Goal: Task Accomplishment & Management: Manage account settings

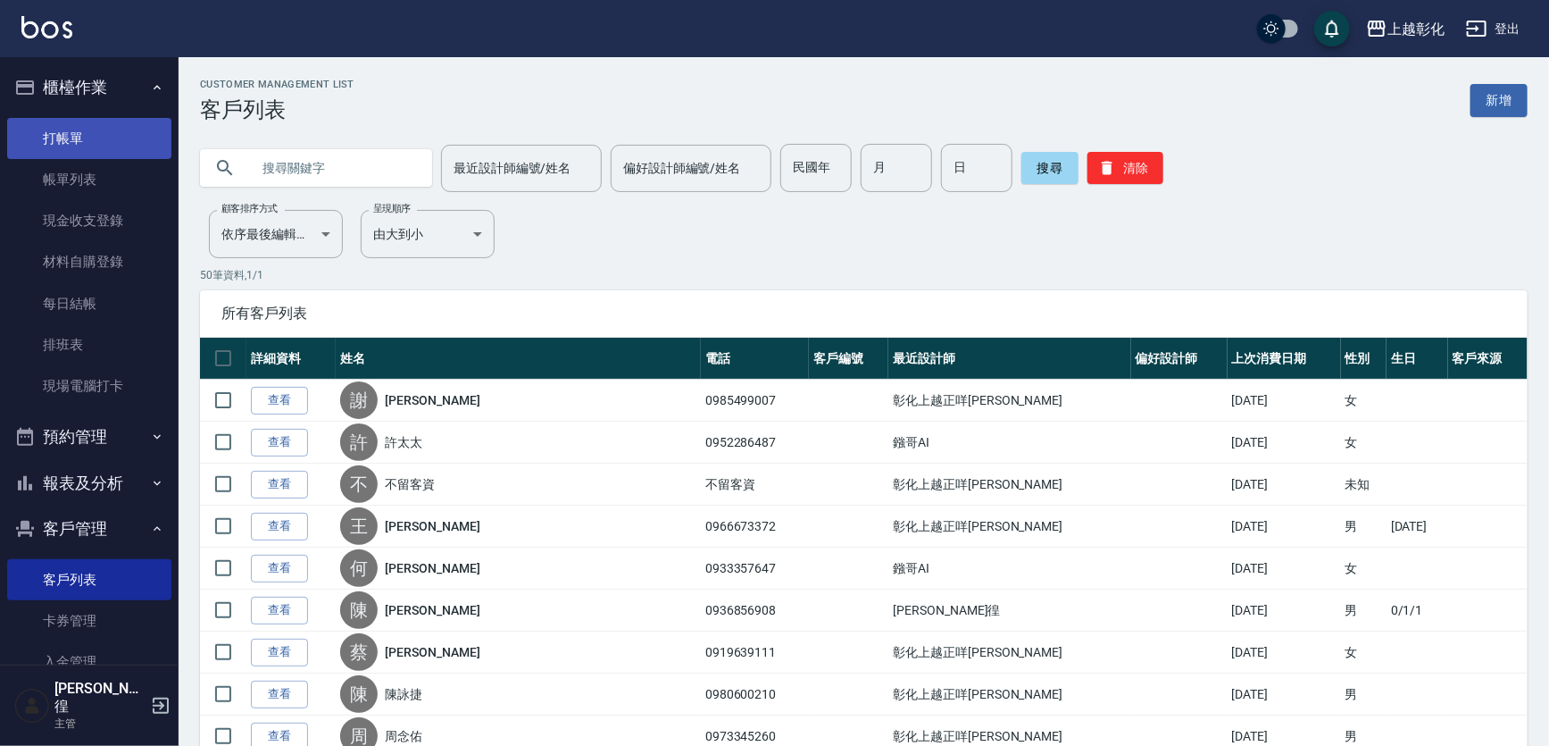
click at [101, 137] on link "打帳單" at bounding box center [89, 138] width 164 height 41
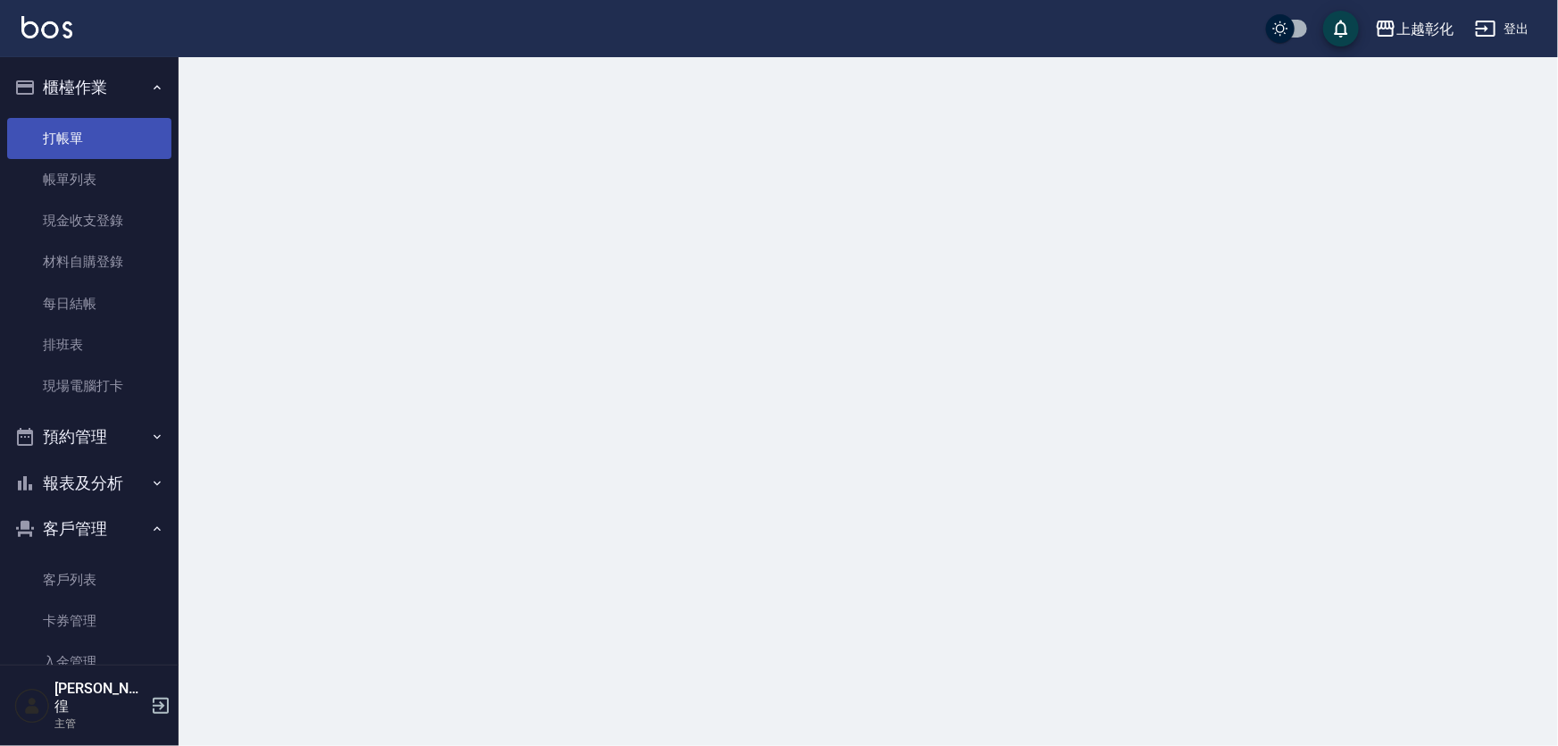
click at [88, 144] on link "打帳單" at bounding box center [89, 138] width 164 height 41
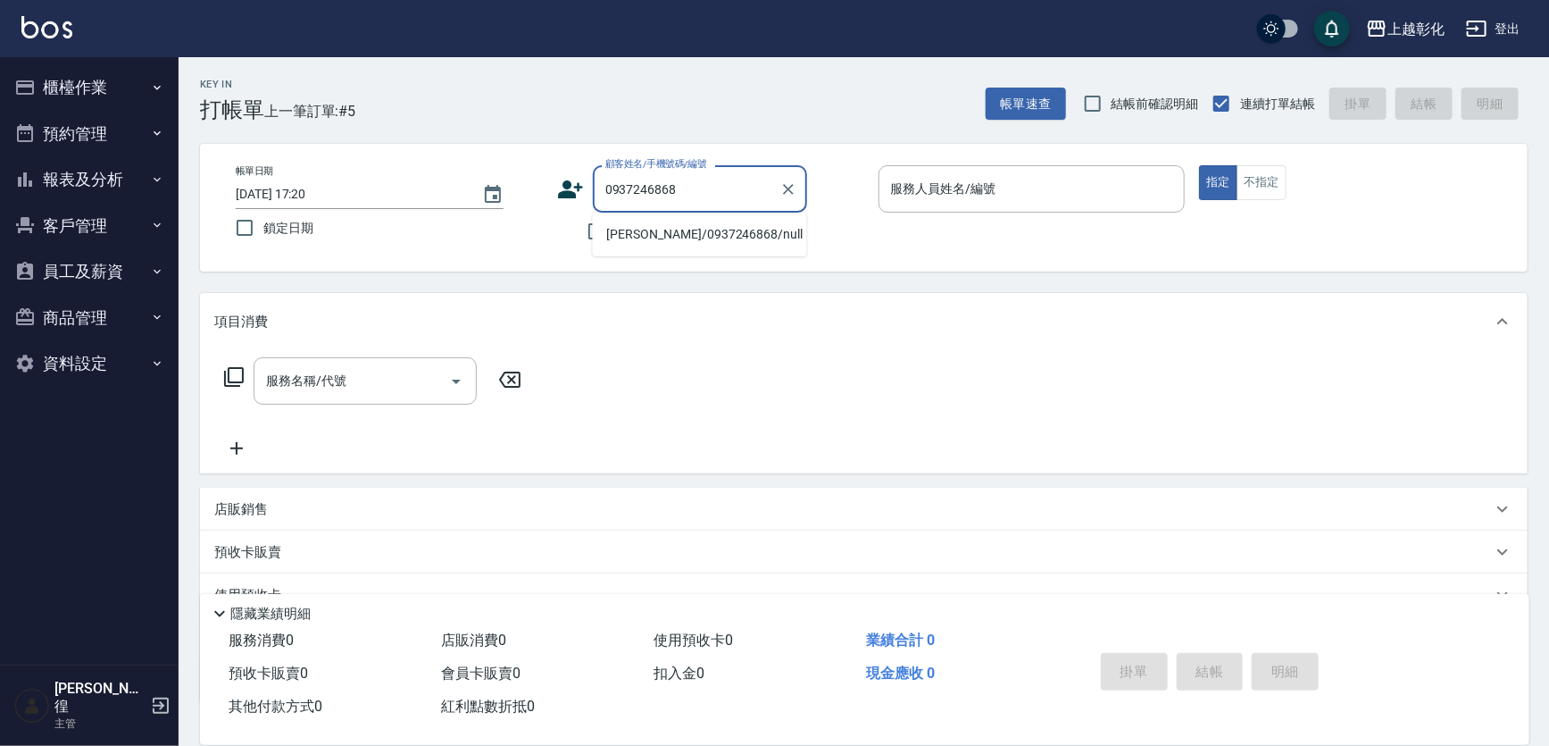
click at [695, 234] on li "[PERSON_NAME]/0937246868/null" at bounding box center [700, 234] width 214 height 29
type input "[PERSON_NAME]/0937246868/null"
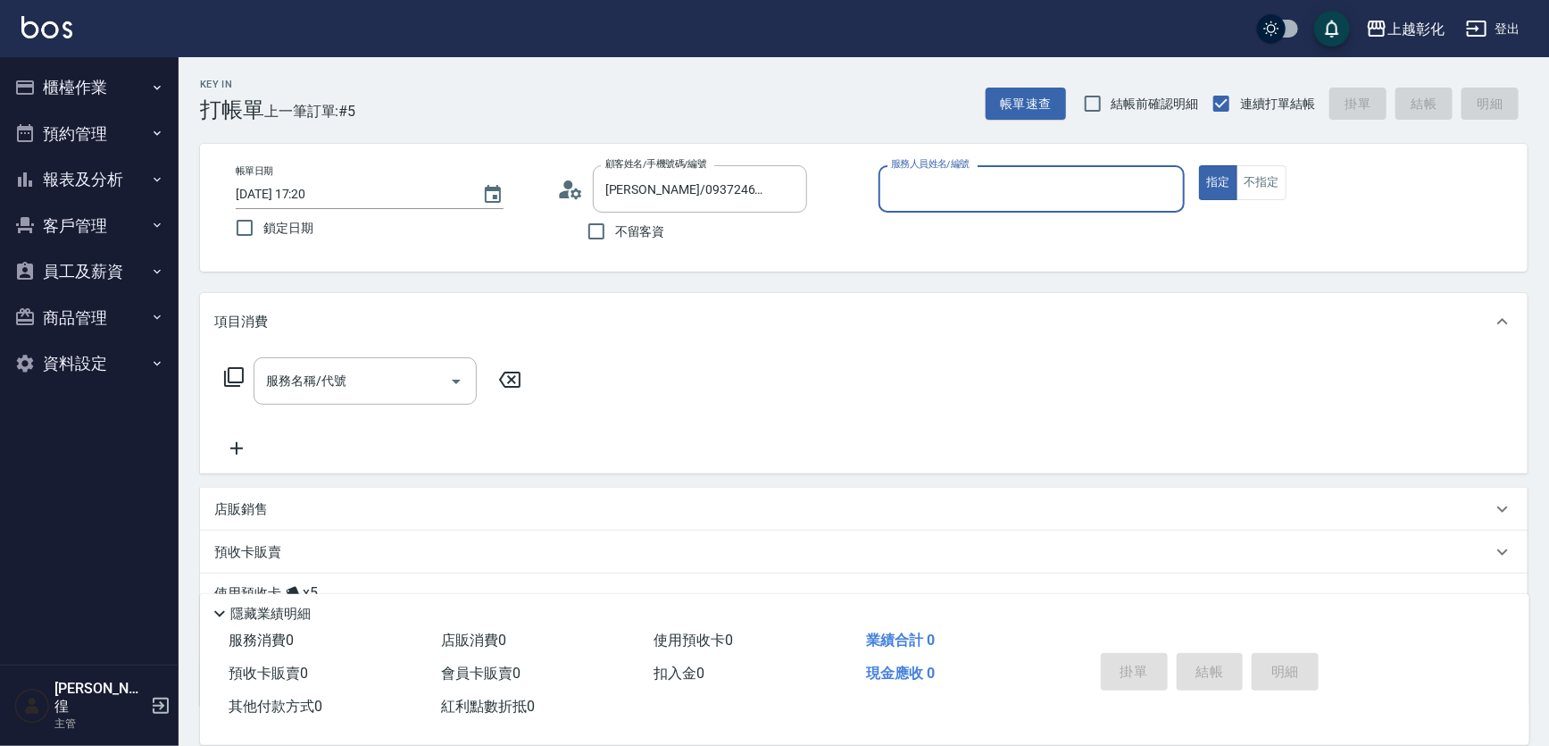
click at [935, 189] on input "服務人員姓名/編號" at bounding box center [1032, 188] width 291 height 31
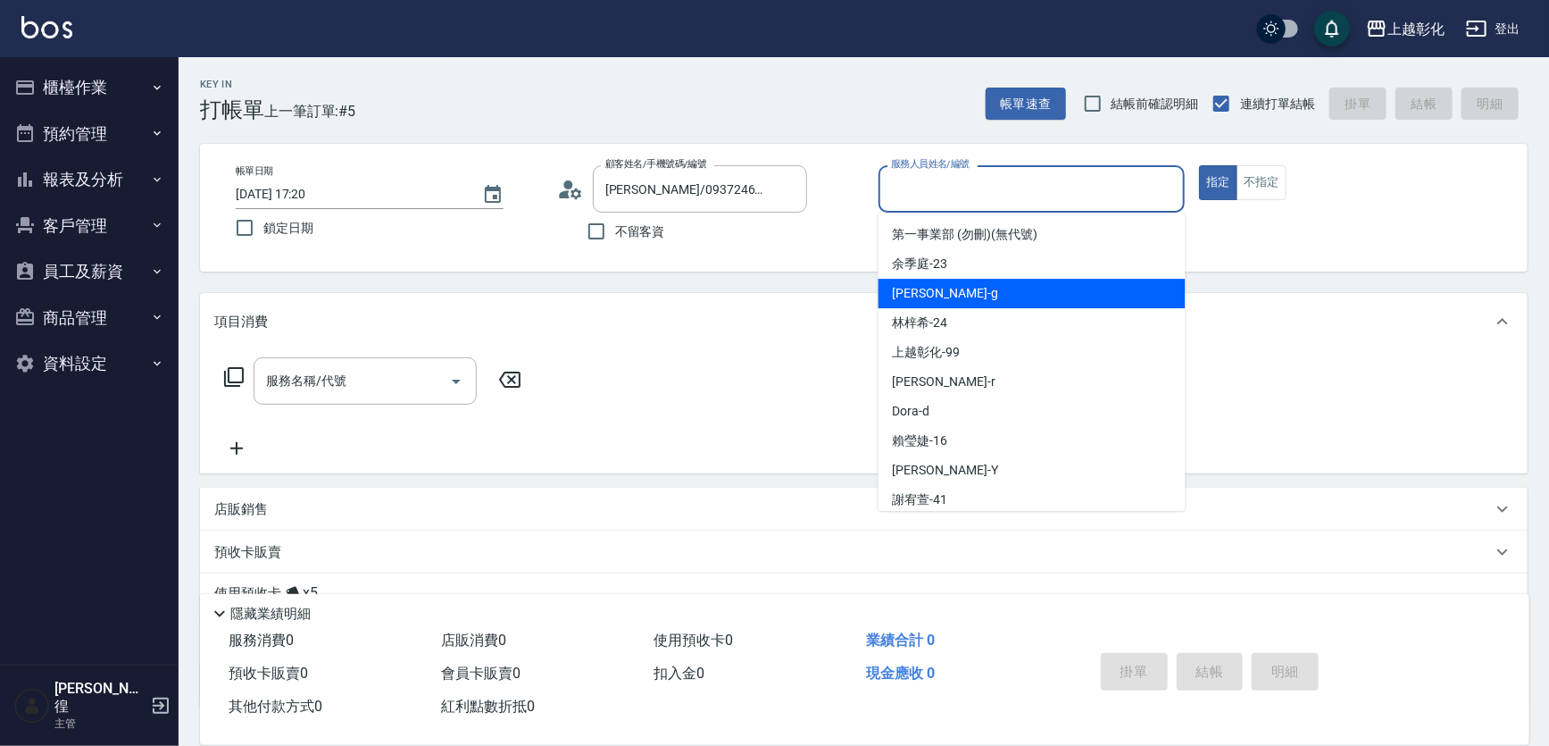
click at [944, 288] on div "Gary -g" at bounding box center [1032, 293] width 307 height 29
type input "Gary-g"
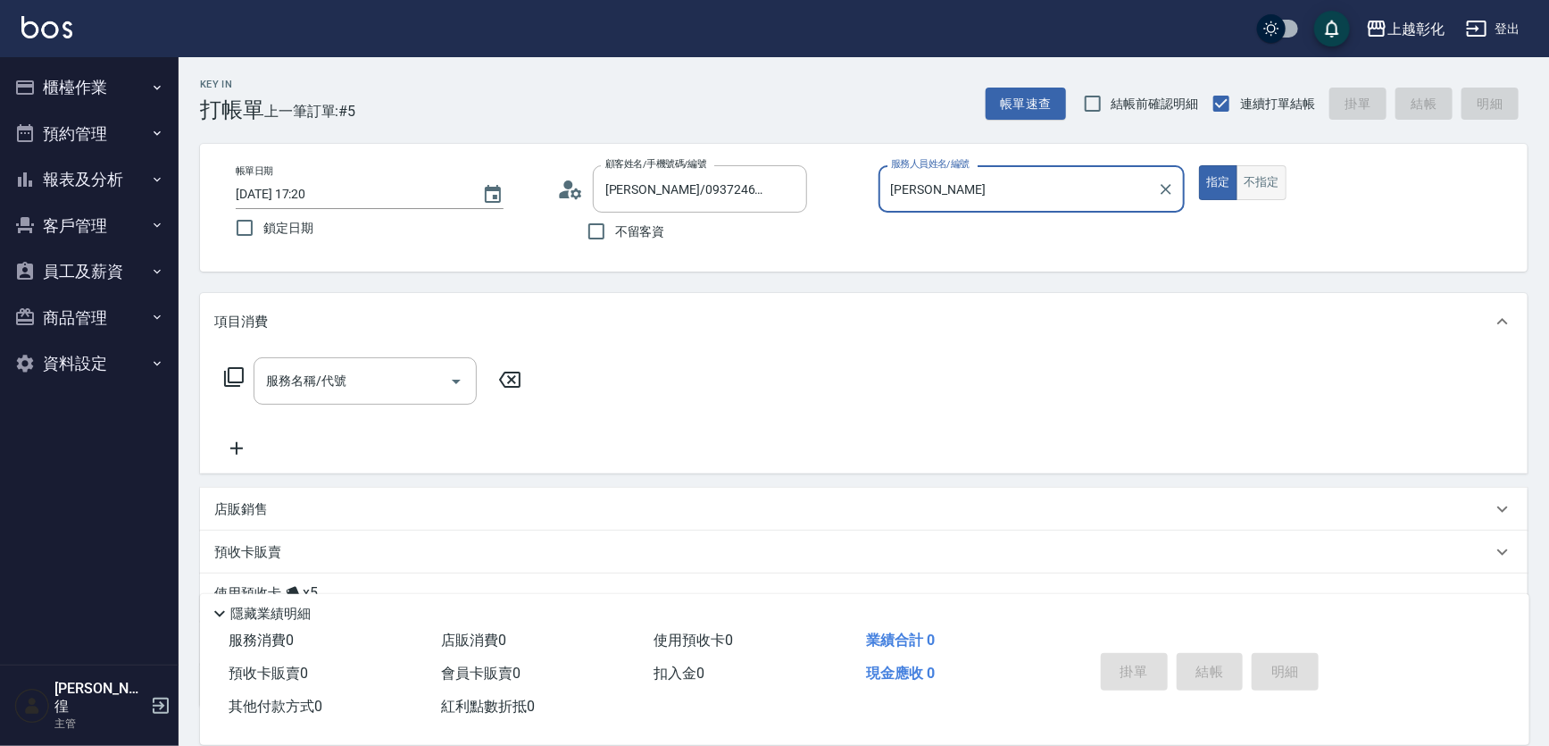
click at [1274, 178] on button "不指定" at bounding box center [1262, 182] width 50 height 35
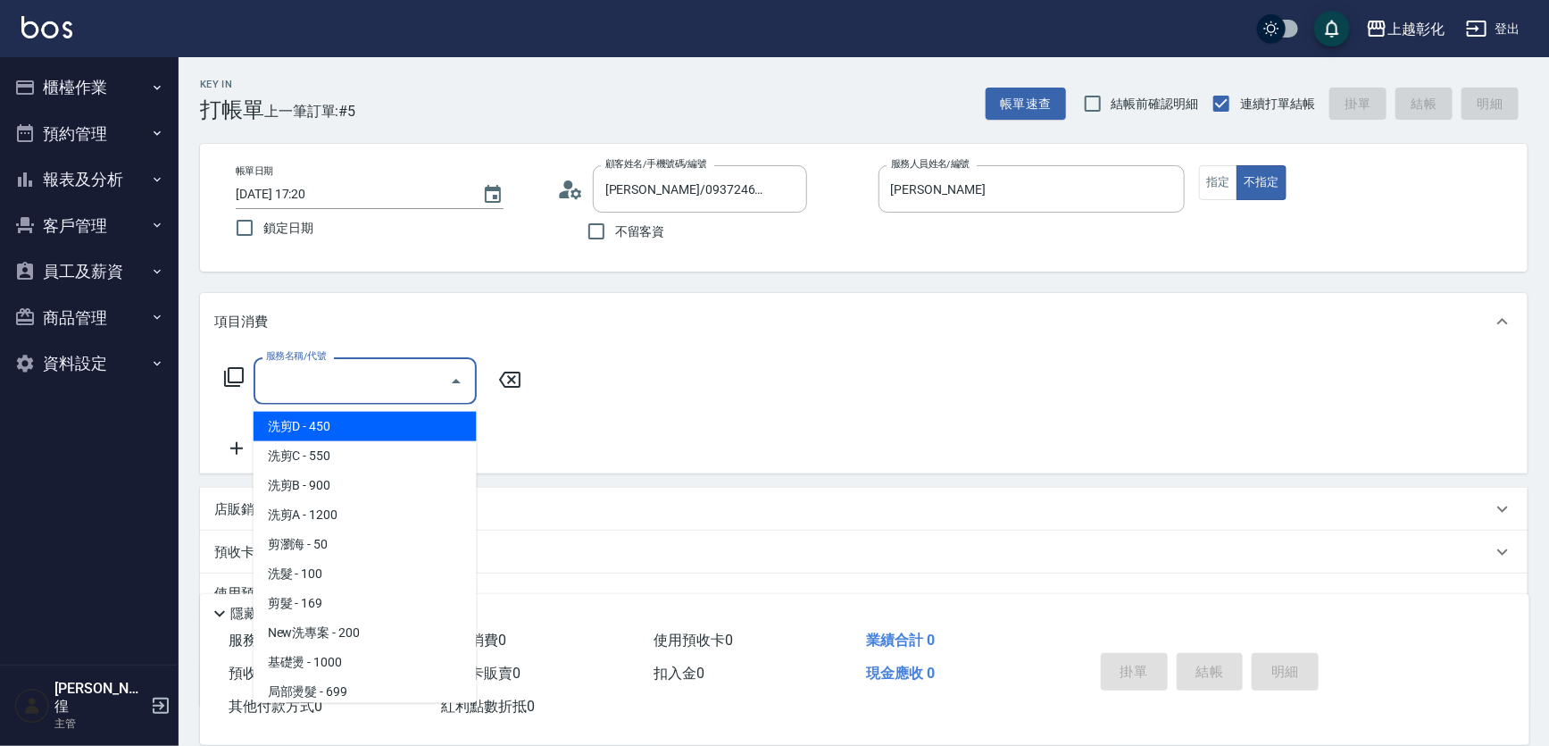
click at [323, 384] on input "服務名稱/代號" at bounding box center [352, 380] width 180 height 31
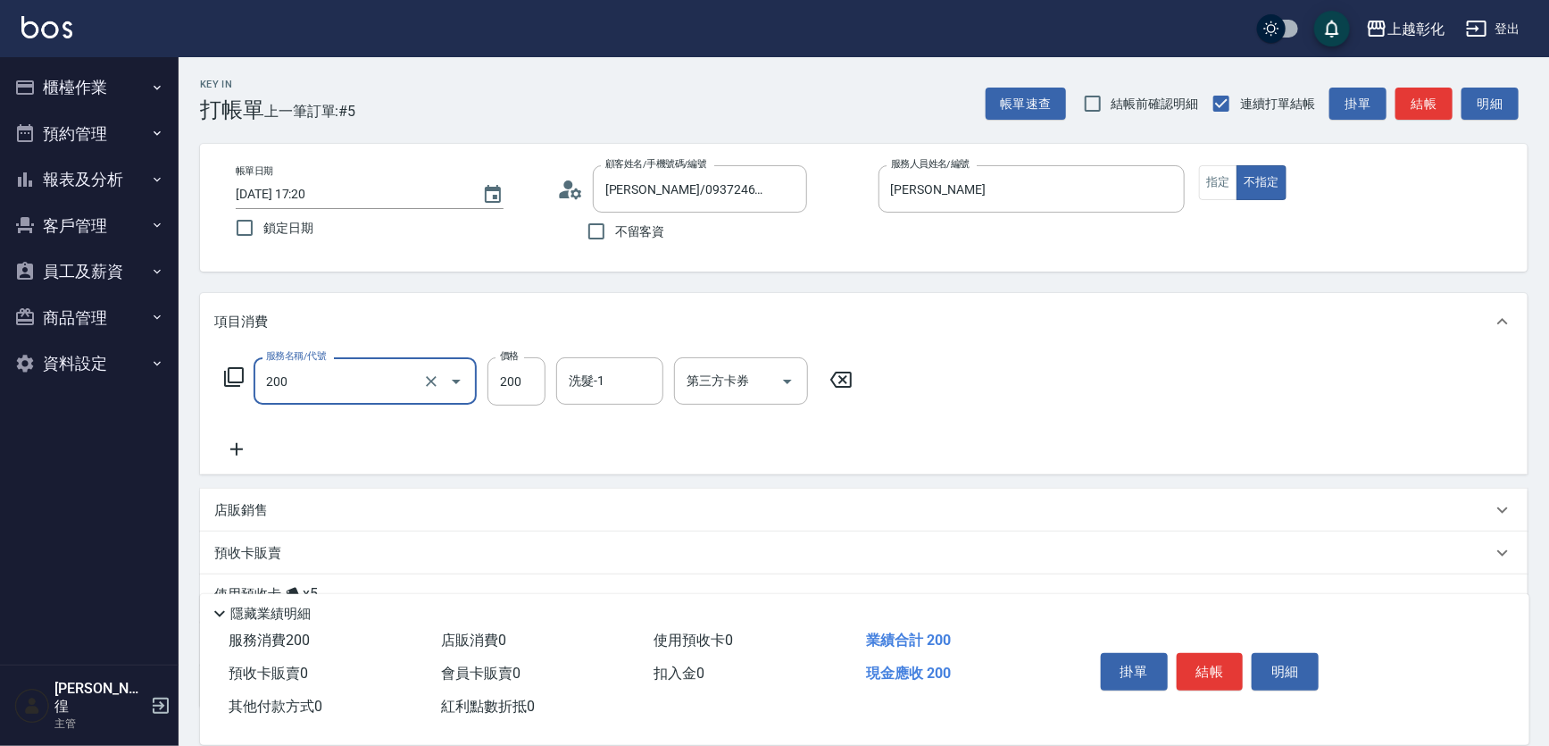
type input "New洗專案(200)"
click at [713, 376] on div "第三方卡券 第三方卡券" at bounding box center [741, 380] width 134 height 47
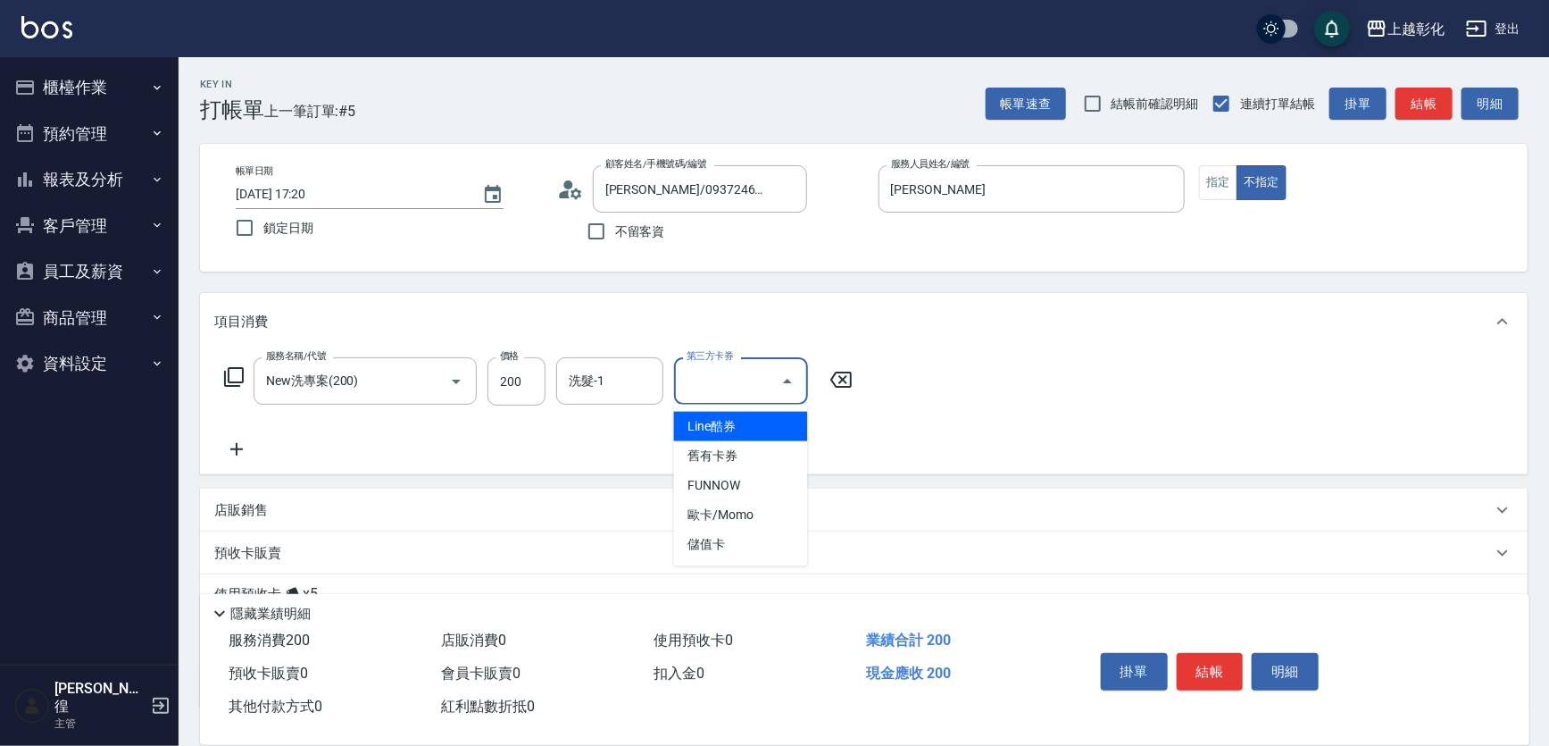
click at [417, 497] on div "店販銷售" at bounding box center [864, 509] width 1328 height 43
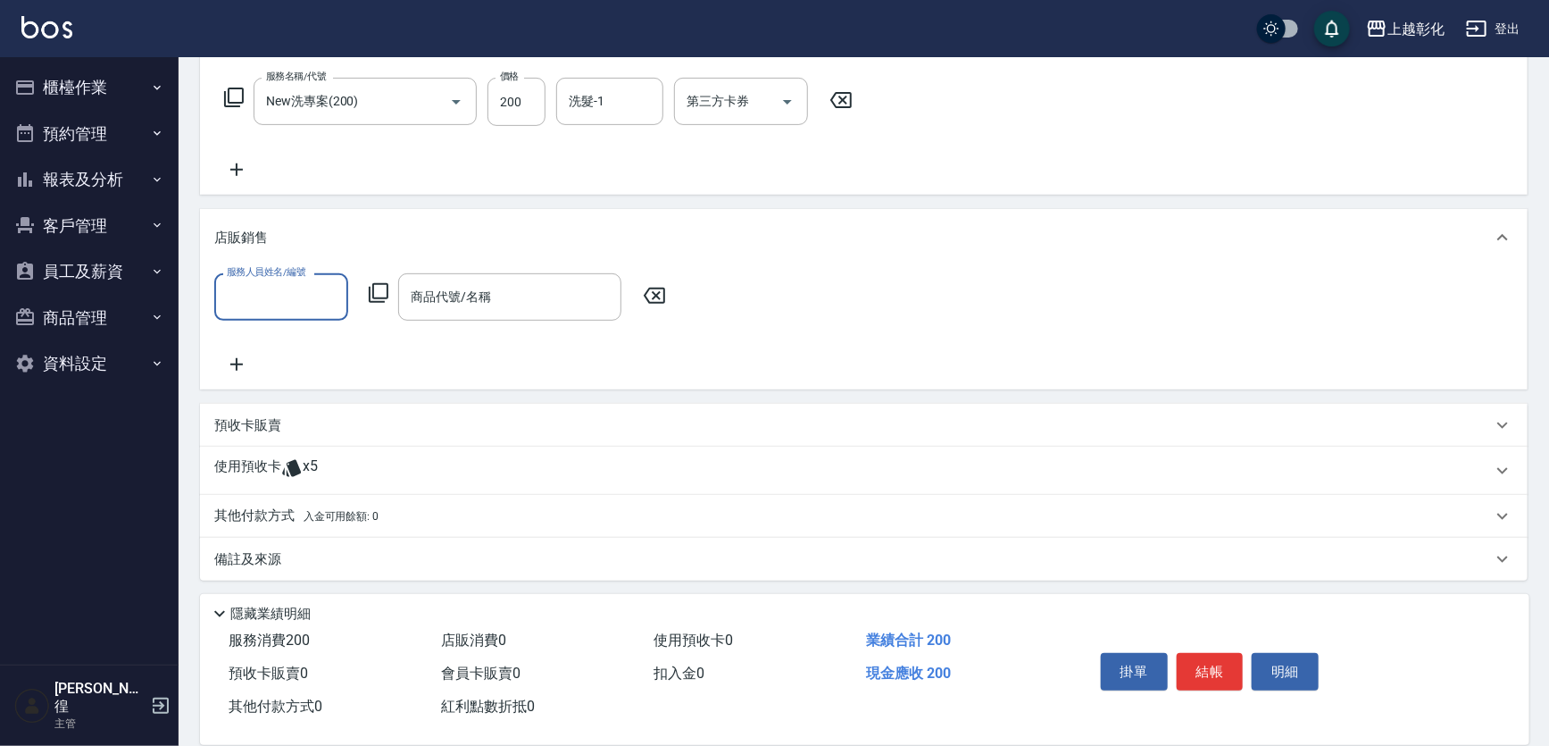
scroll to position [281, 0]
click at [304, 464] on span "x5" at bounding box center [310, 468] width 15 height 27
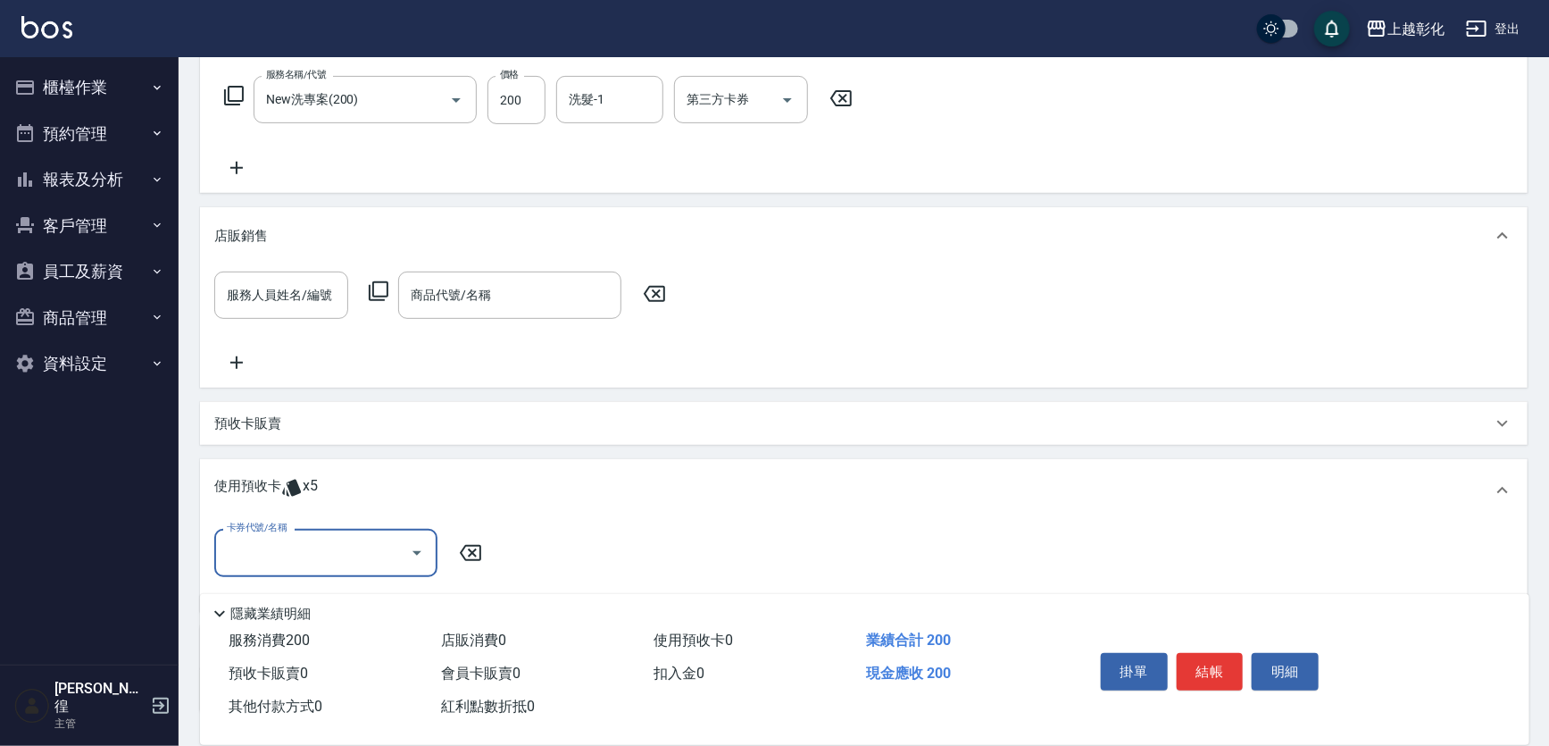
scroll to position [0, 0]
click at [314, 543] on input "卡券代號/名稱" at bounding box center [312, 552] width 180 height 31
click at [283, 596] on div "精油洗髮 剩餘5張" at bounding box center [325, 597] width 223 height 29
type input "精油洗髮"
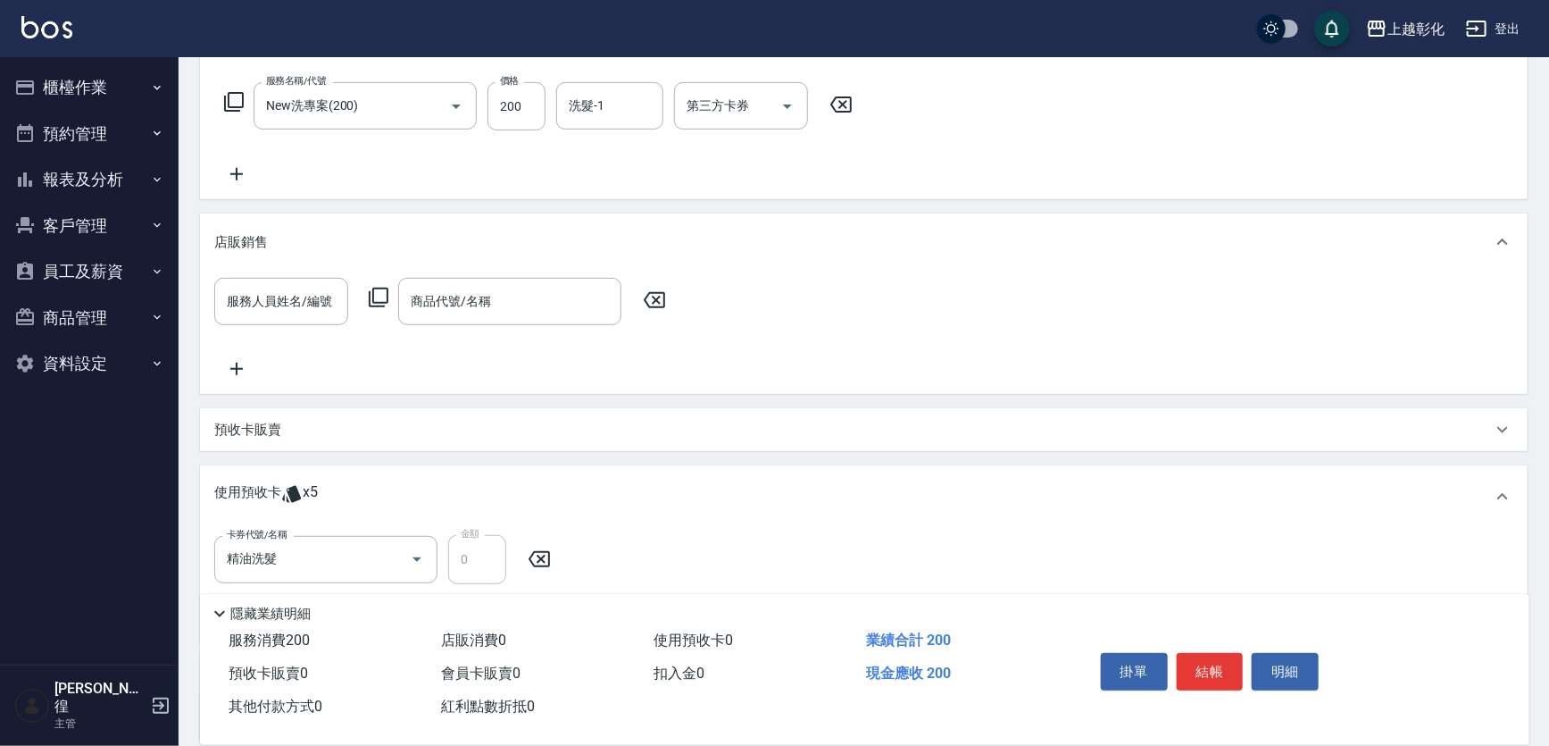
scroll to position [274, 0]
click at [200, 304] on div "服務人員姓名/編號 服務人員姓名/編號 商品代號/名稱 商品代號/名稱" at bounding box center [864, 332] width 1328 height 123
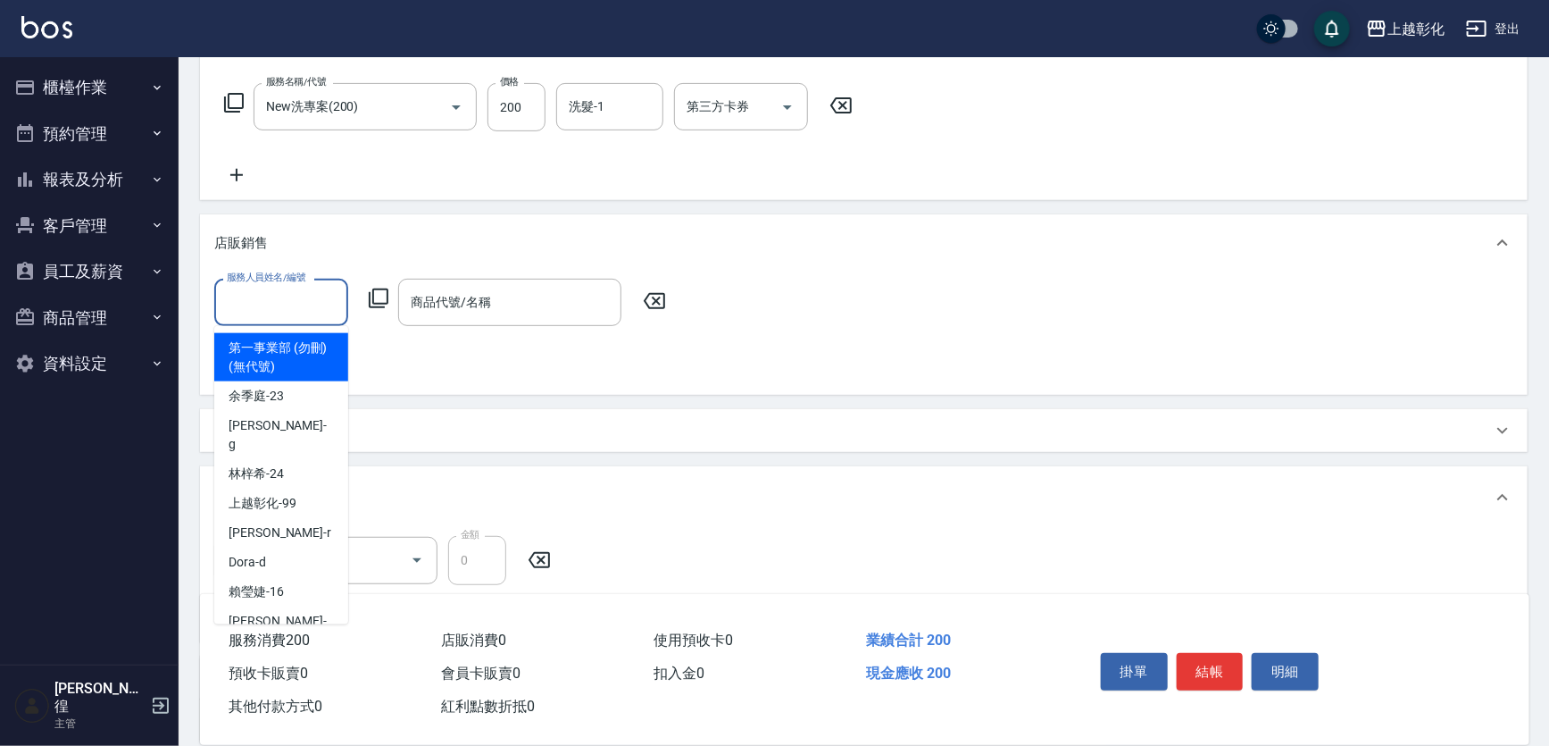
click at [282, 301] on input "服務人員姓名/編號" at bounding box center [281, 302] width 118 height 31
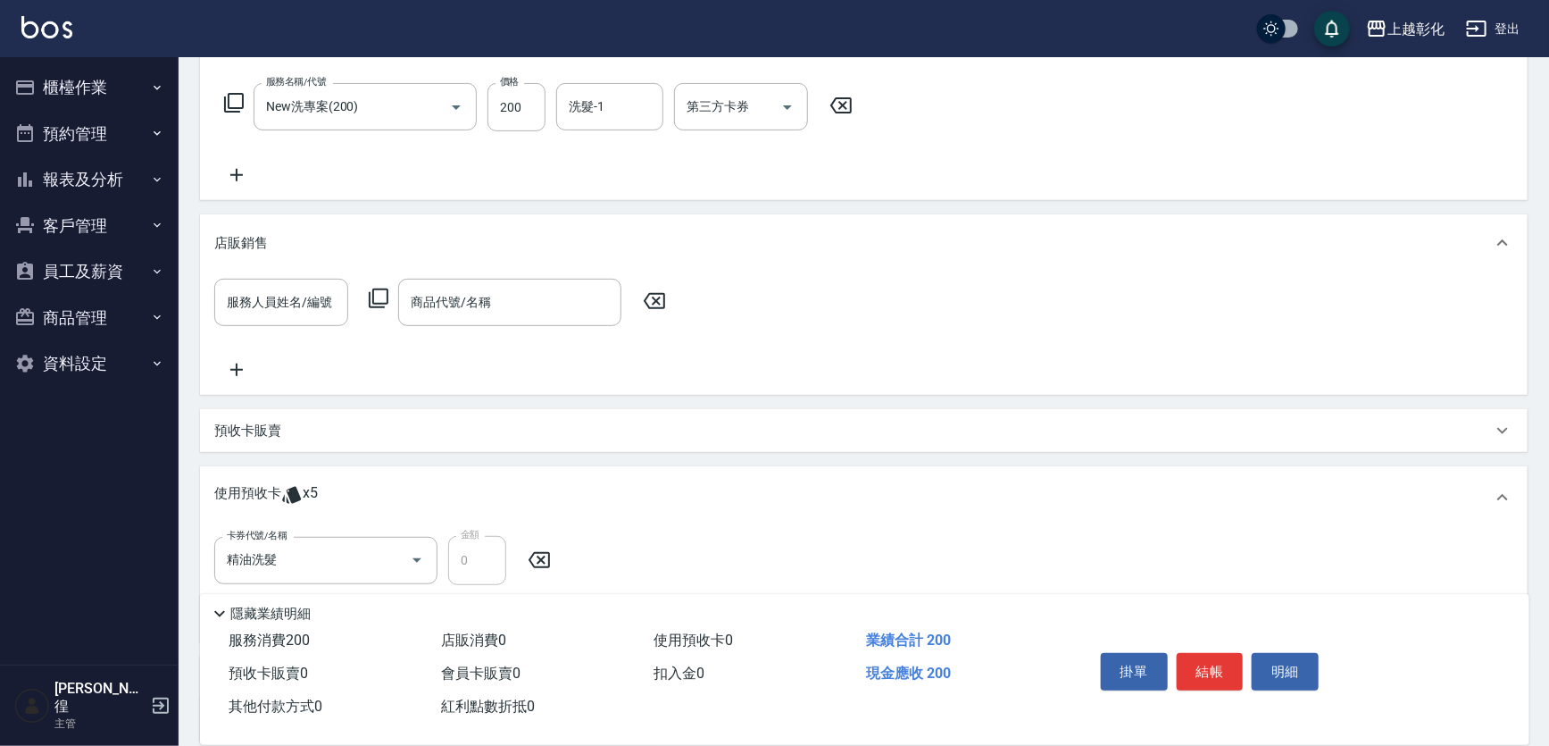
click at [330, 241] on div "店販銷售" at bounding box center [853, 243] width 1278 height 19
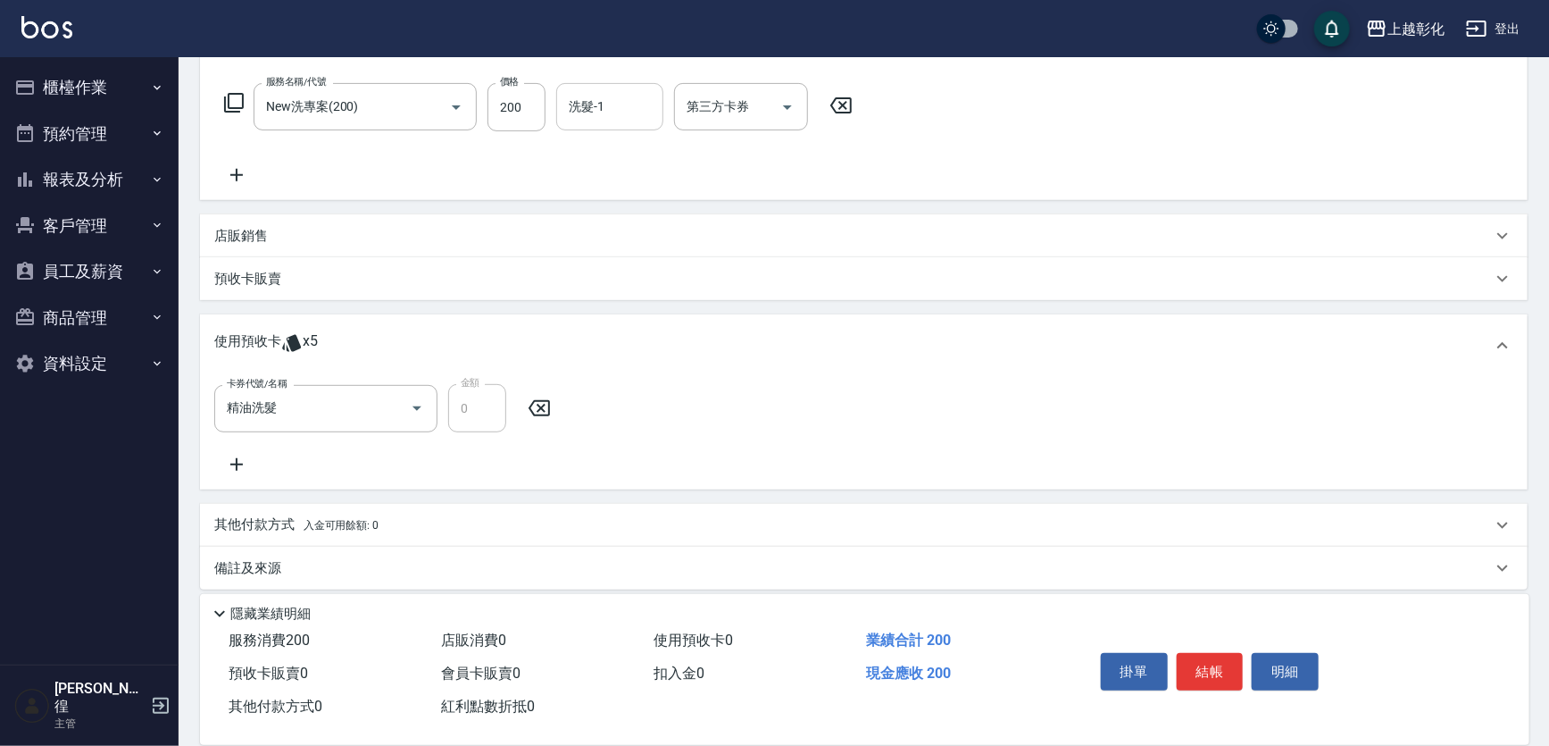
click at [624, 116] on input "洗髮-1" at bounding box center [609, 106] width 91 height 31
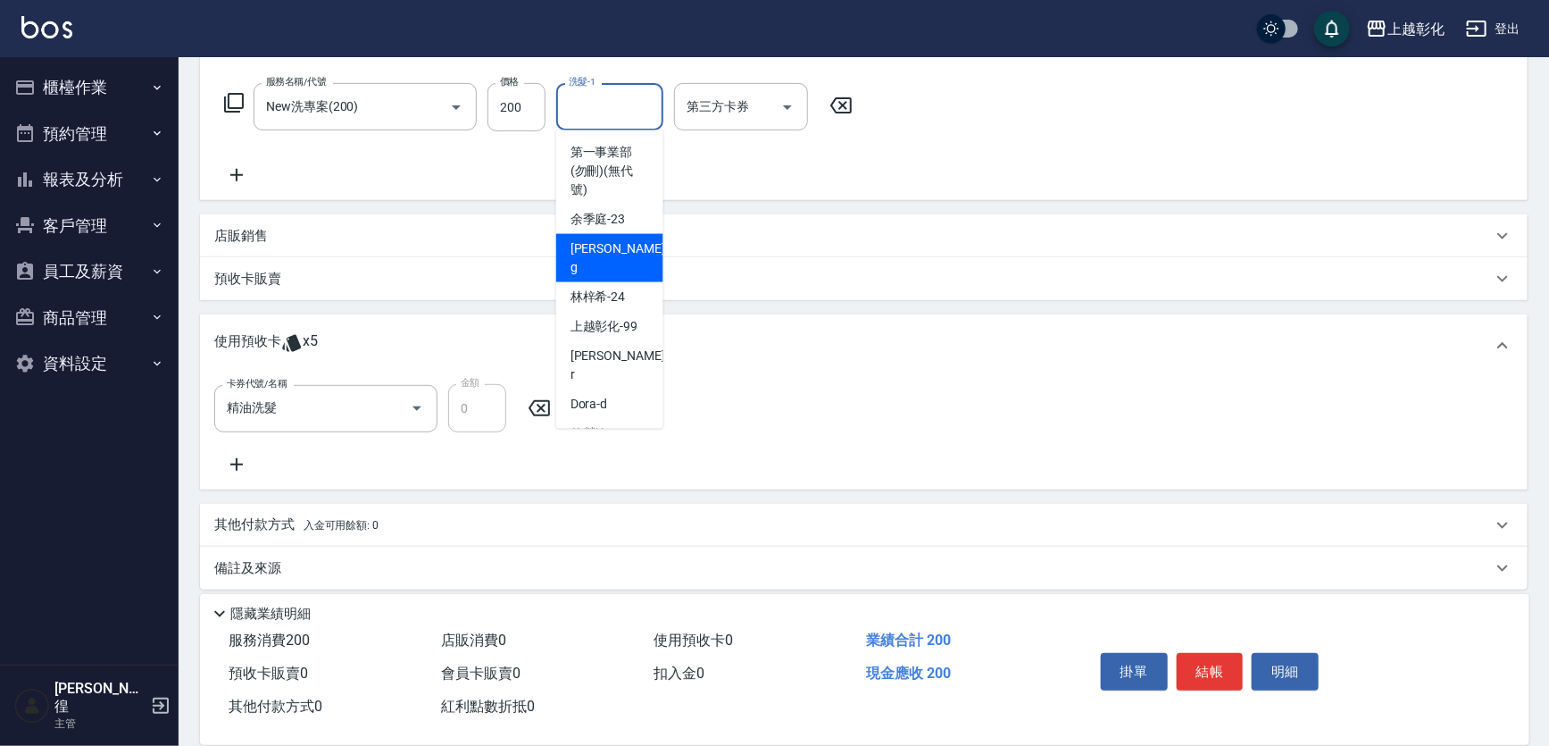
click at [616, 257] on div "Gary -g" at bounding box center [609, 258] width 107 height 48
type input "Gary-g"
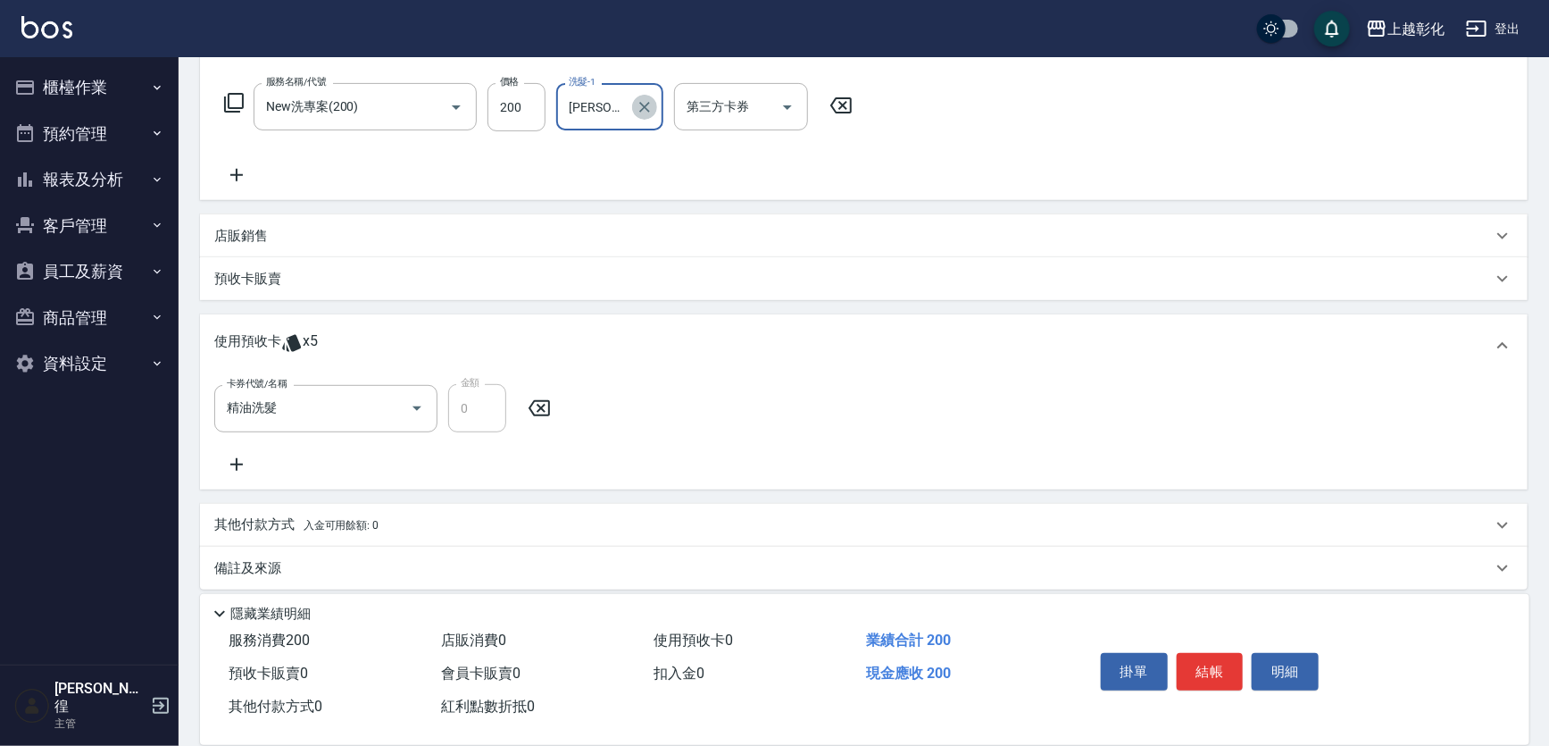
click at [640, 102] on icon "Clear" at bounding box center [644, 107] width 11 height 11
click at [714, 101] on div "第三方卡券 第三方卡券" at bounding box center [741, 106] width 134 height 47
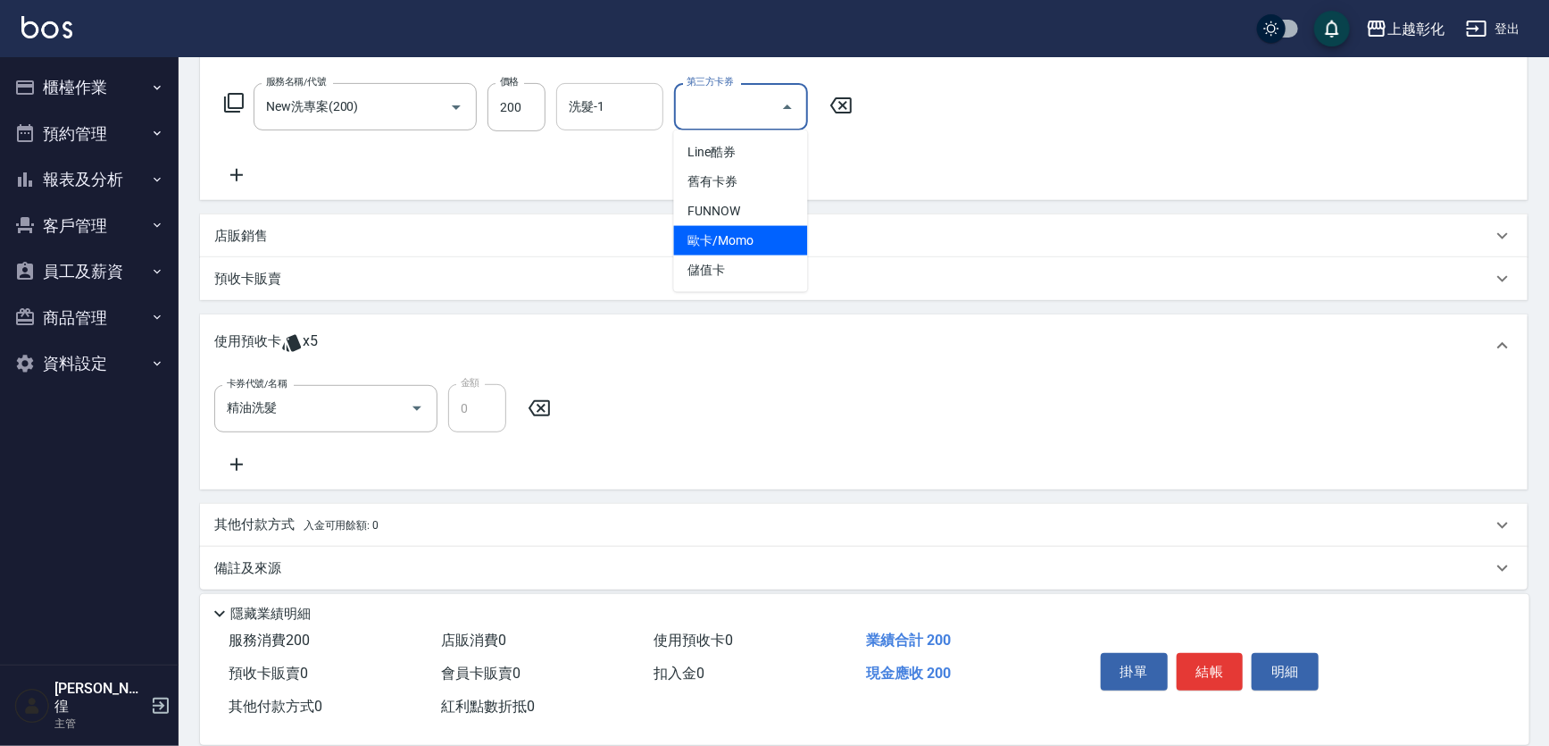
click at [736, 253] on span "歐卡/Momo" at bounding box center [741, 240] width 134 height 29
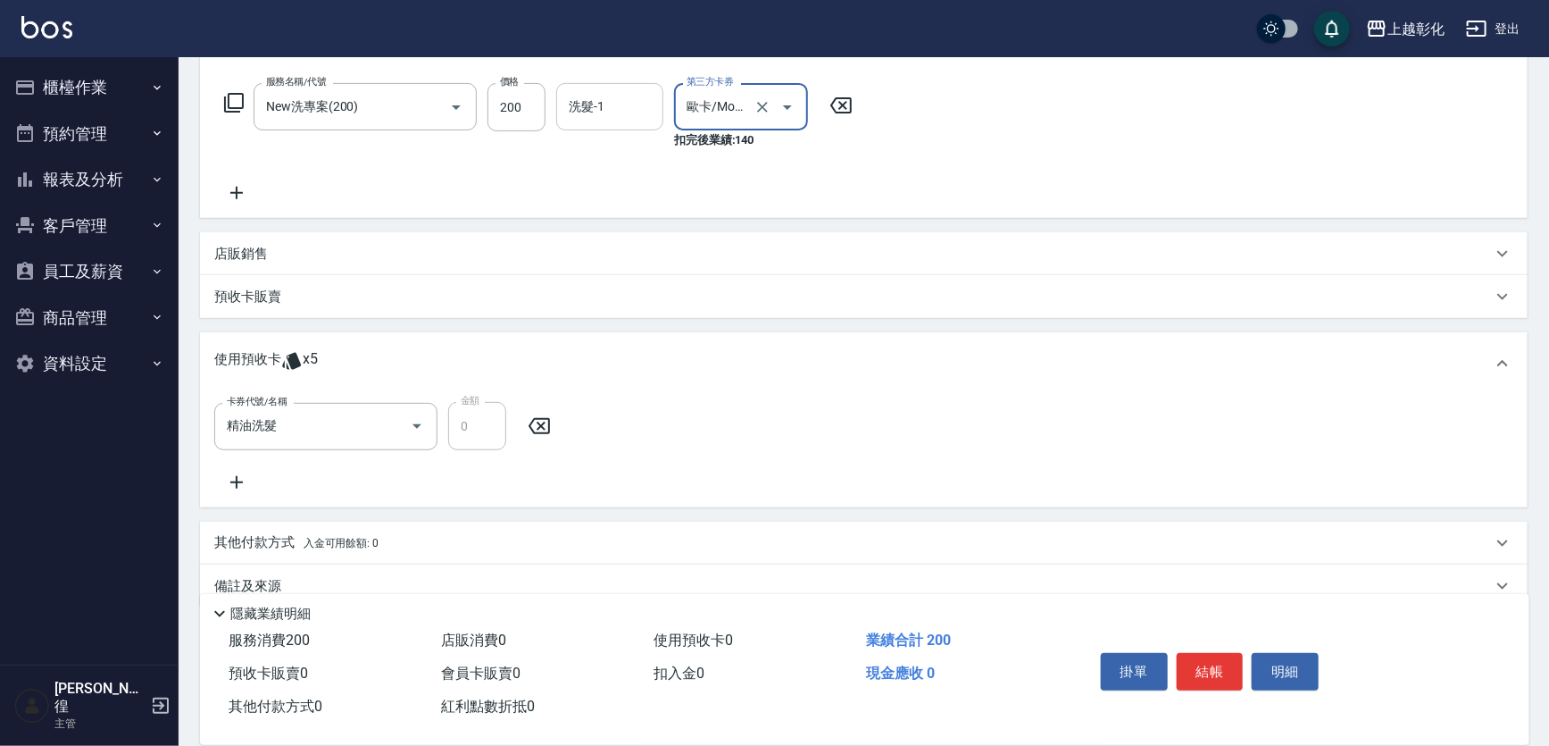
click at [719, 90] on div "歐卡/Momo 第三方卡券" at bounding box center [741, 106] width 134 height 47
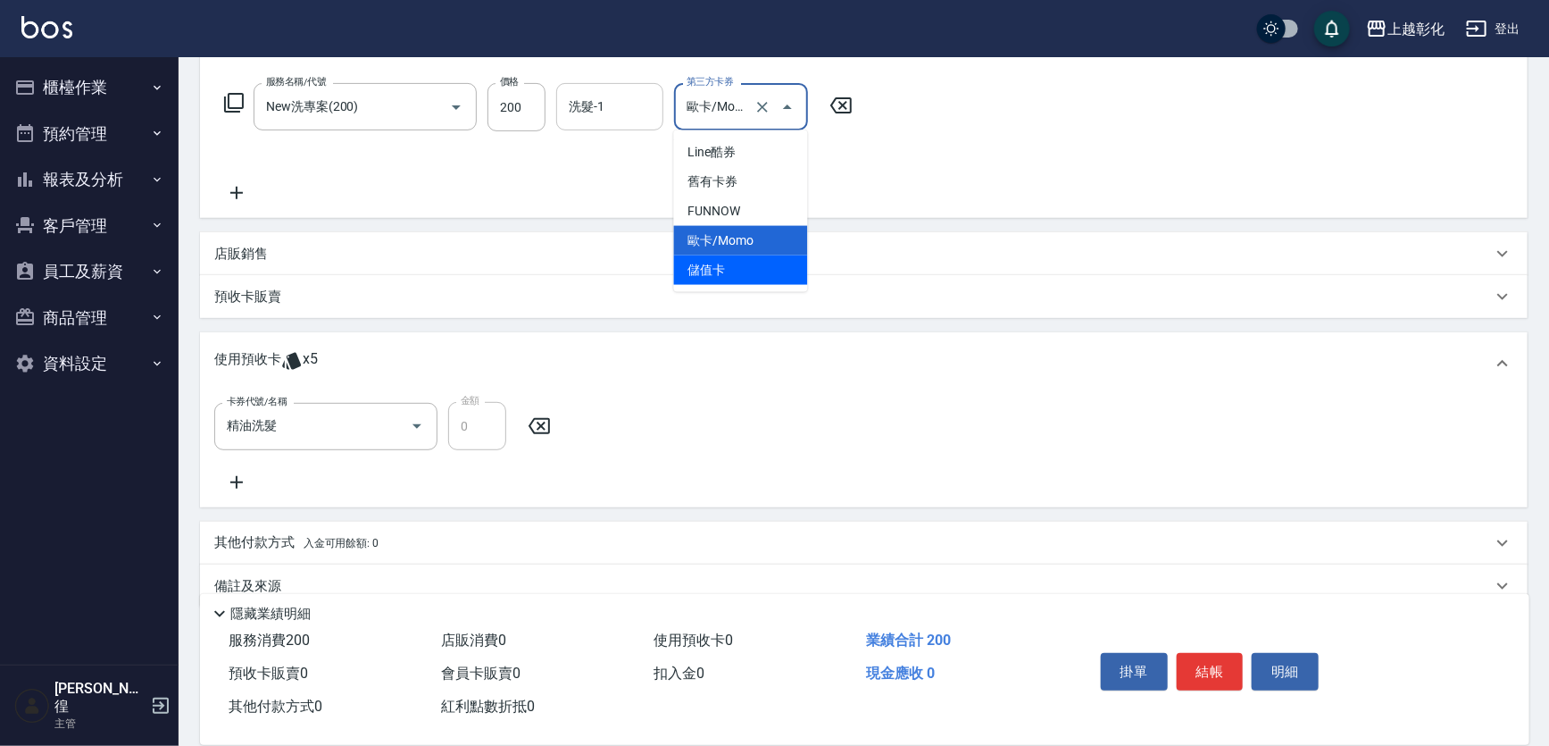
click at [736, 264] on span "儲值卡" at bounding box center [741, 269] width 134 height 29
type input "儲值卡"
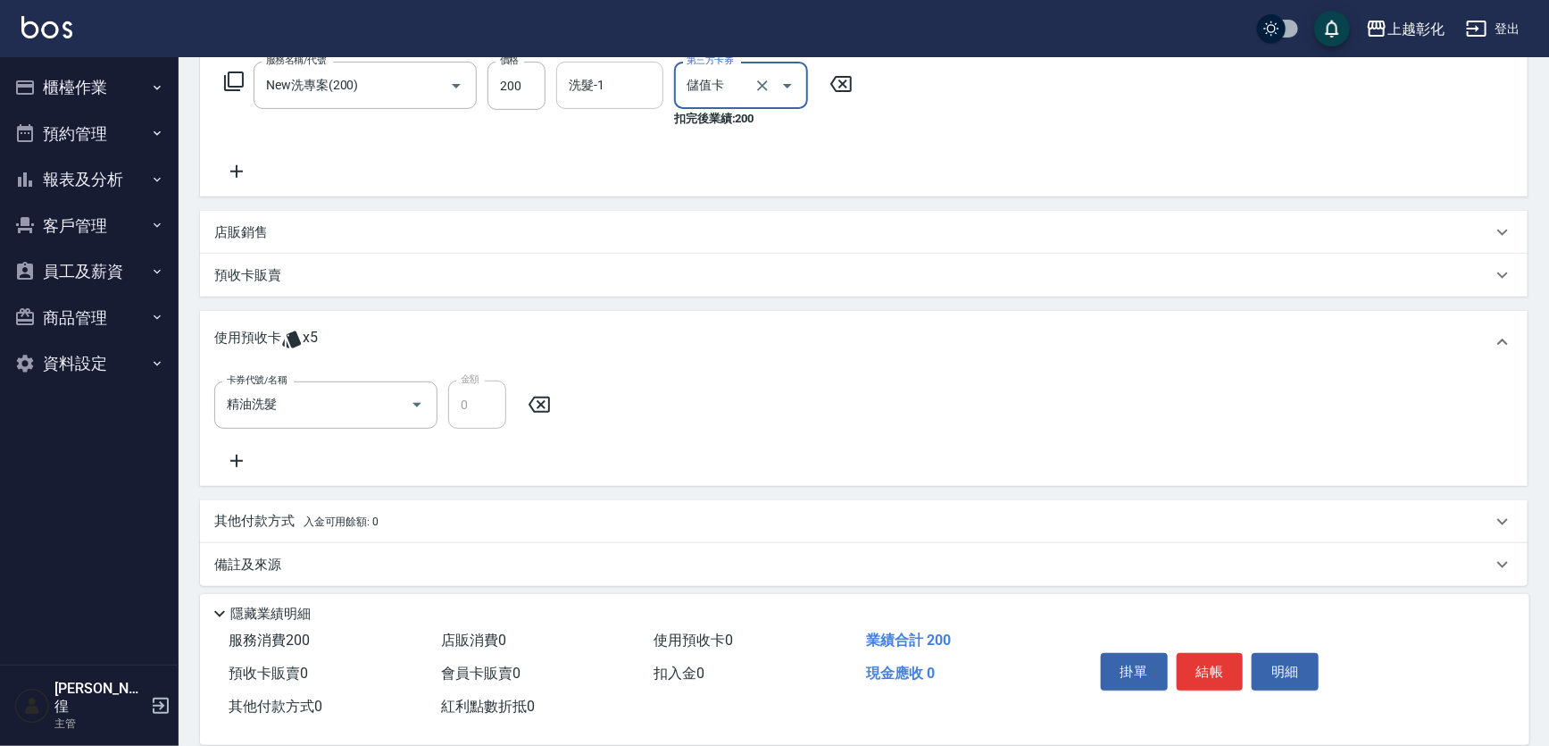
scroll to position [303, 0]
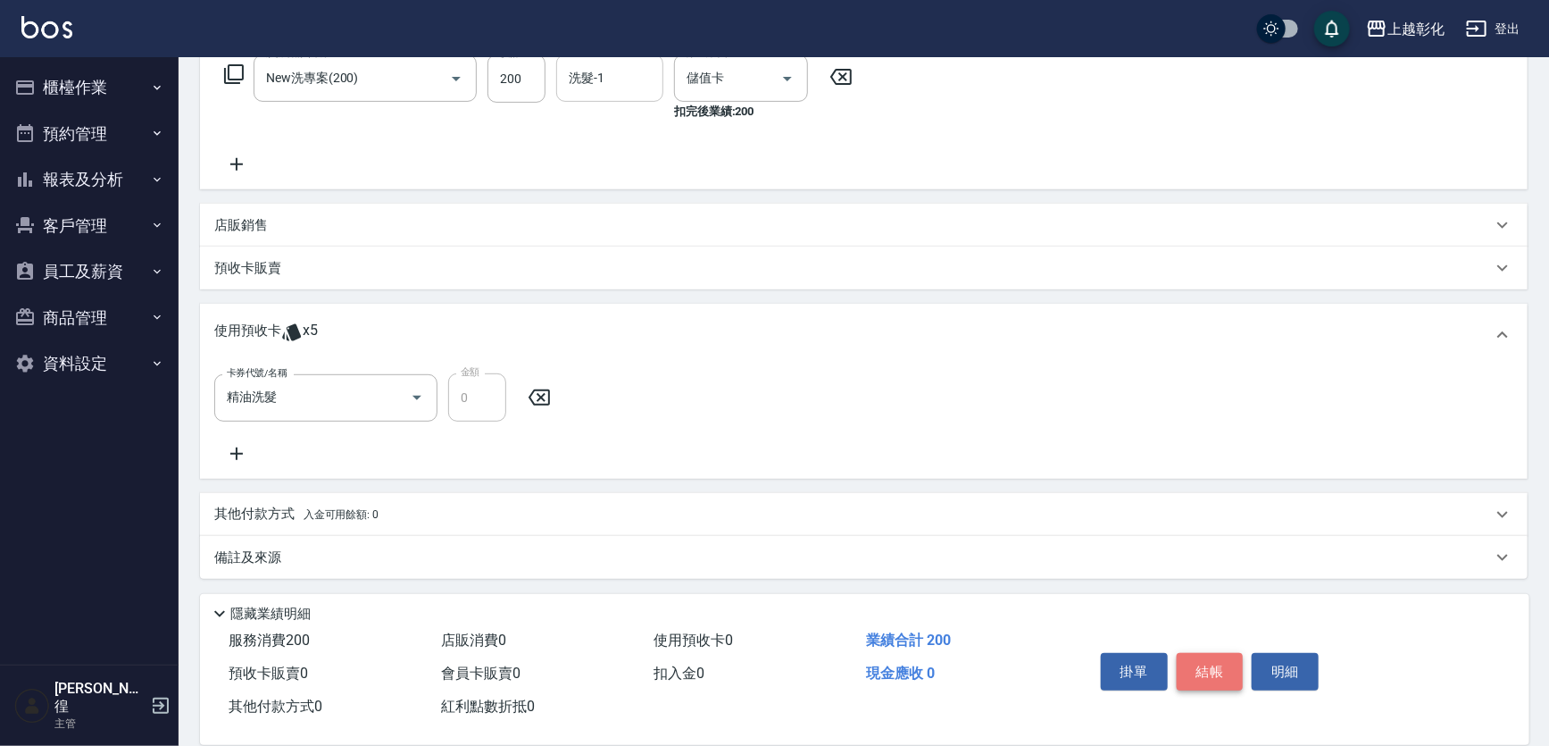
click at [1230, 669] on button "結帳" at bounding box center [1210, 672] width 67 height 38
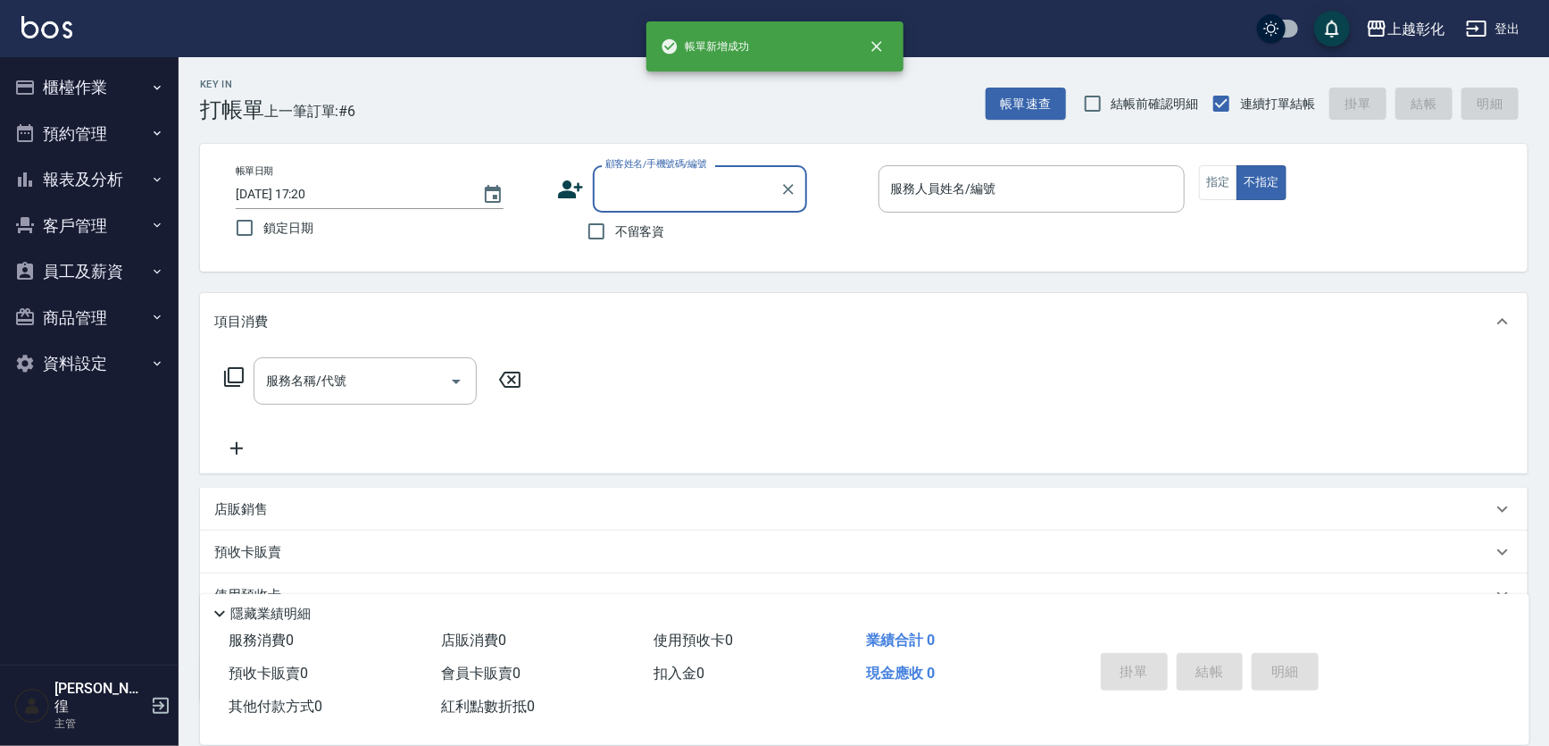
click at [643, 195] on input "顧客姓名/手機號碼/編號" at bounding box center [686, 188] width 171 height 31
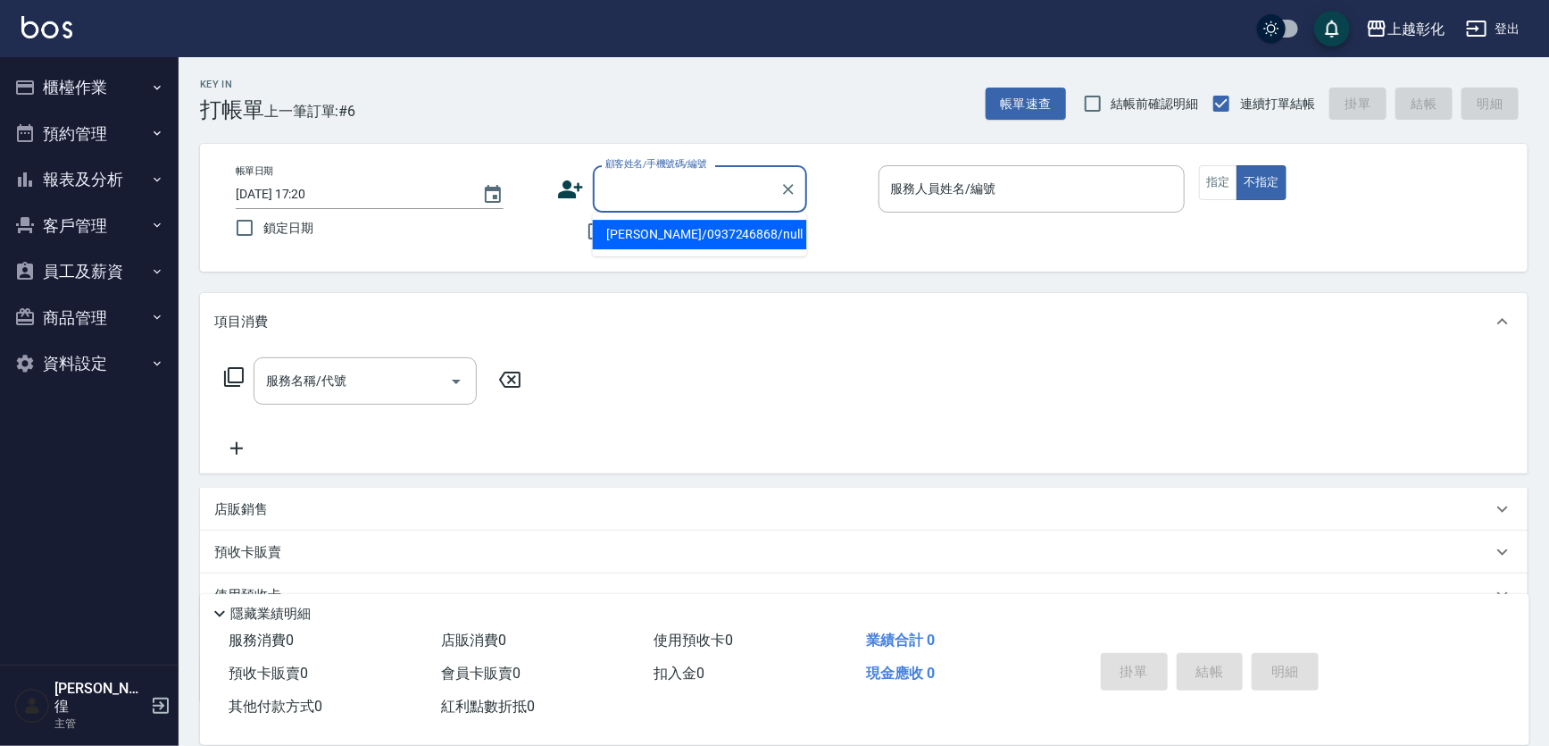
click at [664, 238] on li "蔡麗雪/0937246868/null" at bounding box center [700, 234] width 214 height 29
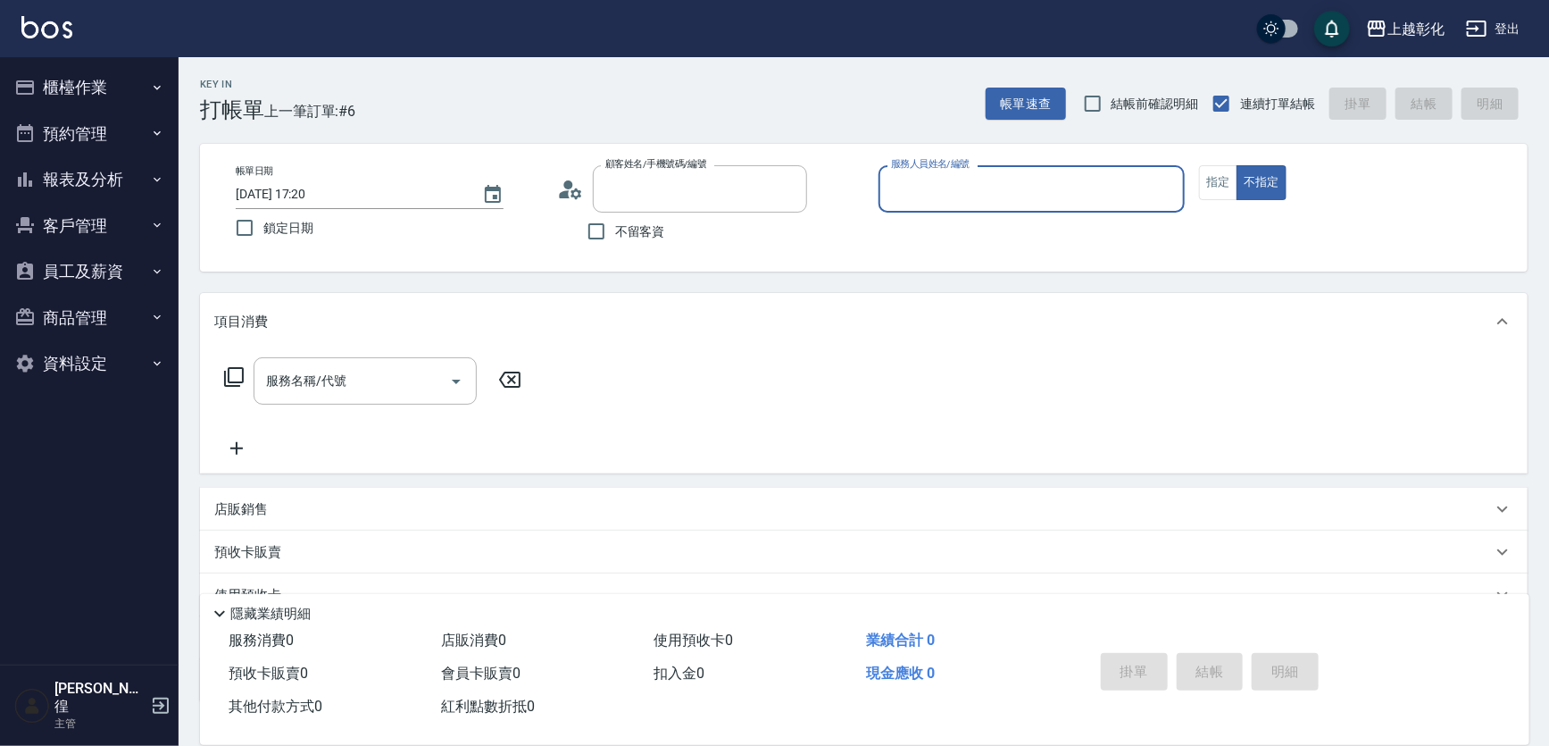
type input "蔡麗雪/0937246868/null"
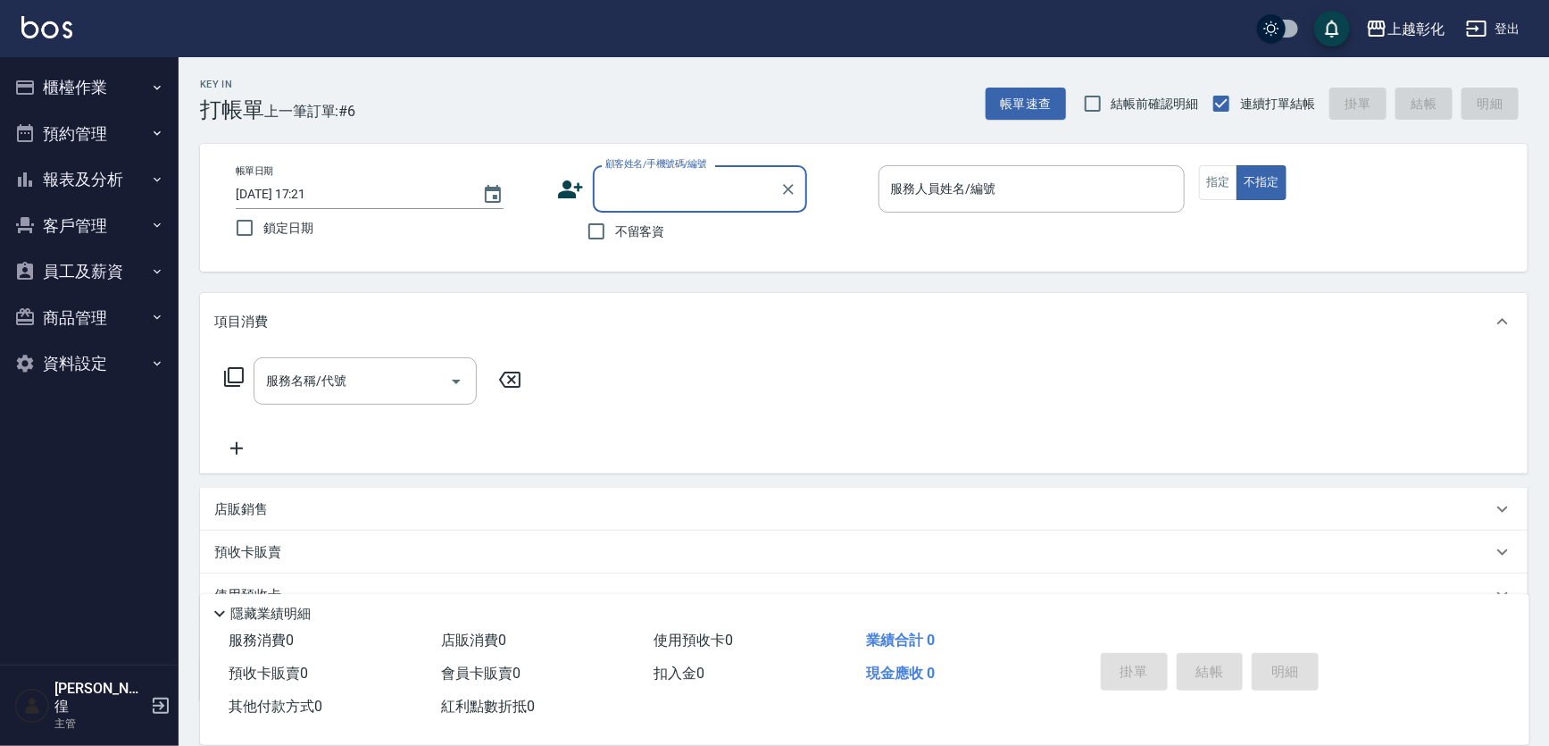
click at [670, 192] on input "顧客姓名/手機號碼/編號" at bounding box center [686, 188] width 171 height 31
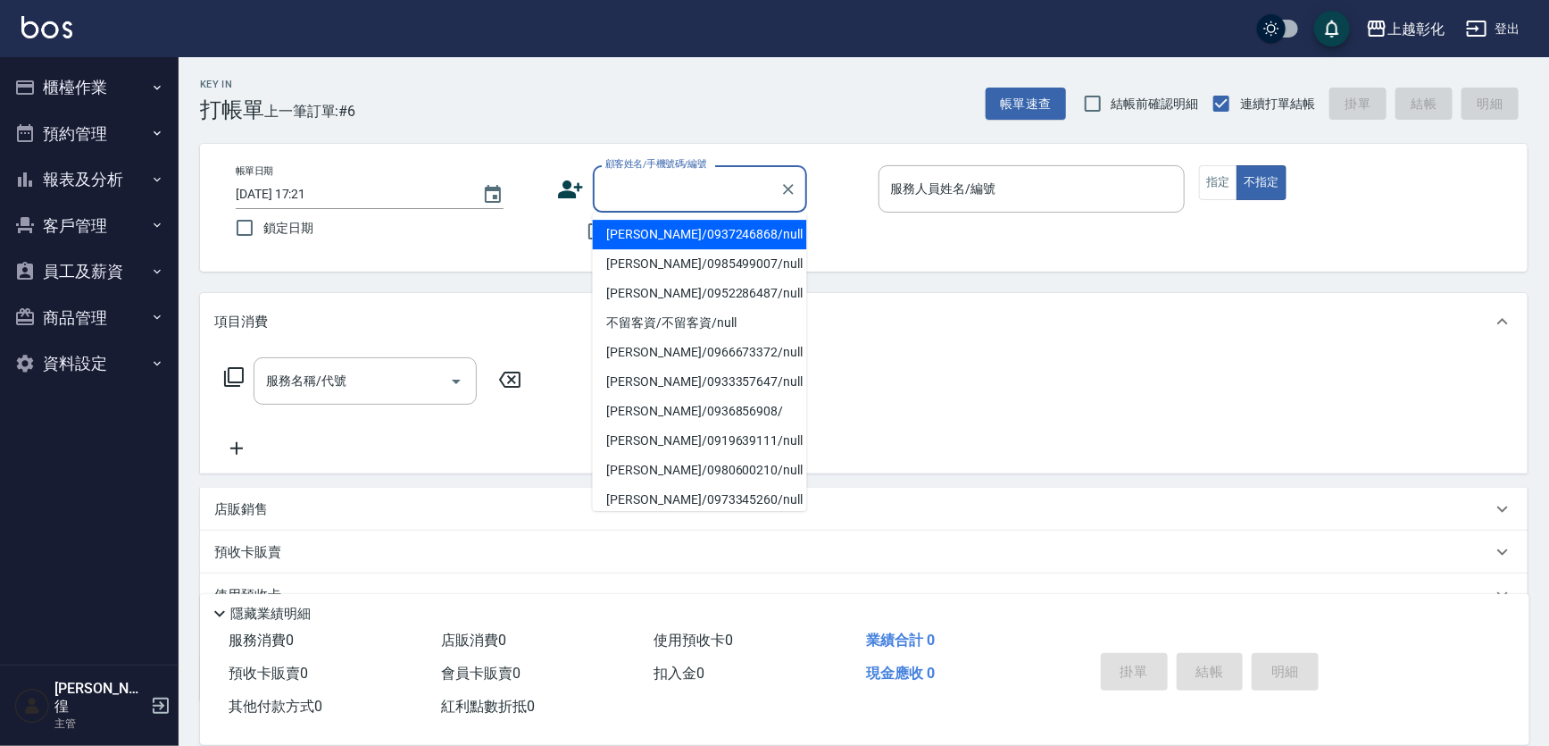
click at [676, 247] on li "蔡麗雪/0937246868/null" at bounding box center [700, 234] width 214 height 29
type input "蔡麗雪/0937246868/null"
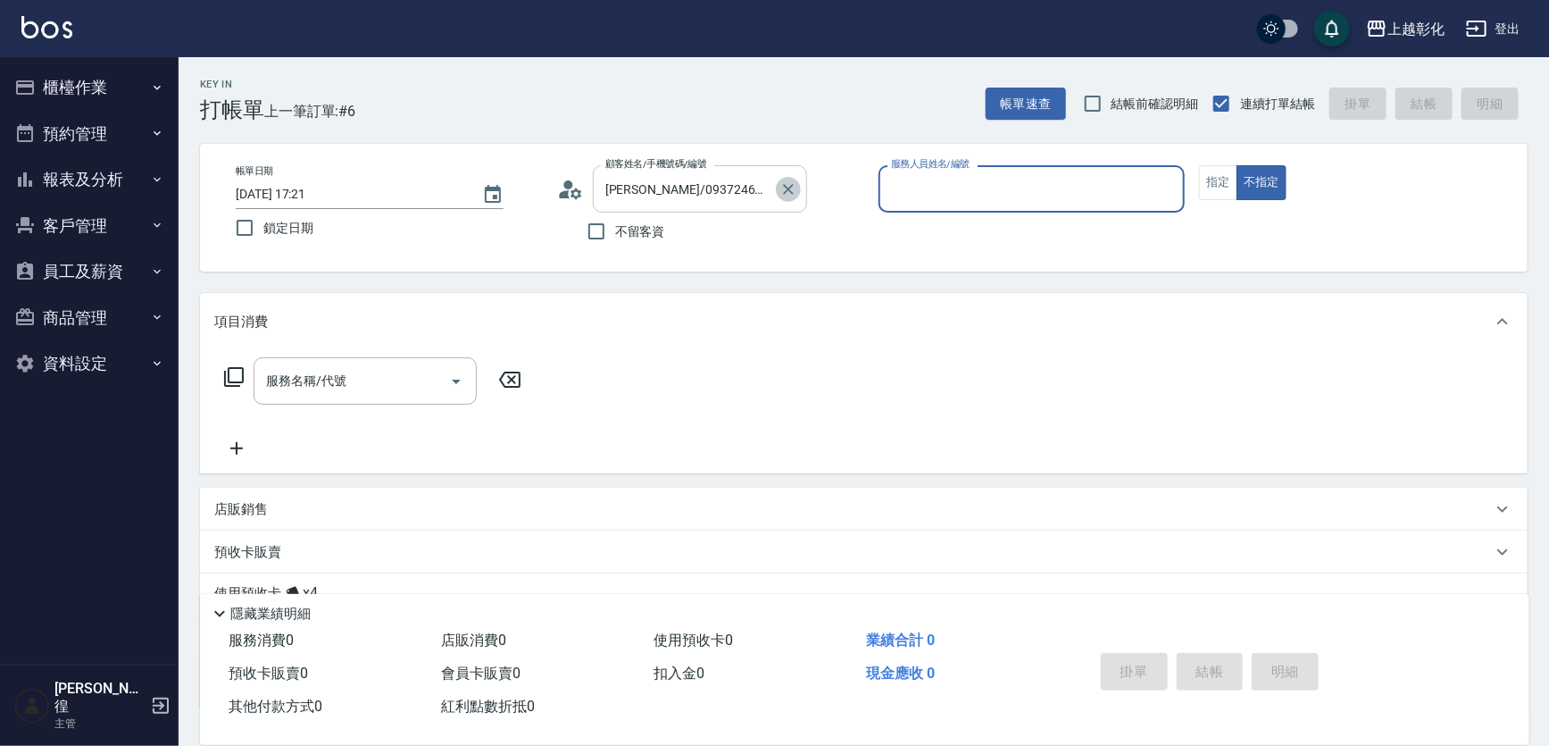
click at [785, 188] on icon "Clear" at bounding box center [789, 189] width 18 height 18
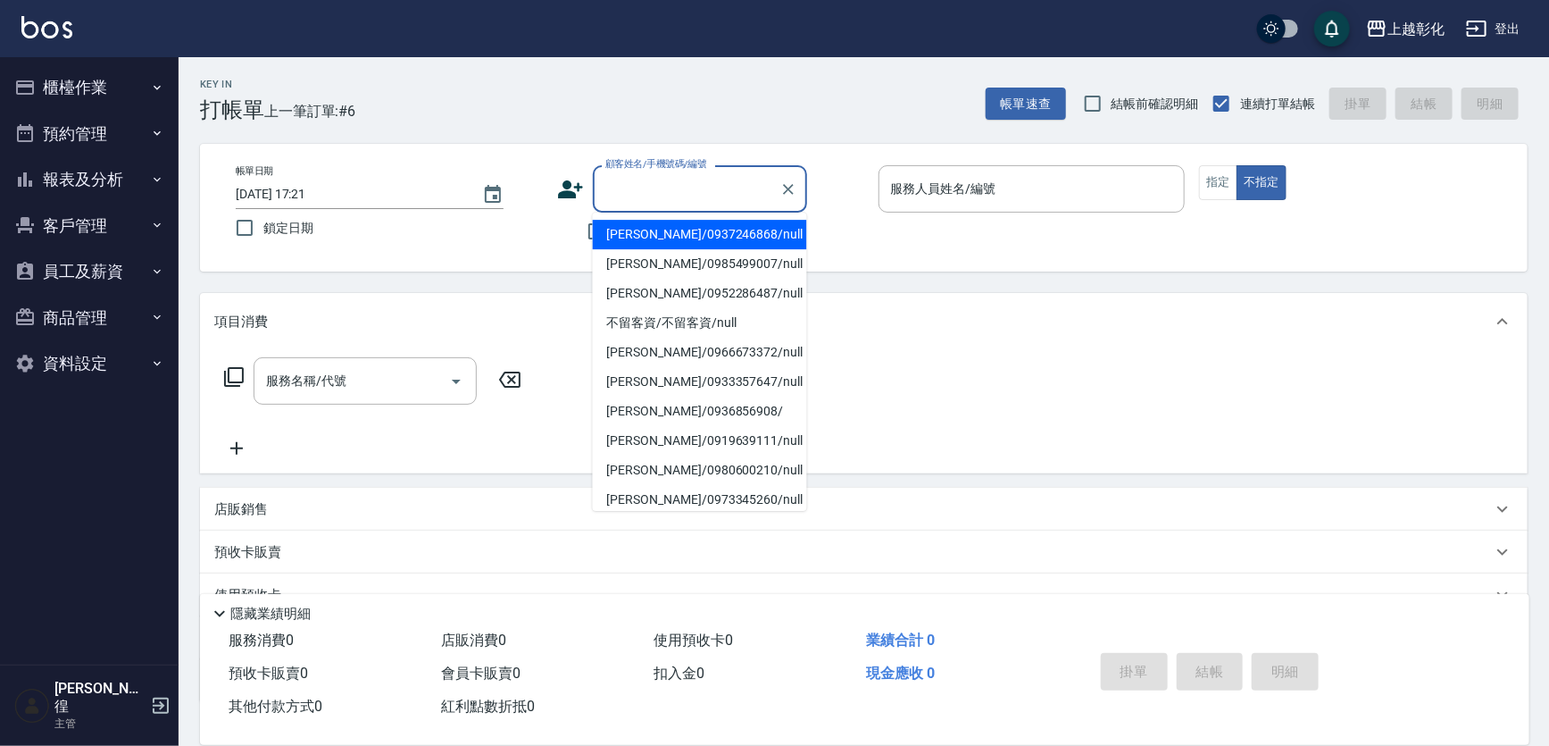
click at [638, 193] on input "顧客姓名/手機號碼/編號" at bounding box center [686, 188] width 171 height 31
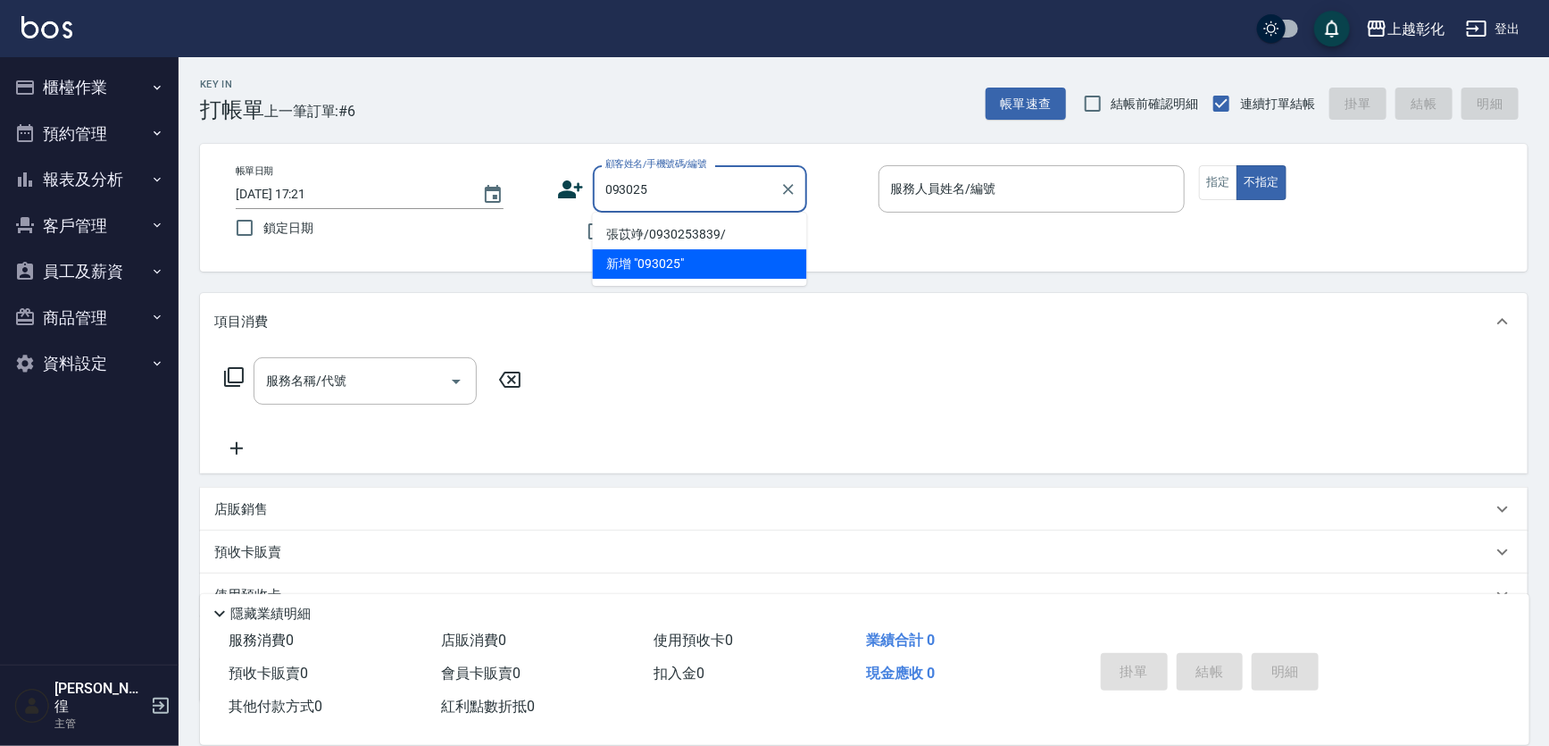
click at [688, 227] on li "張苡竫/0930253839/" at bounding box center [700, 234] width 214 height 29
type input "張苡竫/0930253839/"
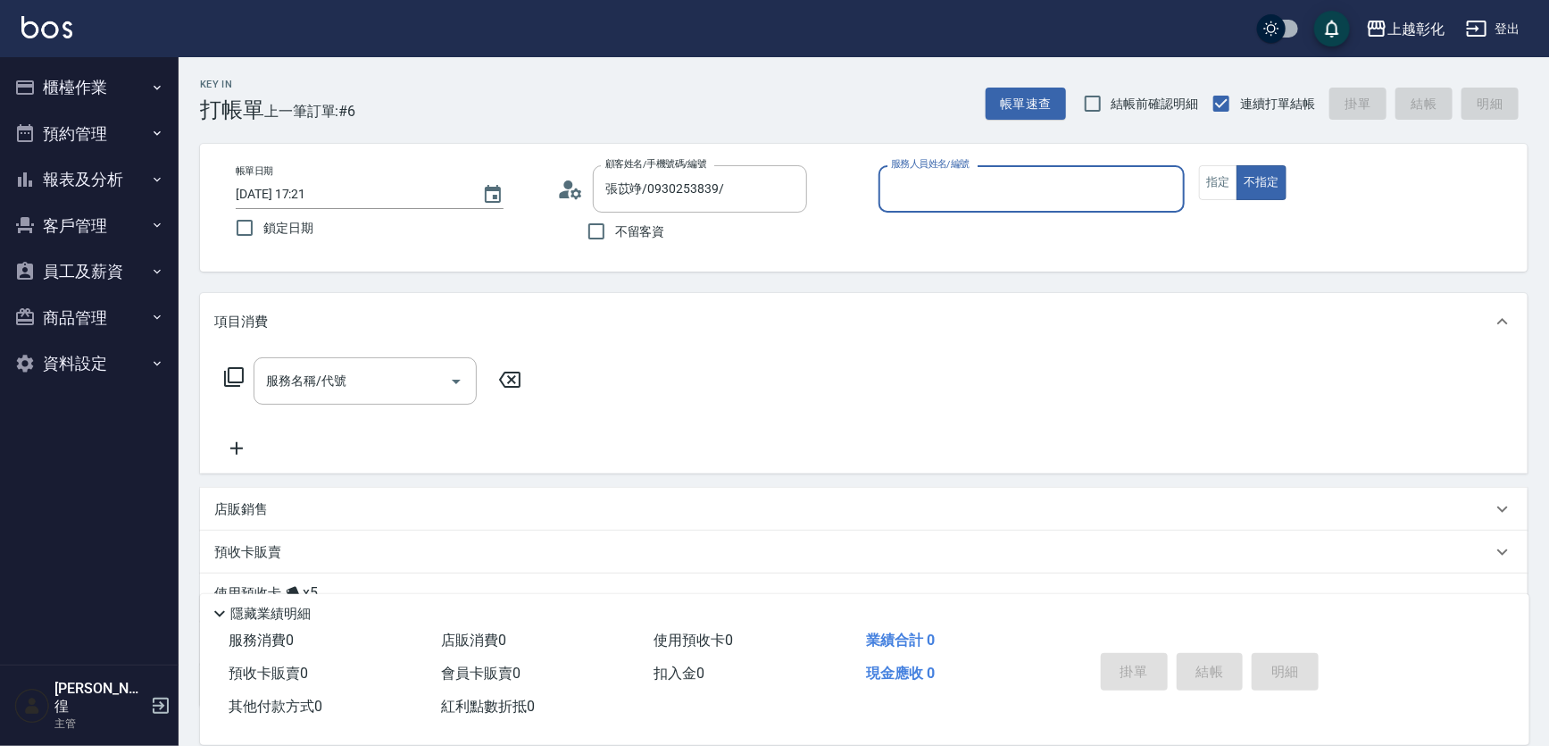
click at [920, 197] on input "服務人員姓名/編號" at bounding box center [1032, 188] width 291 height 31
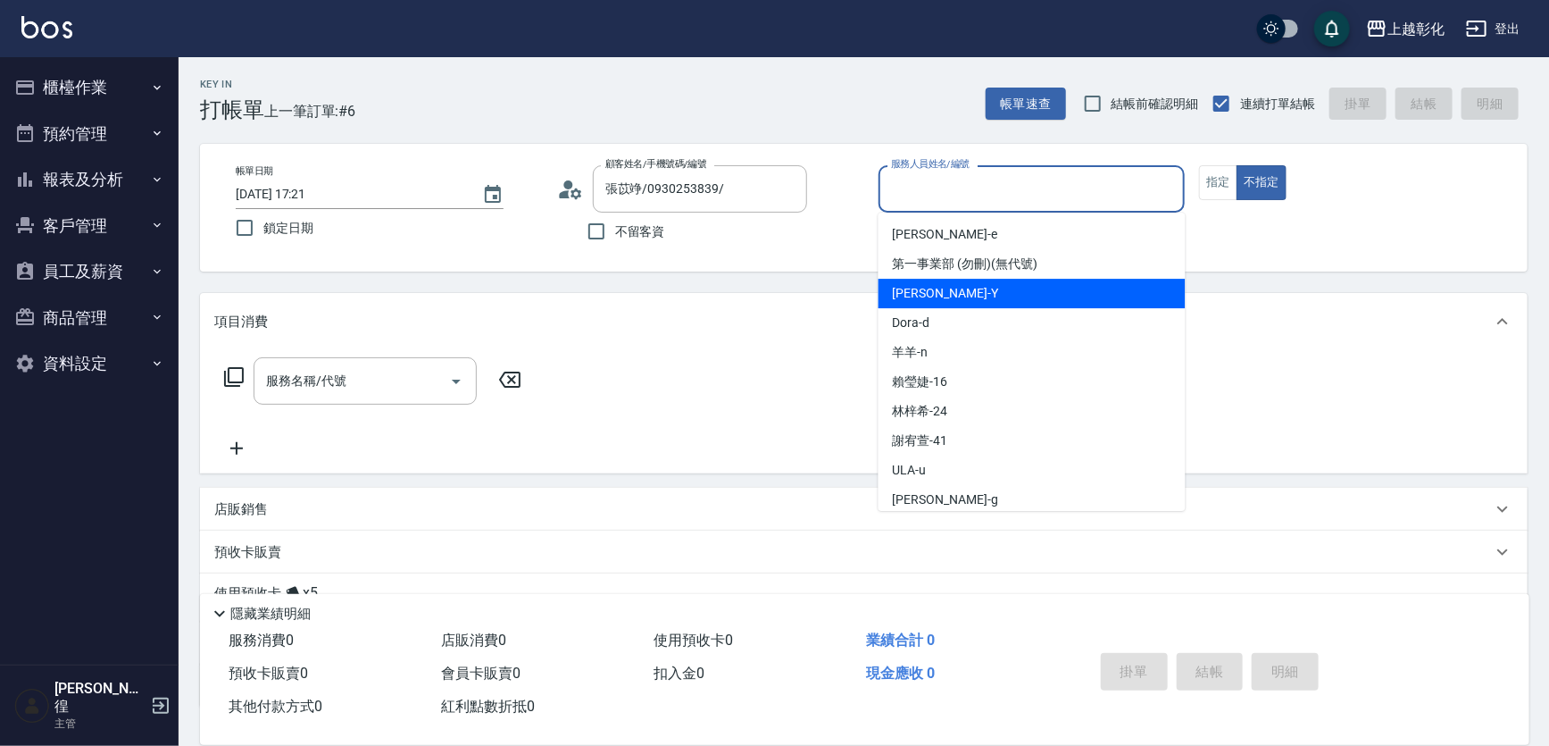
click at [917, 301] on span "YURI -Y" at bounding box center [945, 293] width 105 height 19
type input "YURI-Y"
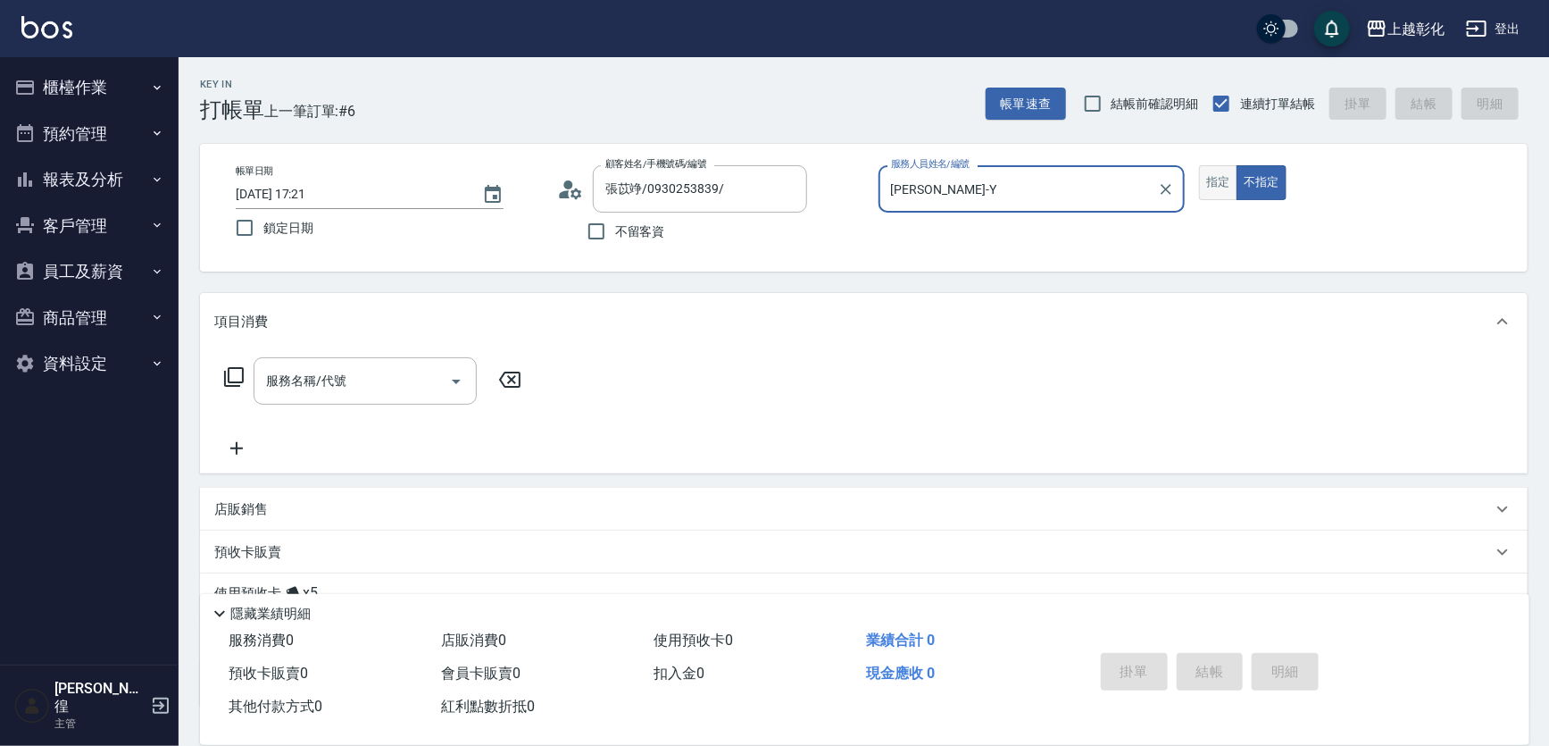
click at [1223, 186] on button "指定" at bounding box center [1218, 182] width 38 height 35
click at [325, 375] on input "服務名稱/代號" at bounding box center [352, 380] width 180 height 31
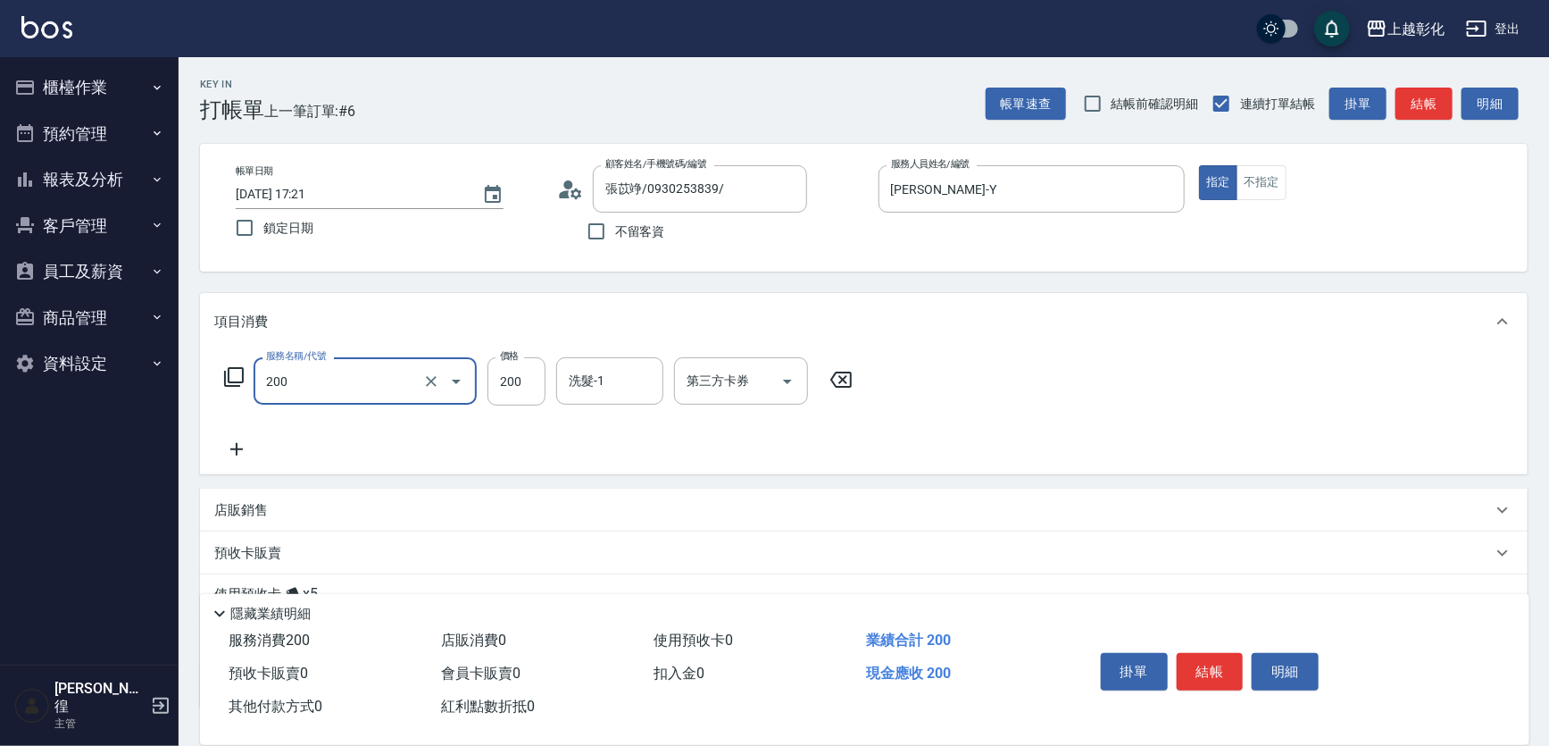
type input "New洗專案(200)"
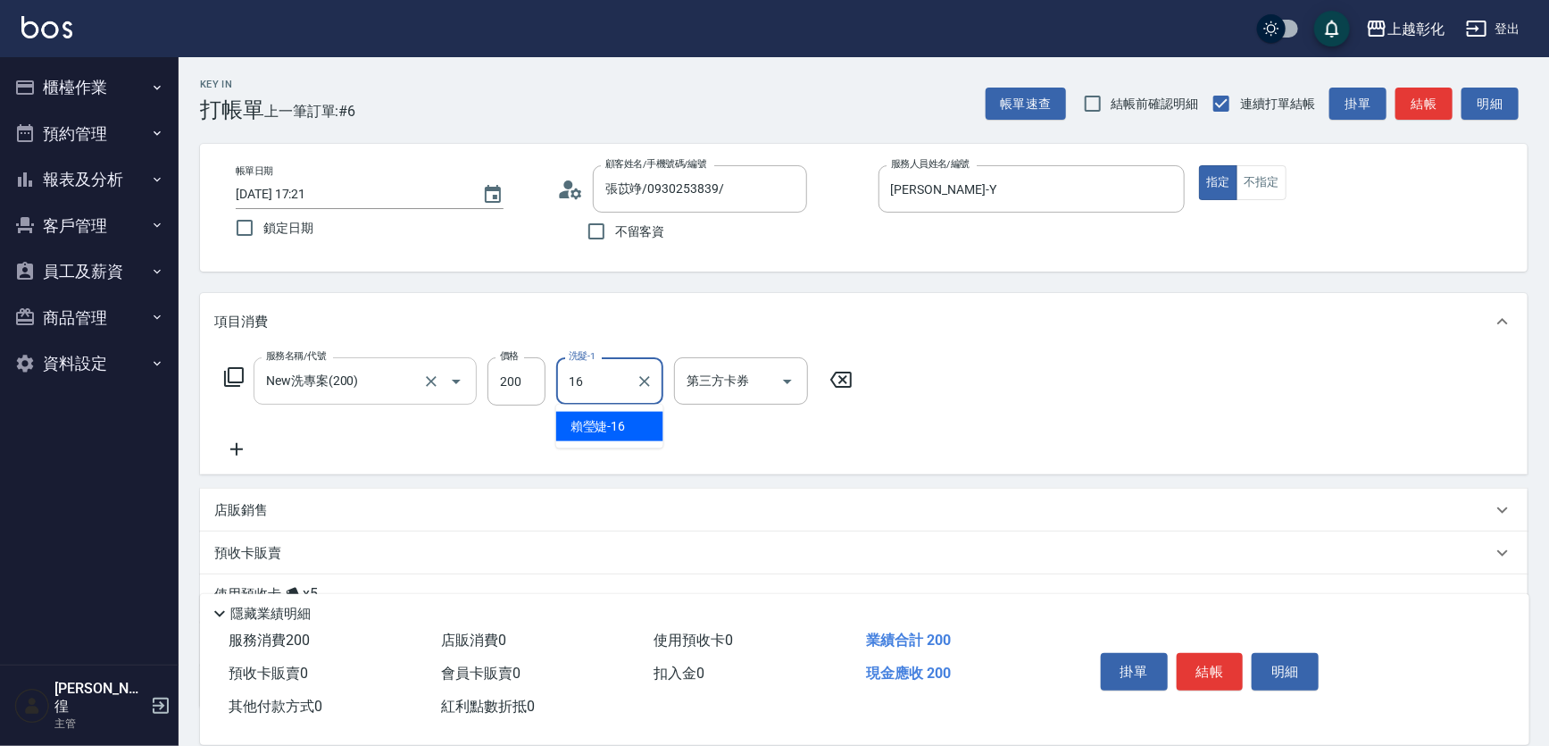
type input "賴瑩婕-16"
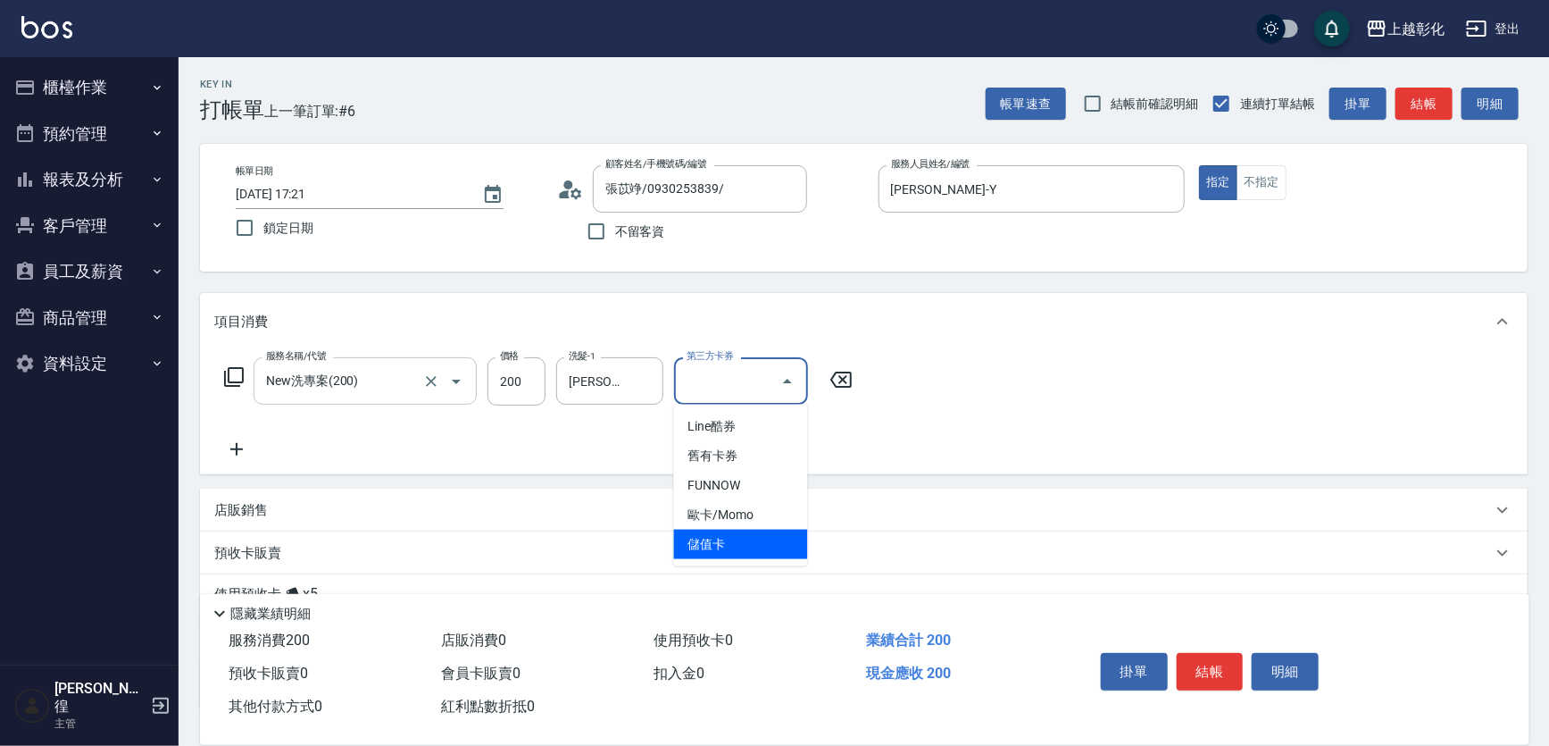
type input "儲值卡"
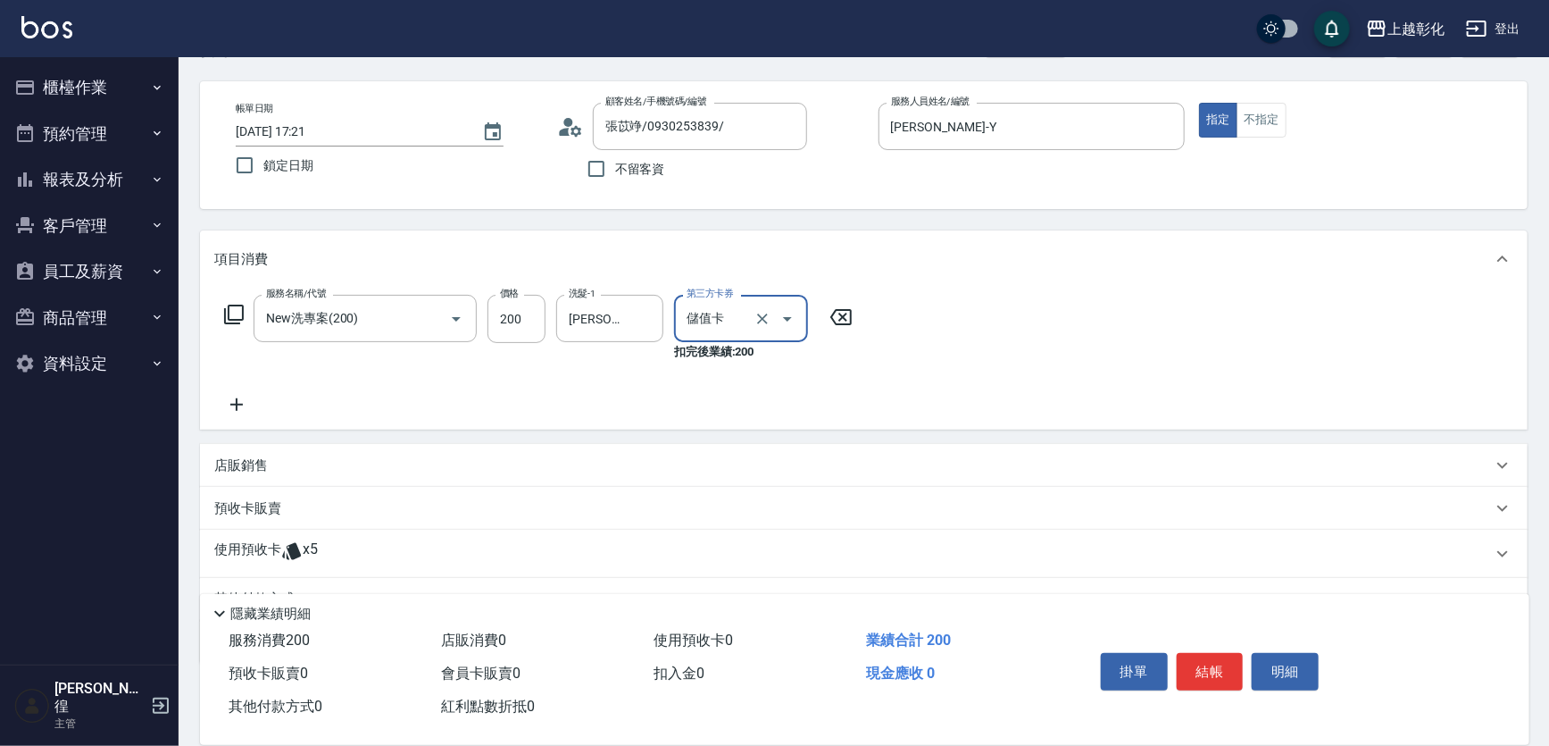
scroll to position [147, 0]
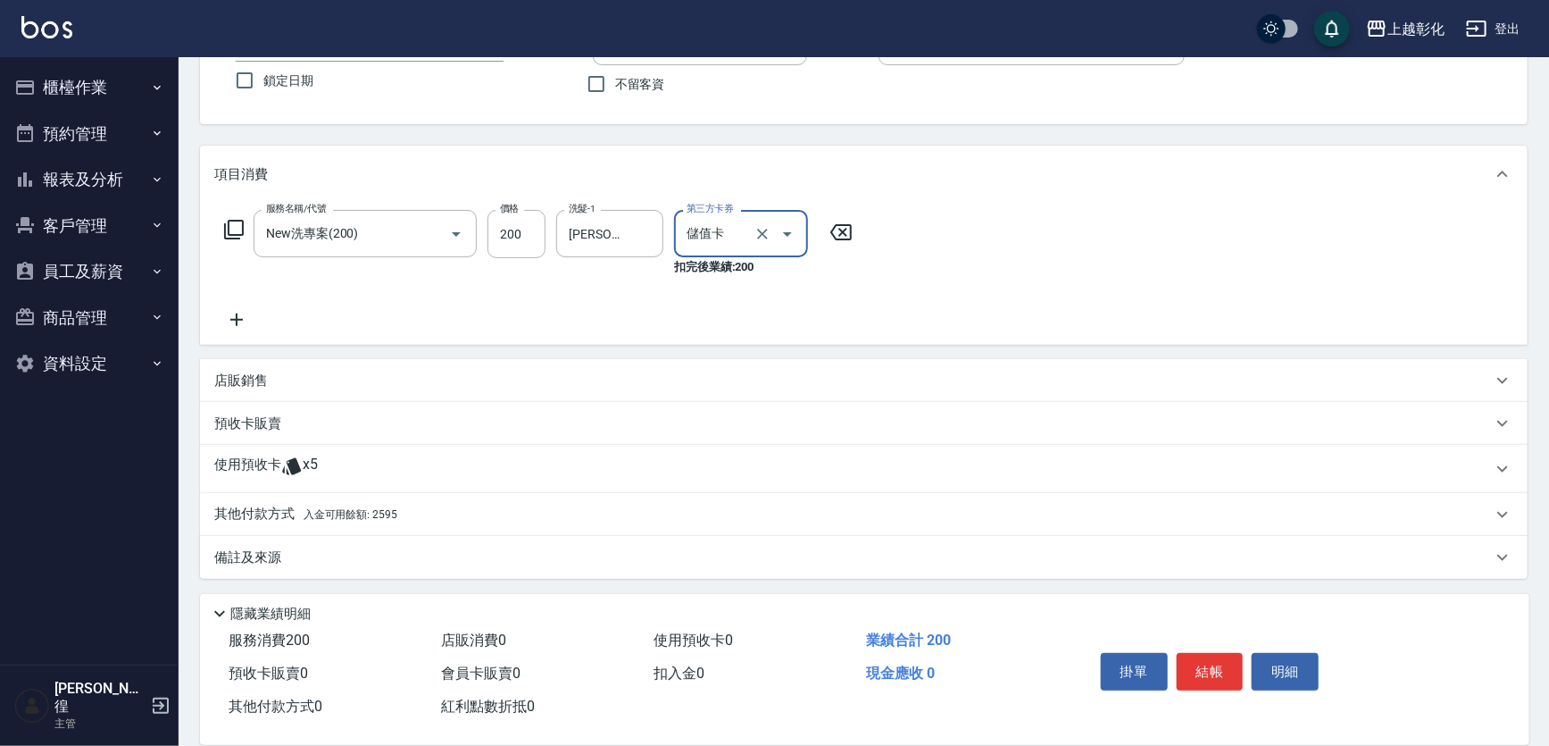
click at [303, 464] on span "x5" at bounding box center [310, 468] width 15 height 27
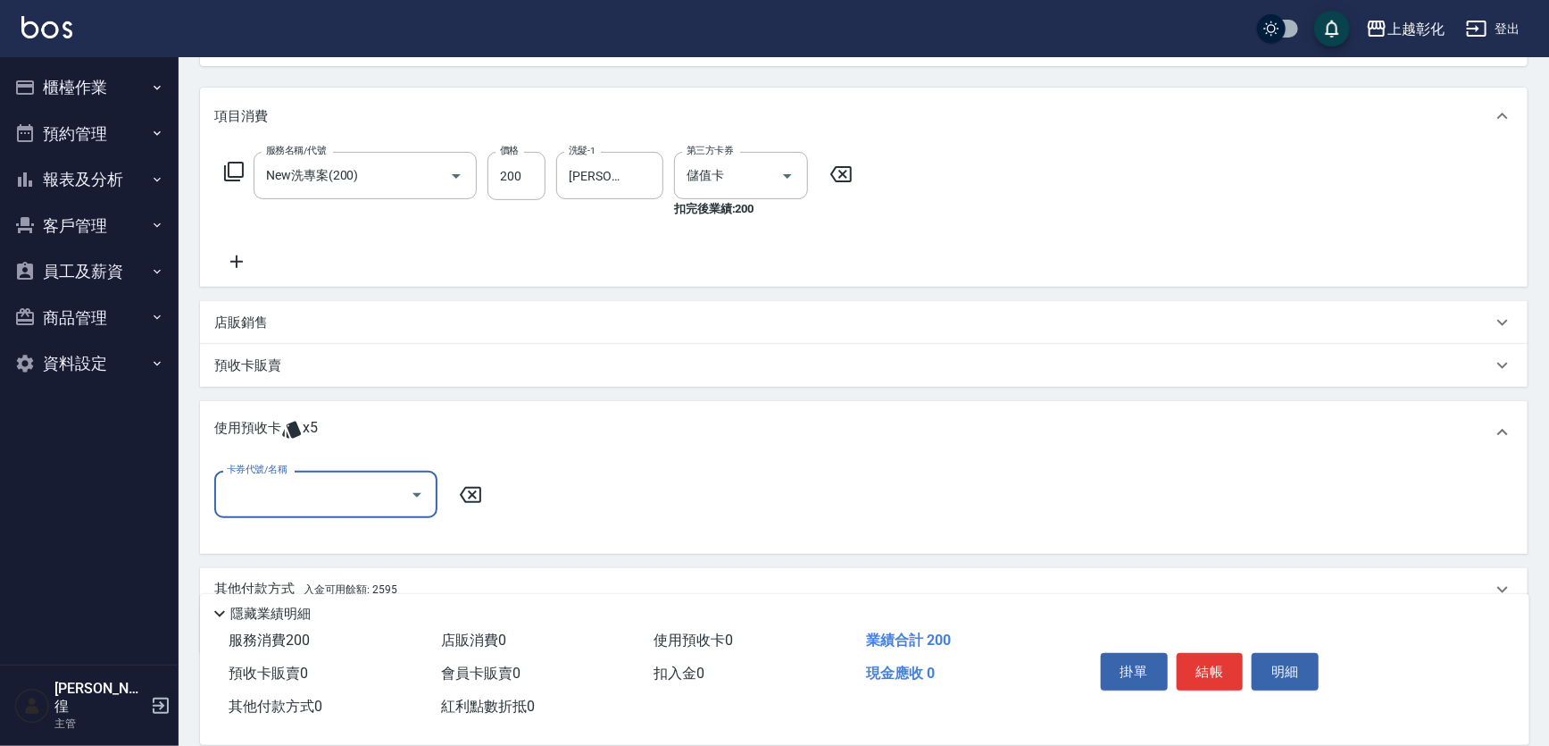
scroll to position [280, 0]
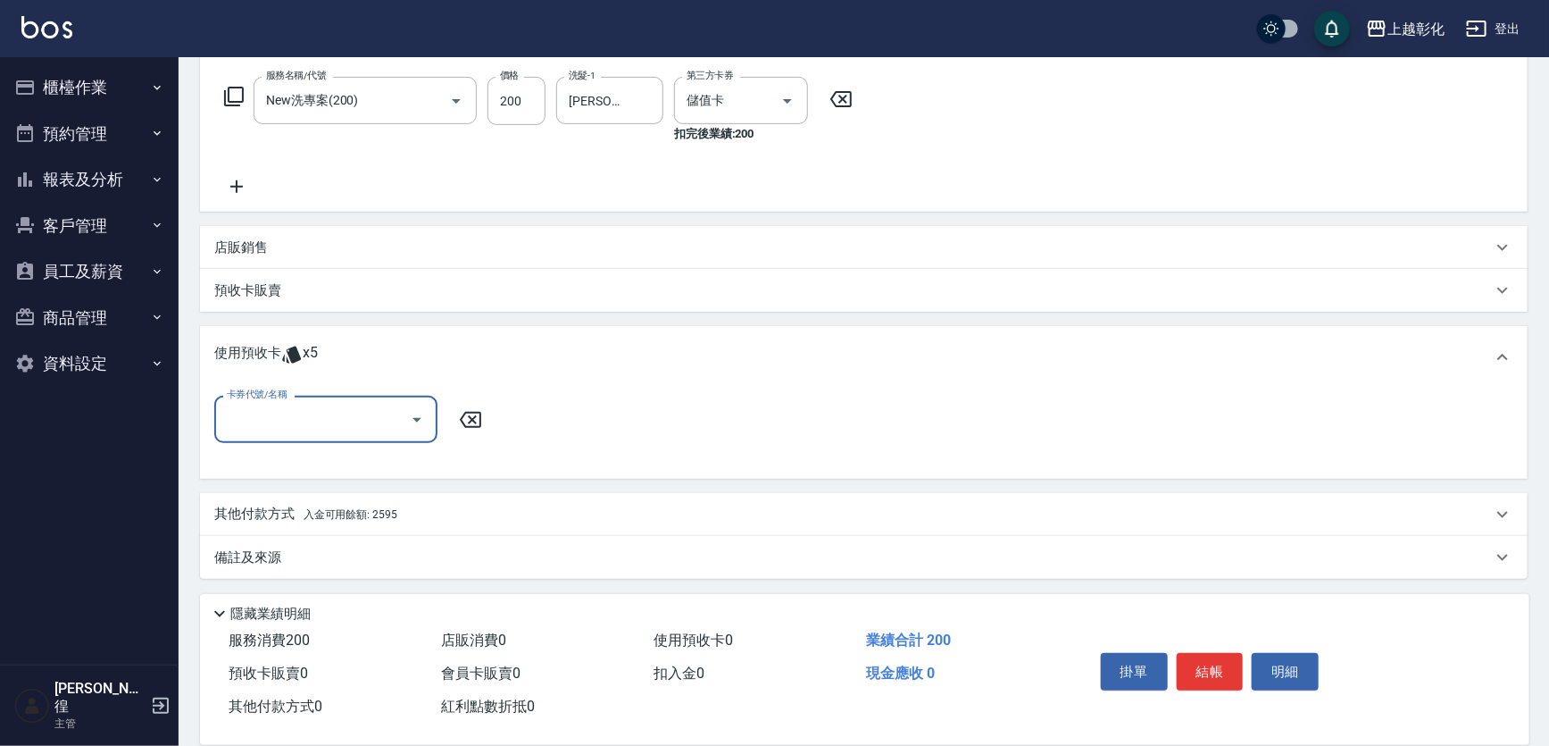
click at [268, 401] on div "卡券代號/名稱" at bounding box center [325, 419] width 223 height 47
click at [291, 473] on div "精油洗髮 剩餘5張" at bounding box center [325, 464] width 223 height 29
type input "精油洗髮"
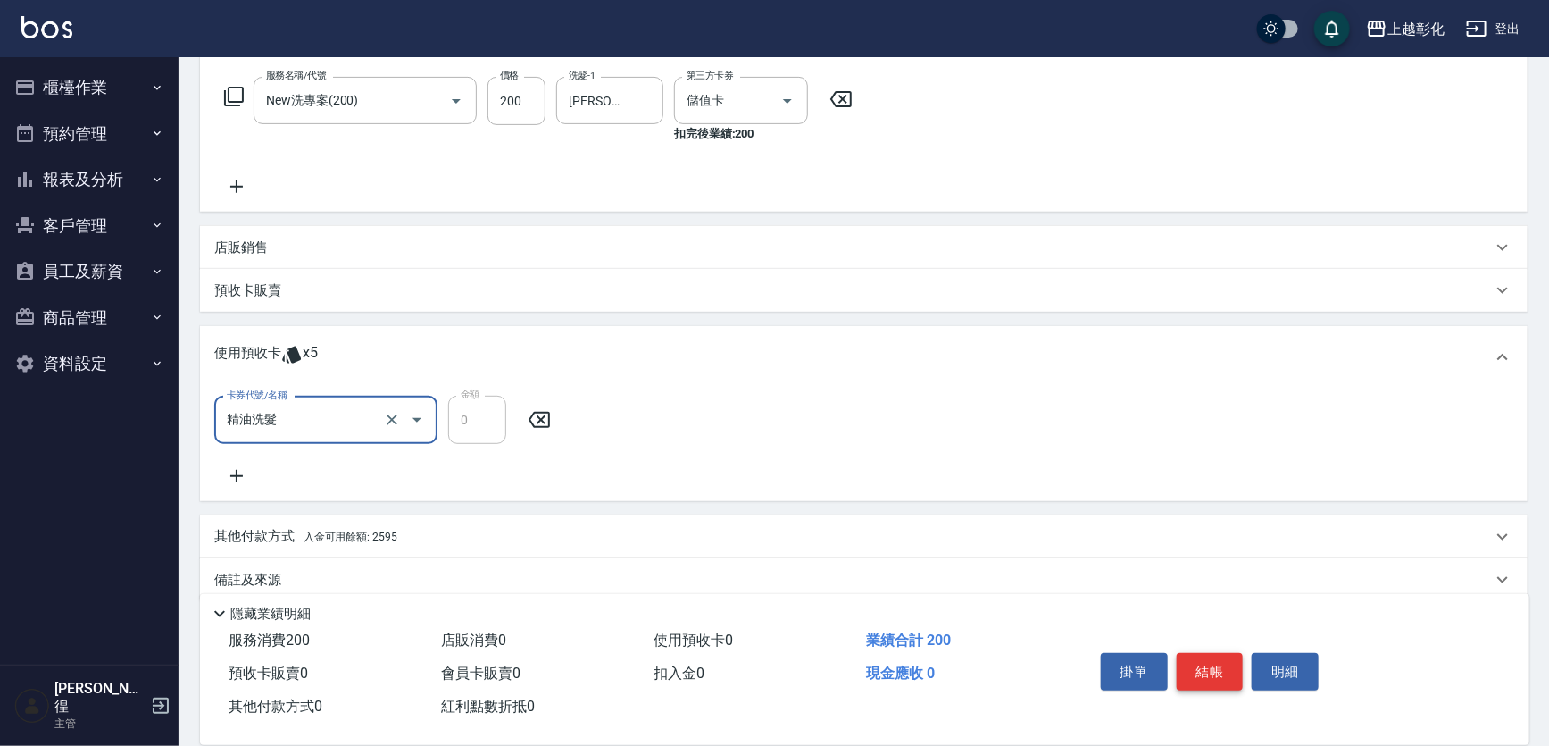
drag, startPoint x: 1192, startPoint y: 661, endPoint x: 1194, endPoint y: 670, distance: 9.1
click at [1193, 661] on button "結帳" at bounding box center [1210, 672] width 67 height 38
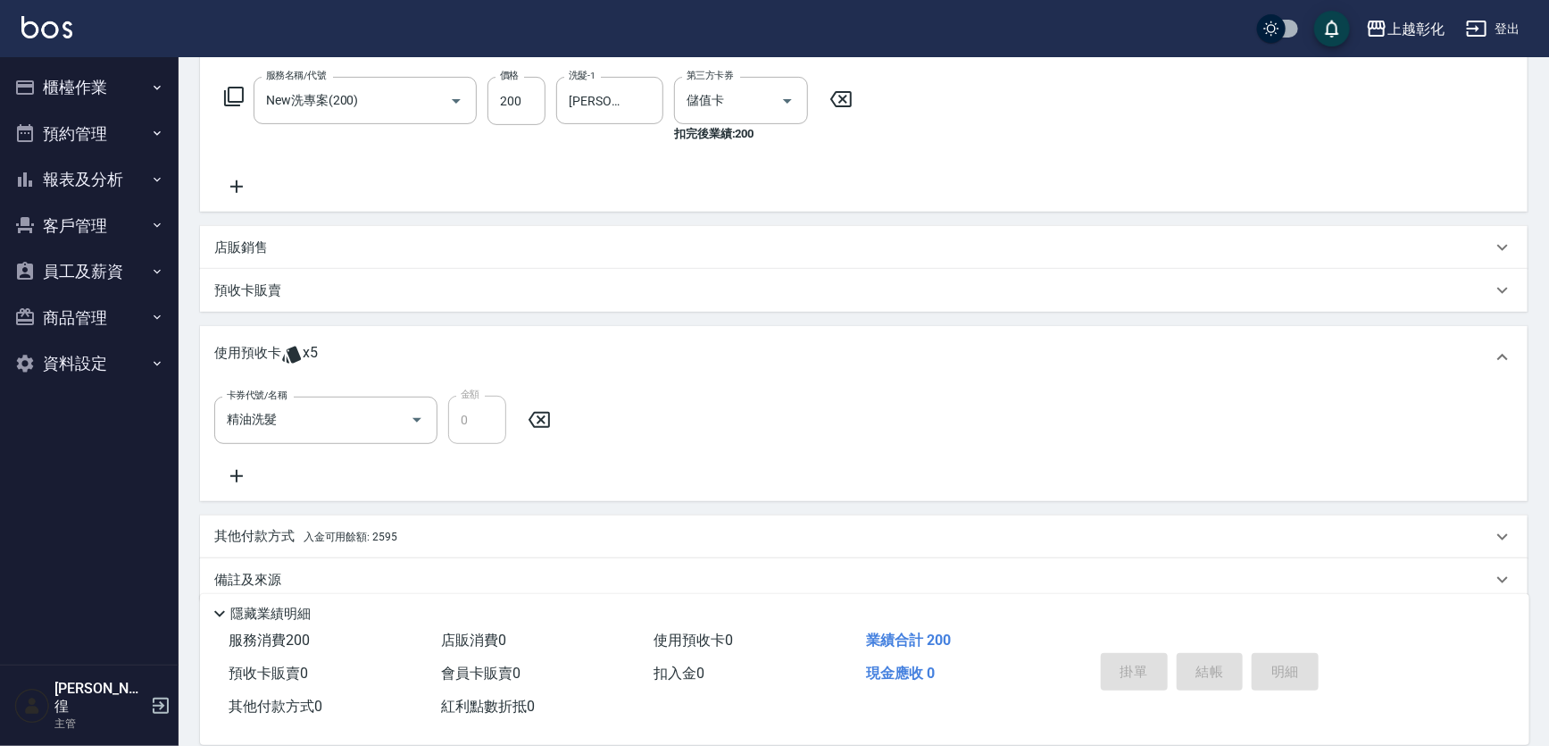
type input "2025/09/22 17:25"
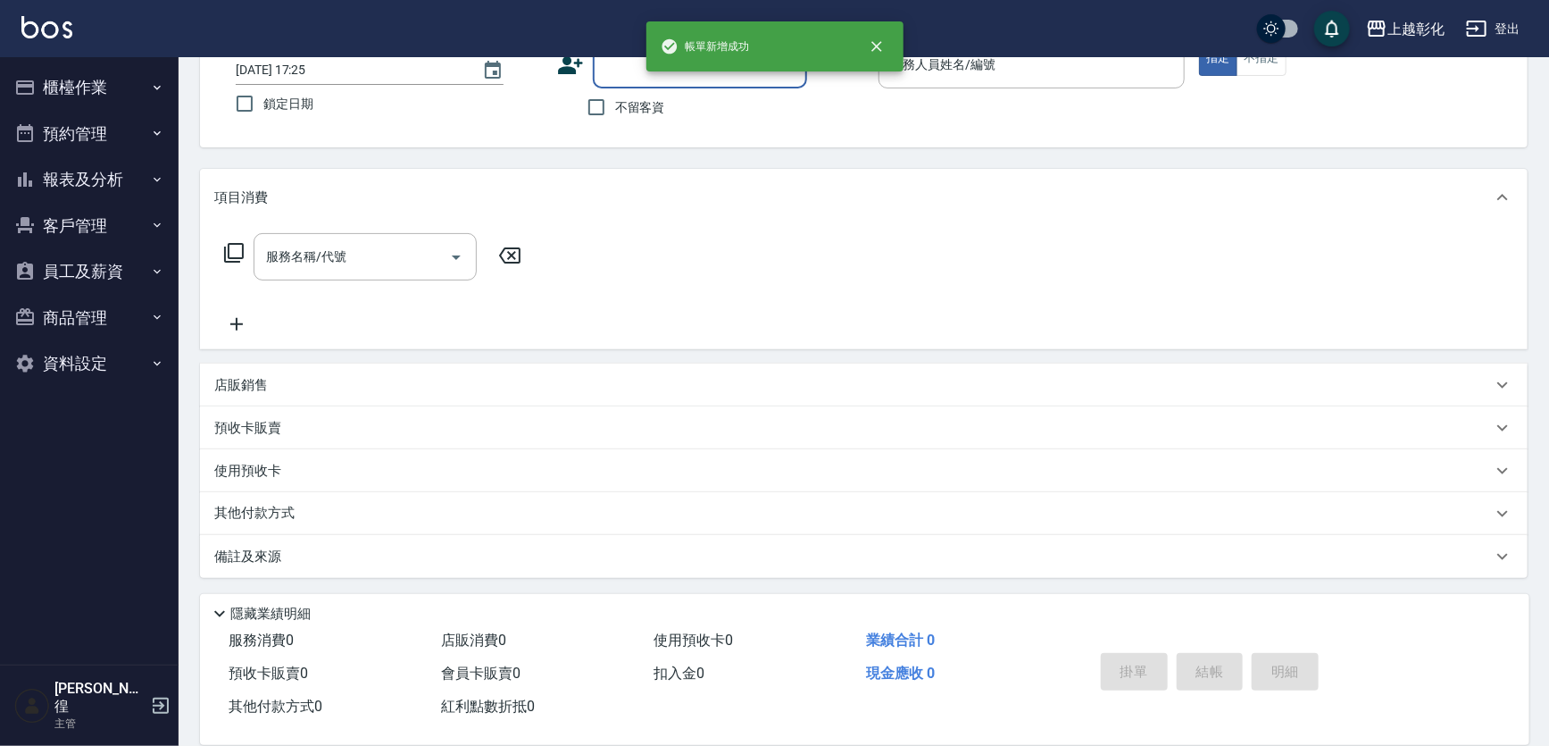
scroll to position [0, 0]
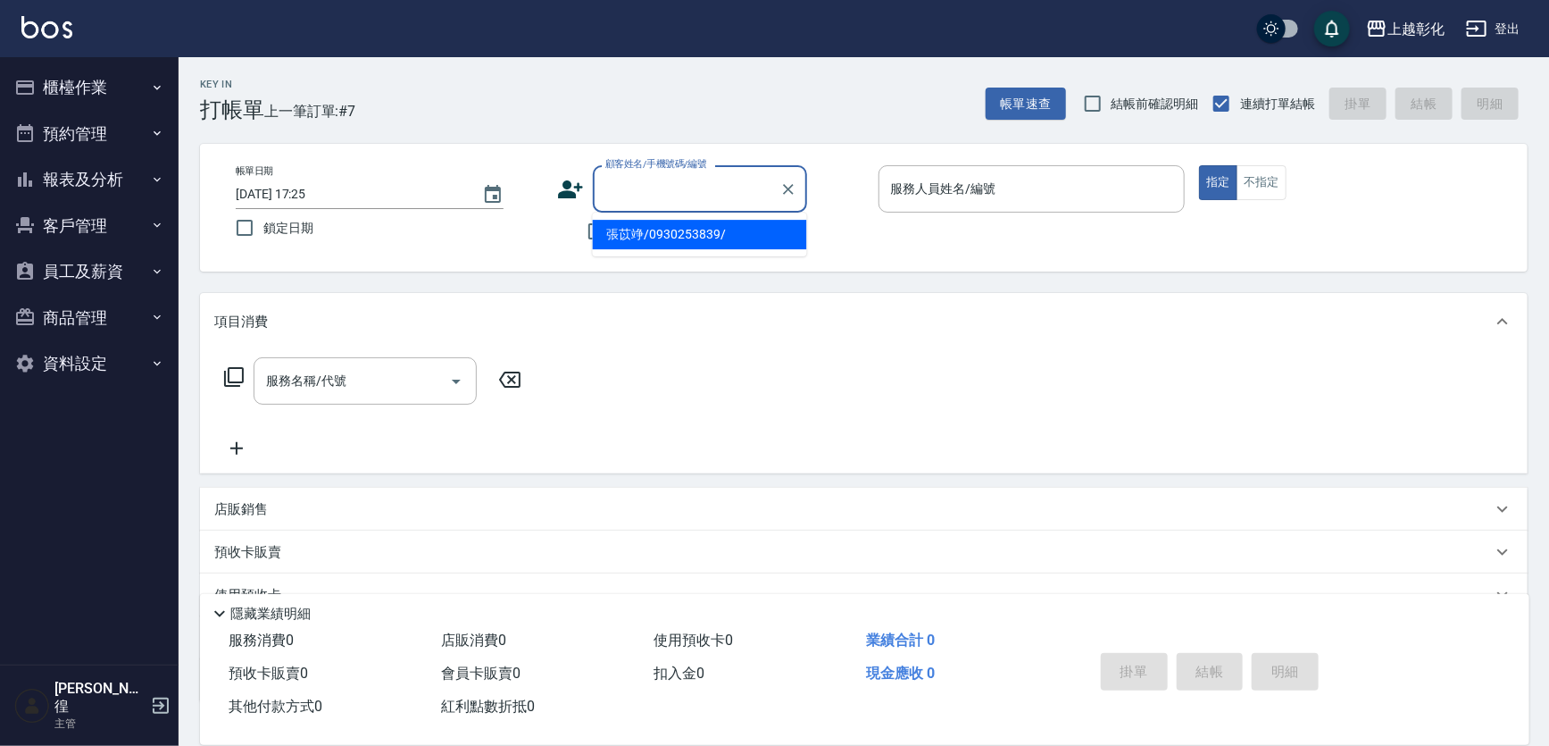
drag, startPoint x: 1194, startPoint y: 670, endPoint x: 672, endPoint y: 179, distance: 717.0
click at [672, 179] on input "顧客姓名/手機號碼/編號" at bounding box center [686, 188] width 171 height 31
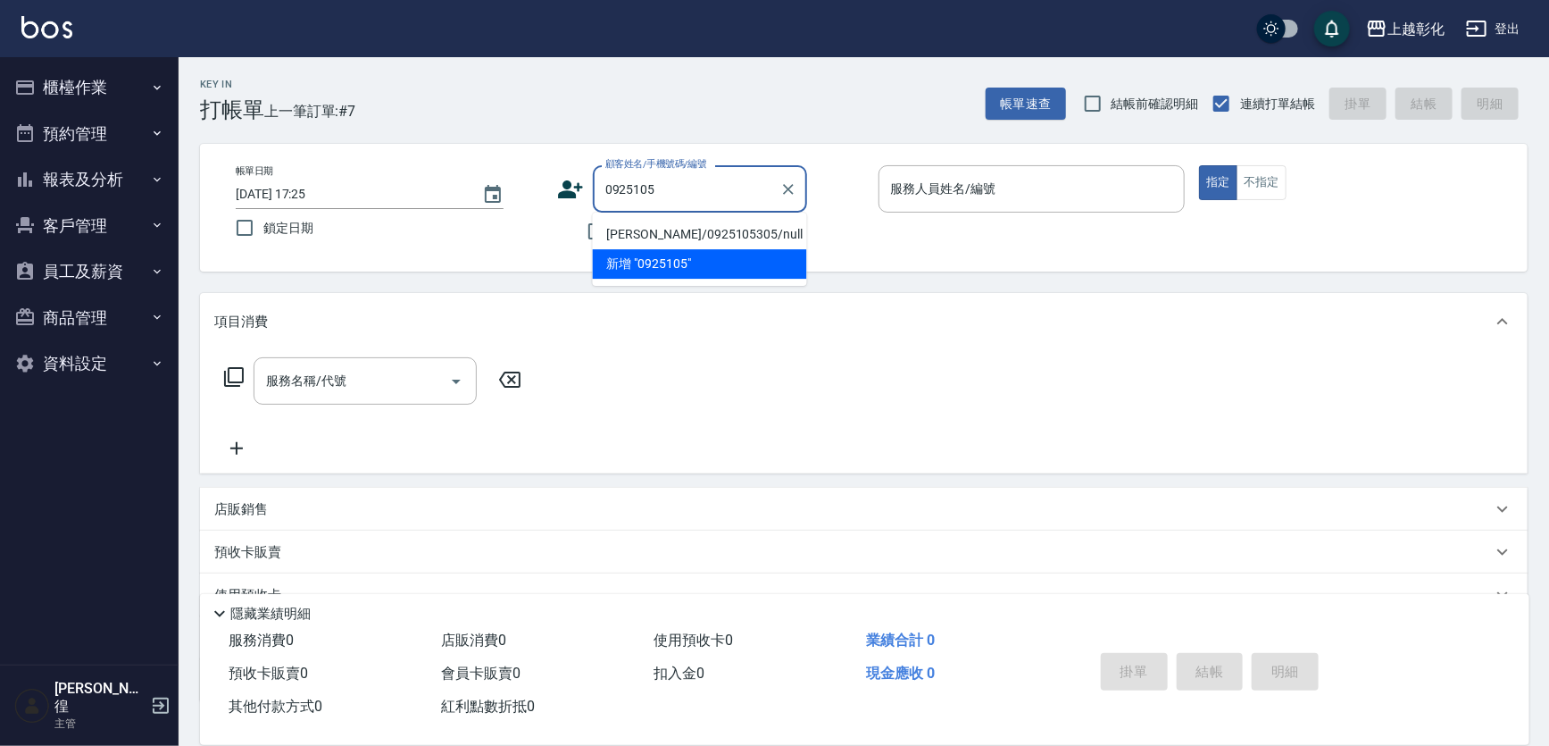
drag, startPoint x: 658, startPoint y: 241, endPoint x: 679, endPoint y: 234, distance: 21.7
click at [659, 241] on li "張加鈴/0925105305/null" at bounding box center [700, 234] width 214 height 29
type input "張加鈴/0925105305/null"
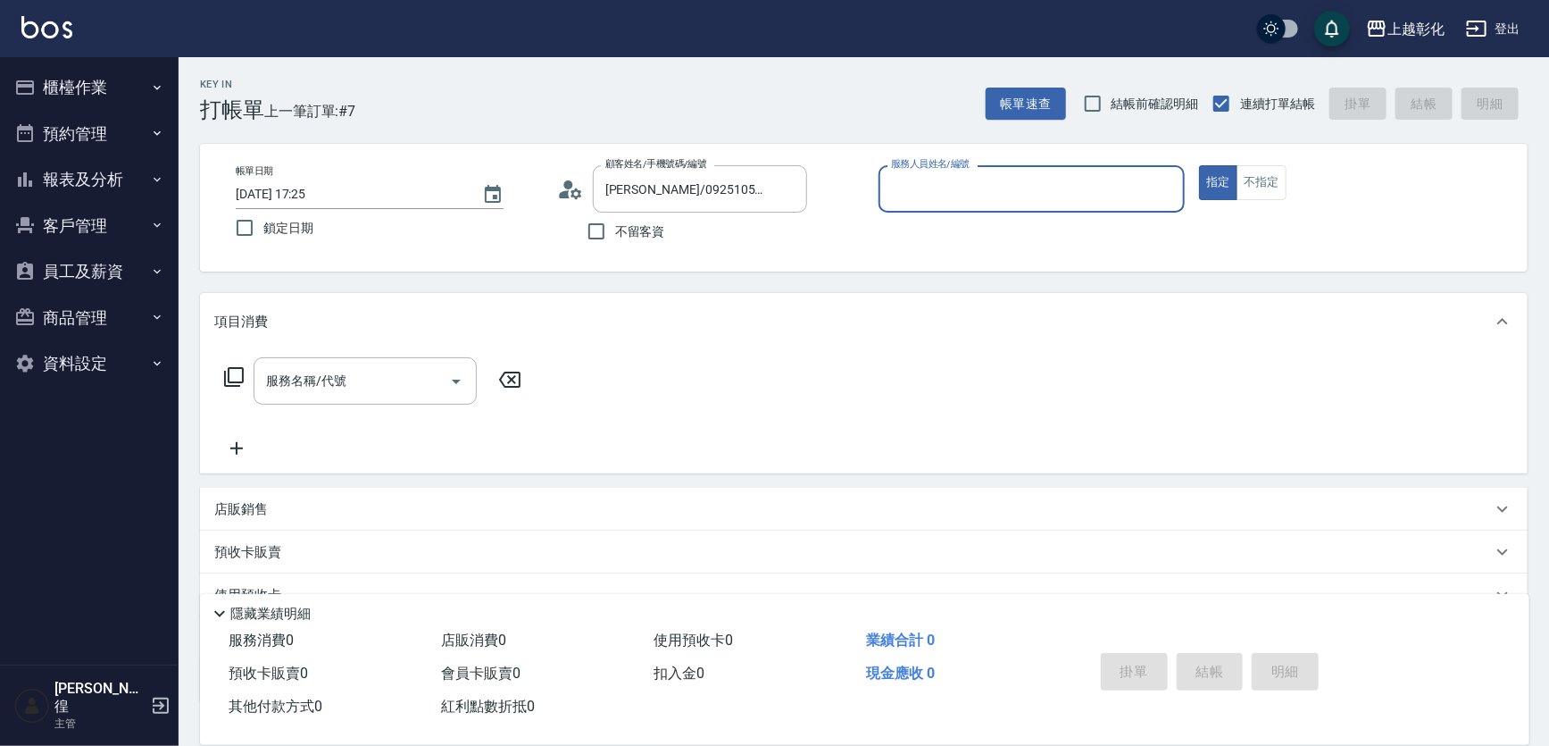
click at [975, 174] on input "服務人員姓名/編號" at bounding box center [1032, 188] width 291 height 31
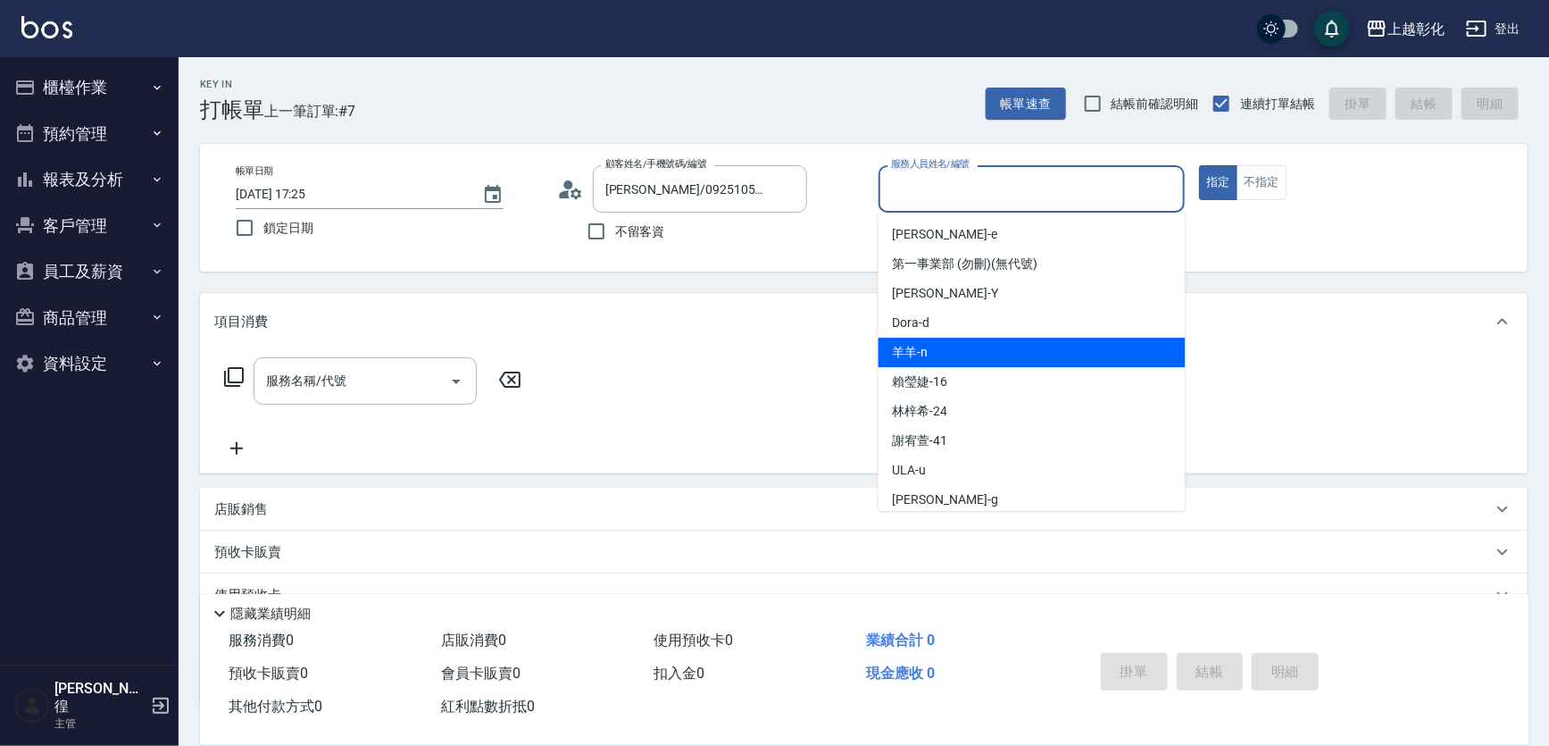
click at [971, 344] on div "羊羊 -n" at bounding box center [1032, 352] width 307 height 29
type input "羊羊-n"
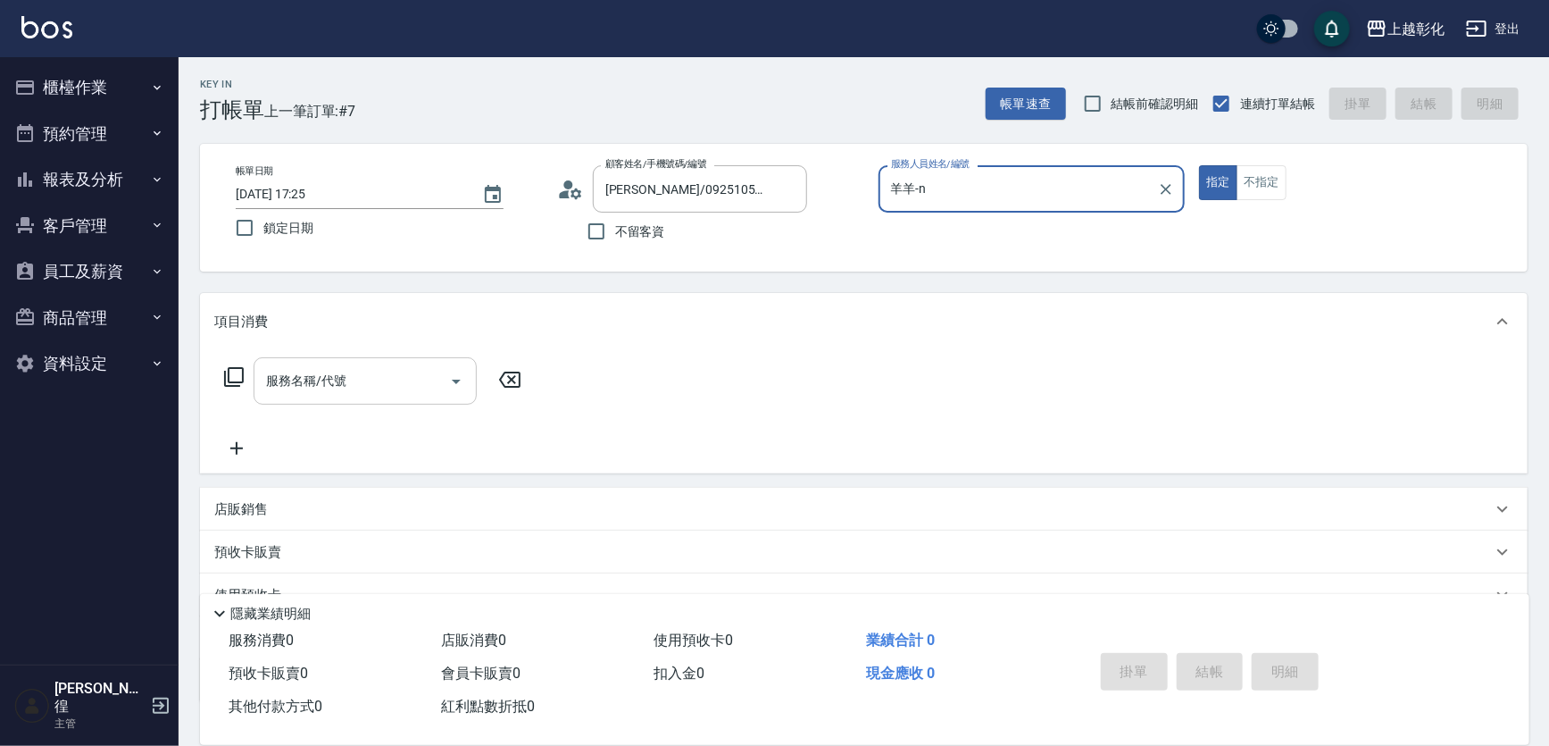
click at [351, 388] on input "服務名稱/代號" at bounding box center [352, 380] width 180 height 31
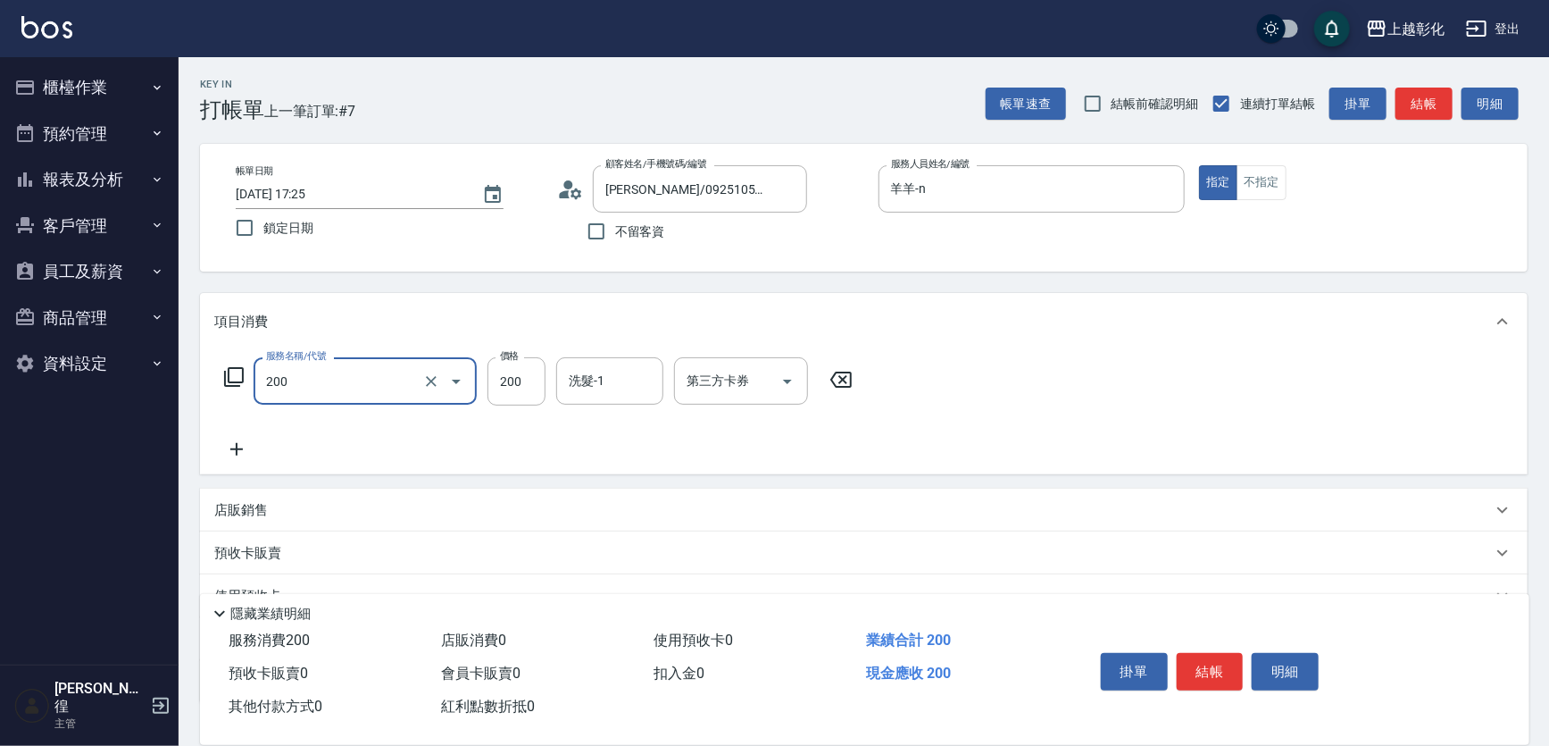
type input "New洗專案(200)"
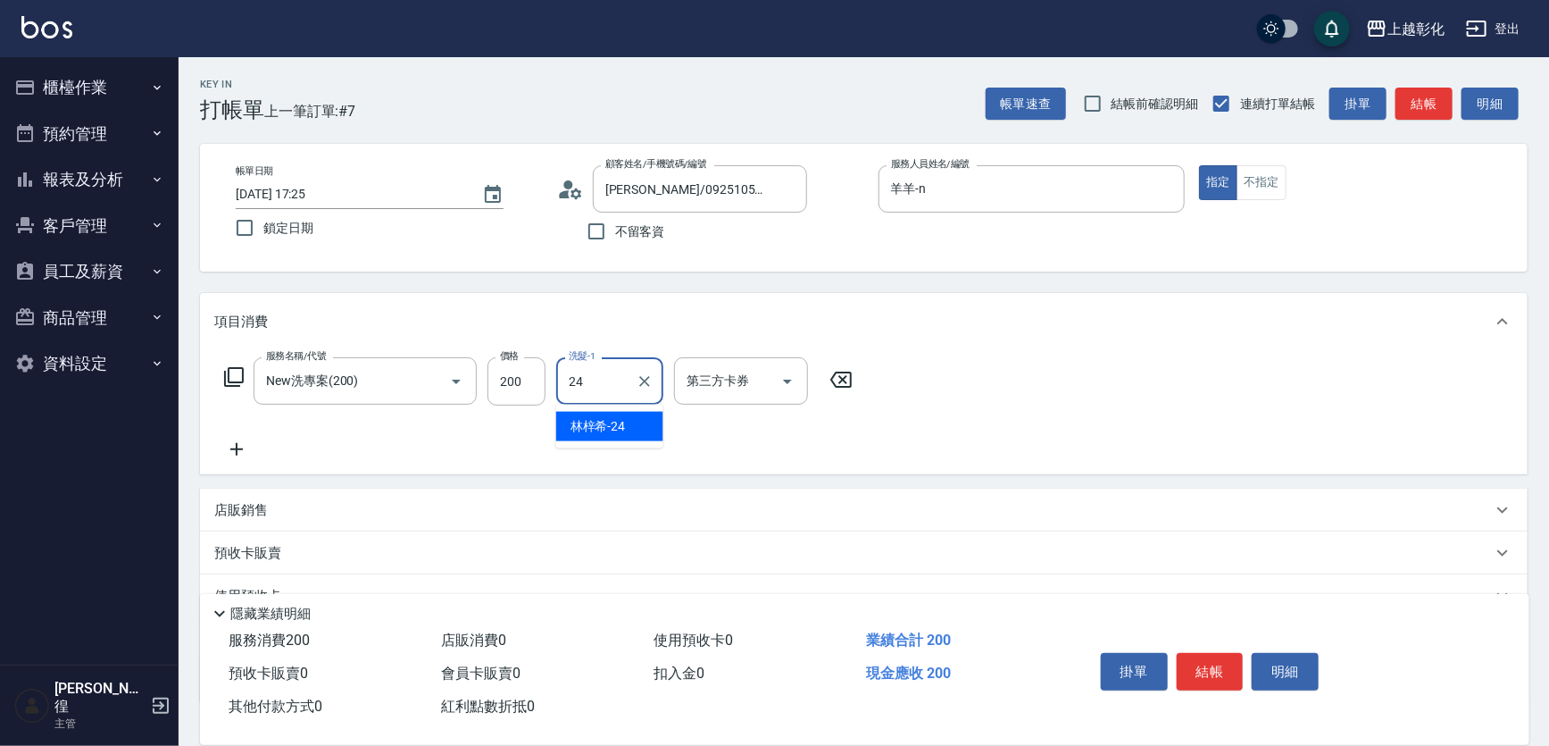
type input "林梓希-24"
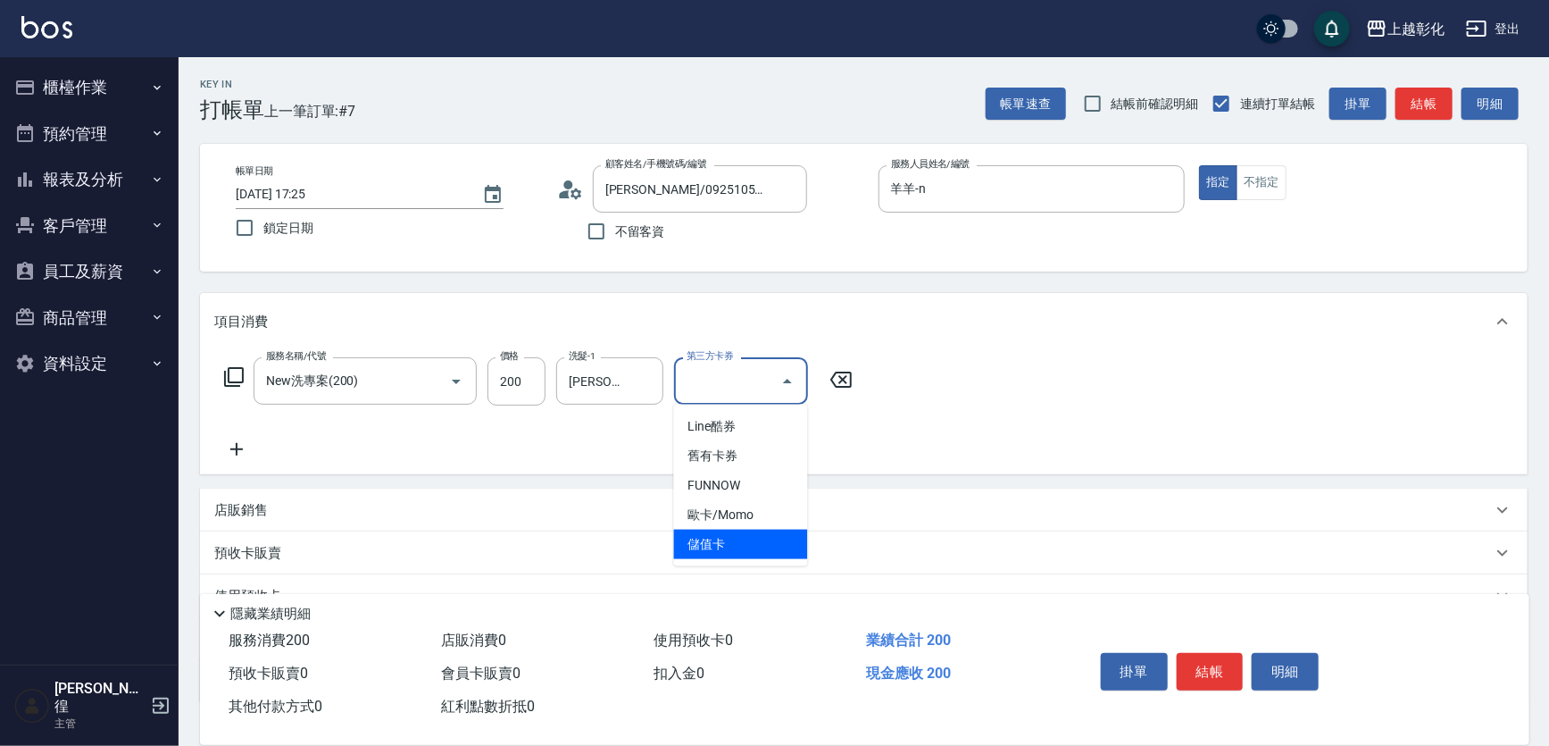
type input "儲值卡"
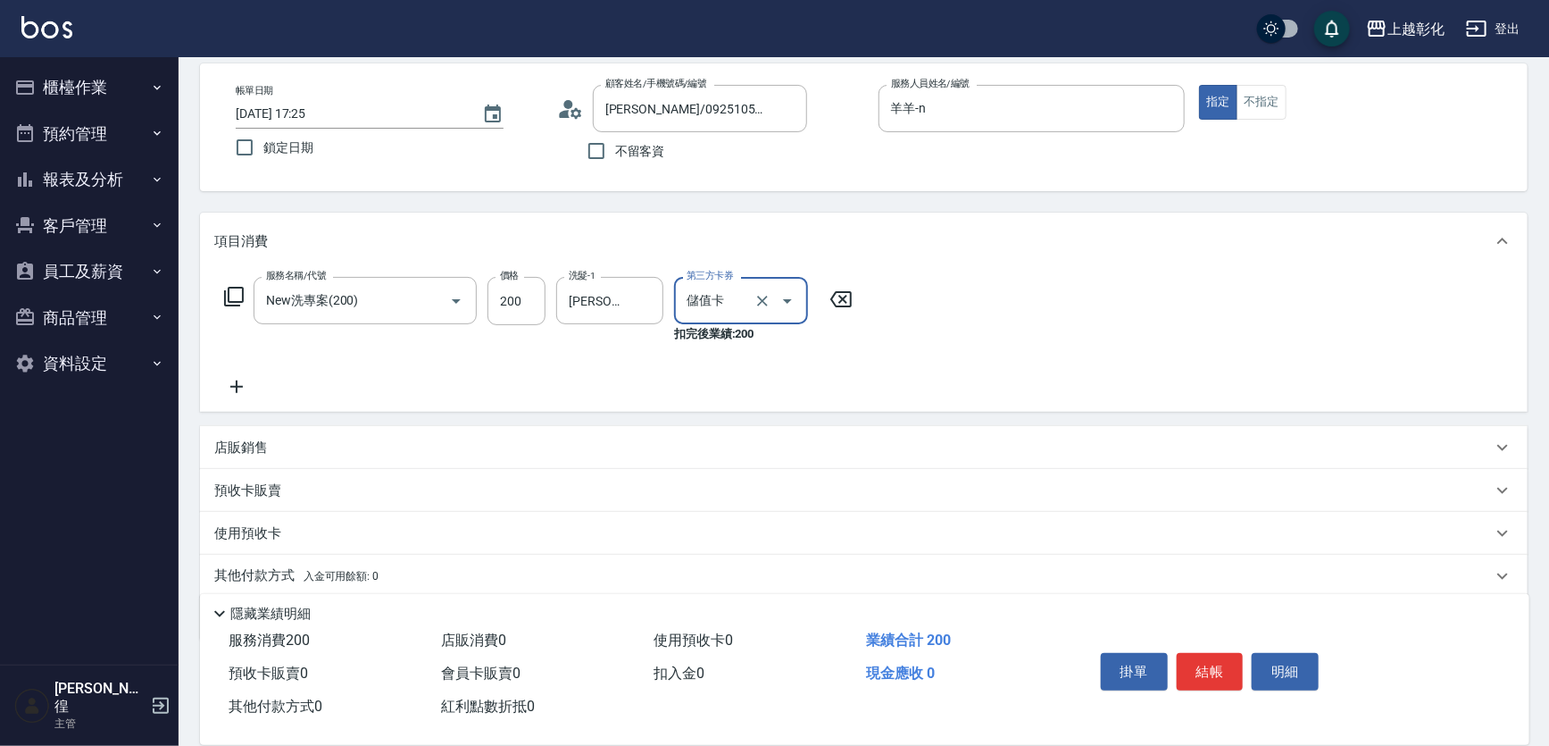
scroll to position [80, 0]
click at [435, 302] on icon "Clear" at bounding box center [431, 301] width 18 height 18
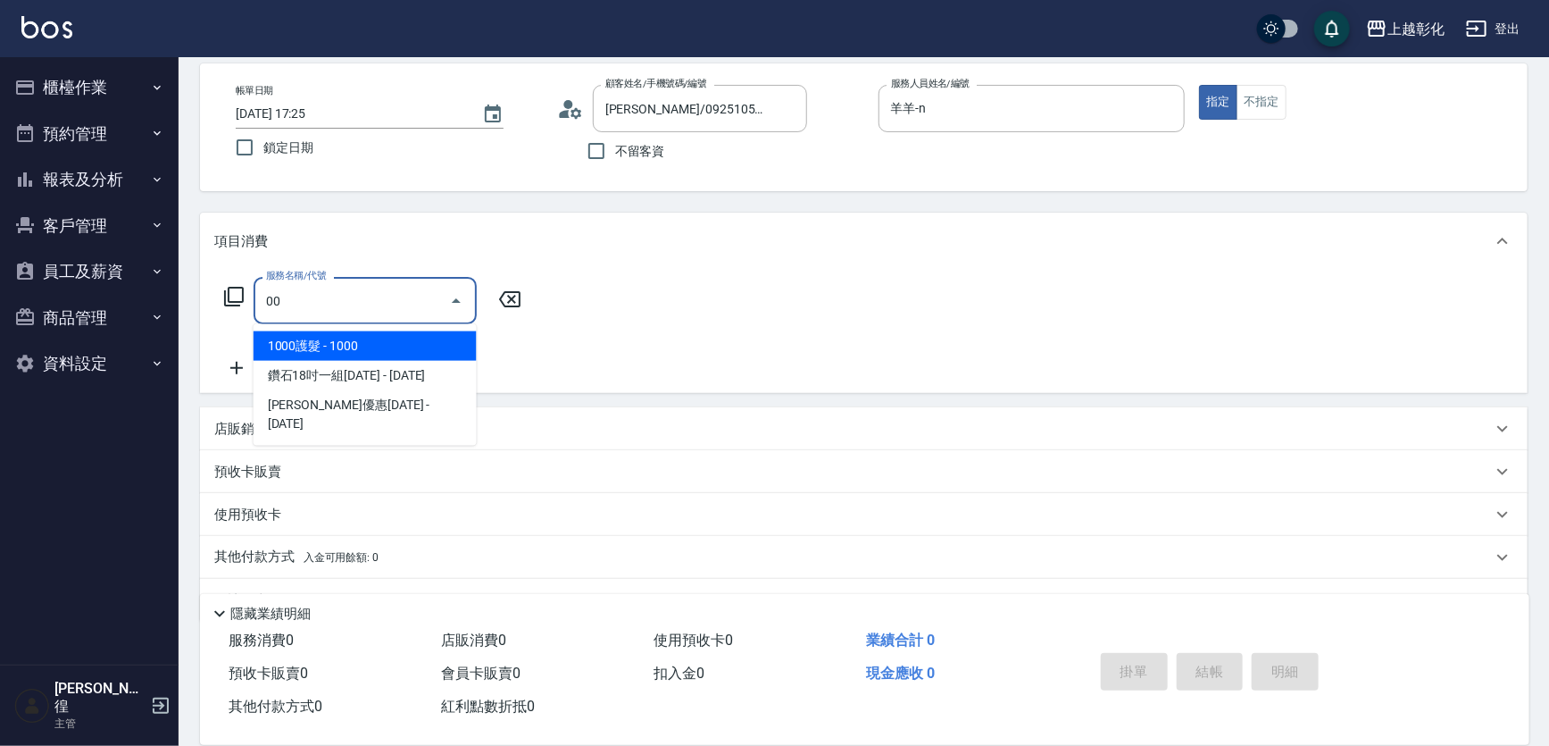
type input "0"
click at [322, 339] on span "套餐卡 - 1000" at bounding box center [365, 345] width 223 height 29
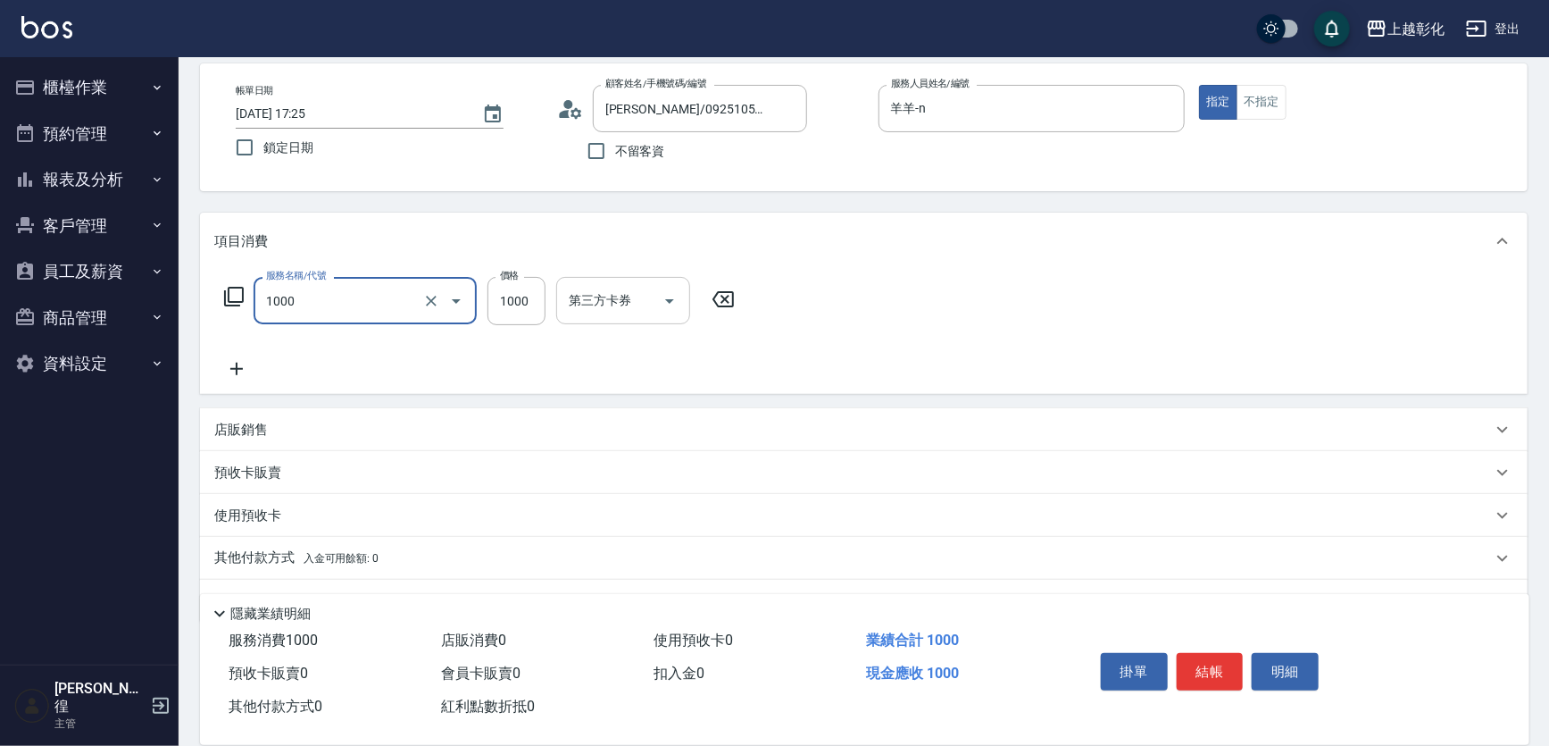
type input "套餐卡(1000)"
click at [608, 304] on input "第三方卡券" at bounding box center [609, 300] width 91 height 31
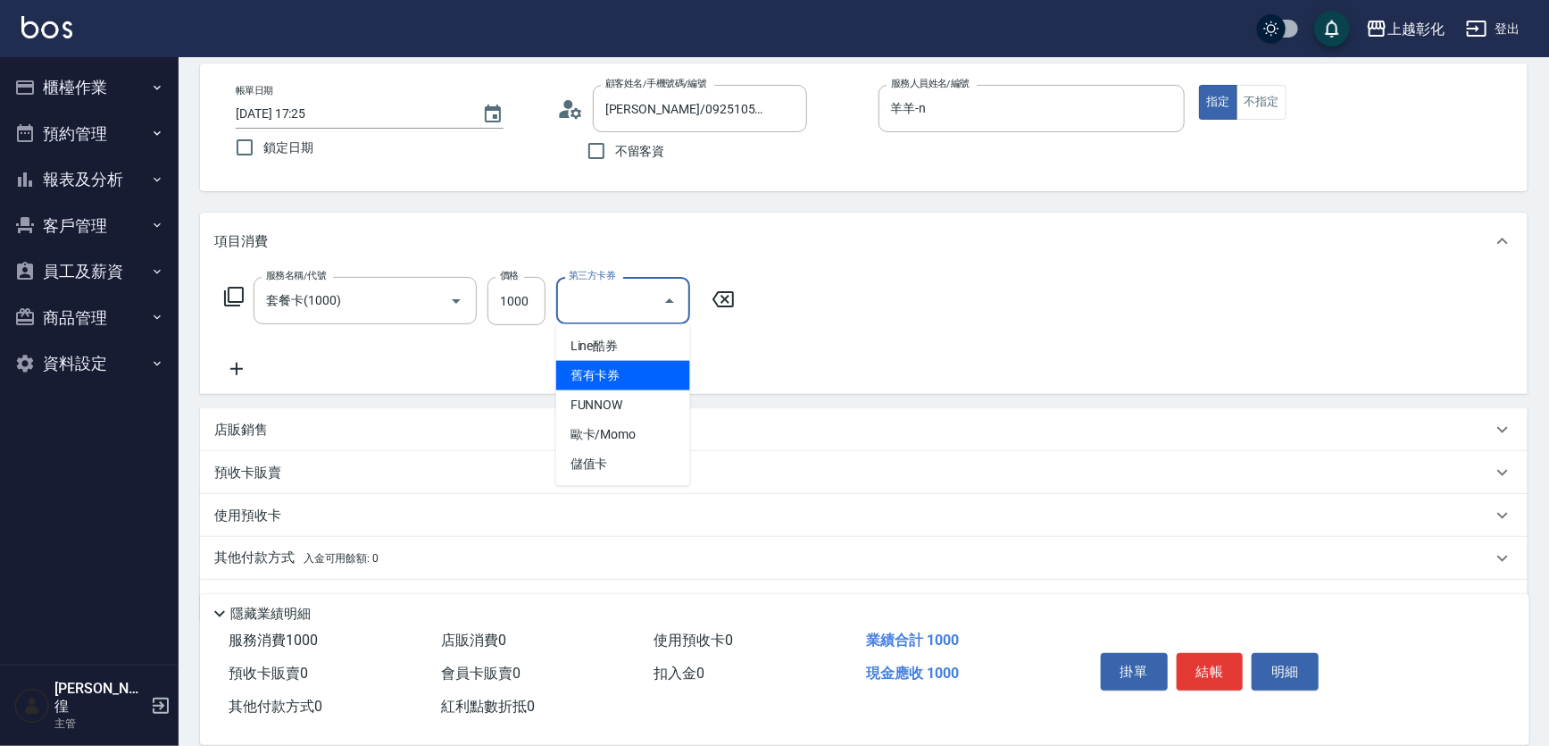
click at [972, 338] on div "服務名稱/代號 套餐卡(1000) 服務名稱/代號 價格 1000 價格 第三方卡券 第三方卡券" at bounding box center [864, 332] width 1328 height 124
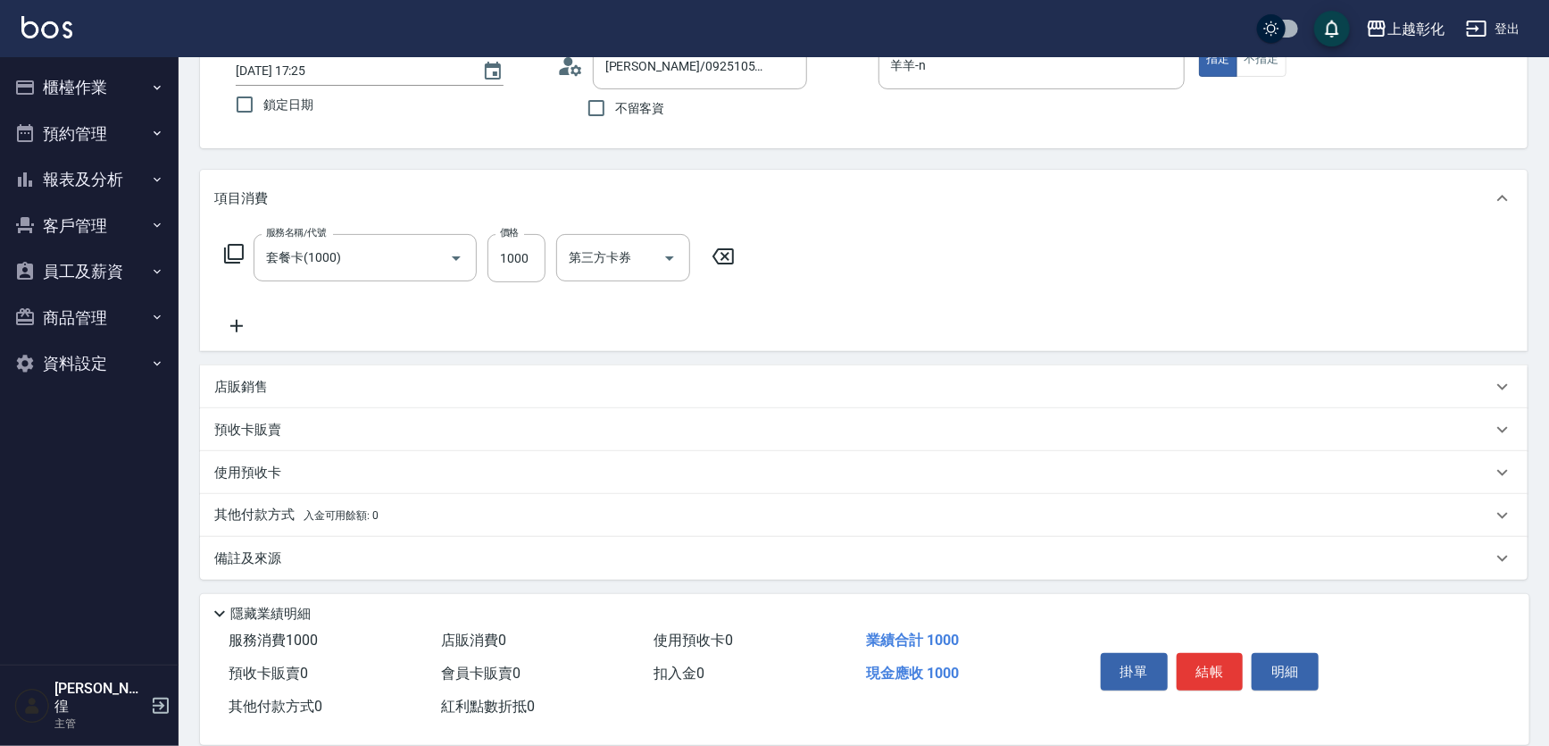
scroll to position [125, 0]
click at [279, 426] on p "預收卡販賣" at bounding box center [247, 428] width 67 height 19
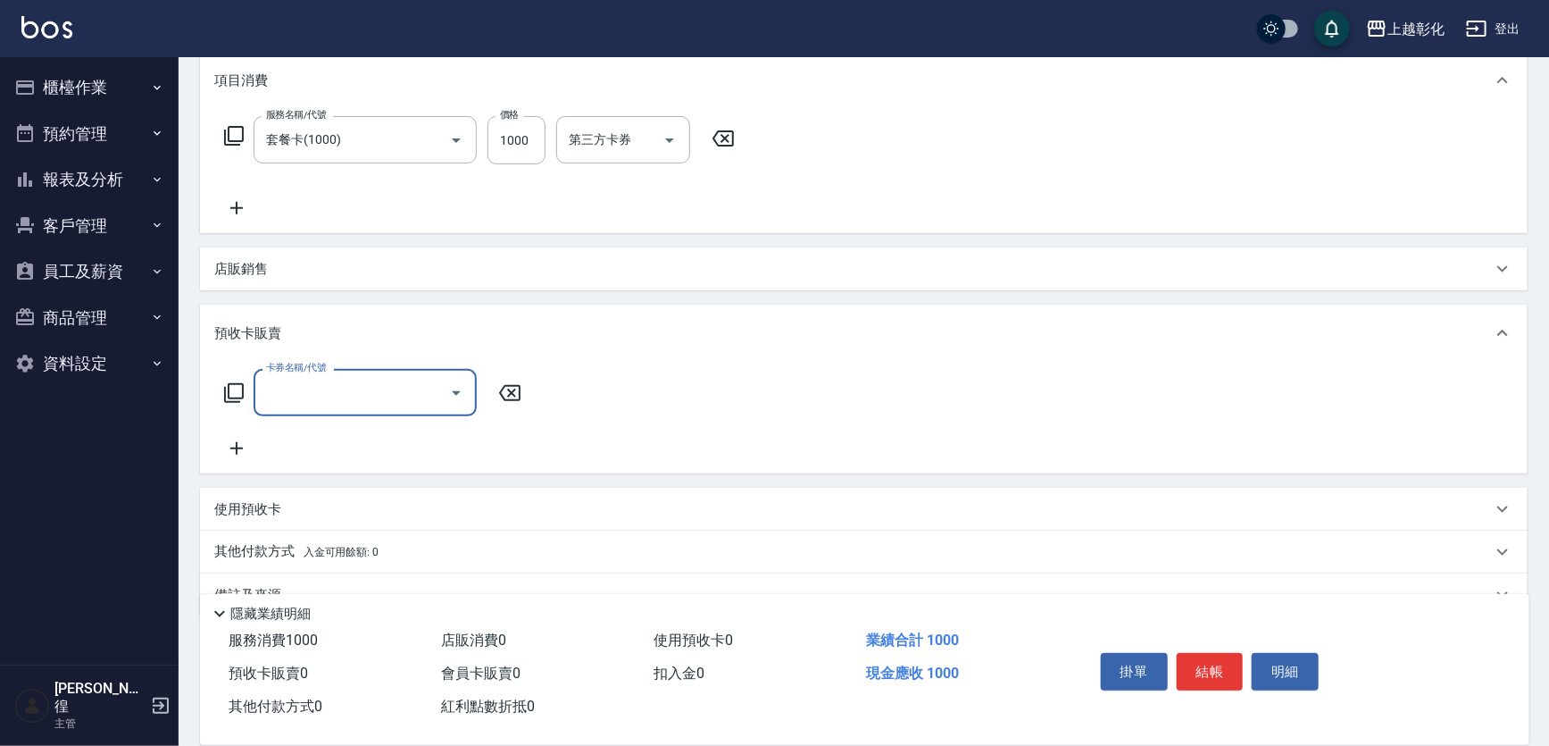
scroll to position [279, 0]
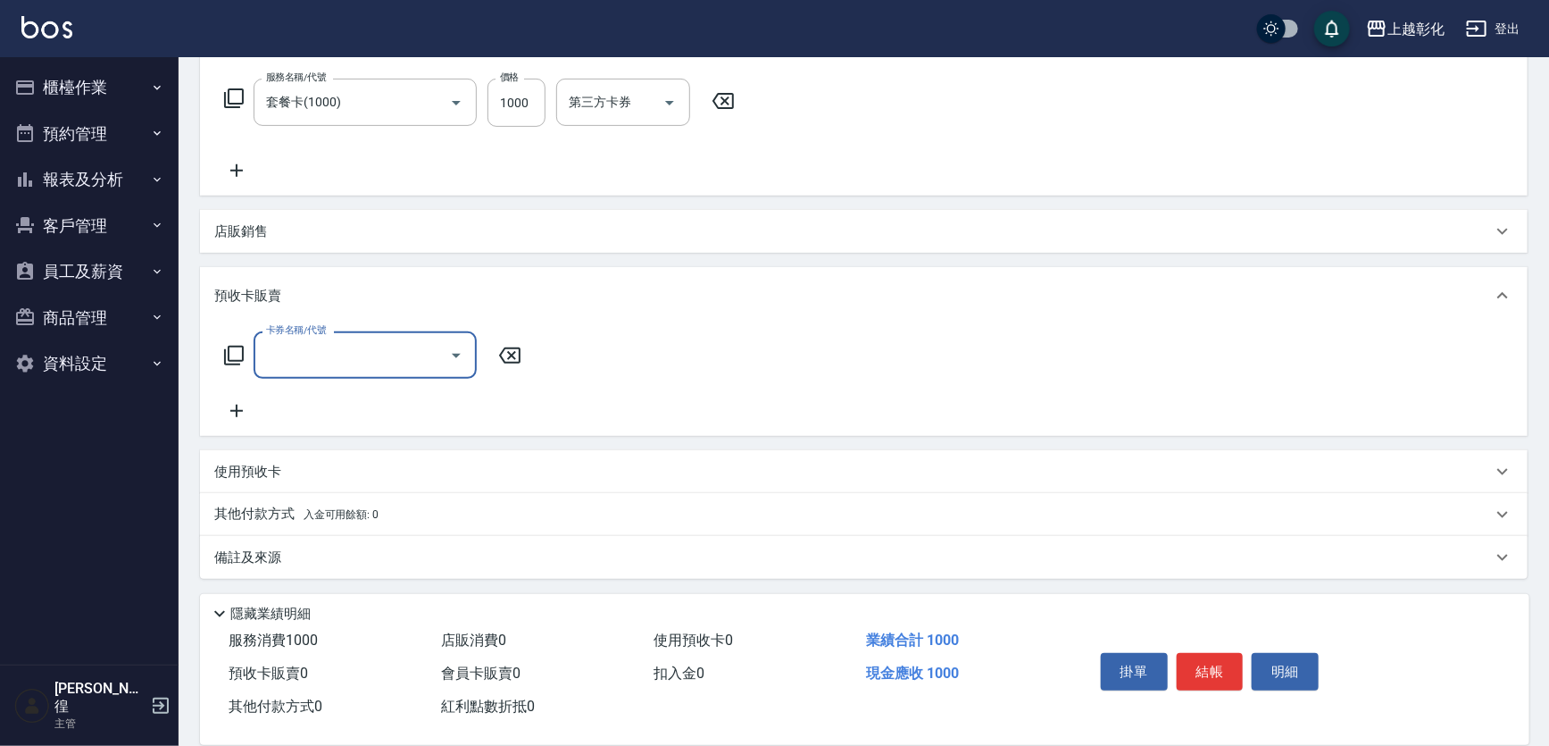
click at [325, 338] on div "卡券名稱/代號" at bounding box center [365, 354] width 223 height 47
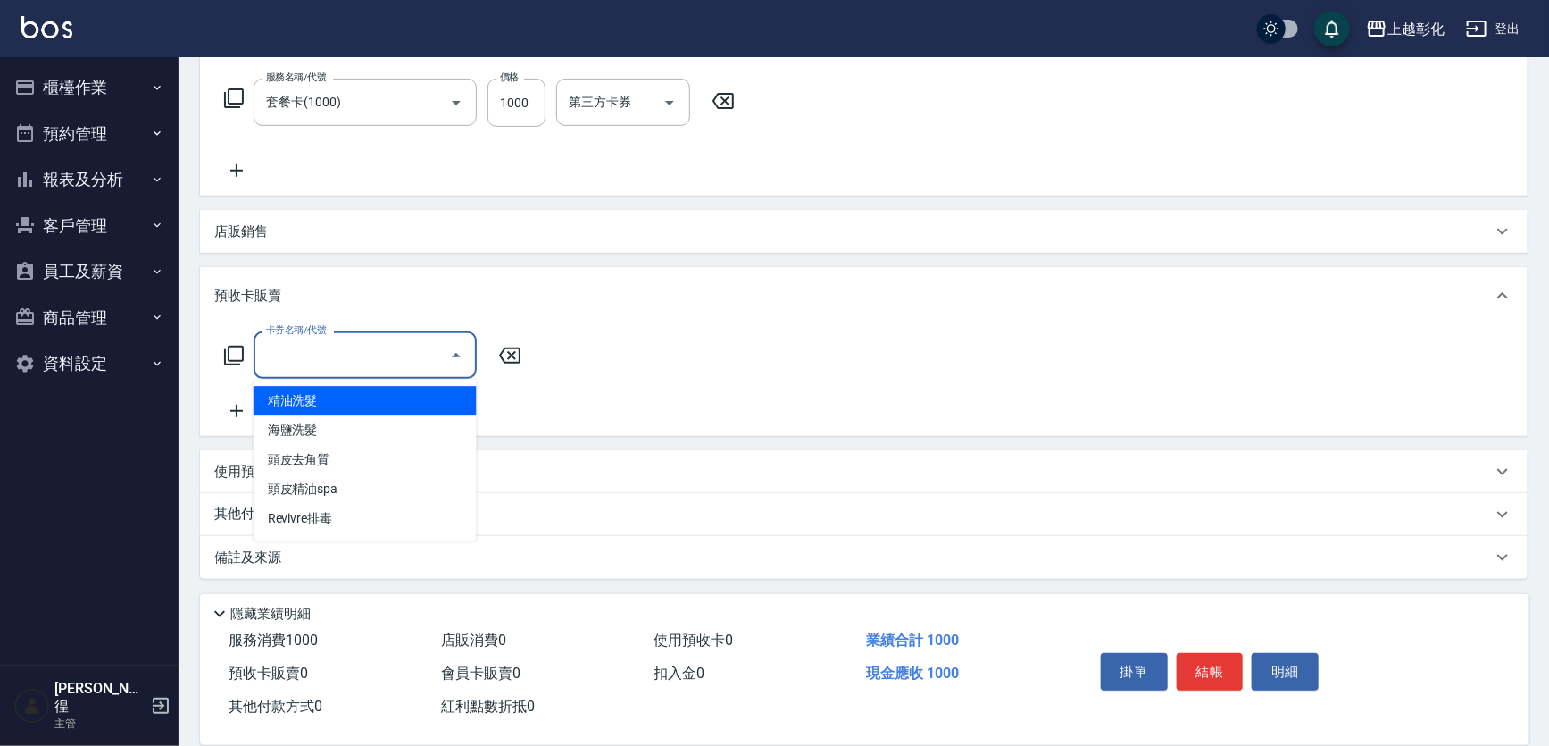
click at [329, 401] on span "精油洗髮" at bounding box center [365, 400] width 223 height 29
type input "精油洗髮"
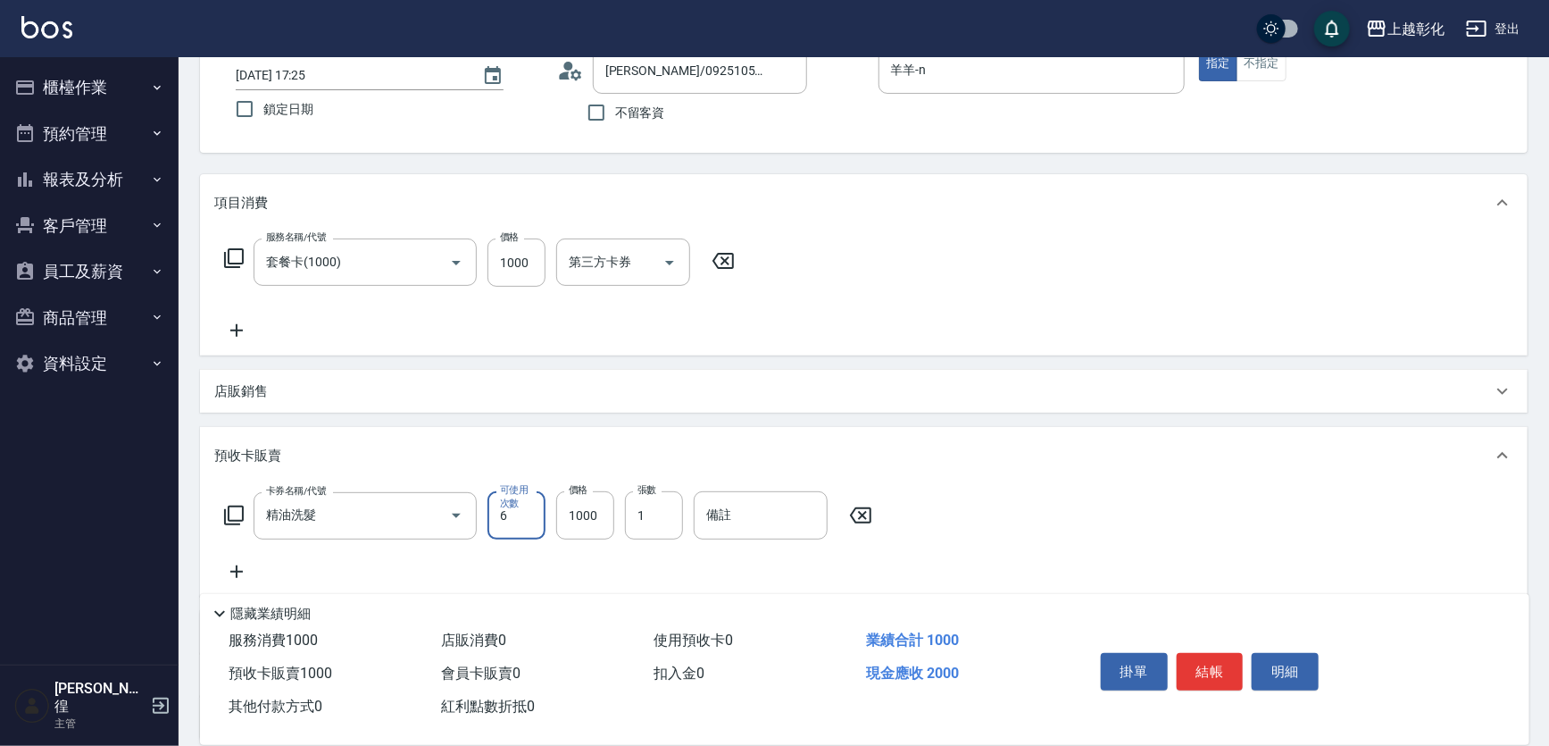
scroll to position [117, 0]
click at [727, 259] on icon at bounding box center [723, 262] width 21 height 16
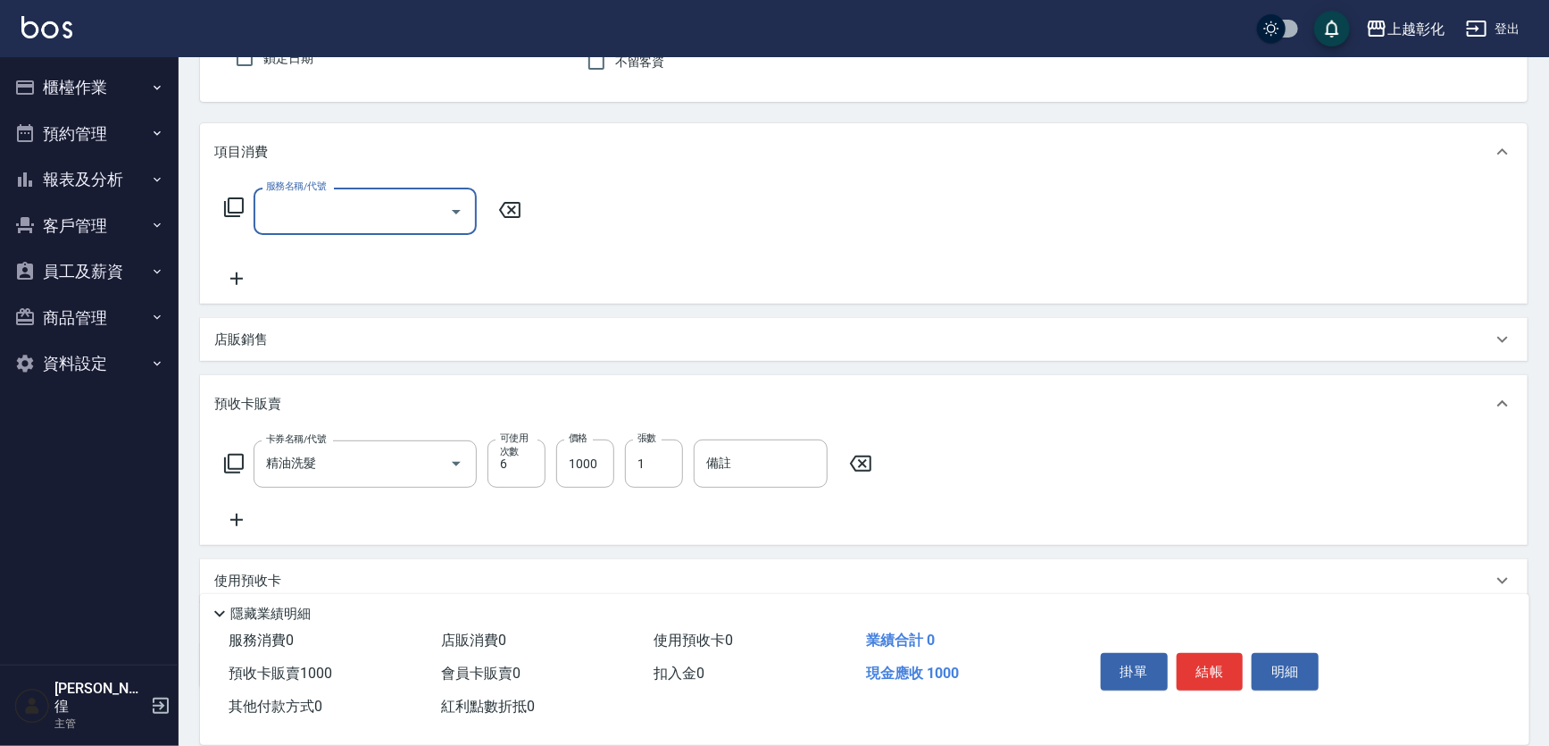
scroll to position [198, 0]
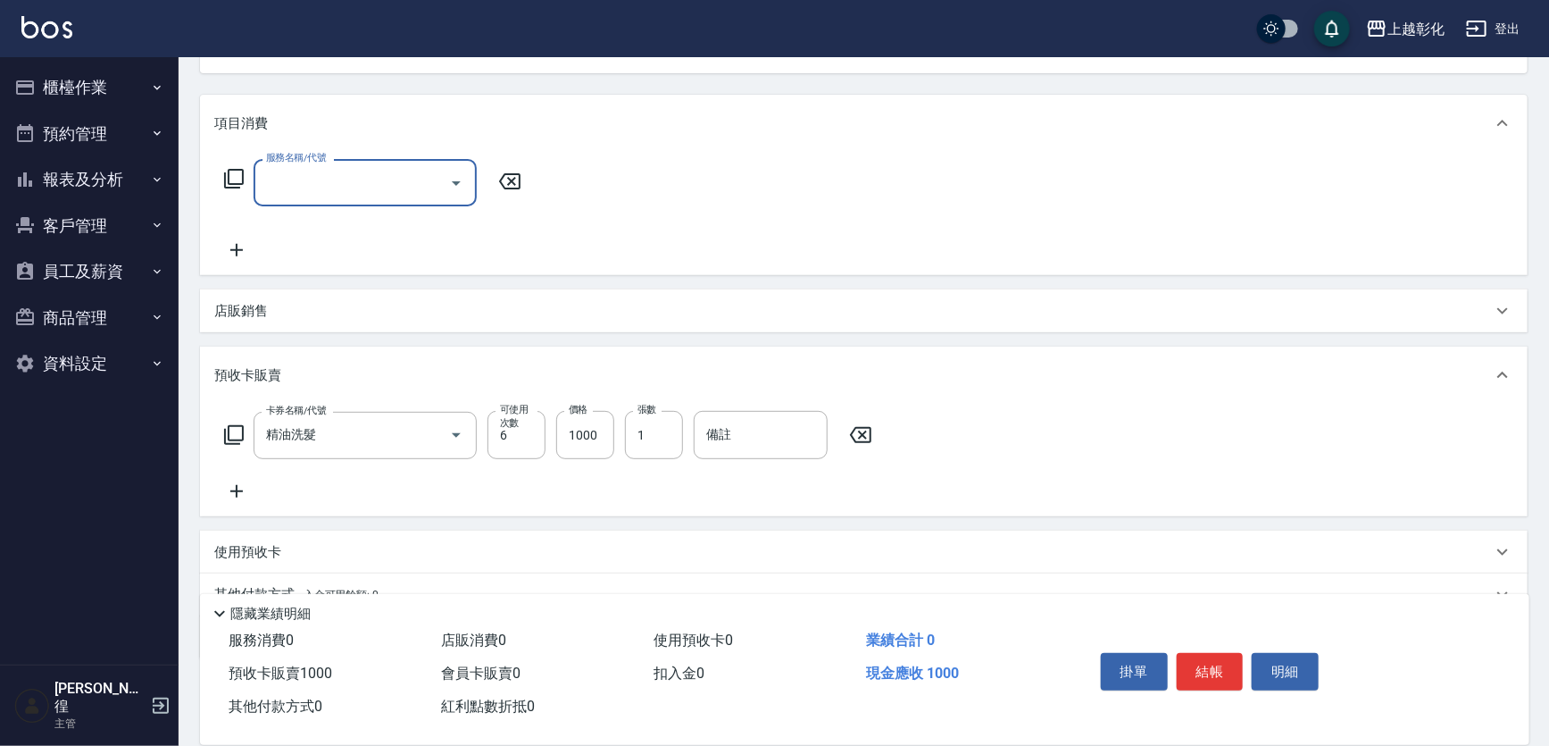
click at [395, 196] on input "服務名稱/代號" at bounding box center [352, 182] width 180 height 31
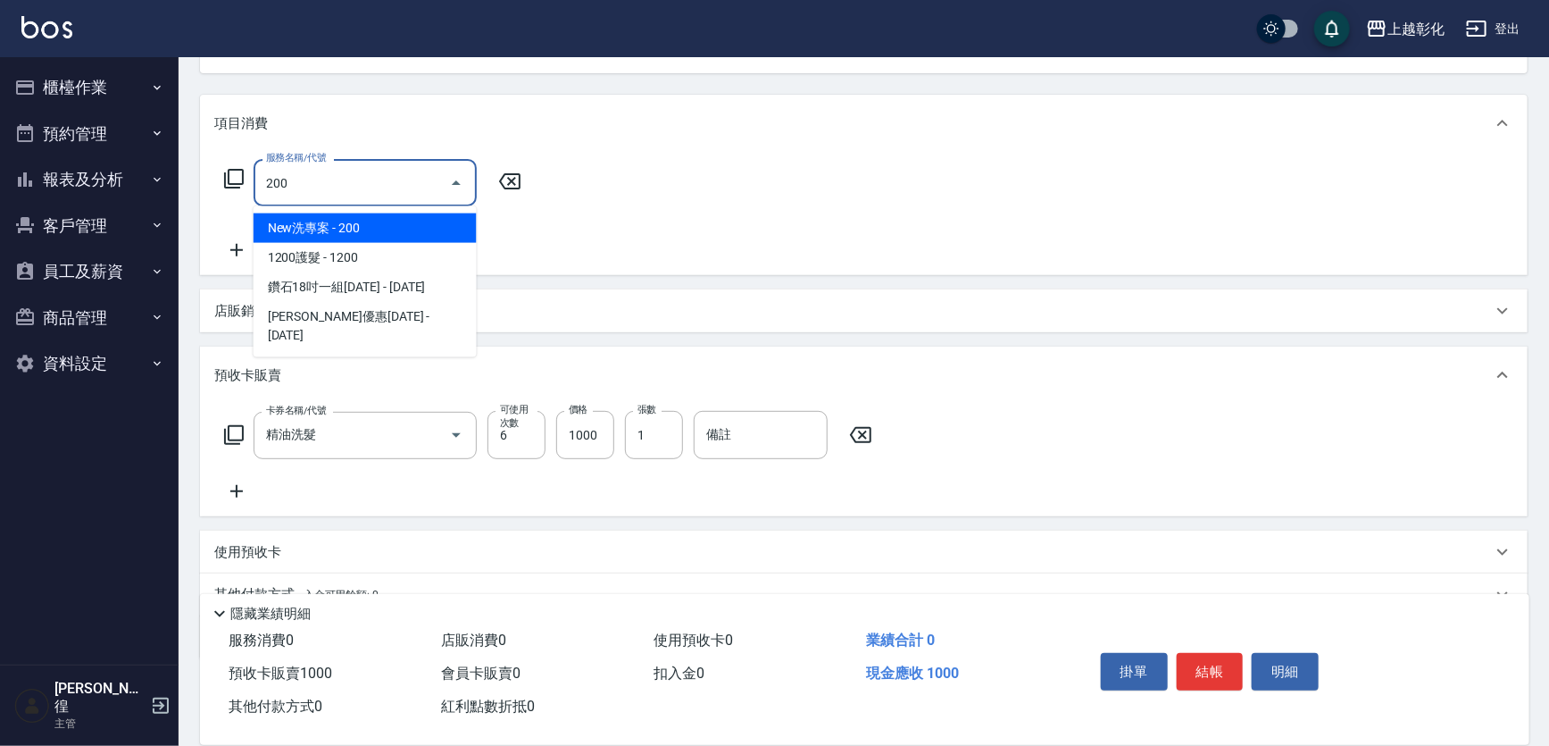
click at [371, 213] on span "New洗專案 - 200" at bounding box center [365, 227] width 223 height 29
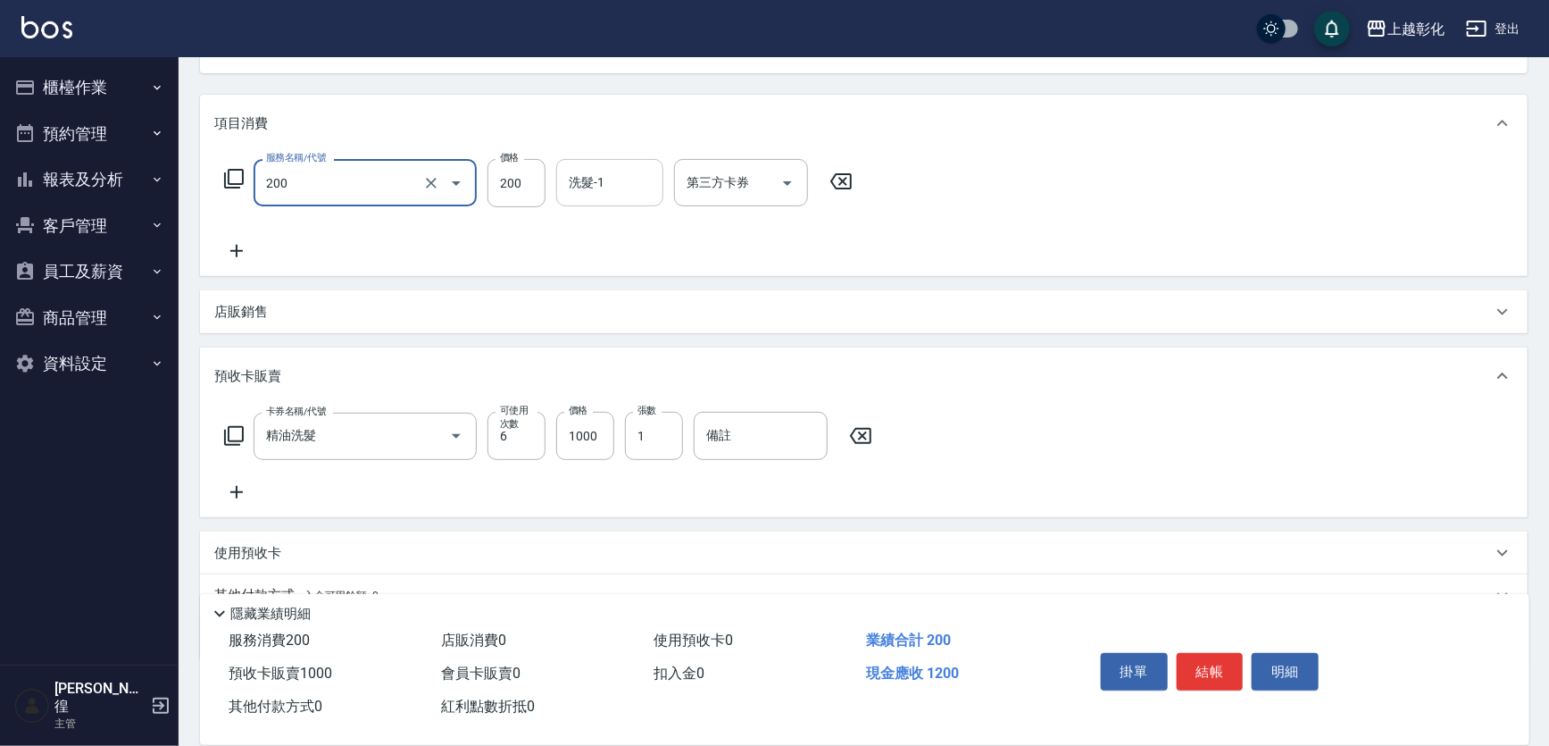
type input "New洗專案(200)"
click at [607, 196] on input "洗髮-1" at bounding box center [609, 182] width 91 height 31
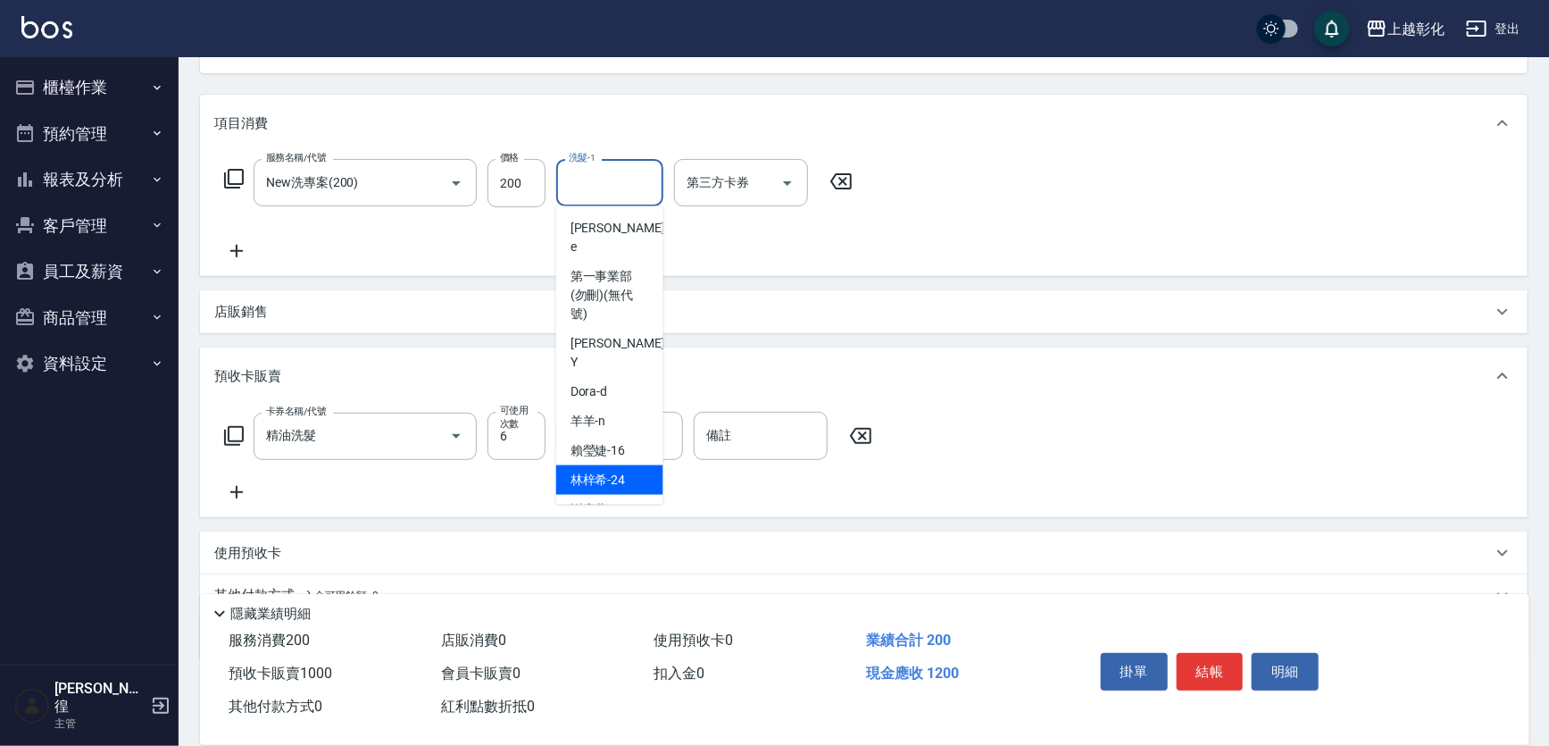
click at [602, 471] on span "林梓希 -24" at bounding box center [598, 480] width 55 height 19
type input "林梓希-24"
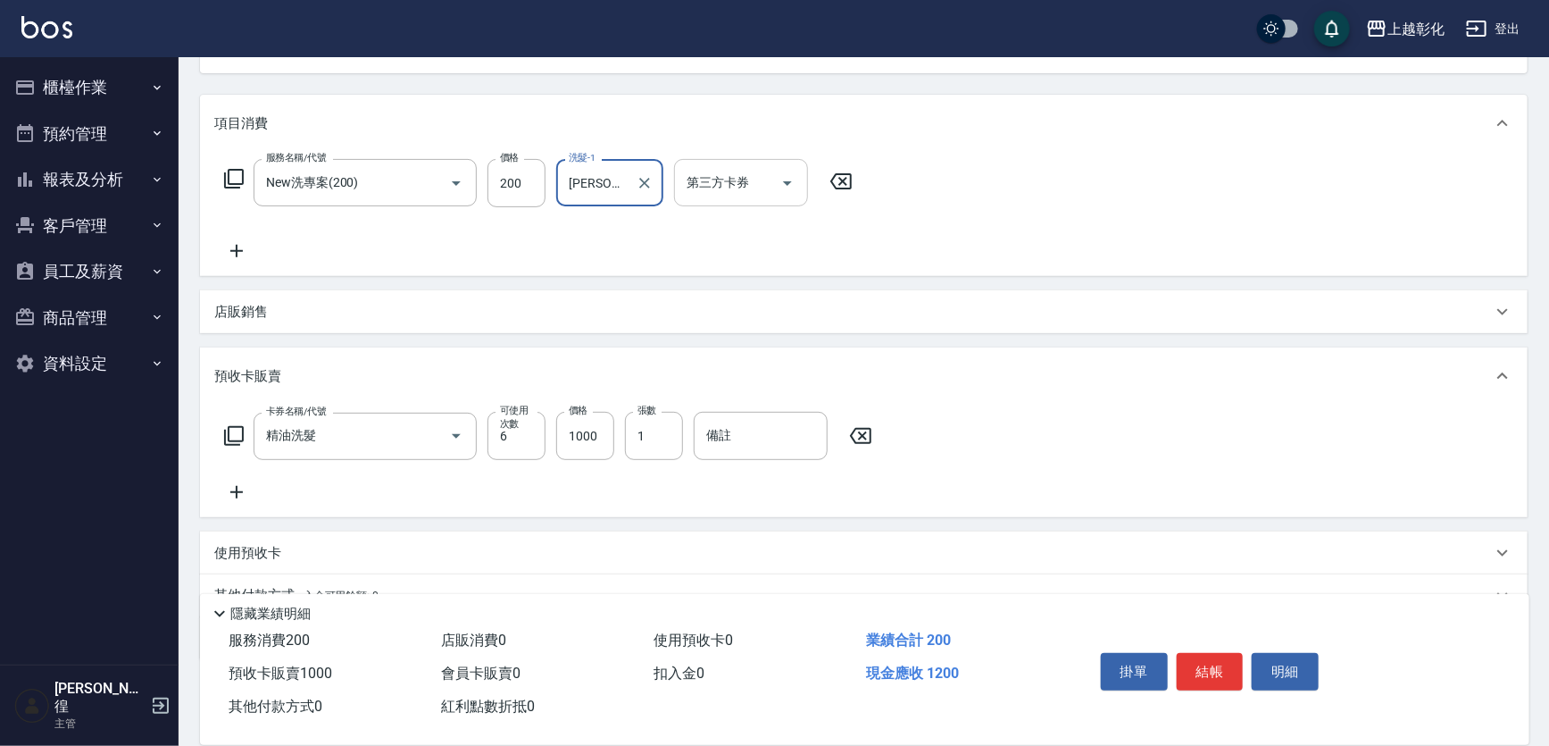
click at [715, 175] on div "第三方卡券 第三方卡券" at bounding box center [741, 182] width 134 height 47
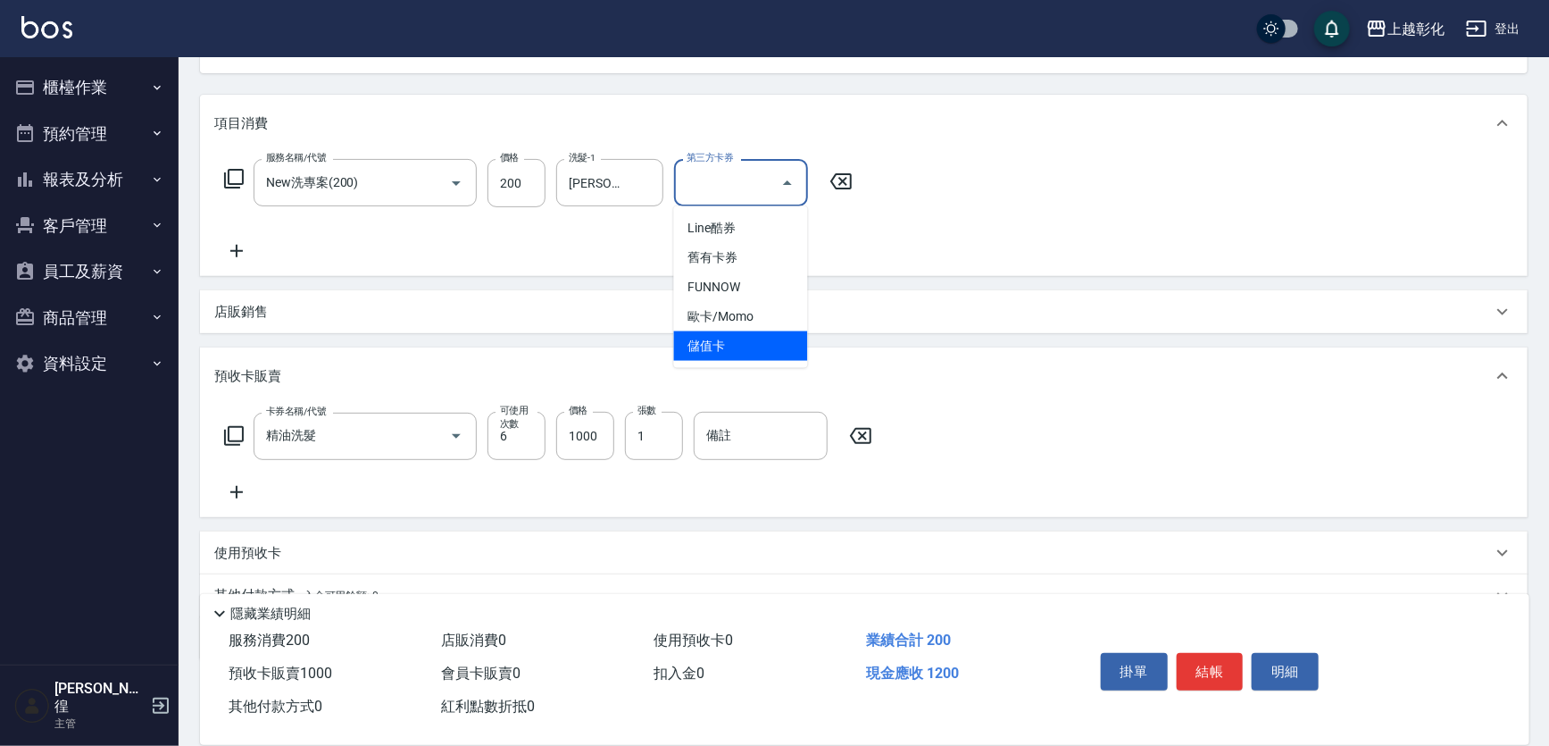
click at [779, 334] on span "儲值卡" at bounding box center [741, 345] width 134 height 29
type input "儲值卡"
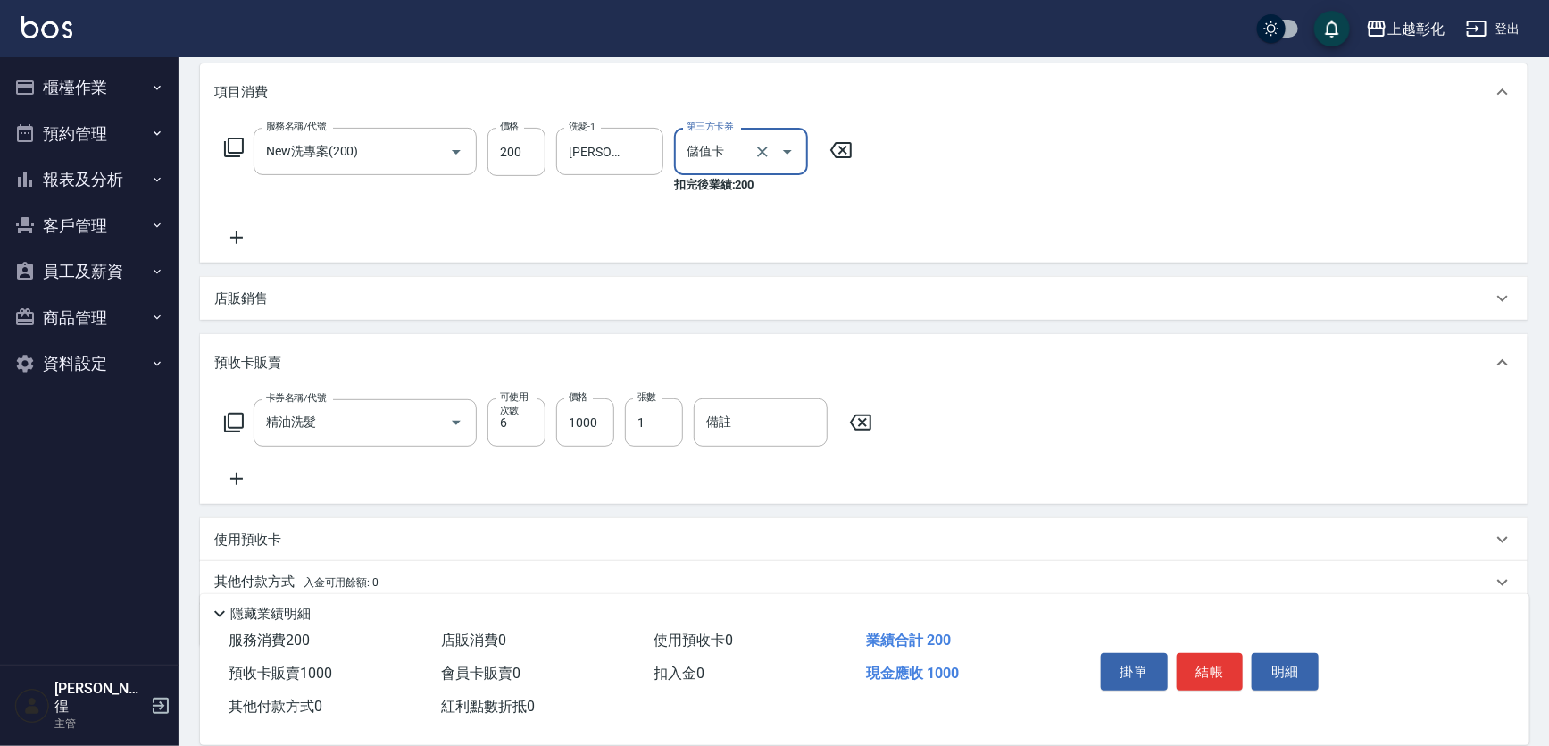
scroll to position [135, 0]
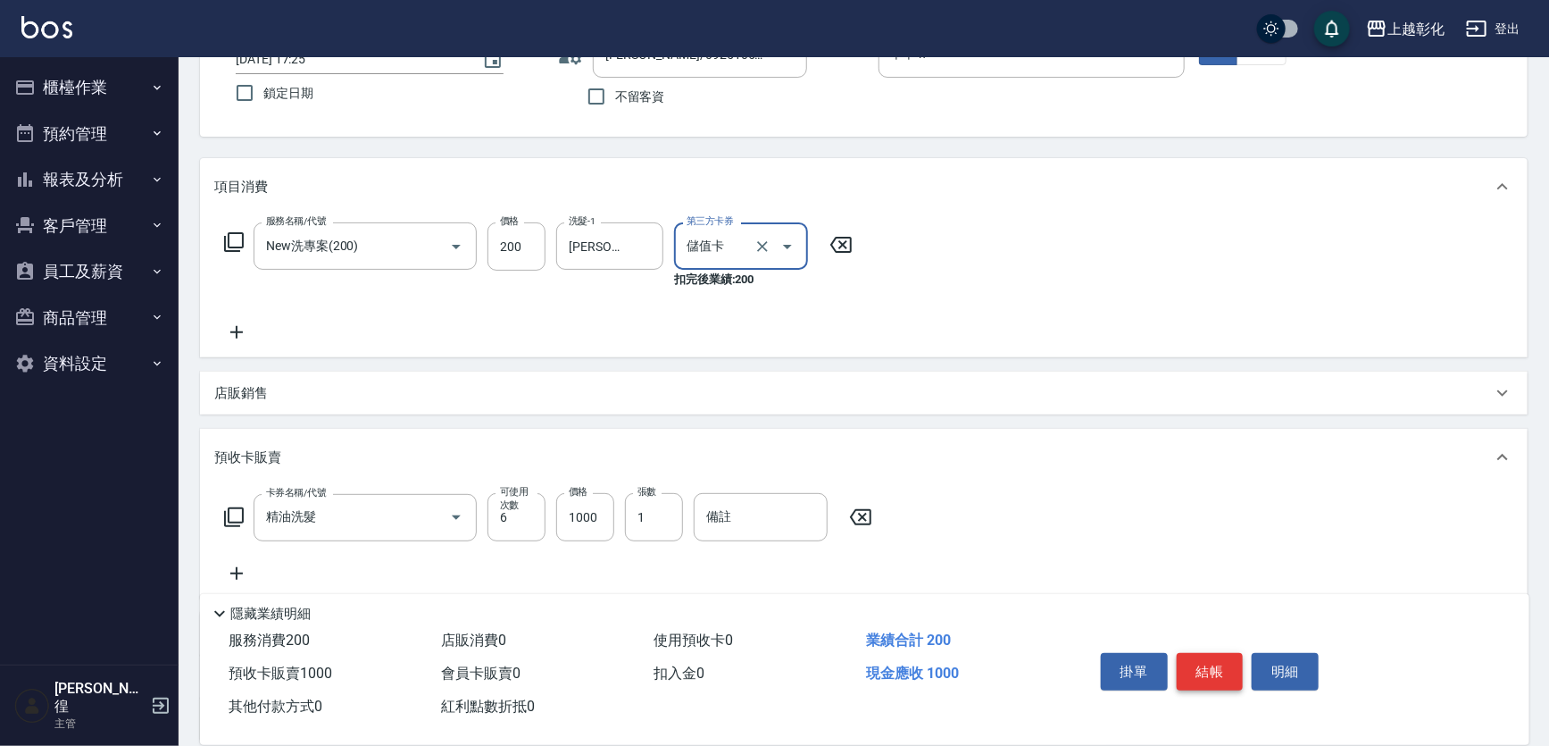
click at [1189, 663] on button "結帳" at bounding box center [1210, 672] width 67 height 38
type input "2025/09/22 17:27"
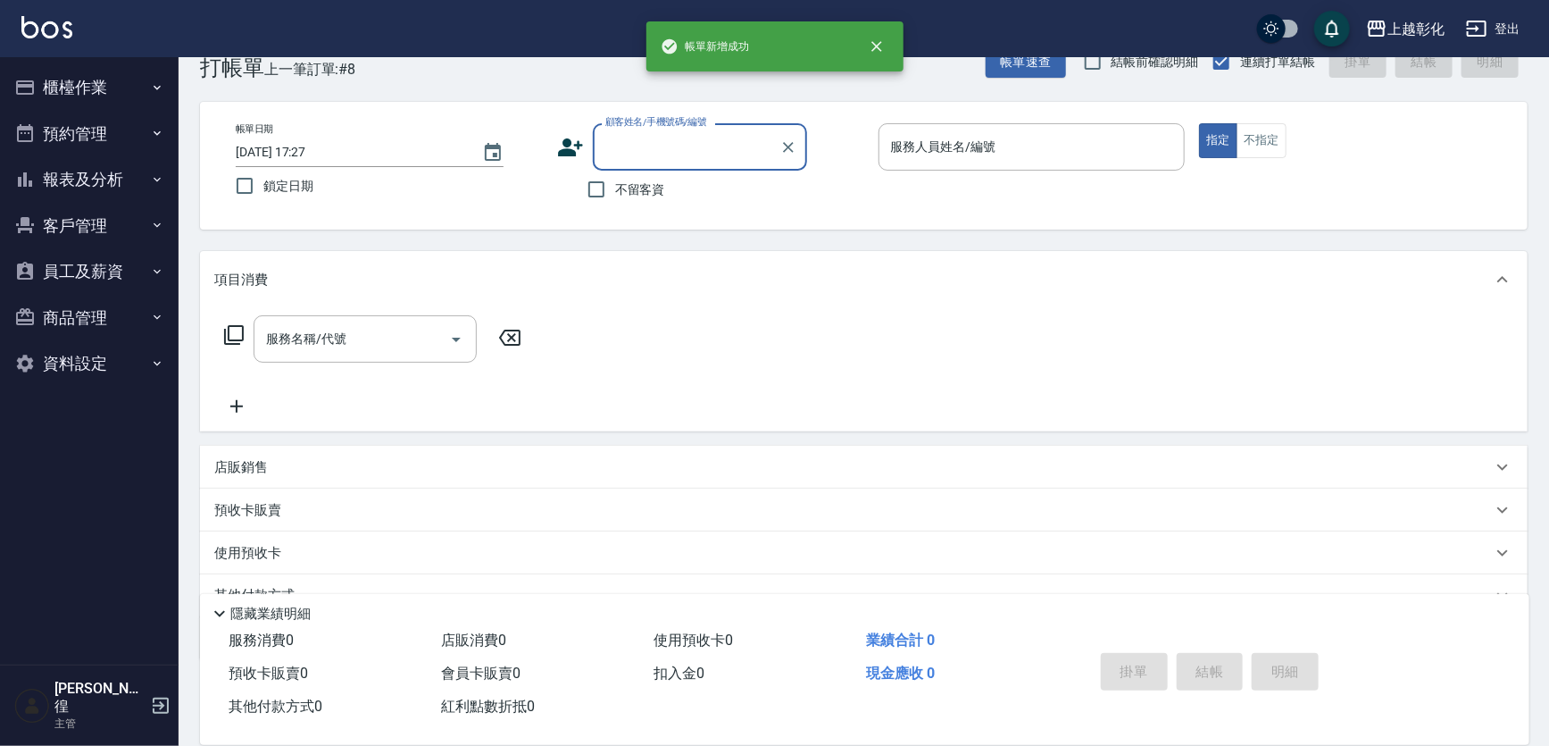
scroll to position [0, 0]
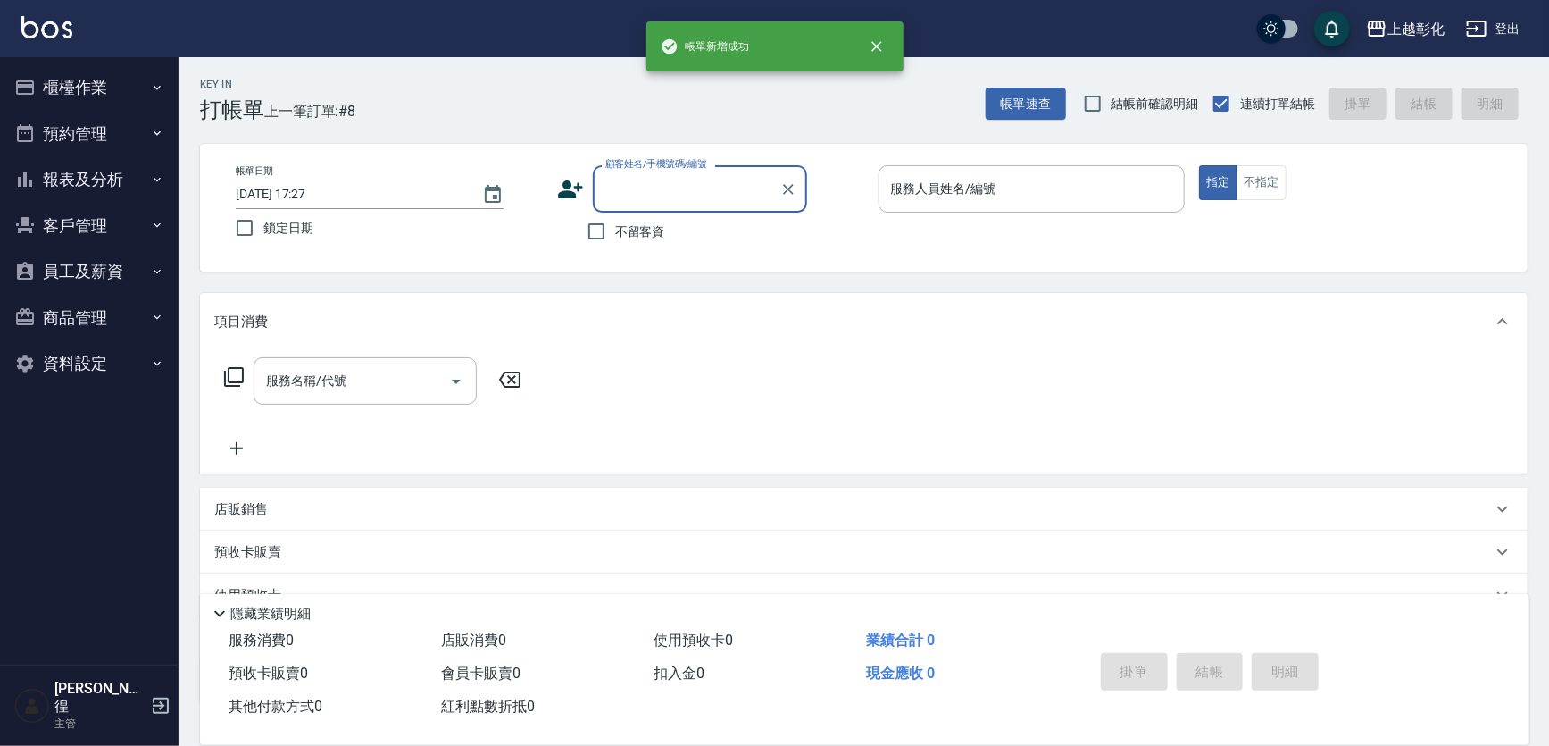
click at [613, 207] on div "顧客姓名/手機號碼/編號" at bounding box center [700, 188] width 214 height 47
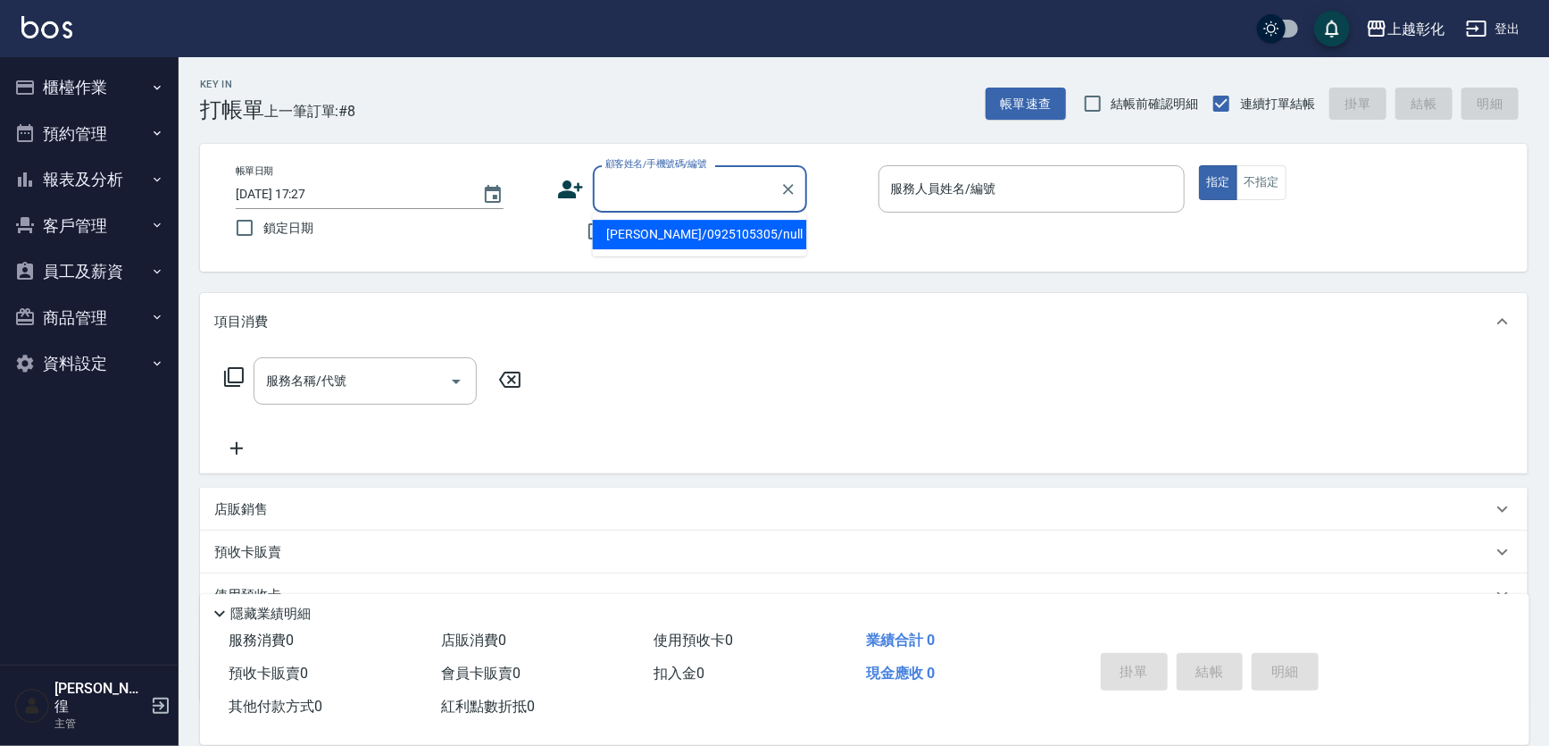
click at [615, 238] on li "張加鈴/0925105305/null" at bounding box center [700, 234] width 214 height 29
type input "張加鈴/0925105305/null"
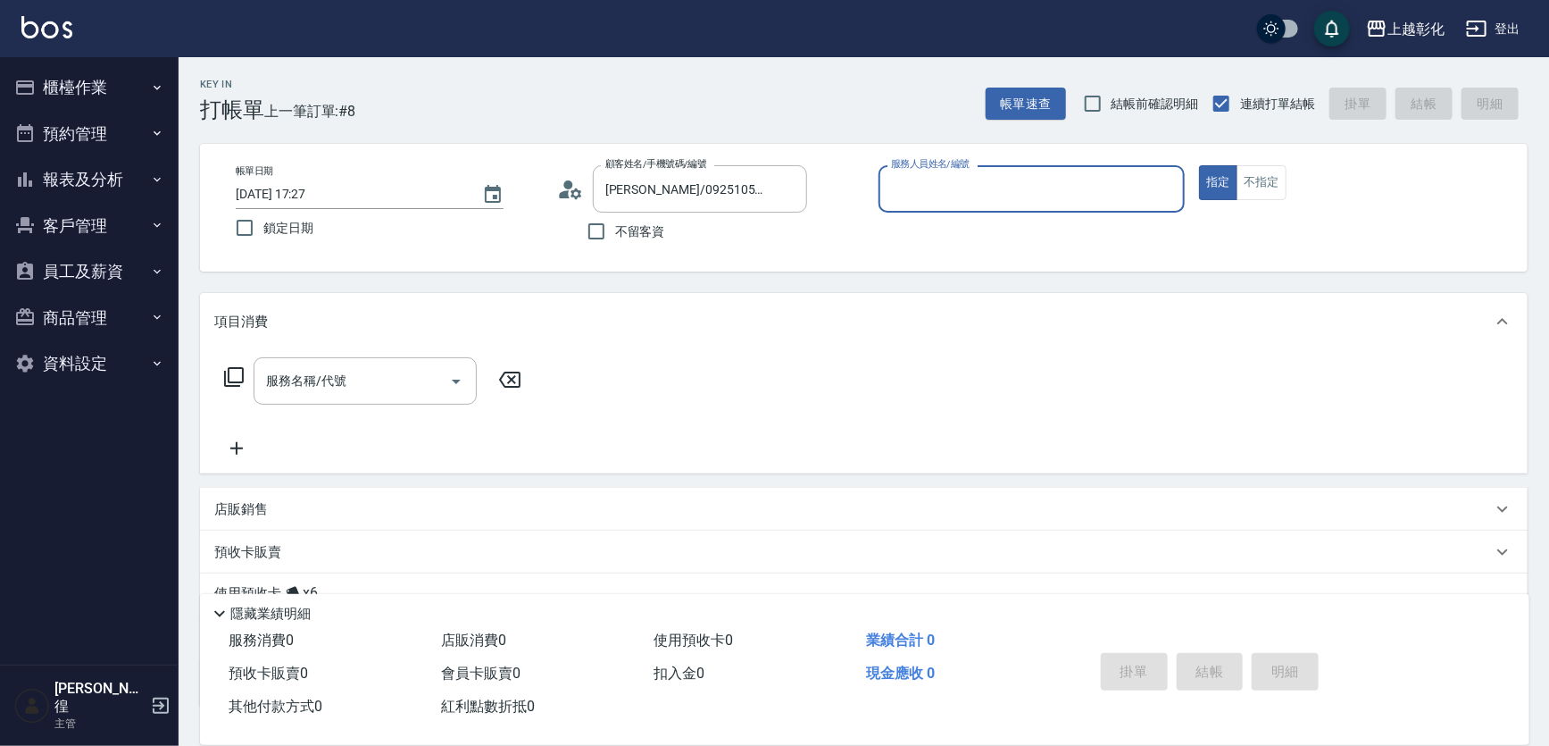
click at [1067, 201] on input "服務人員姓名/編號" at bounding box center [1032, 188] width 291 height 31
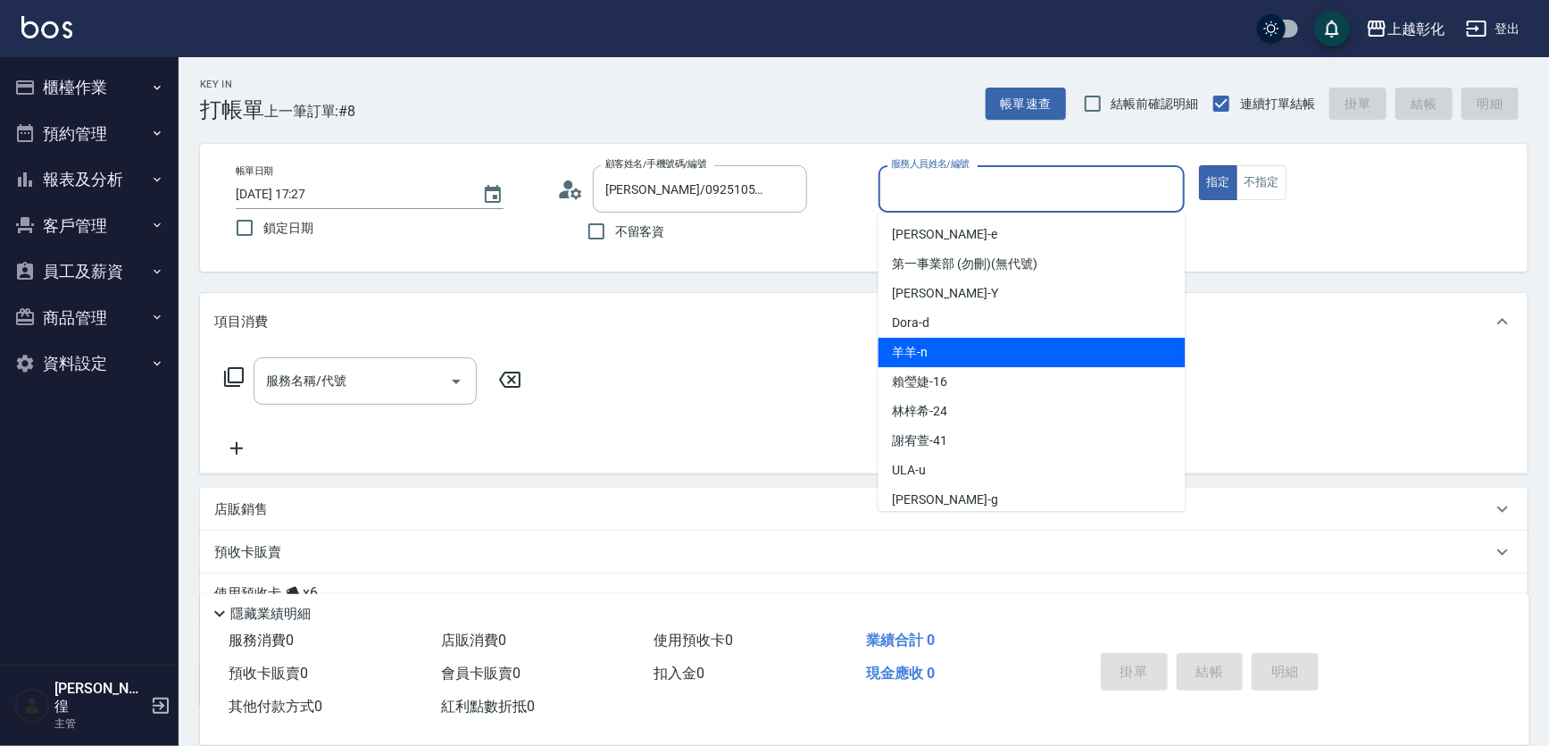
click at [929, 350] on div "羊羊 -n" at bounding box center [1032, 352] width 307 height 29
type input "羊羊-n"
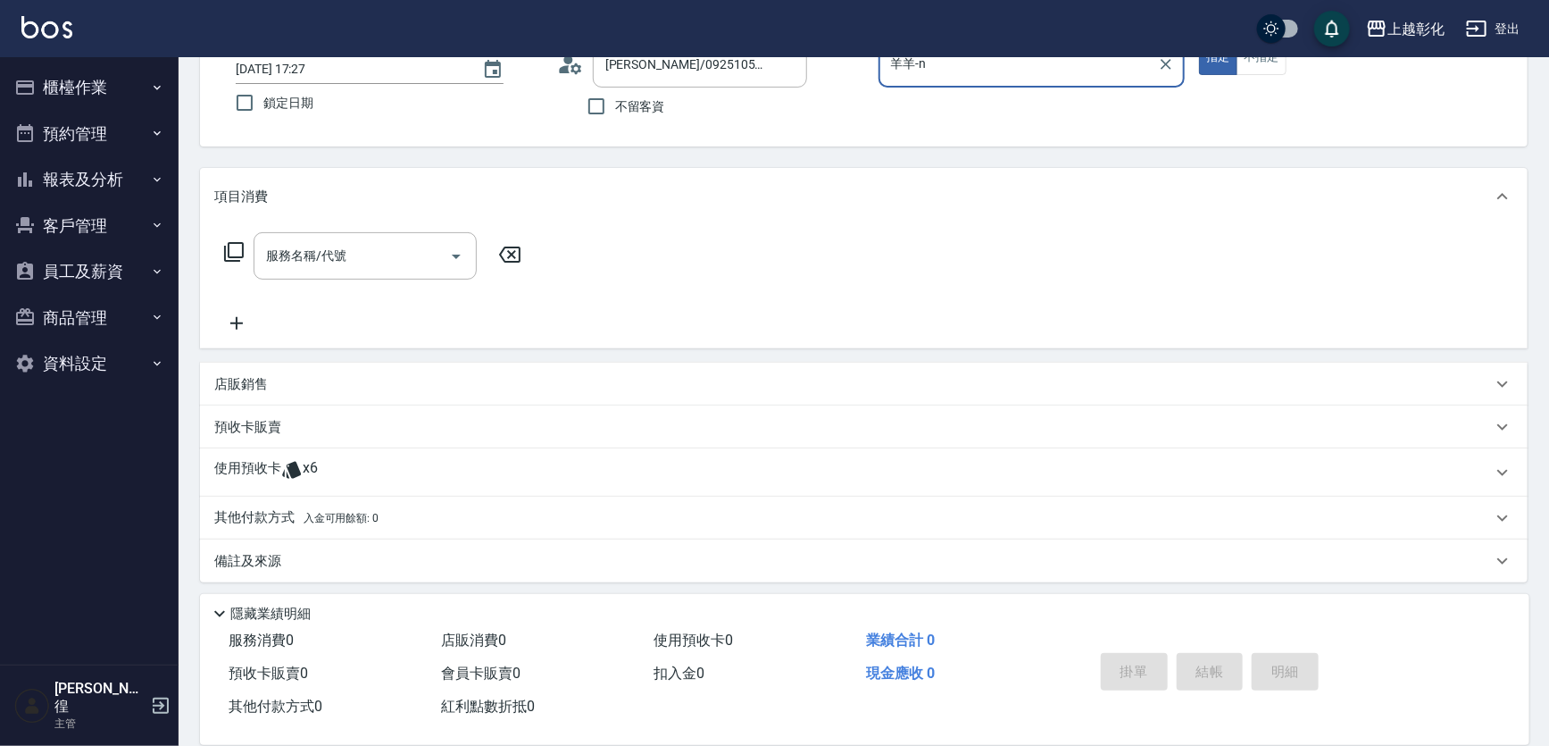
scroll to position [129, 0]
click at [316, 466] on span "x6" at bounding box center [310, 468] width 15 height 27
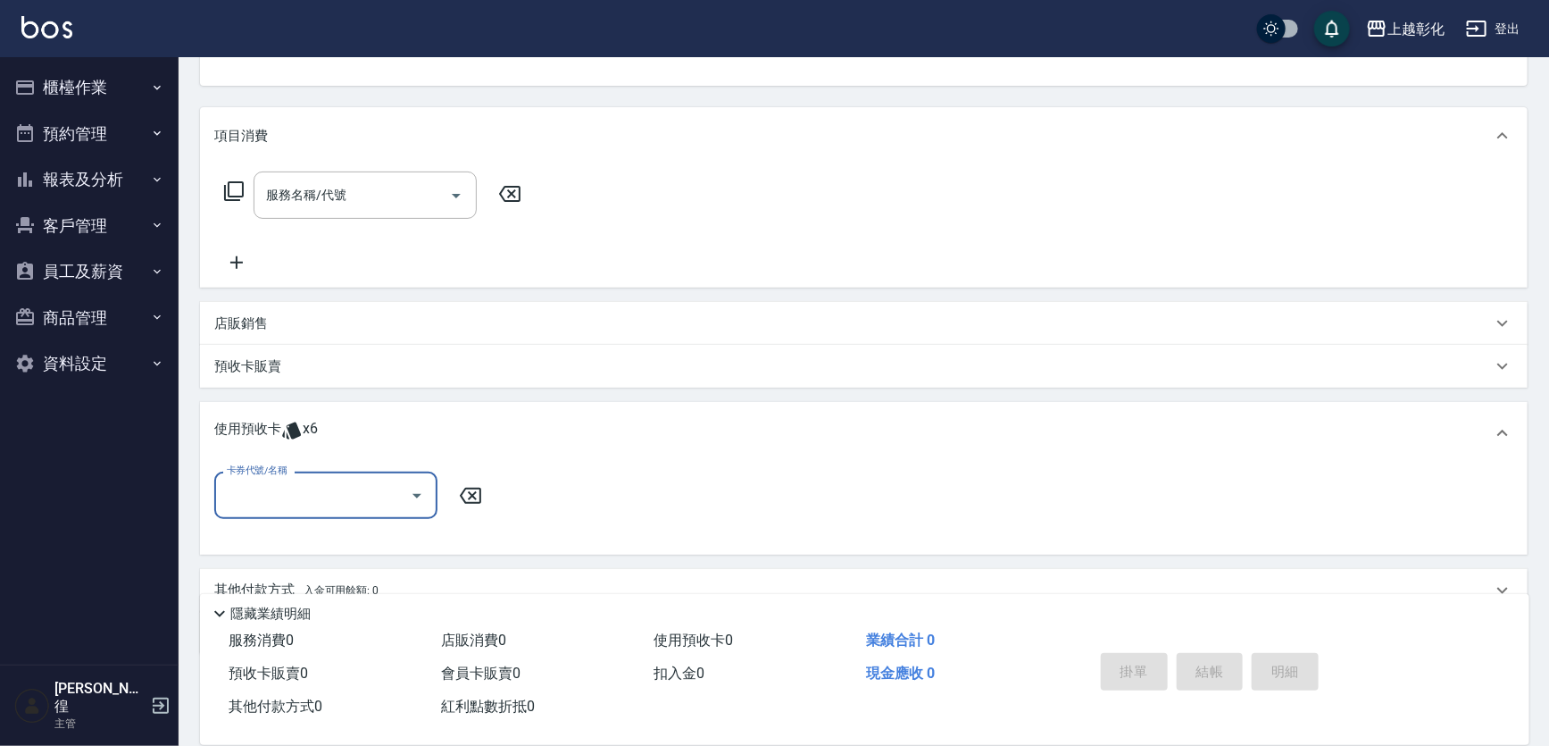
scroll to position [210, 0]
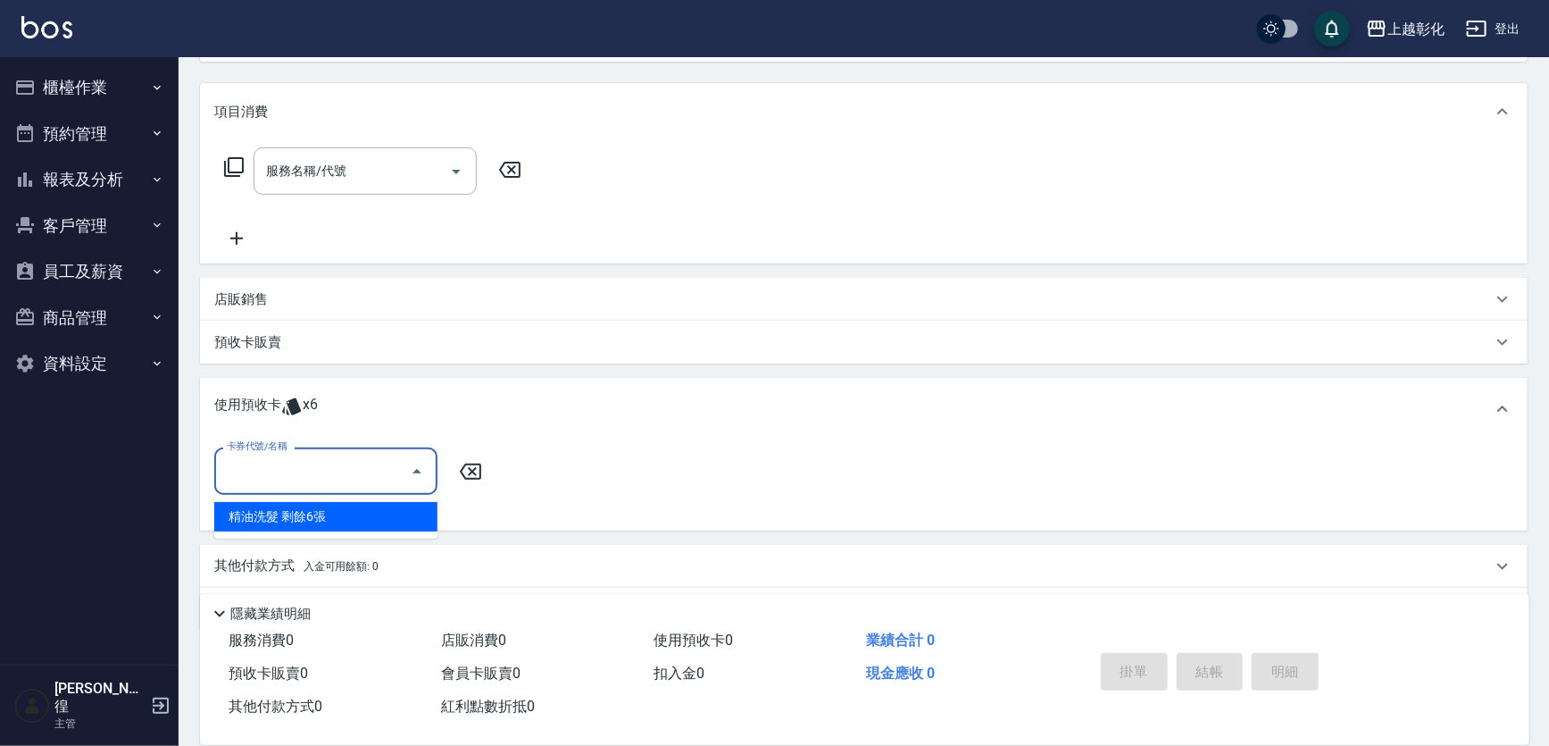
click at [338, 472] on input "卡券代號/名稱" at bounding box center [312, 470] width 180 height 31
drag, startPoint x: 326, startPoint y: 511, endPoint x: 339, endPoint y: 512, distance: 13.4
click at [326, 512] on div "精油洗髮 剩餘6張" at bounding box center [325, 516] width 223 height 29
type input "精油洗髮"
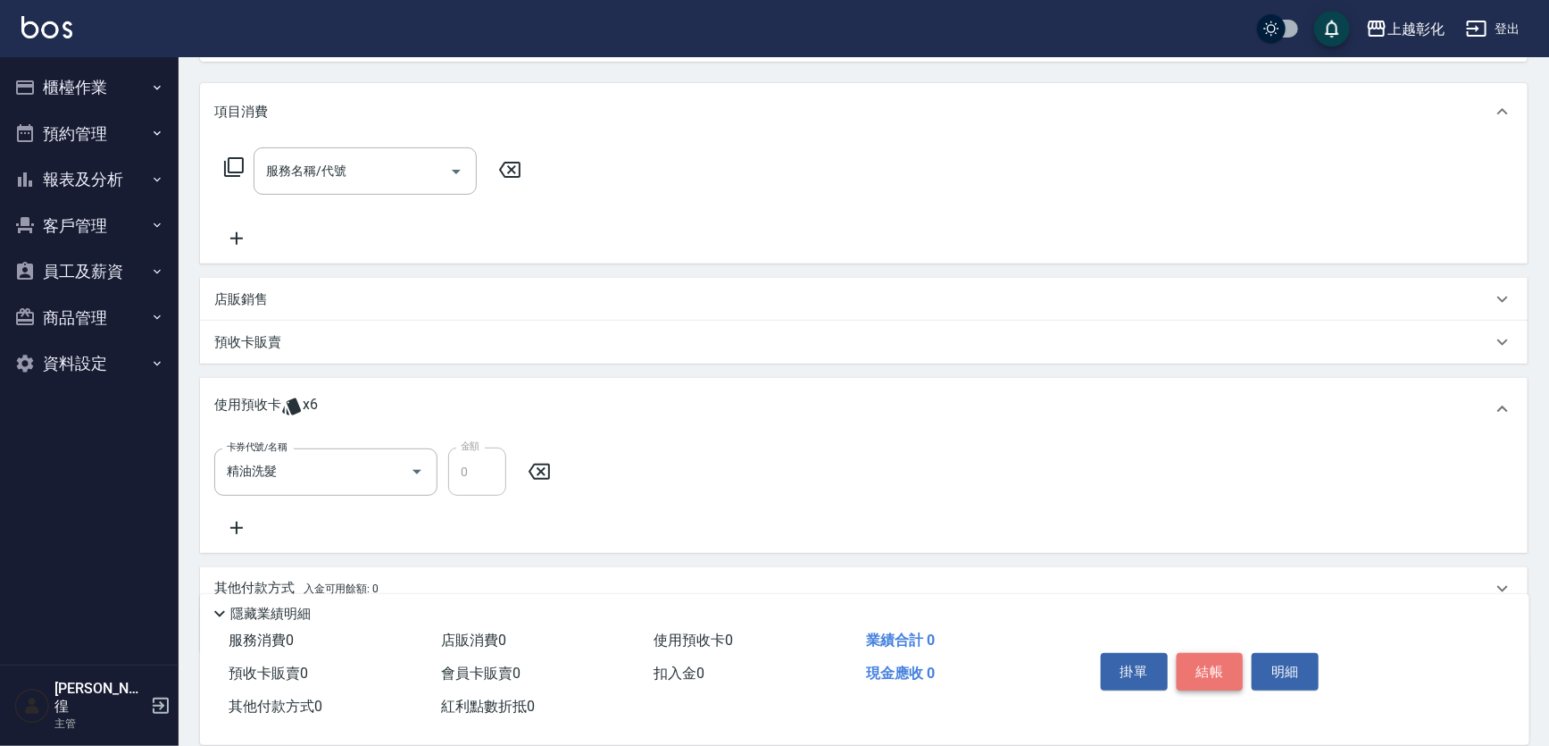
click at [1197, 653] on button "結帳" at bounding box center [1210, 672] width 67 height 38
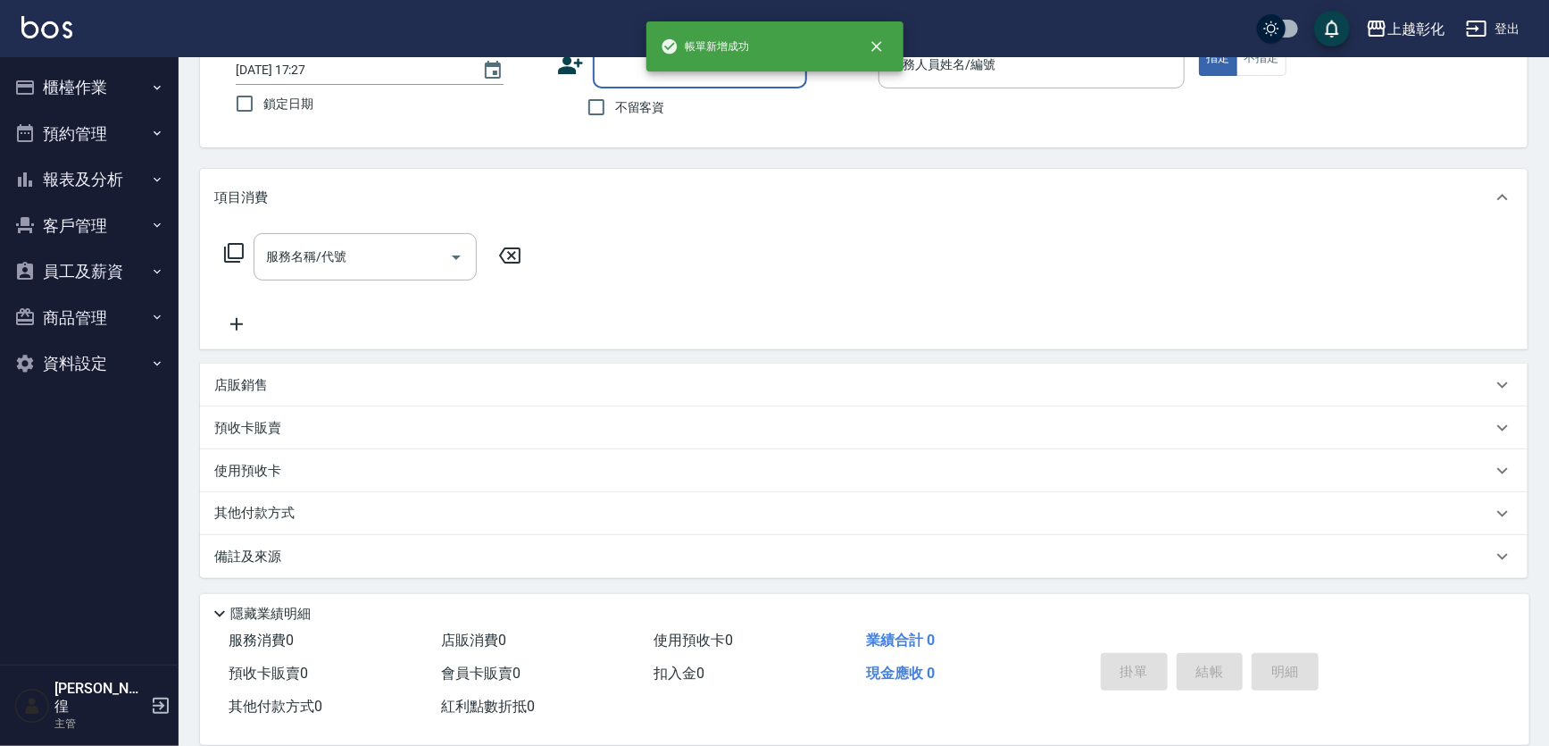
scroll to position [0, 0]
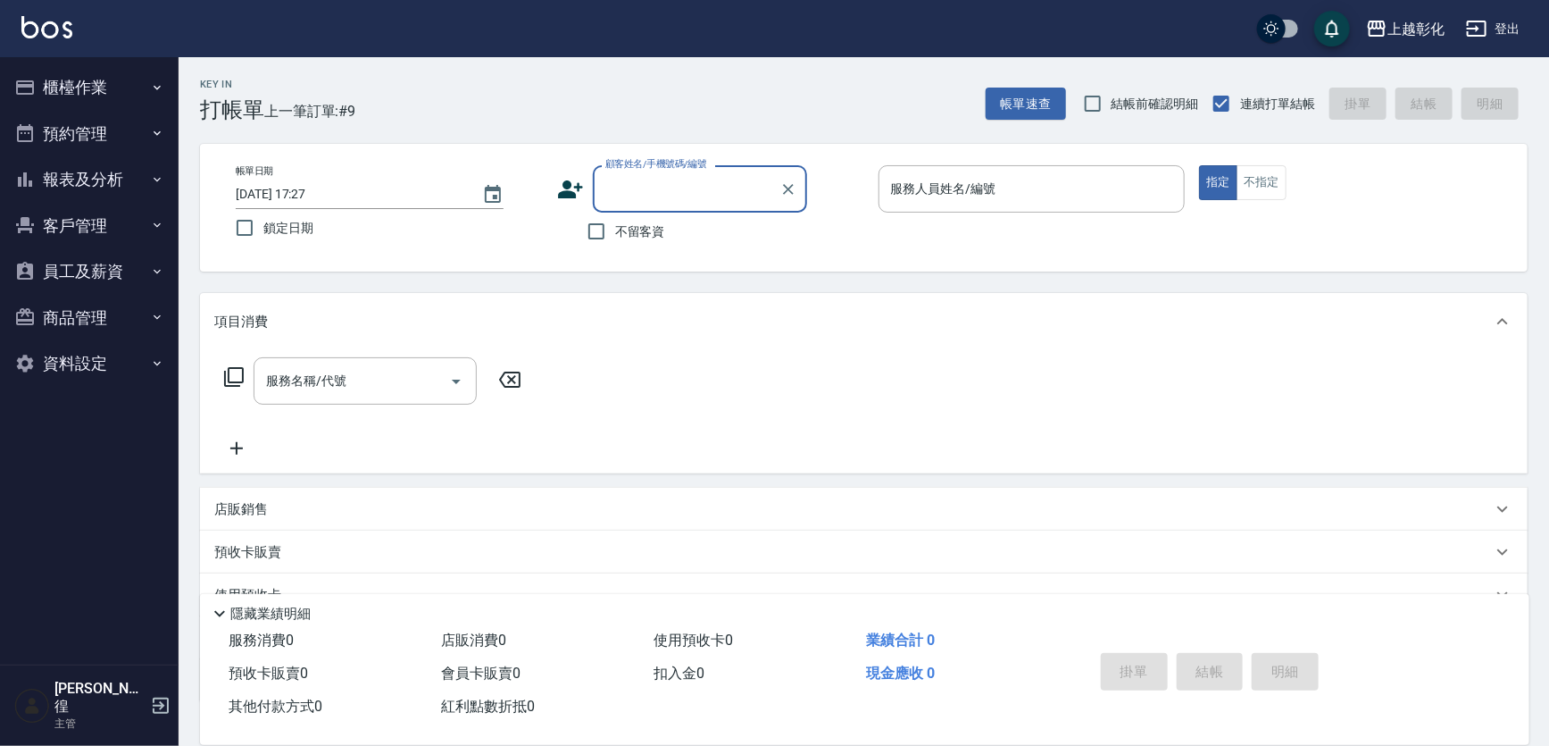
click at [71, 267] on button "員工及薪資" at bounding box center [89, 271] width 164 height 46
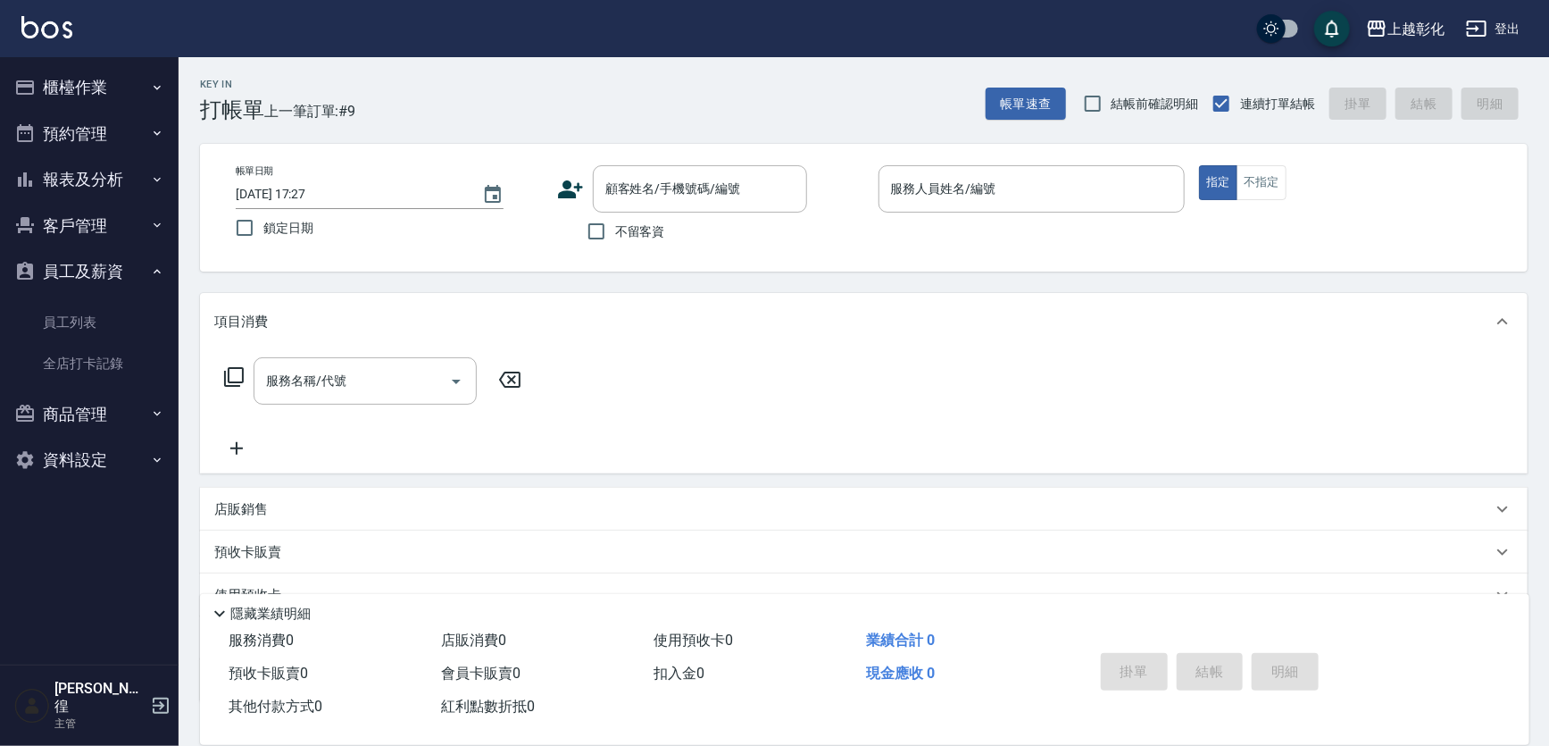
click at [96, 225] on button "客戶管理" at bounding box center [89, 226] width 164 height 46
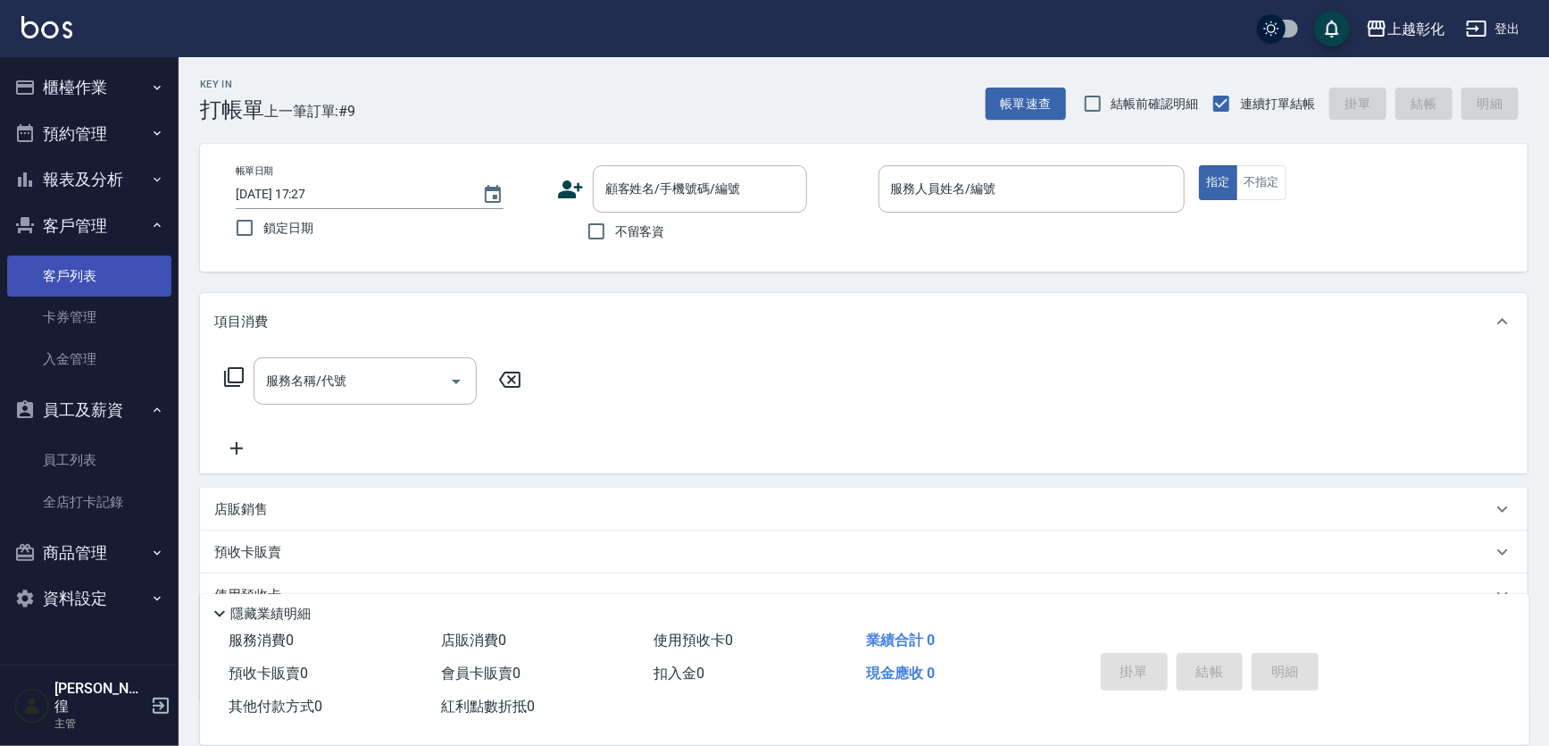
click at [124, 275] on link "客戶列表" at bounding box center [89, 275] width 164 height 41
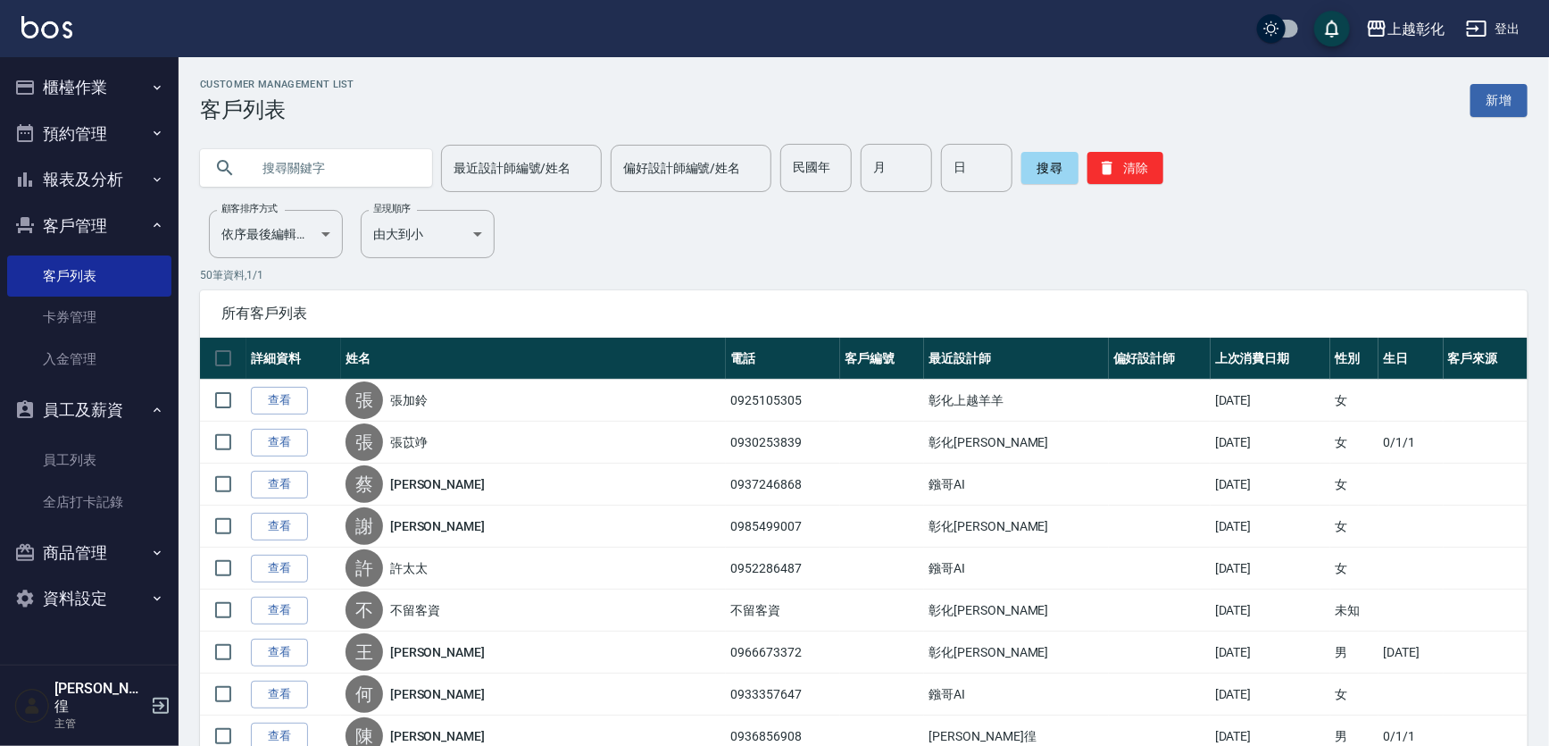
click at [291, 169] on input "text" at bounding box center [334, 168] width 168 height 48
type input "0980199"
click at [1063, 182] on div "搜尋 清除" at bounding box center [1093, 168] width 142 height 48
click at [1058, 178] on button "搜尋" at bounding box center [1050, 168] width 57 height 32
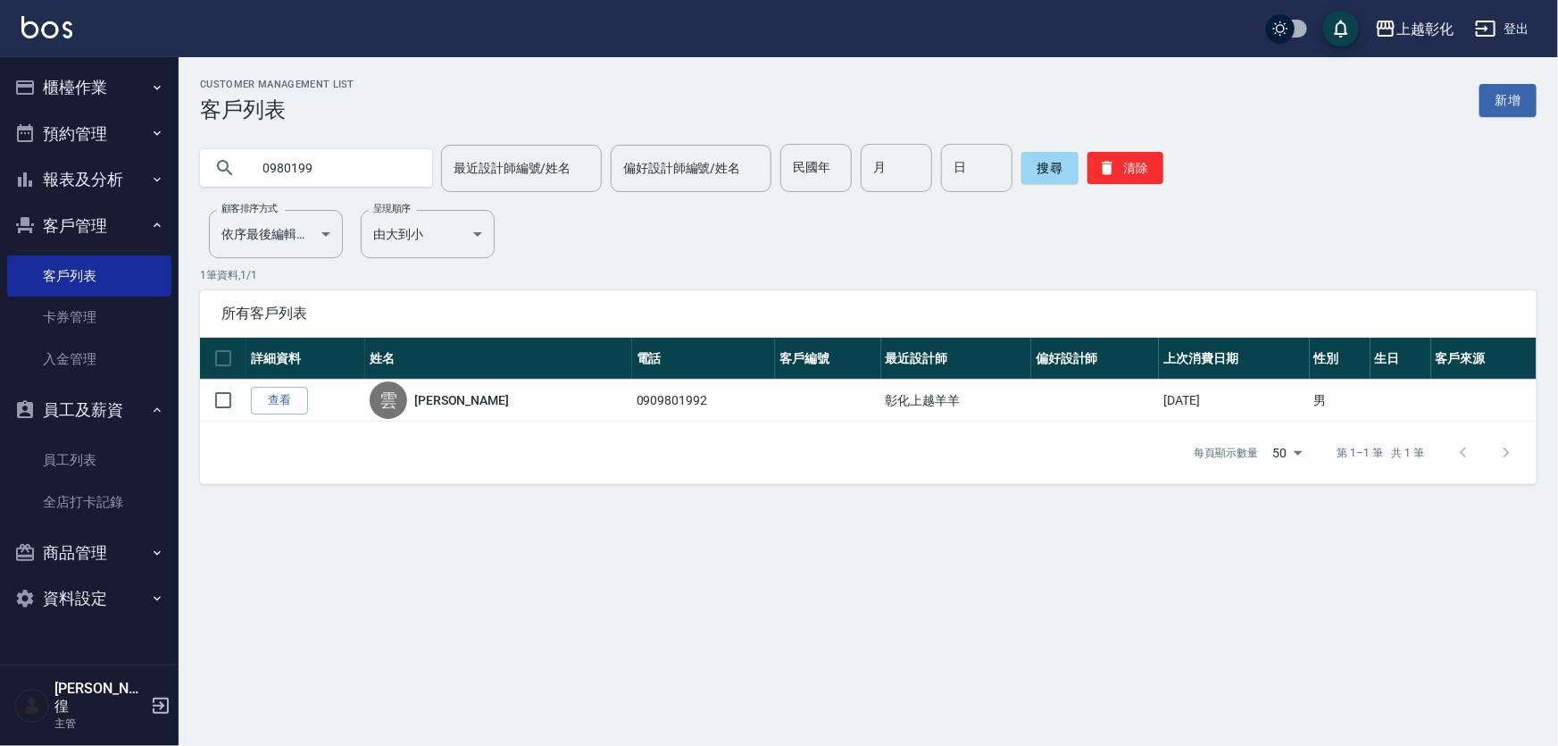
drag, startPoint x: 264, startPoint y: 396, endPoint x: 269, endPoint y: 383, distance: 13.3
click at [266, 396] on link "查看" at bounding box center [279, 401] width 57 height 28
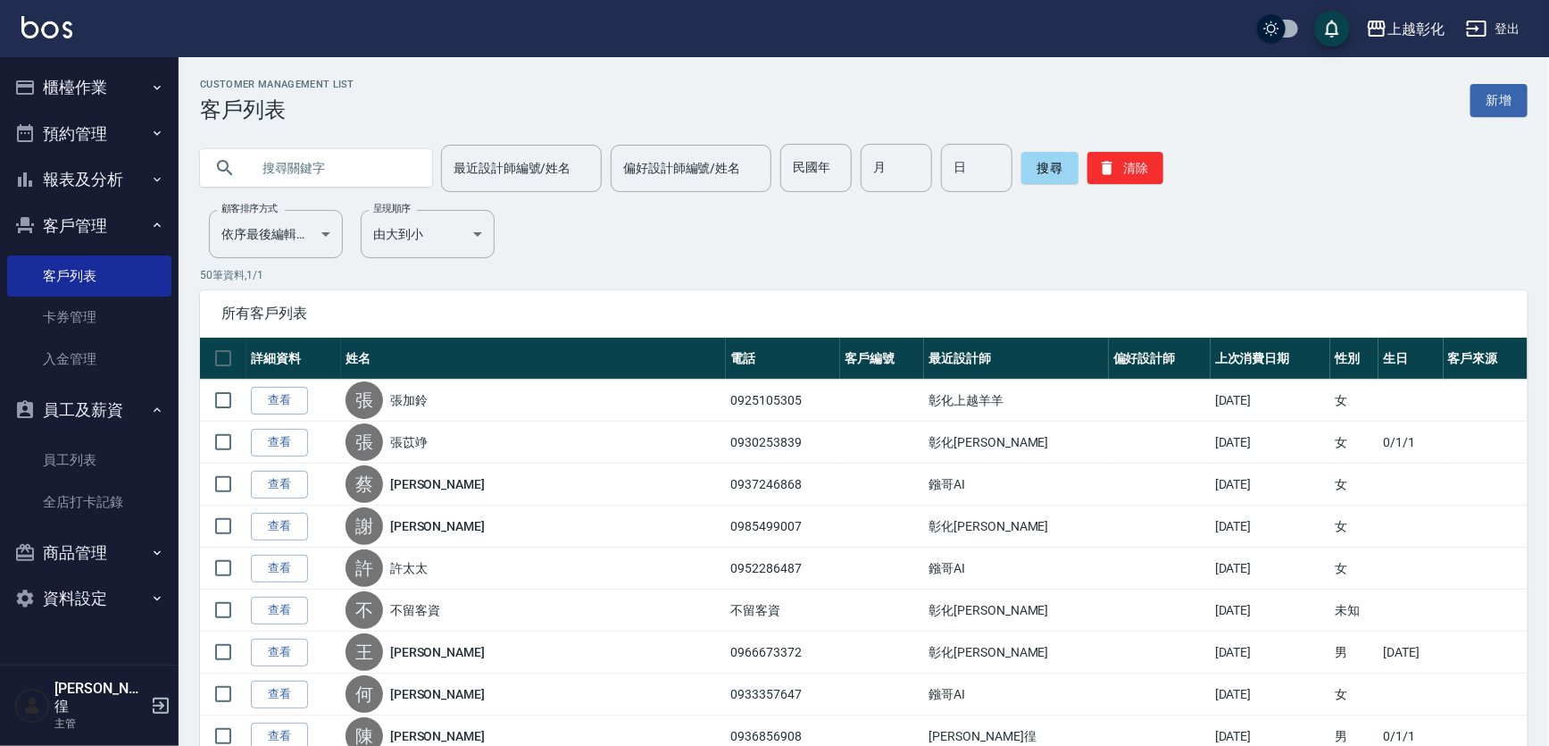
click at [329, 161] on input "text" at bounding box center [334, 168] width 168 height 48
type input "0908019"
click at [1055, 160] on button "搜尋" at bounding box center [1050, 168] width 57 height 32
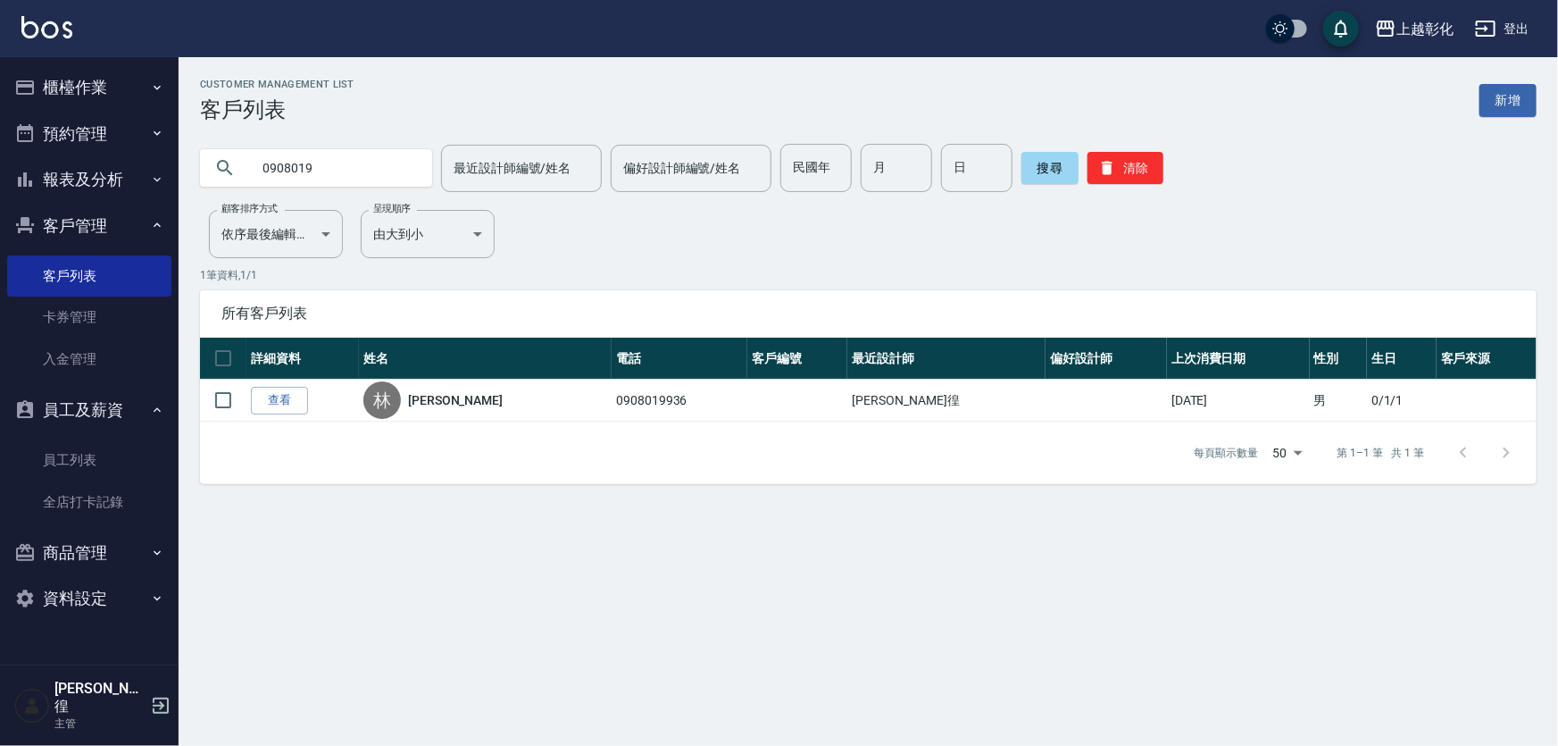
click at [259, 402] on link "查看" at bounding box center [279, 401] width 57 height 28
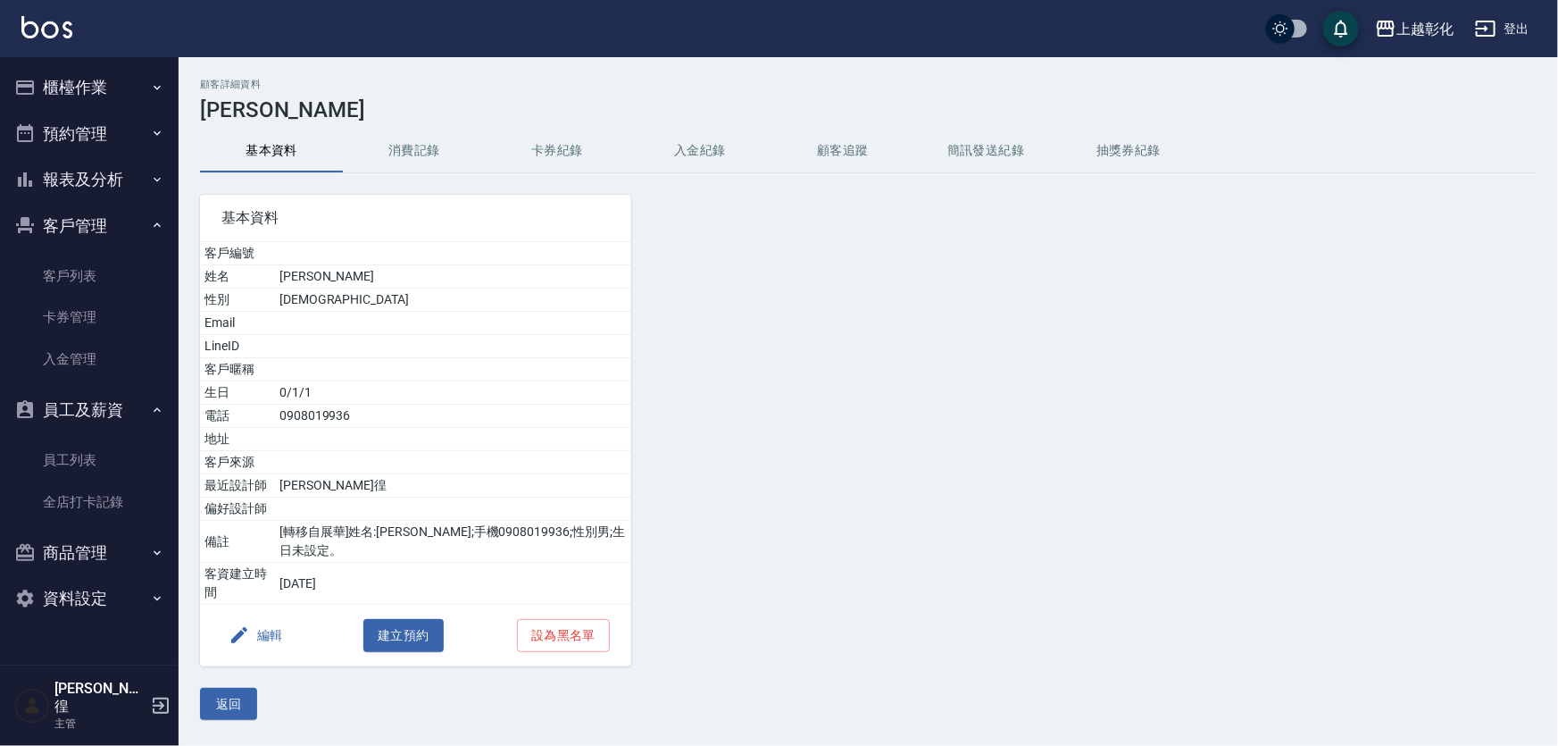
click at [563, 145] on button "卡券紀錄" at bounding box center [557, 150] width 143 height 43
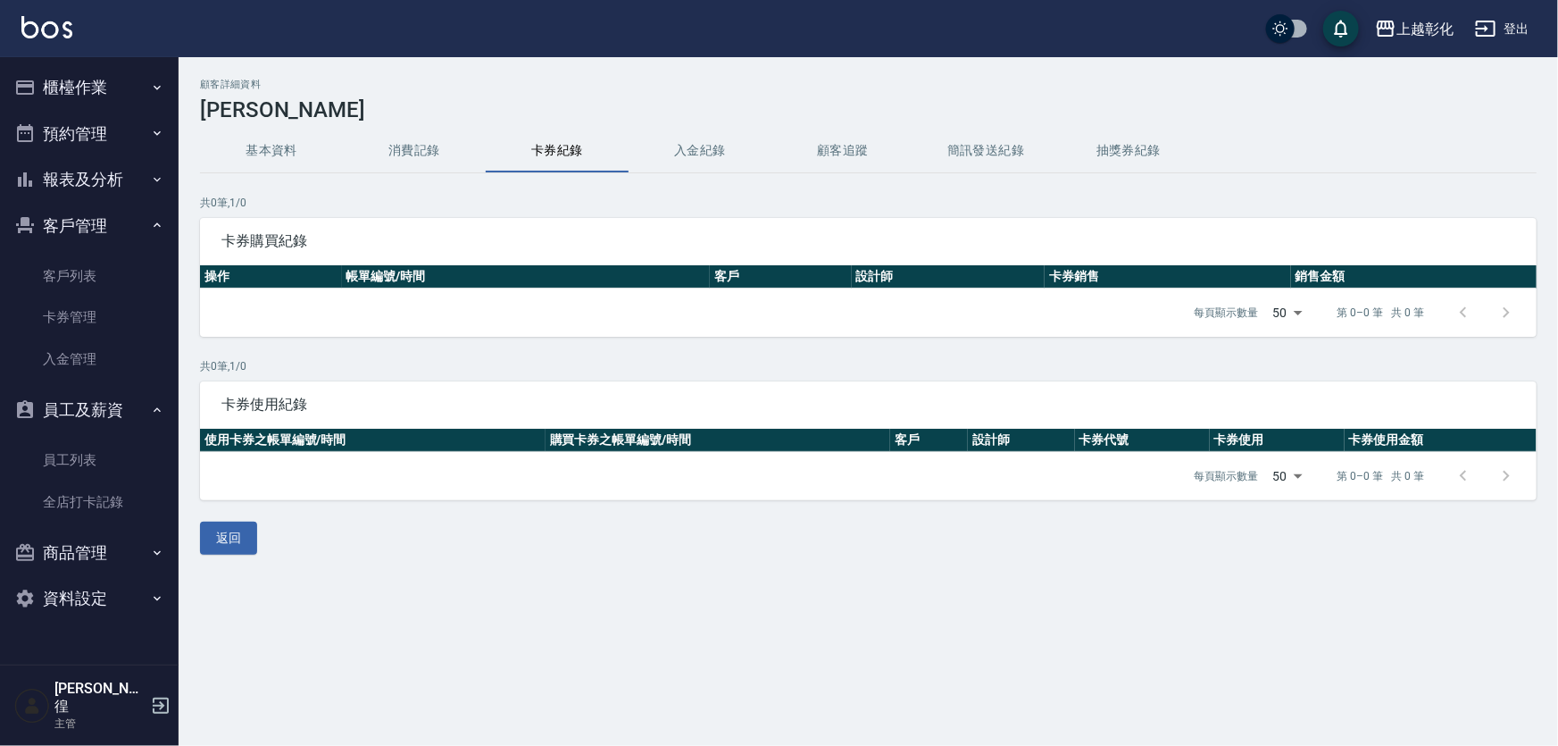
click at [693, 151] on button "入金紀錄" at bounding box center [700, 150] width 143 height 43
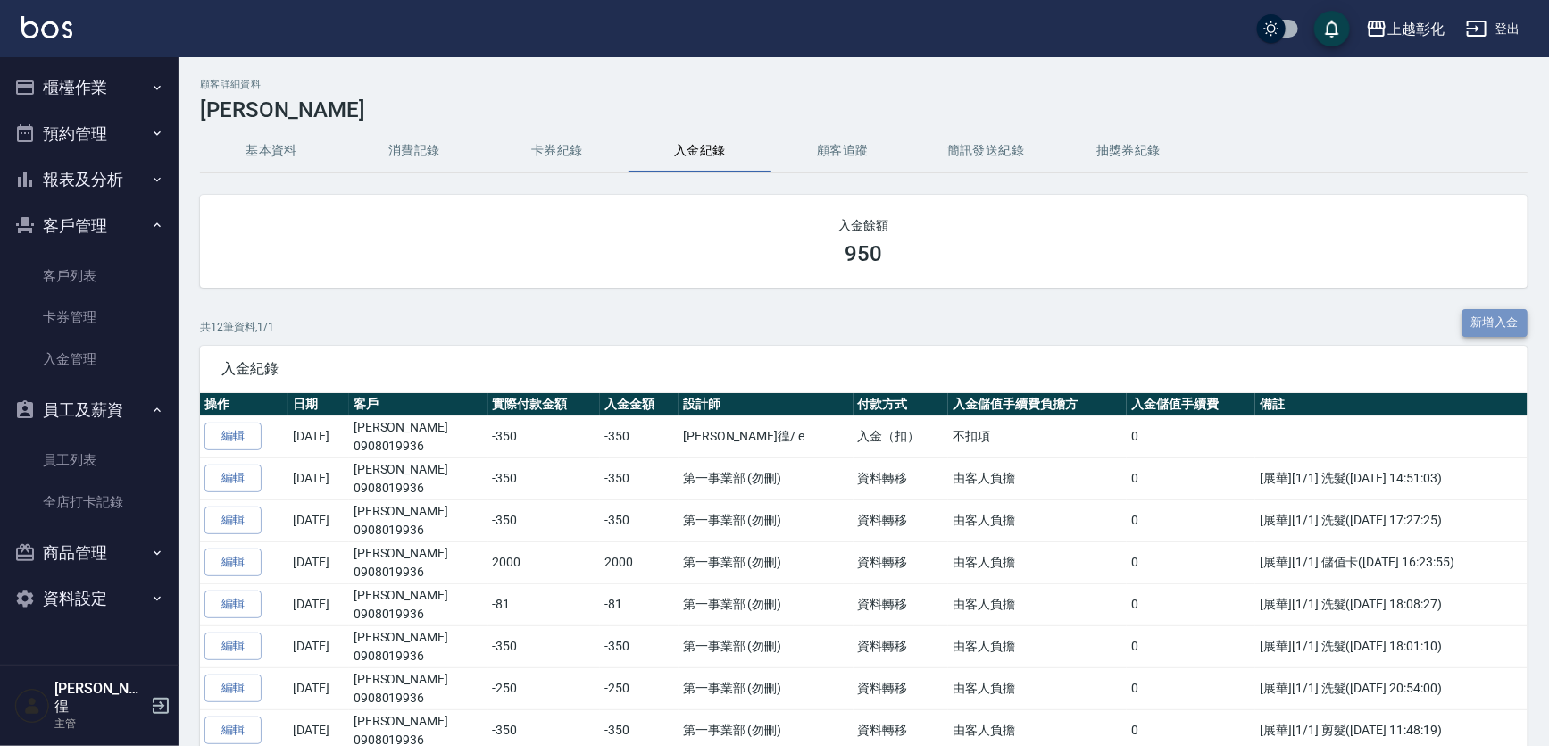
click at [1483, 327] on button "新增入金" at bounding box center [1496, 323] width 66 height 28
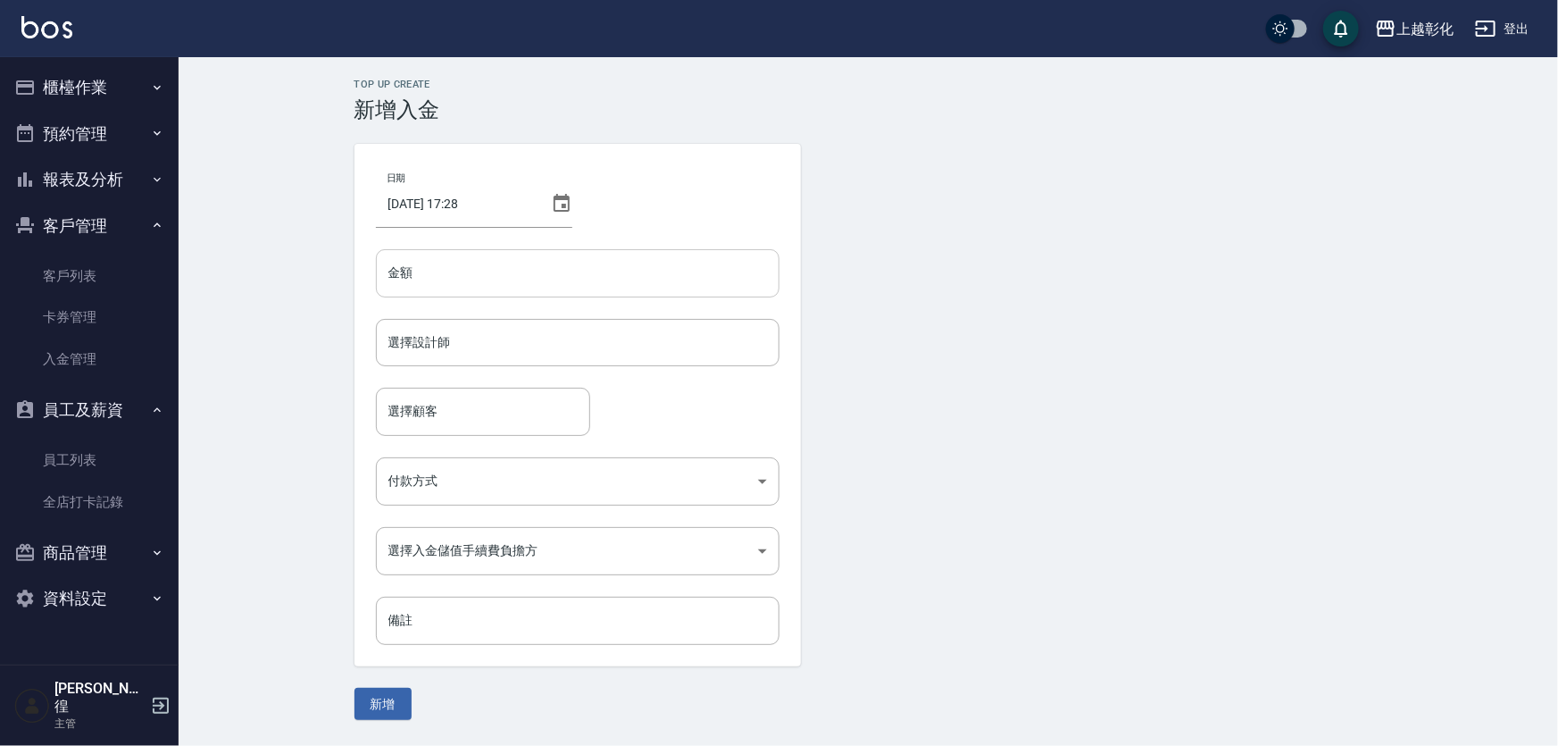
click at [554, 291] on input "金額" at bounding box center [578, 273] width 404 height 48
type input "-250"
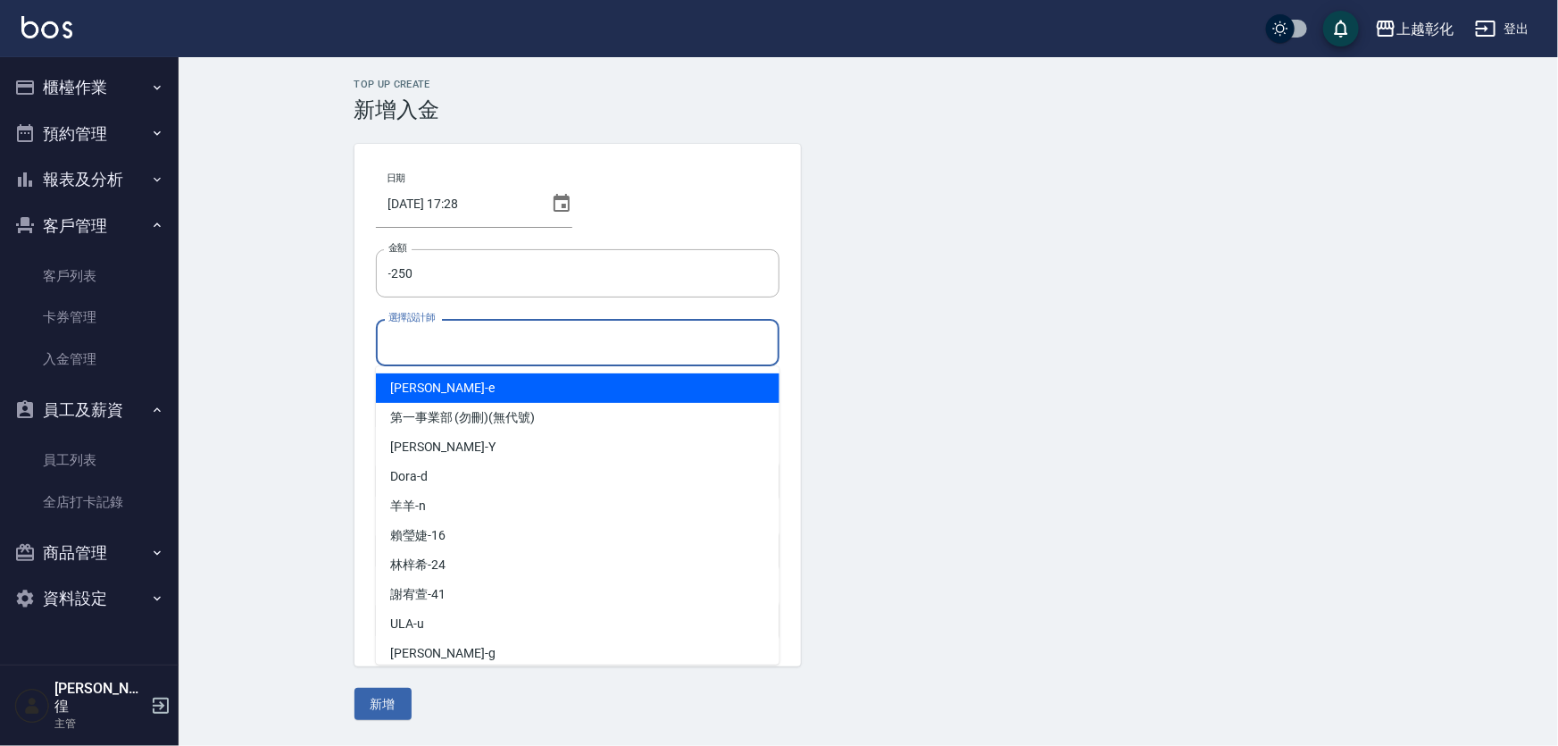
drag, startPoint x: 521, startPoint y: 350, endPoint x: 509, endPoint y: 368, distance: 21.3
click at [521, 352] on input "選擇設計師" at bounding box center [578, 342] width 388 height 31
click at [483, 373] on div "allen -e" at bounding box center [578, 387] width 404 height 29
type input "allen-e"
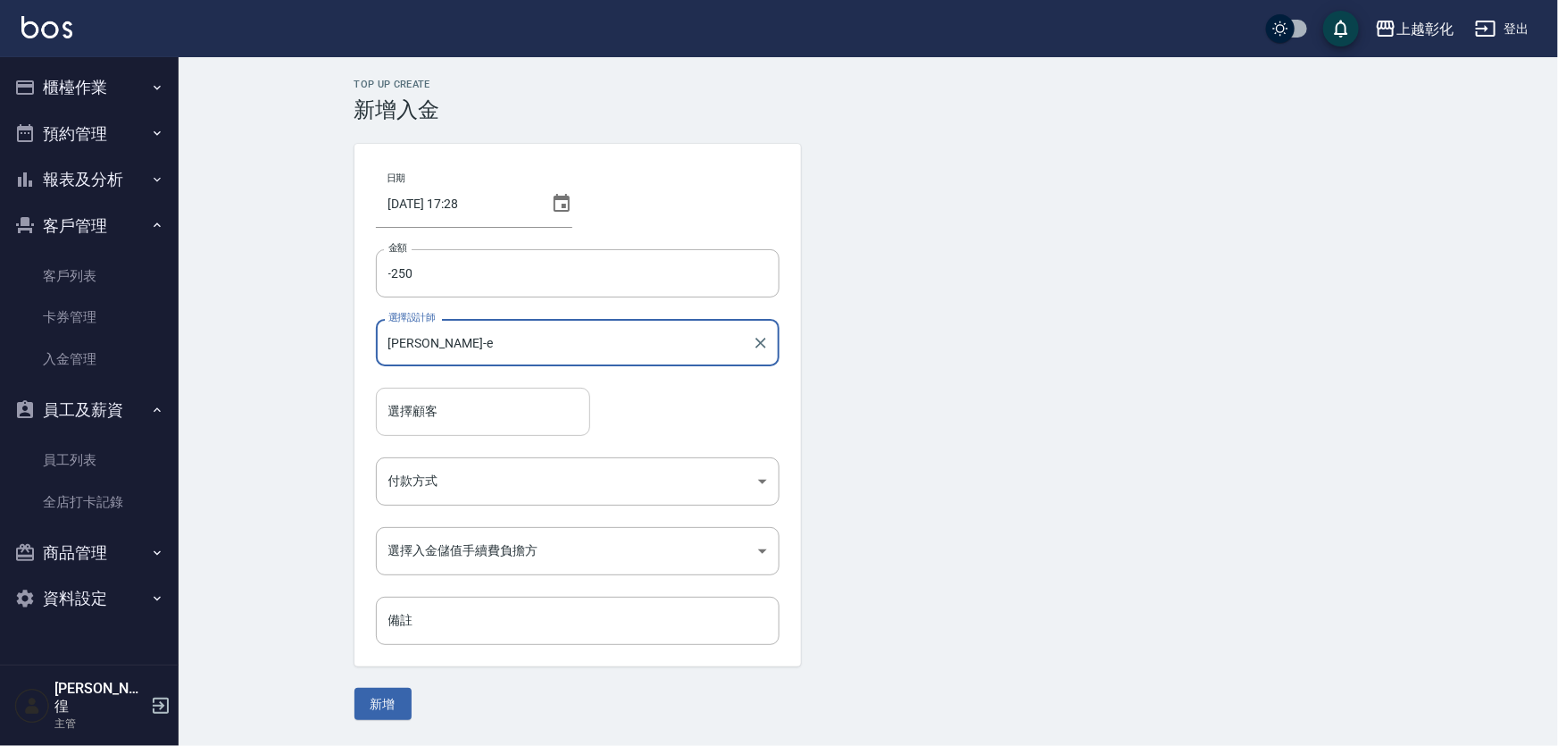
click at [426, 422] on input "選擇顧客" at bounding box center [483, 411] width 198 height 31
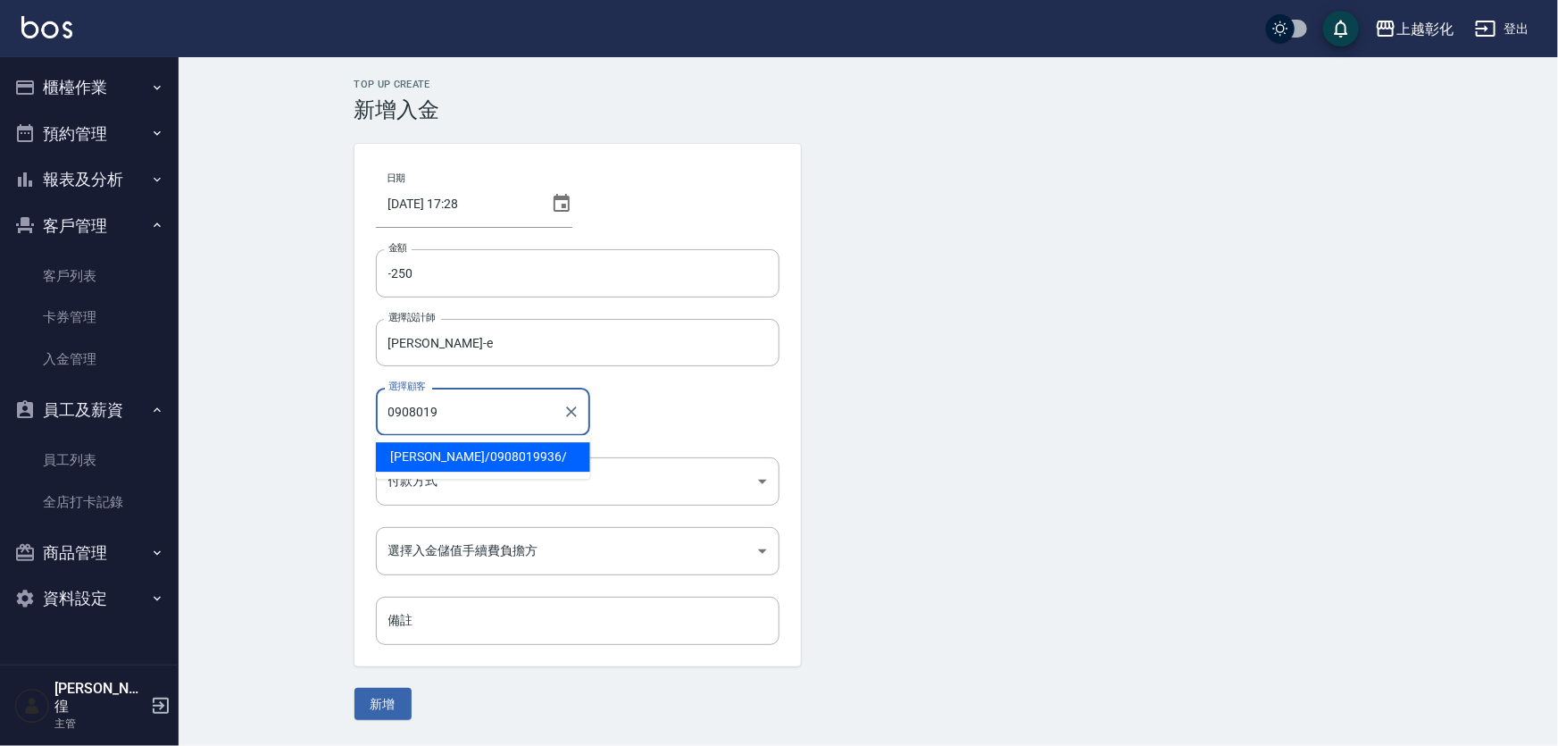
click at [459, 450] on span "林浚丞 / 0908019936 /" at bounding box center [483, 456] width 214 height 29
type input "林浚丞/0908019936/"
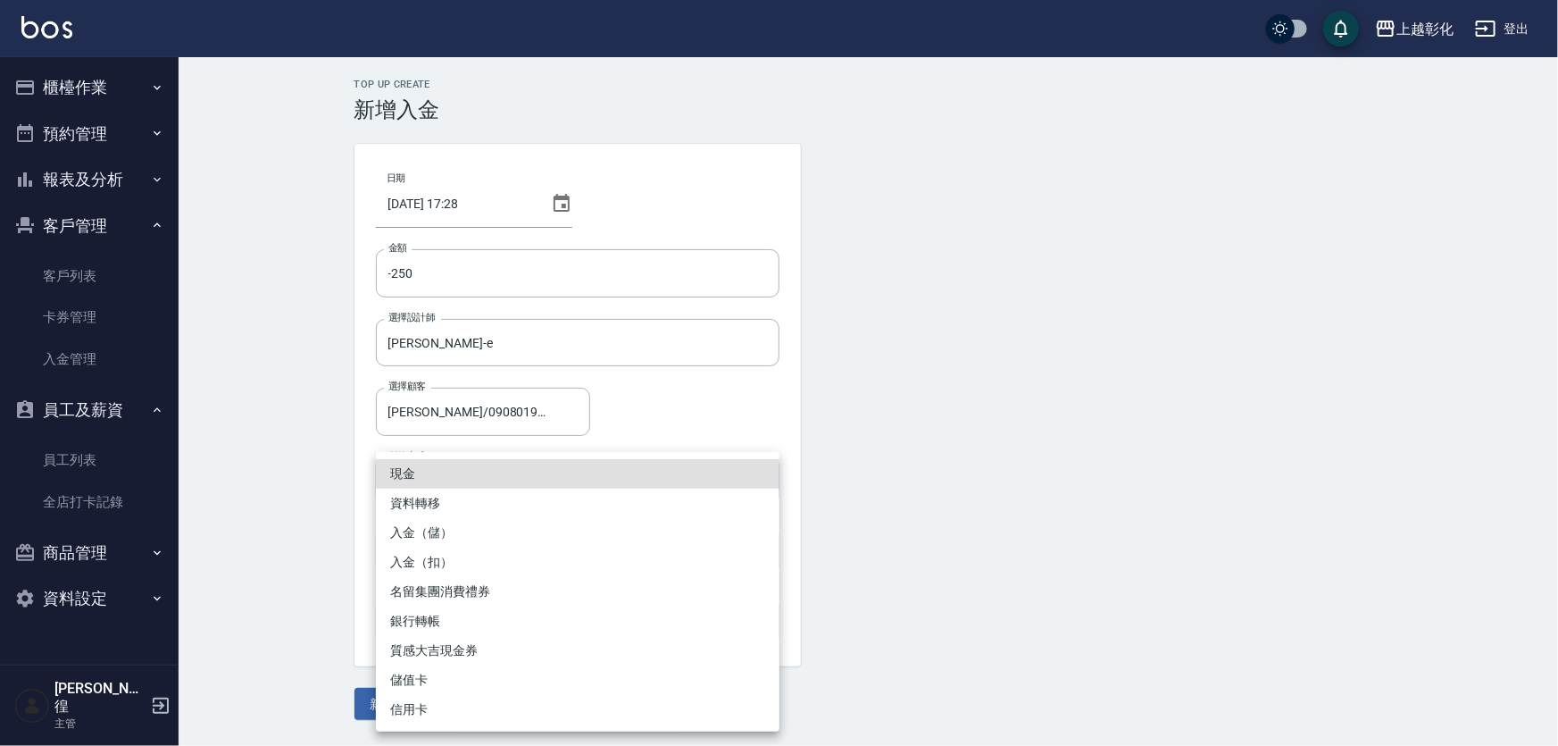
click at [451, 473] on body "上越彰化 登出 櫃檯作業 打帳單 帳單列表 現金收支登錄 材料自購登錄 每日結帳 排班表 現場電腦打卡 預約管理 預約管理 單日預約紀錄 單週預約紀錄 報表及…" at bounding box center [779, 373] width 1558 height 746
click at [438, 554] on li "入金（扣）" at bounding box center [578, 561] width 404 height 29
type input "入金（扣）"
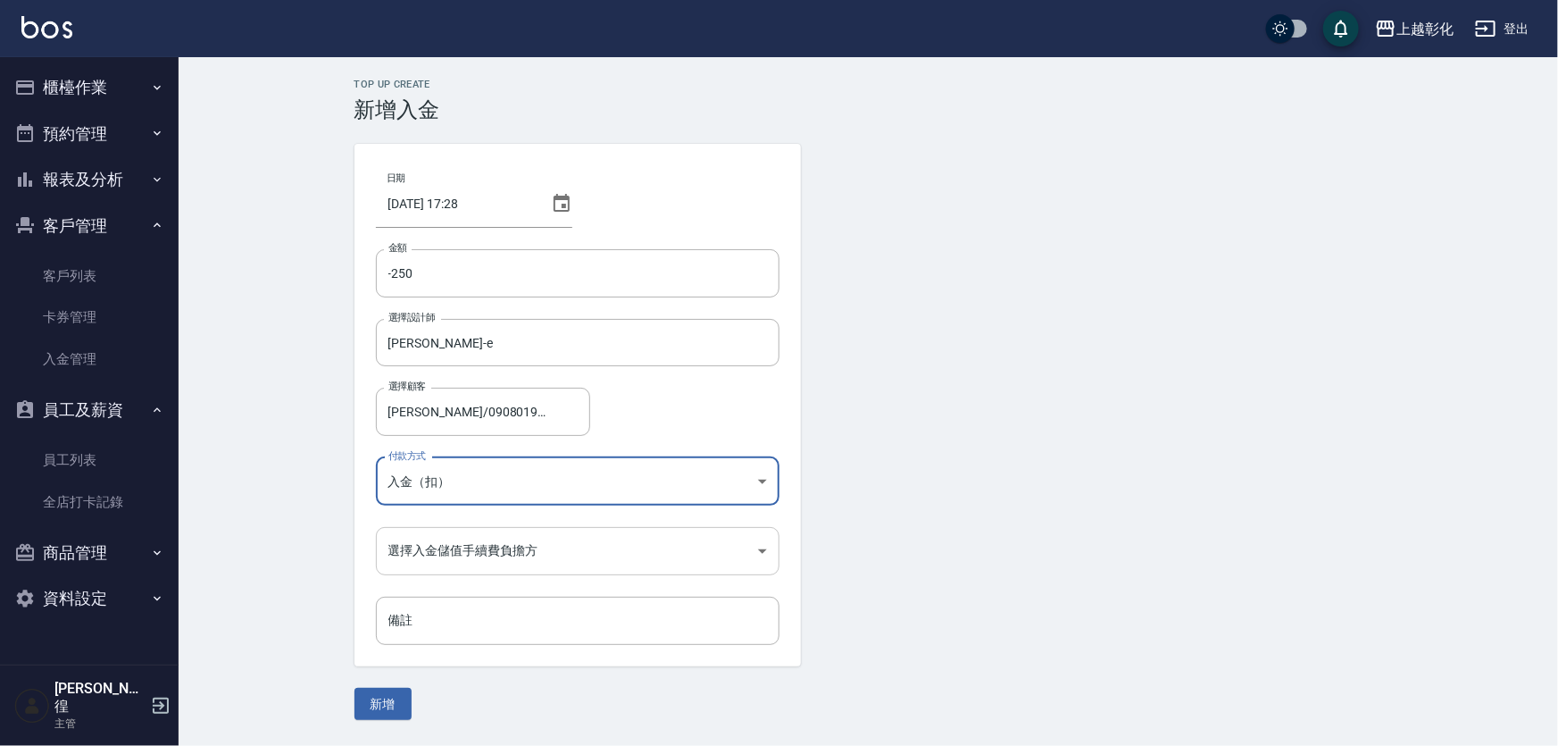
click at [461, 552] on body "上越彰化 登出 櫃檯作業 打帳單 帳單列表 現金收支登錄 材料自購登錄 每日結帳 排班表 現場電腦打卡 預約管理 預約管理 單日預約紀錄 單週預約紀錄 報表及…" at bounding box center [779, 373] width 1558 height 746
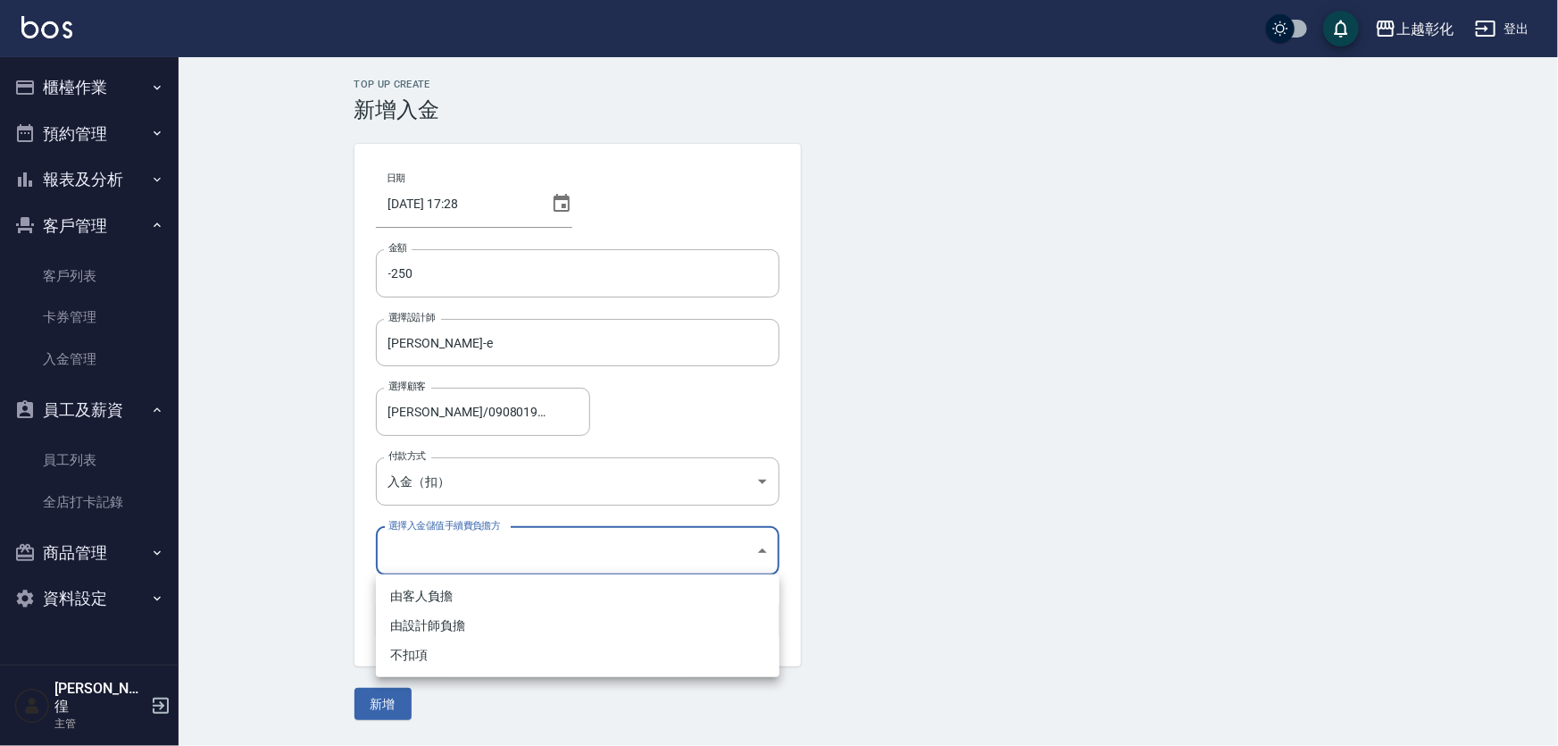
click at [424, 650] on li "不扣項" at bounding box center [578, 654] width 404 height 29
type input "WITHOUTHANDLINGFEE"
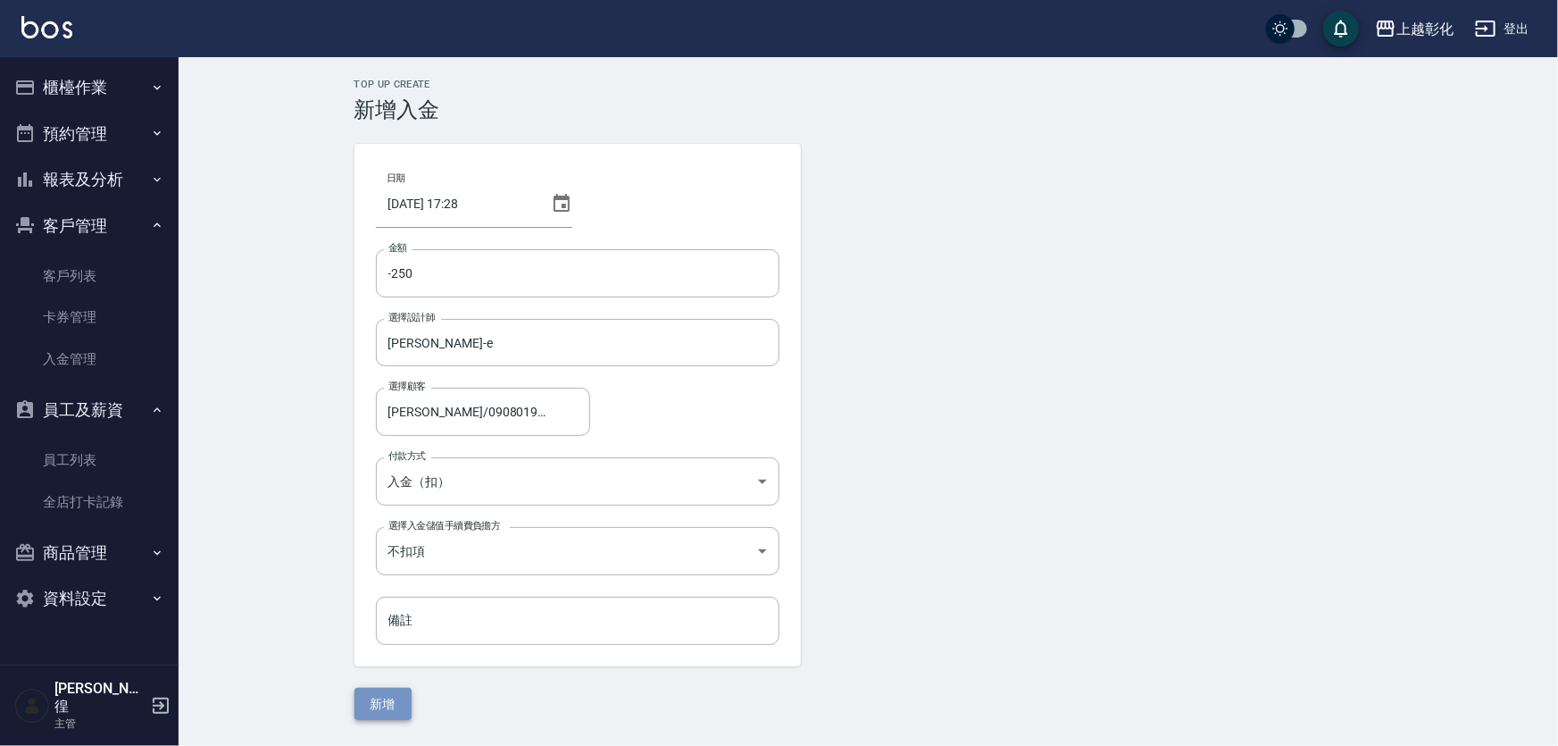
click at [385, 700] on button "新增" at bounding box center [383, 704] width 57 height 33
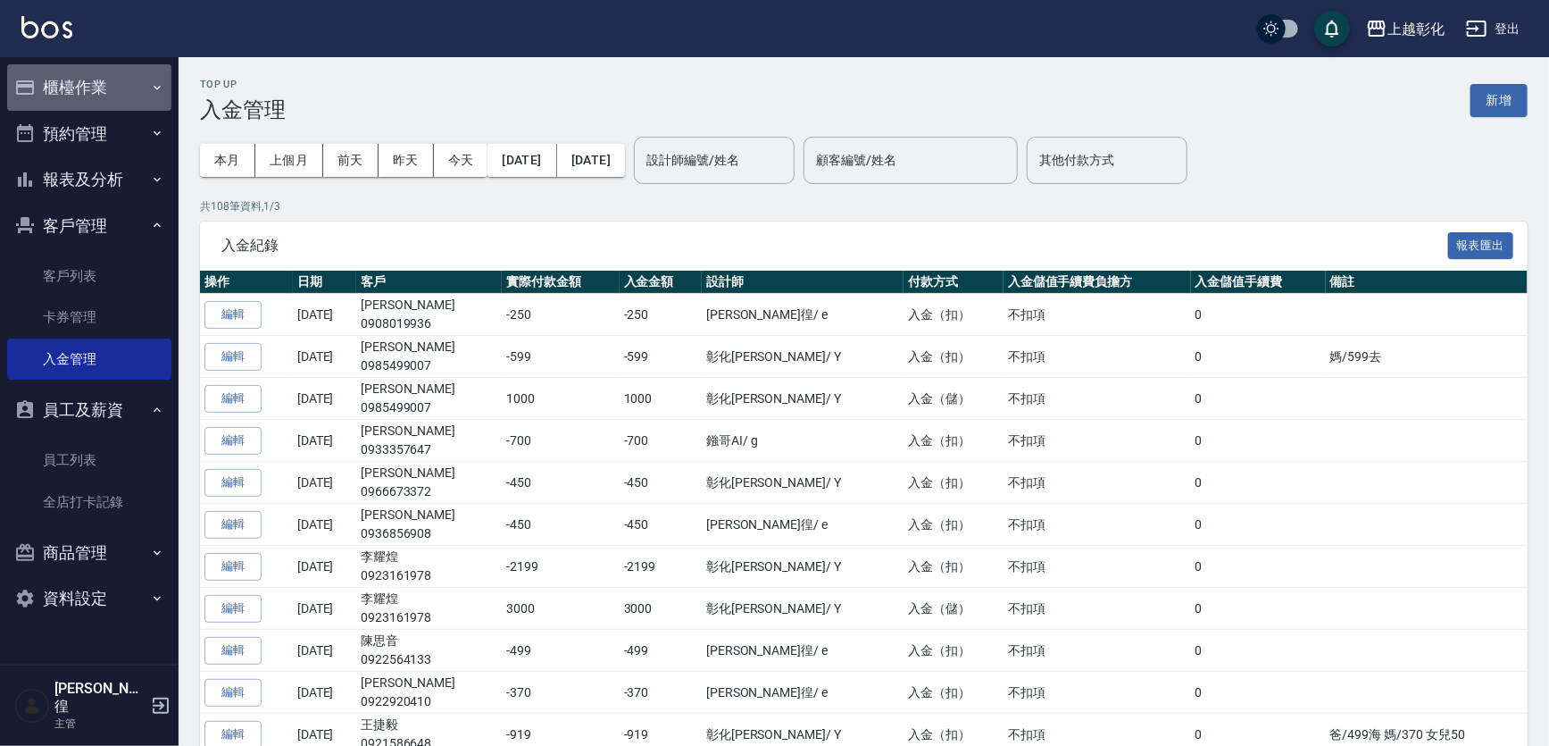
click at [108, 97] on button "櫃檯作業" at bounding box center [89, 87] width 164 height 46
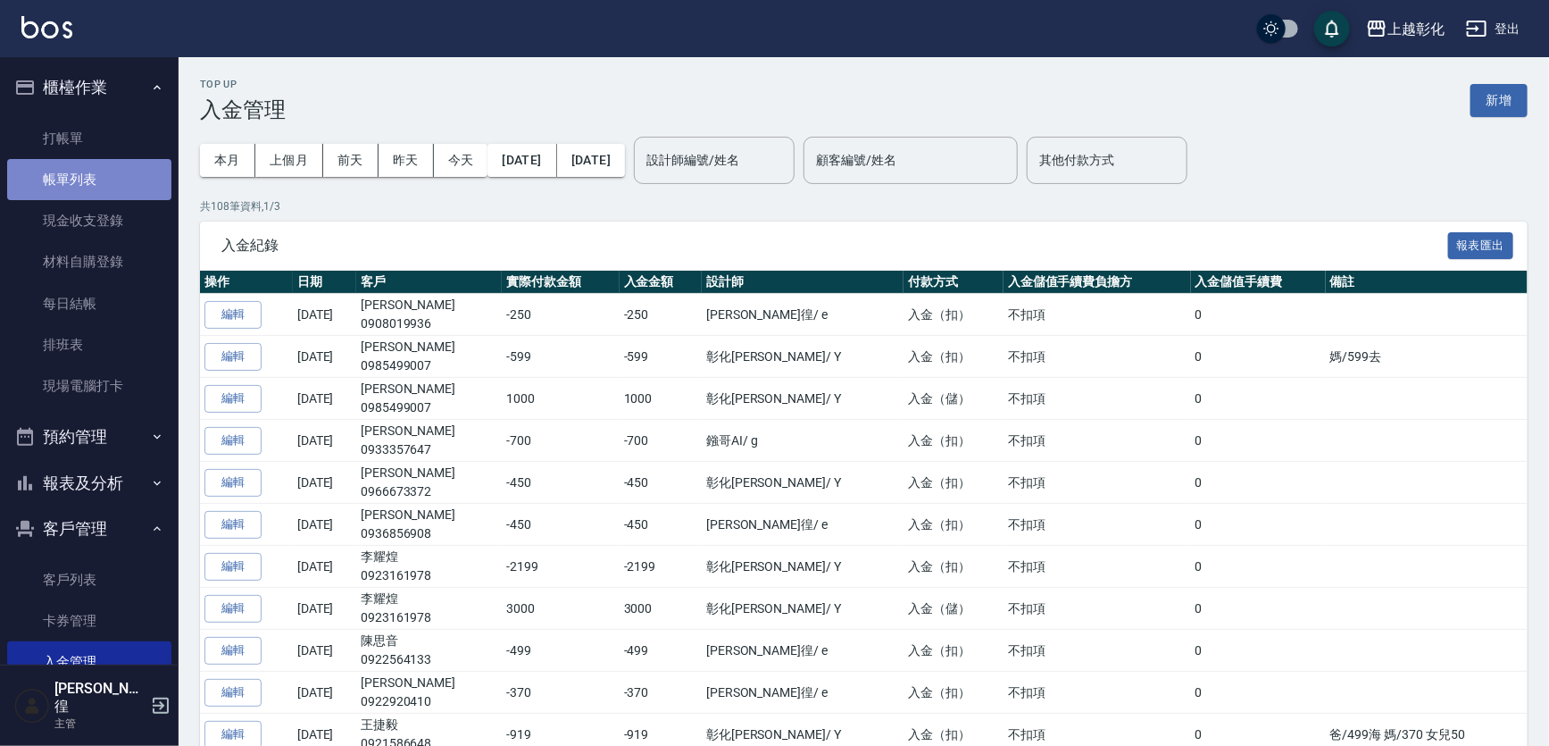
click at [140, 171] on link "帳單列表" at bounding box center [89, 179] width 164 height 41
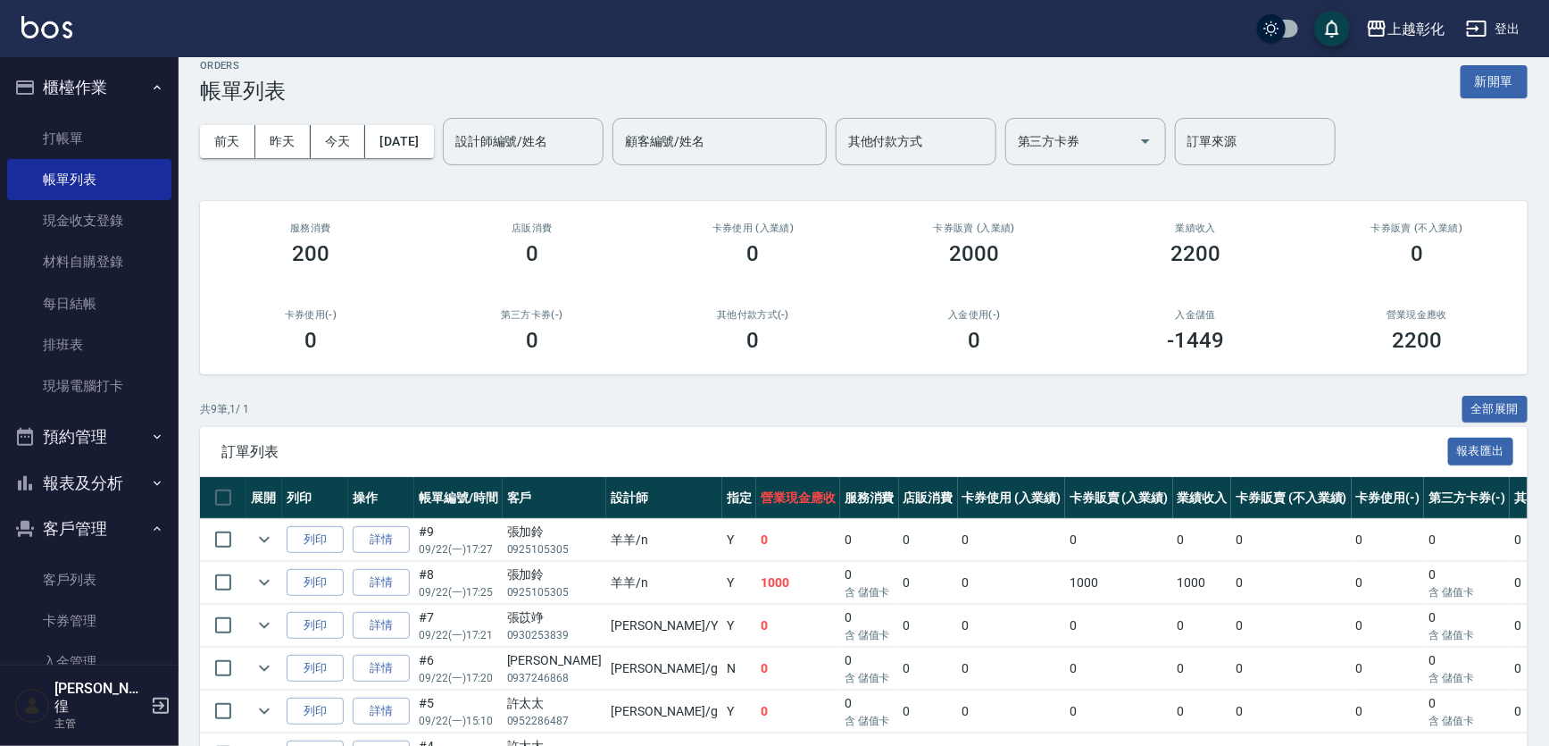
scroll to position [162, 0]
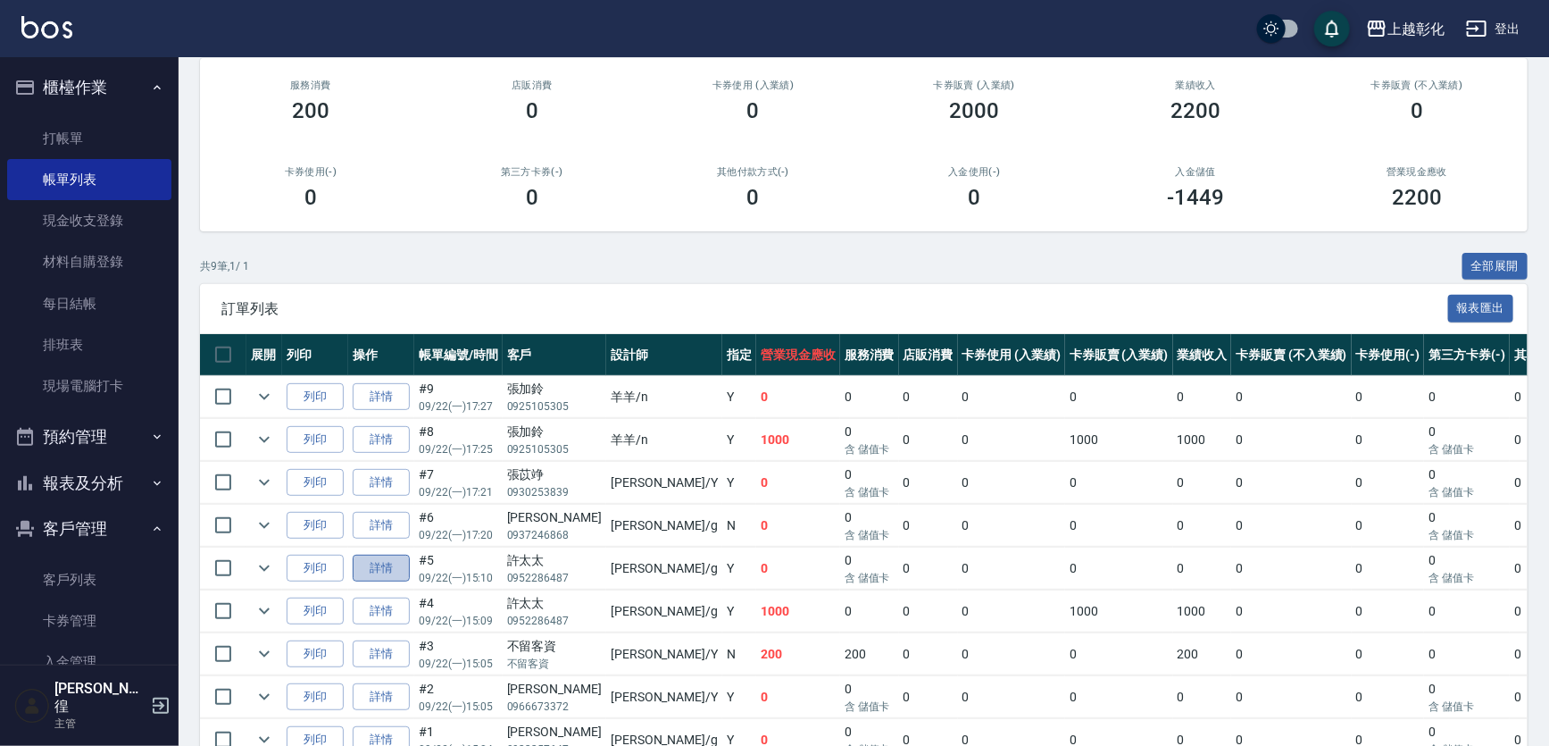
click at [390, 563] on link "詳情" at bounding box center [381, 569] width 57 height 28
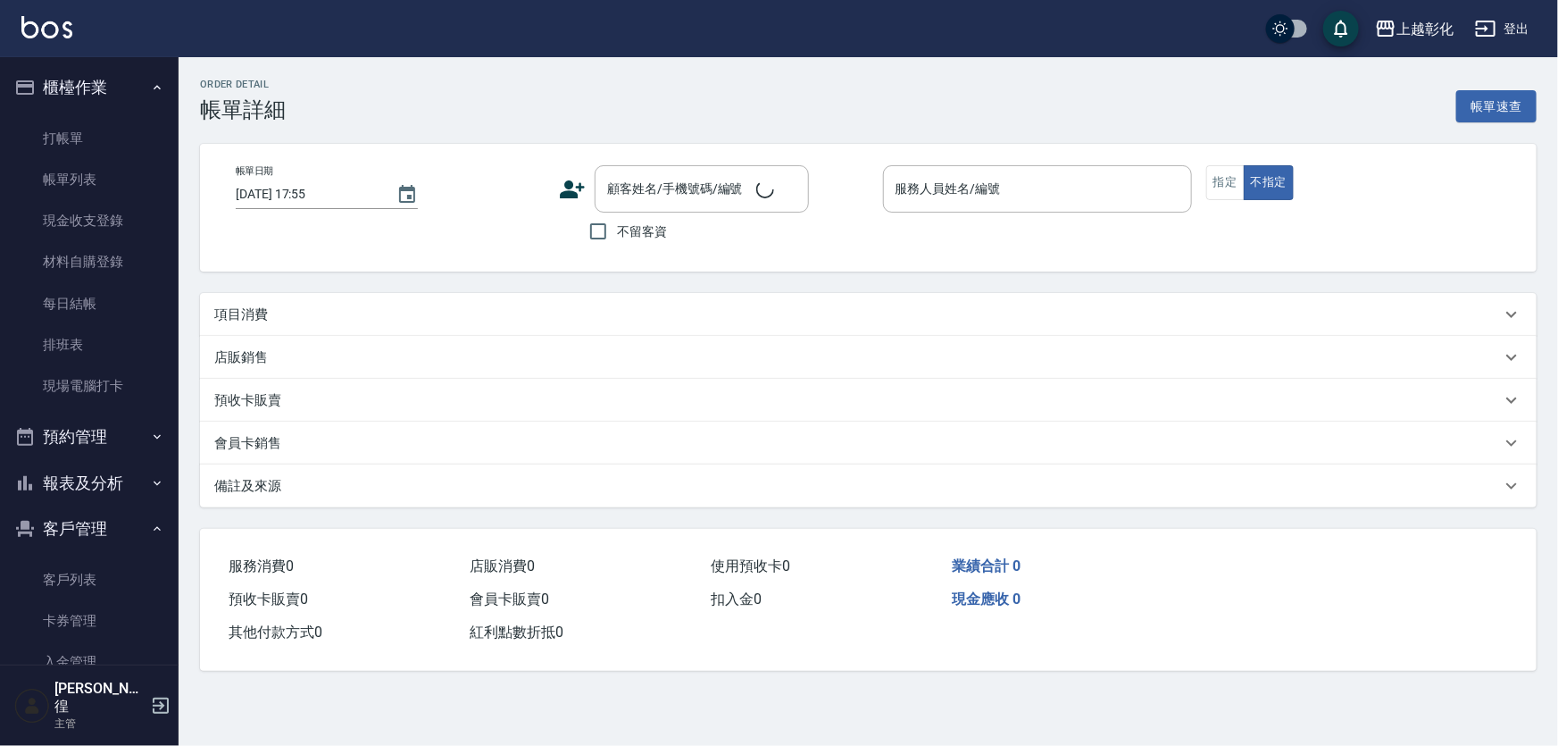
type input "2025/09/22 15:10"
type input "Gary-g"
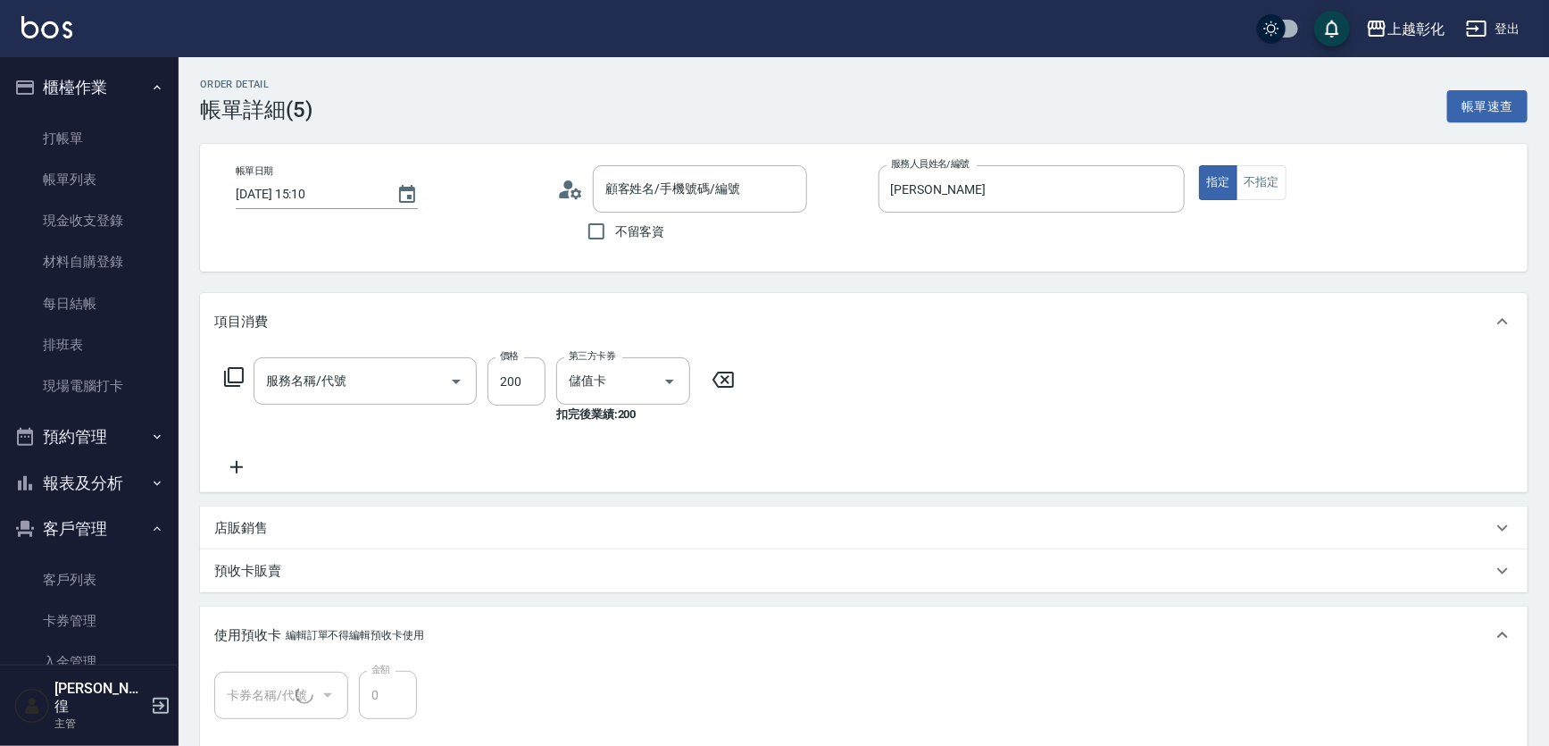
type input "許太太/0952286487/null"
type input "精油洗髮(1/1)"
type input "New洗專案(200)"
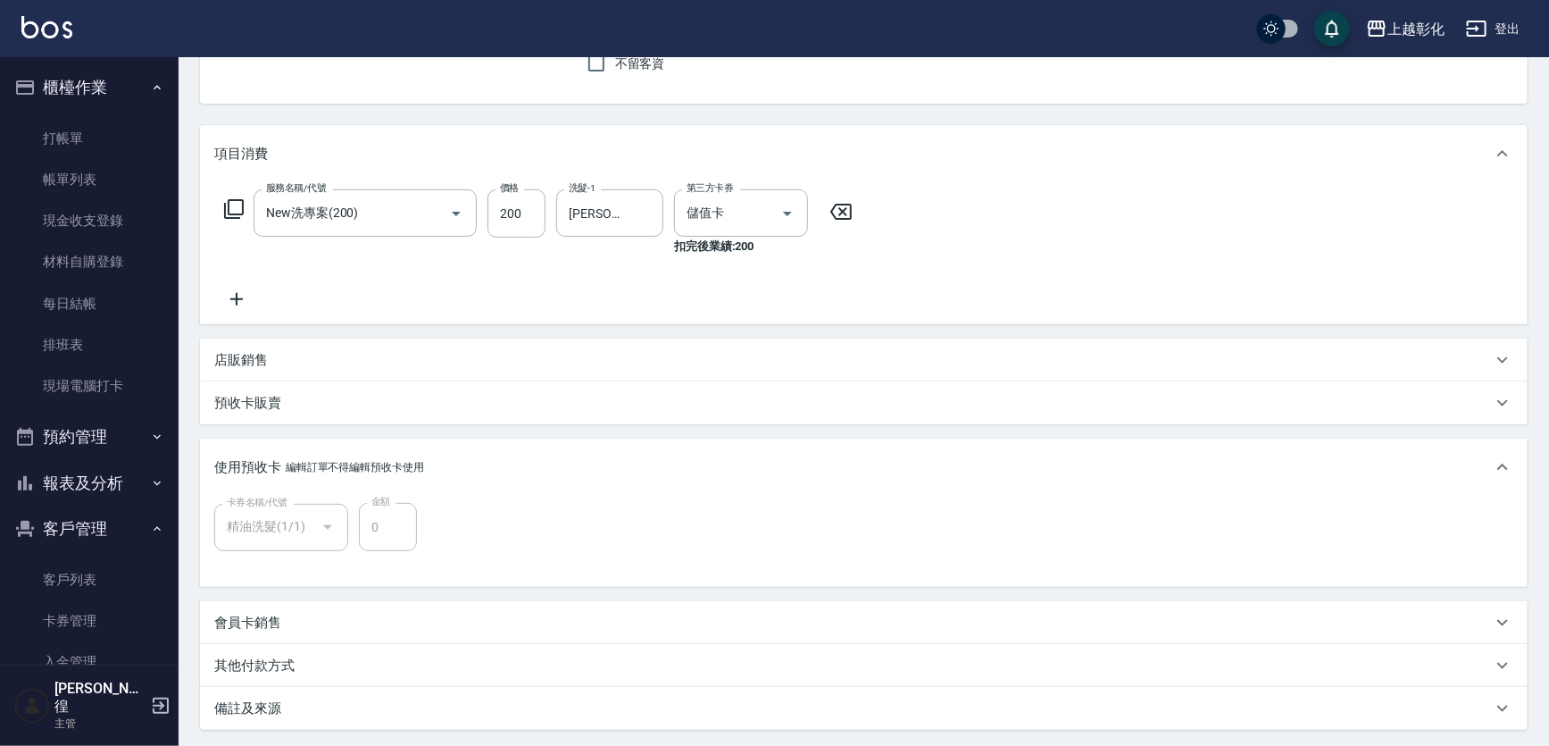
scroll to position [340, 0]
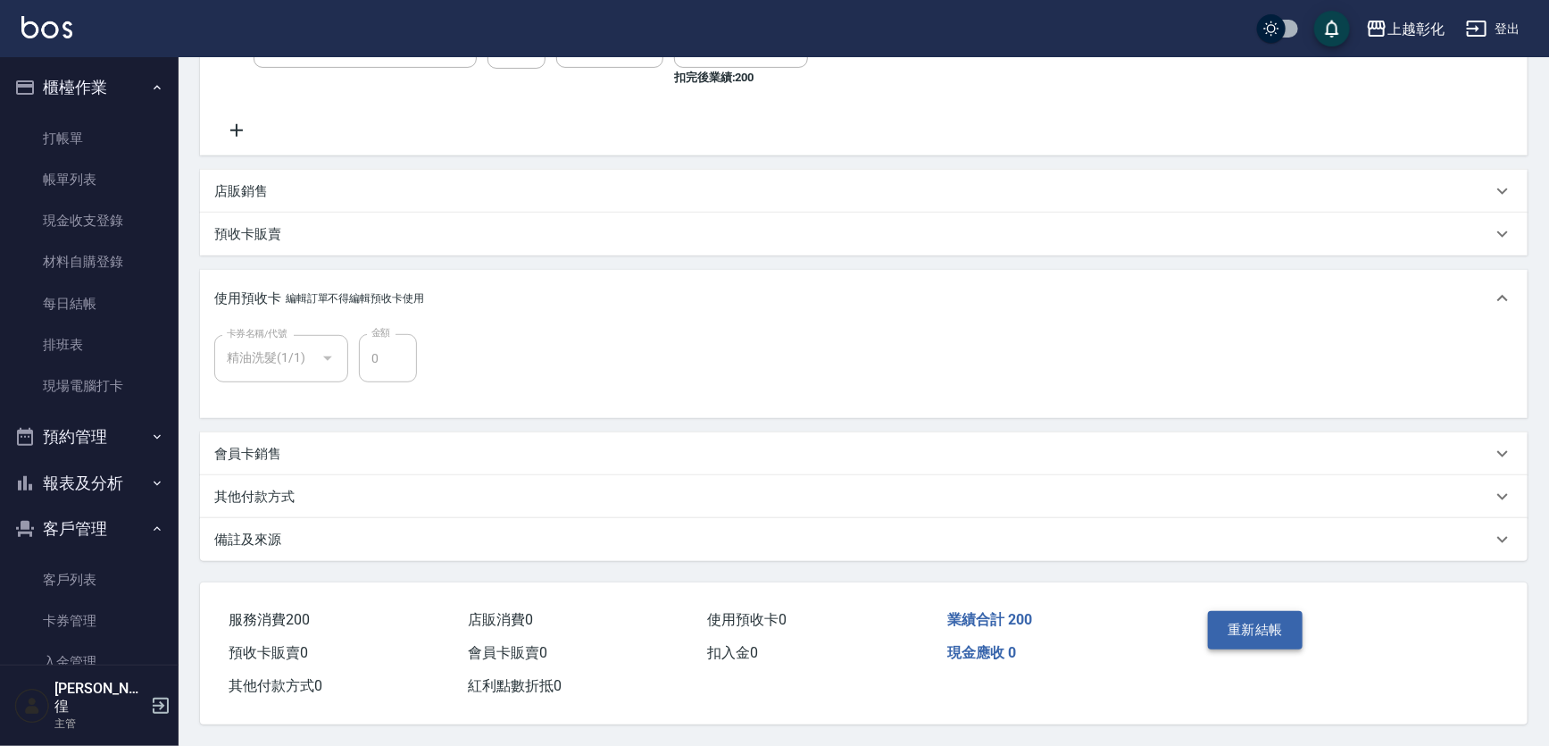
click at [1239, 620] on button "重新結帳" at bounding box center [1255, 630] width 95 height 38
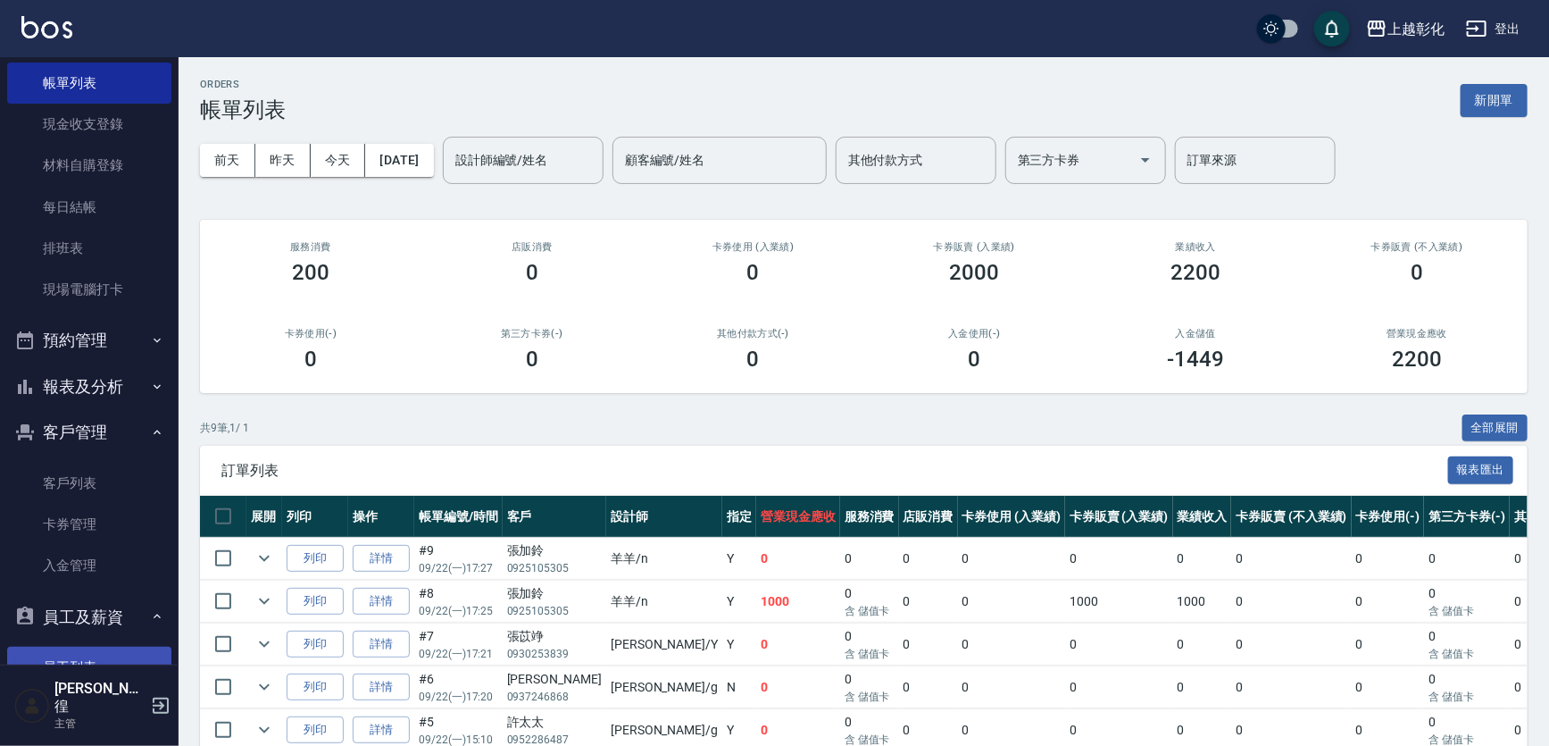
scroll to position [243, 0]
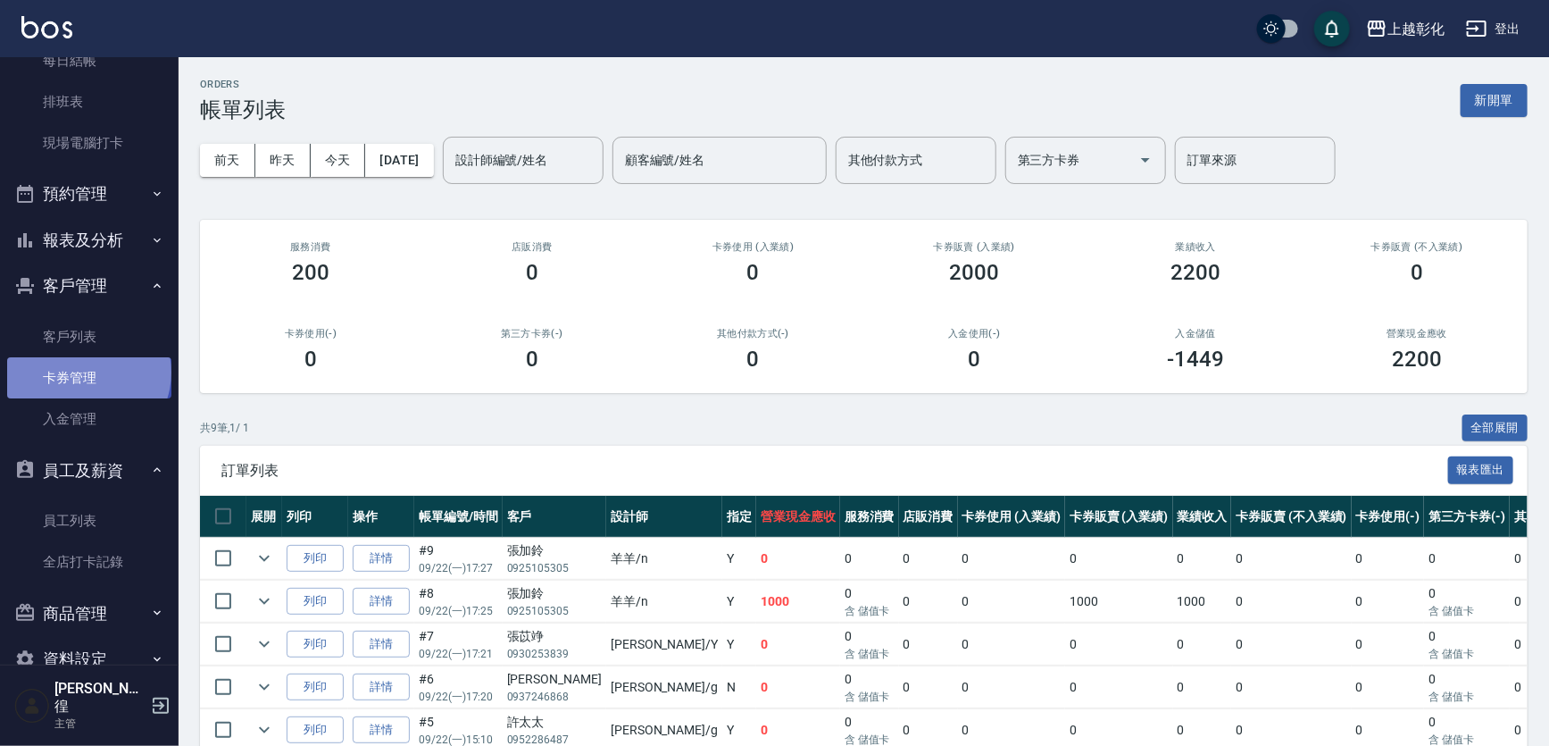
click at [87, 371] on link "卡券管理" at bounding box center [89, 377] width 164 height 41
click at [87, 363] on link "卡券管理" at bounding box center [89, 377] width 164 height 41
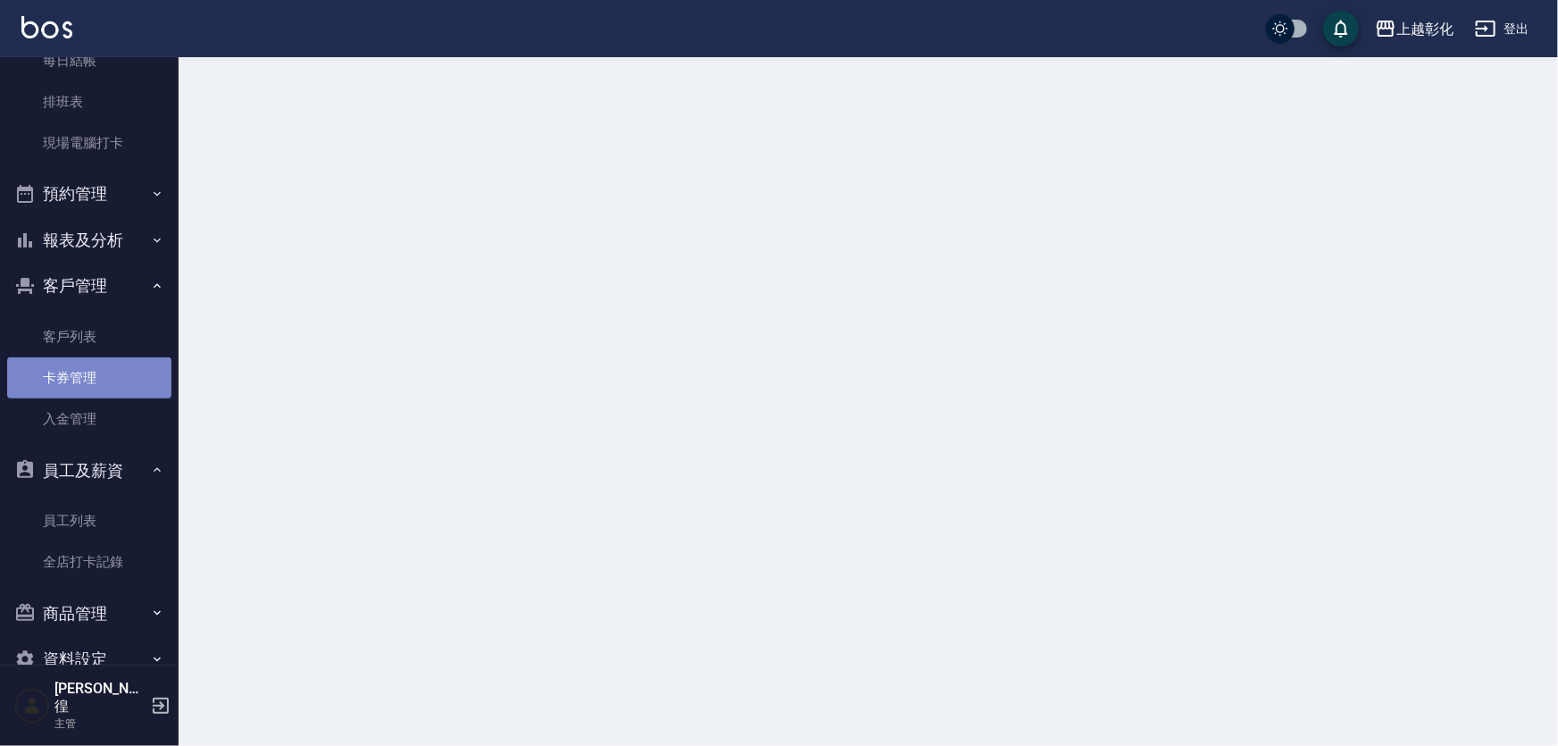
click at [88, 357] on link "卡券管理" at bounding box center [89, 377] width 164 height 41
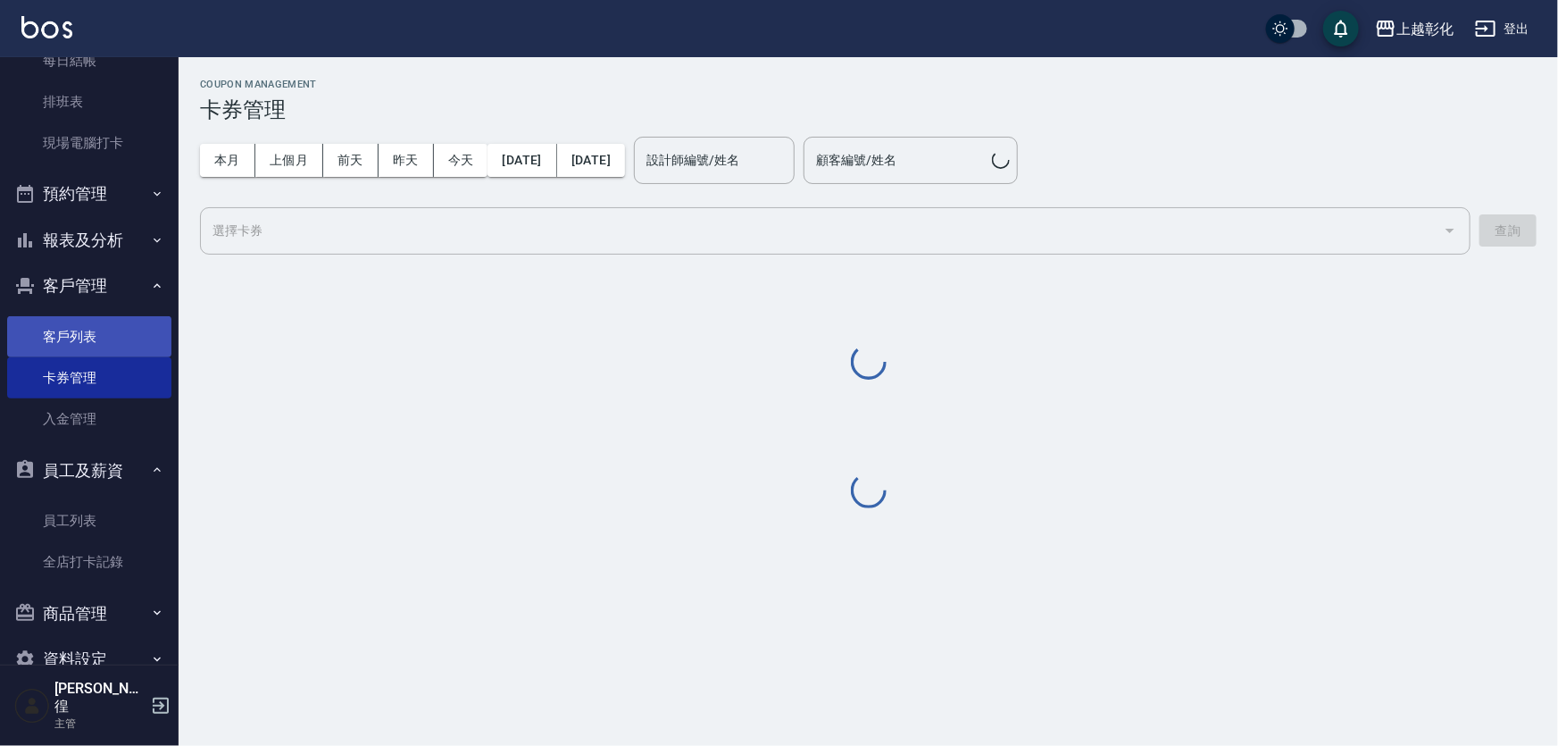
click at [89, 339] on link "客戶列表" at bounding box center [89, 336] width 164 height 41
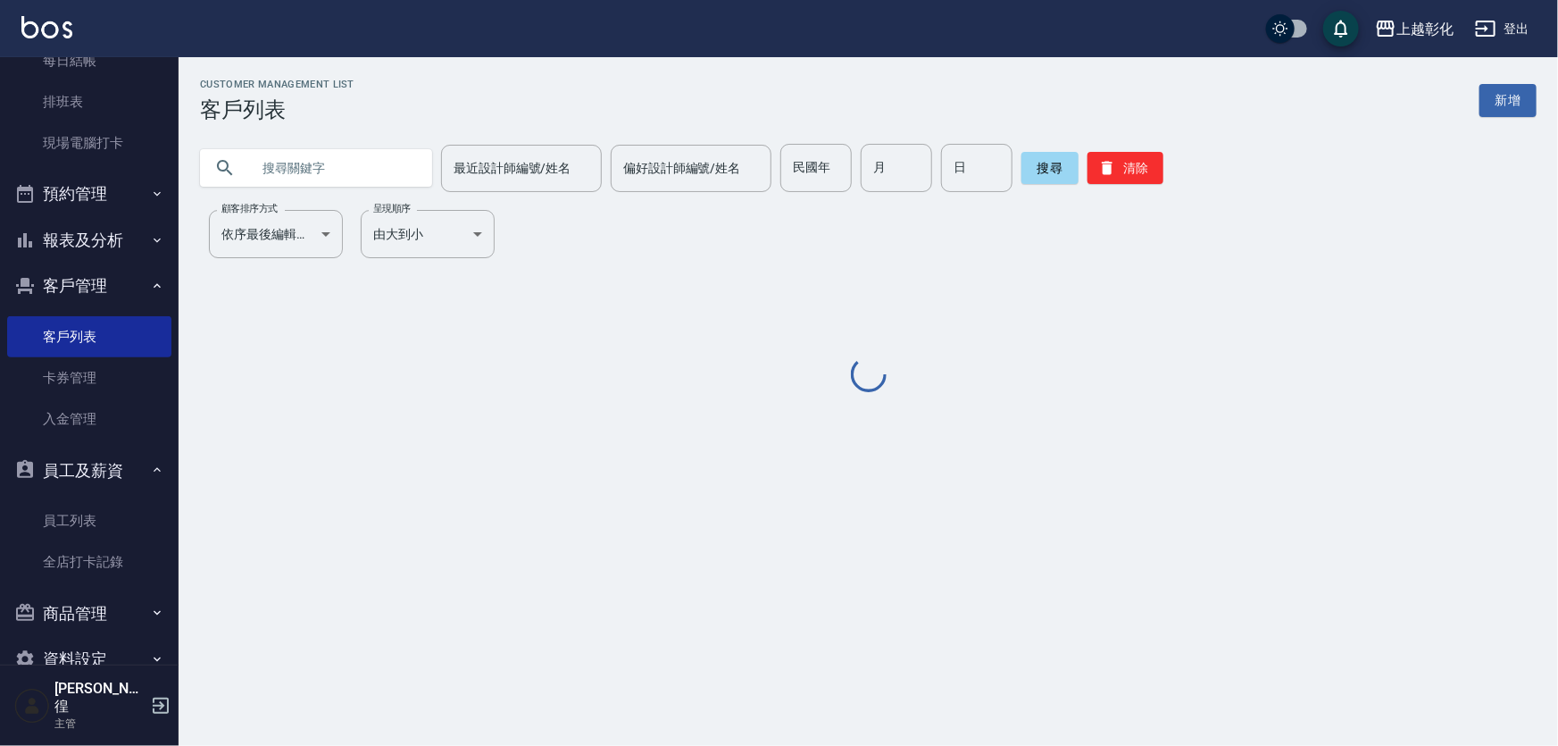
click at [383, 173] on input "text" at bounding box center [334, 168] width 168 height 48
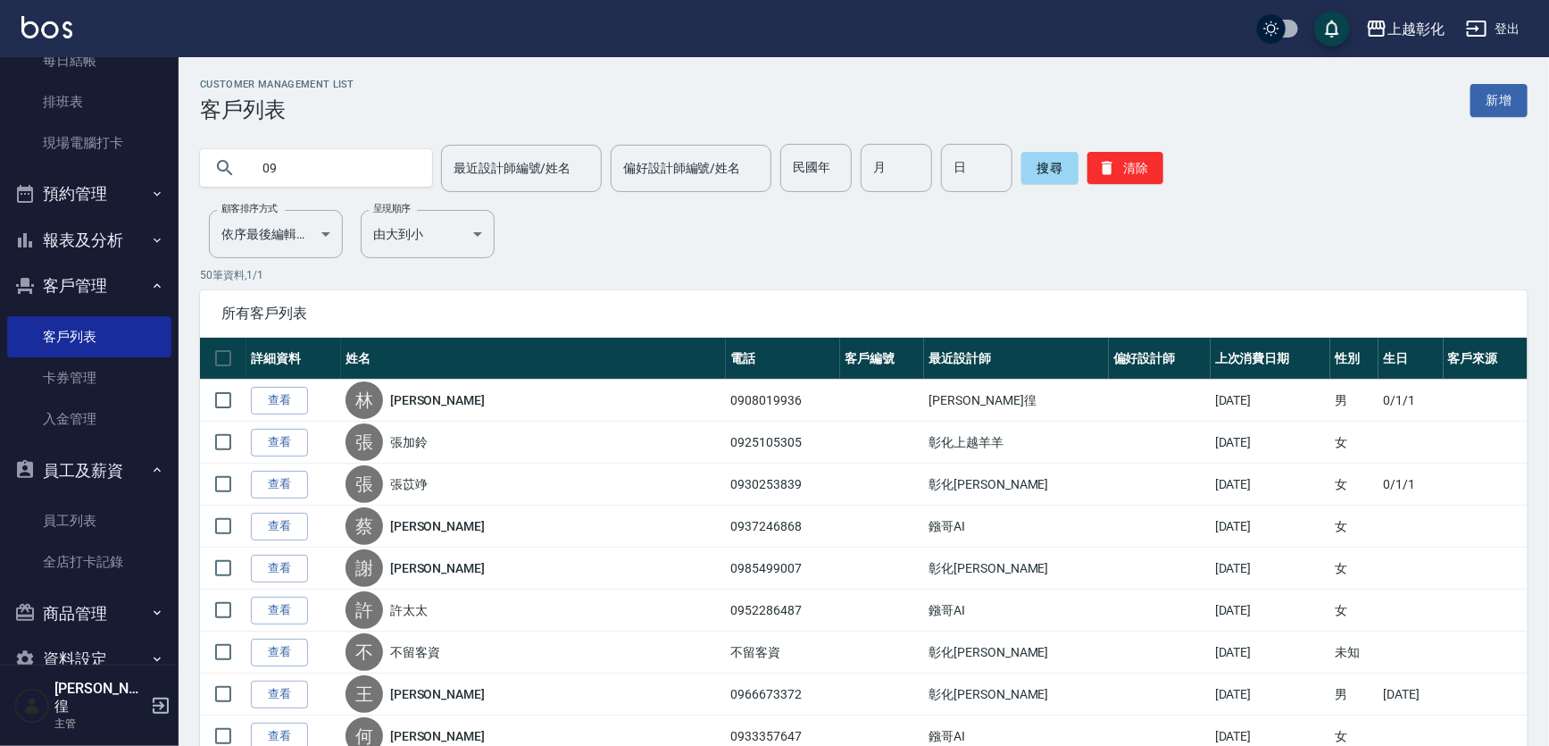
type input "0"
type input "房"
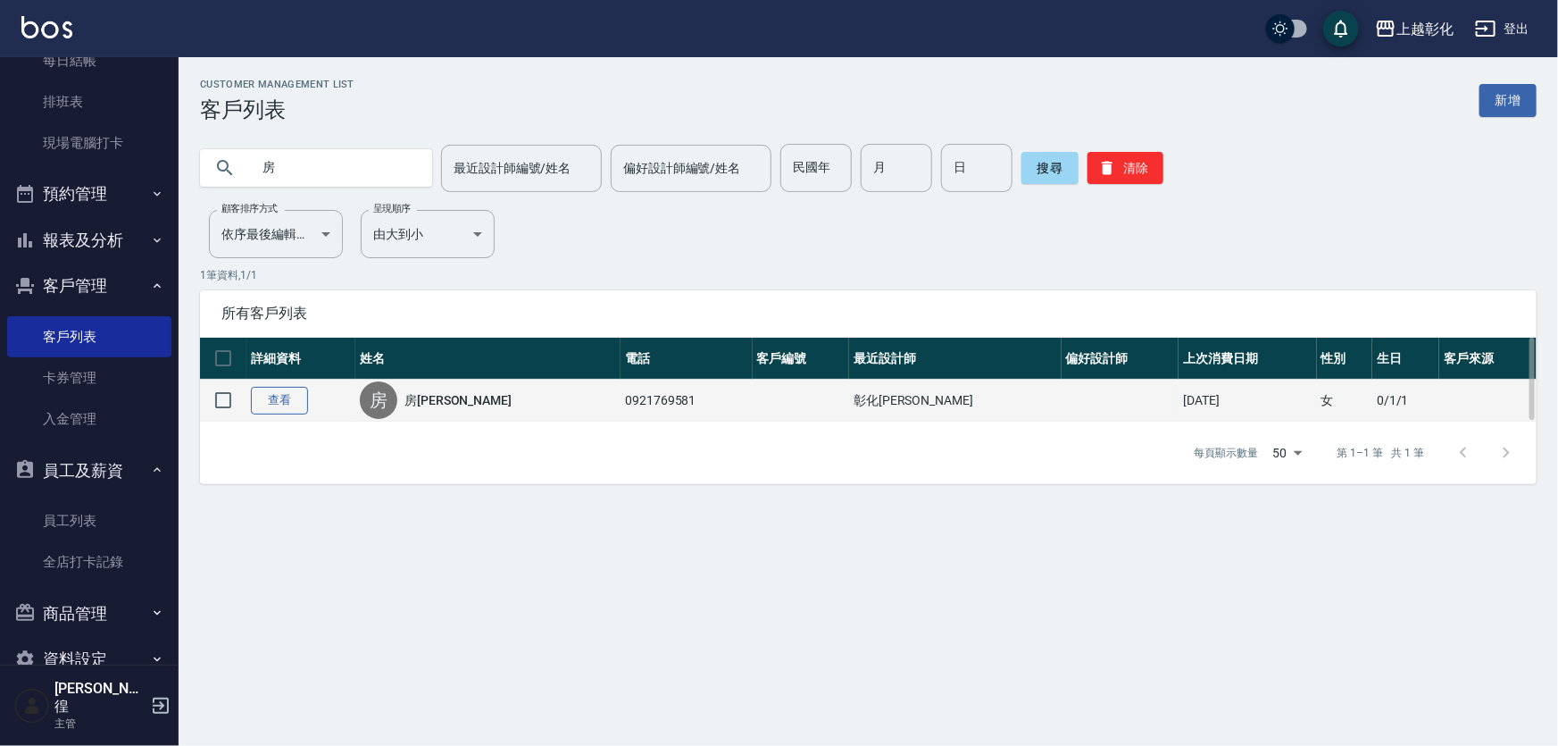
click at [299, 405] on link "查看" at bounding box center [279, 401] width 57 height 28
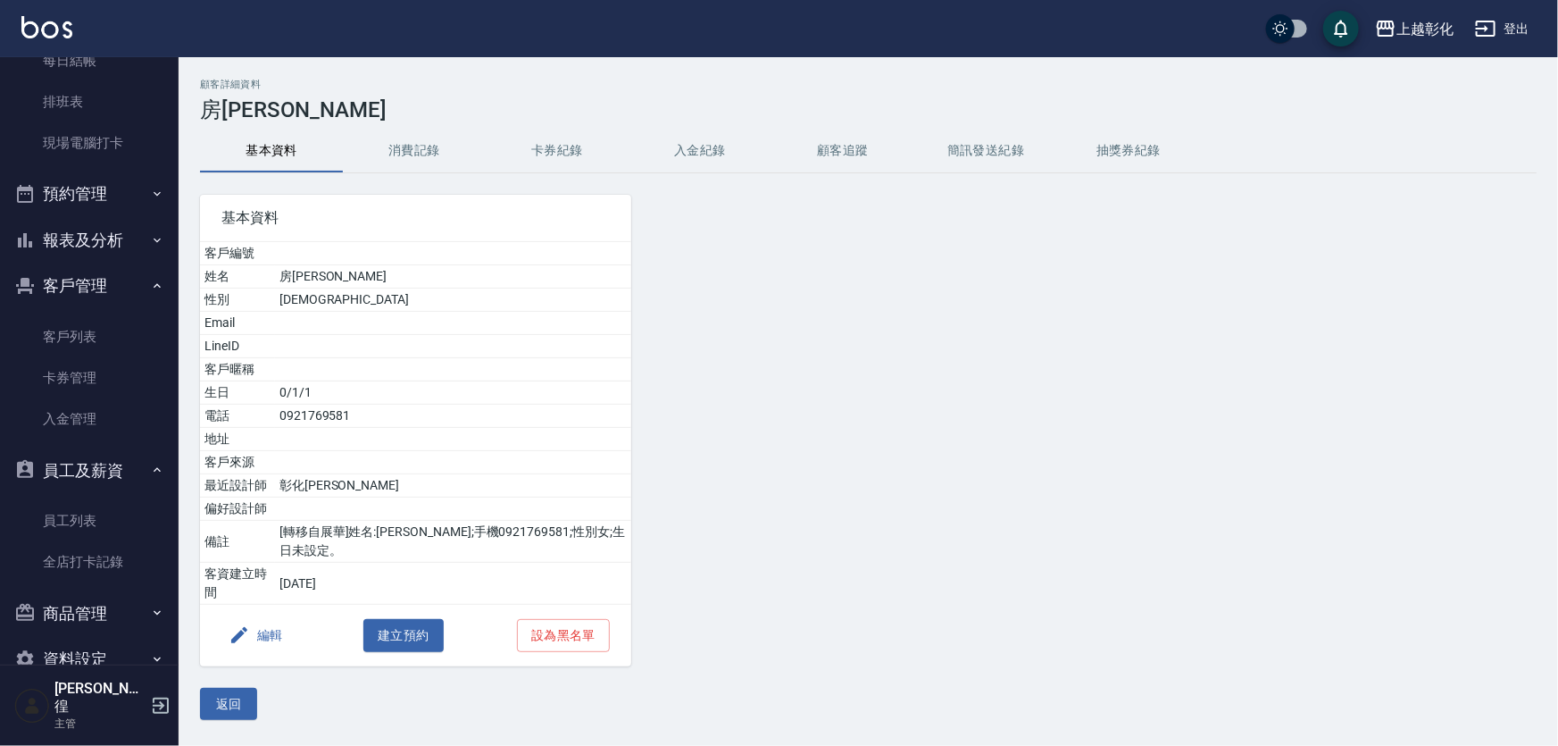
click at [714, 143] on button "入金紀錄" at bounding box center [700, 150] width 143 height 43
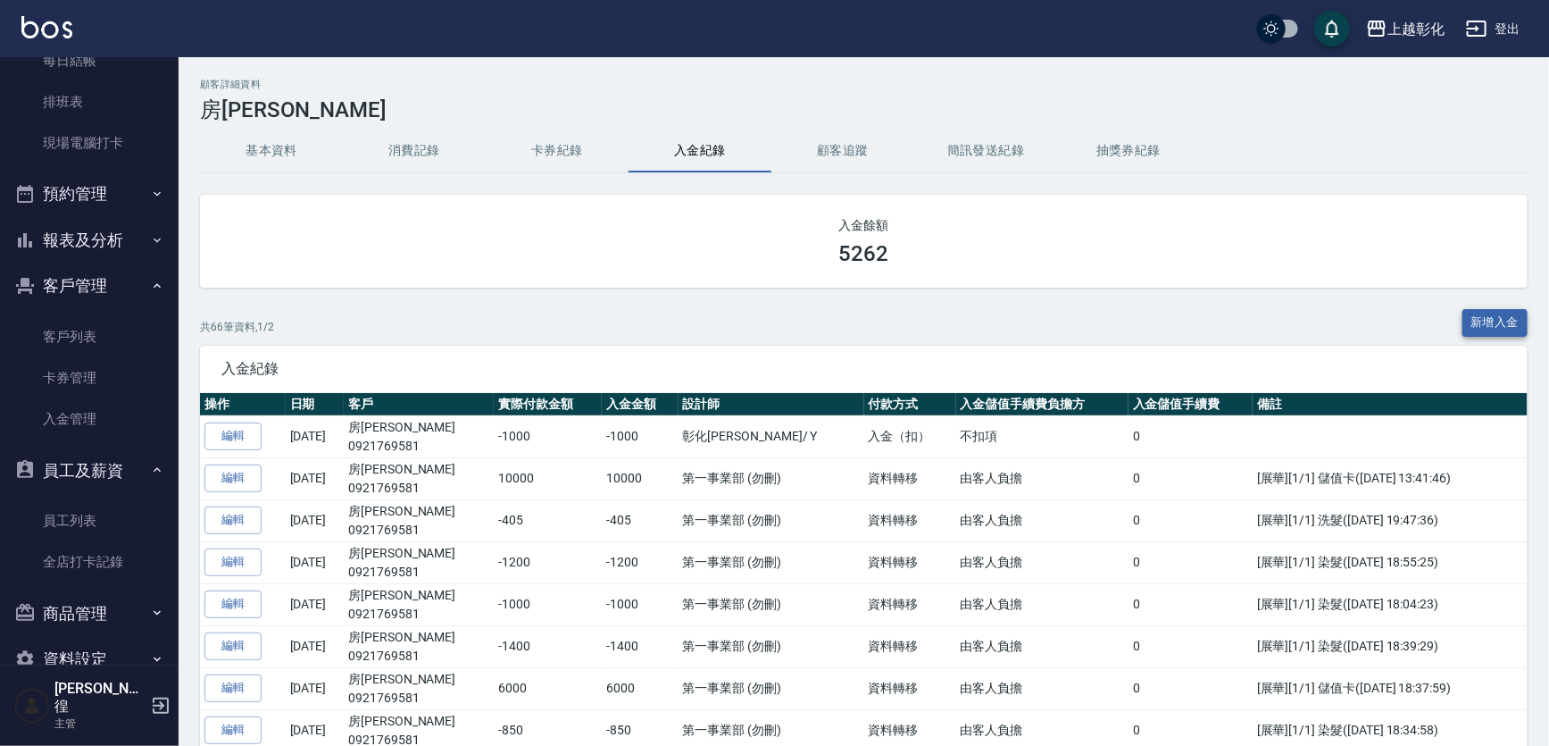
click at [1493, 316] on button "新增入金" at bounding box center [1496, 323] width 66 height 28
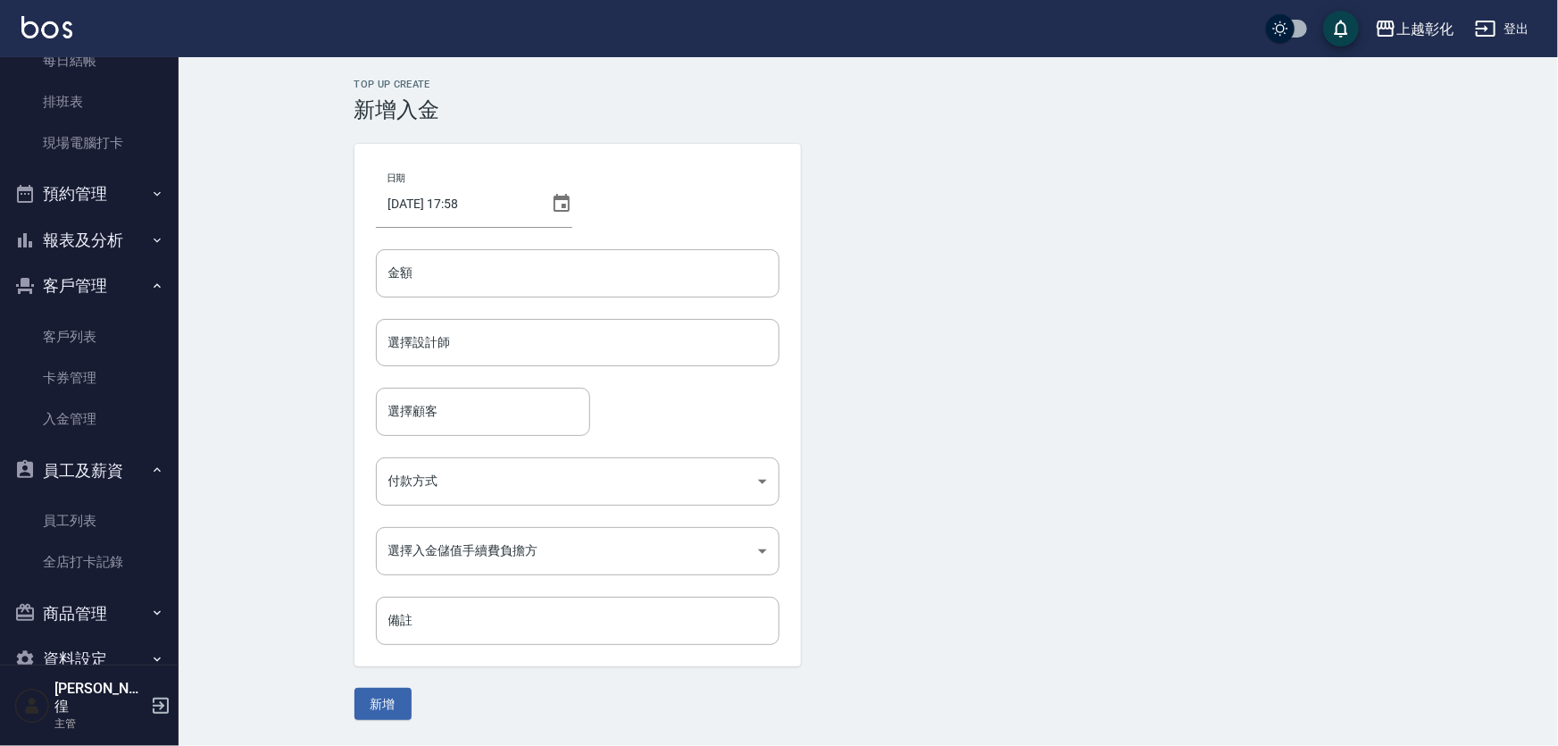
click at [551, 307] on div "日期 2025/09/22 17:58 金額 金額 選擇設計師 選擇設計師 選擇顧客 選擇顧客 付款方式 ​ 付款方式 選擇入金儲值手續費負擔方 ​ 選擇入金…" at bounding box center [578, 405] width 446 height 522
click at [554, 278] on input "金額" at bounding box center [578, 273] width 404 height 48
click at [478, 313] on div "日期 2025/09/22 17:58 金額 金額 選擇設計師 選擇設計師 選擇顧客 選擇顧客 付款方式 ​ 付款方式 選擇入金儲值手續費負擔方 ​ 選擇入金…" at bounding box center [578, 405] width 446 height 522
click at [479, 277] on input "金額" at bounding box center [578, 273] width 404 height 48
click at [479, 321] on div "選擇設計師" at bounding box center [578, 342] width 404 height 47
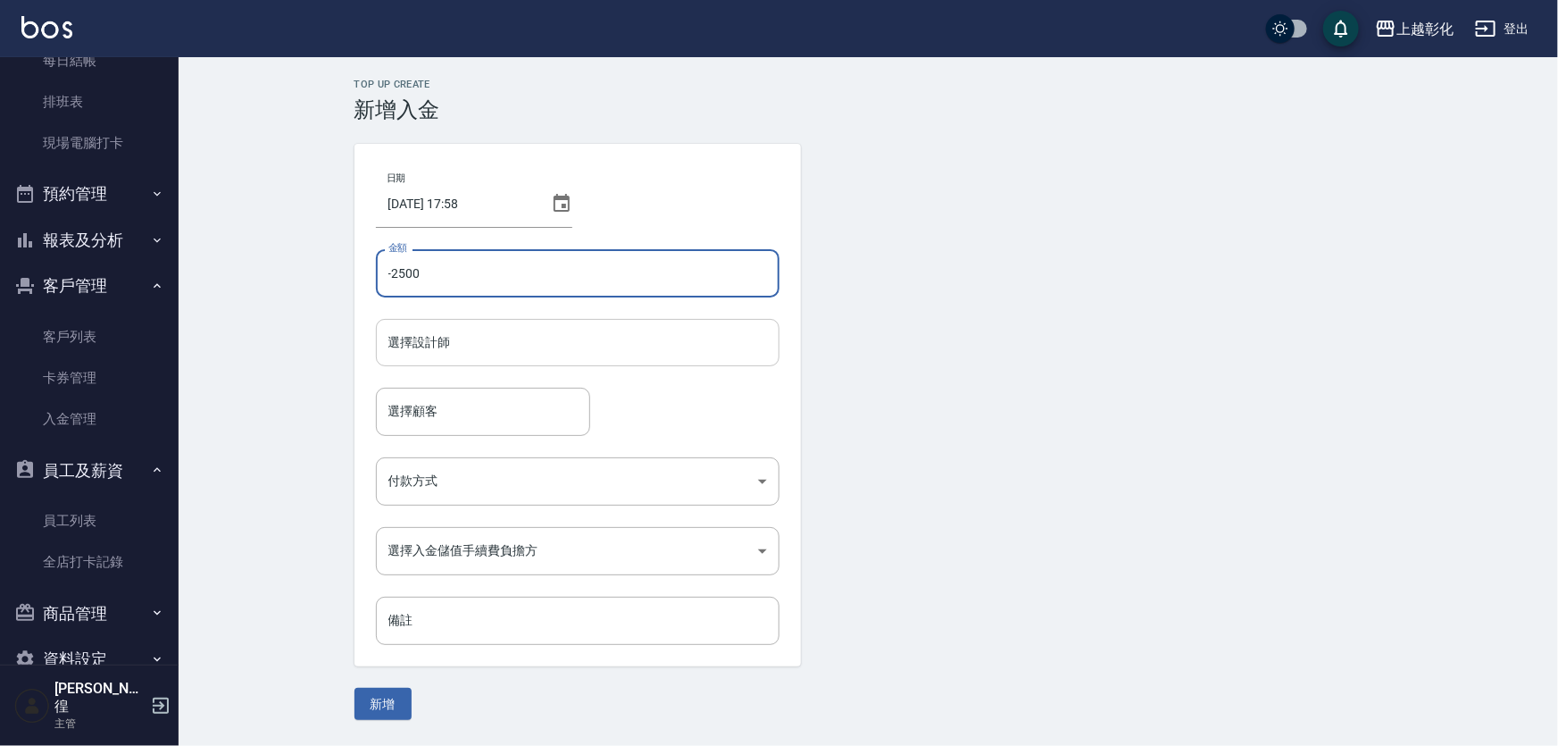
type input "-2500"
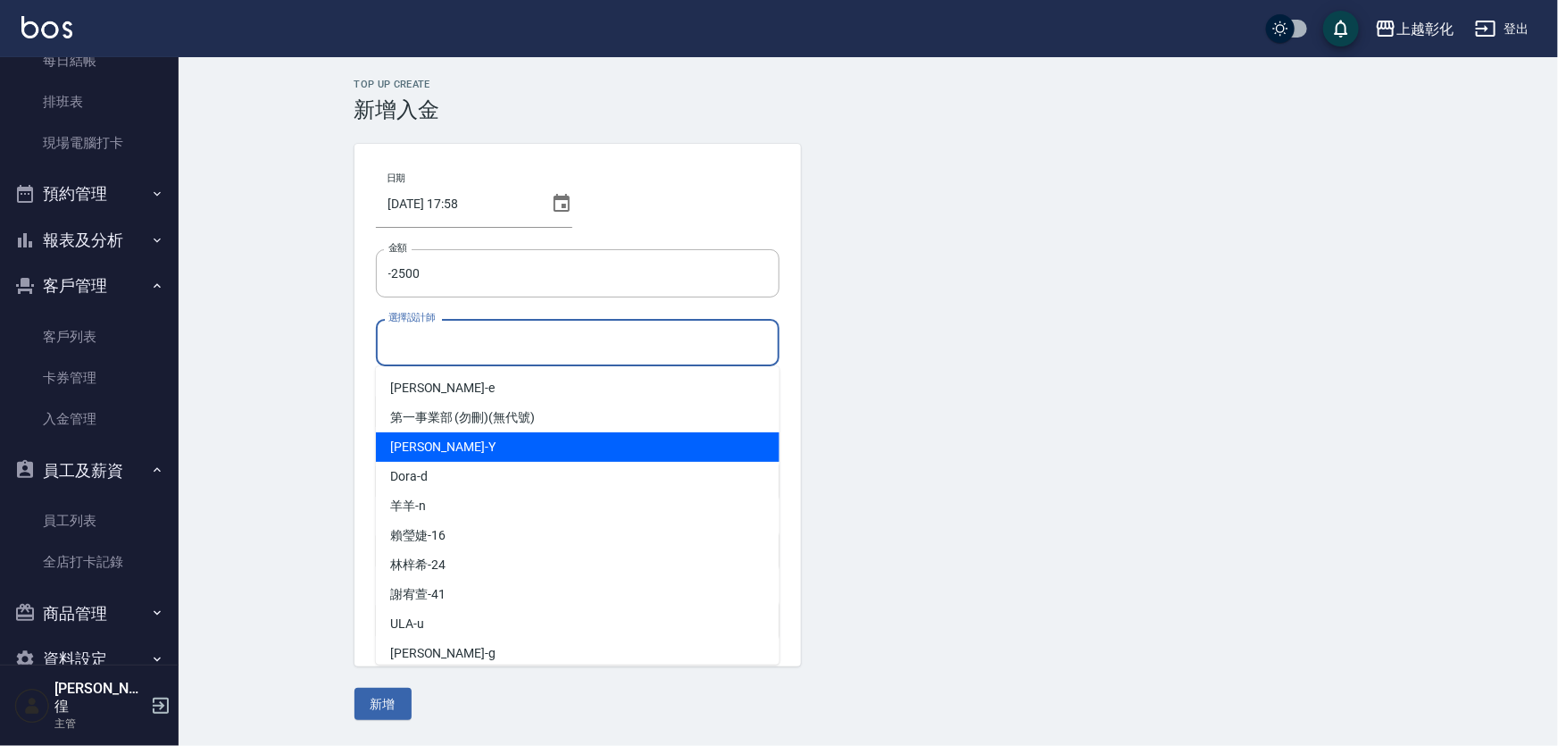
click at [437, 455] on div "YURI -Y" at bounding box center [578, 446] width 404 height 29
type input "YURI-Y"
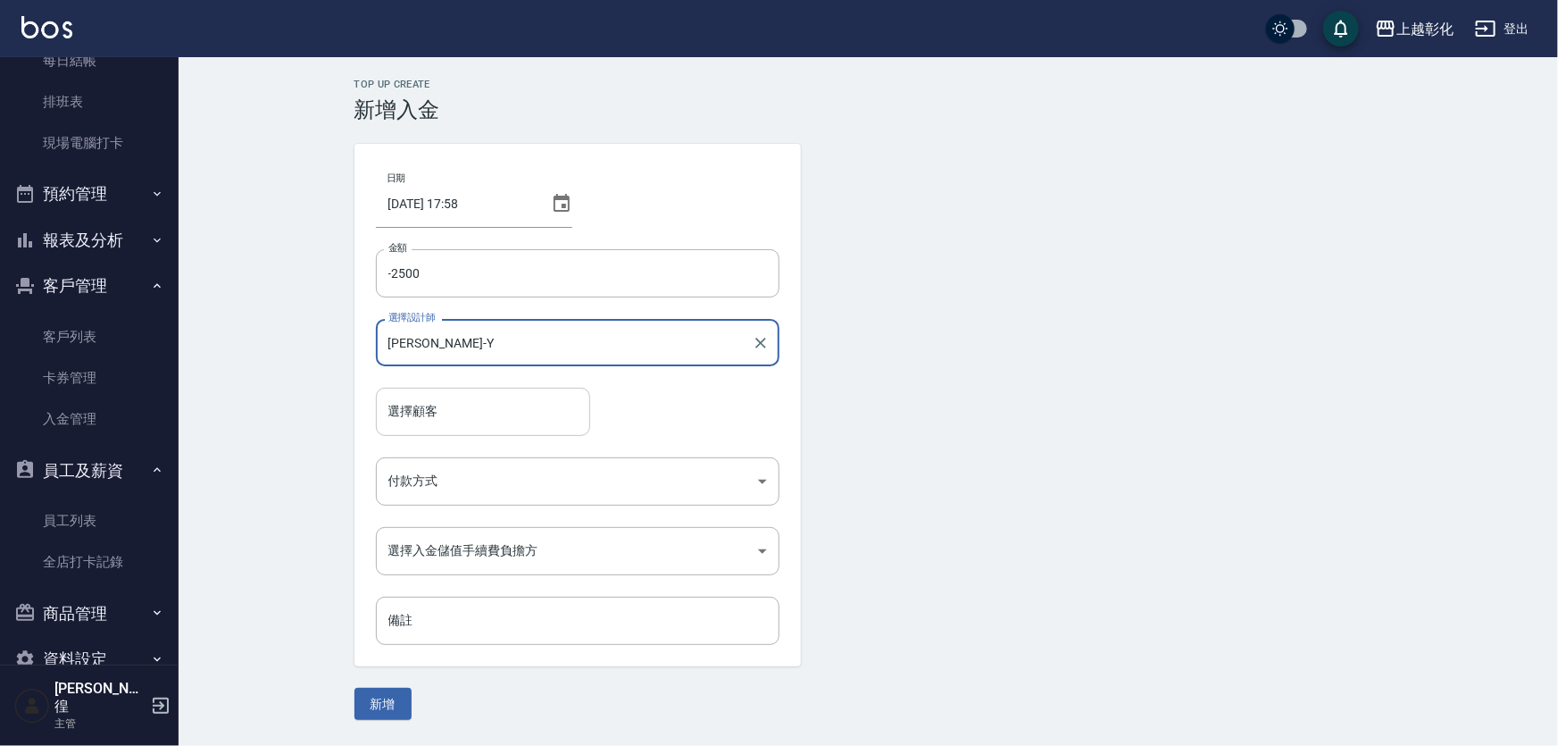
click at [440, 416] on input "選擇顧客" at bounding box center [483, 411] width 198 height 31
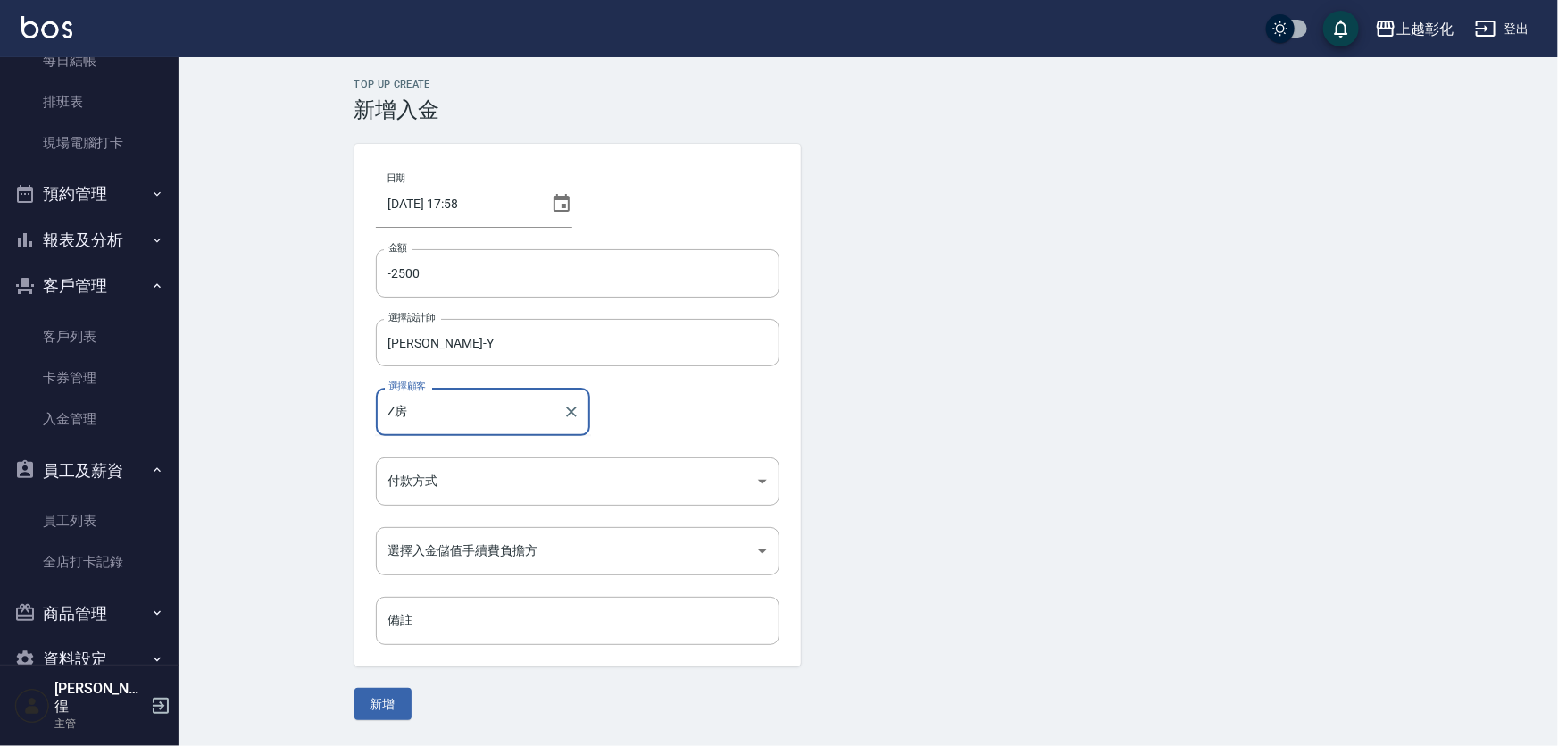
type input "Z"
type input "ㄗ"
click at [446, 451] on span "房鶯惠 / 0921769581 /" at bounding box center [483, 466] width 214 height 48
type input "房鶯惠/0921769581/"
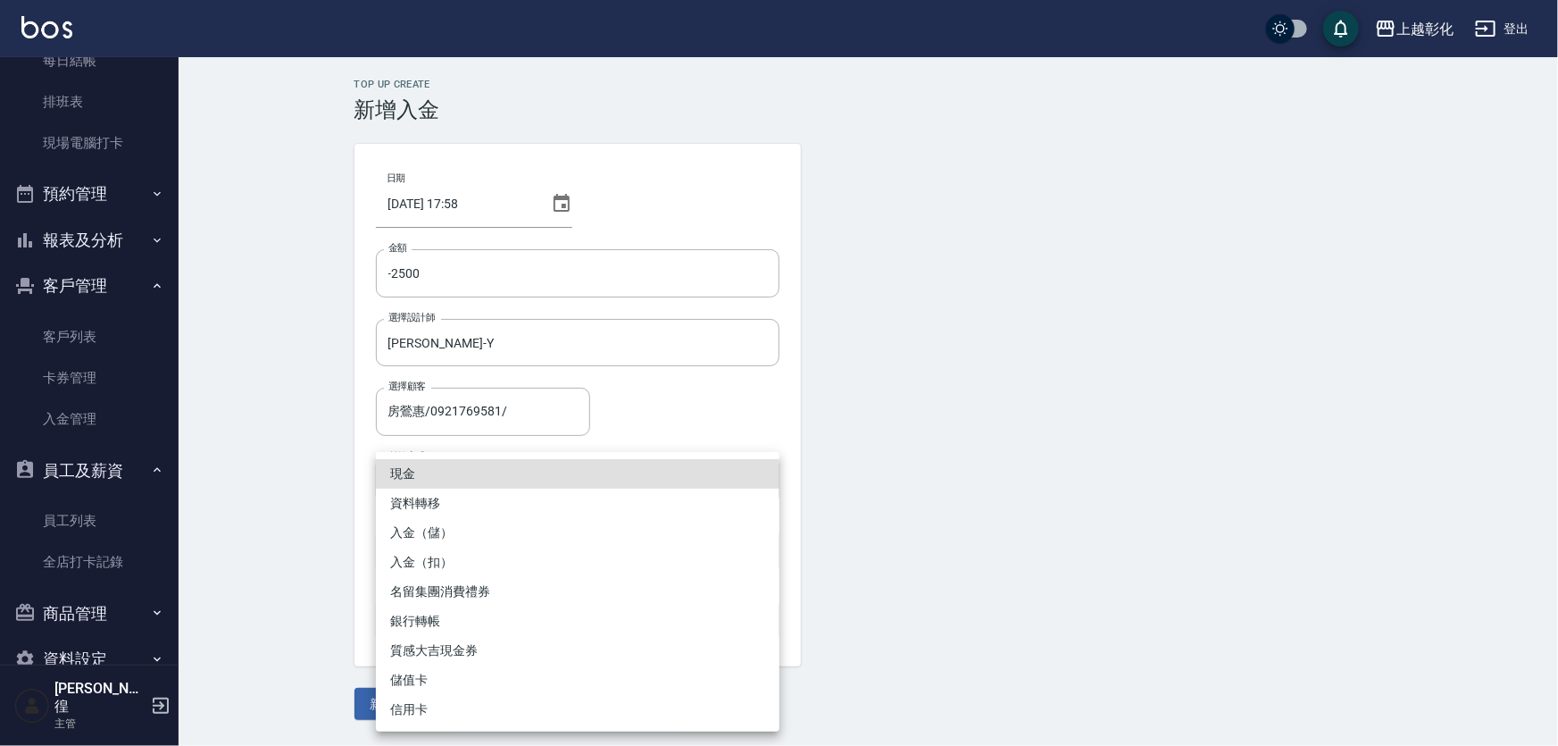
click at [446, 458] on body "上越彰化 登出 櫃檯作業 打帳單 帳單列表 現金收支登錄 材料自購登錄 每日結帳 排班表 現場電腦打卡 預約管理 預約管理 單日預約紀錄 單週預約紀錄 報表及…" at bounding box center [779, 373] width 1558 height 746
click at [433, 559] on li "入金（扣）" at bounding box center [578, 561] width 404 height 29
type input "入金（扣）"
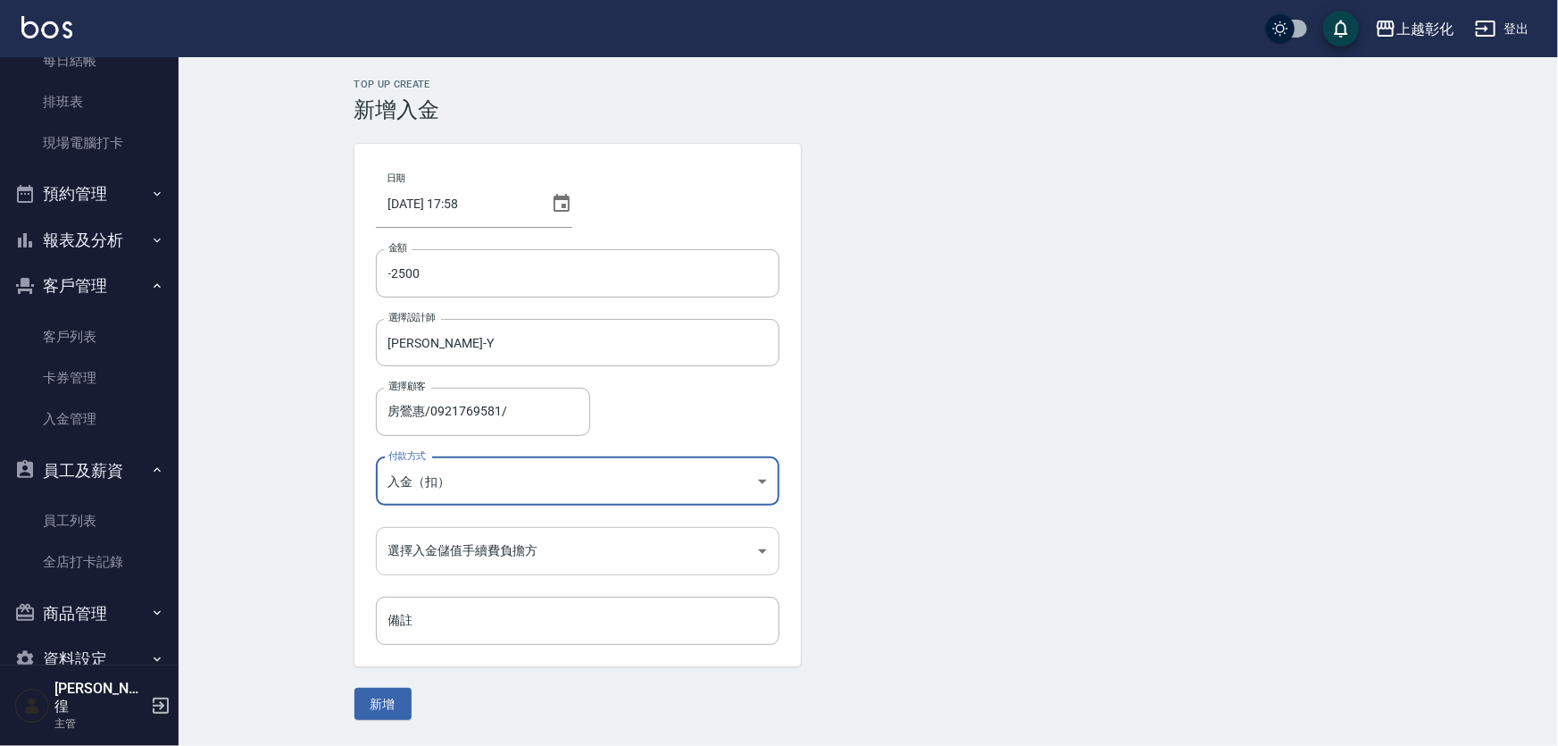
click at [461, 553] on body "上越彰化 登出 櫃檯作業 打帳單 帳單列表 現金收支登錄 材料自購登錄 每日結帳 排班表 現場電腦打卡 預約管理 預約管理 單日預約紀錄 單週預約紀錄 報表及…" at bounding box center [779, 373] width 1558 height 746
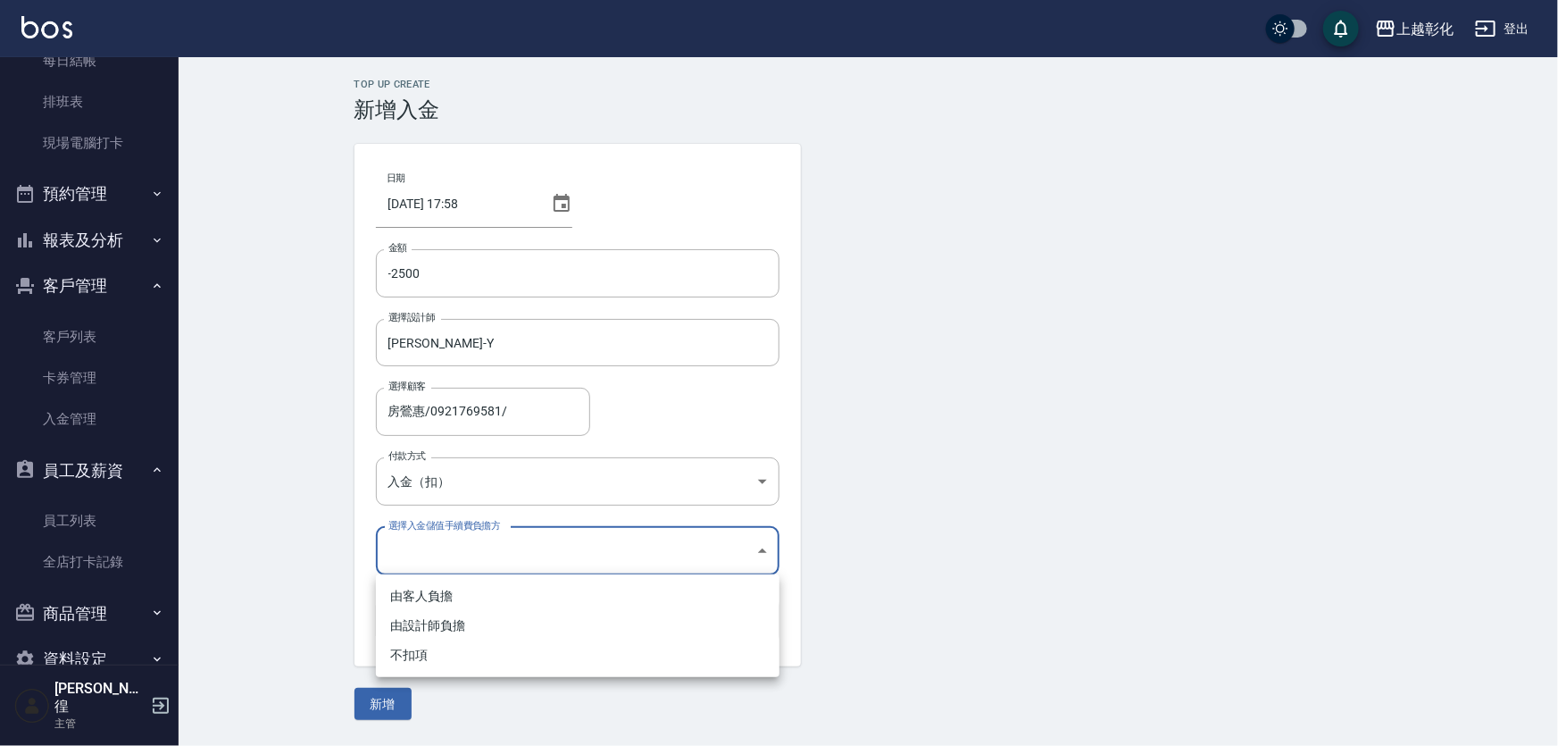
click at [415, 657] on li "不扣項" at bounding box center [578, 654] width 404 height 29
type input "WITHOUTHANDLINGFEE"
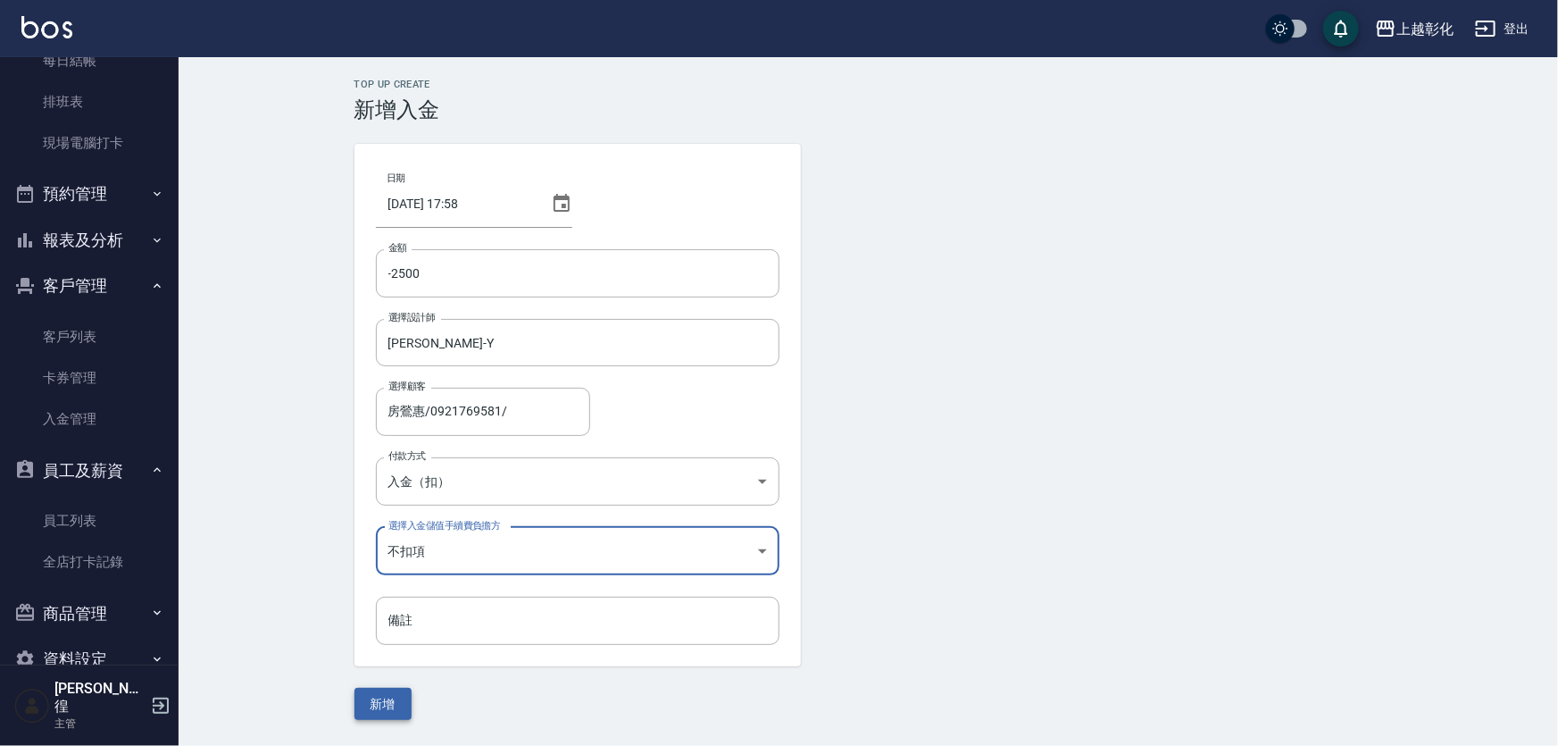
click at [382, 716] on button "新增" at bounding box center [383, 704] width 57 height 33
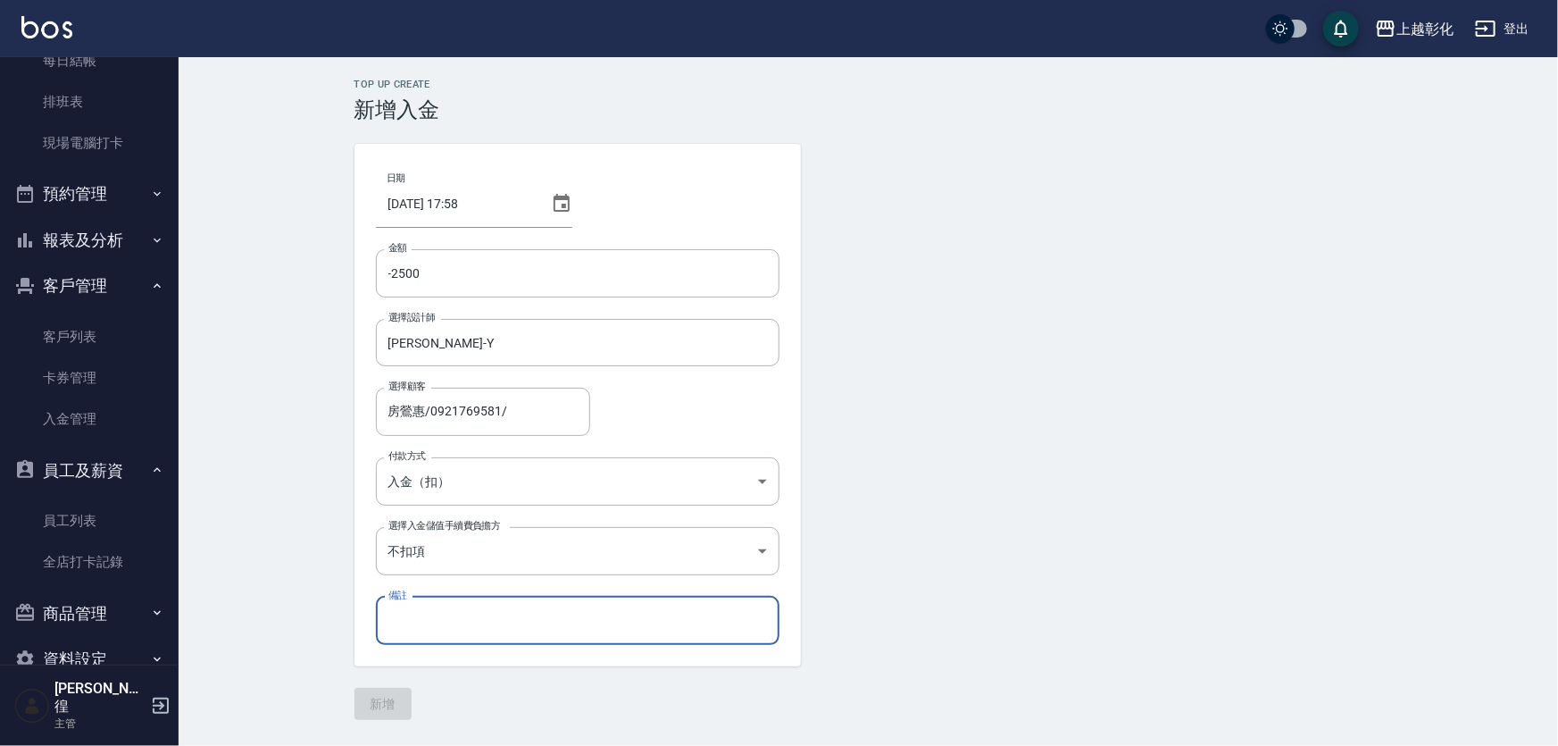
click at [491, 619] on input "備註" at bounding box center [578, 620] width 404 height 48
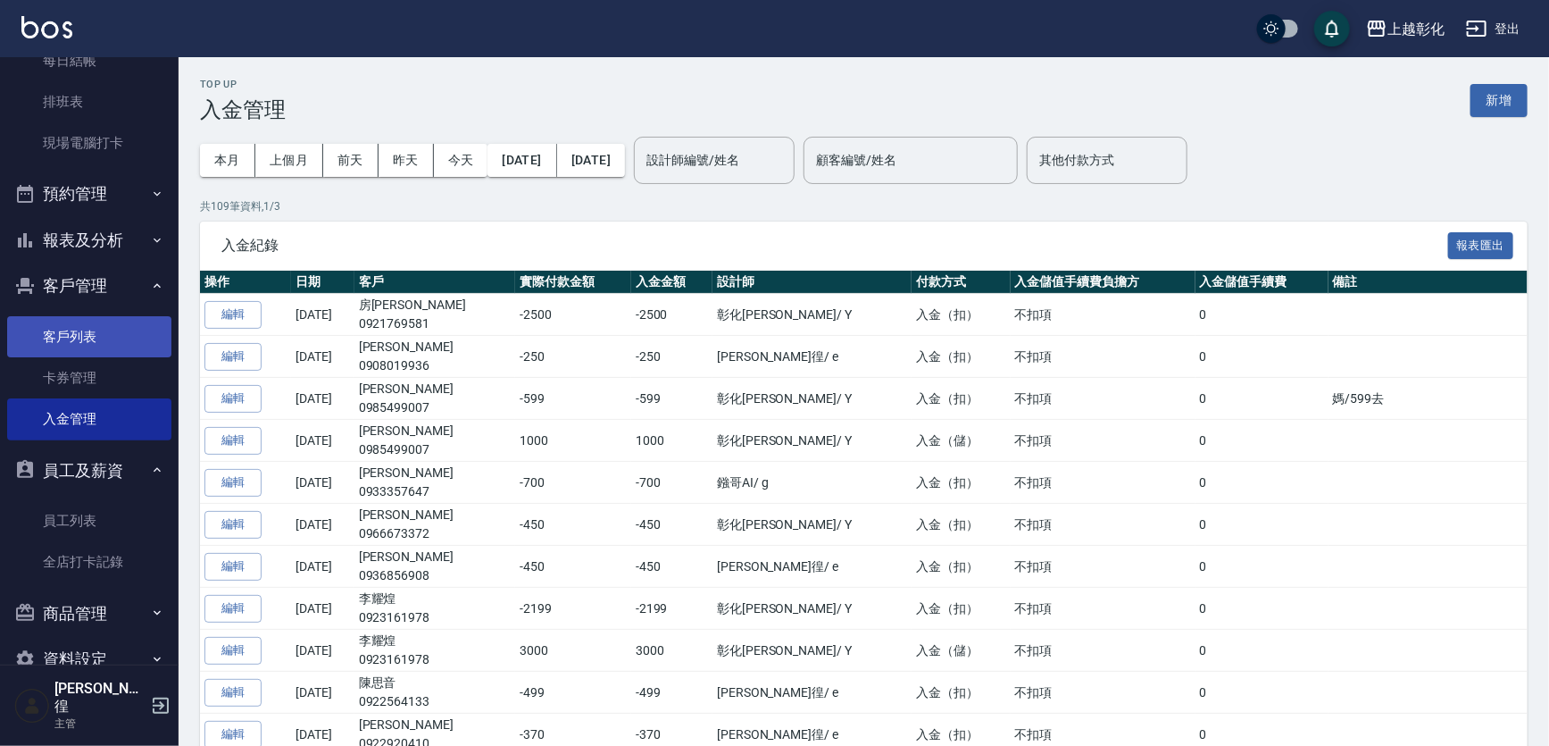
click at [80, 344] on link "客戶列表" at bounding box center [89, 336] width 164 height 41
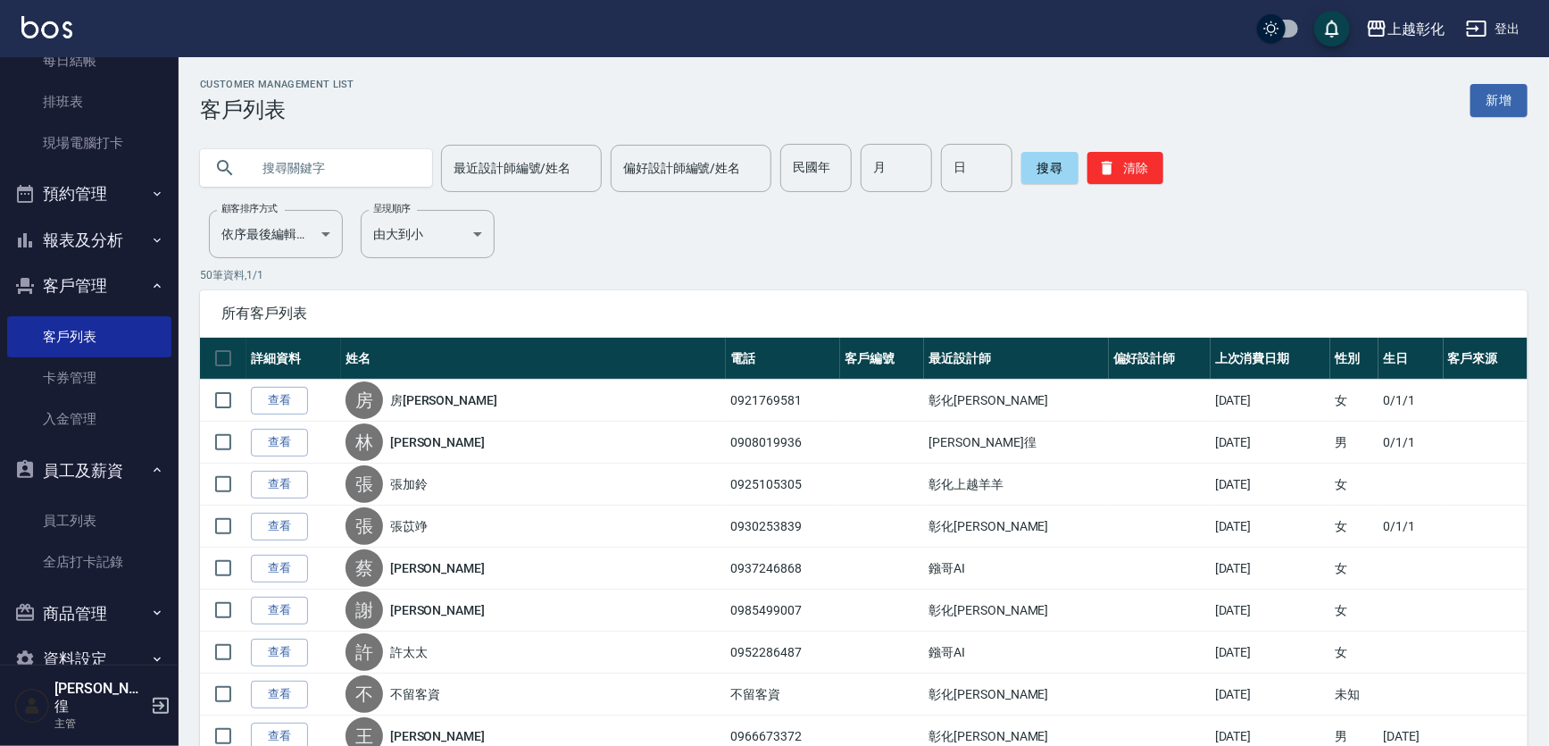
click at [301, 152] on input "text" at bounding box center [334, 168] width 168 height 48
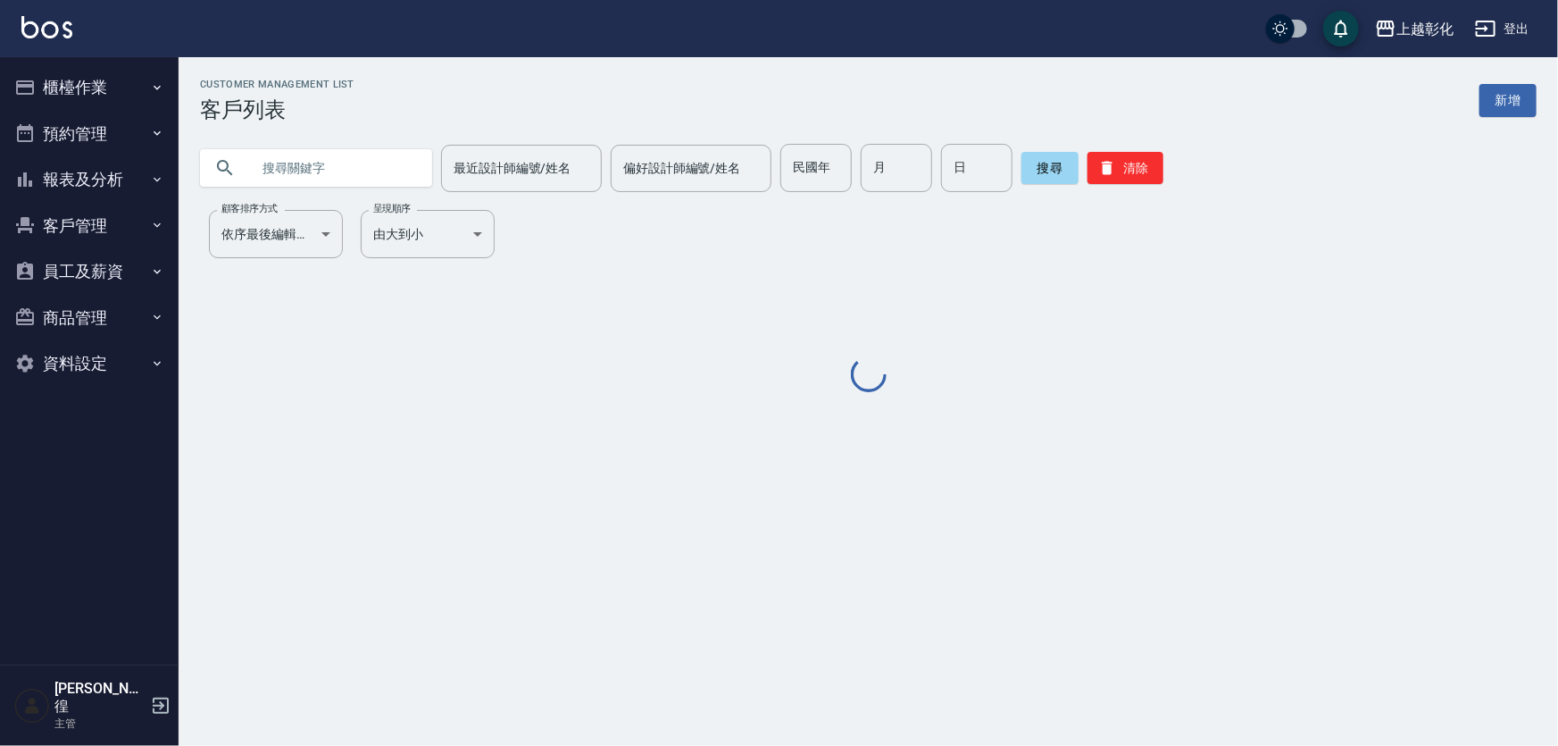
click at [341, 165] on input "text" at bounding box center [334, 168] width 168 height 48
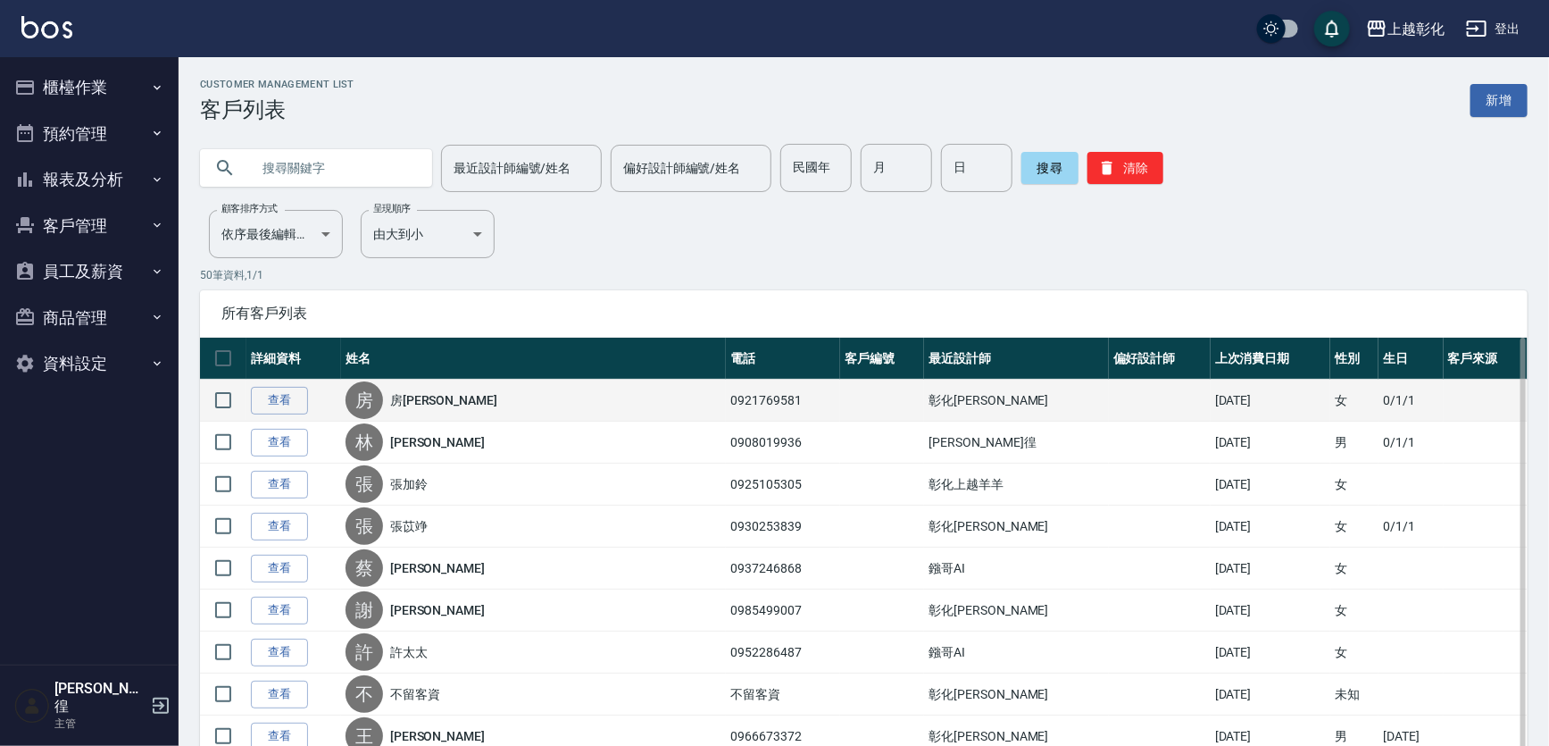
click at [245, 393] on td at bounding box center [223, 401] width 46 height 42
click at [271, 396] on link "查看" at bounding box center [279, 401] width 57 height 28
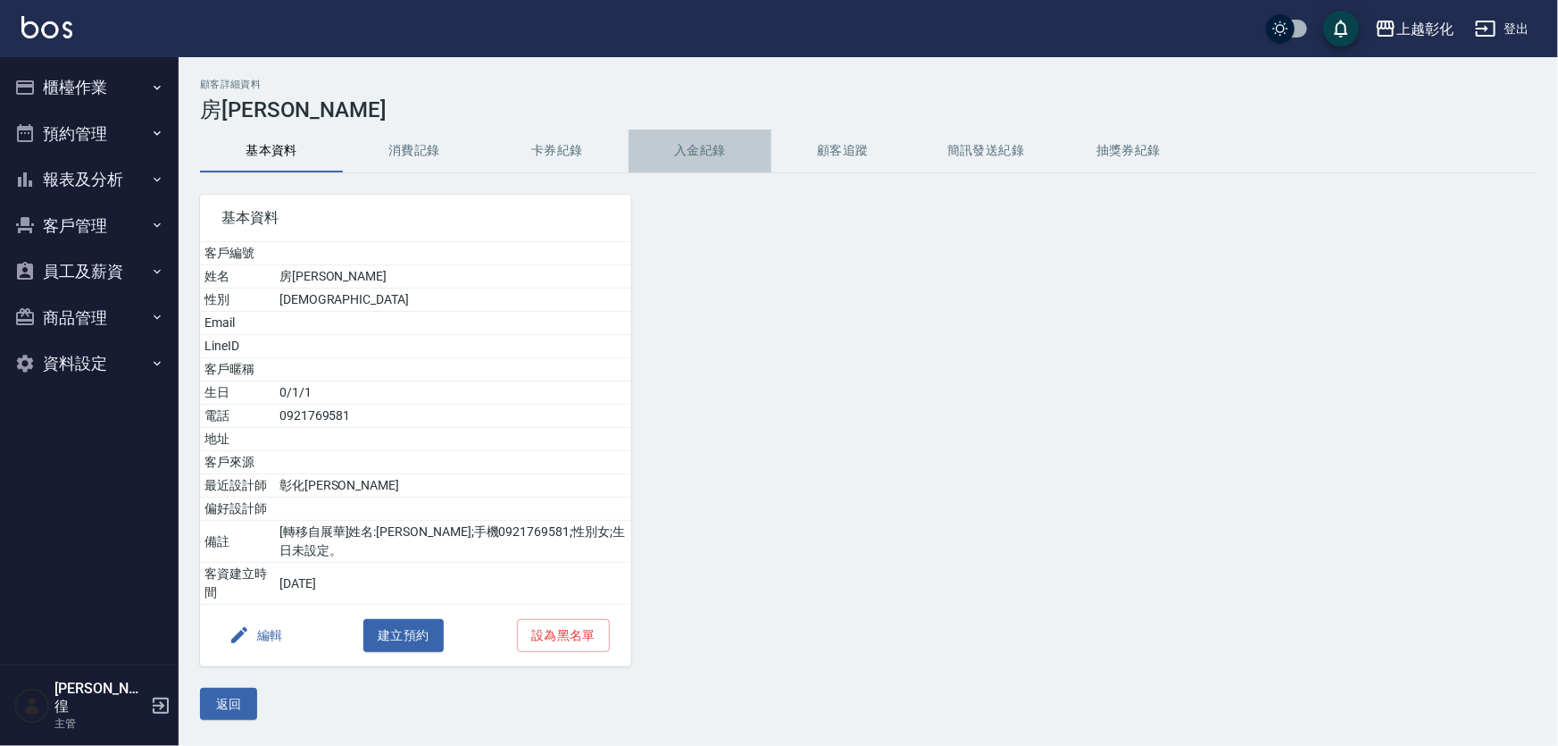
click at [705, 146] on button "入金紀錄" at bounding box center [700, 150] width 143 height 43
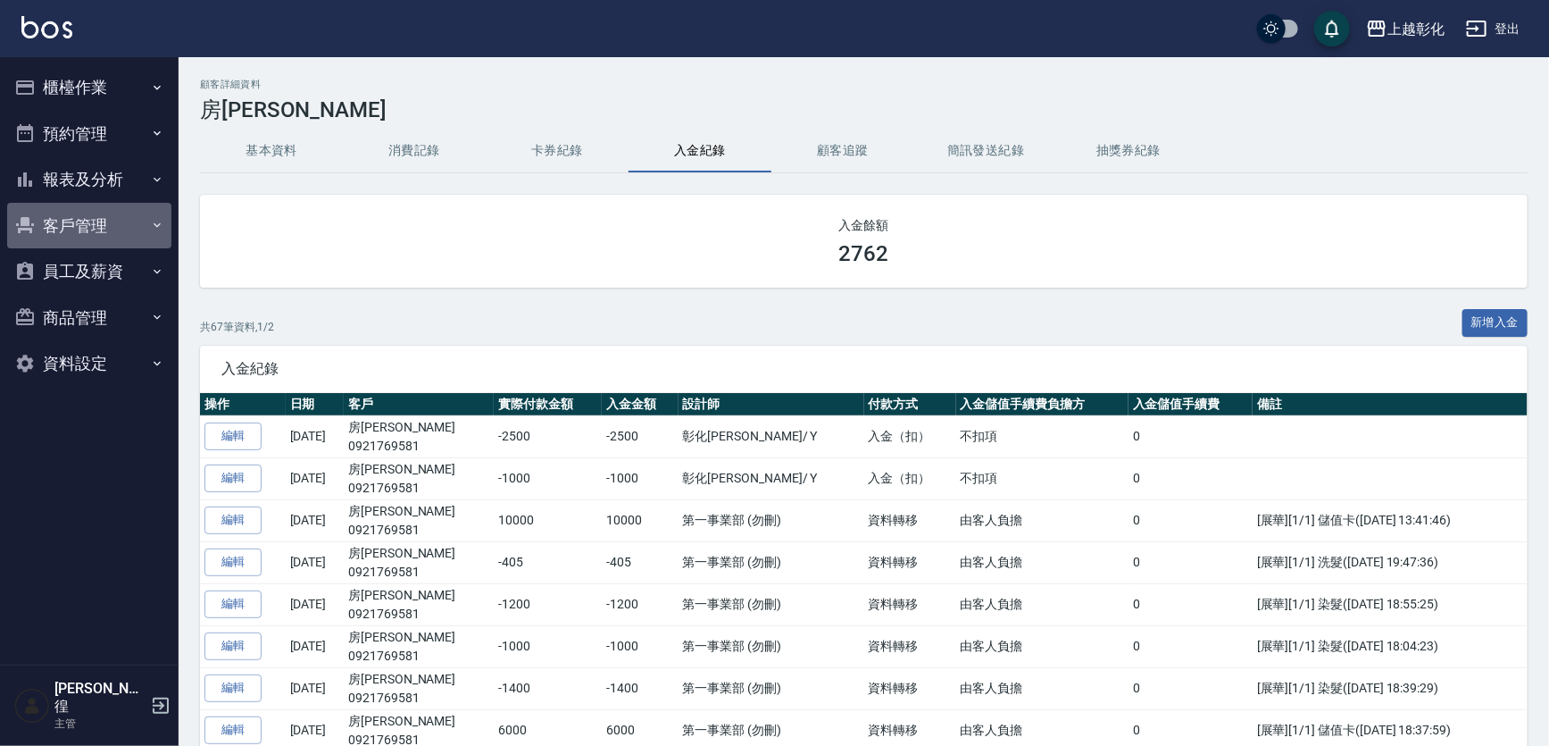
click at [79, 232] on button "客戶管理" at bounding box center [89, 226] width 164 height 46
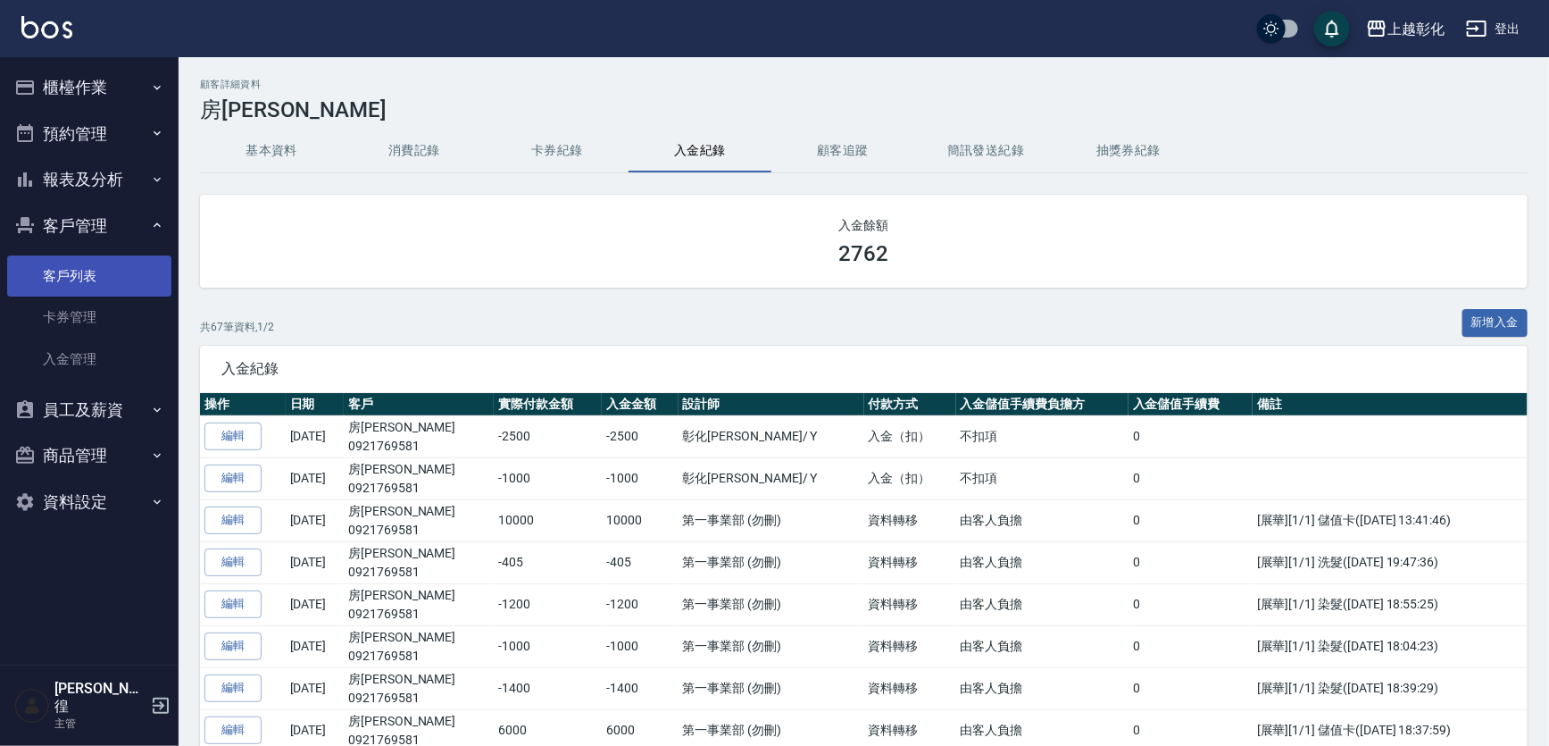
drag, startPoint x: 92, startPoint y: 287, endPoint x: 80, endPoint y: 284, distance: 11.9
click at [89, 288] on link "客戶列表" at bounding box center [89, 275] width 164 height 41
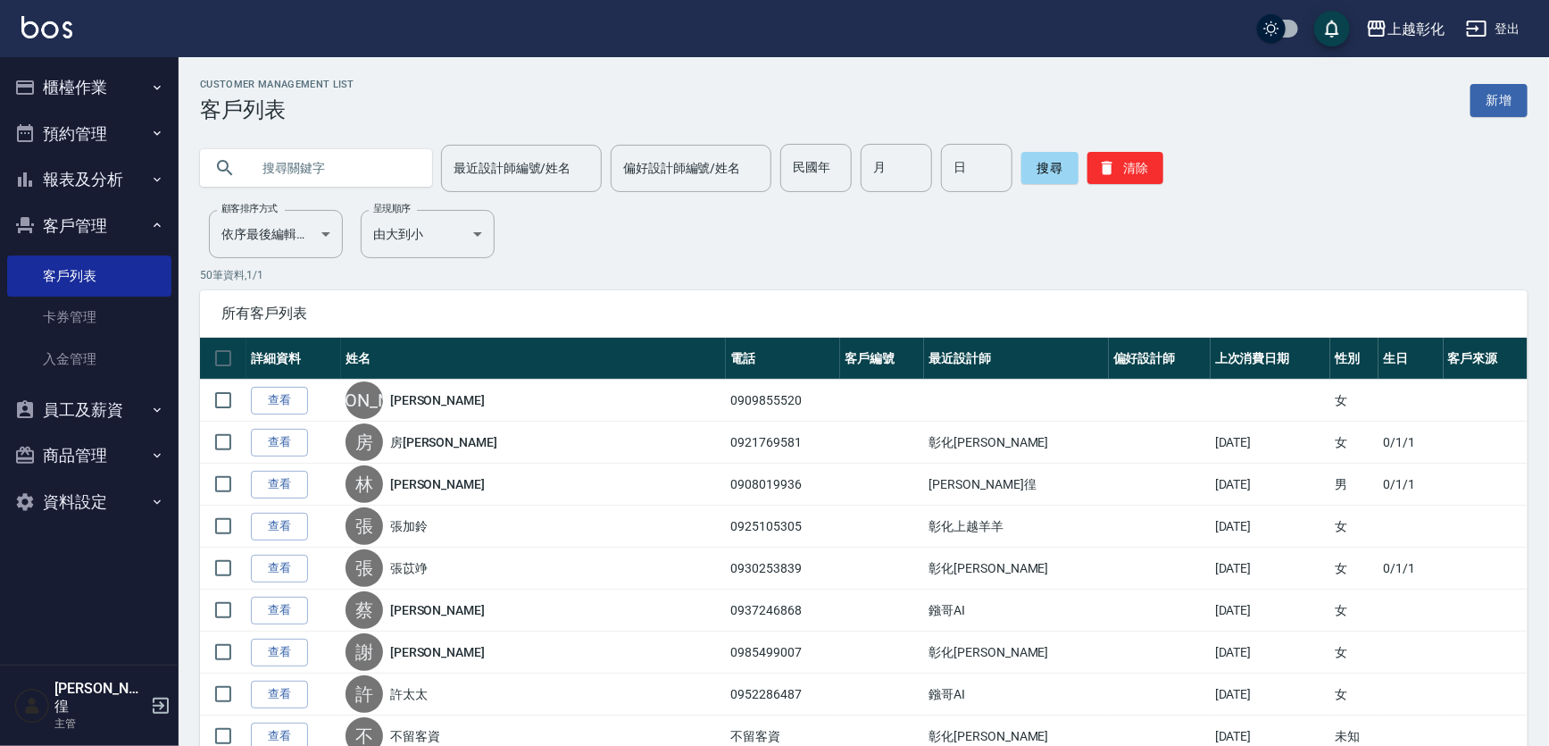
click at [277, 176] on input "text" at bounding box center [334, 168] width 168 height 48
type input "0952282167"
click at [1059, 177] on button "搜尋" at bounding box center [1050, 168] width 57 height 32
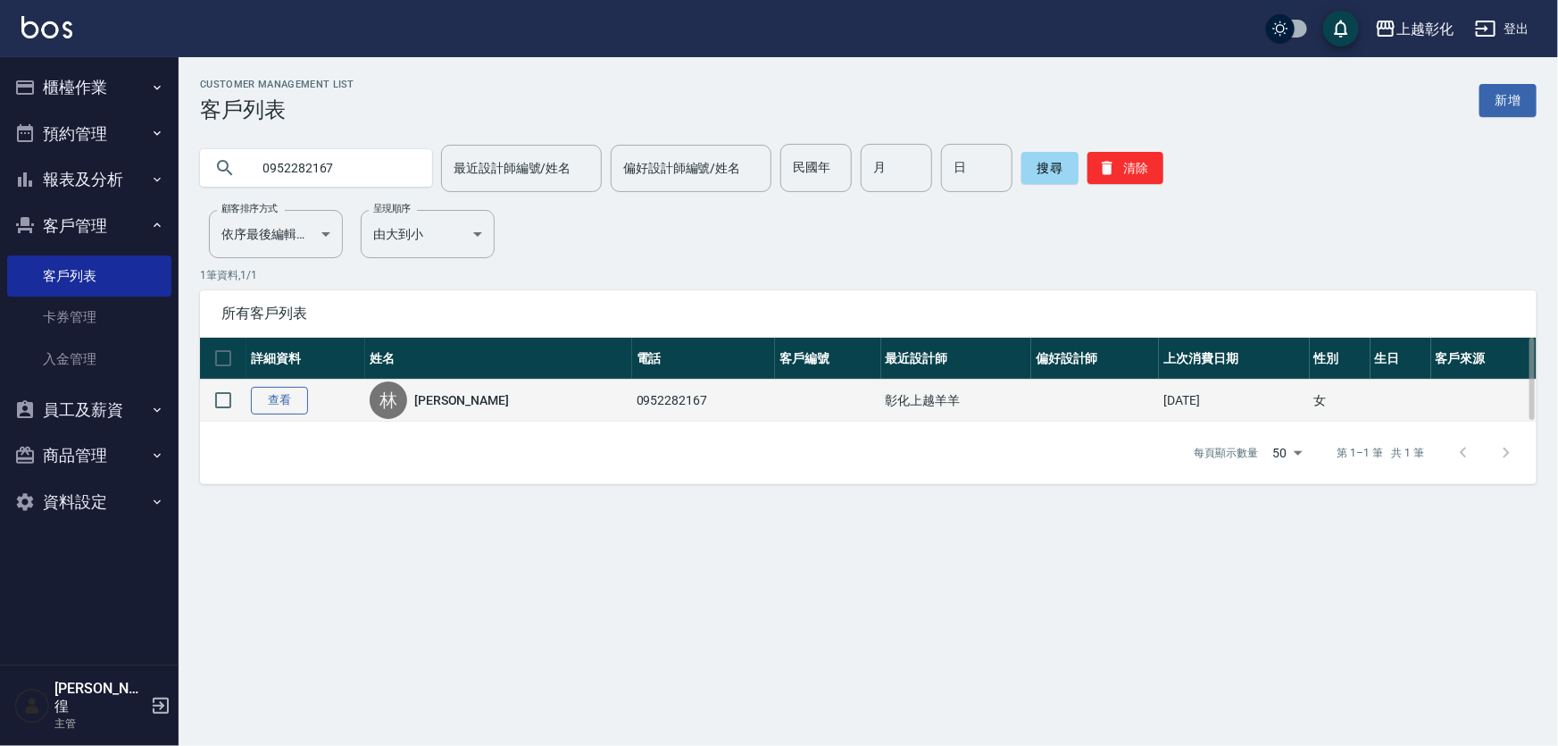
click at [304, 397] on link "查看" at bounding box center [279, 401] width 57 height 28
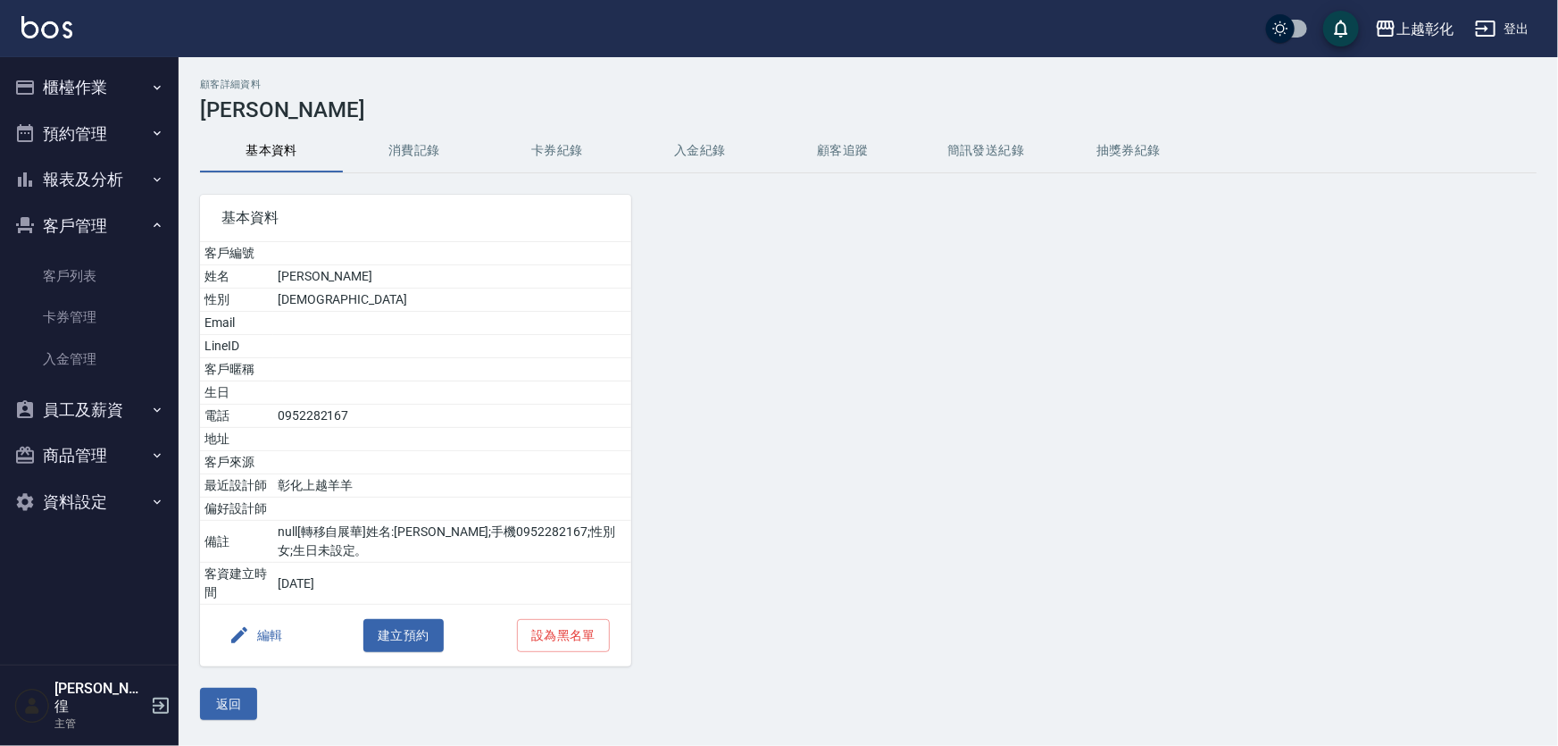
click at [625, 161] on button "卡券紀錄" at bounding box center [557, 150] width 143 height 43
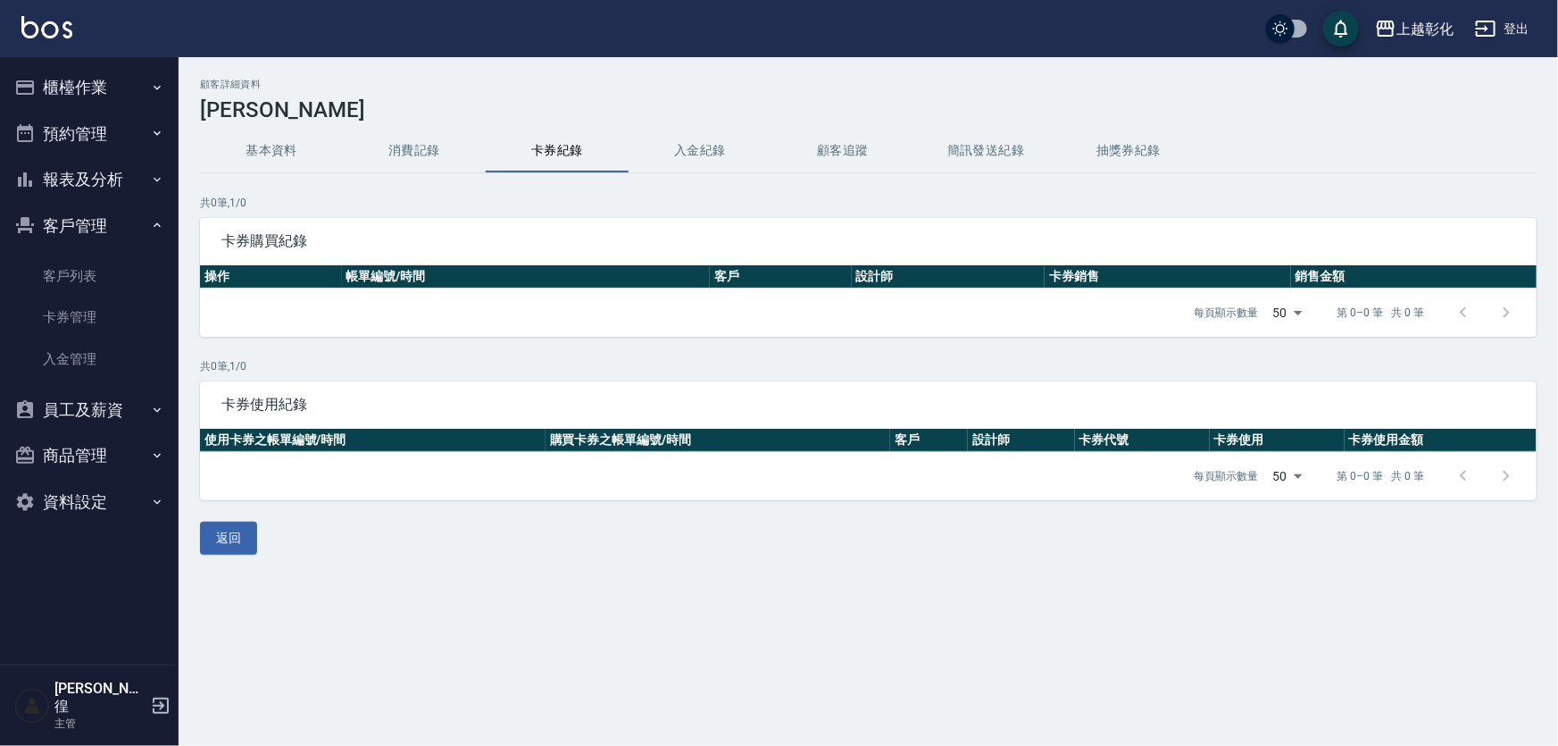
click at [688, 151] on button "入金紀錄" at bounding box center [700, 150] width 143 height 43
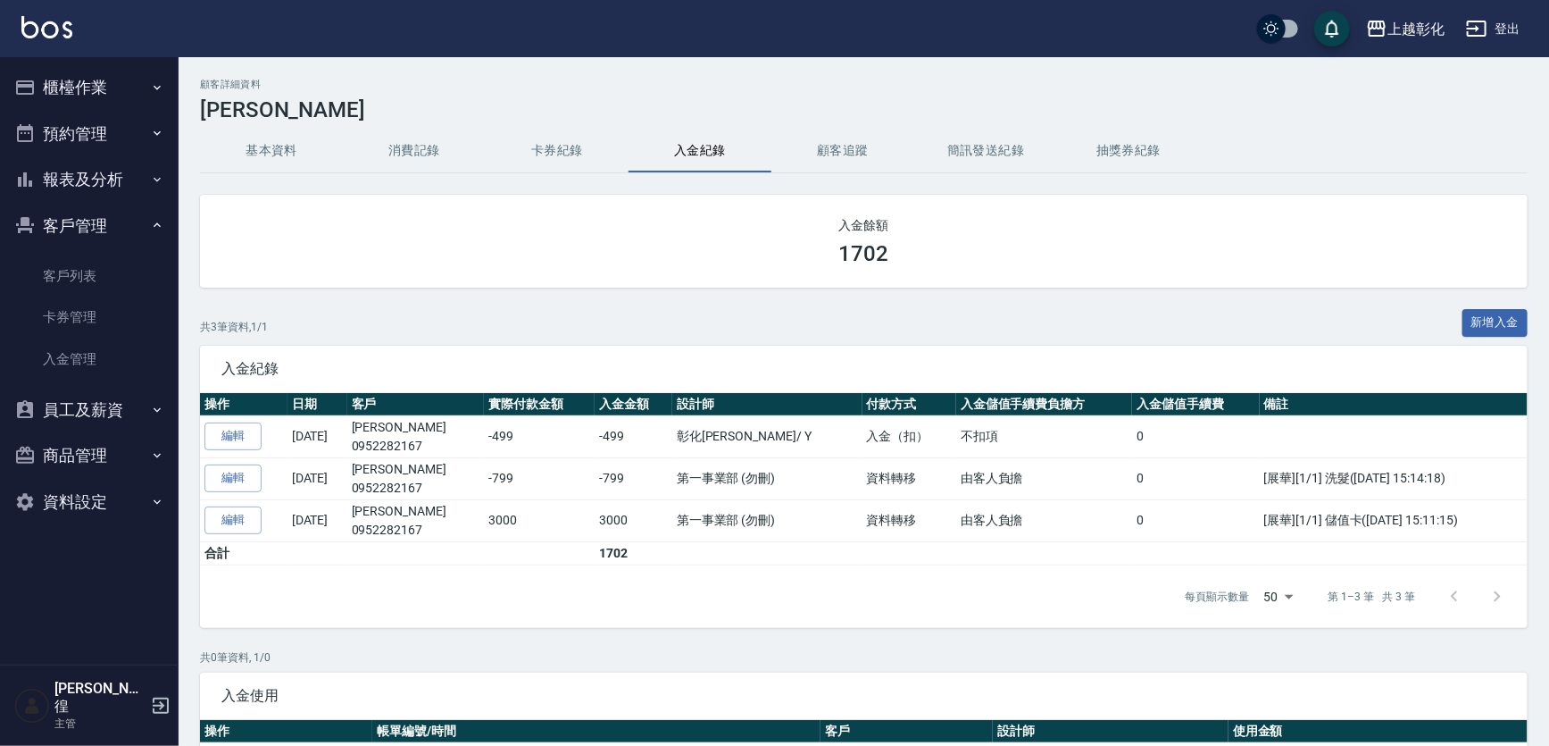
click at [267, 165] on button "基本資料" at bounding box center [271, 150] width 143 height 43
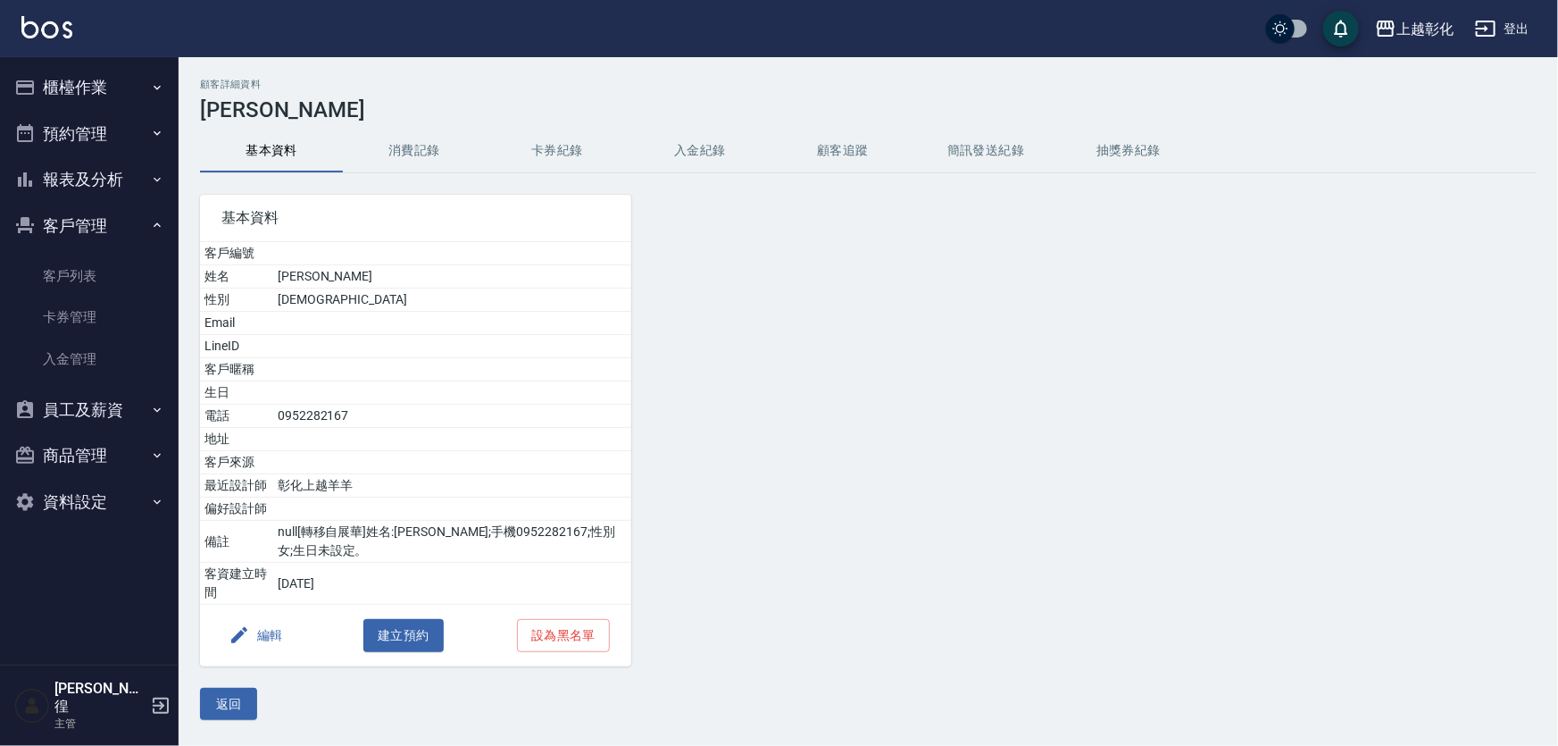
click at [410, 152] on button "消費記錄" at bounding box center [414, 150] width 143 height 43
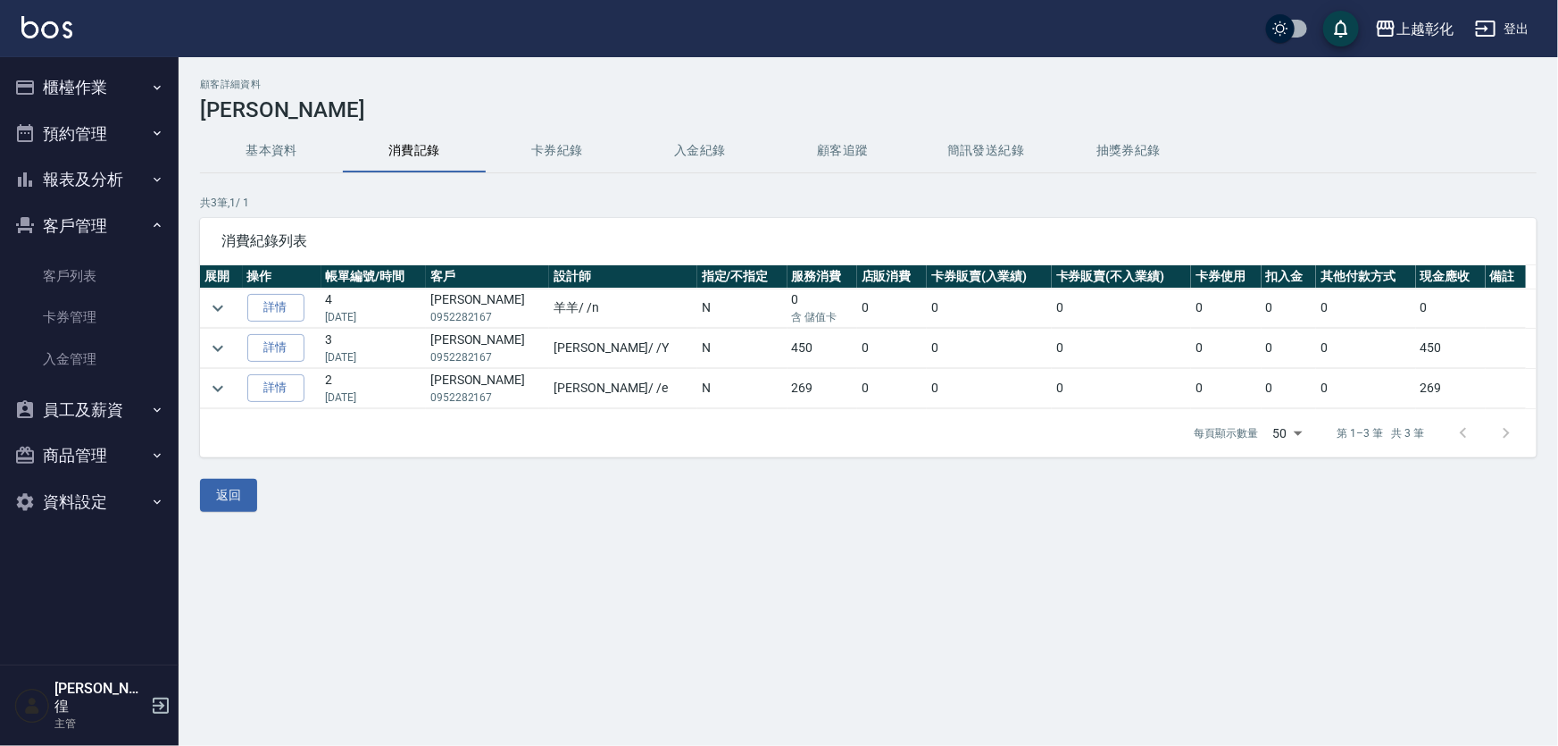
click at [578, 142] on button "卡券紀錄" at bounding box center [557, 150] width 143 height 43
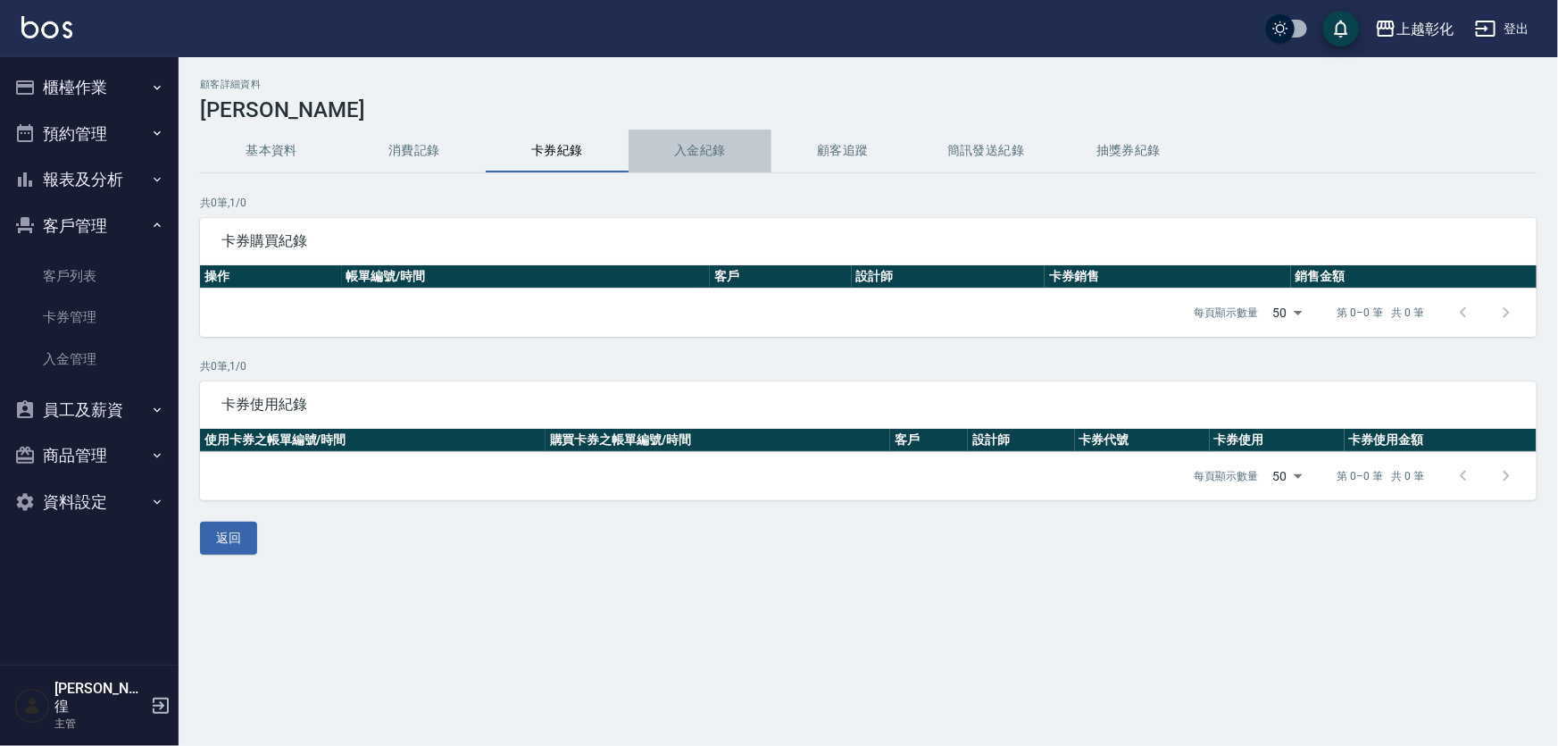
click at [680, 138] on button "入金紀錄" at bounding box center [700, 150] width 143 height 43
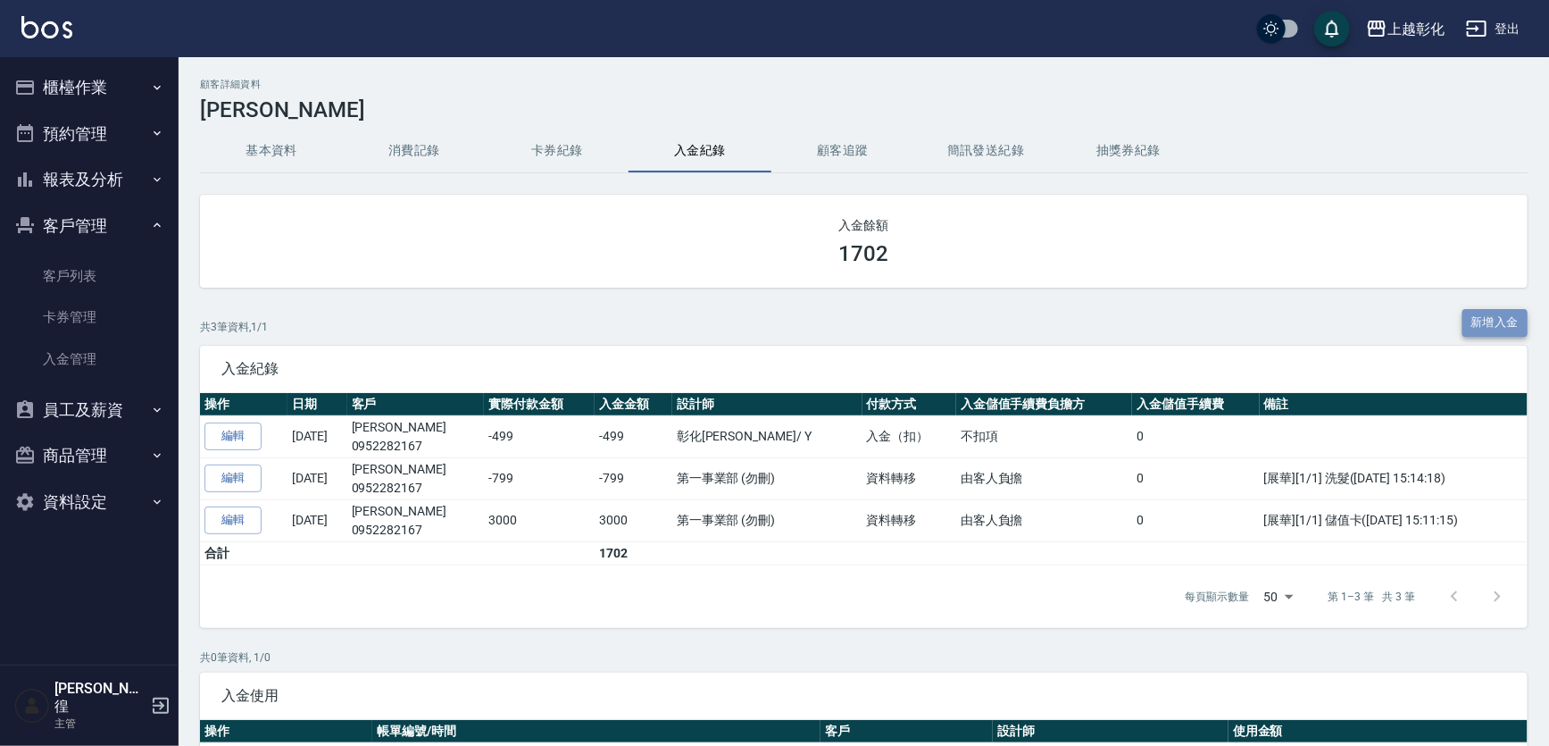
click at [1500, 310] on button "新增入金" at bounding box center [1496, 323] width 66 height 28
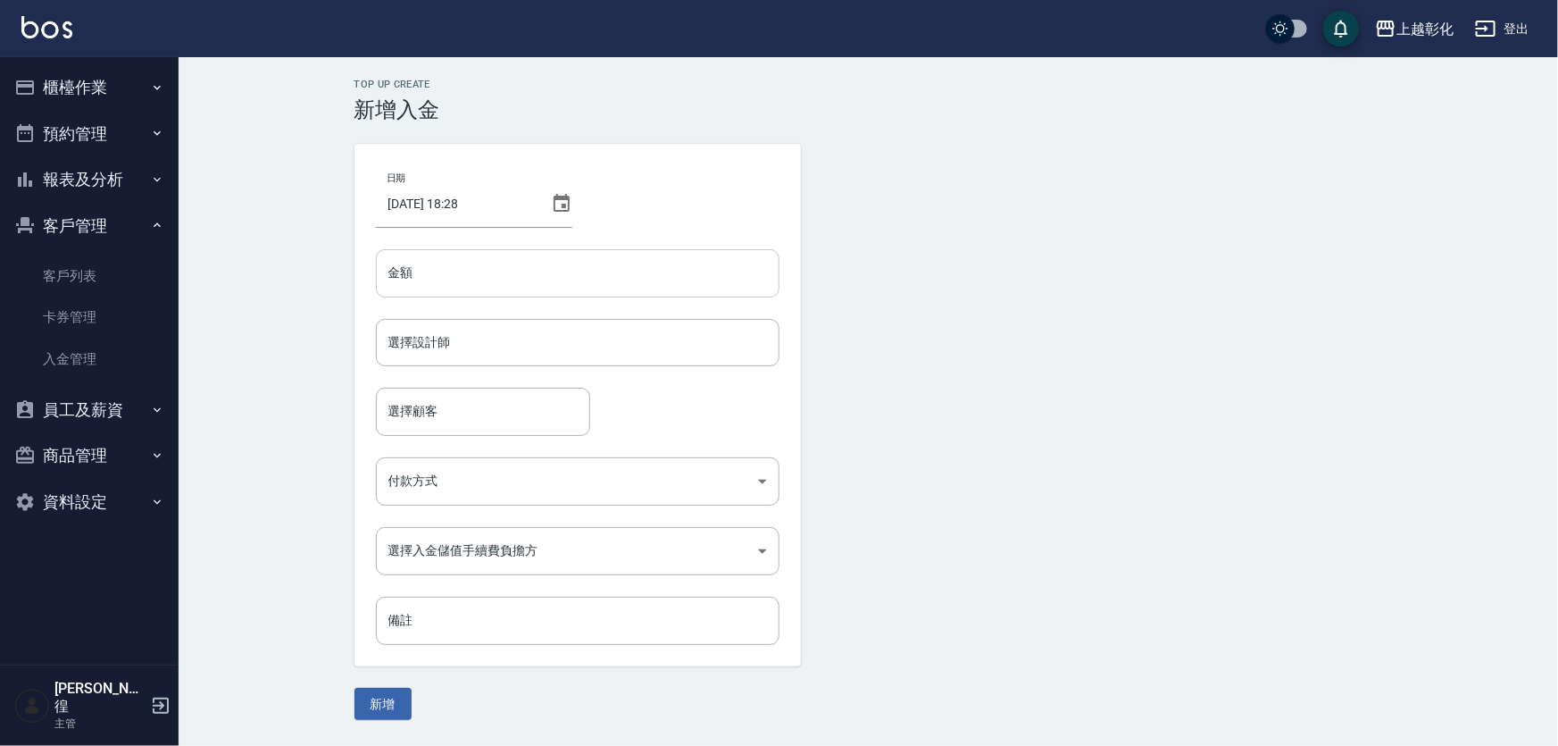
click at [444, 279] on input "金額" at bounding box center [578, 273] width 404 height 48
click at [495, 321] on div "選擇設計師" at bounding box center [578, 342] width 404 height 47
type input "-499"
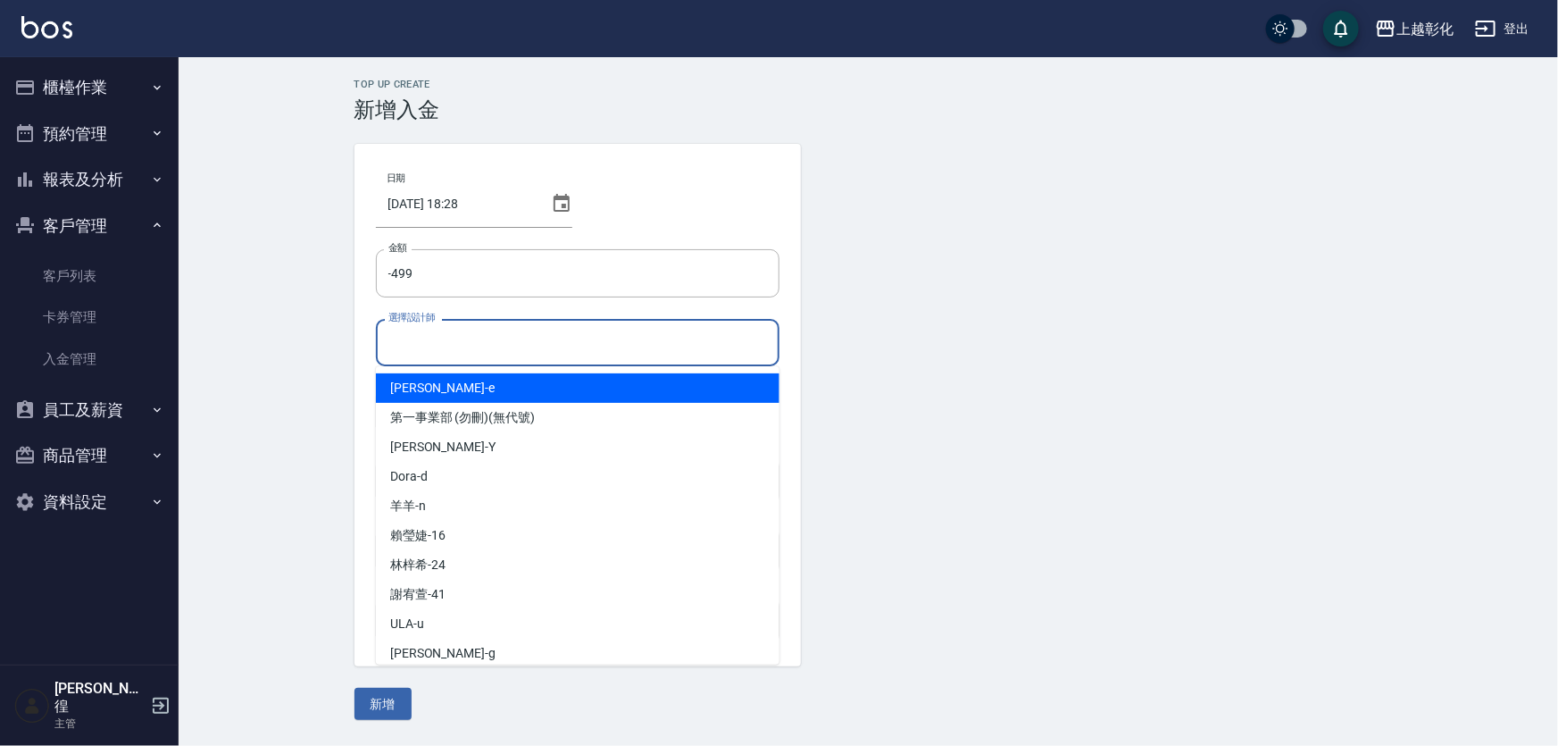
click at [473, 379] on div "allen -e" at bounding box center [578, 387] width 404 height 29
type input "allen-e"
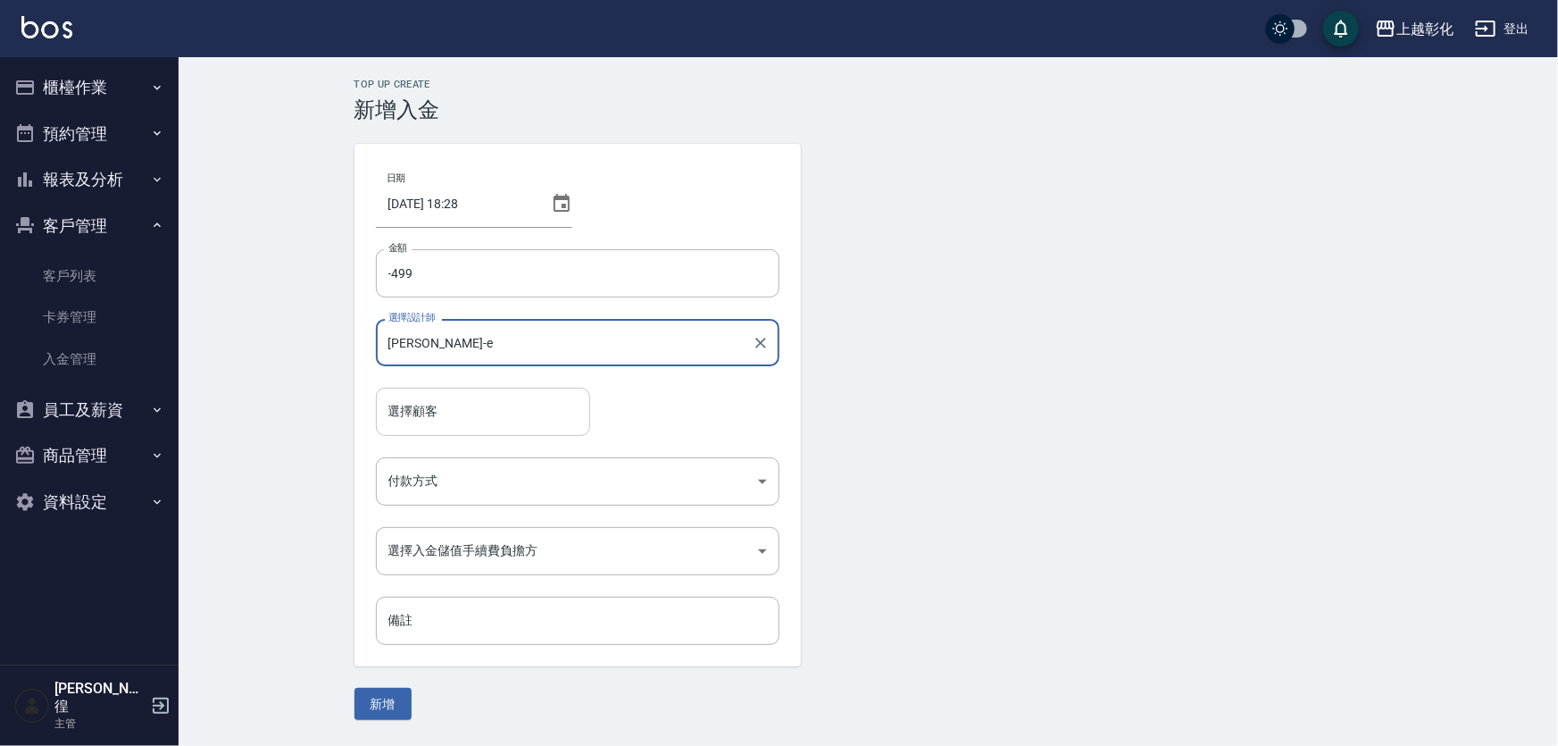
click at [447, 408] on input "選擇顧客" at bounding box center [483, 411] width 198 height 31
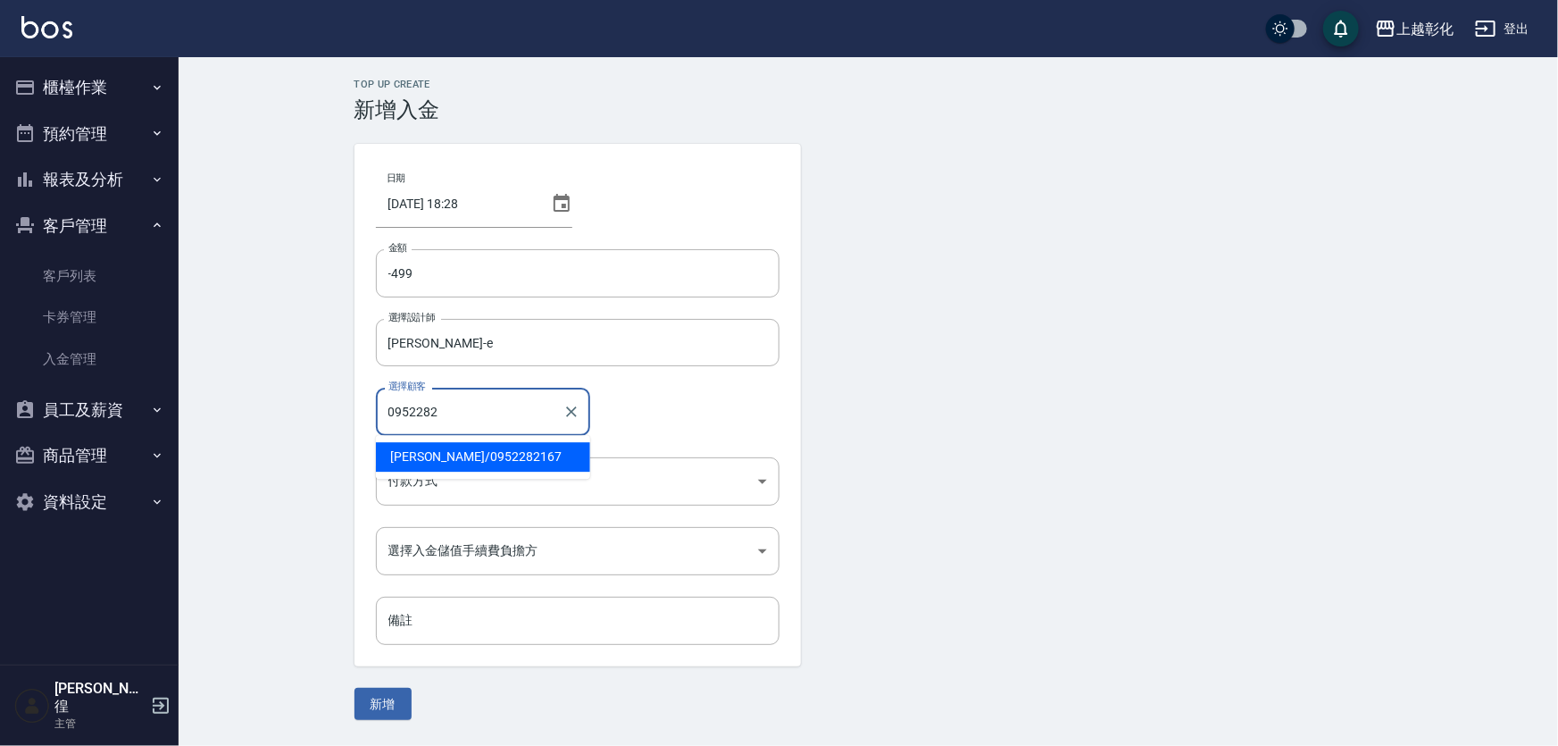
click at [464, 460] on span "林家葳 / 0952282167" at bounding box center [483, 456] width 214 height 29
type input "林家葳/0952282167"
click at [457, 479] on body "上越彰化 登出 櫃檯作業 打帳單 帳單列表 現金收支登錄 材料自購登錄 每日結帳 排班表 現場電腦打卡 預約管理 預約管理 單日預約紀錄 單週預約紀錄 報表及…" at bounding box center [779, 373] width 1558 height 746
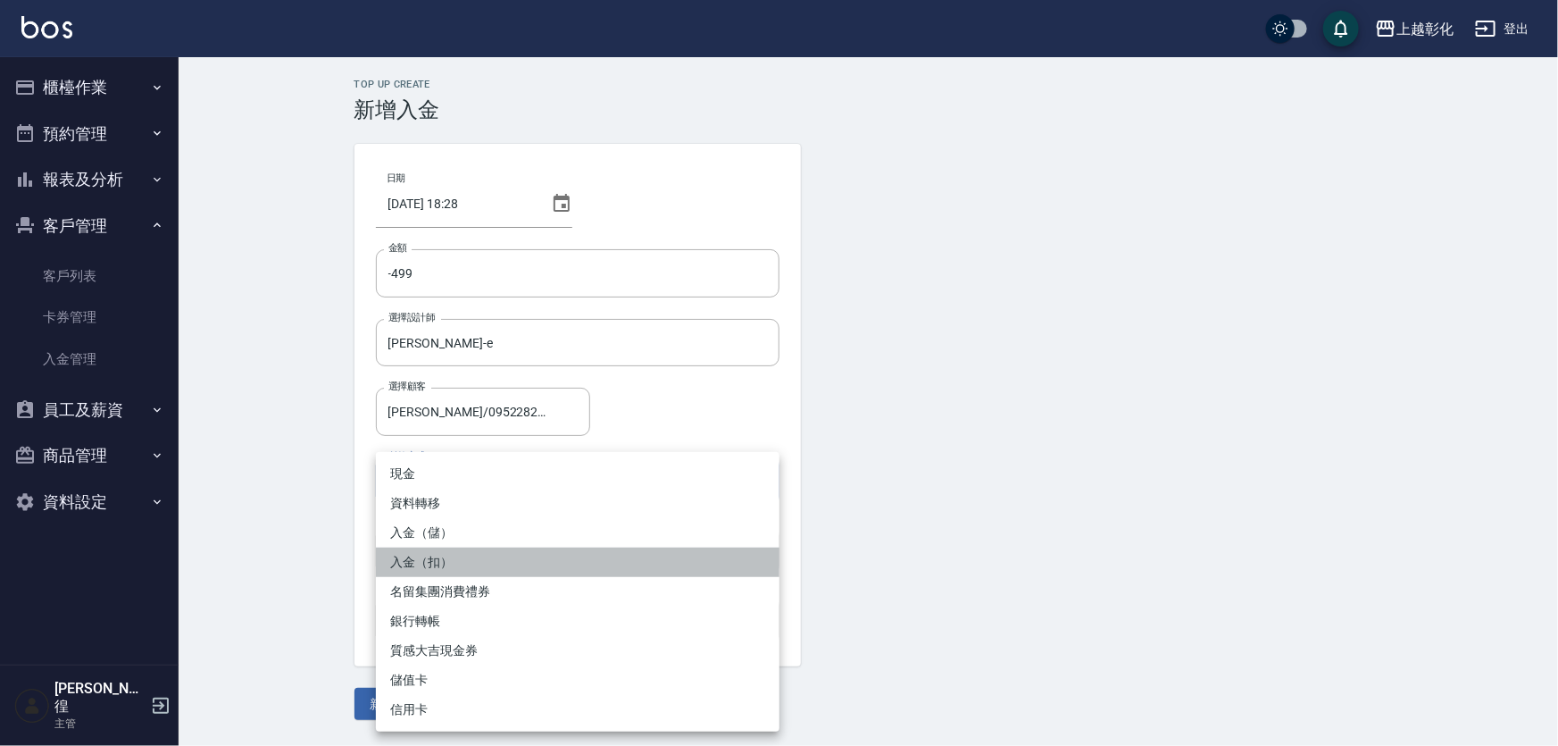
click at [438, 555] on li "入金（扣）" at bounding box center [578, 561] width 404 height 29
type input "入金（扣）"
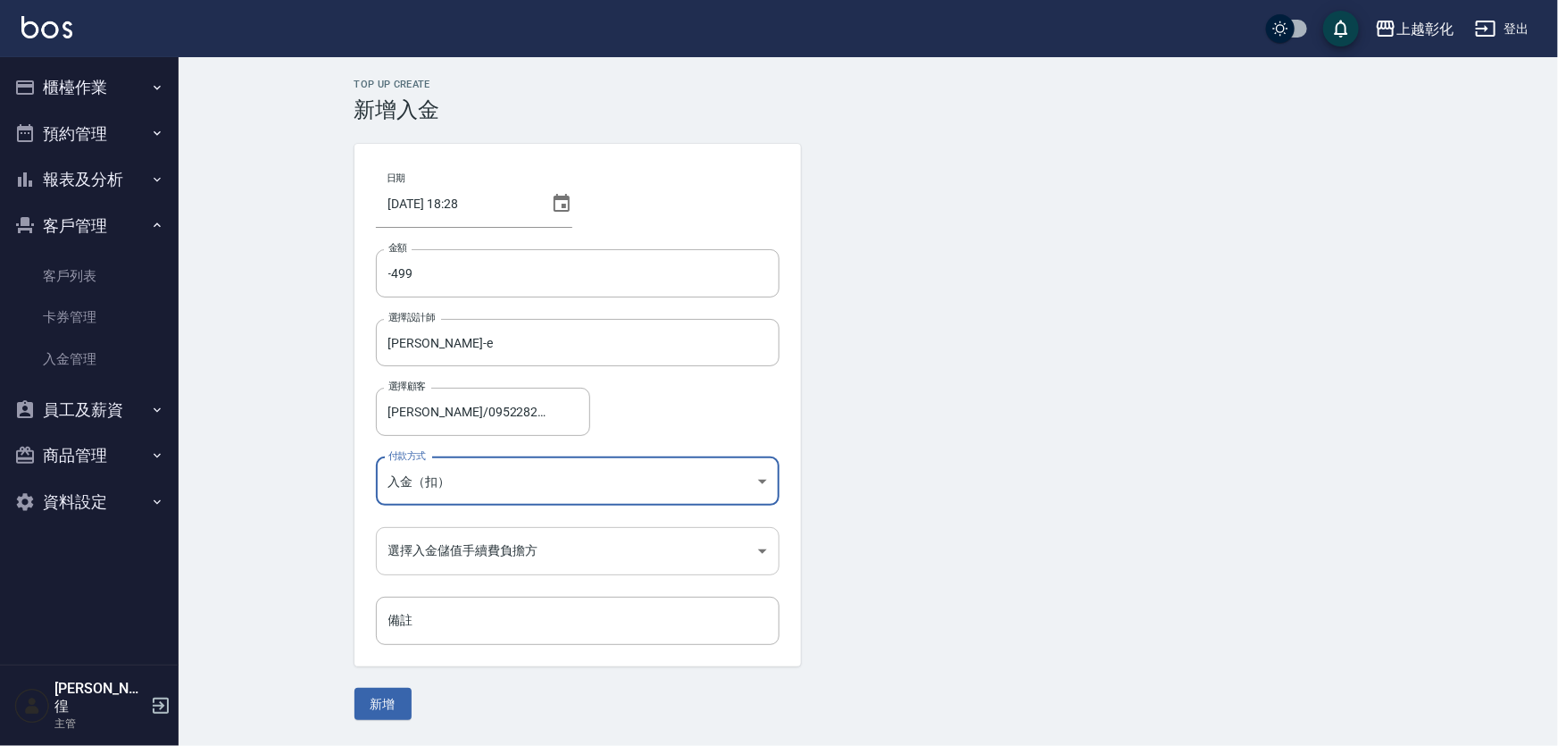
click at [464, 555] on body "上越彰化 登出 櫃檯作業 打帳單 帳單列表 現金收支登錄 材料自購登錄 每日結帳 排班表 現場電腦打卡 預約管理 預約管理 單日預約紀錄 單週預約紀錄 報表及…" at bounding box center [779, 373] width 1558 height 746
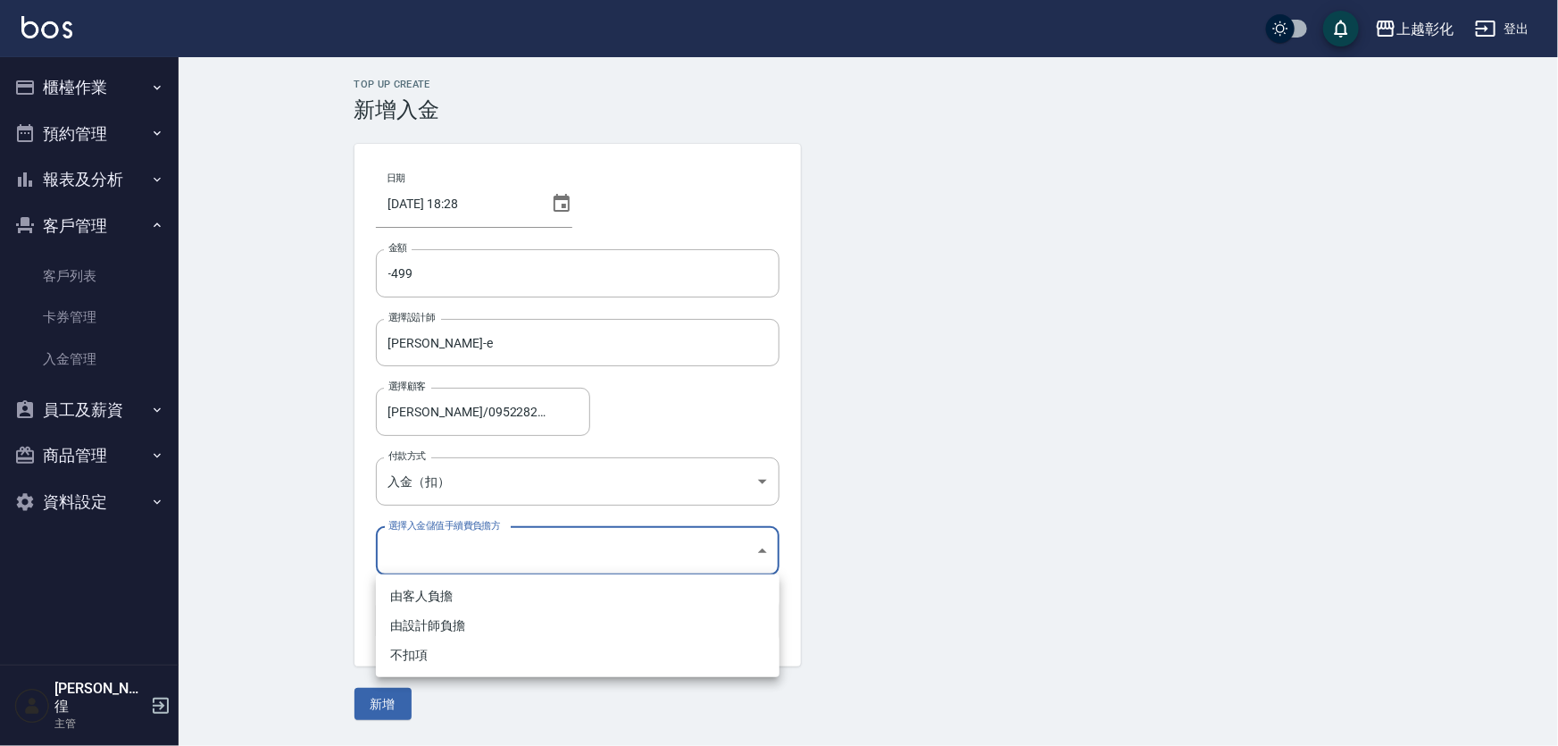
click at [430, 654] on li "不扣項" at bounding box center [578, 654] width 404 height 29
type input "WITHOUTHANDLINGFEE"
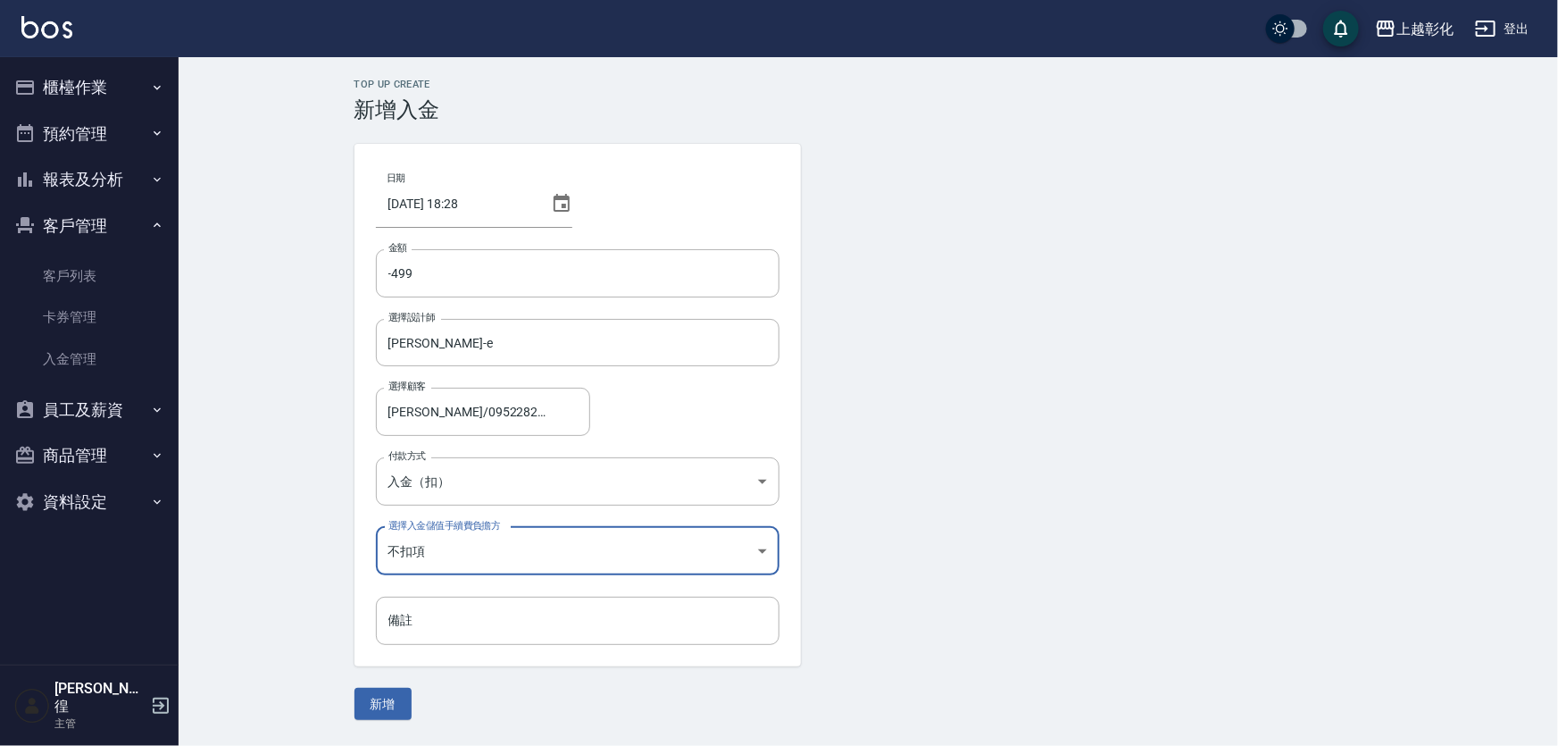
click at [371, 714] on button "新增" at bounding box center [383, 704] width 57 height 33
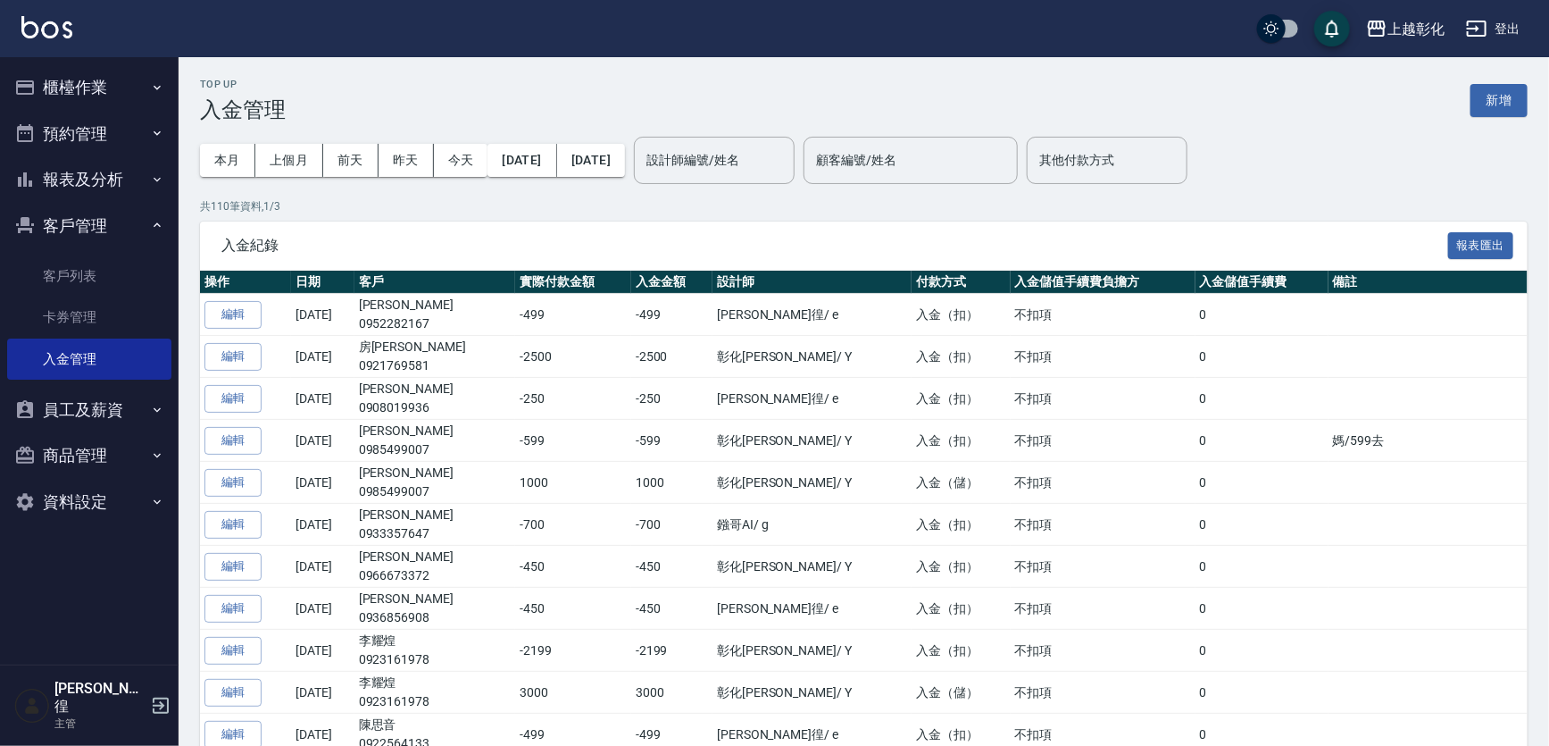
click at [113, 74] on button "櫃檯作業" at bounding box center [89, 87] width 164 height 46
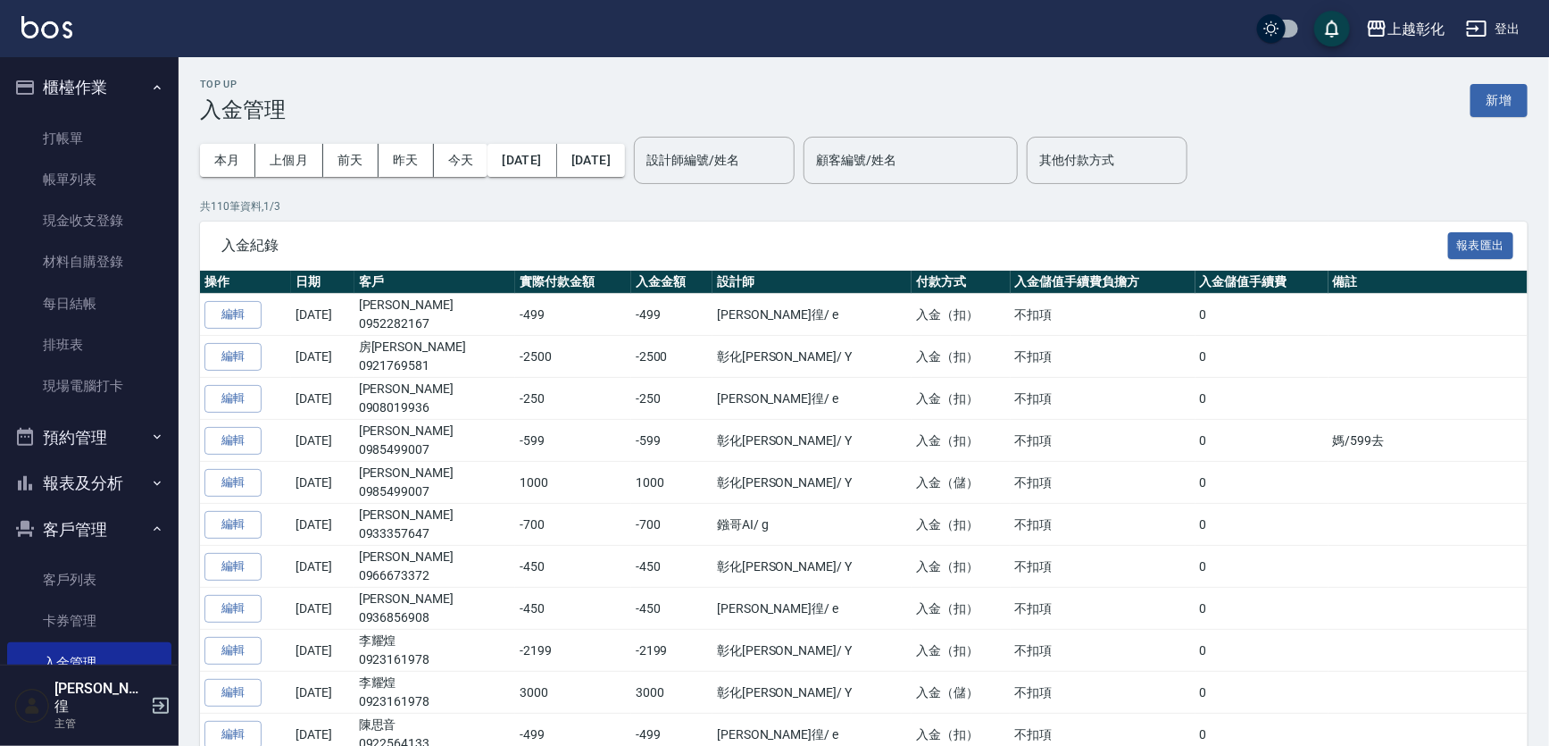
click at [111, 112] on ul "打帳單 帳單列表 現金收支登錄 材料自購登錄 每日結帳 排班表 現場電腦打卡" at bounding box center [89, 263] width 164 height 304
click at [109, 136] on link "打帳單" at bounding box center [89, 138] width 164 height 41
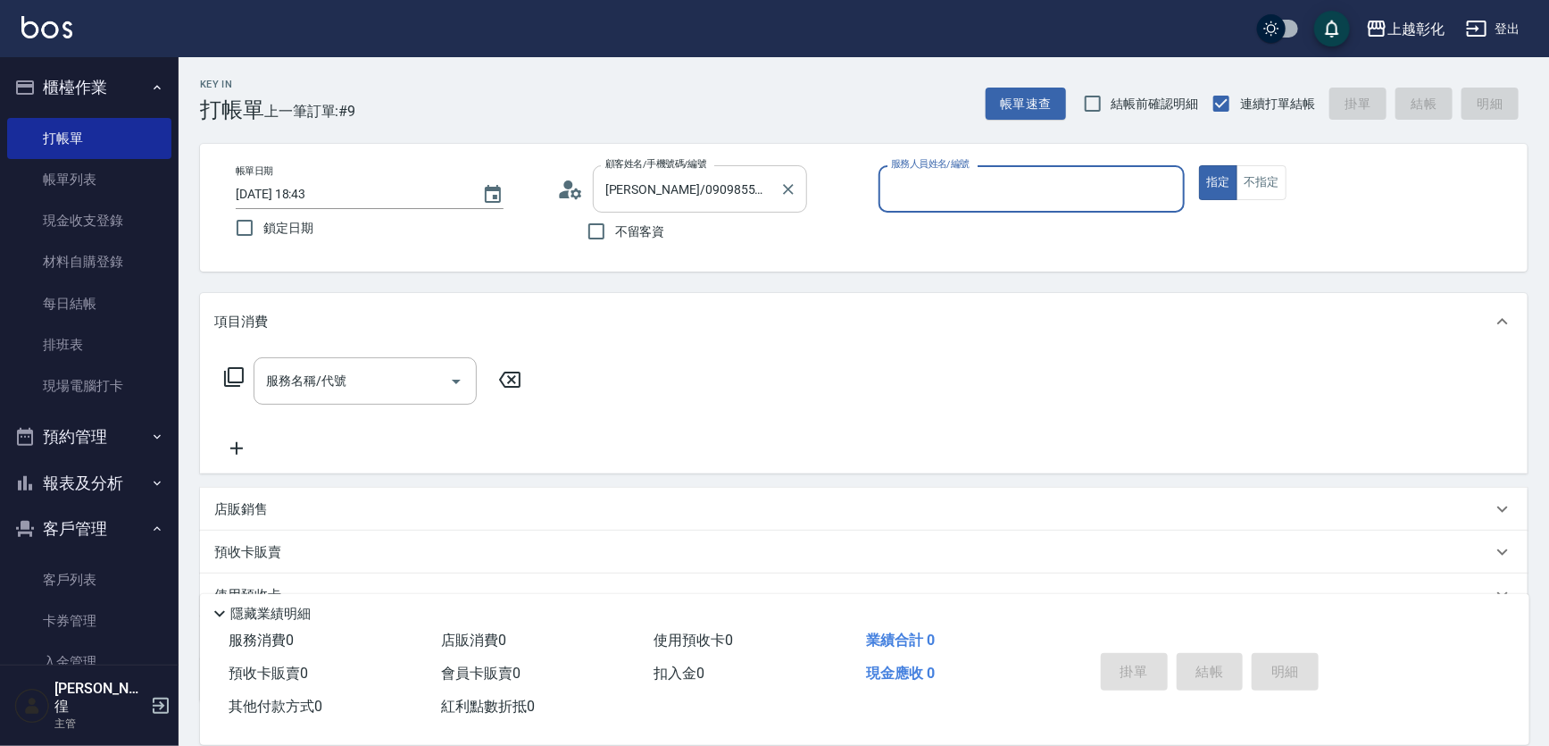
click at [615, 204] on div "江羽涵/0909855520/null 顧客姓名/手機號碼/編號" at bounding box center [700, 188] width 214 height 47
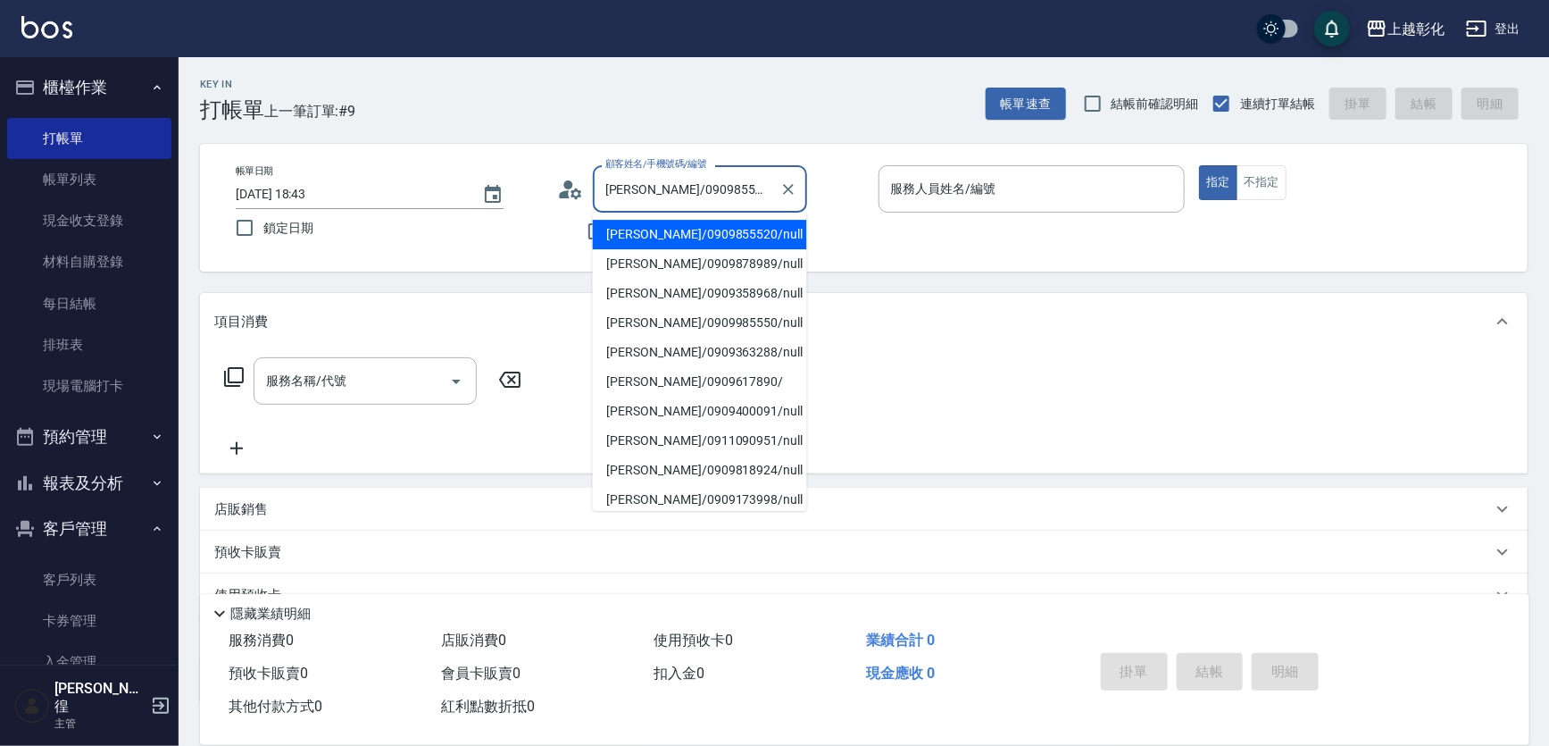
click at [626, 179] on input "江羽涵/0909855520/null" at bounding box center [686, 188] width 171 height 31
type input "0"
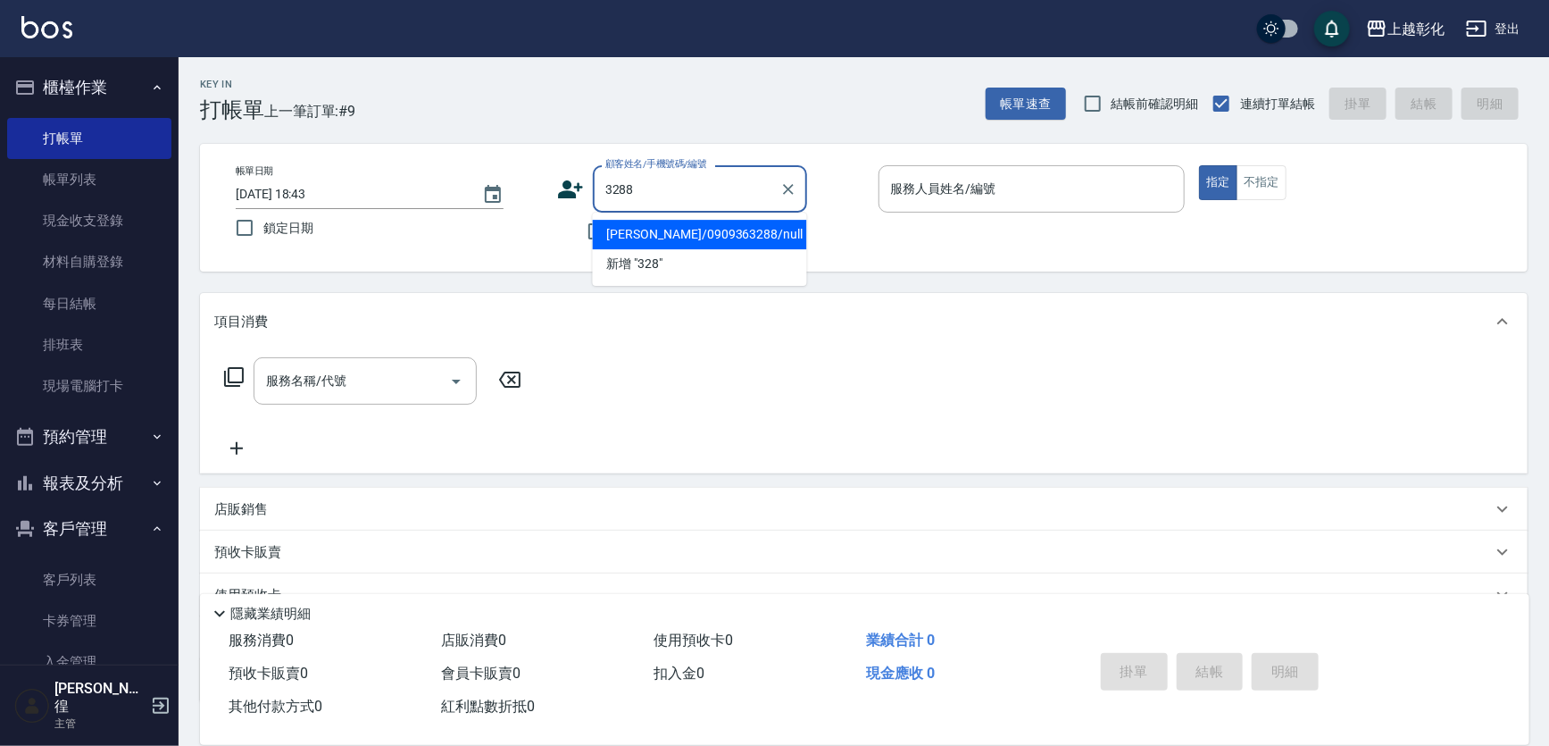
type input "施秉宗/0909363288/null"
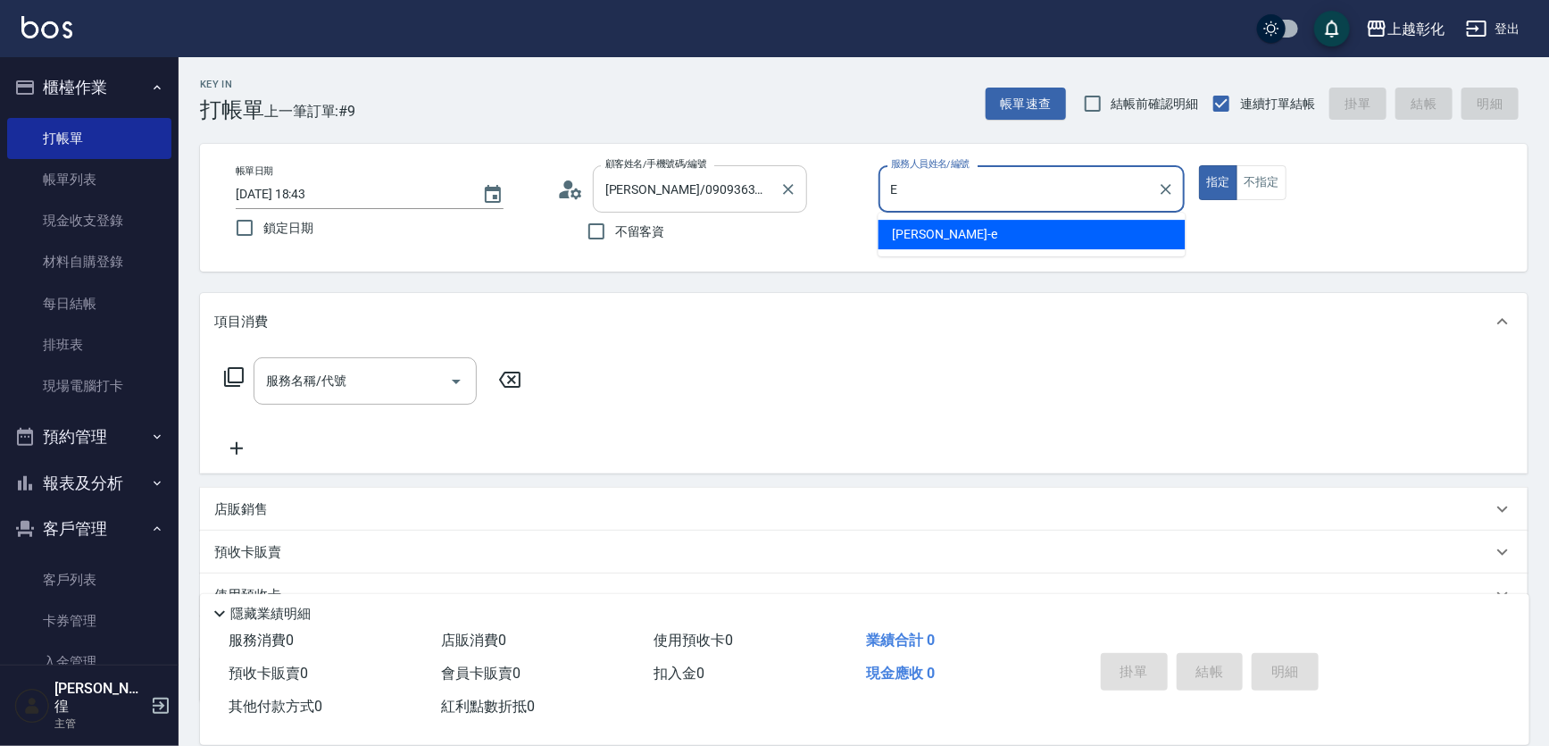
type input "allen-e"
type button "true"
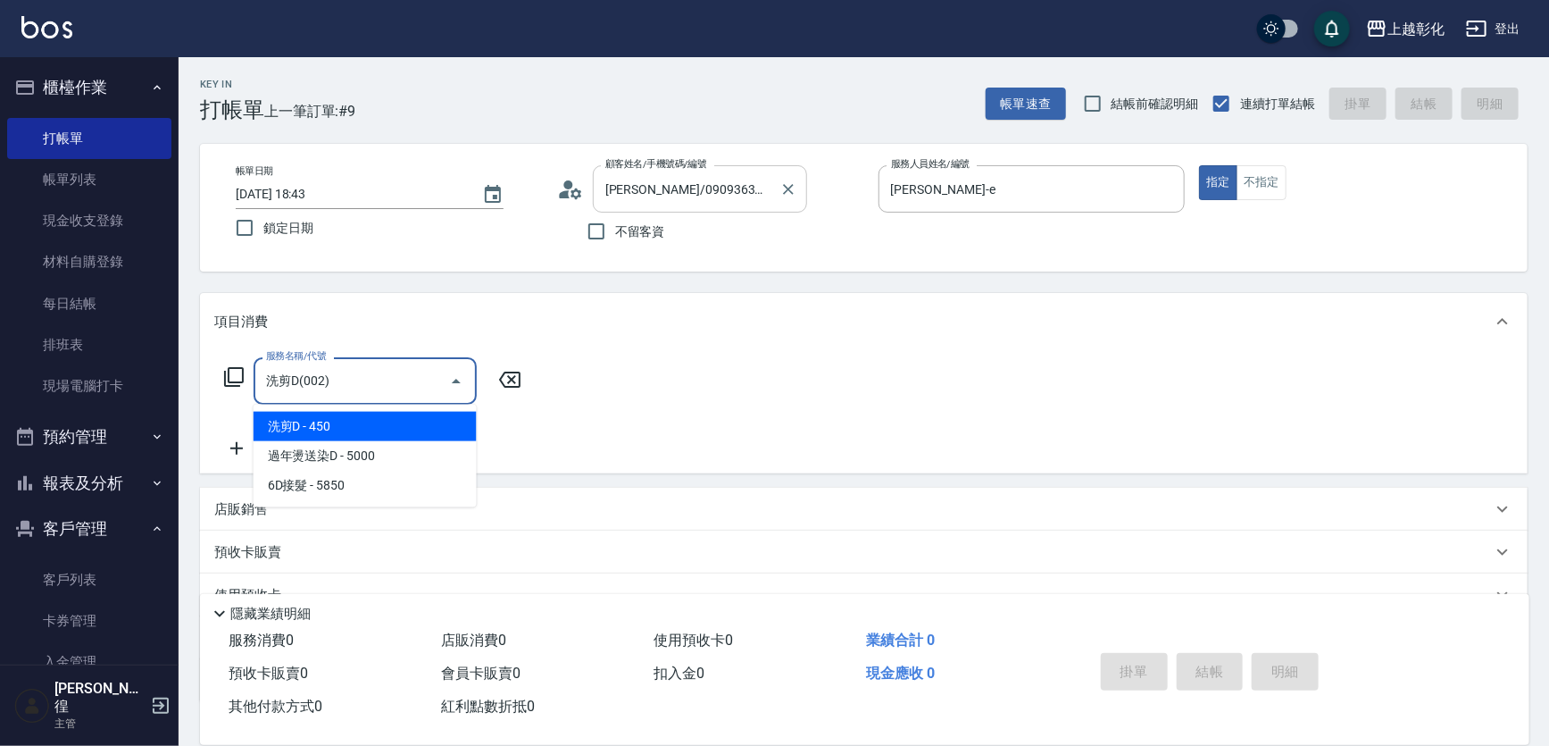
type input "洗剪D(002)"
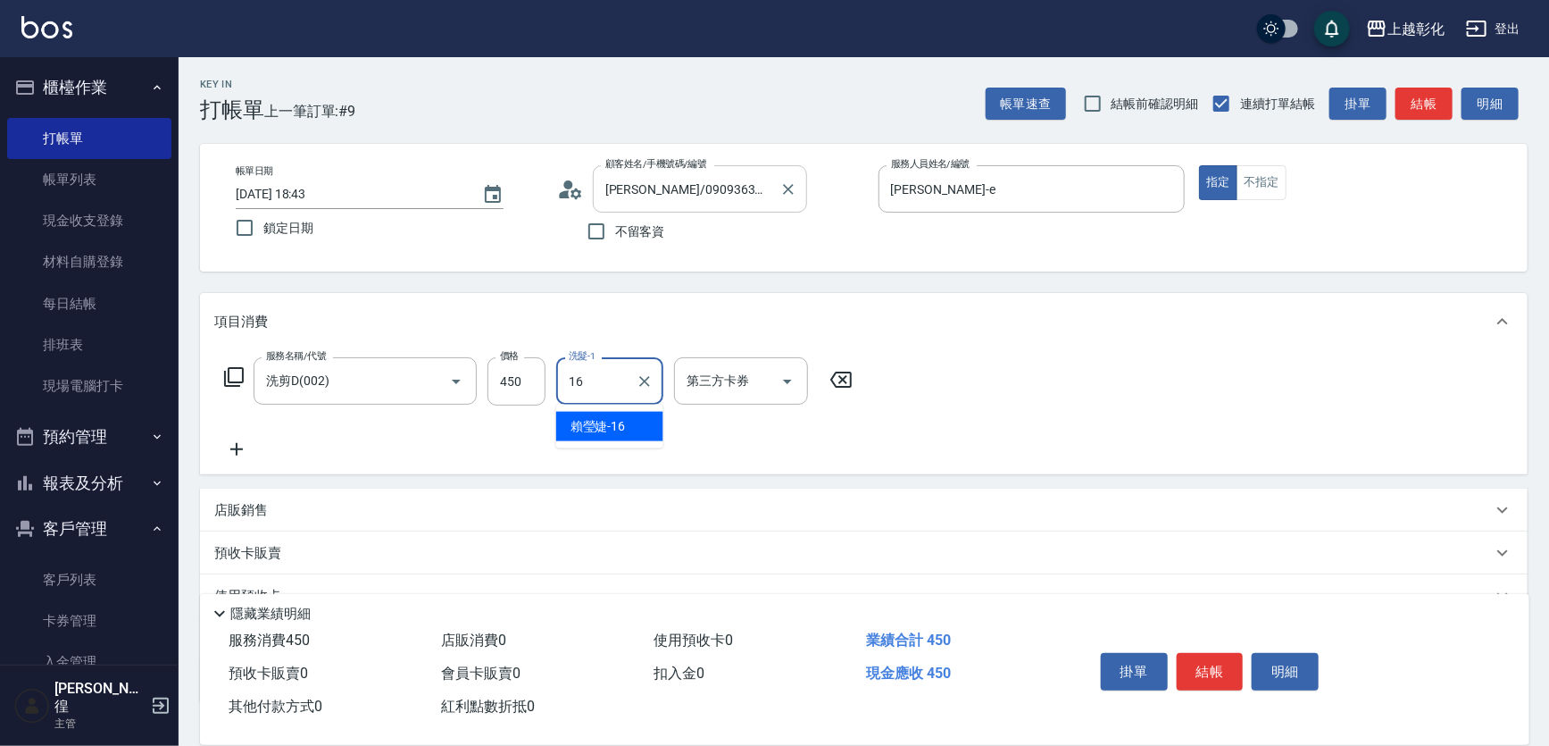
type input "賴瑩婕-16"
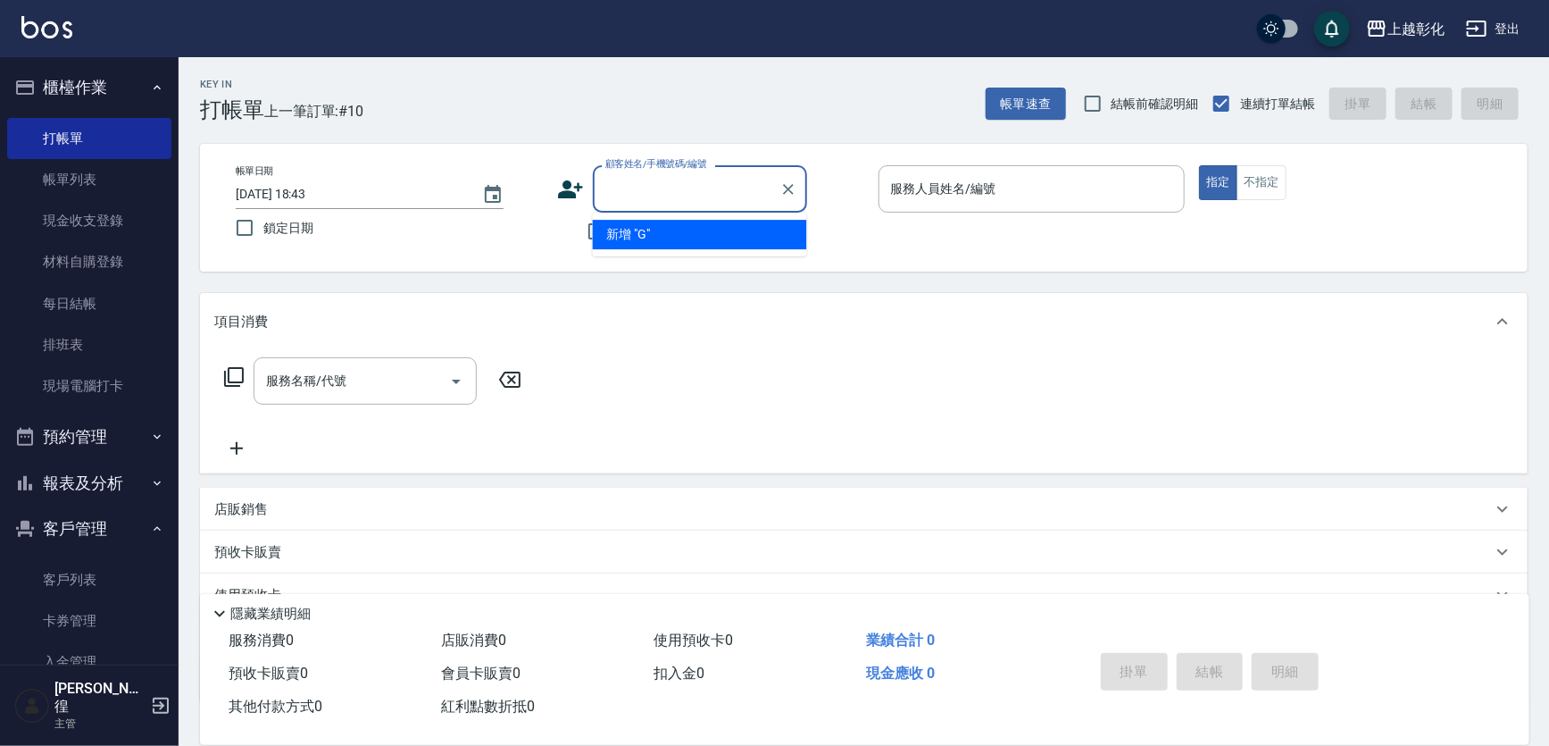
type input "G"
type input "張"
type input "之"
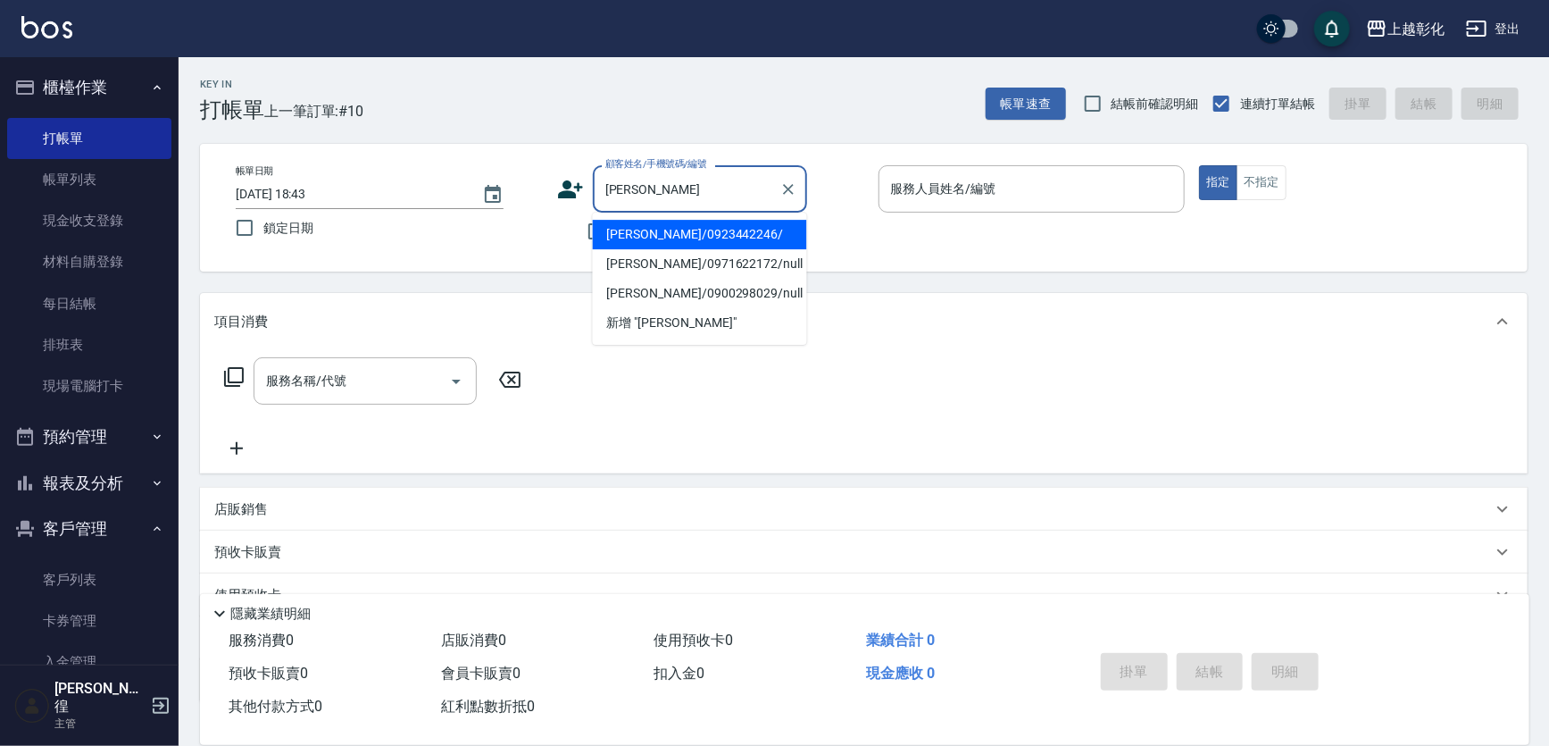
type input "張芸僑/0923442246/"
type input "ㄍ"
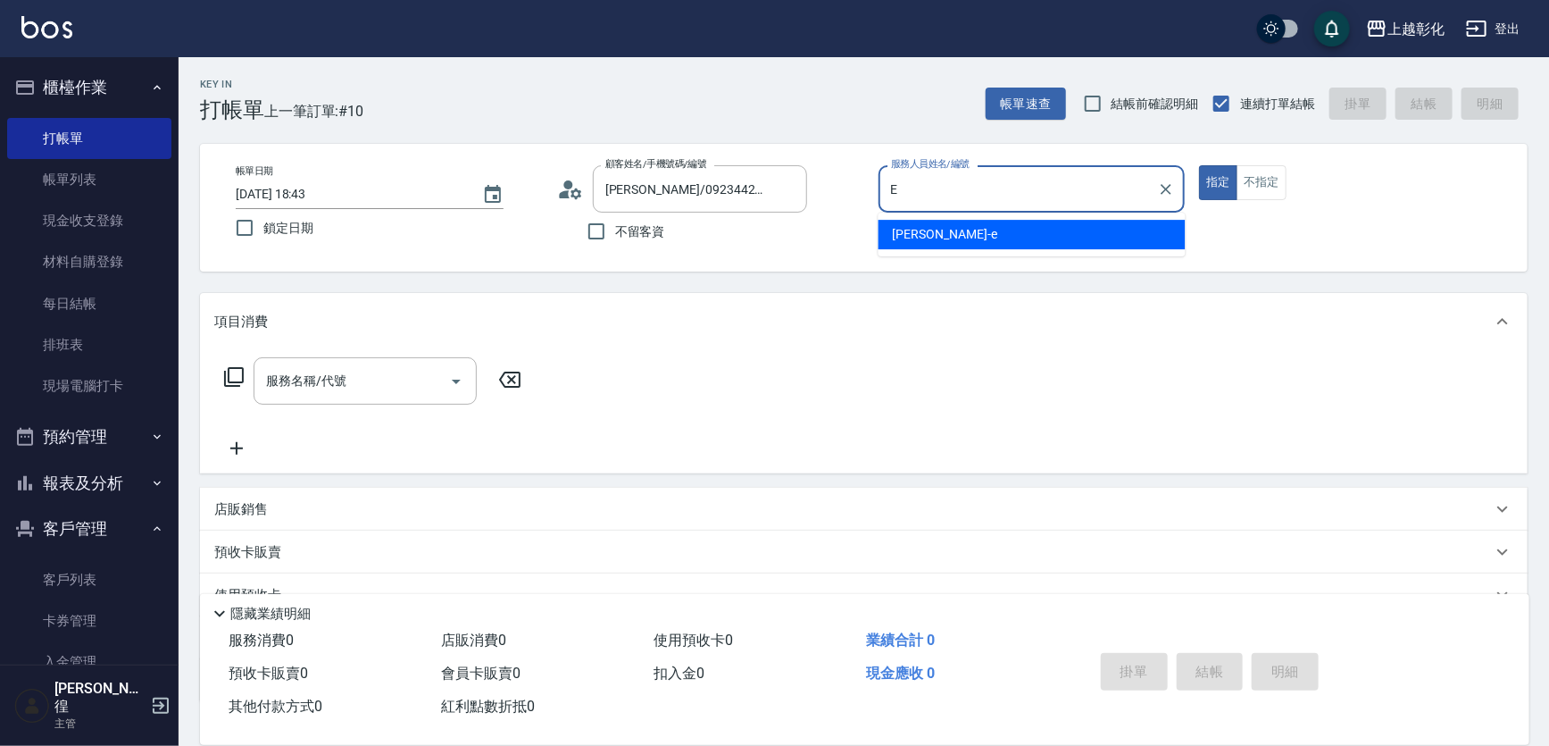
type input "allen-e"
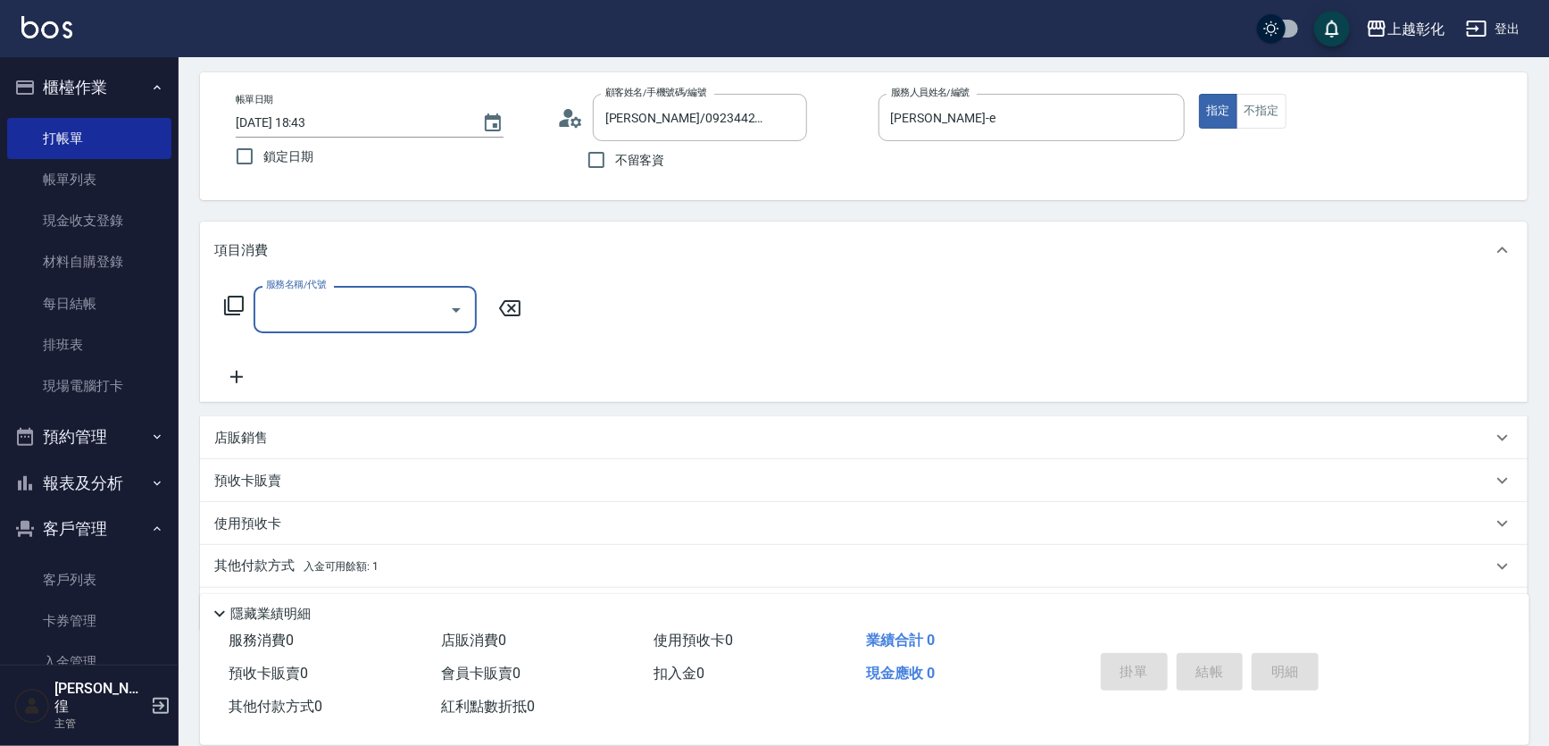
scroll to position [123, 0]
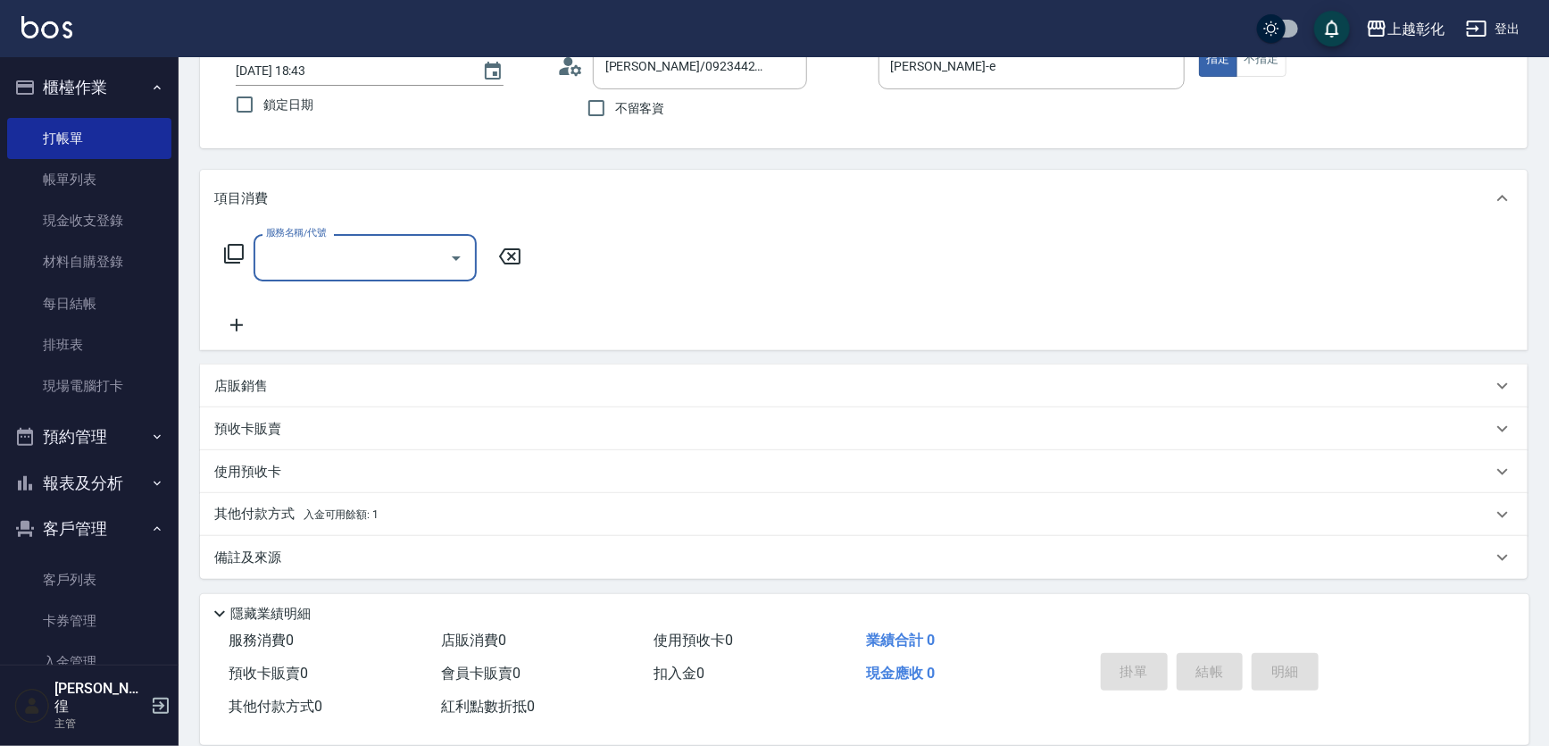
click at [241, 390] on p "店販銷售" at bounding box center [241, 386] width 54 height 19
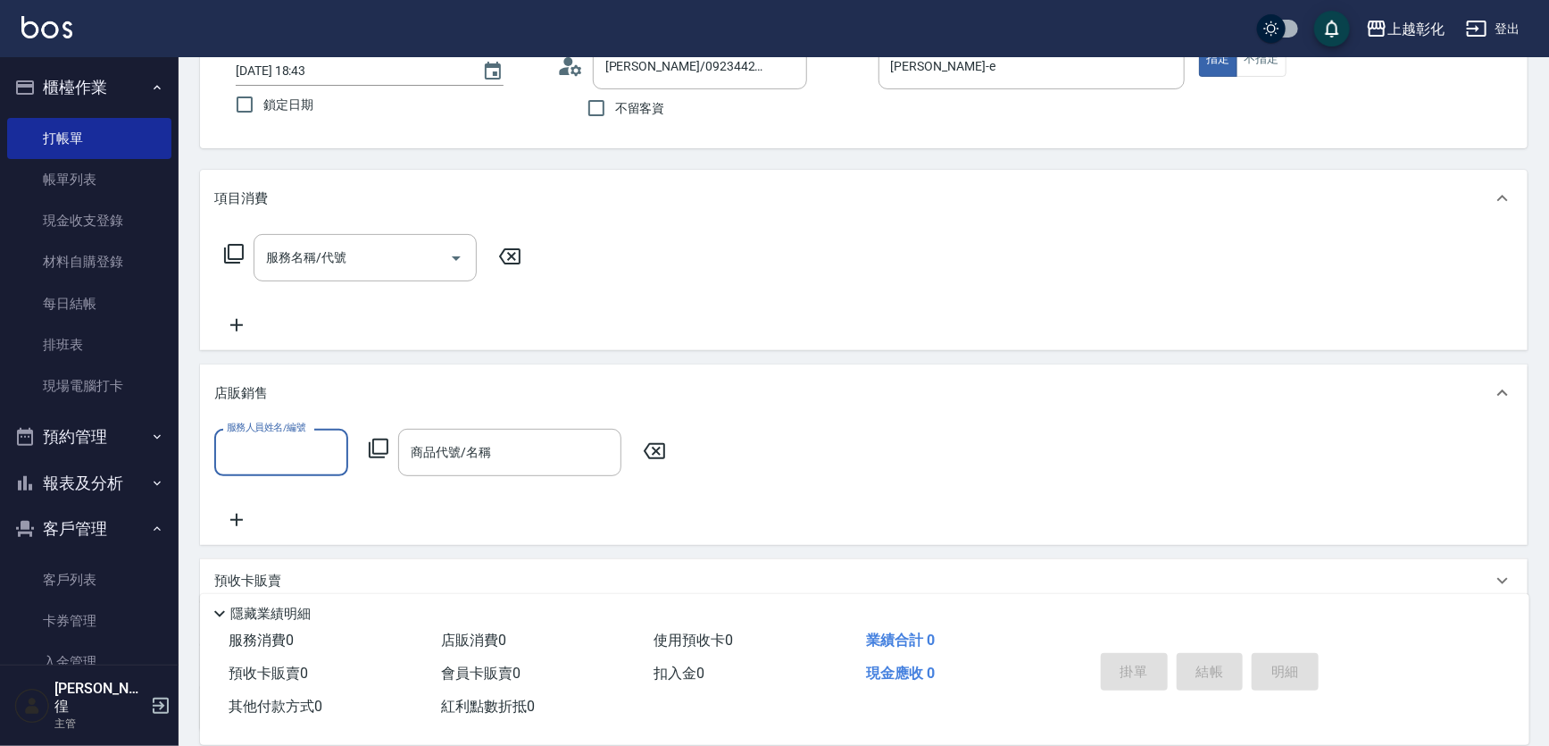
scroll to position [0, 0]
type input "allen-e"
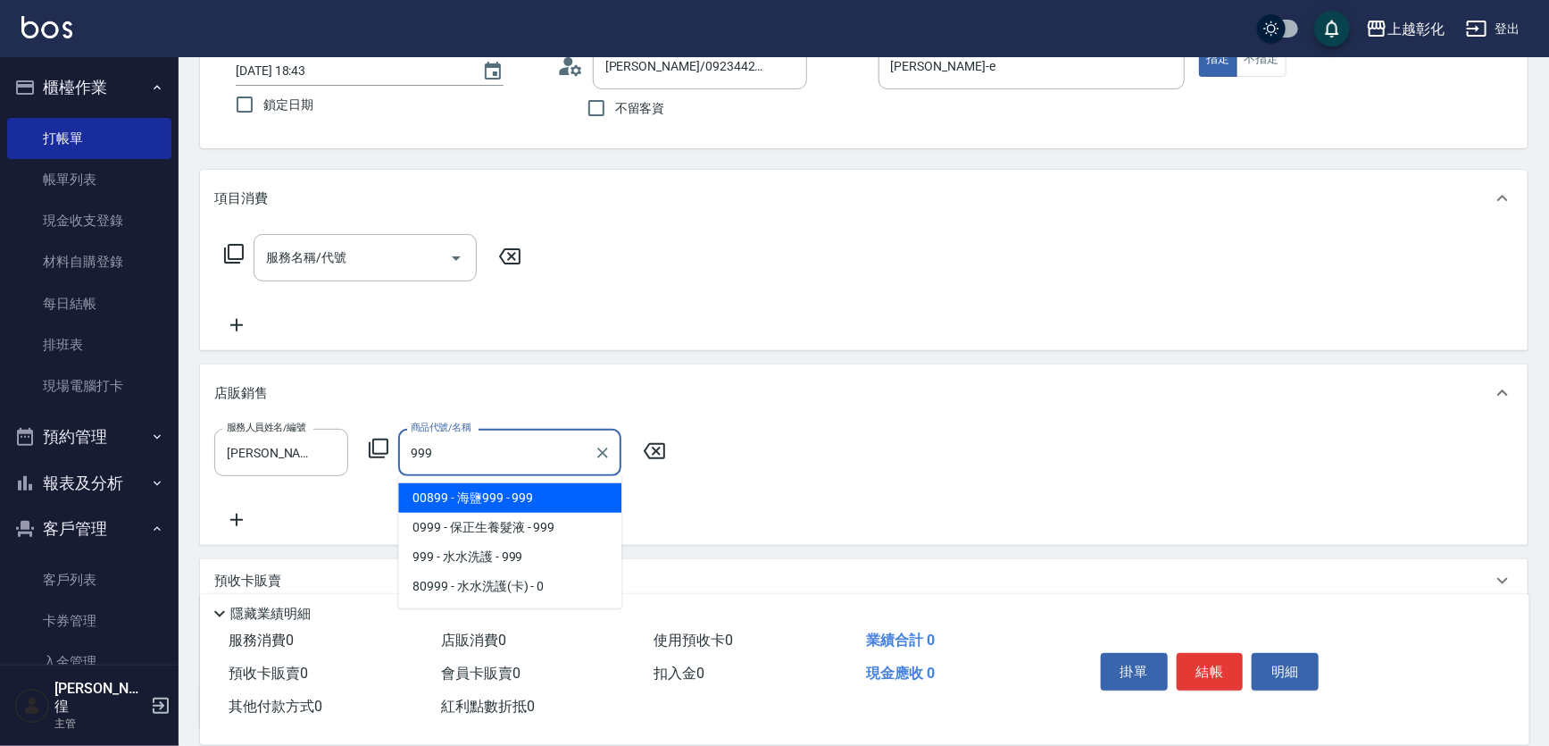
type input "海鹽999"
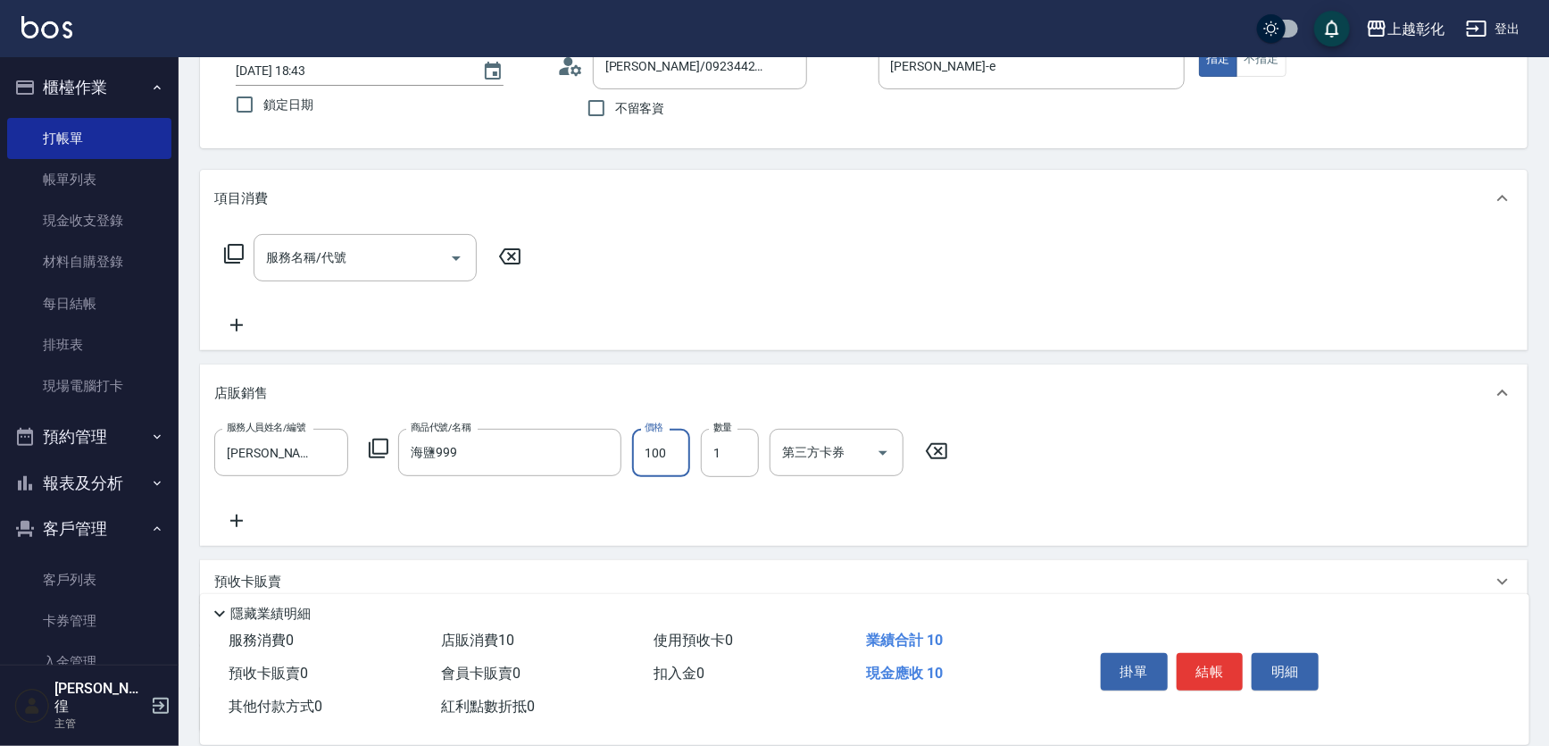
type input "1000"
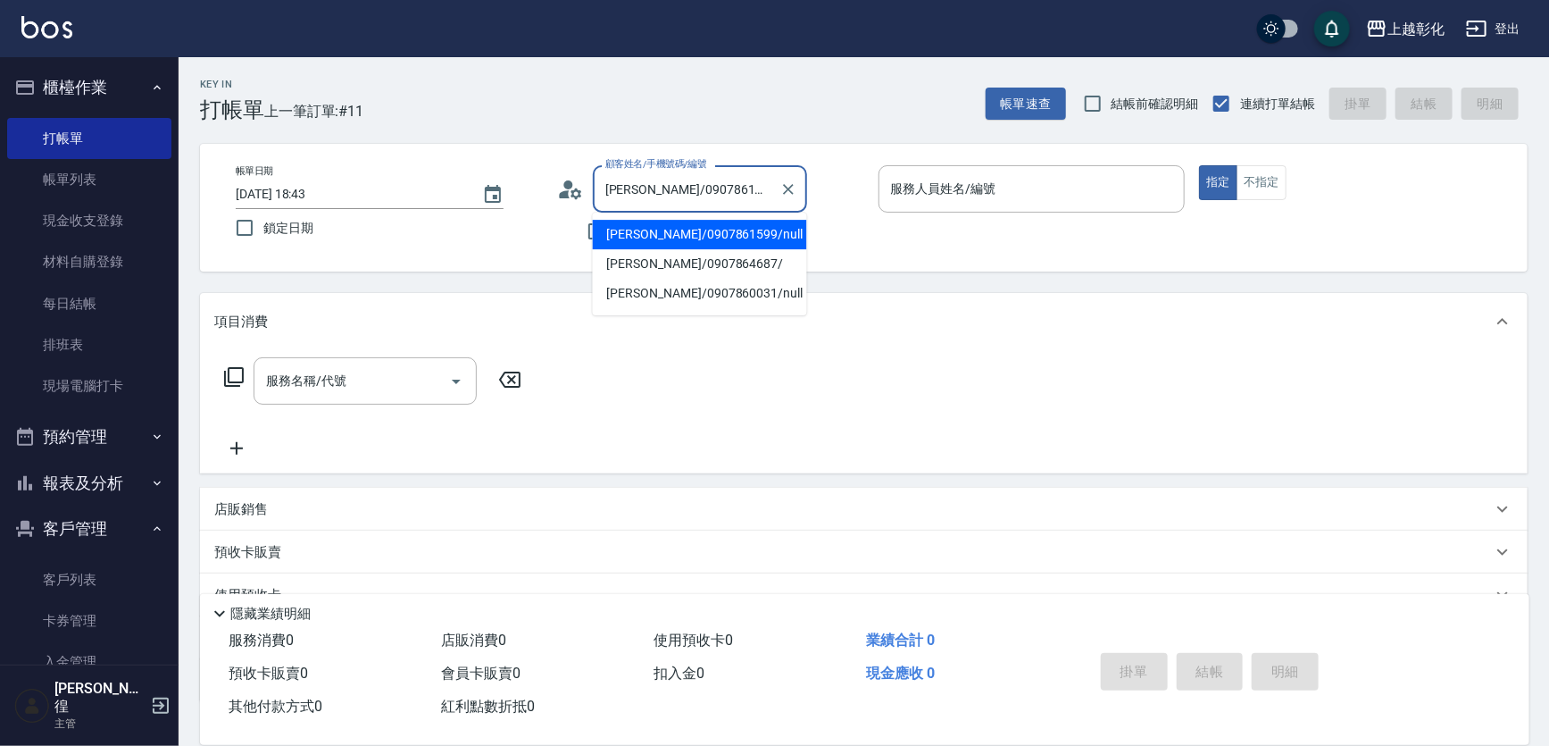
click at [638, 196] on input "董麗珍/0907861599/null" at bounding box center [686, 188] width 171 height 31
click at [632, 186] on input "09078616" at bounding box center [686, 188] width 171 height 31
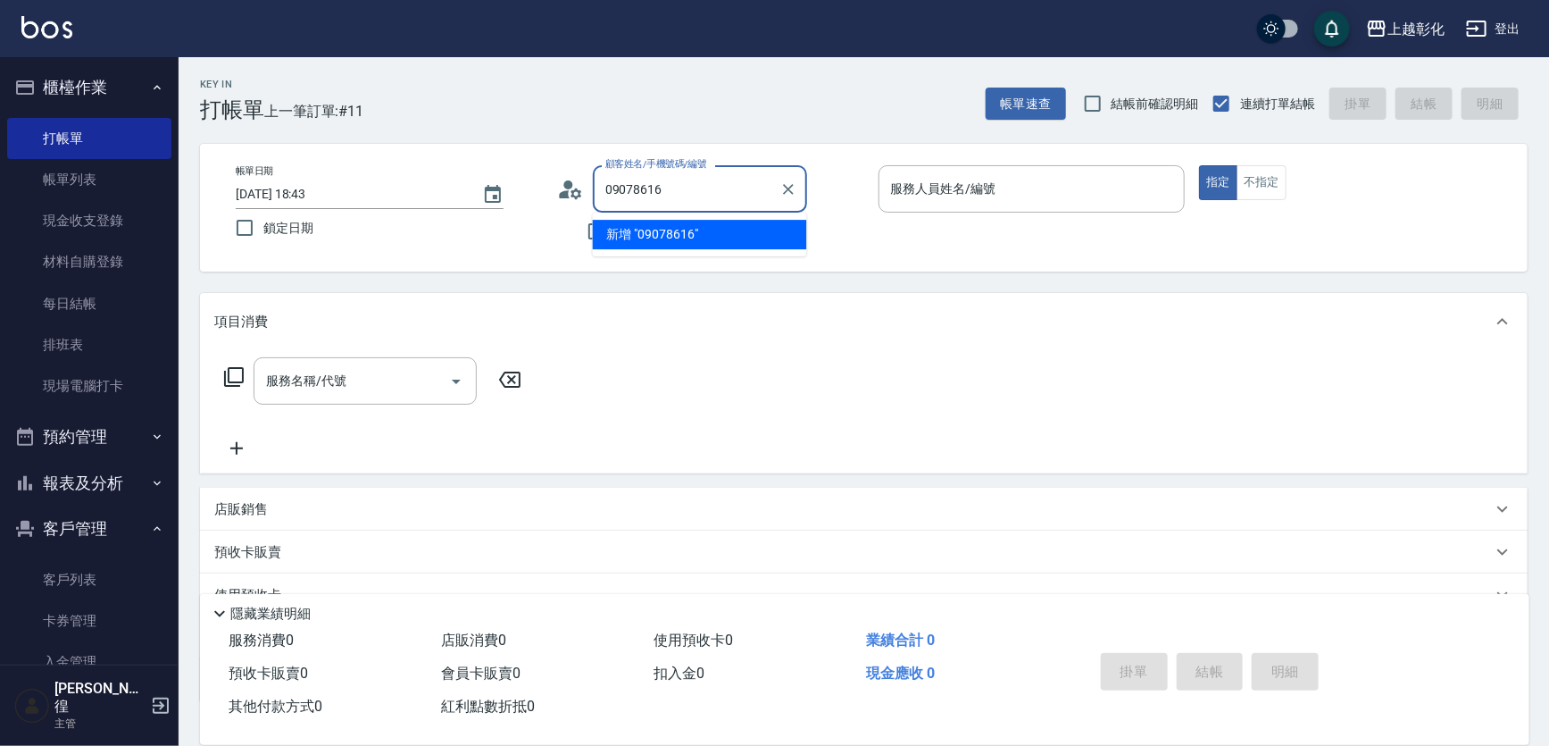
click at [632, 186] on input "09078616" at bounding box center [686, 188] width 171 height 31
type input "6"
type input "86161"
click at [588, 213] on input "不留客資" at bounding box center [597, 232] width 38 height 38
checkbox input "true"
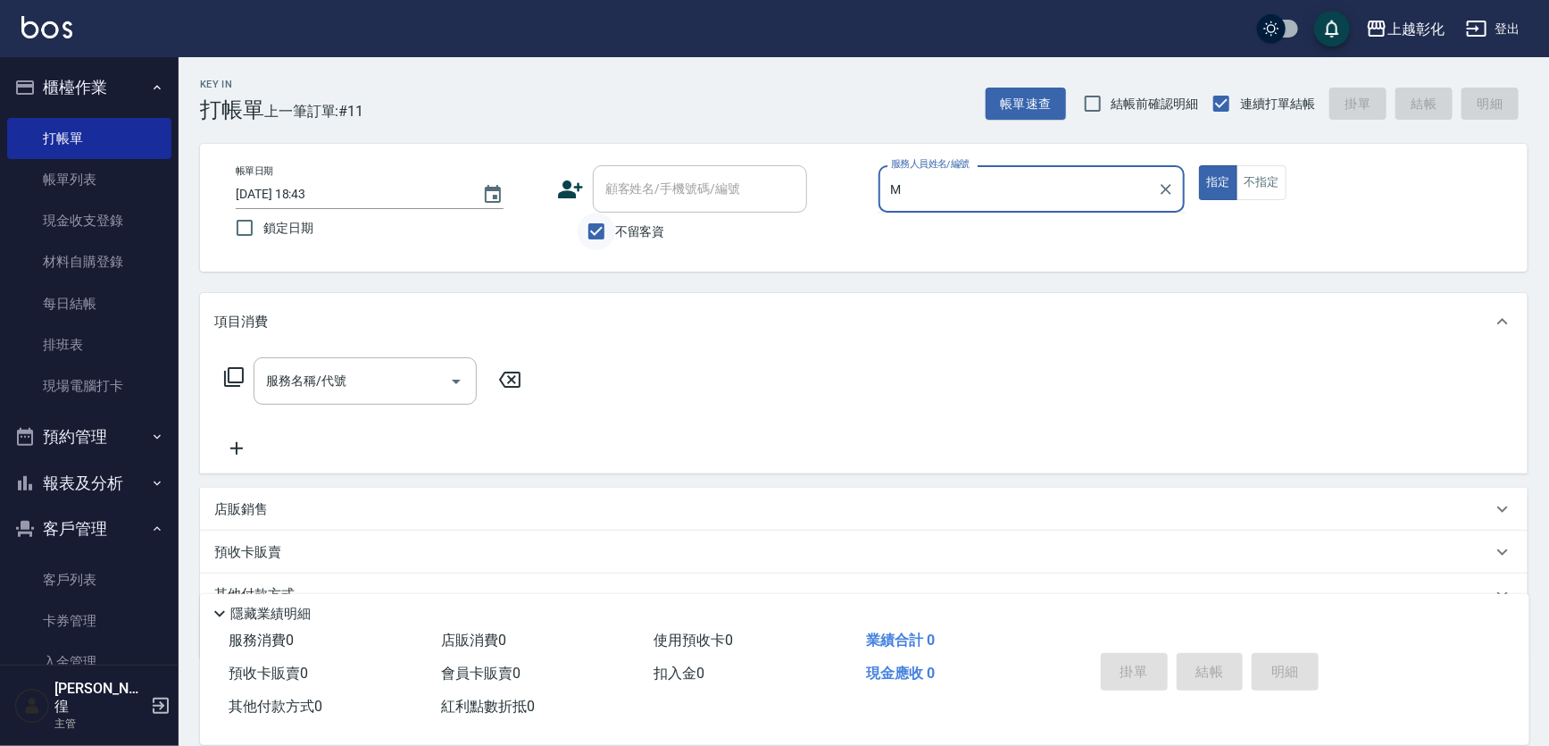
type input "M"
click at [1199, 165] on button "指定" at bounding box center [1218, 182] width 38 height 35
click at [1054, 171] on div "服務人員姓名/編號" at bounding box center [1032, 188] width 307 height 47
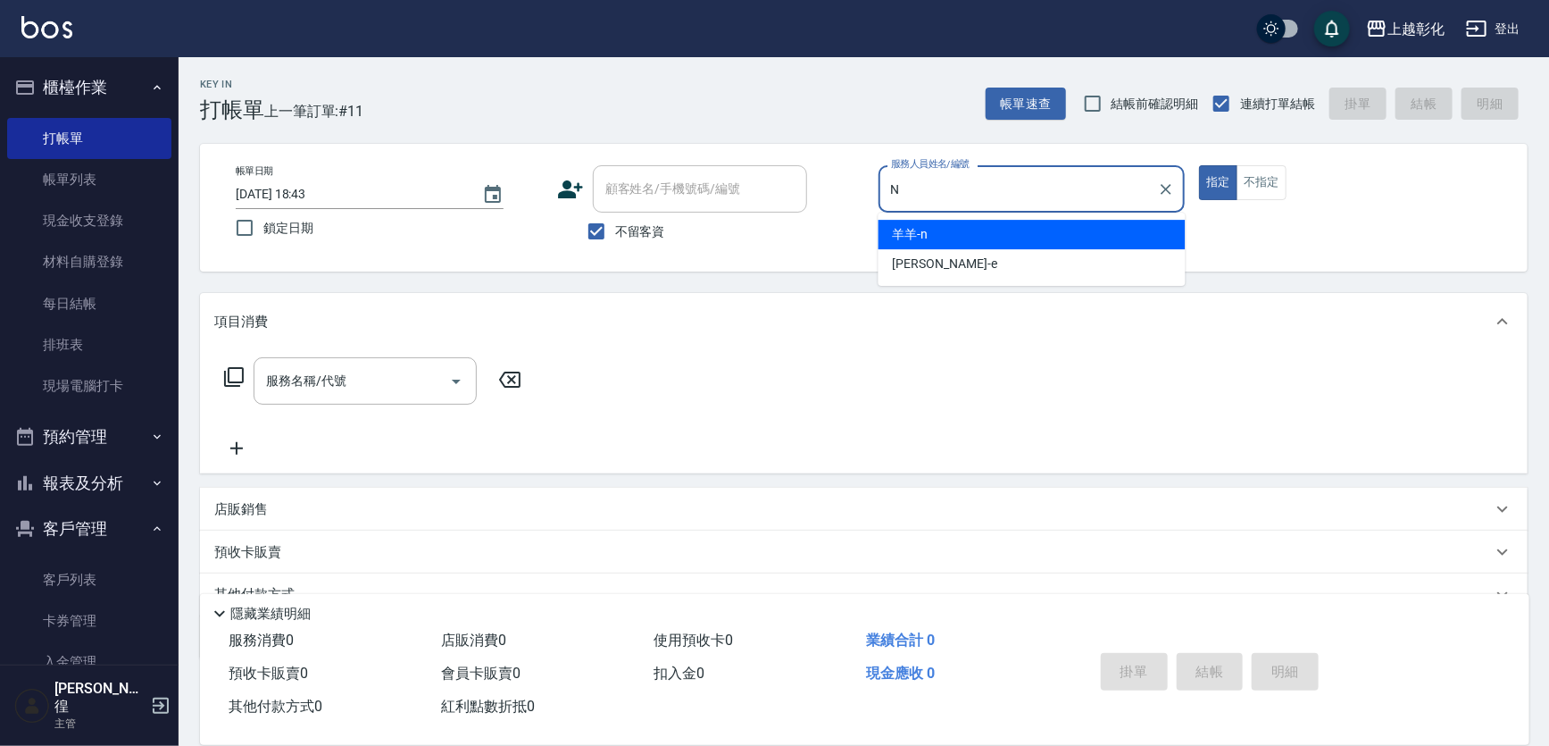
type input "羊羊-n"
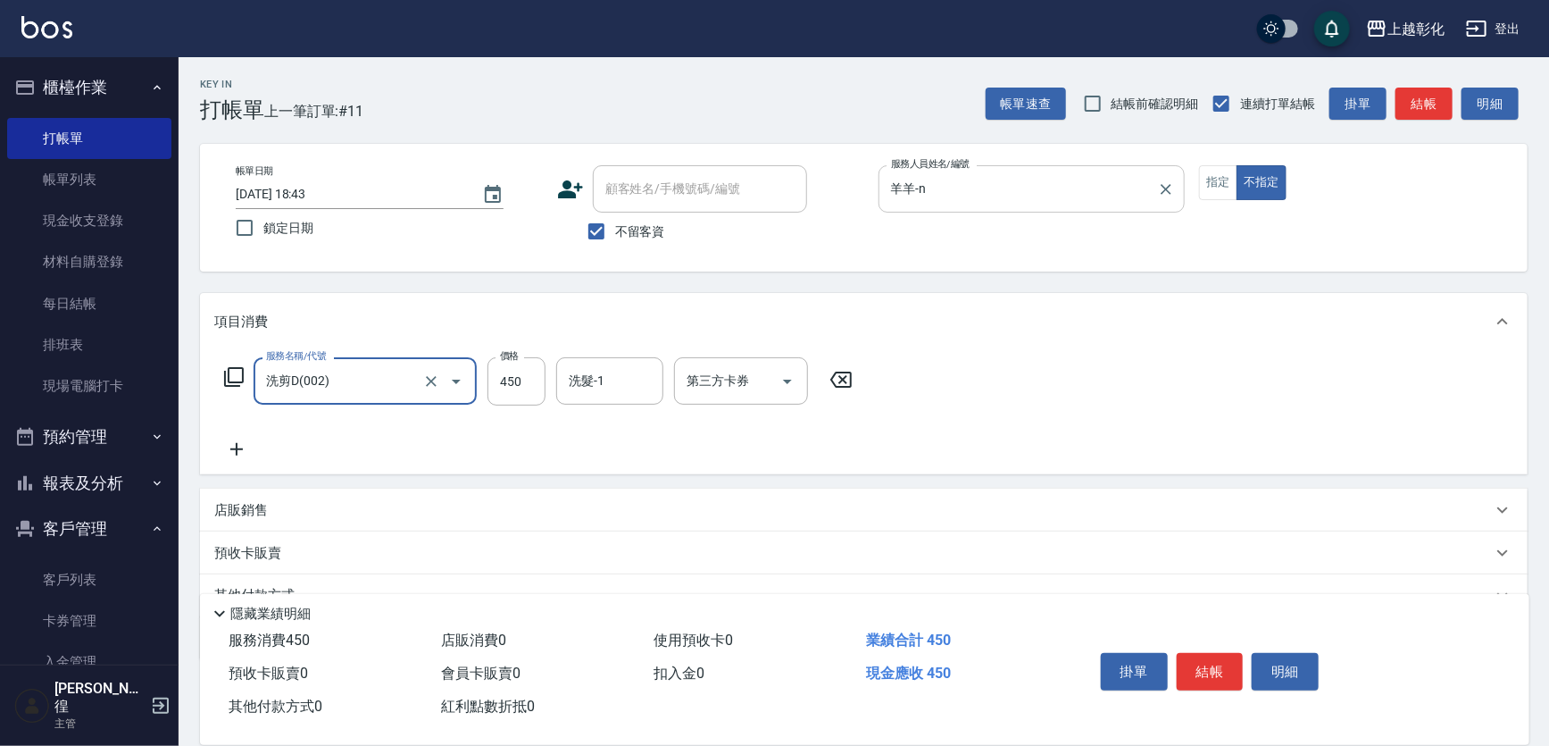
type input "洗剪D(002)"
type input "5"
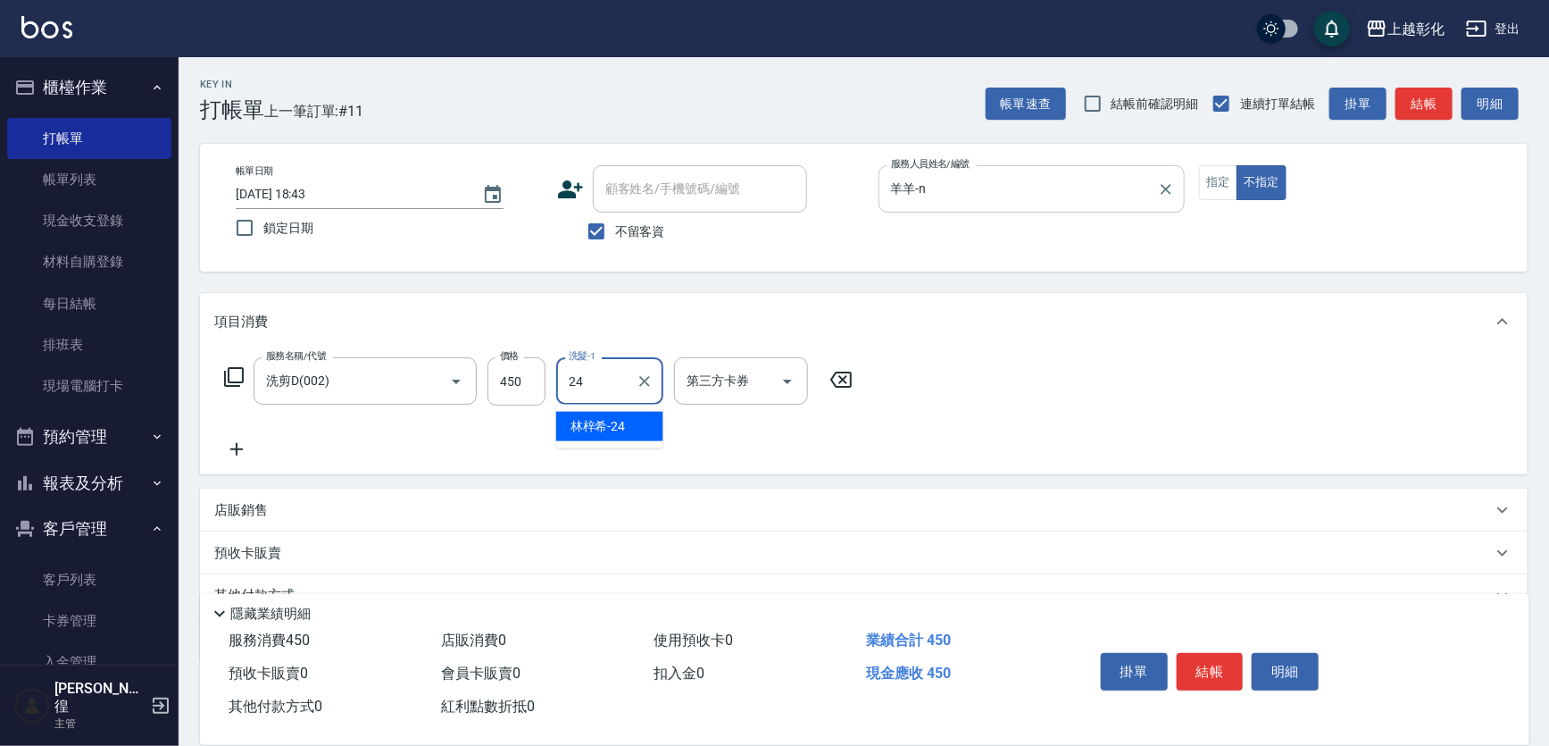
type input "林梓希-24"
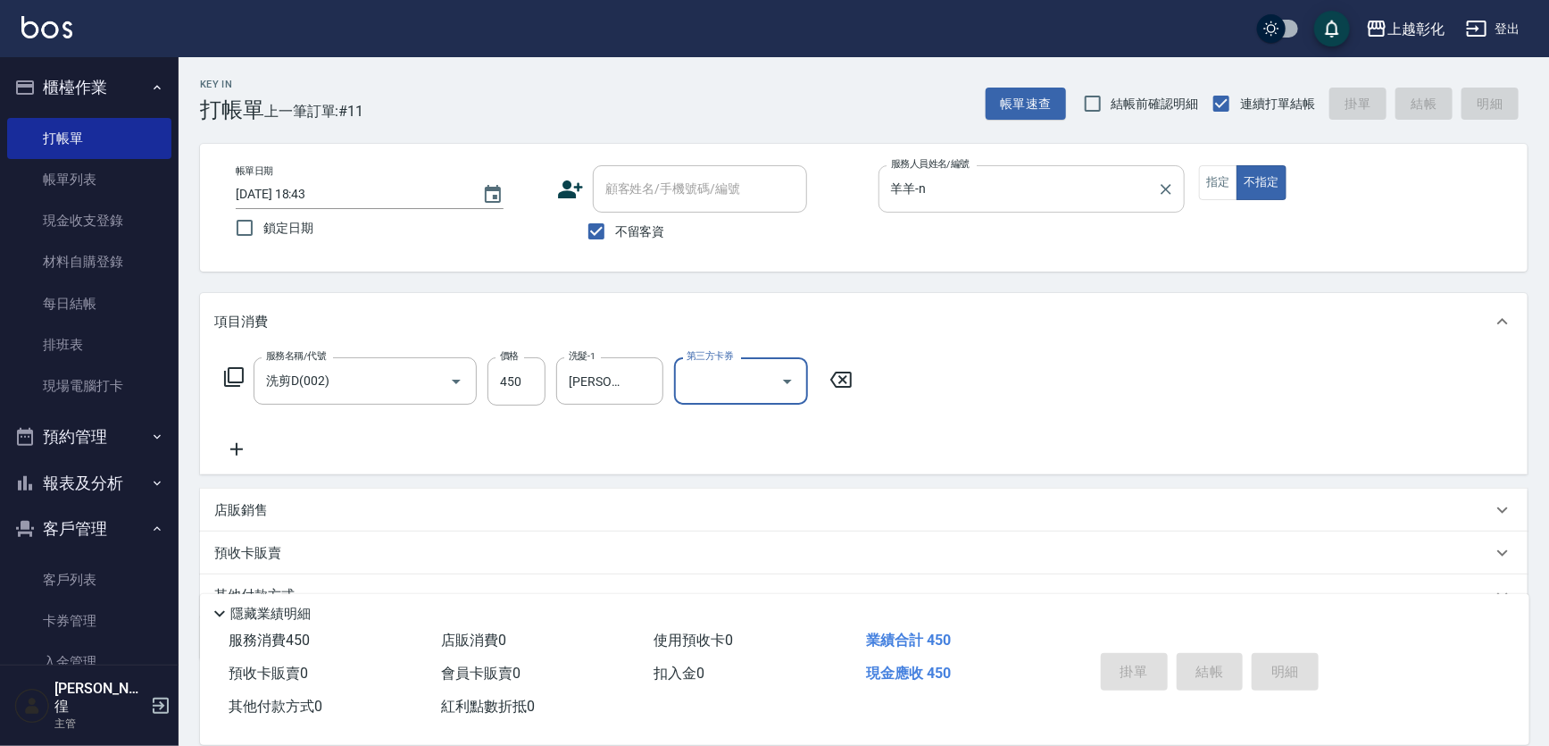
type input "2025/09/22 18:44"
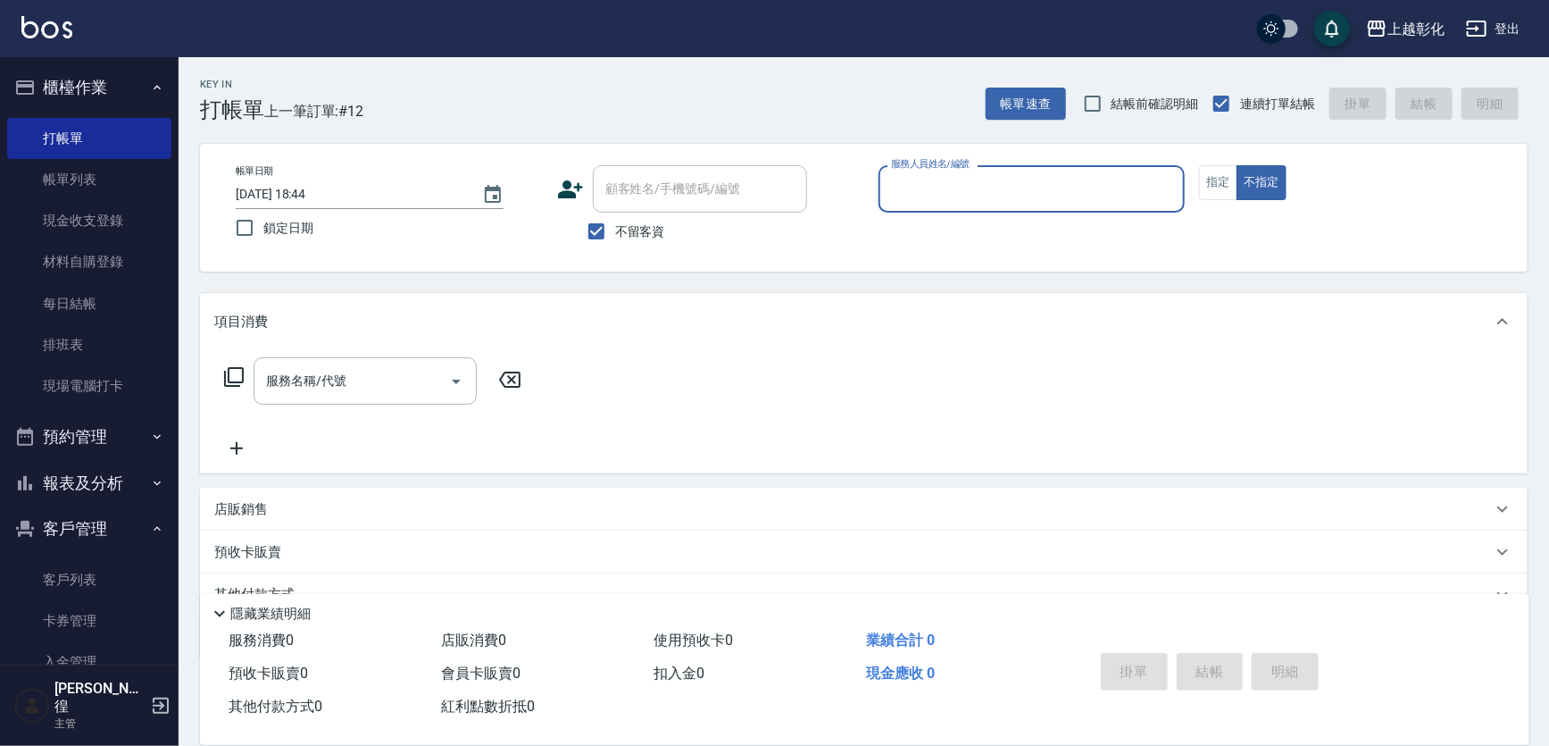
click at [571, 224] on div "不留客資" at bounding box center [682, 232] width 250 height 38
click at [665, 208] on div "顧客姓名/手機號碼/編號" at bounding box center [700, 188] width 214 height 47
click at [648, 241] on label "不留客資" at bounding box center [622, 232] width 88 height 38
click at [615, 241] on input "不留客資" at bounding box center [597, 232] width 38 height 38
checkbox input "false"
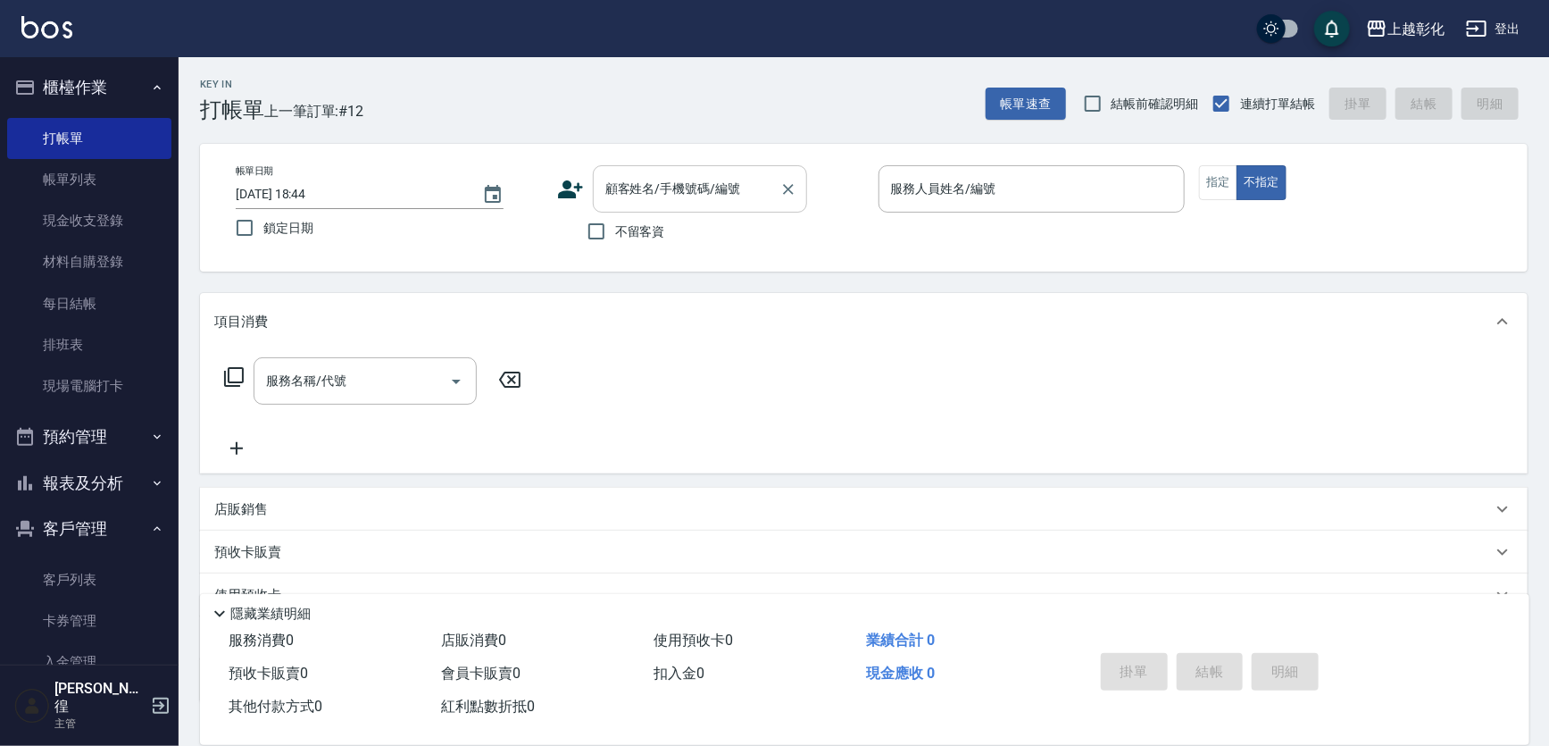
click at [657, 196] on input "顧客姓名/手機號碼/編號" at bounding box center [686, 188] width 171 height 31
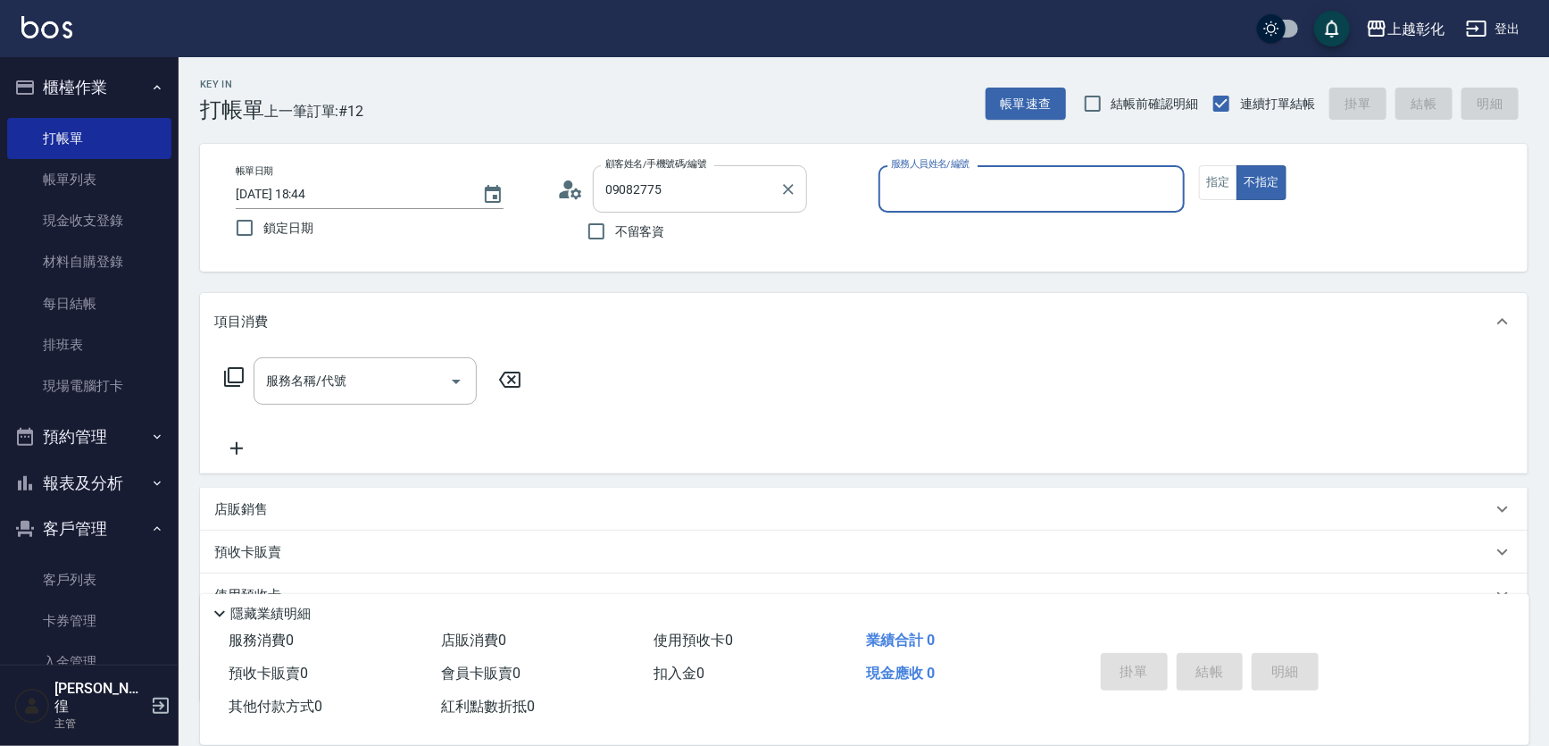
type input "黄曉君/0908277557/null"
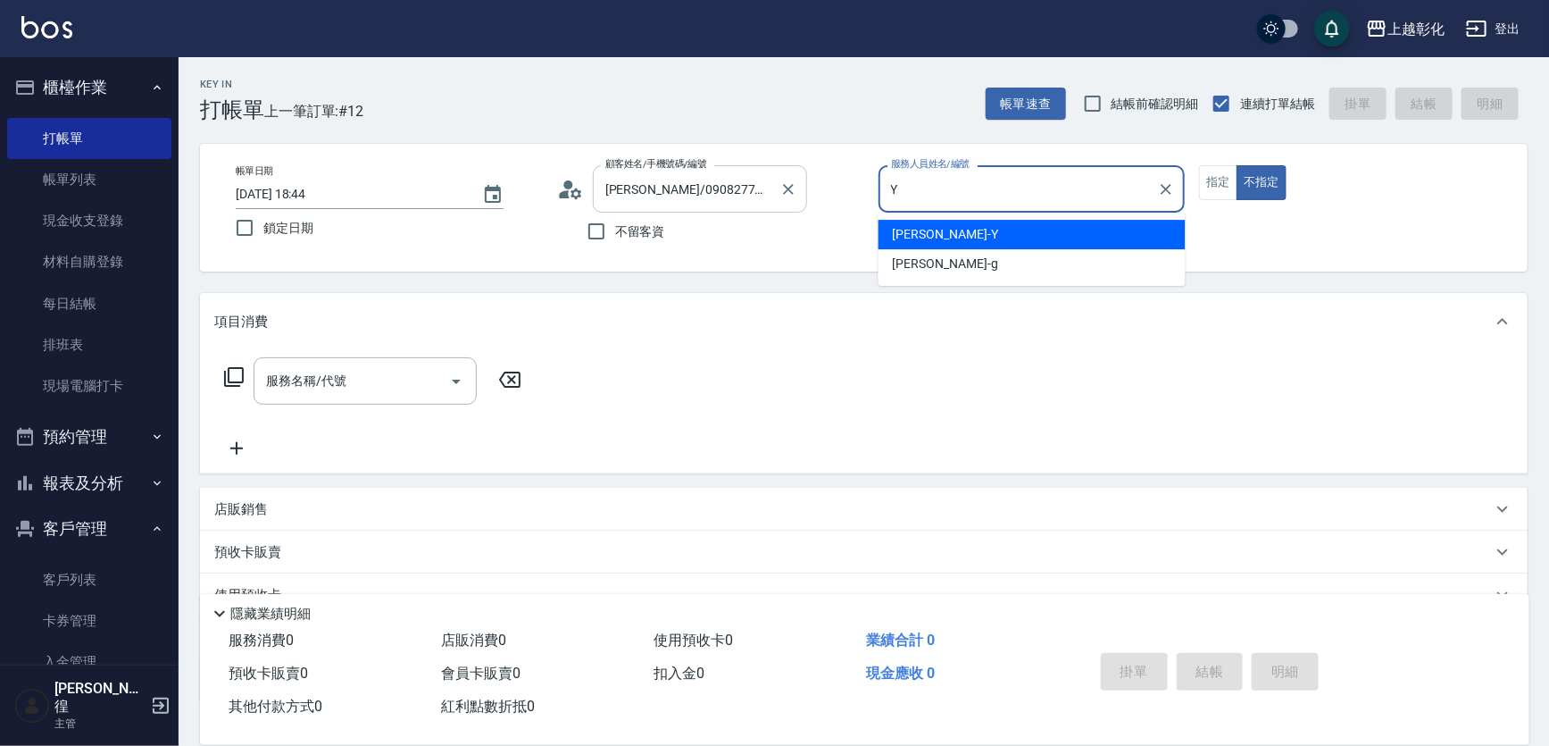
type input "YURI-Y"
type button "false"
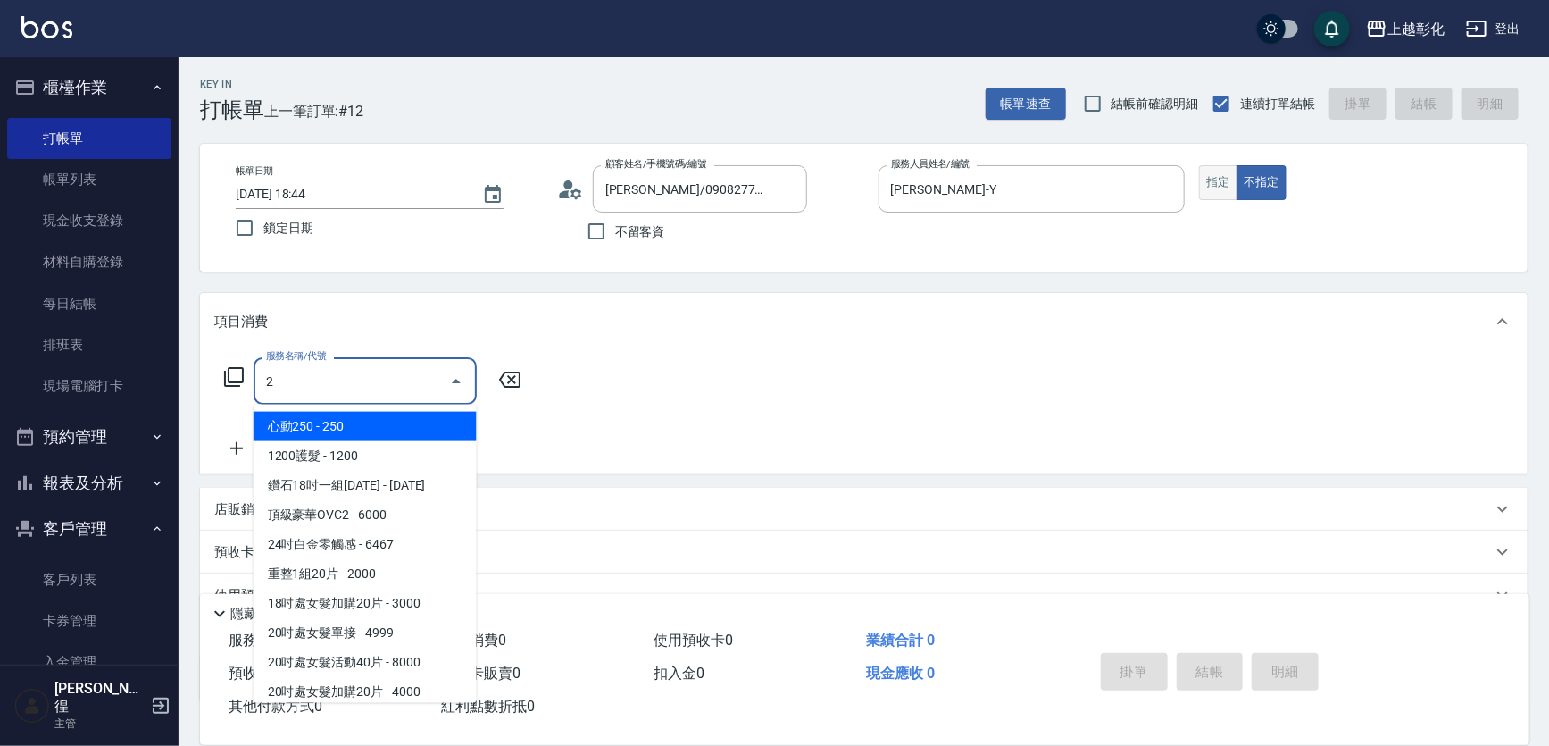
type input "2"
click at [1224, 168] on button "指定" at bounding box center [1218, 182] width 38 height 35
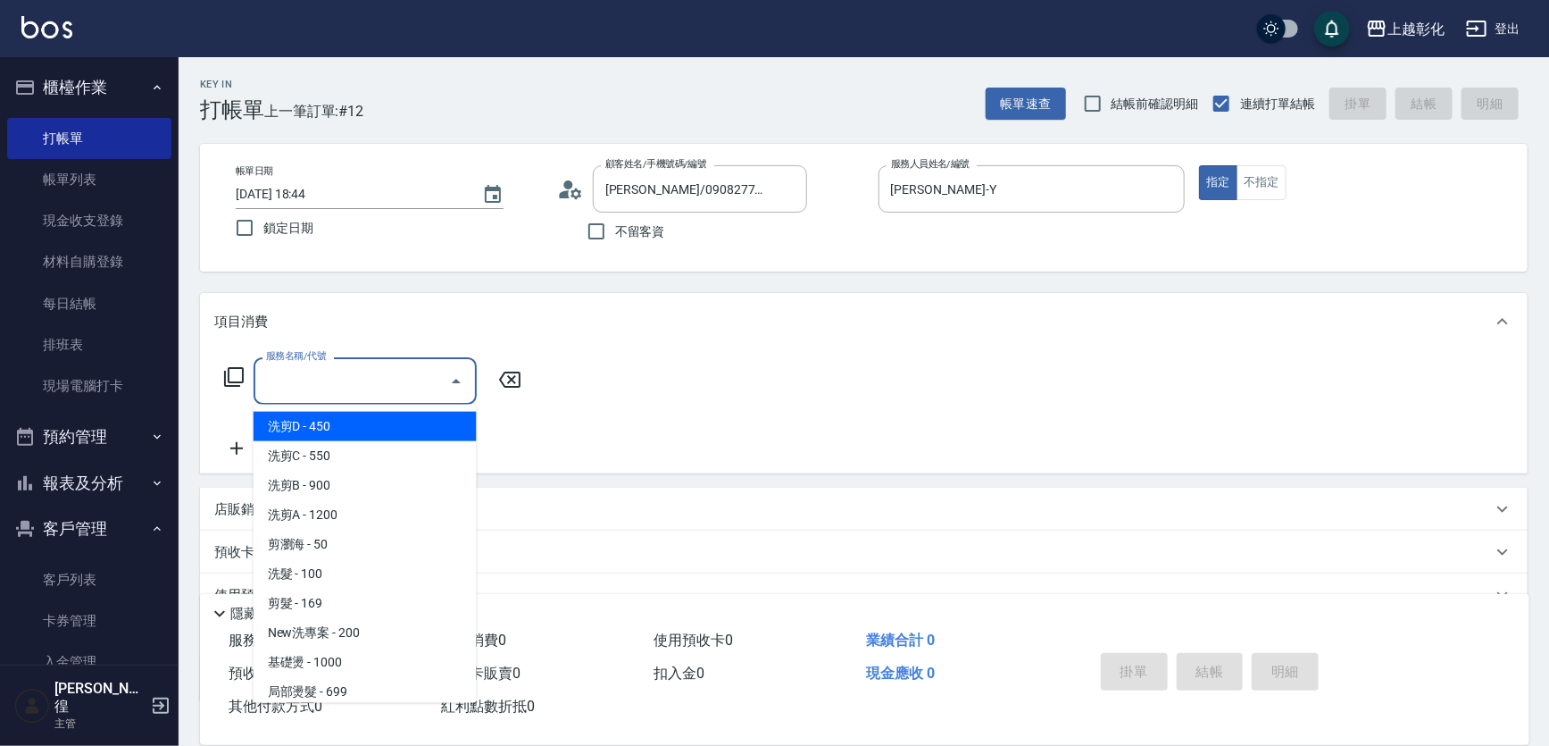
click at [358, 366] on input "服務名稱/代號" at bounding box center [352, 380] width 180 height 31
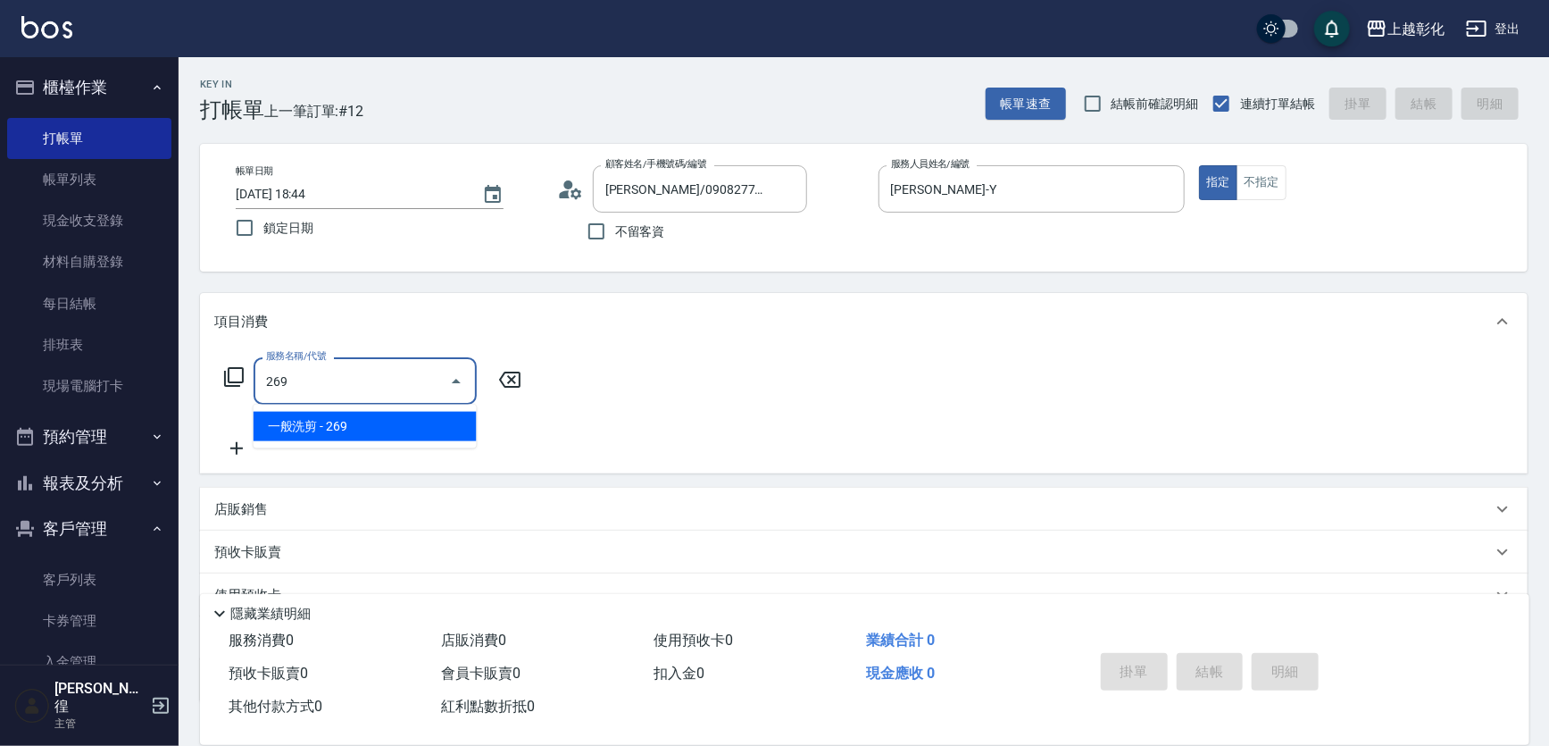
type input "一般洗剪(269)"
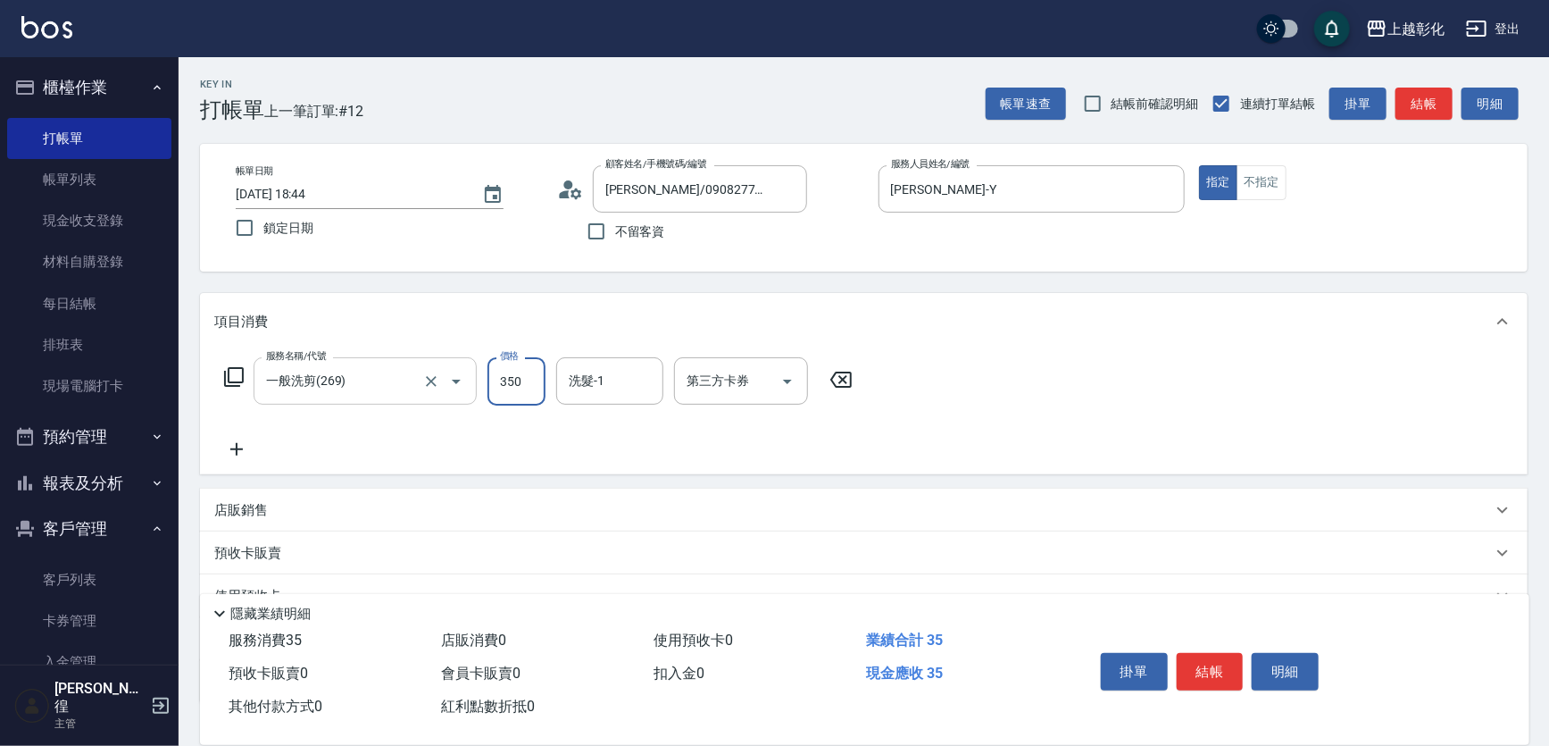
type input "350"
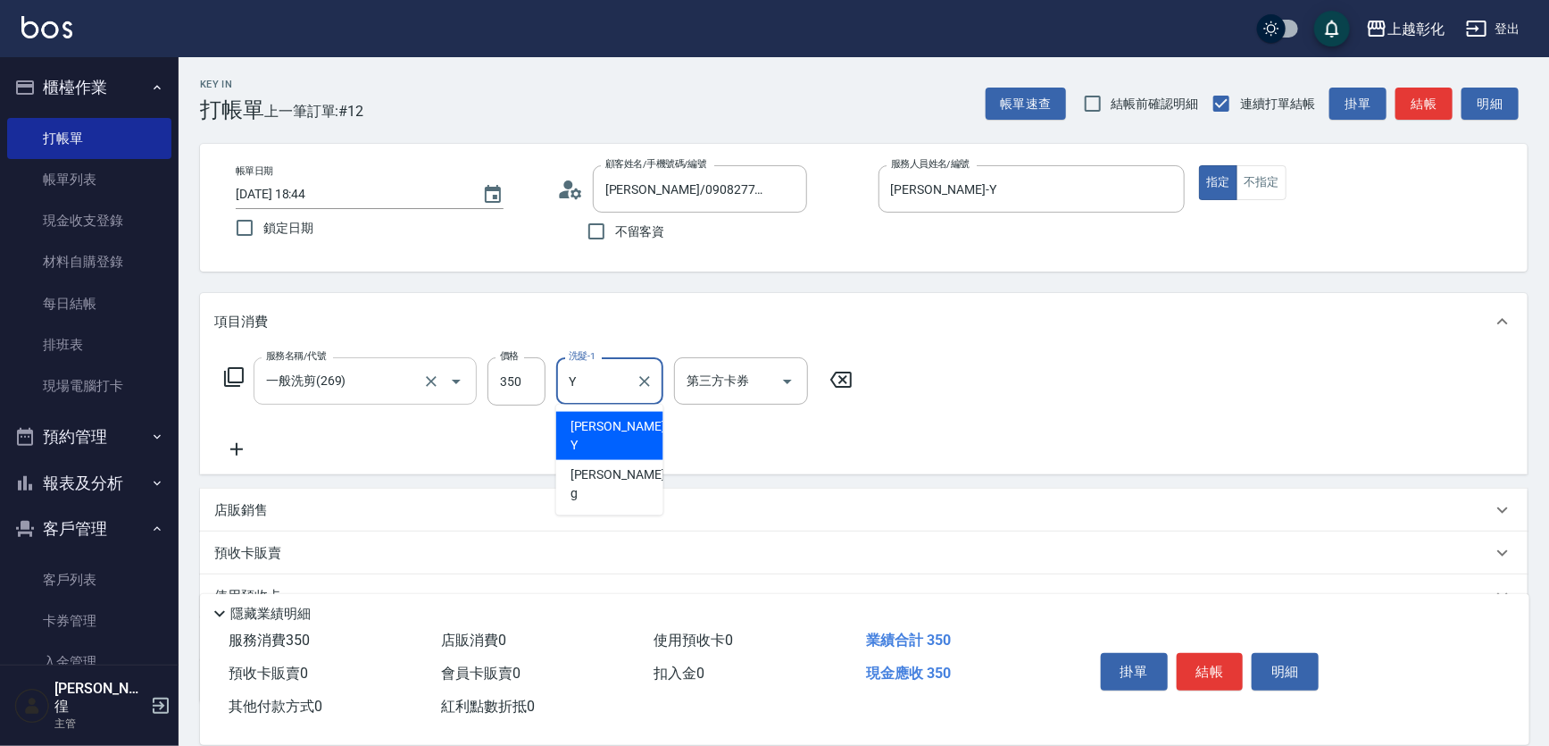
type input "YURI-Y"
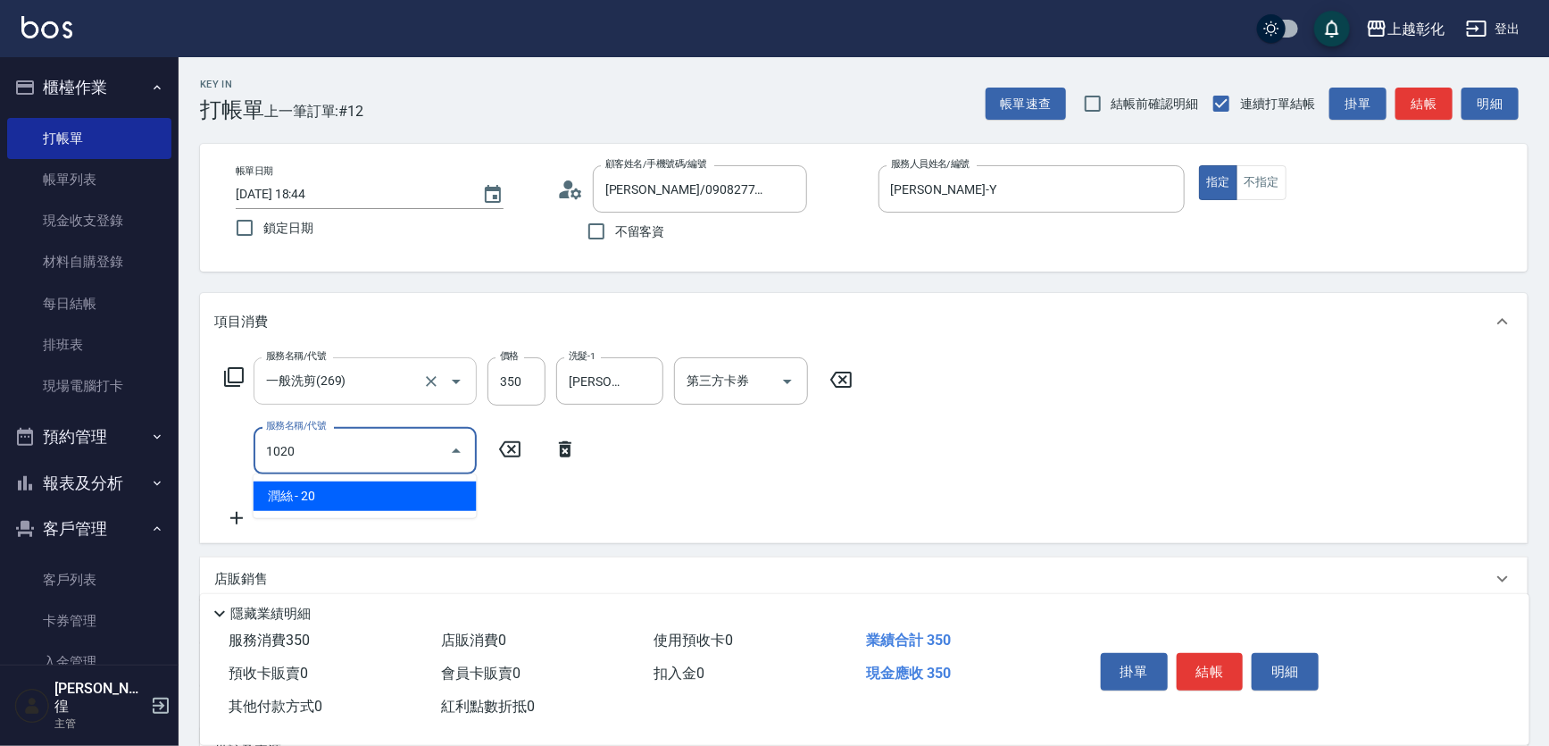
type input "潤絲(1020)"
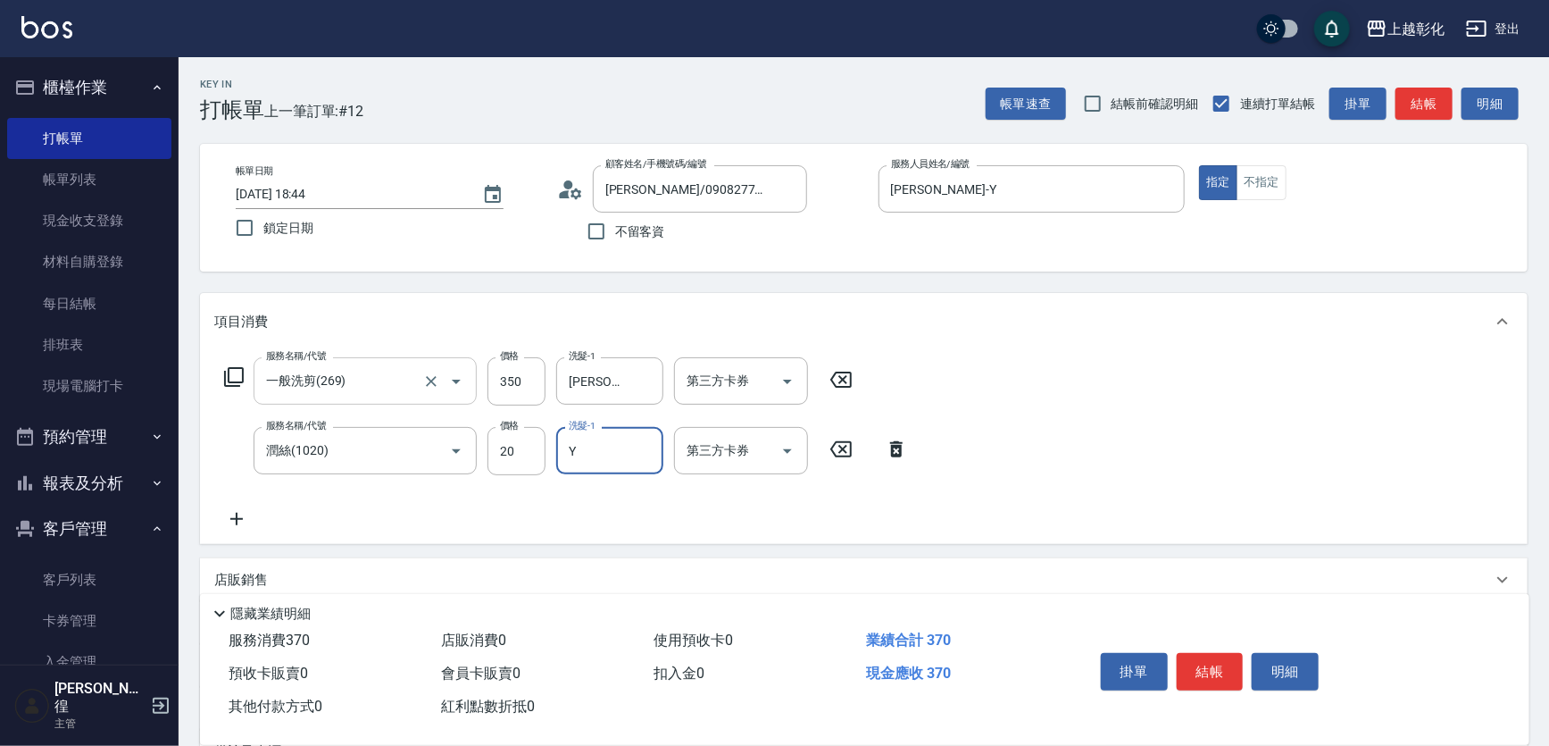
type input "YURI-Y"
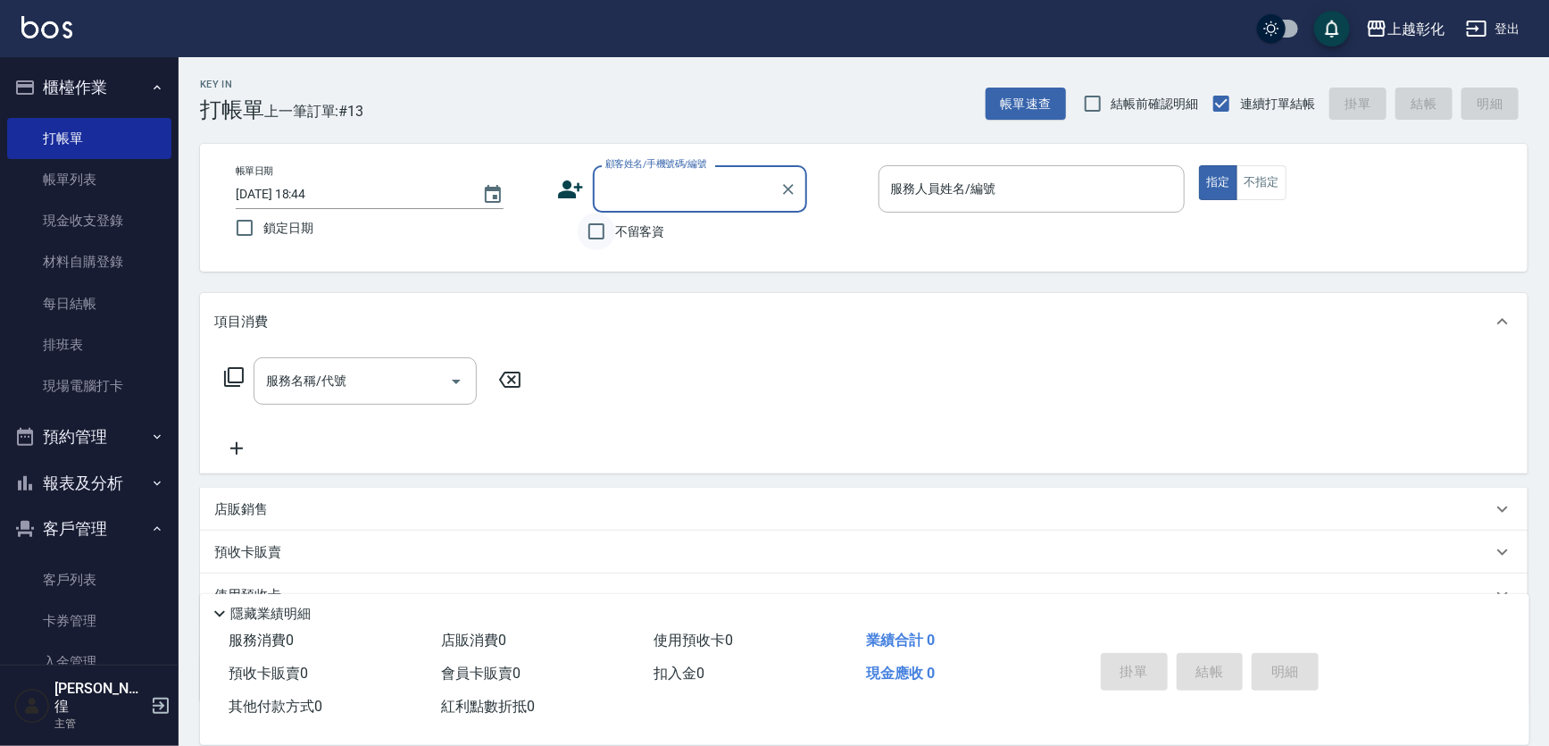
click at [610, 234] on input "不留客資" at bounding box center [597, 232] width 38 height 38
checkbox input "true"
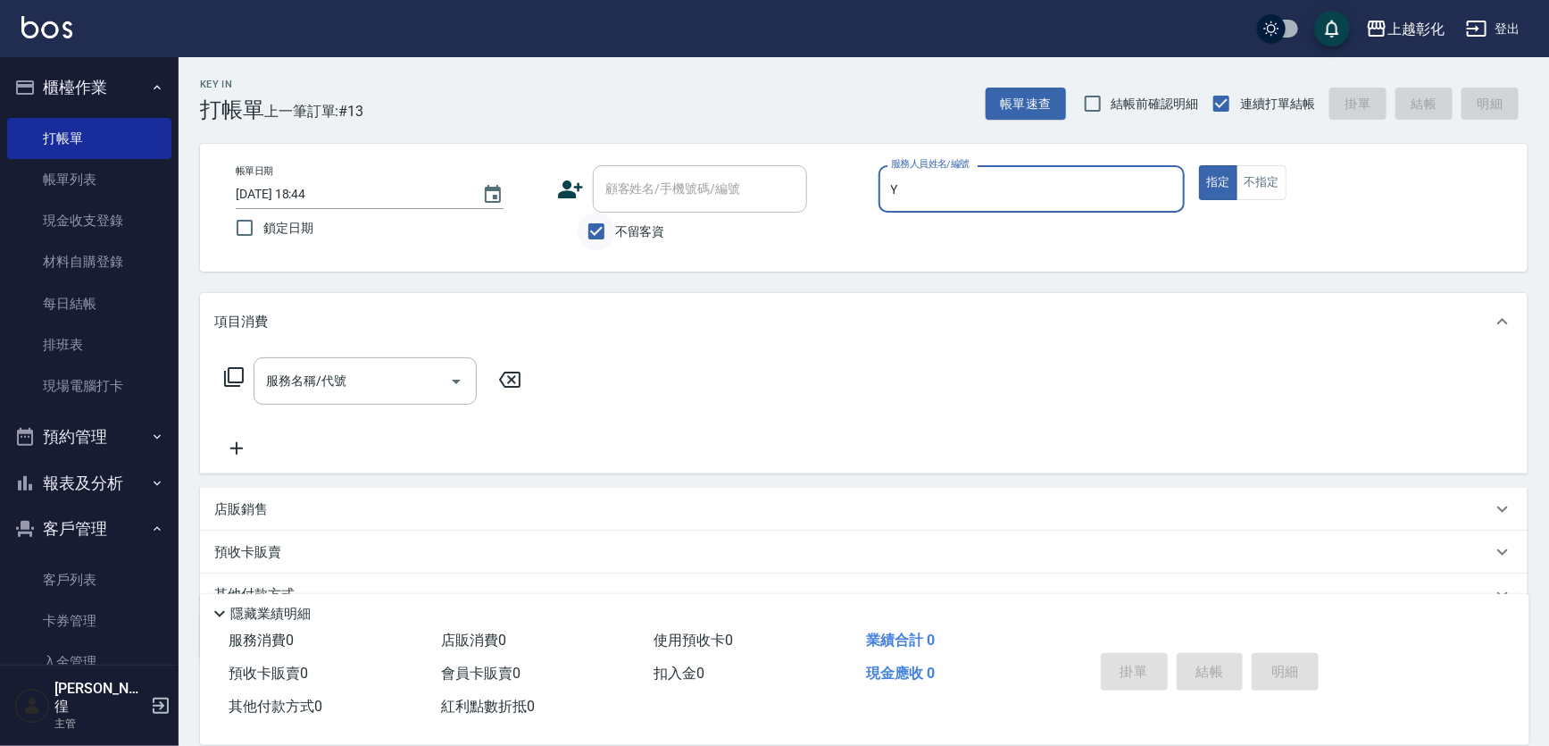
type input "YURI-Y"
type input "陳紹宇/0936856908/"
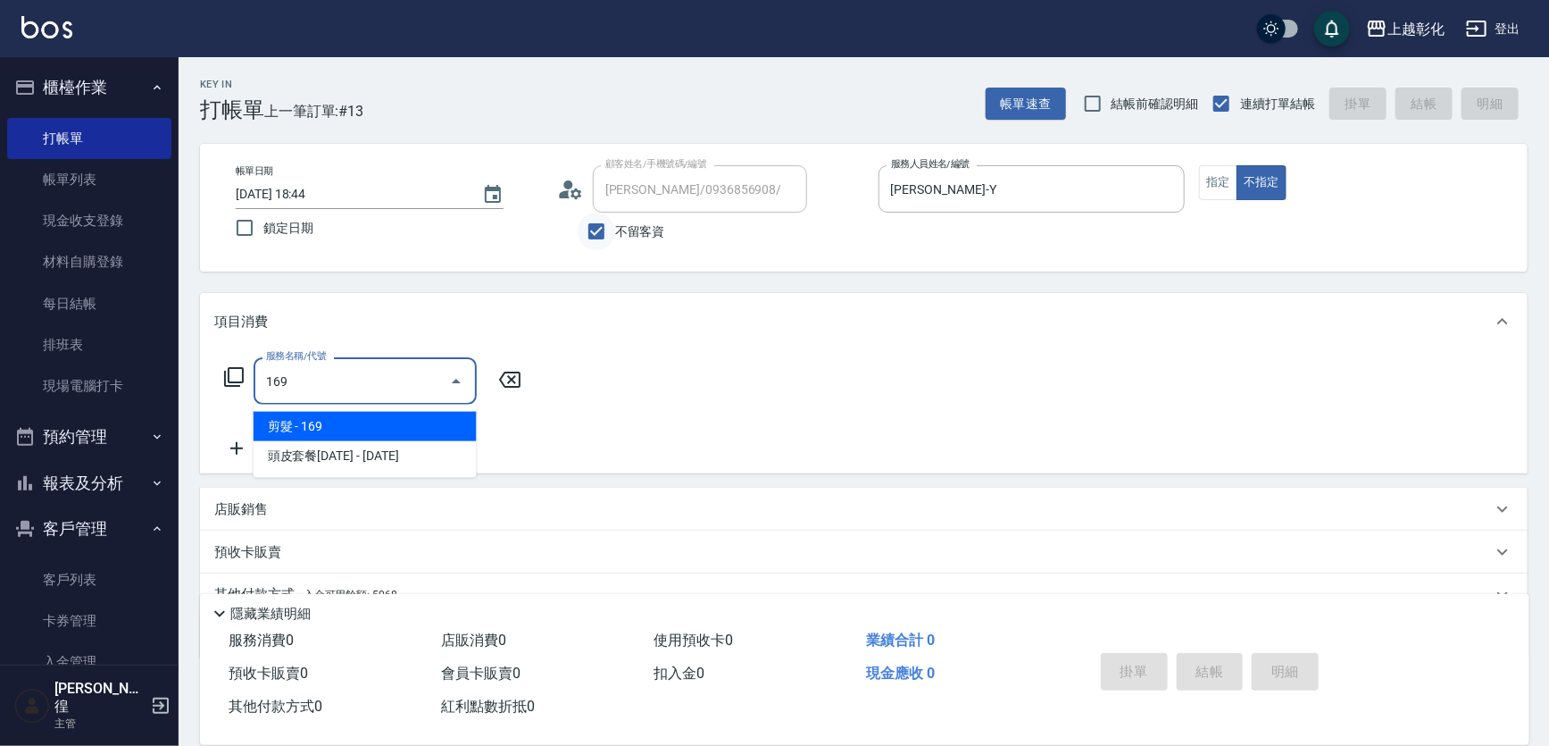
type input "剪髮(169)"
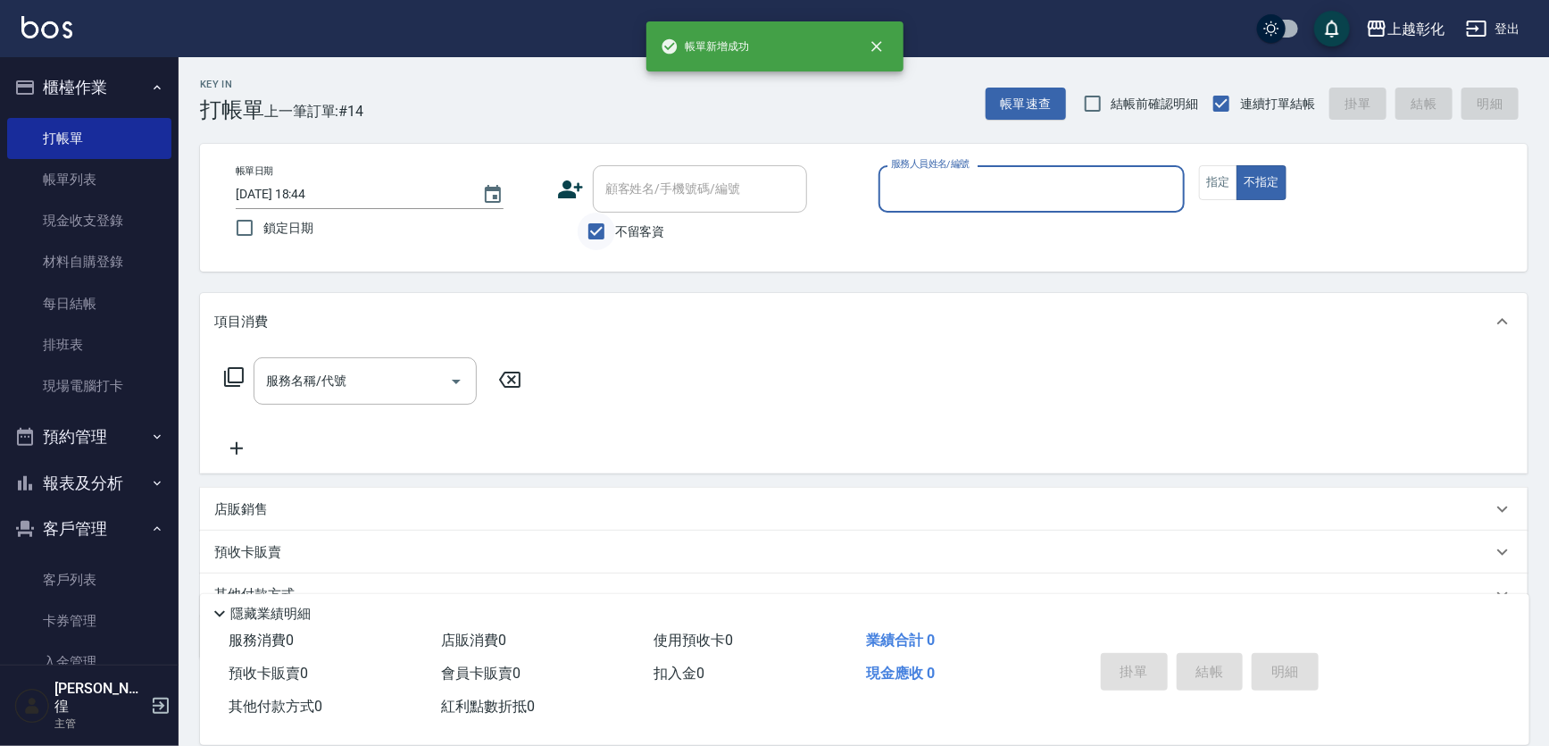
click at [596, 226] on input "不留客資" at bounding box center [597, 232] width 38 height 38
checkbox input "false"
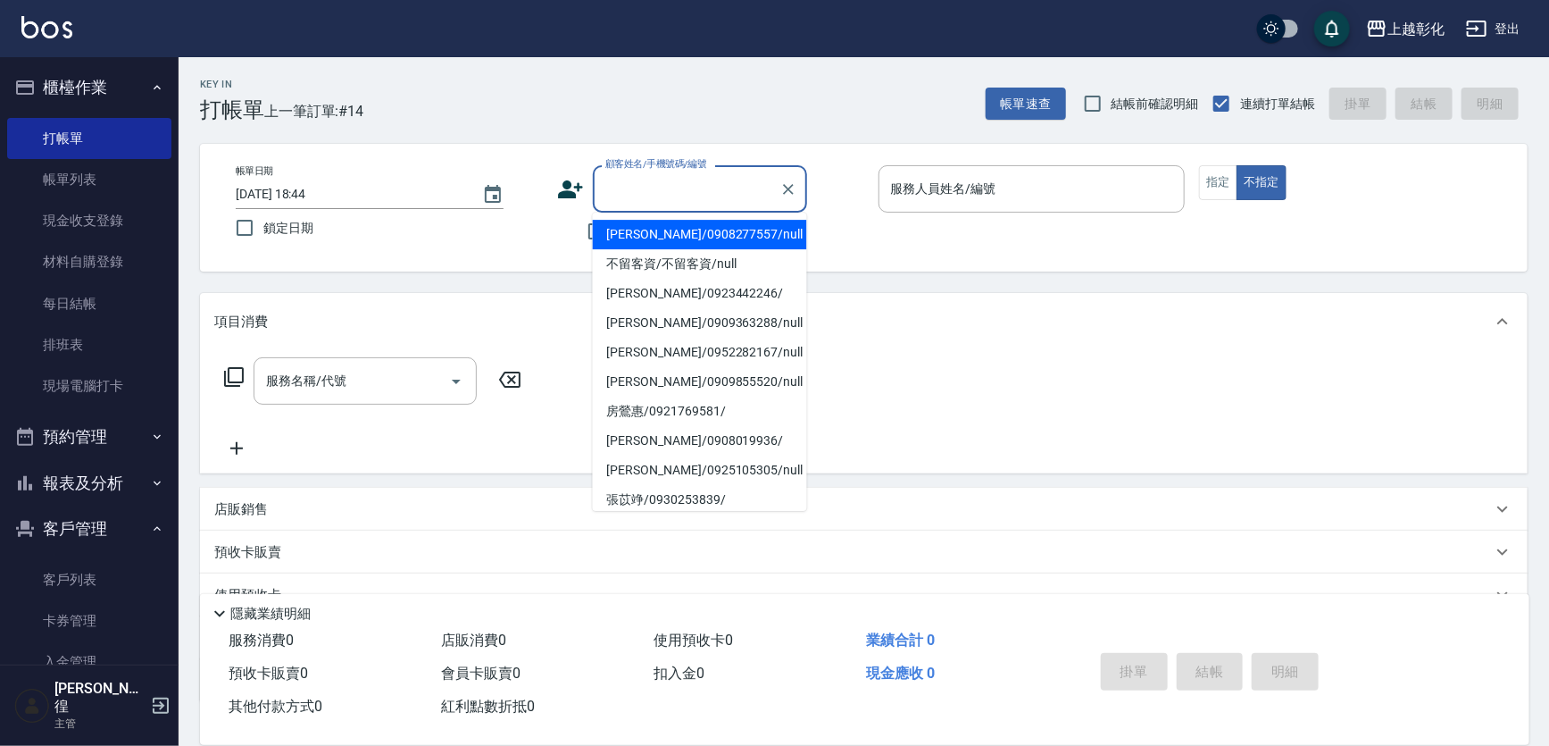
click at [627, 187] on div "顧客姓名/手機號碼/編號 顧客姓名/手機號碼/編號" at bounding box center [700, 188] width 214 height 47
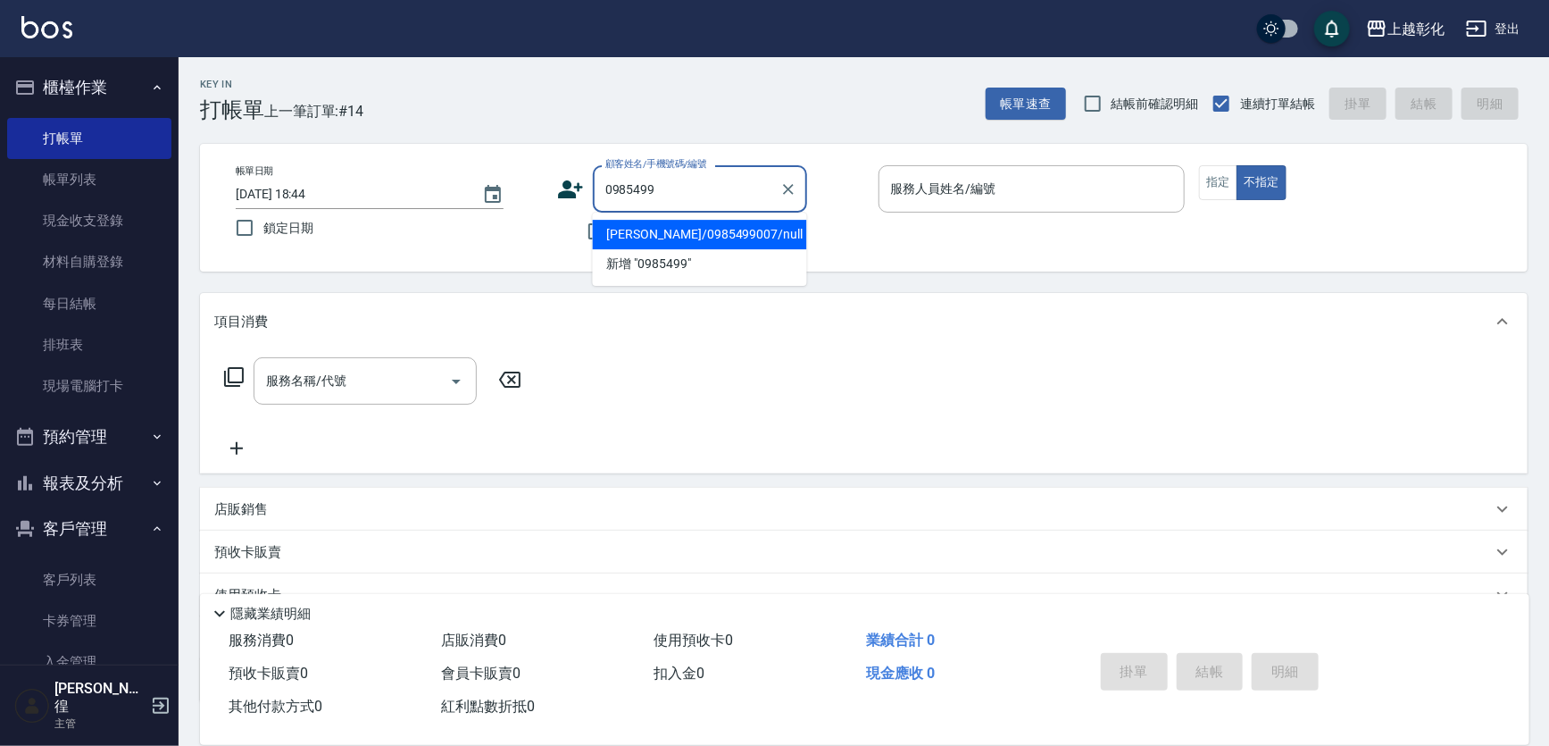
type input "謝美琴/0985499007/null"
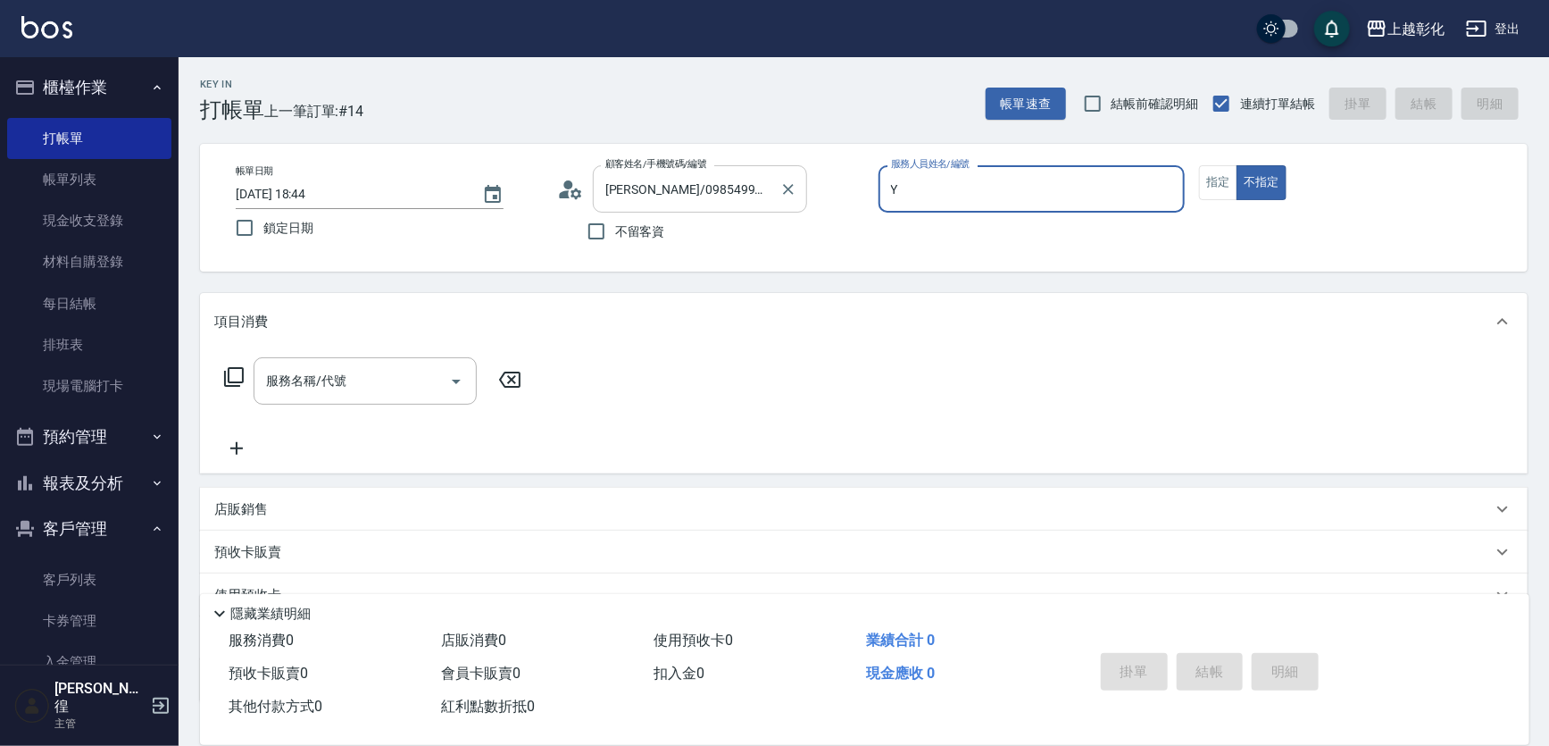
type input "YURI-Y"
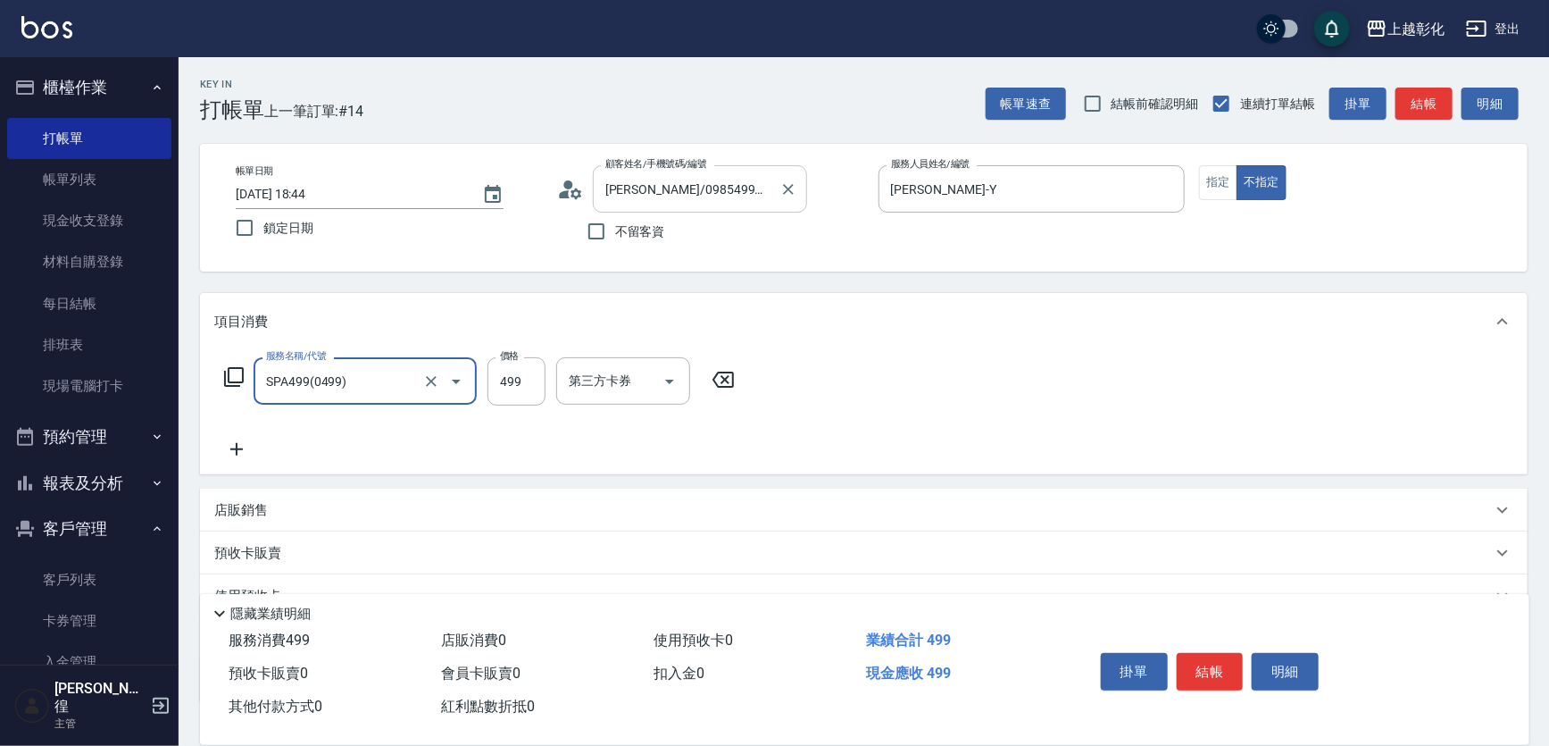
type input "SPA499(0499)"
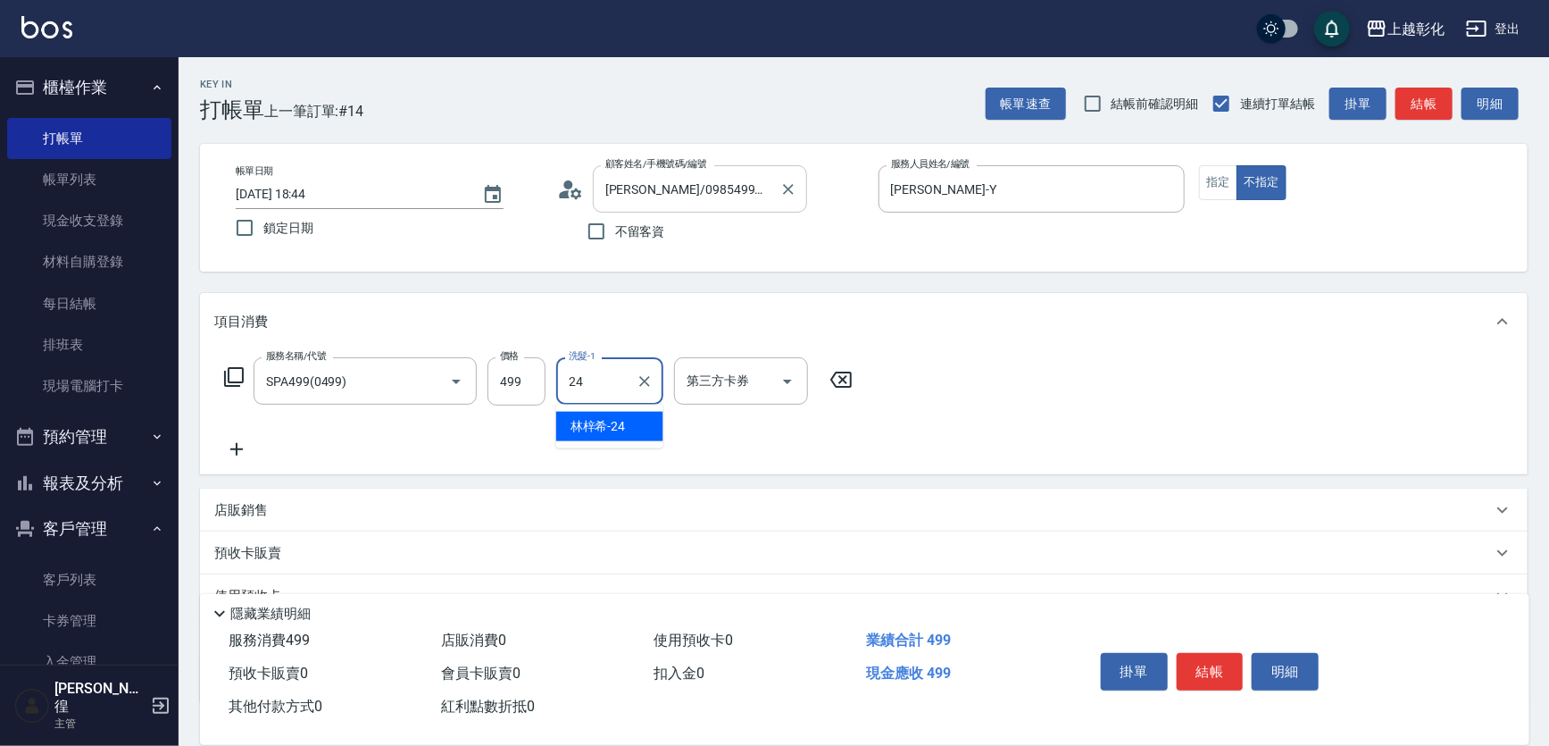
type input "林梓希-24"
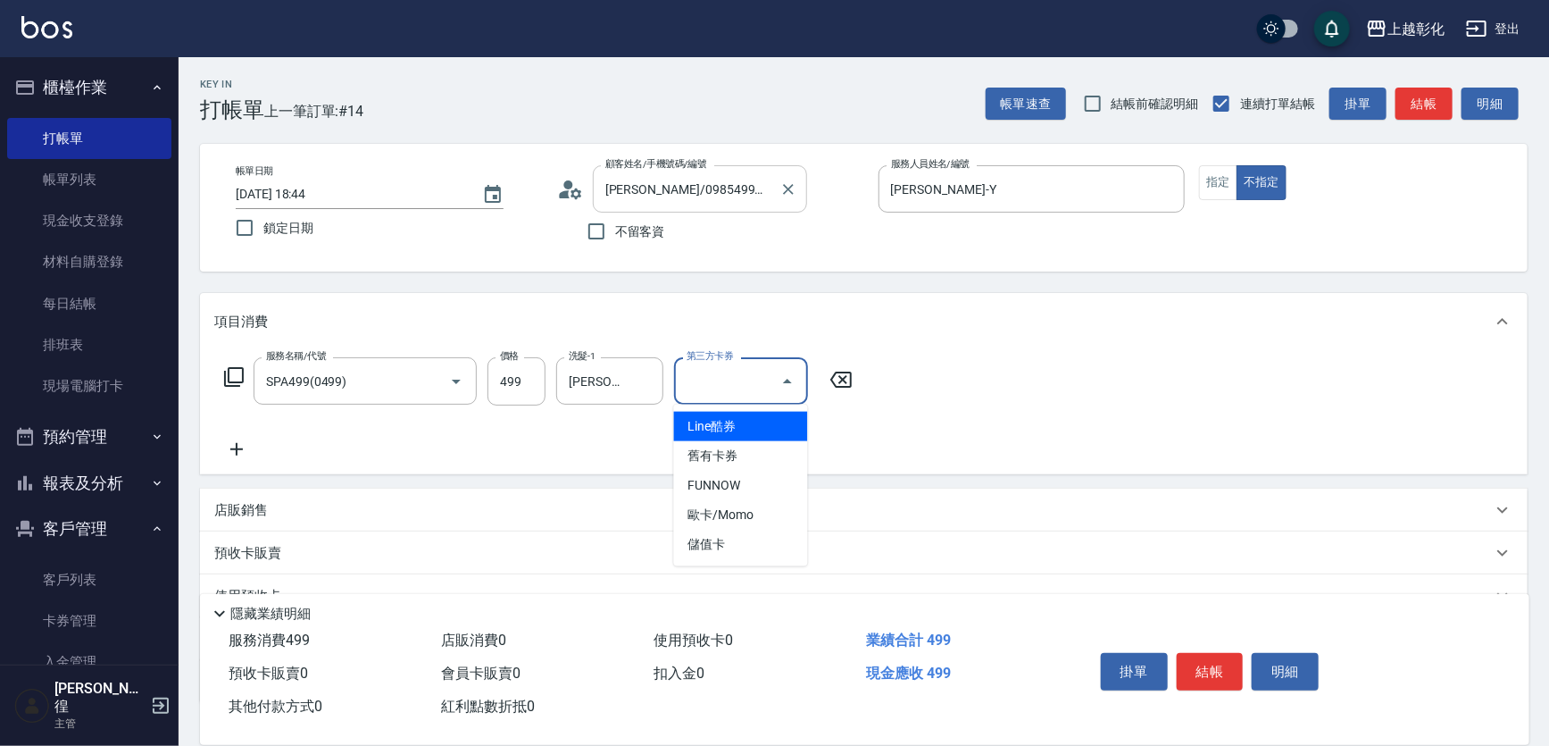
type input "儲值卡"
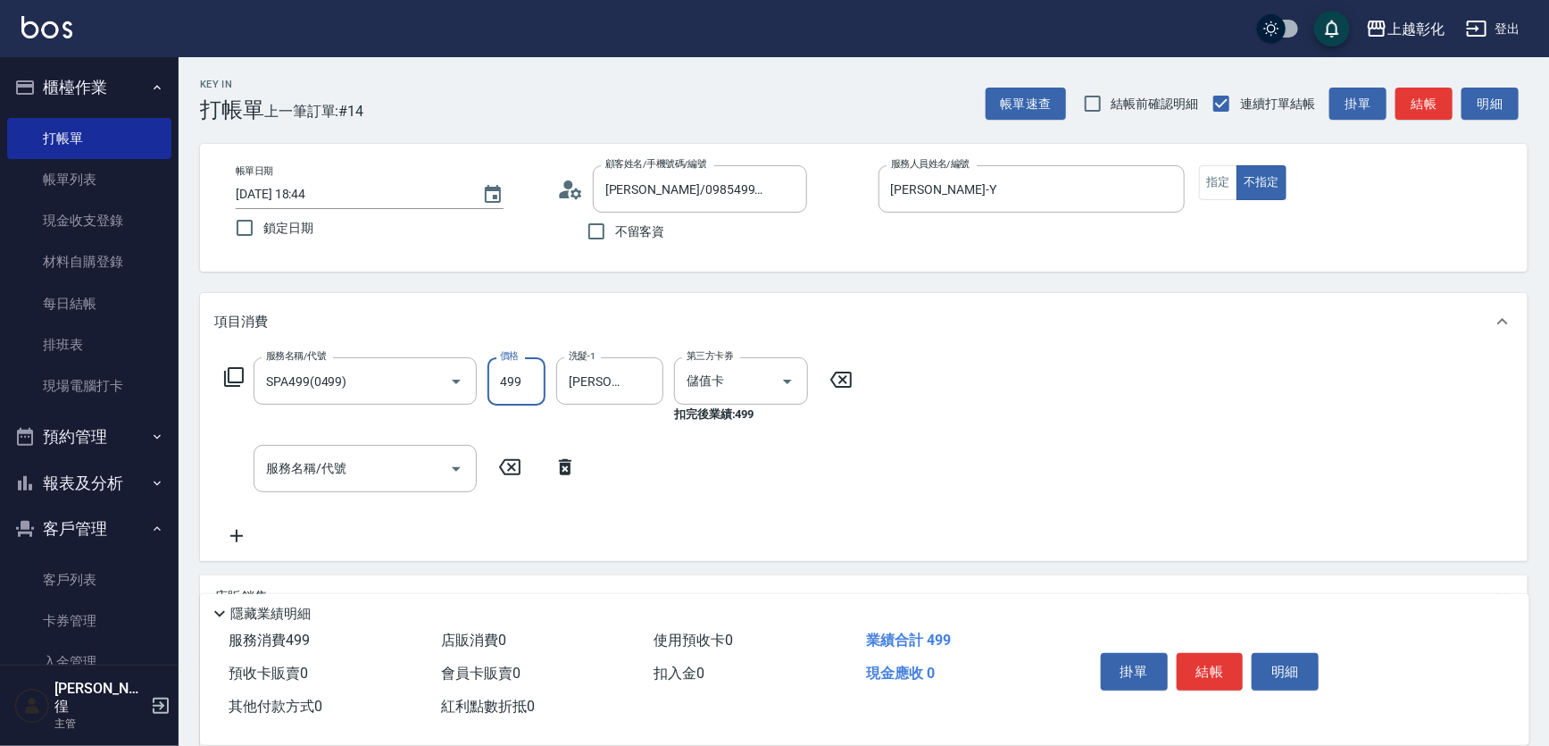
click at [511, 376] on input "499" at bounding box center [517, 381] width 58 height 48
type input "599"
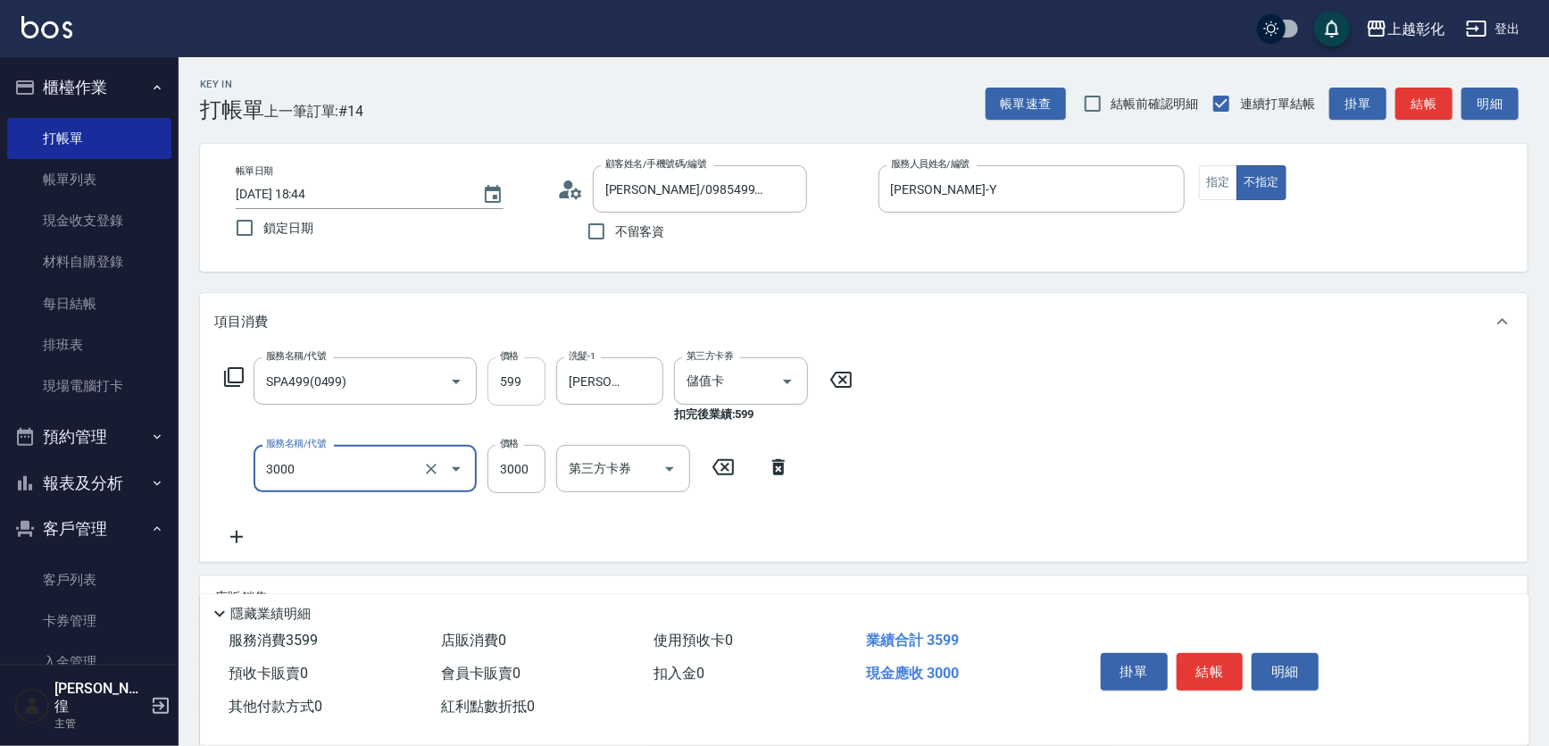
type input "頂級豪華OVC3(3000)"
type input "1000"
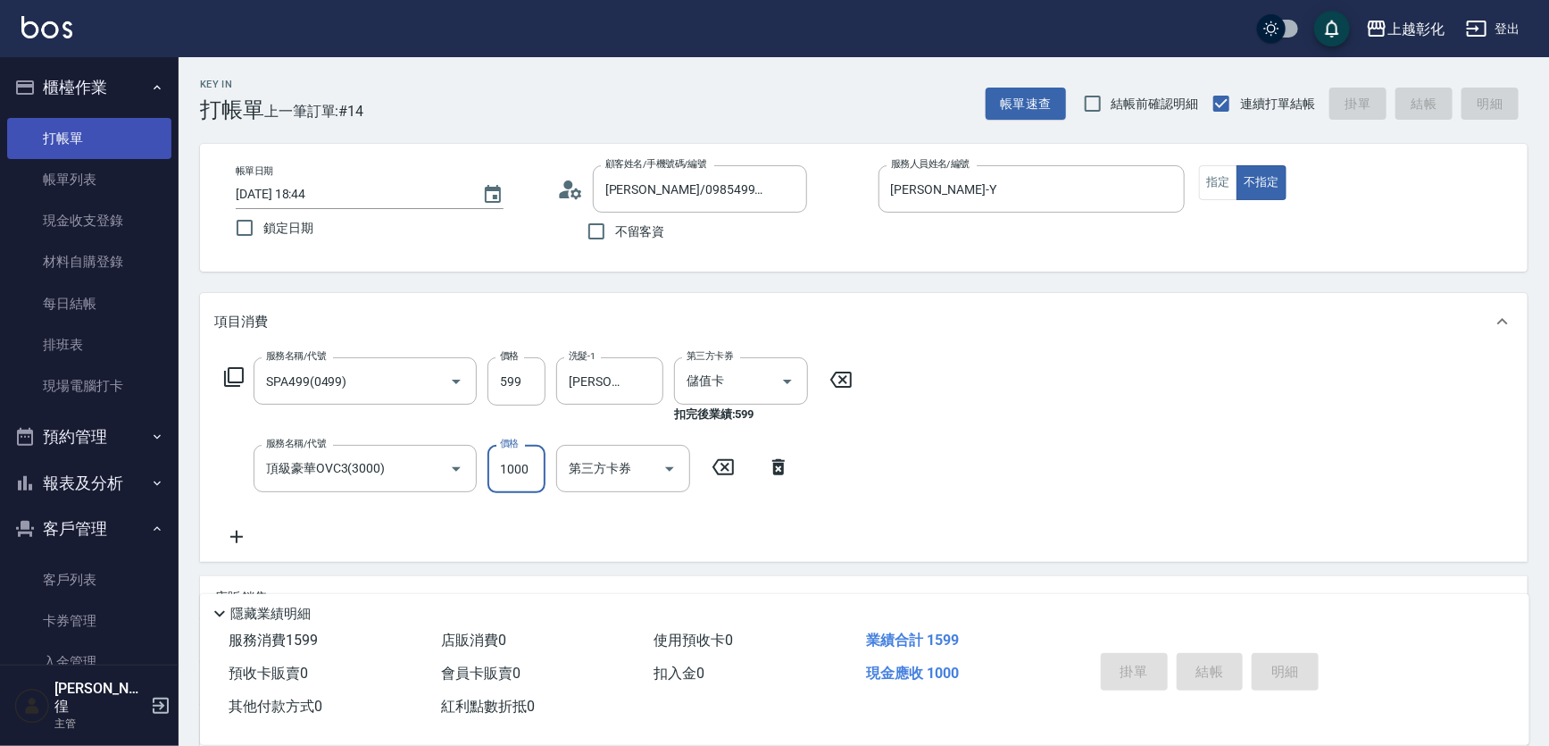
type input "2025/09/22 18:45"
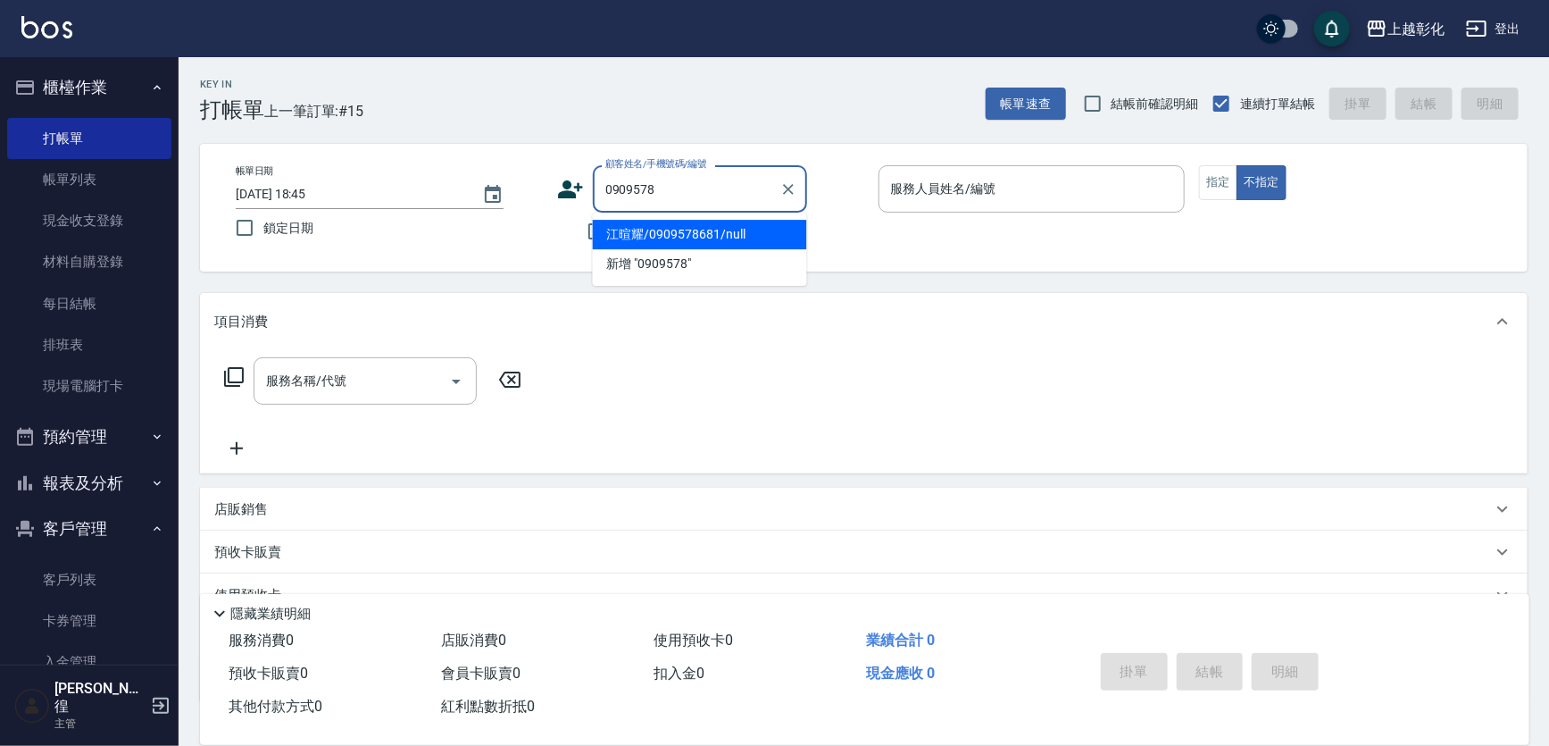
type input "江暄耀/0909578681/null"
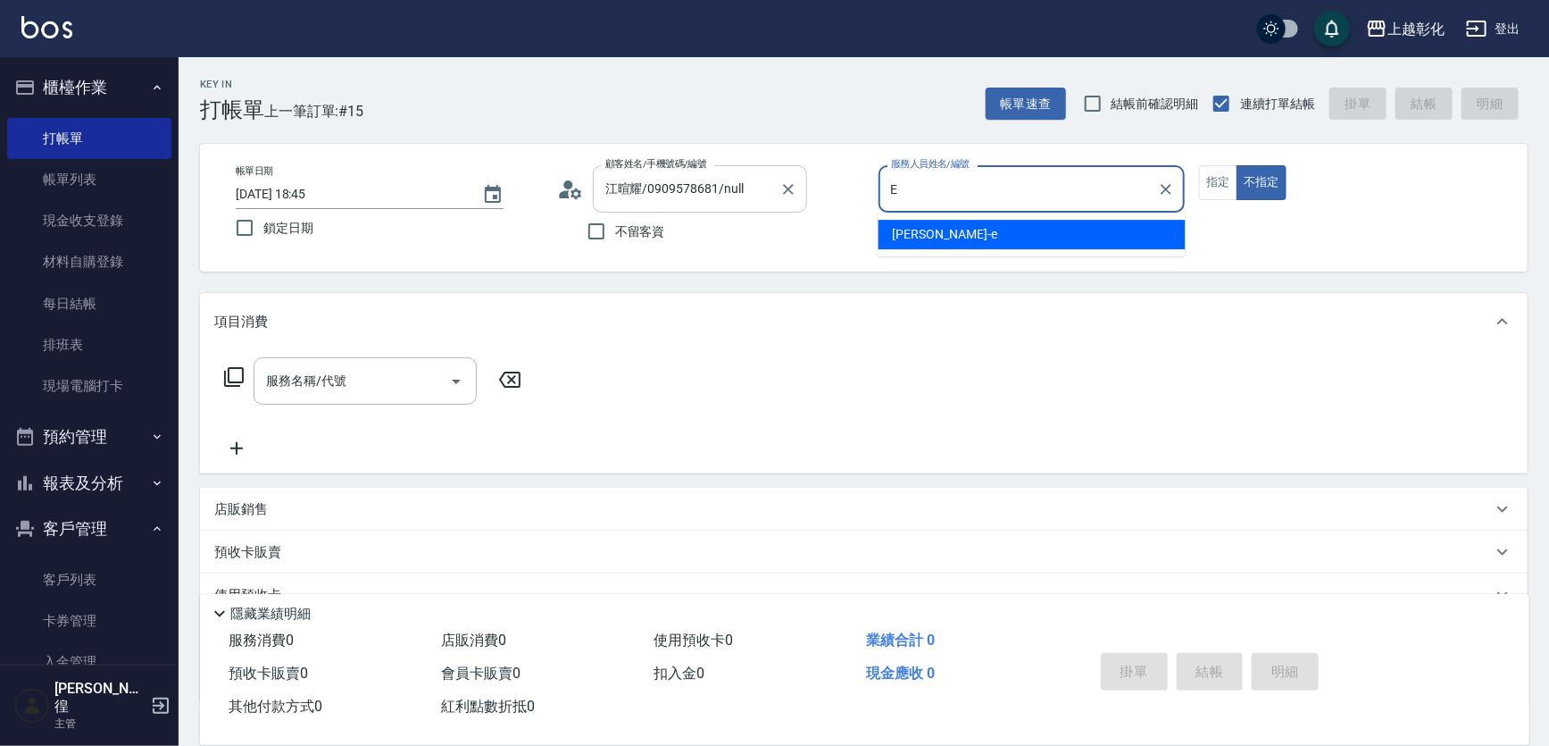
type input "allen-e"
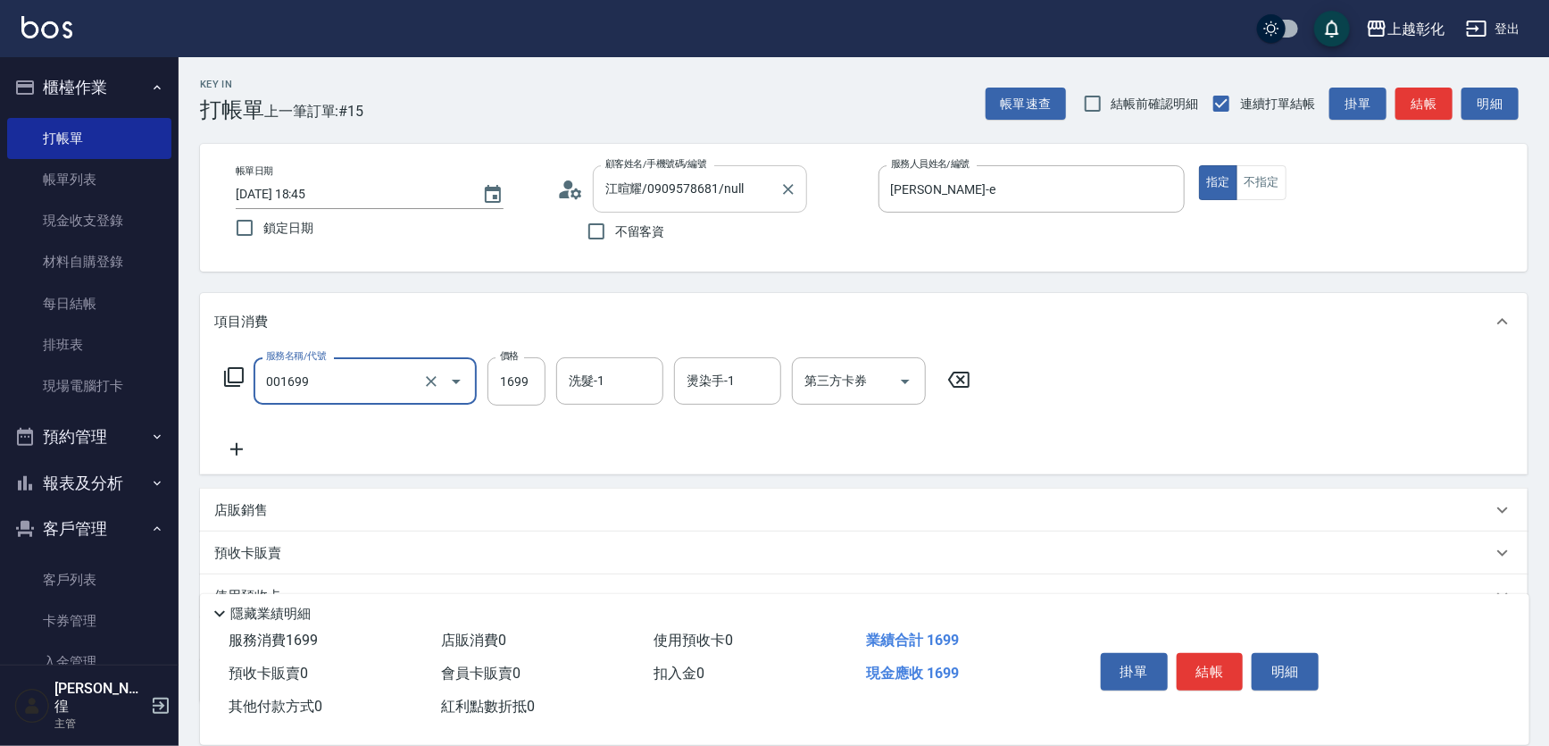
type input "型男燙髮B(001699)"
type input "1800"
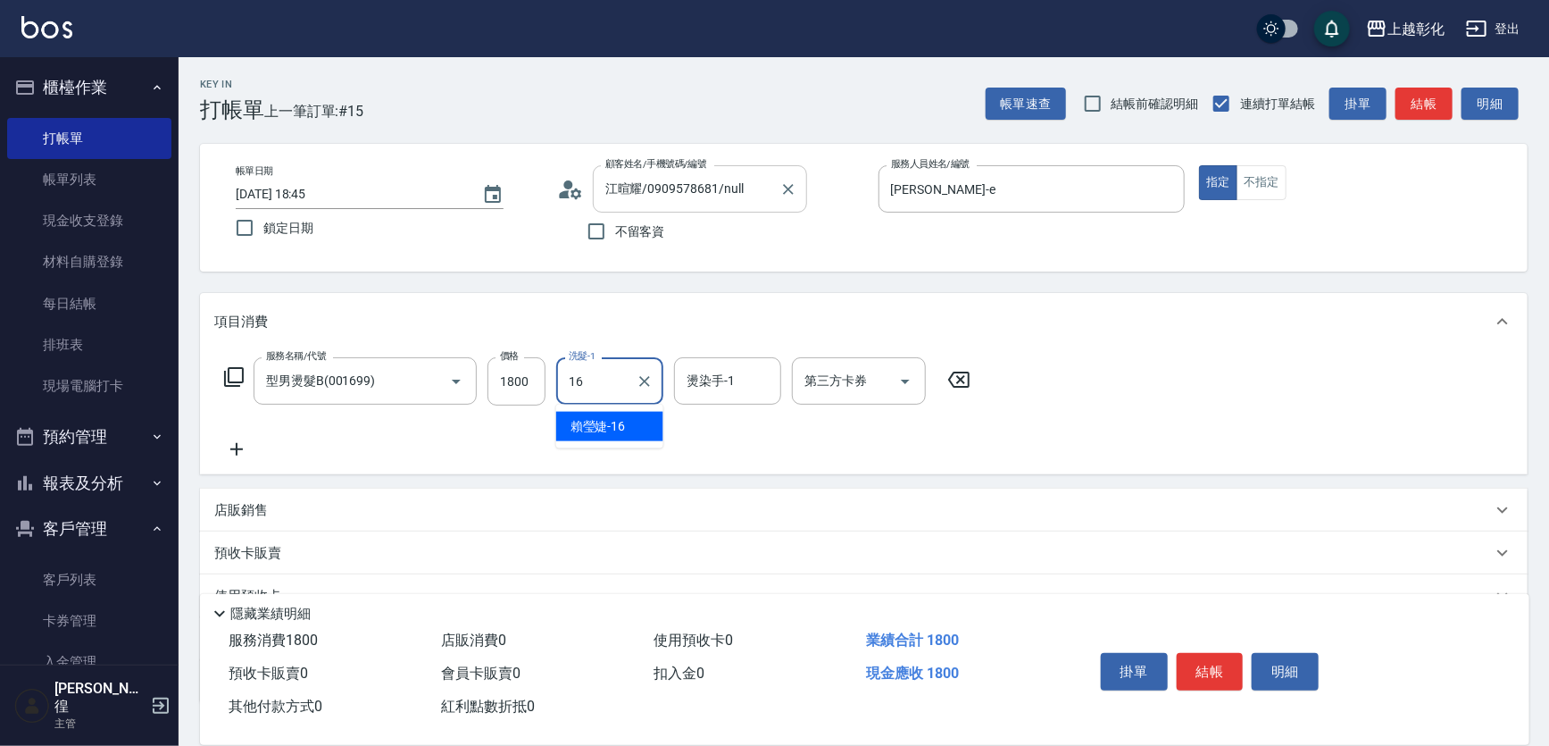
type input "賴瑩婕-16"
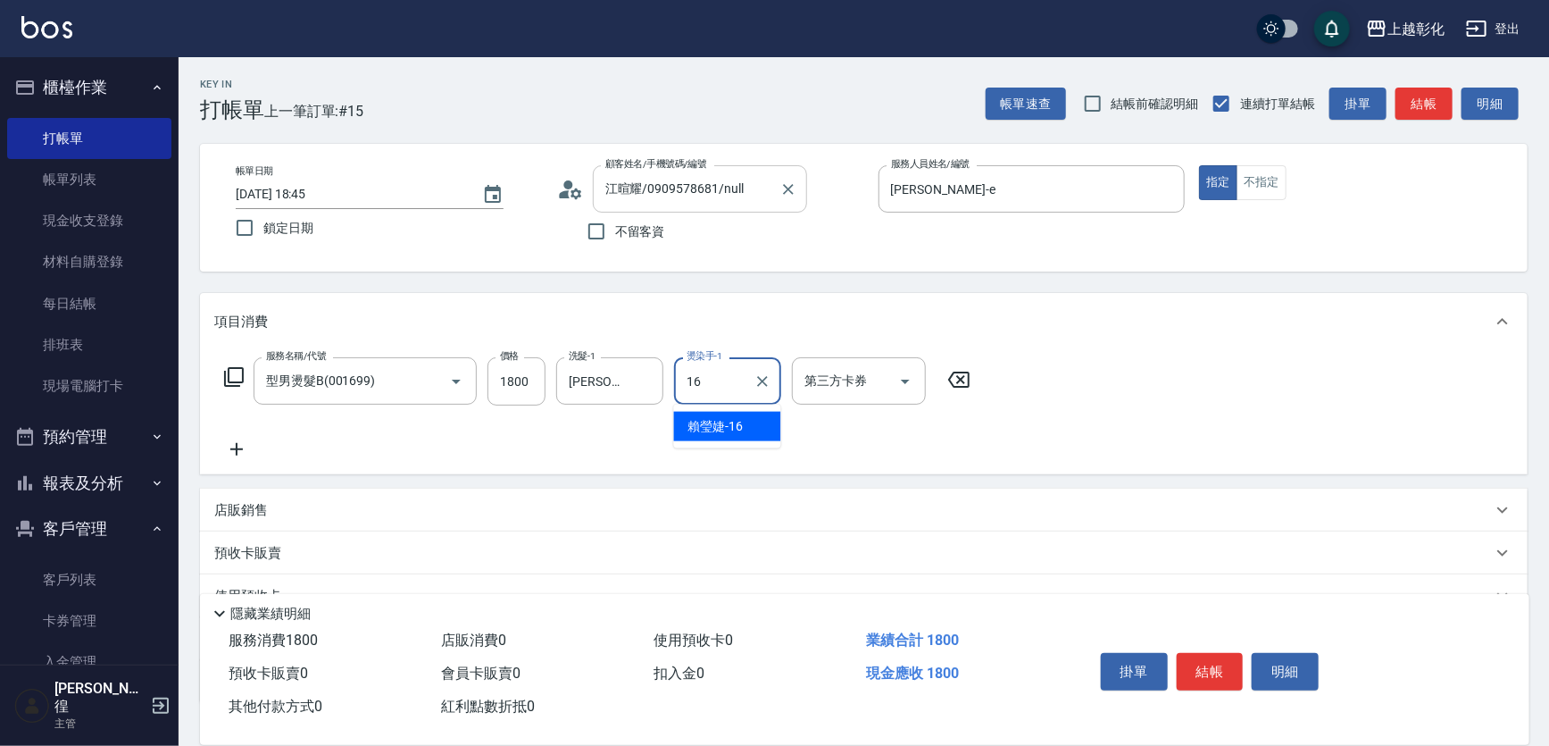
type input "賴瑩婕-16"
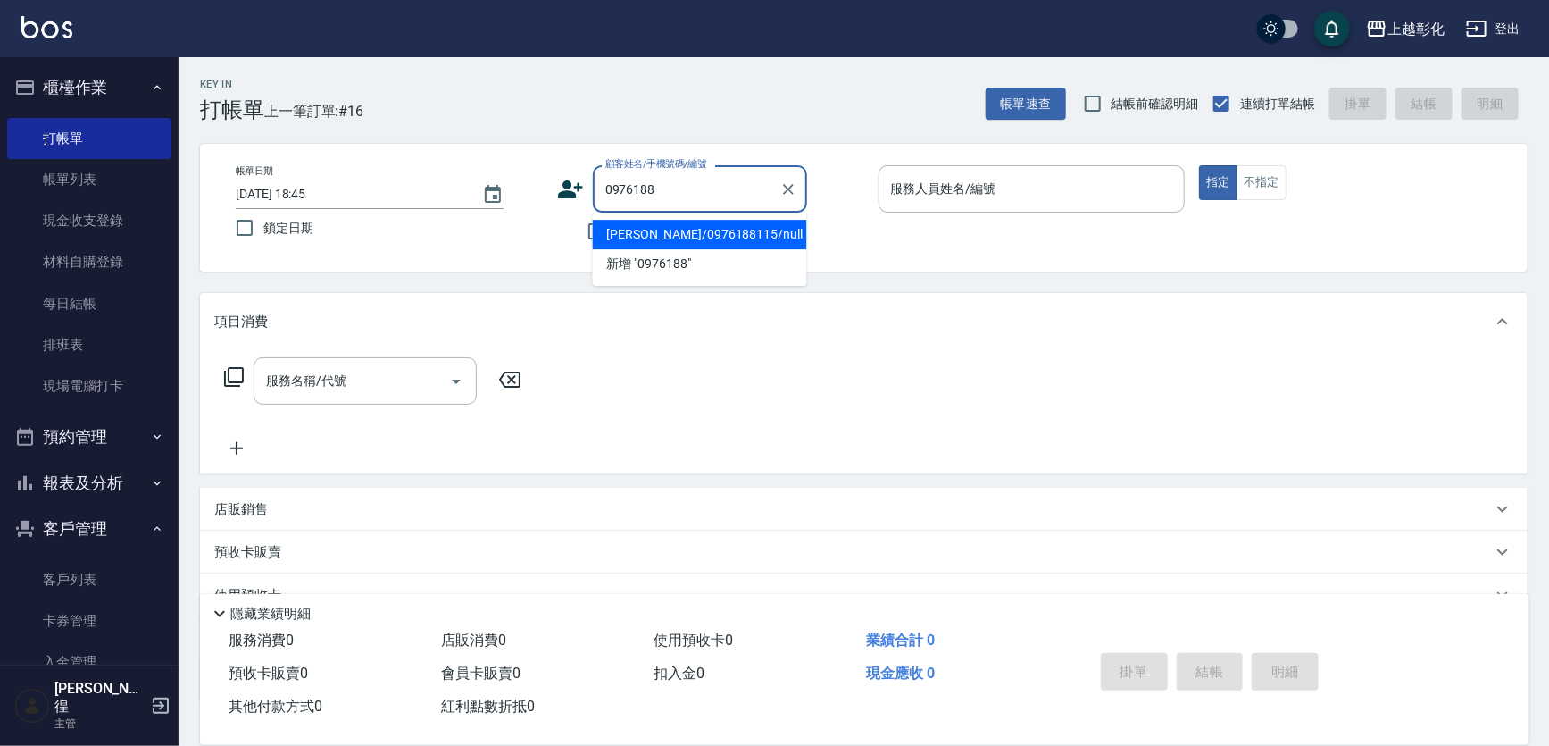
type input "徐如音/0976188115/null"
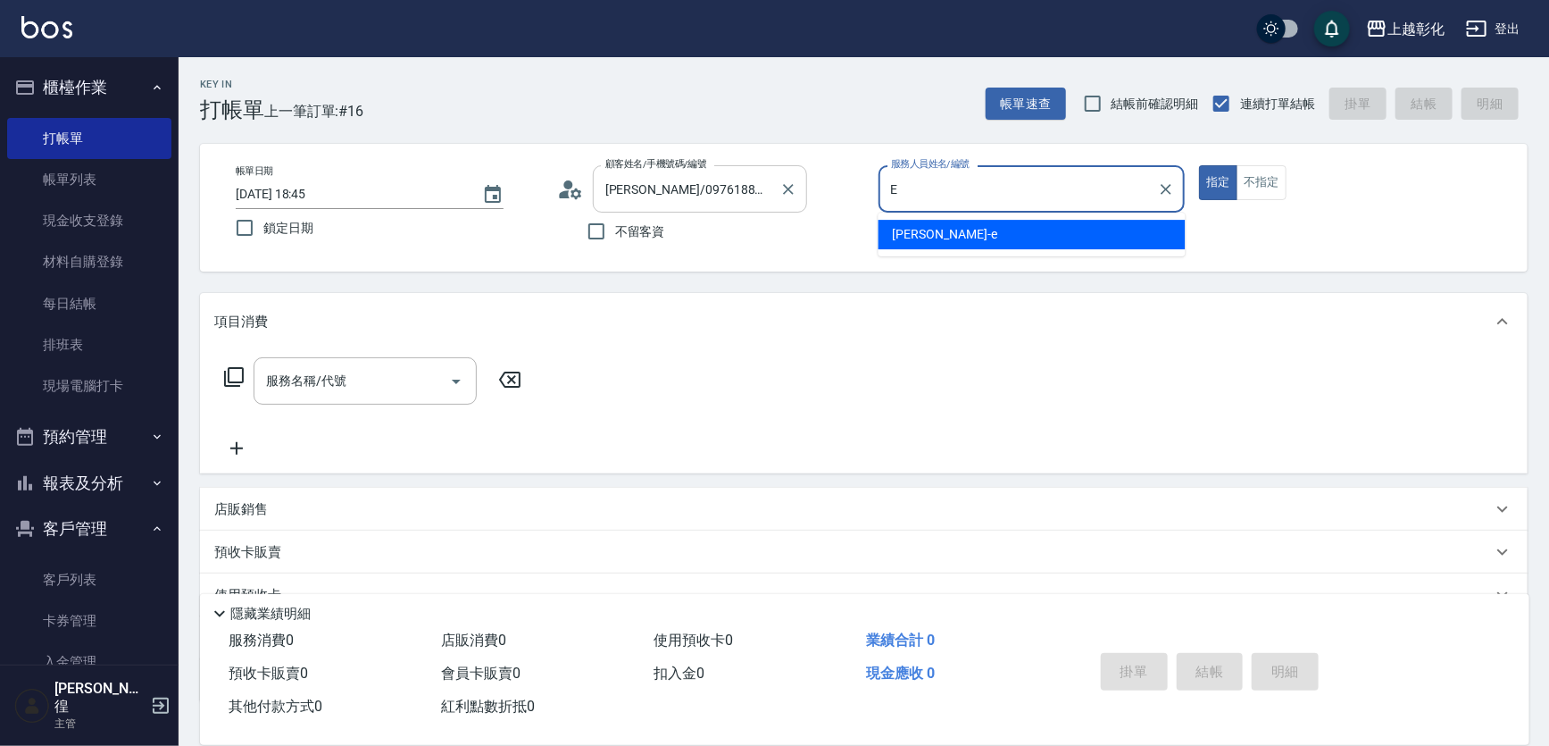
type input "allen-e"
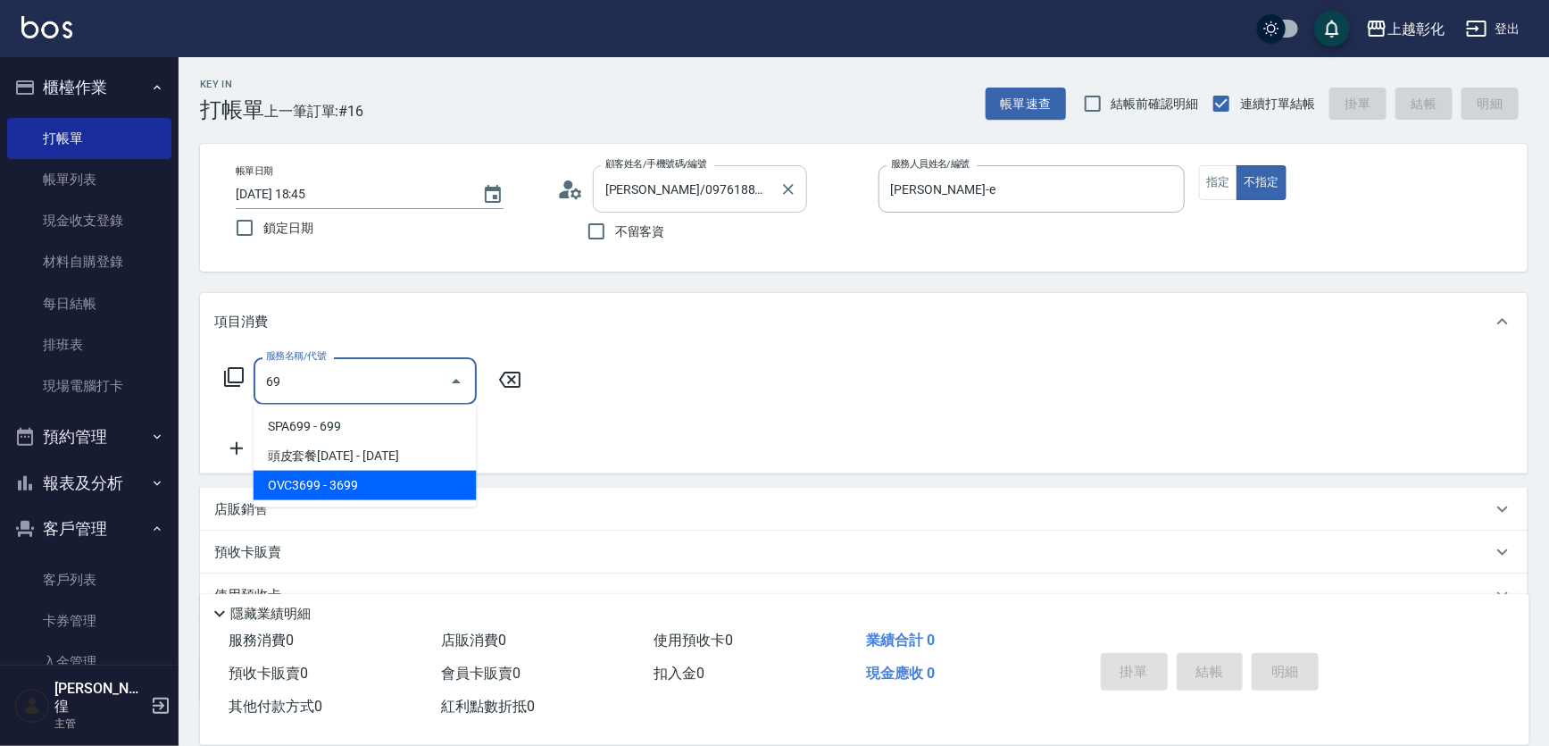
type input "6"
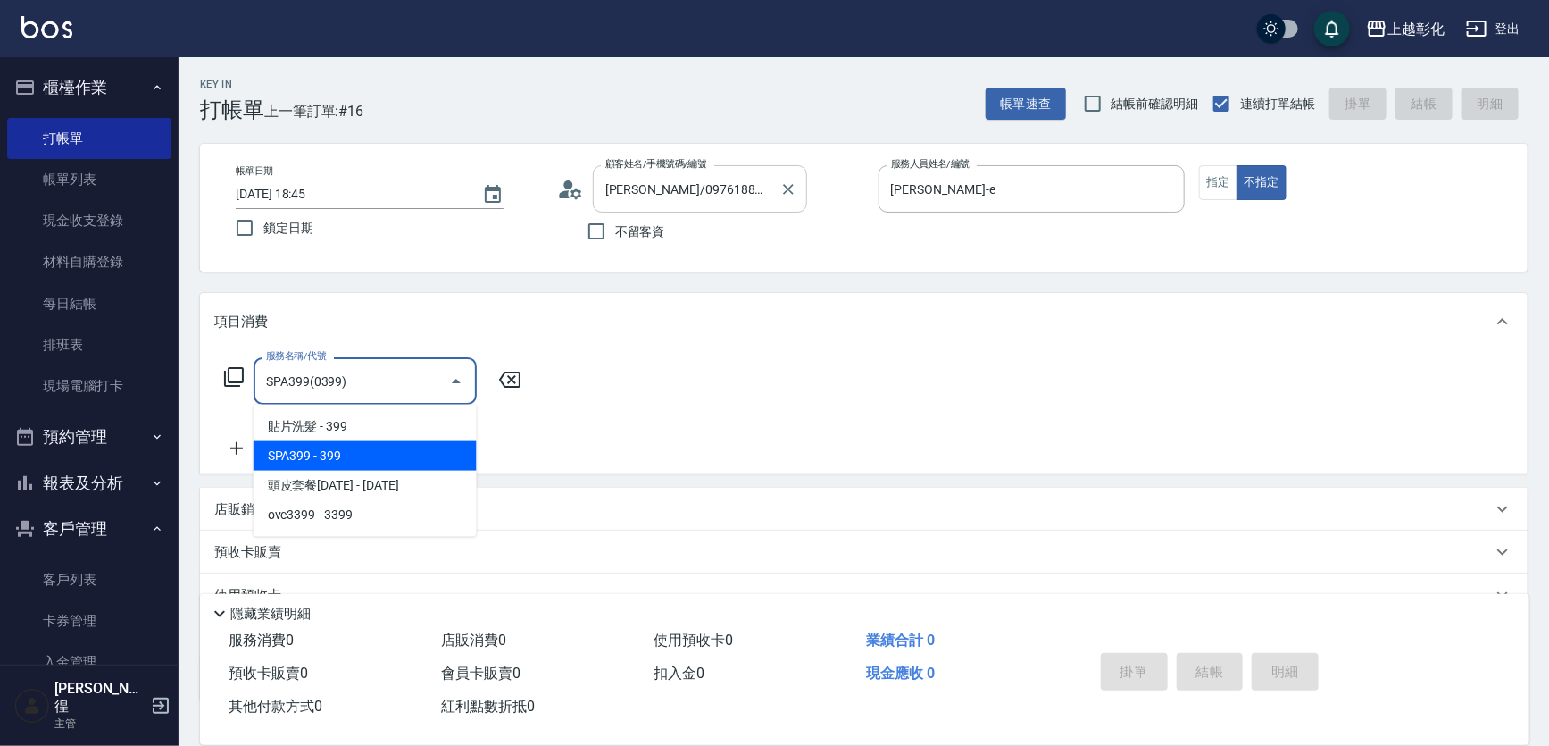
type input "SPA399(0399)"
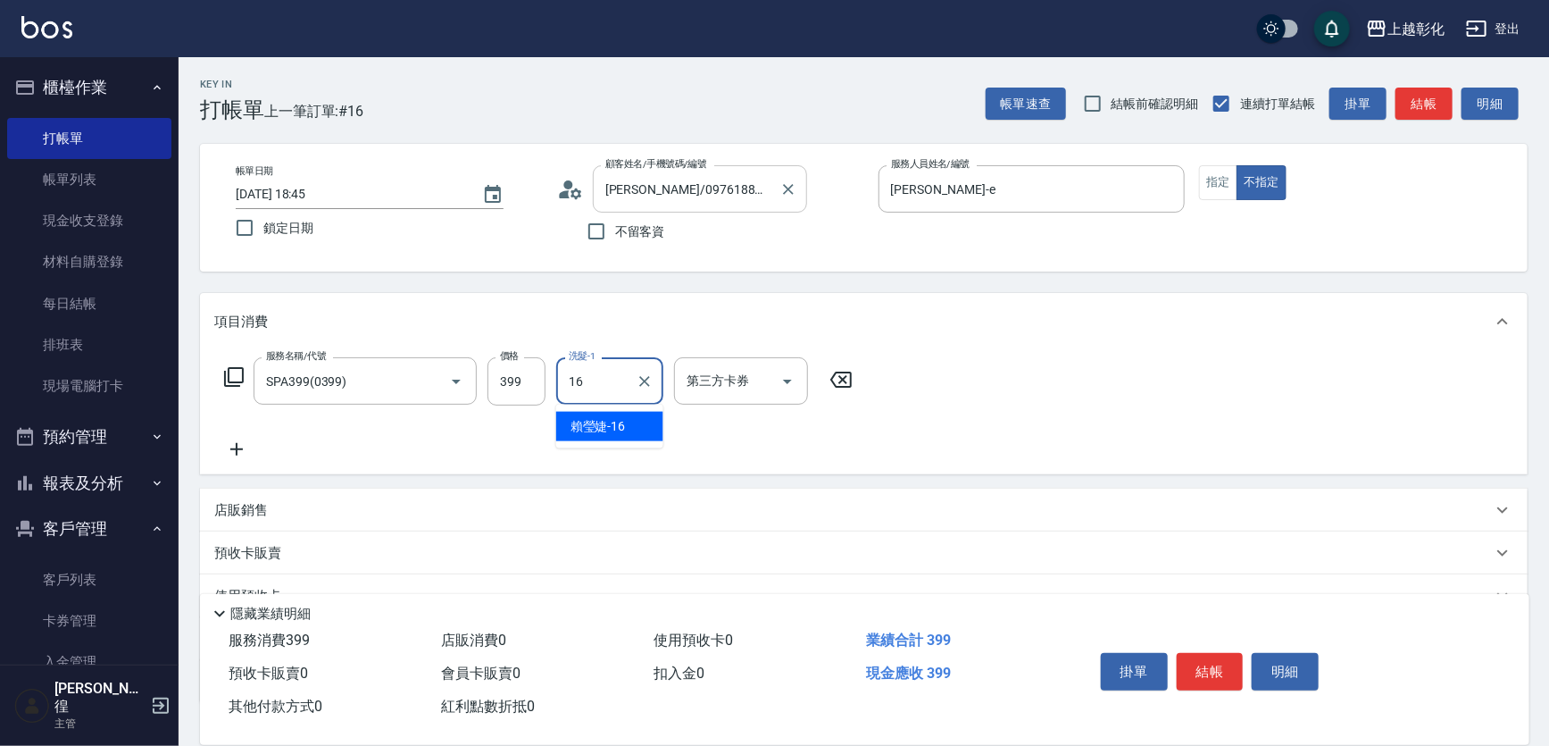
type input "賴瑩婕-16"
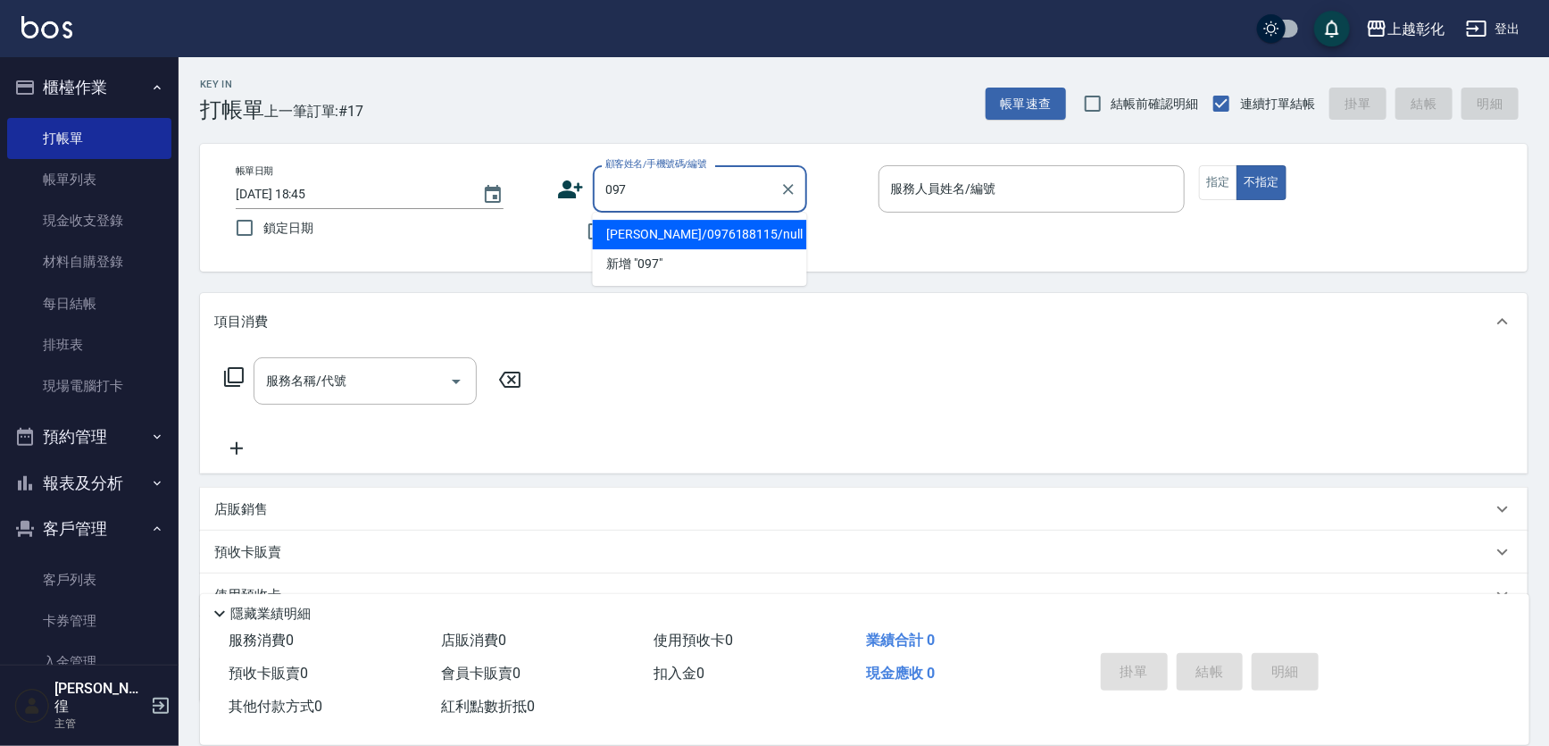
type input "徐如音/0976188115/null"
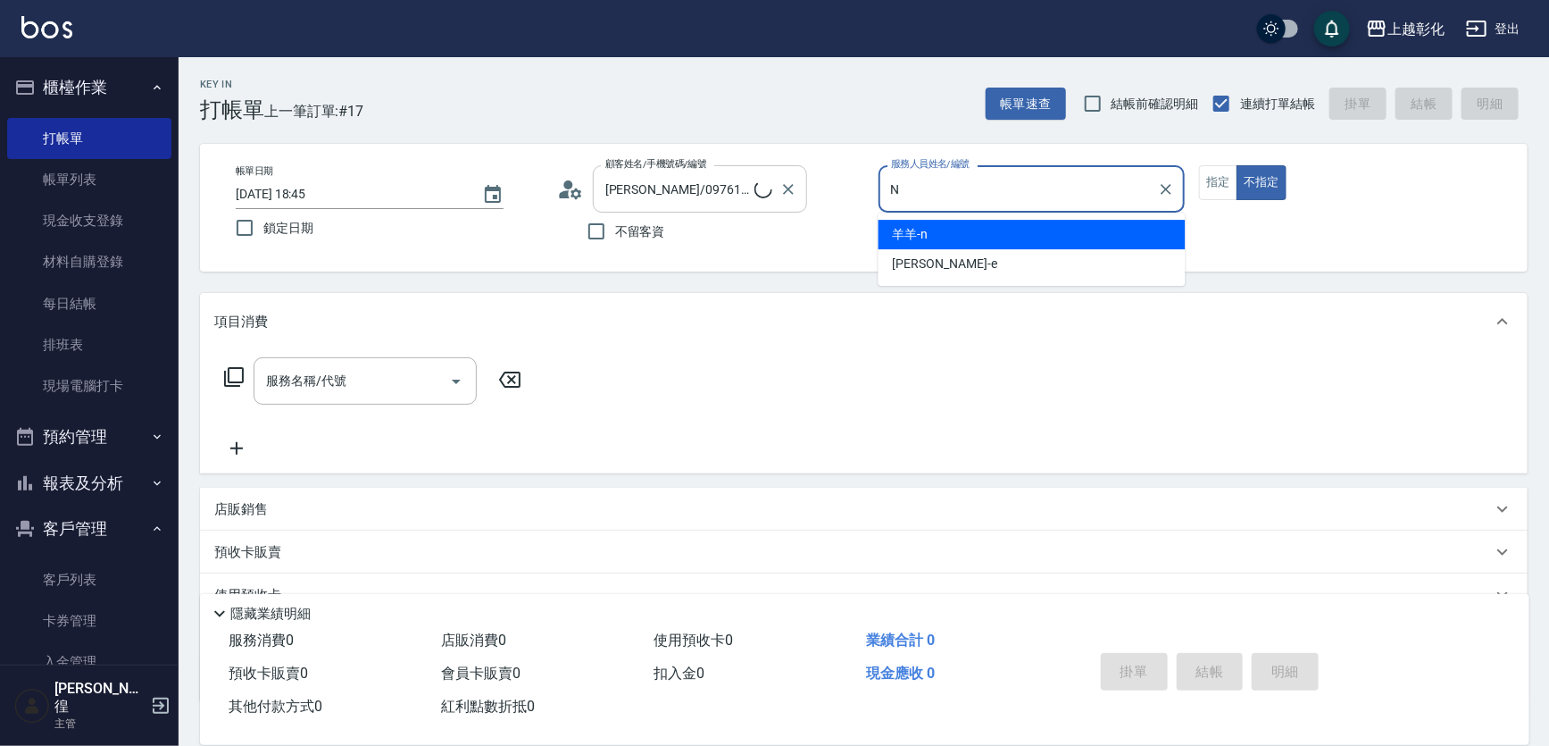
type input "羊羊-n"
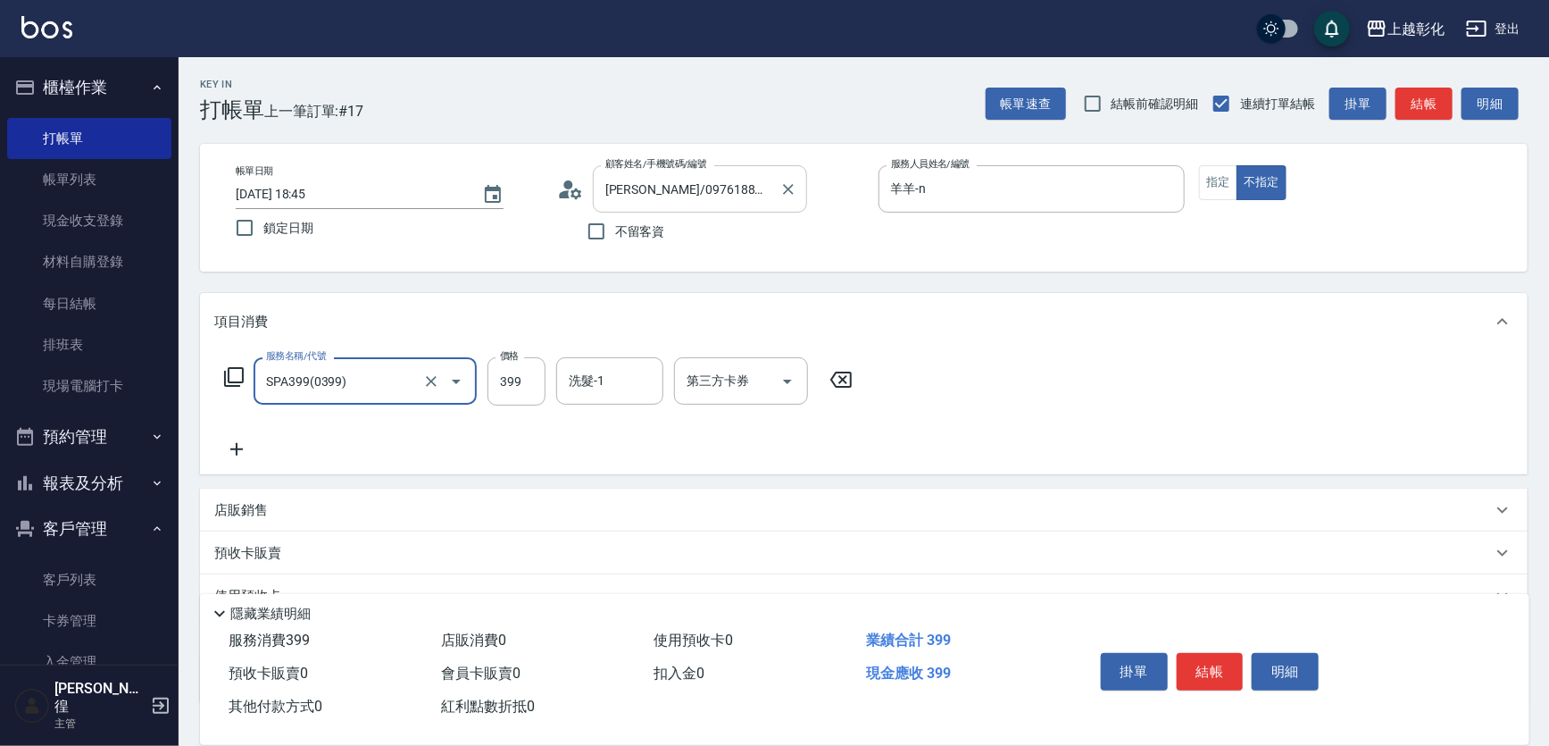
type input "SPA399(0399)"
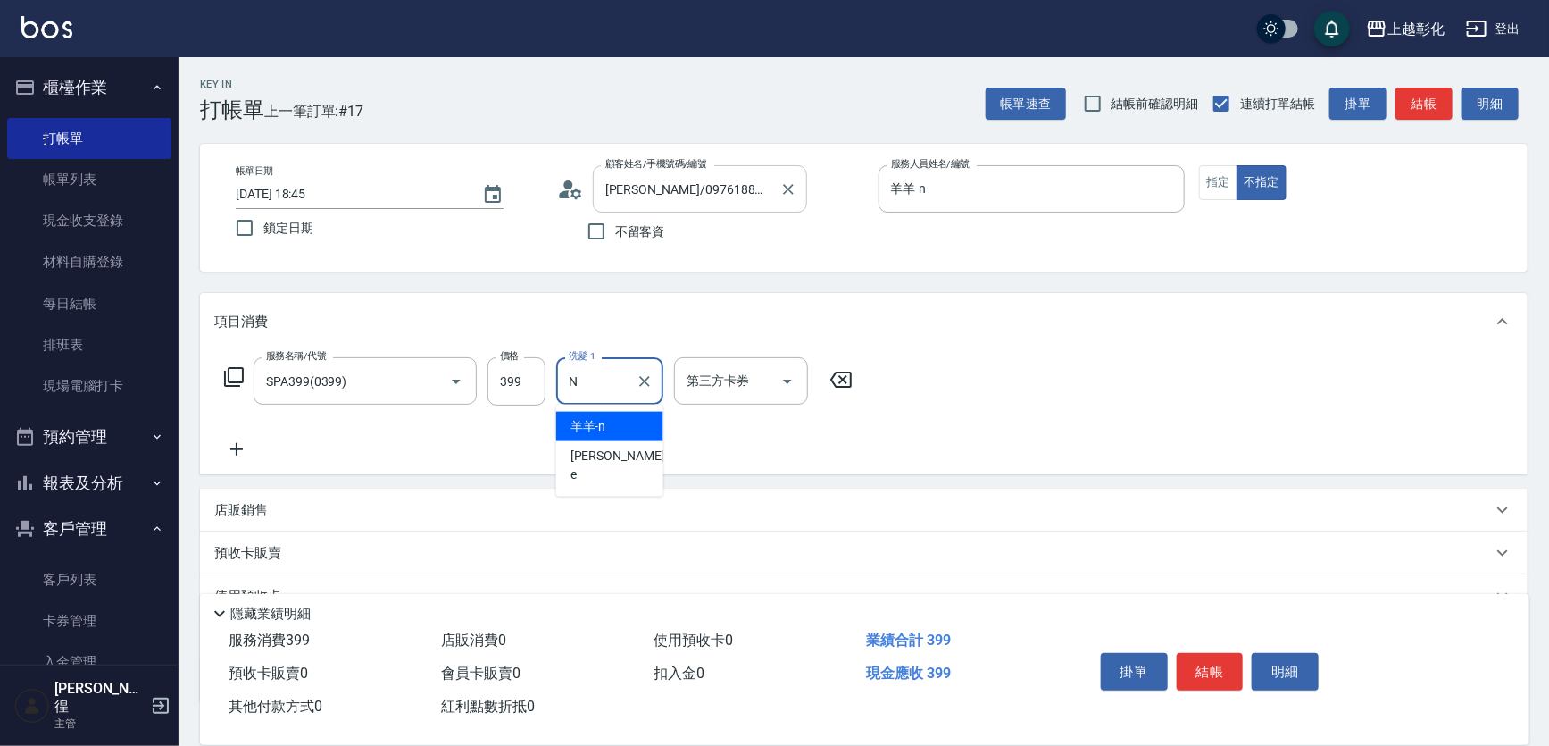
type input "羊羊-n"
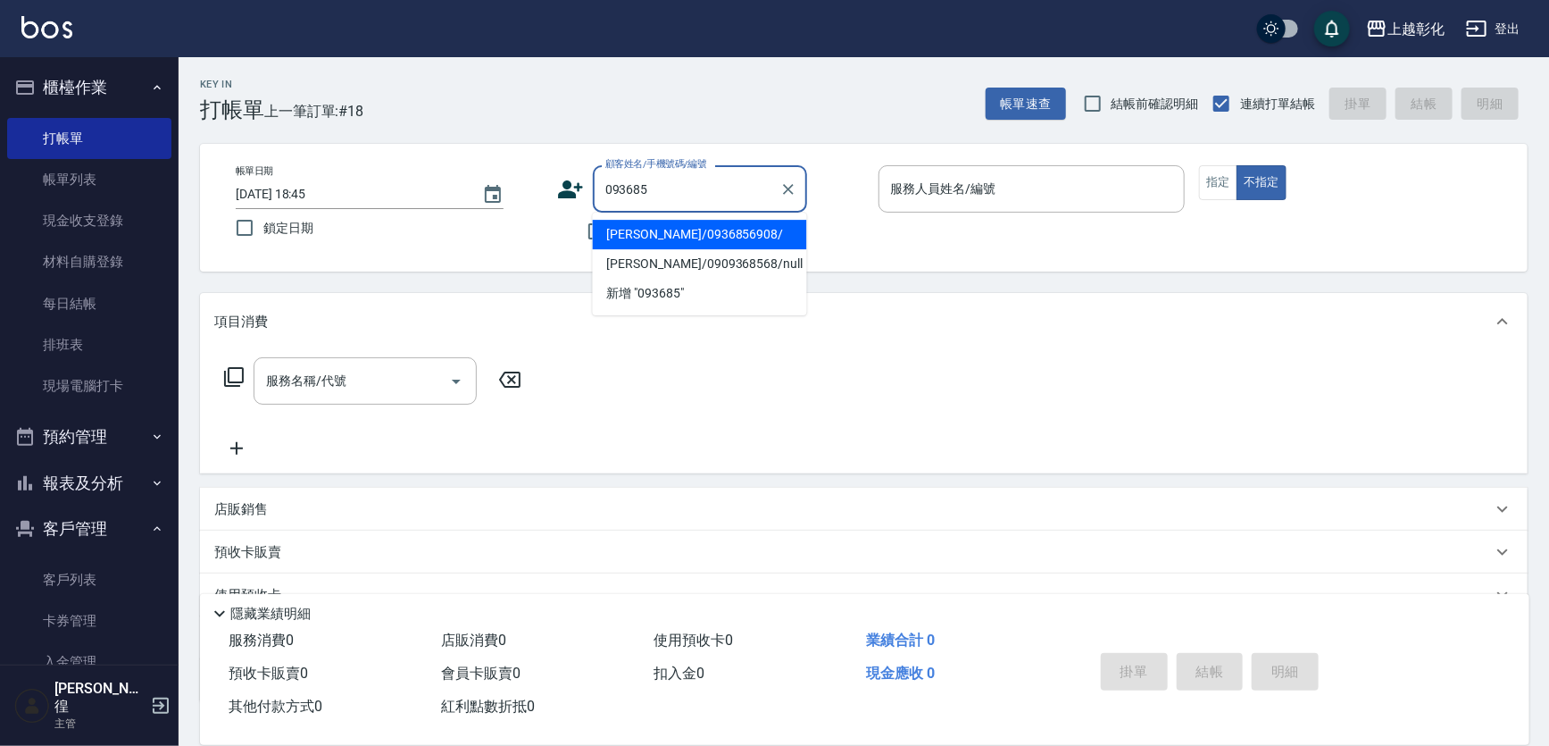
type input "陳紹宇/0936856908/"
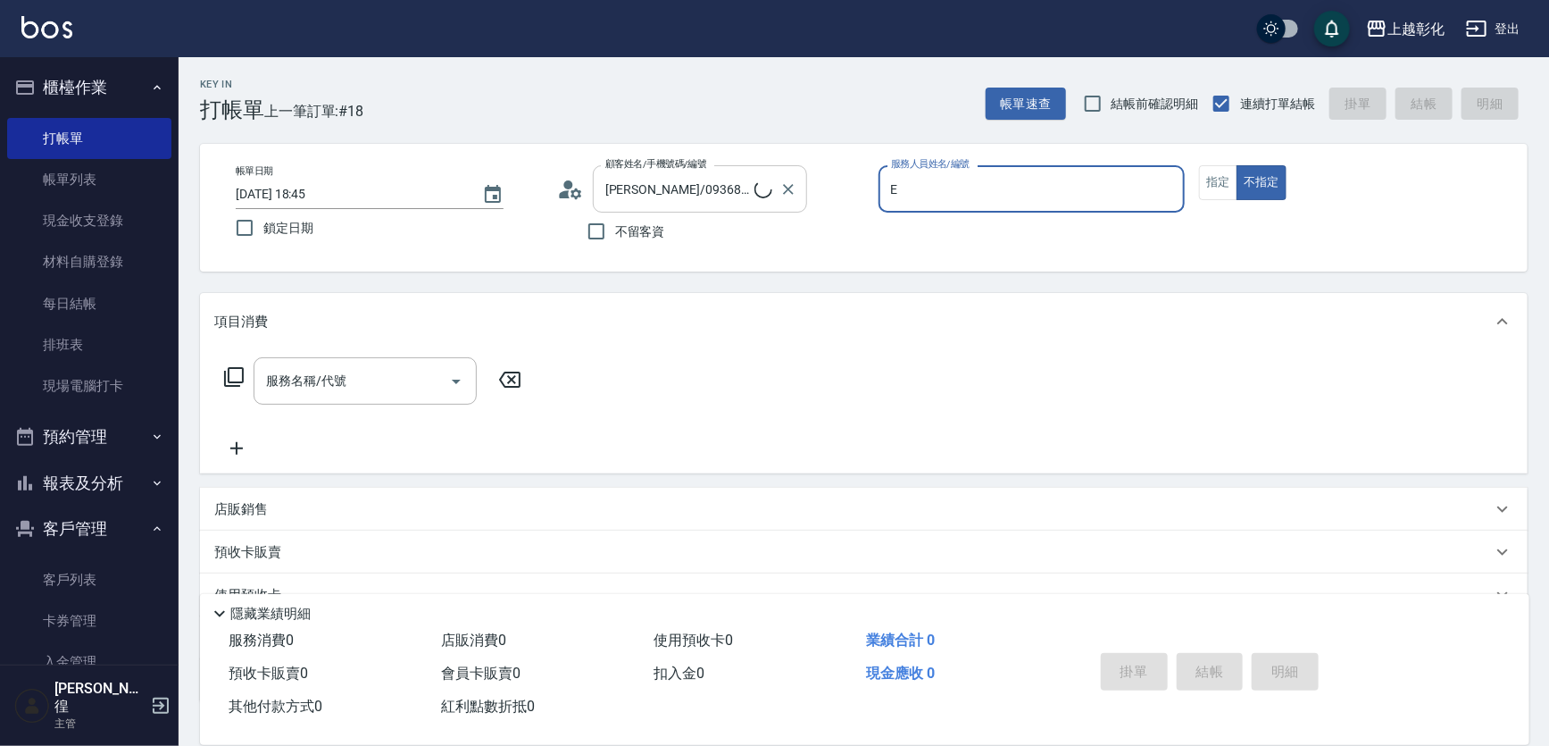
type input "allen-e"
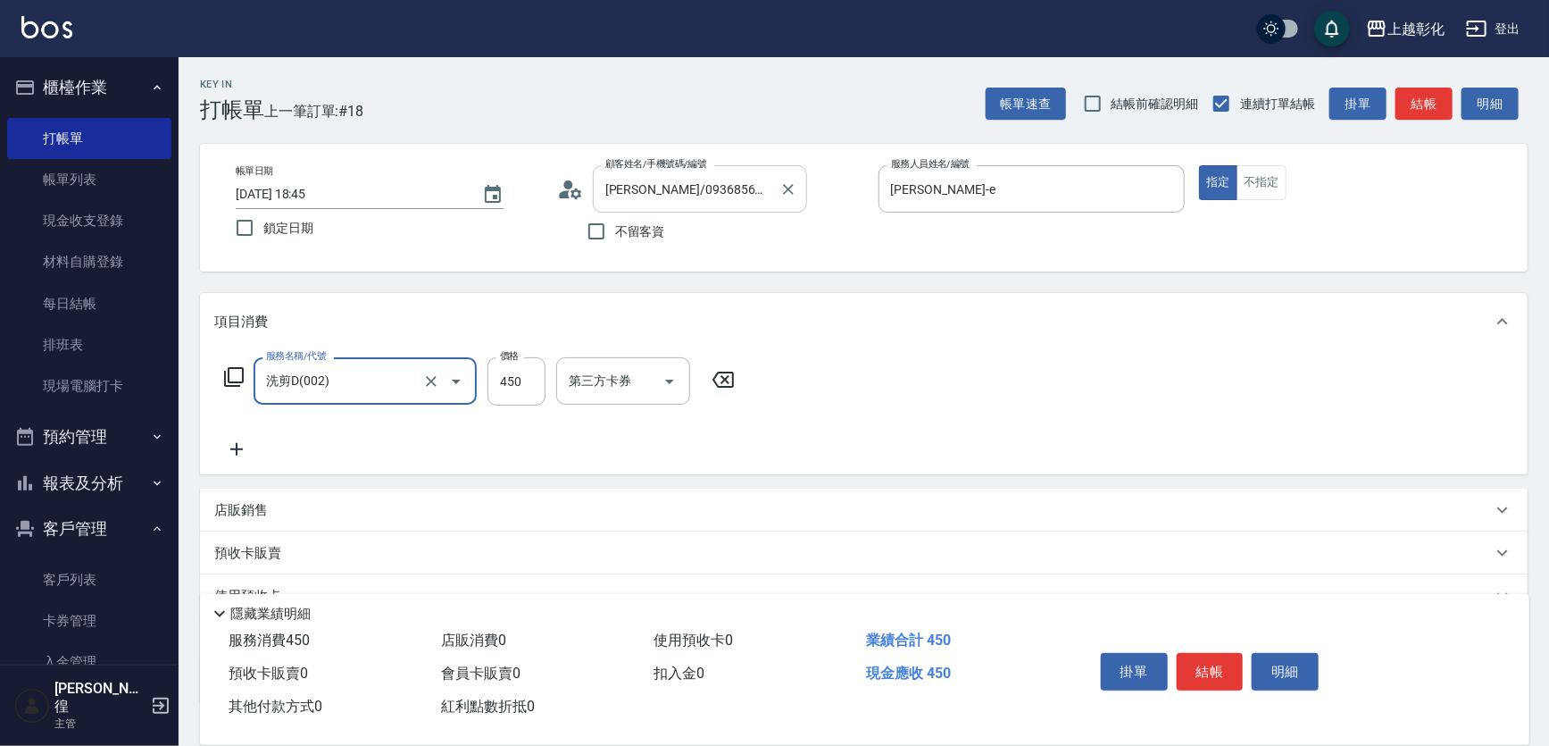
type input "洗剪D(002)"
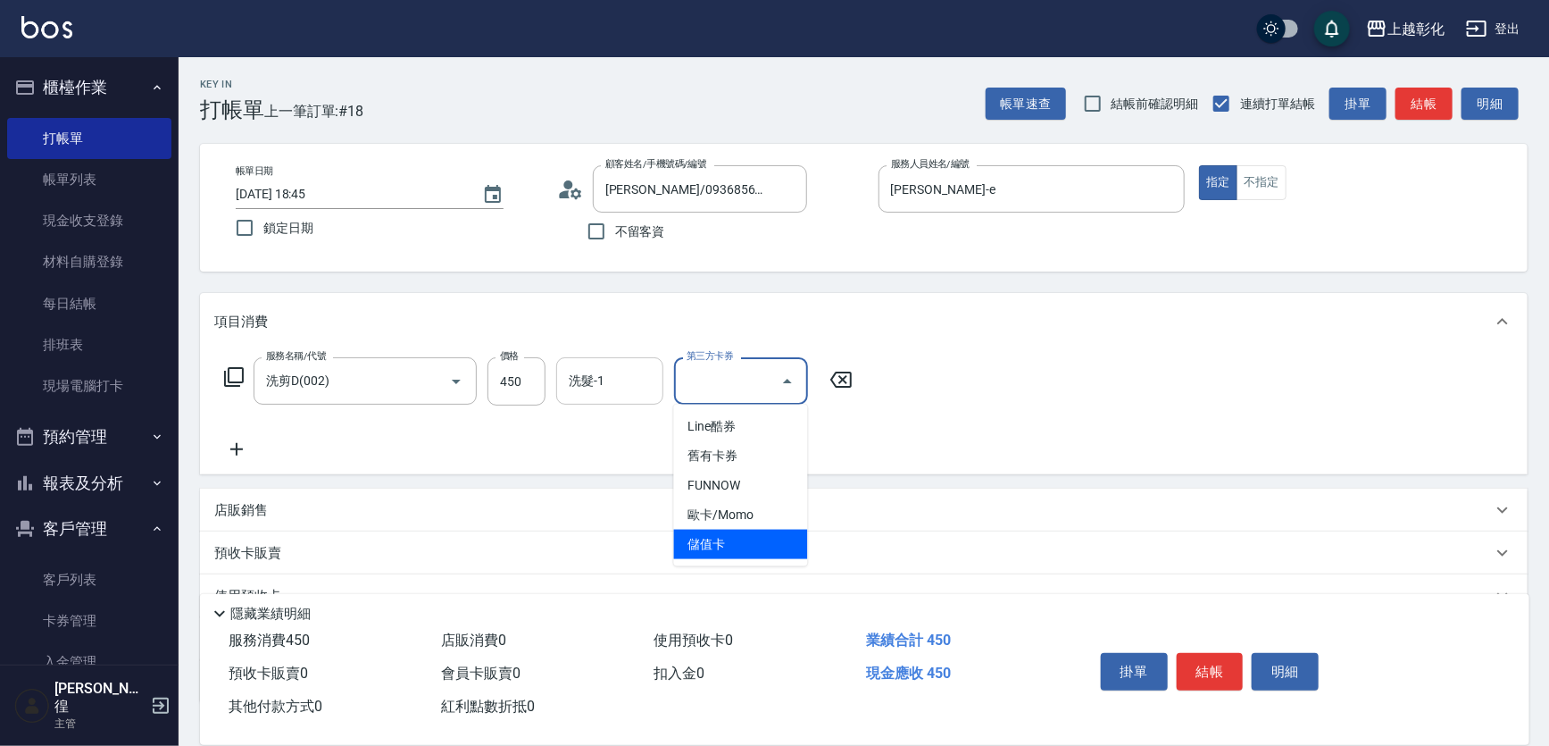
click at [598, 394] on input "洗髮-1" at bounding box center [609, 380] width 91 height 31
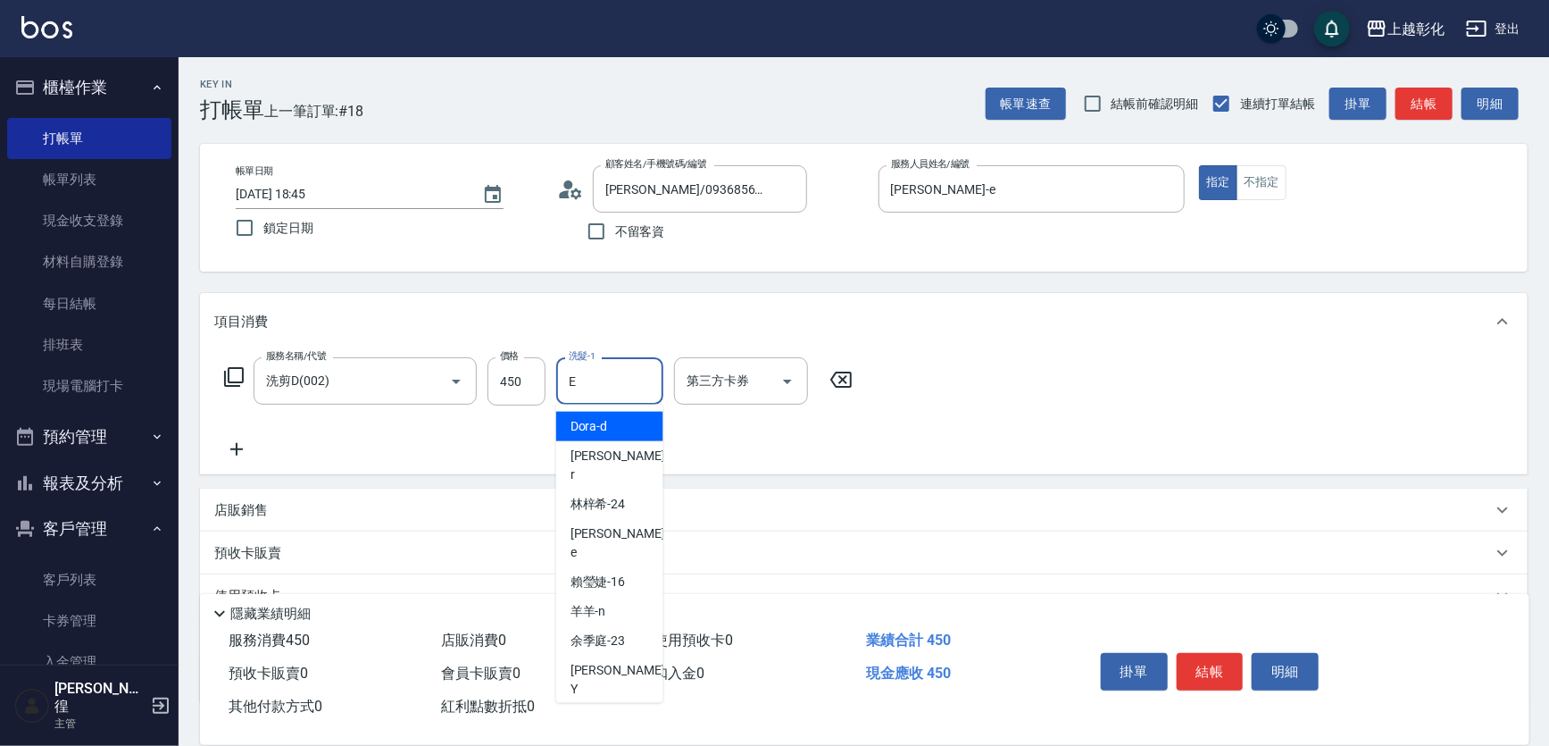
type input "allen-e"
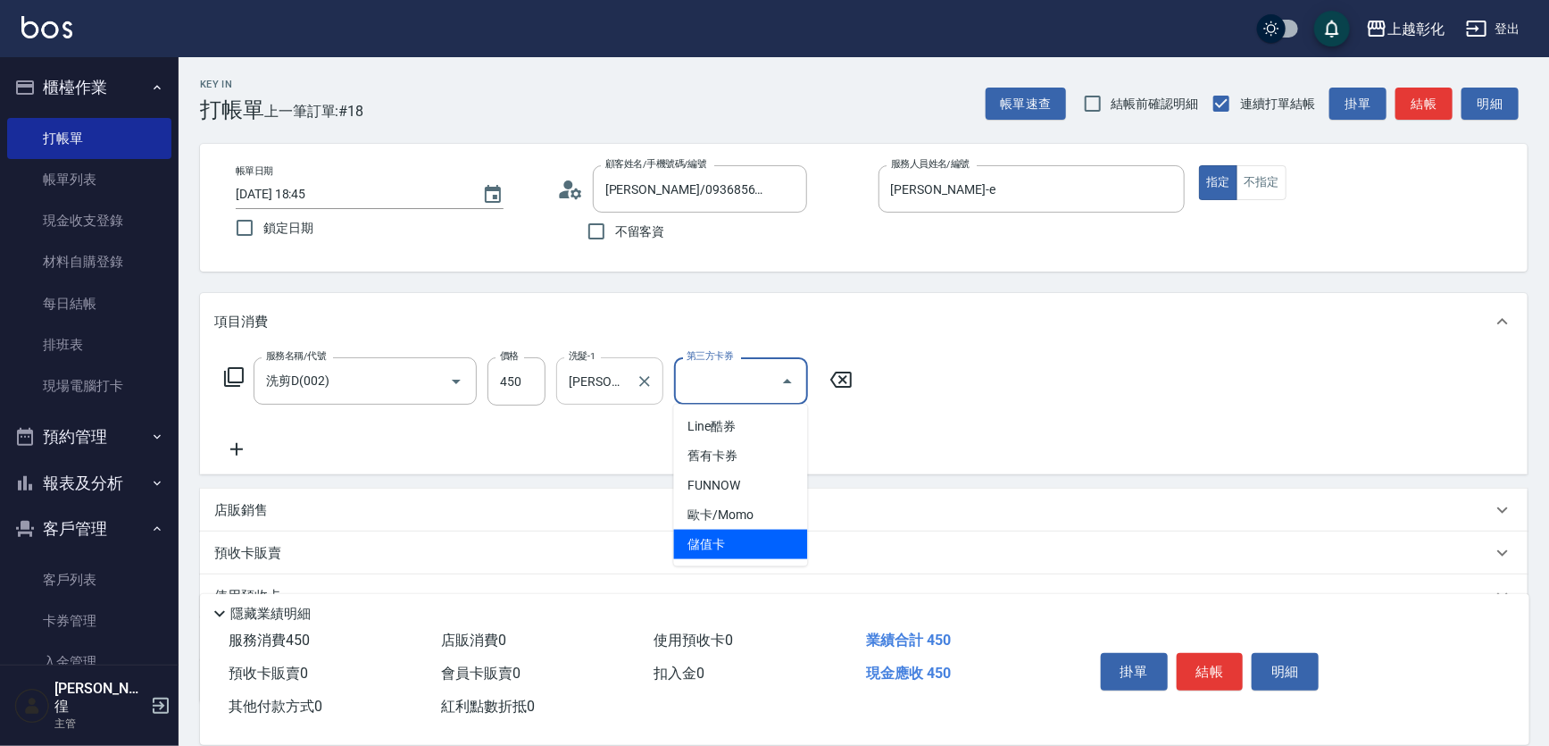
type input "儲值卡"
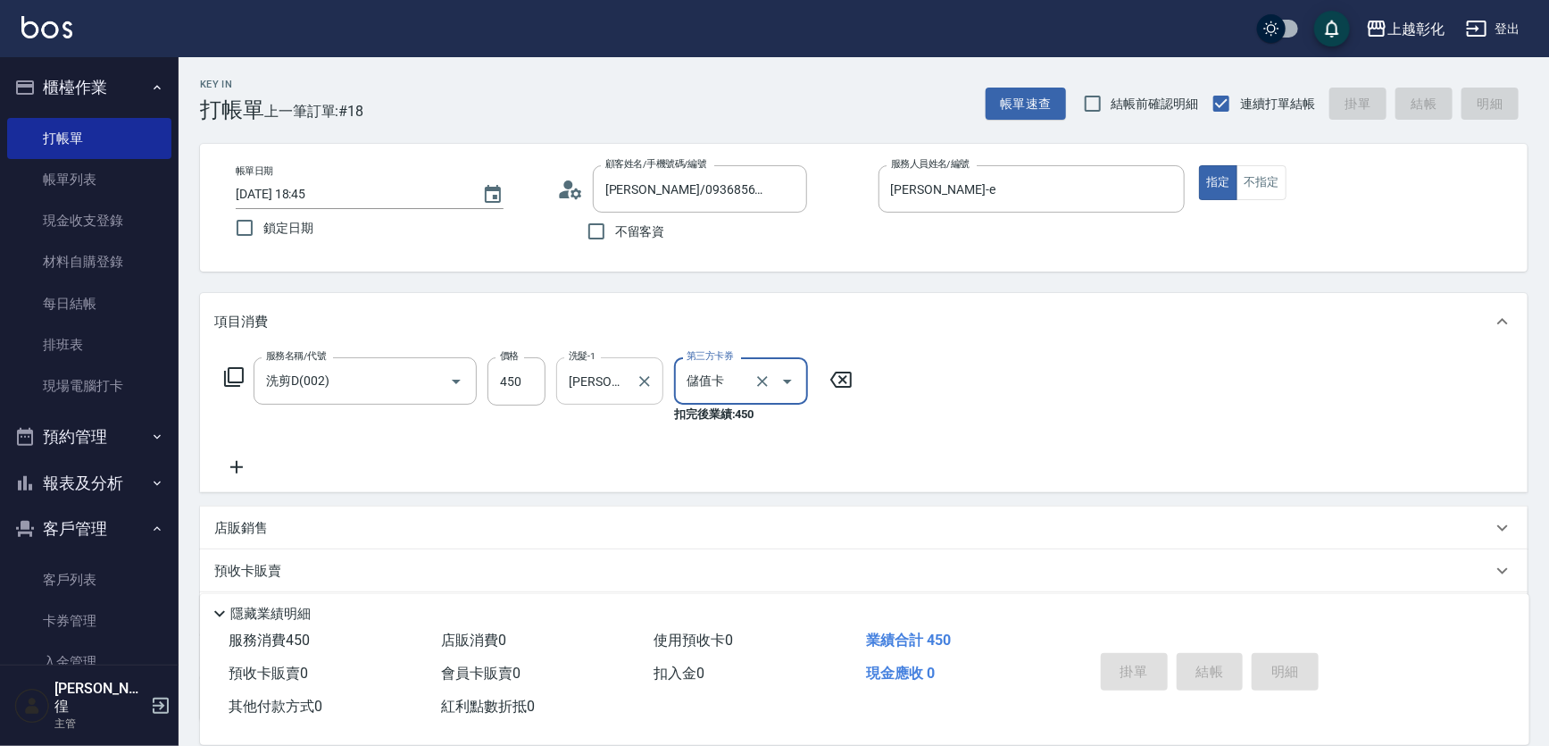
type input "2025/09/22 18:46"
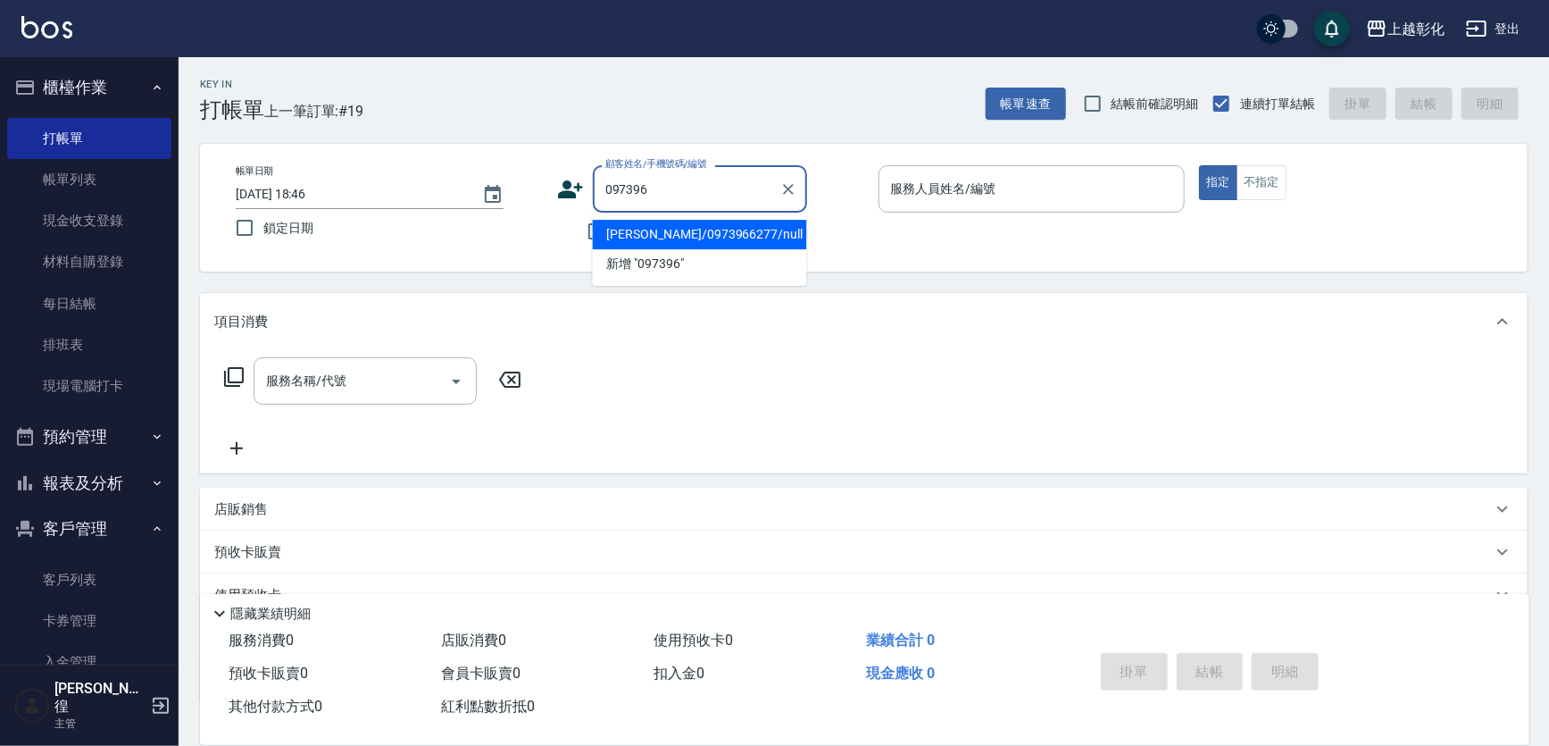
type input "陳薇羽/0973966277/null"
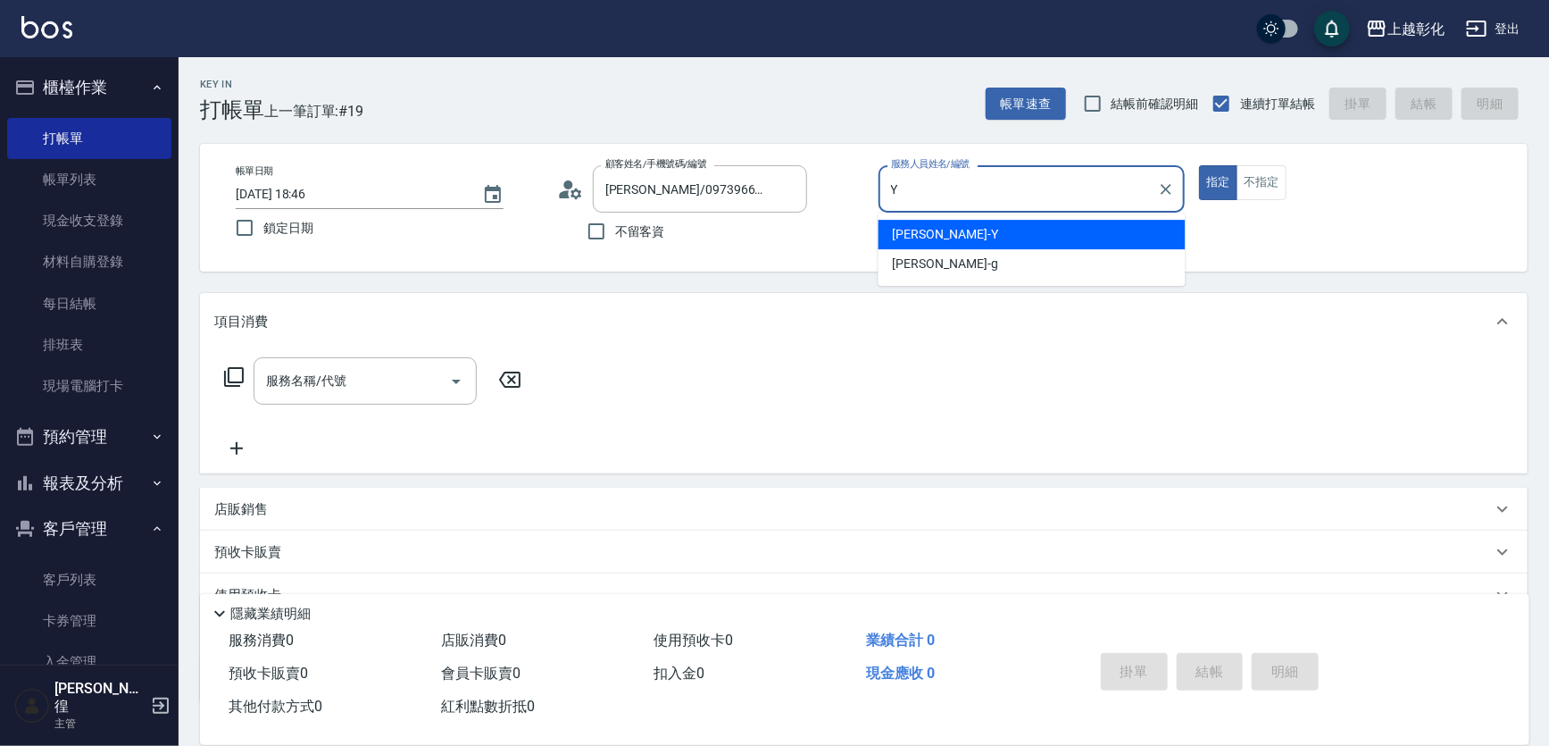
type input "YURI-Y"
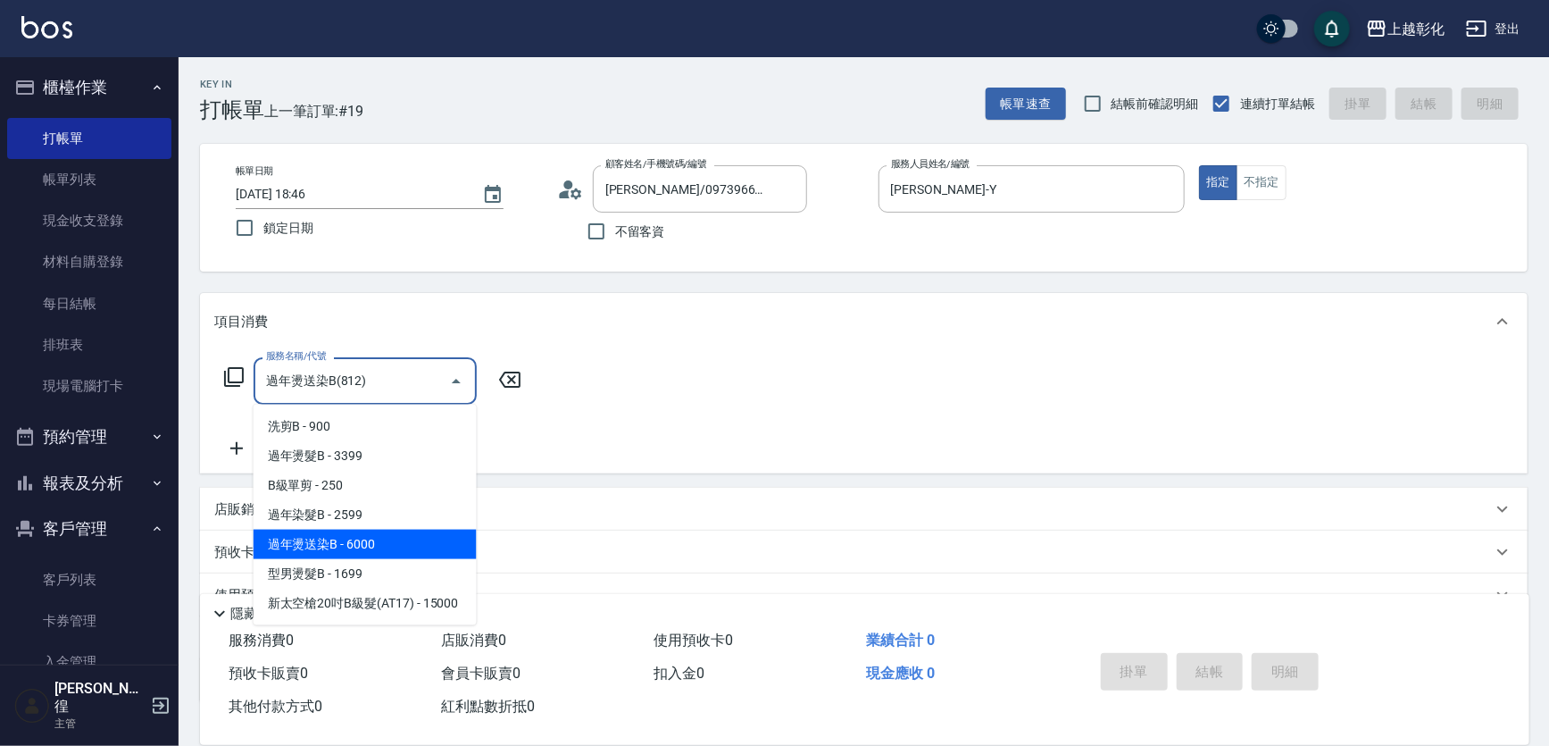
type input "過年燙送染B(812)"
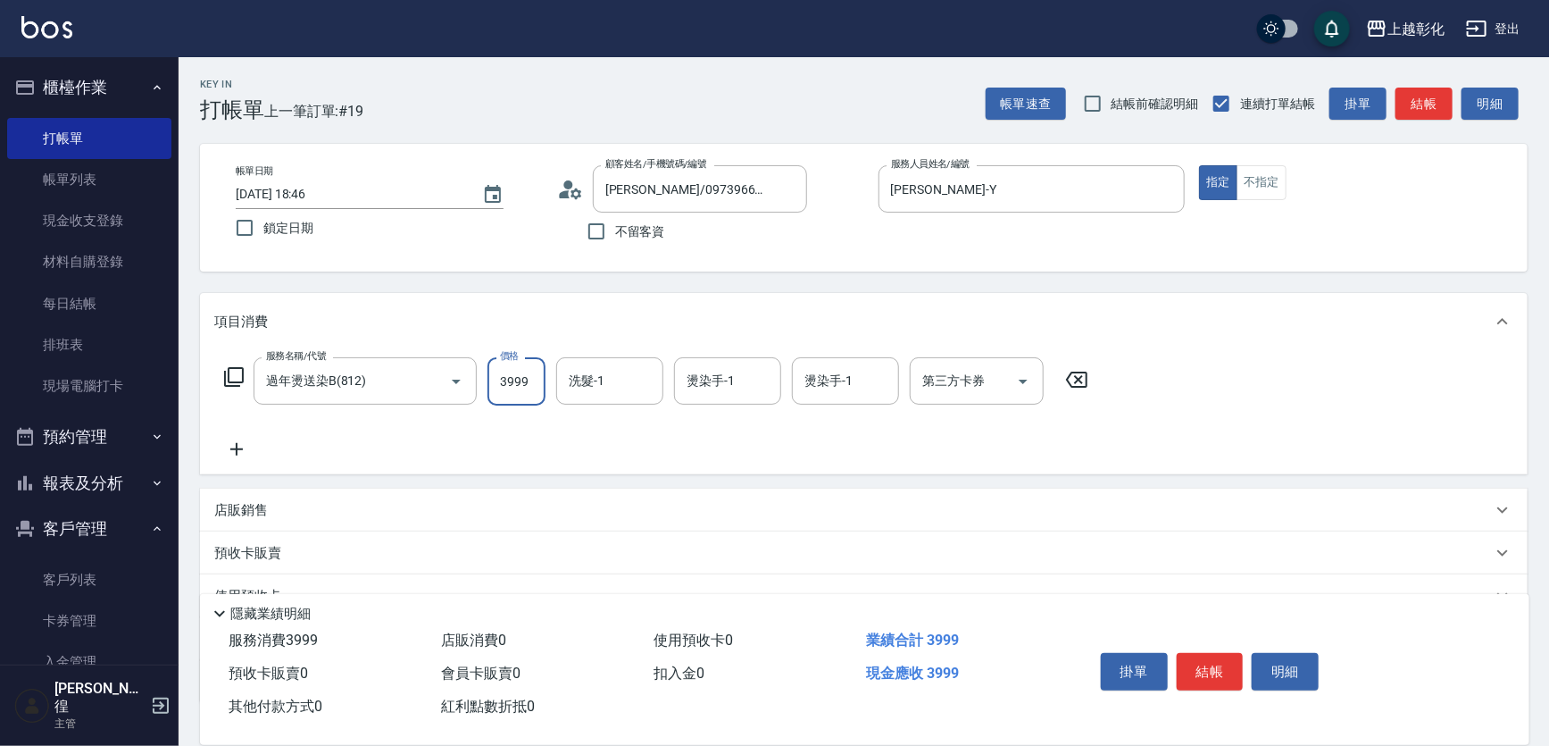
type input "3999"
type input "謝宥萱-41"
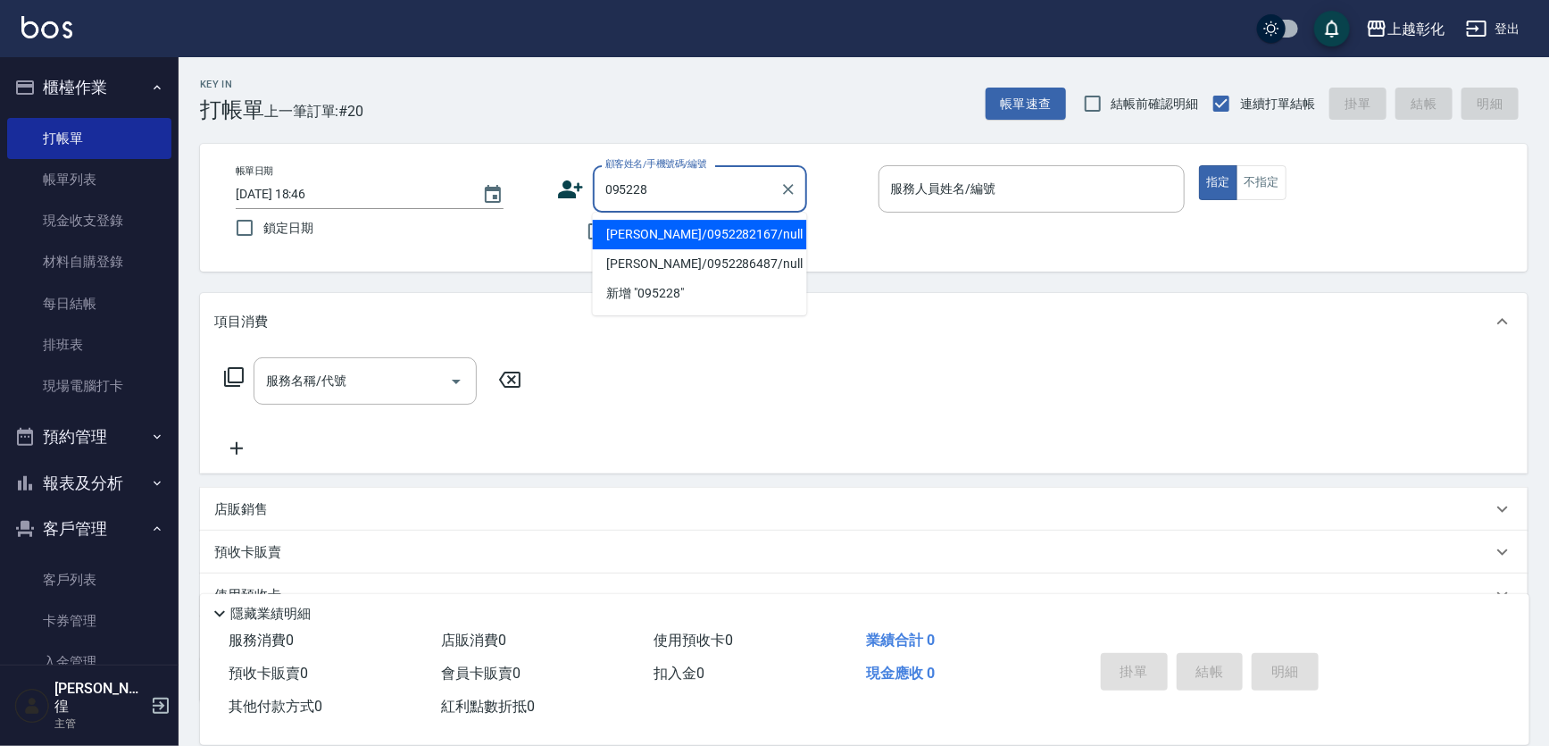
type input "林家葳/0952282167/null"
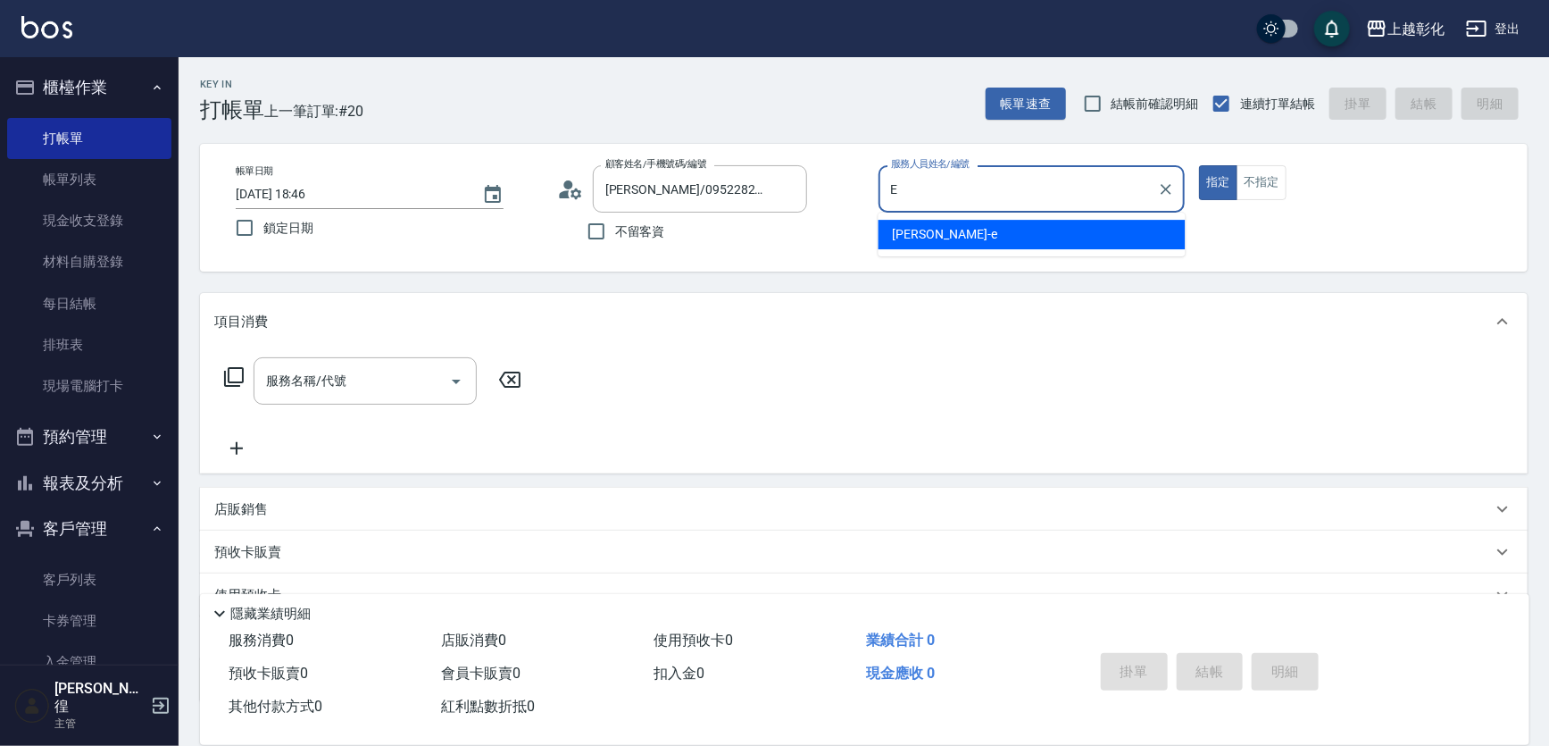
type input "allen-e"
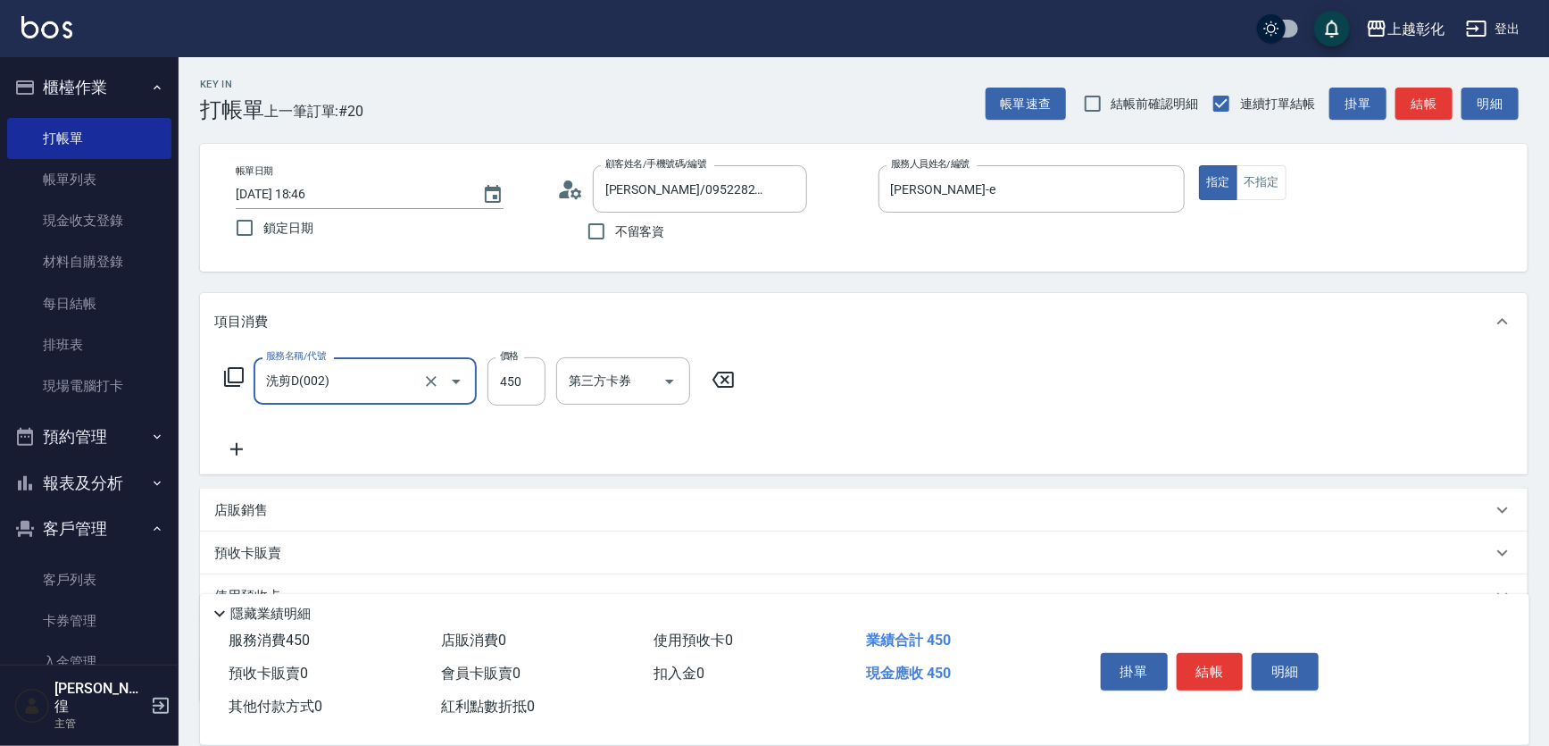
type input "洗剪D(002)"
type input "499"
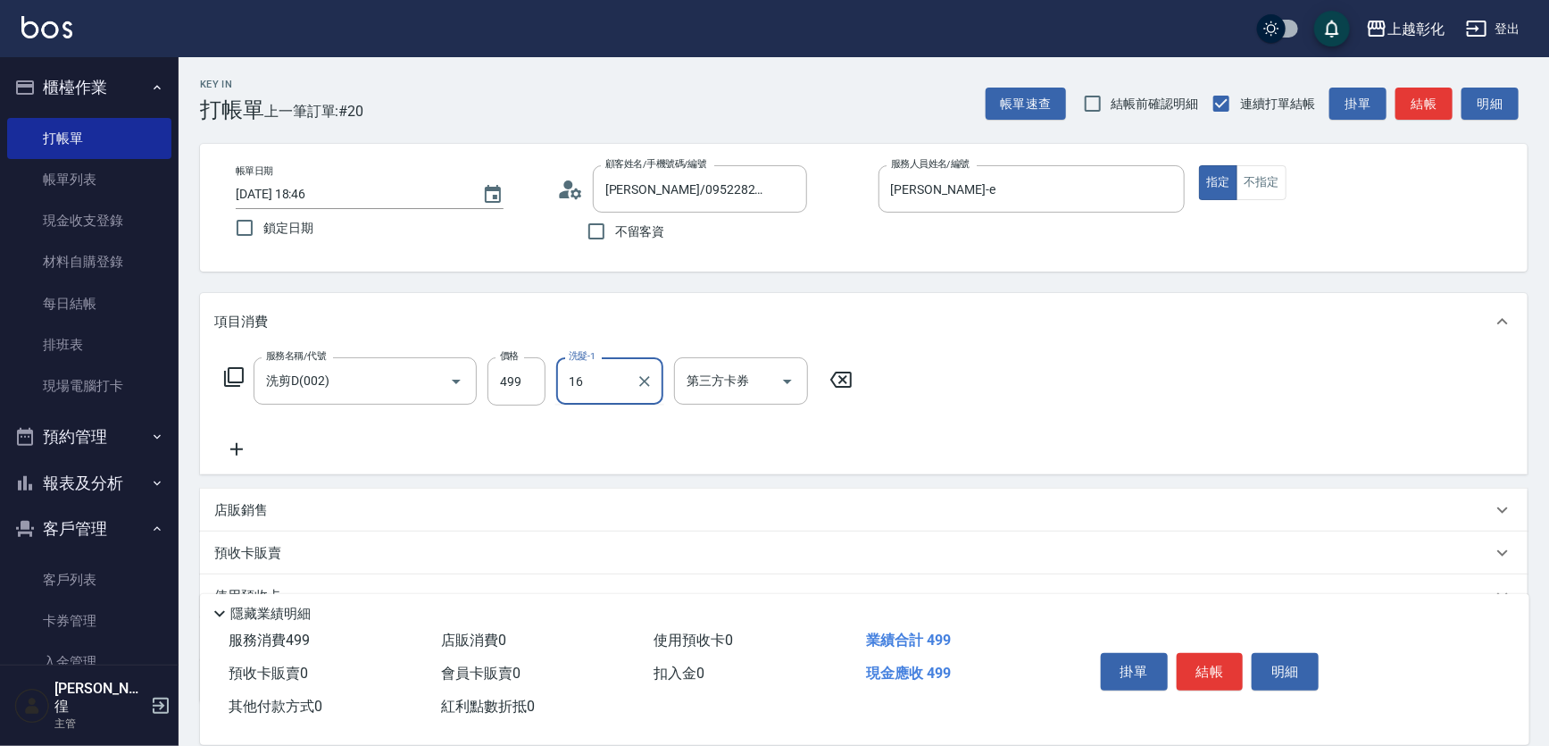
type input "賴瑩婕-16"
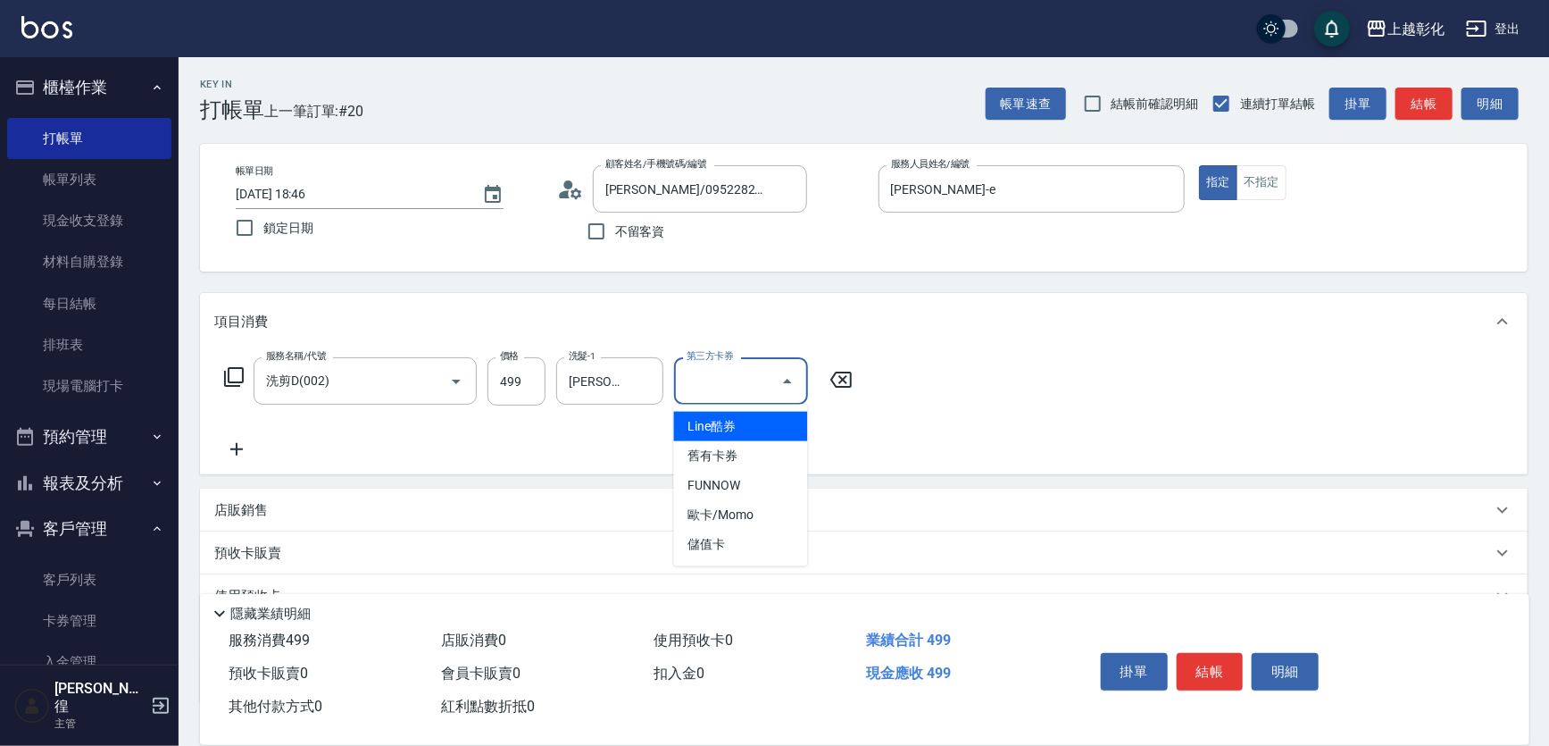
type input "儲值卡"
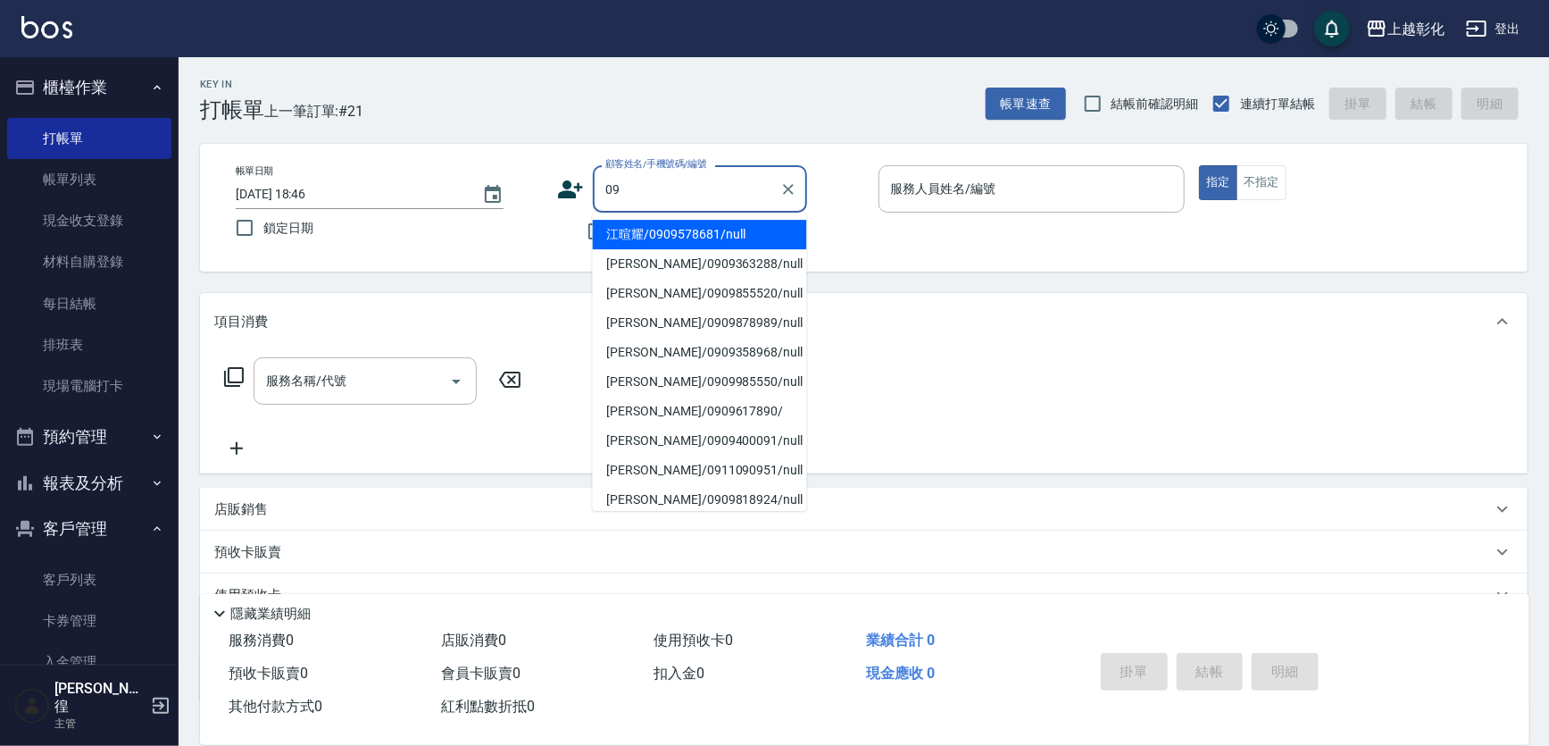
type input "0"
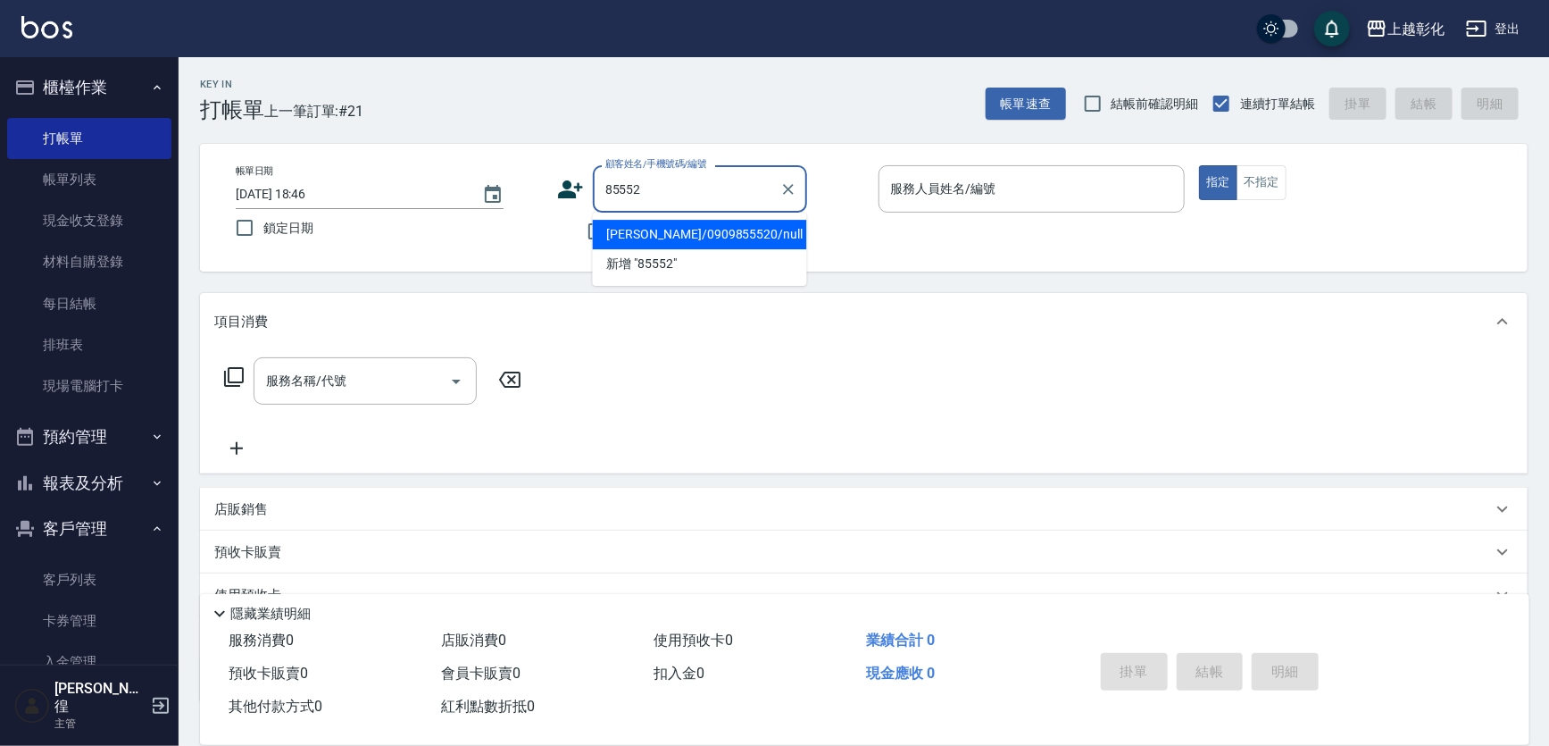
type input "江羽涵/0909855520/null"
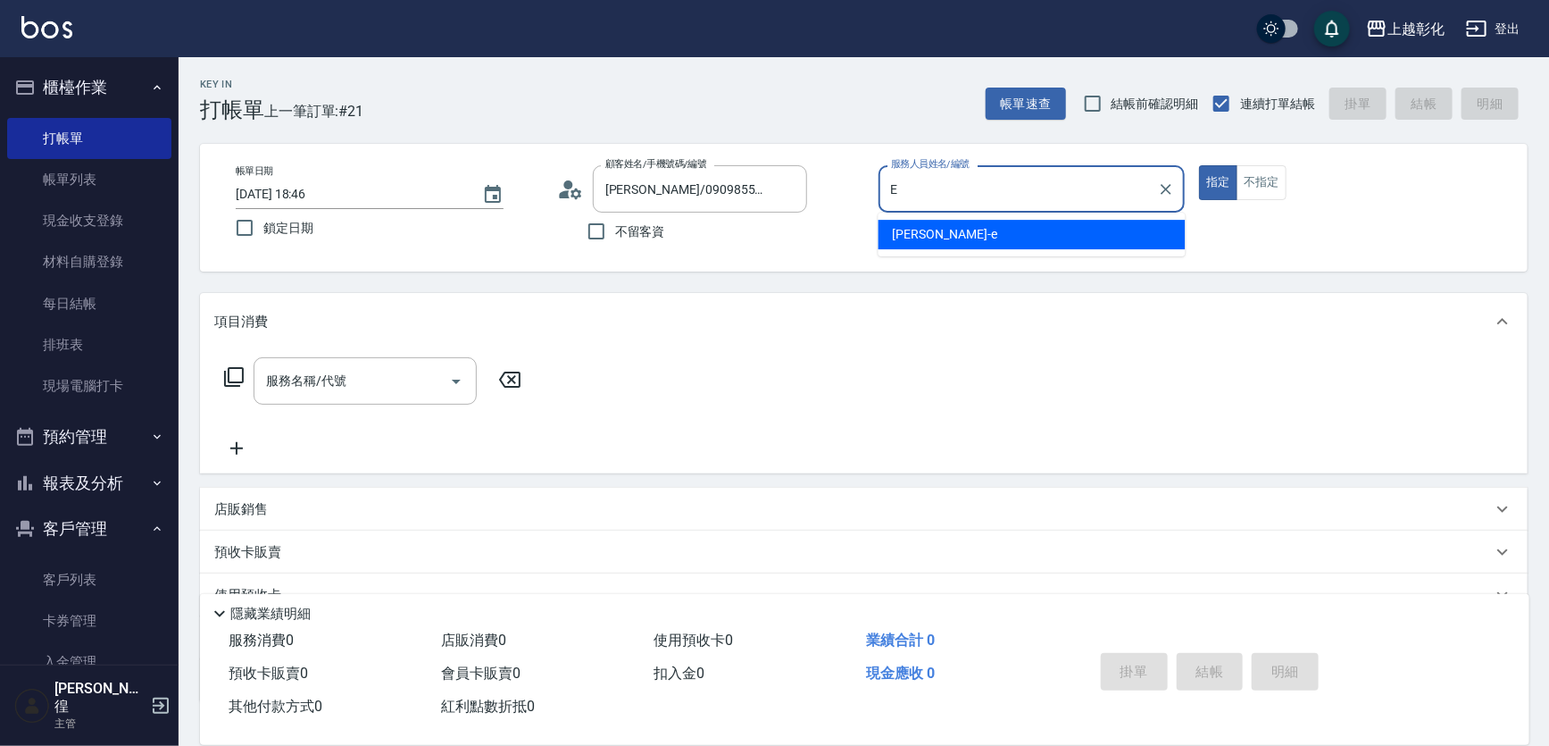
type input "allen-e"
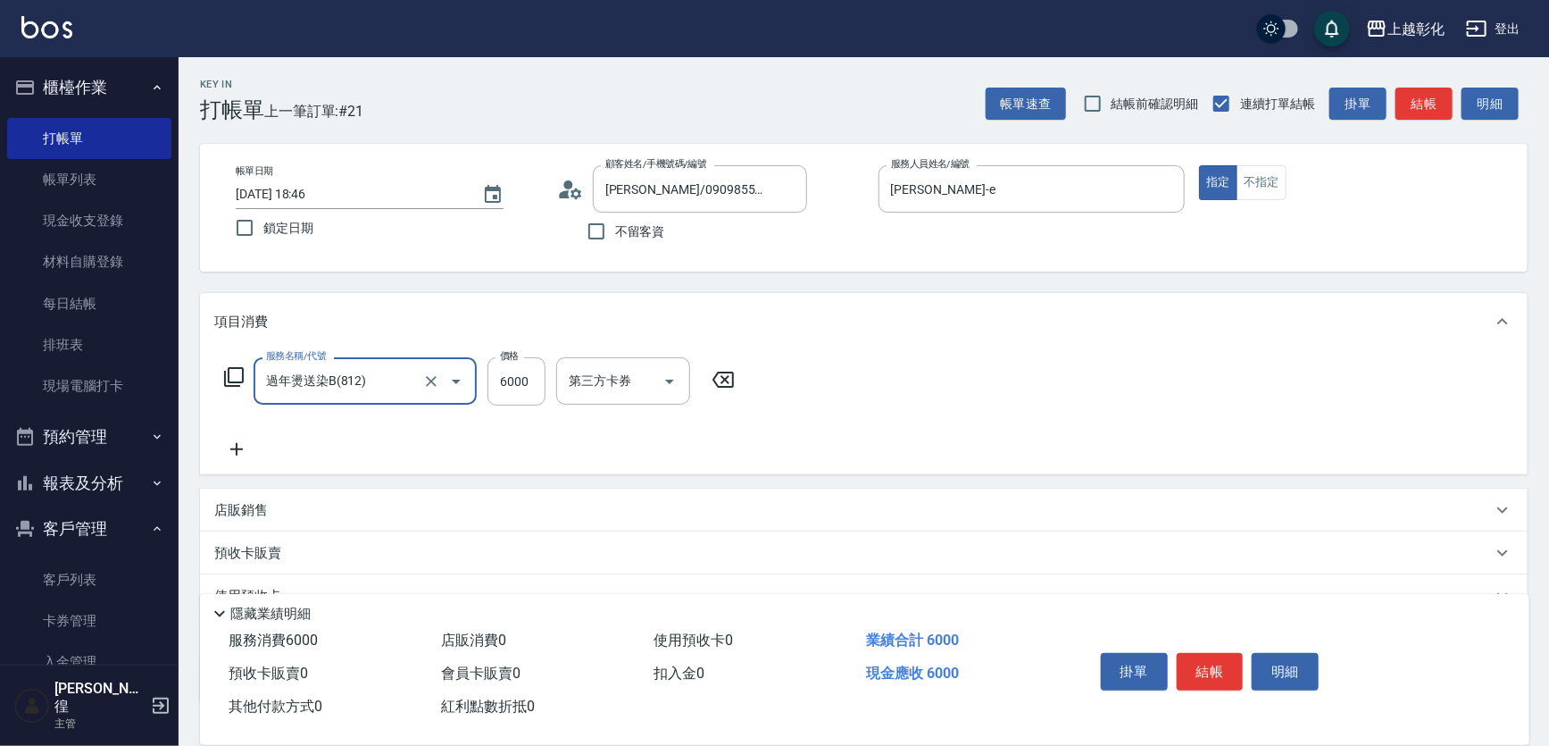
type input "過年燙送染B(812)"
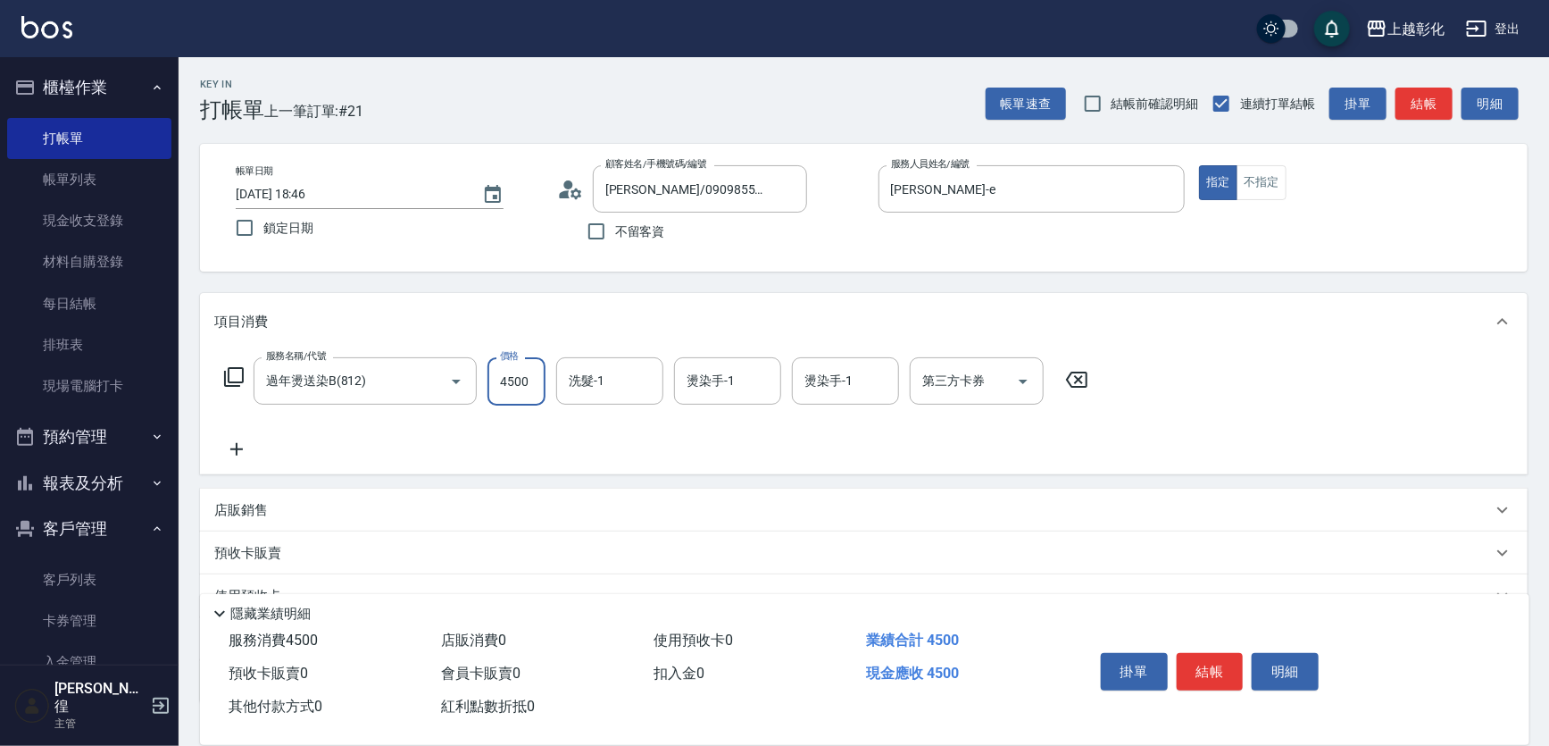
type input "4500"
type input "賴瑩婕-16"
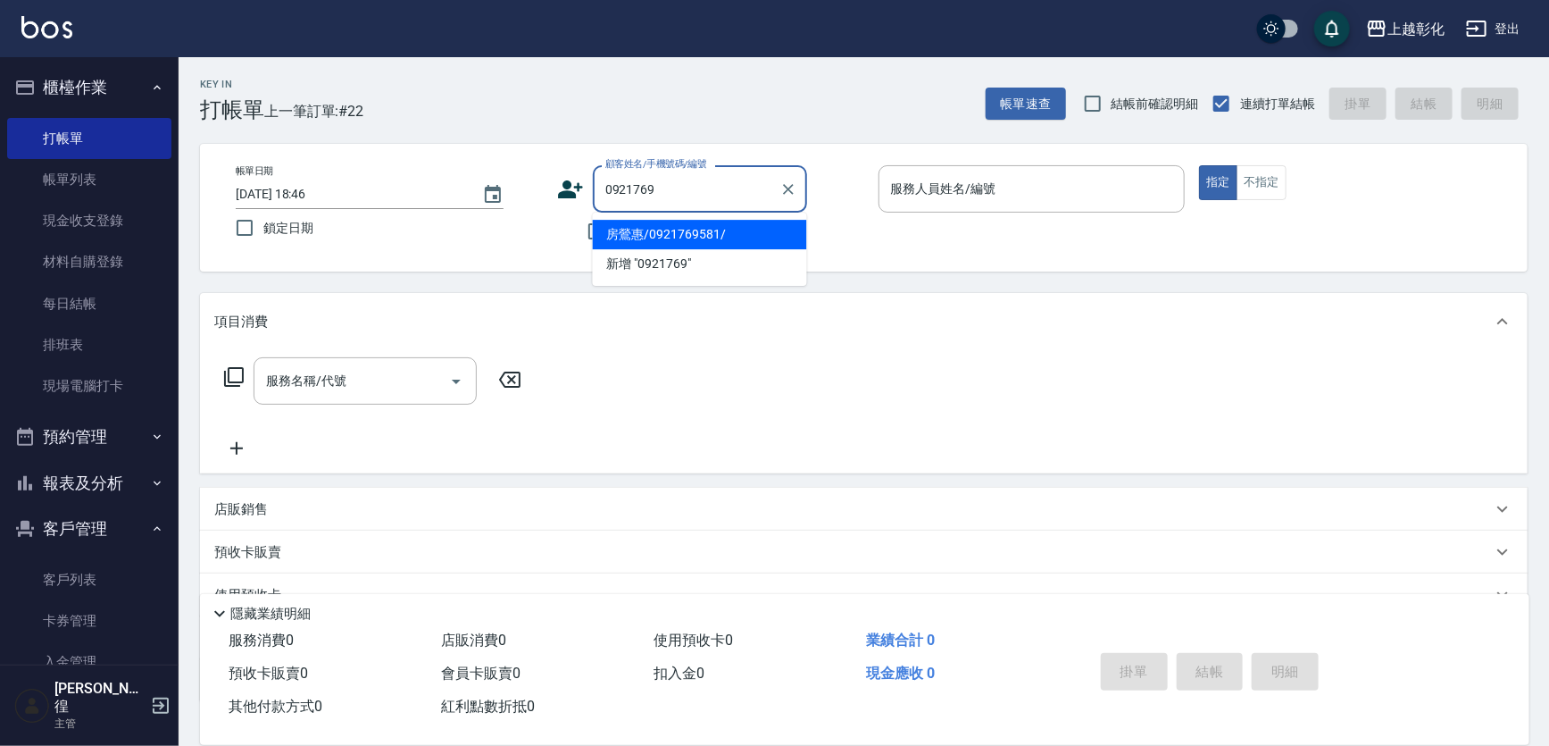
type input "房鶯惠/0921769581/"
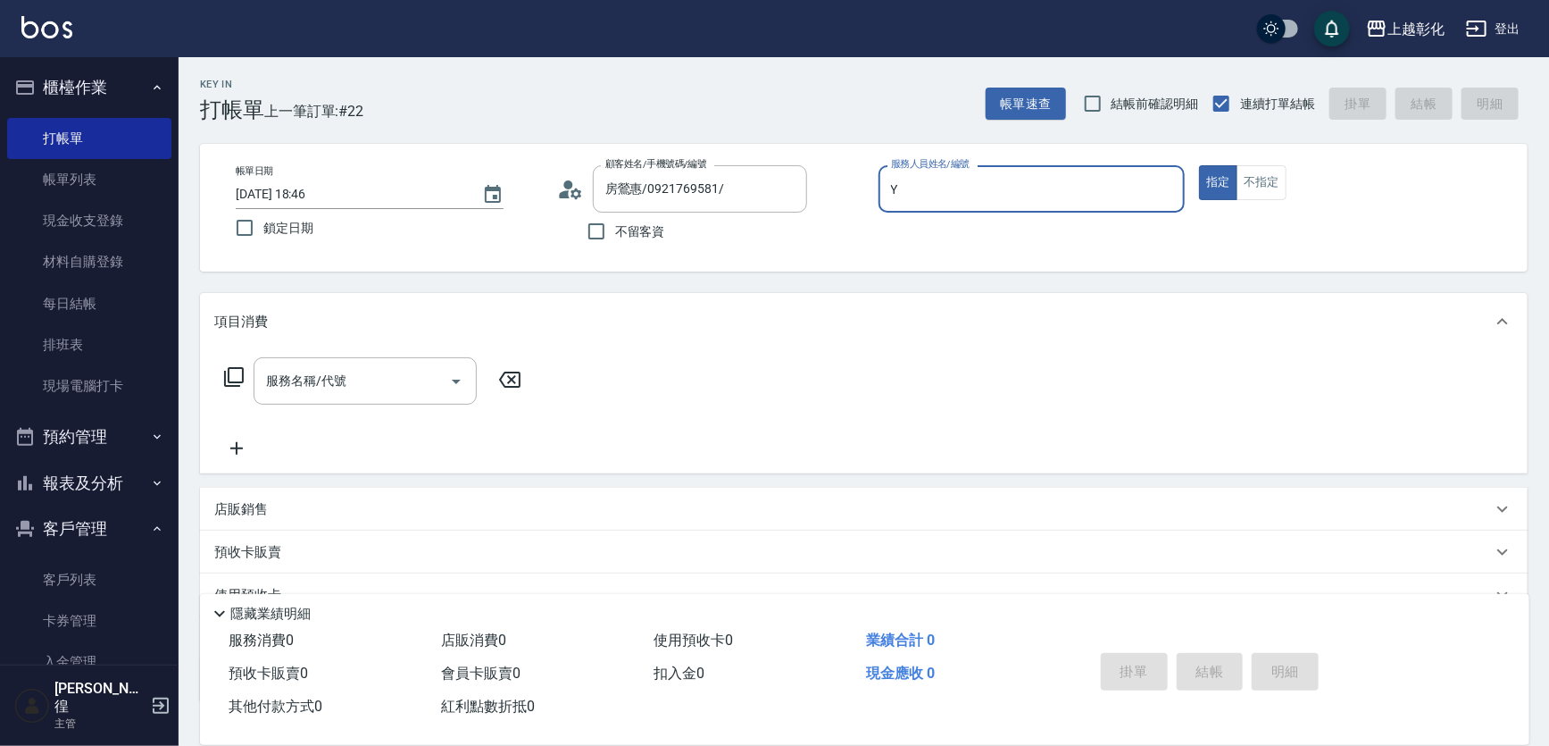
type input "YURI-Y"
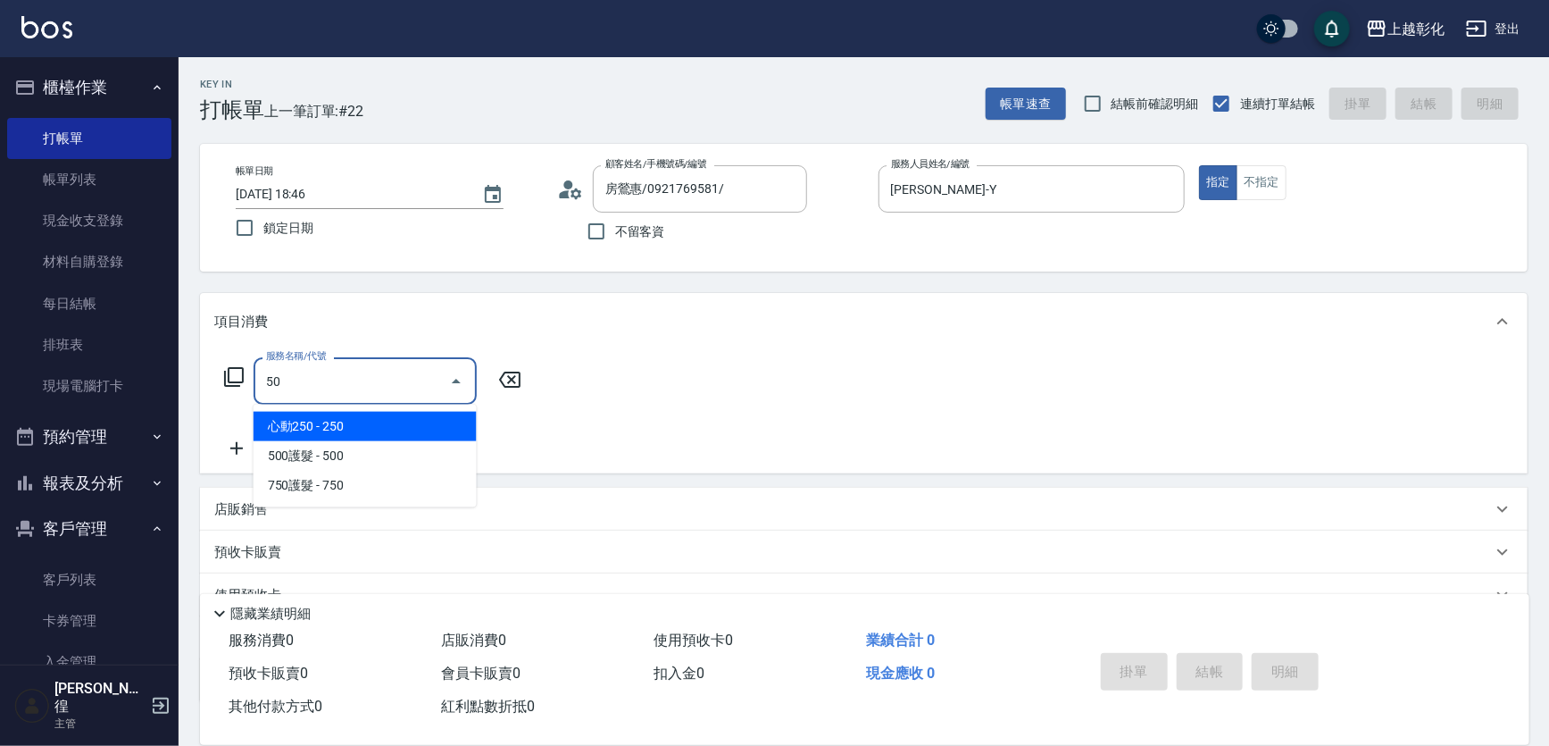
type input "5"
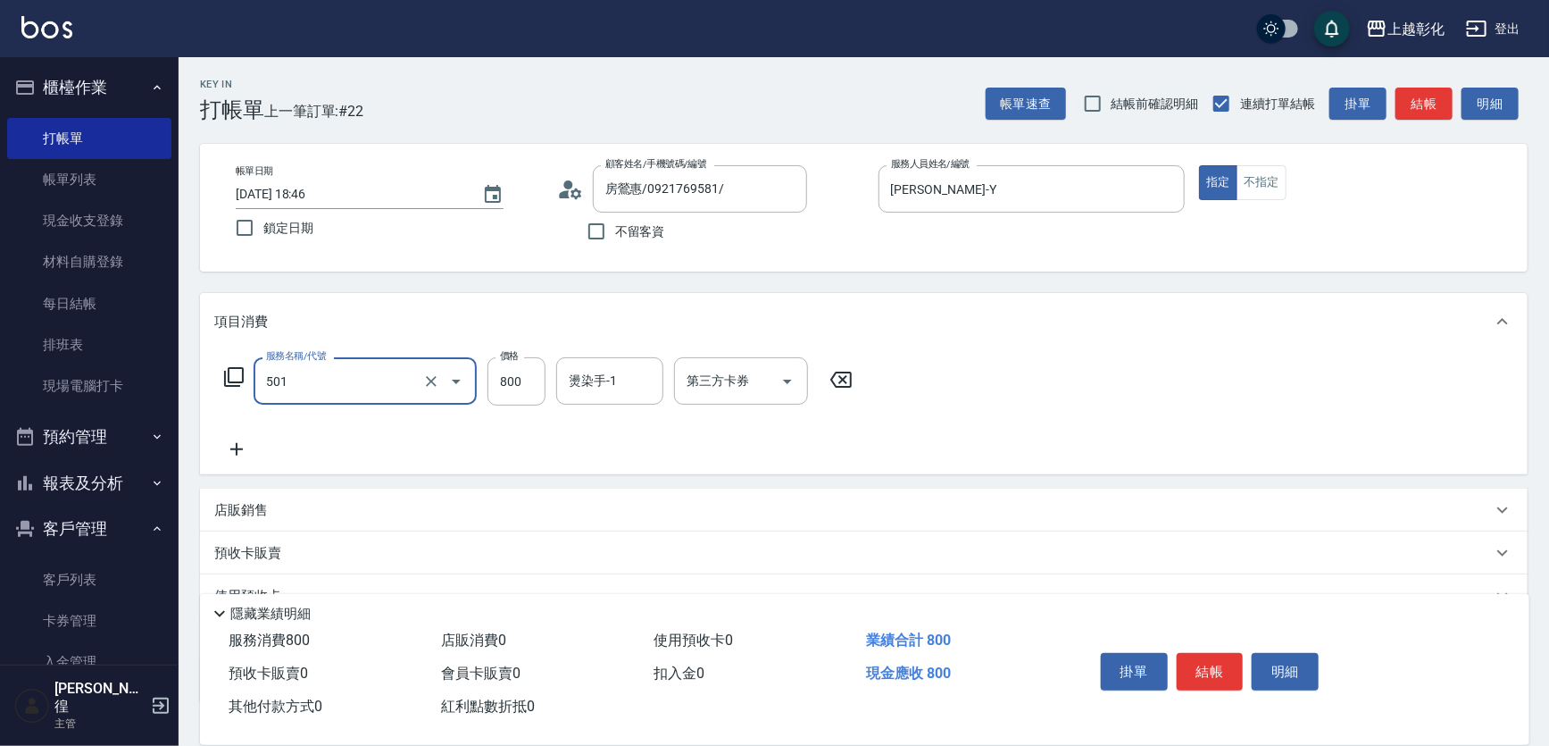
type input "染髮(501)"
type input "1000"
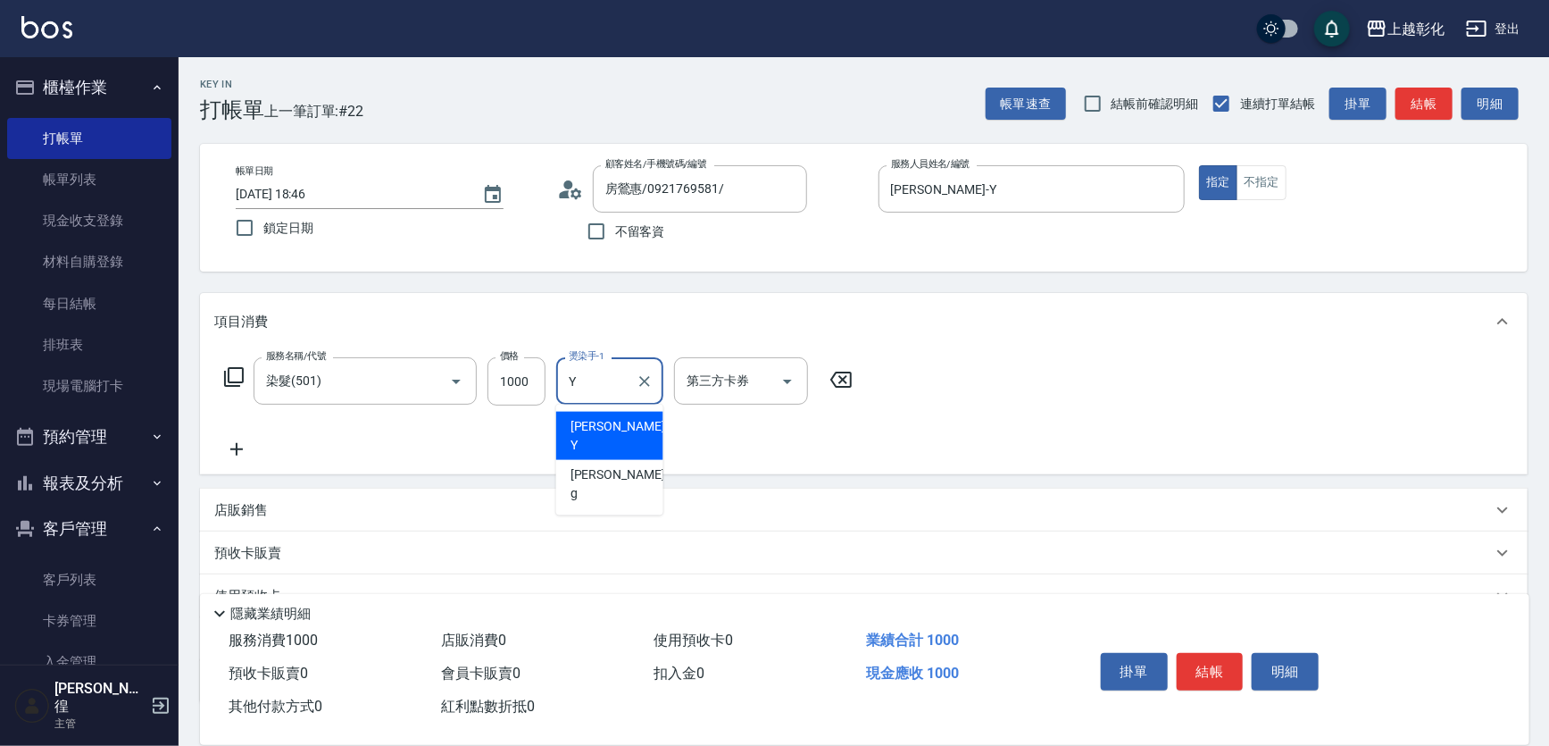
type input "YURI-Y"
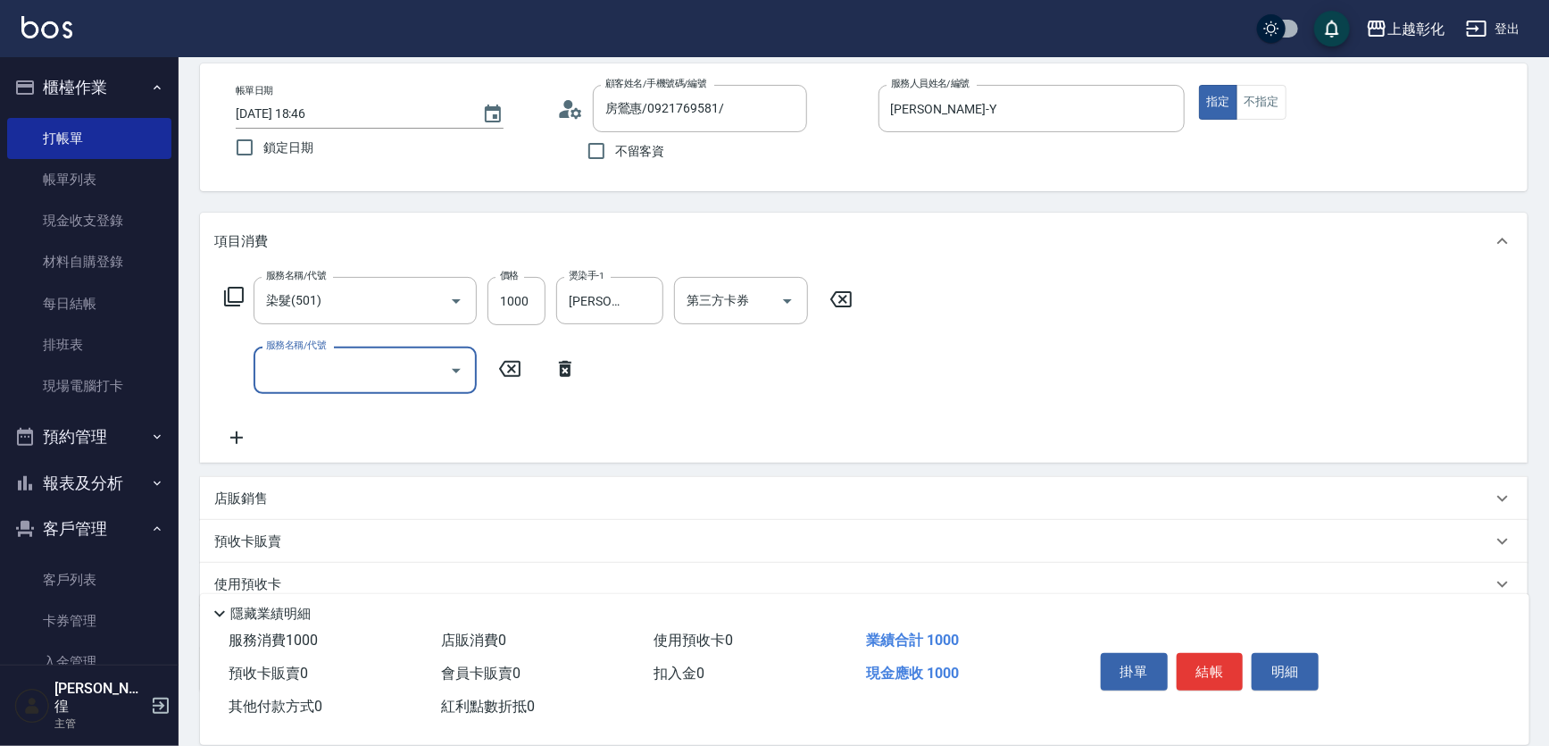
scroll to position [193, 0]
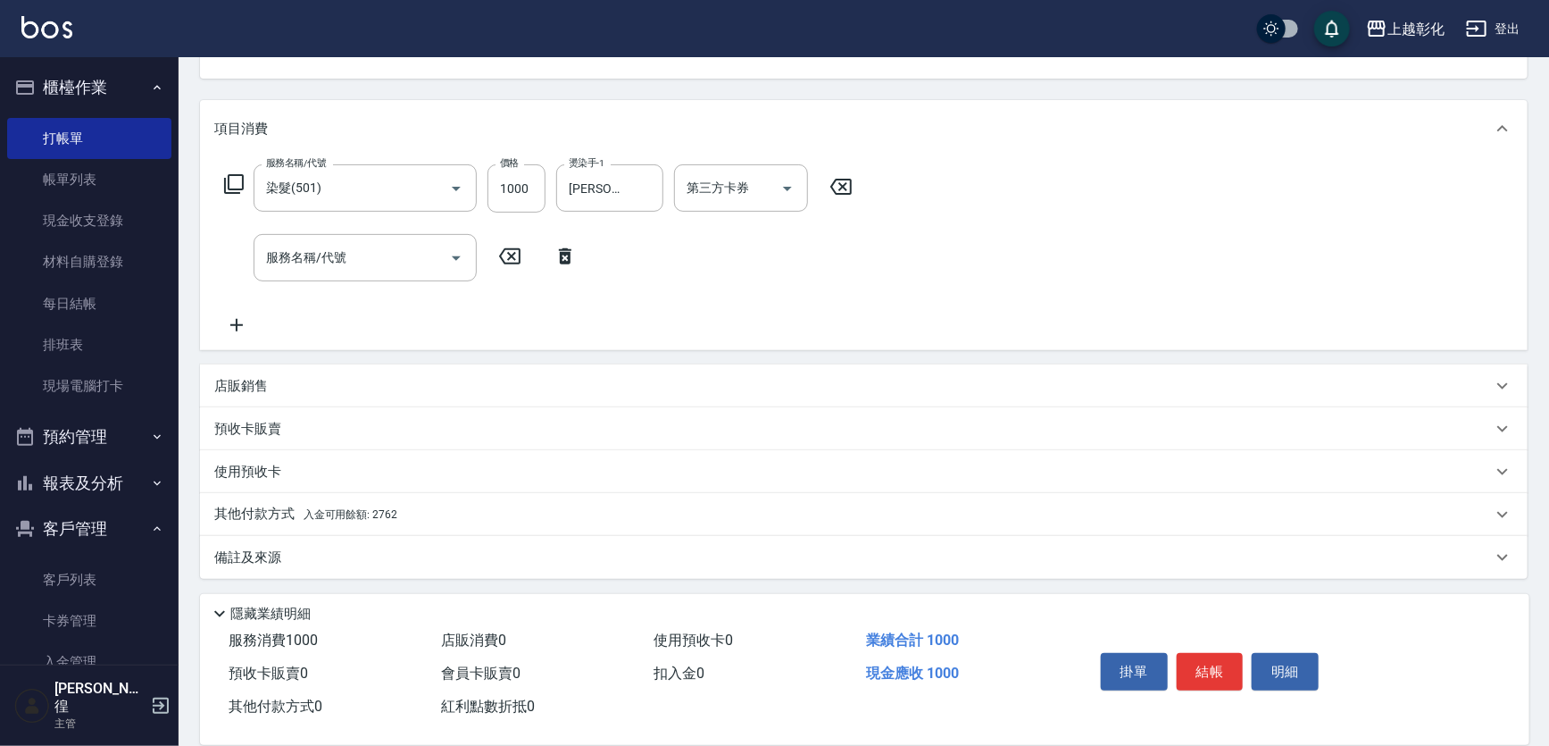
click at [396, 395] on div "店販銷售" at bounding box center [864, 385] width 1328 height 43
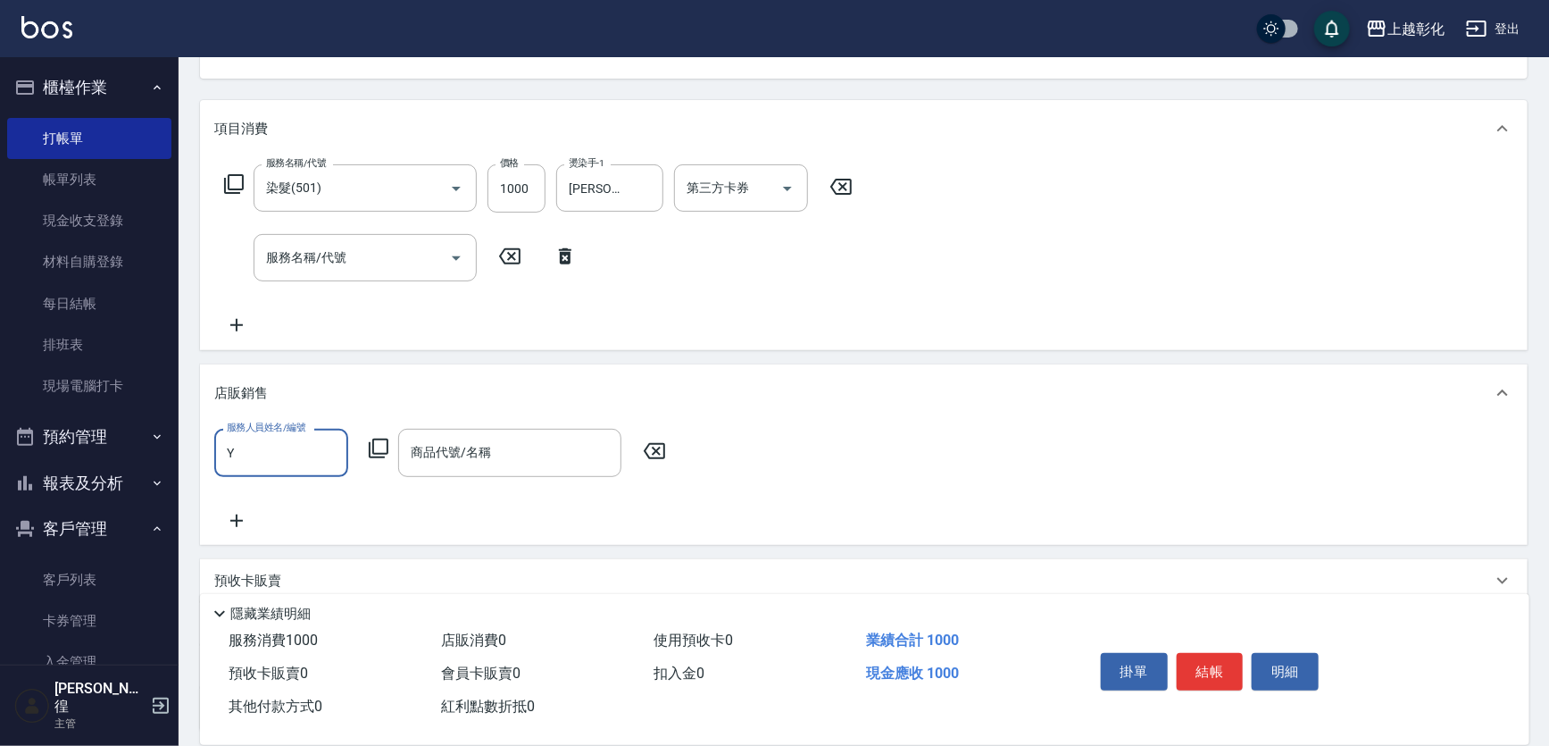
scroll to position [0, 0]
type input "YURI-Y"
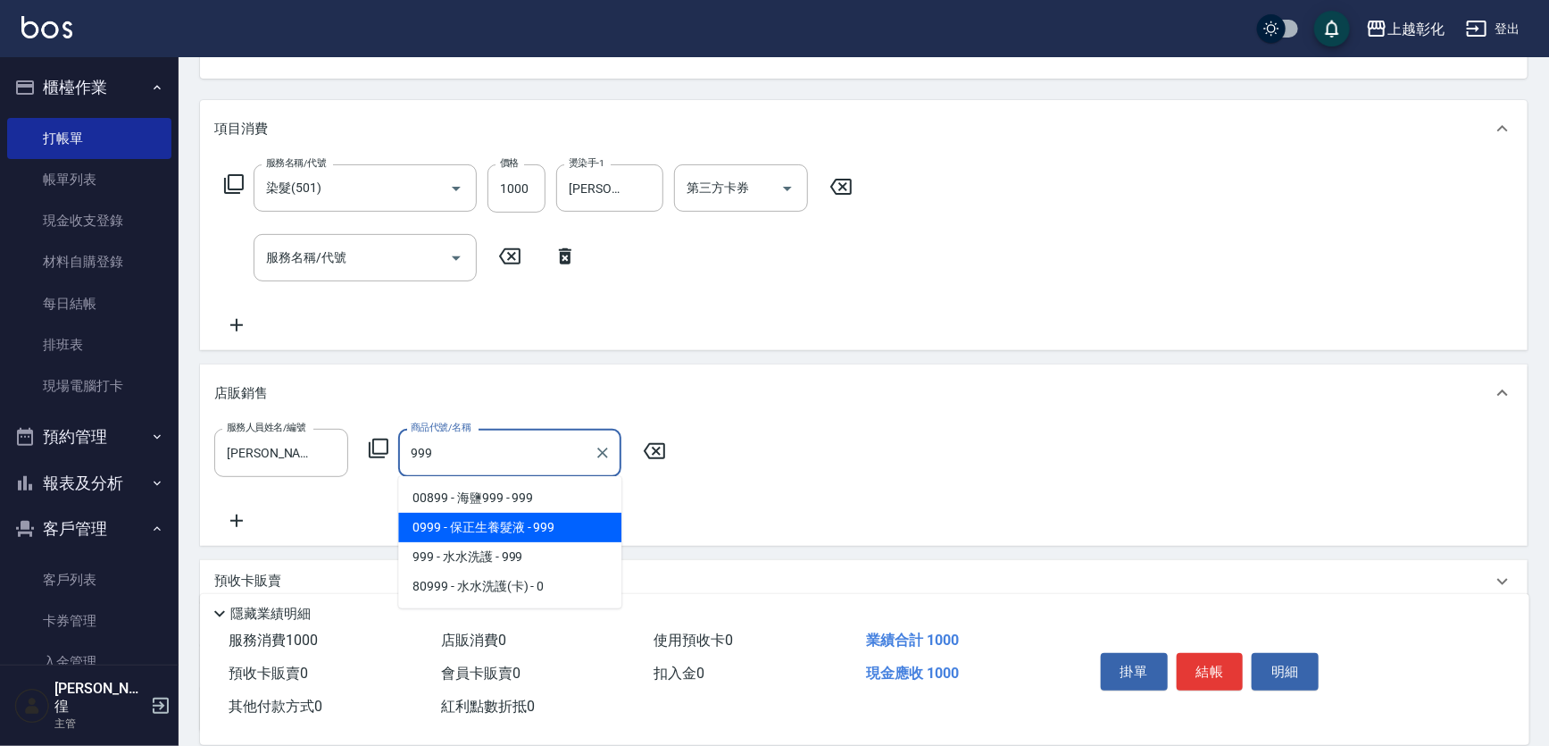
type input "保正生養髮液"
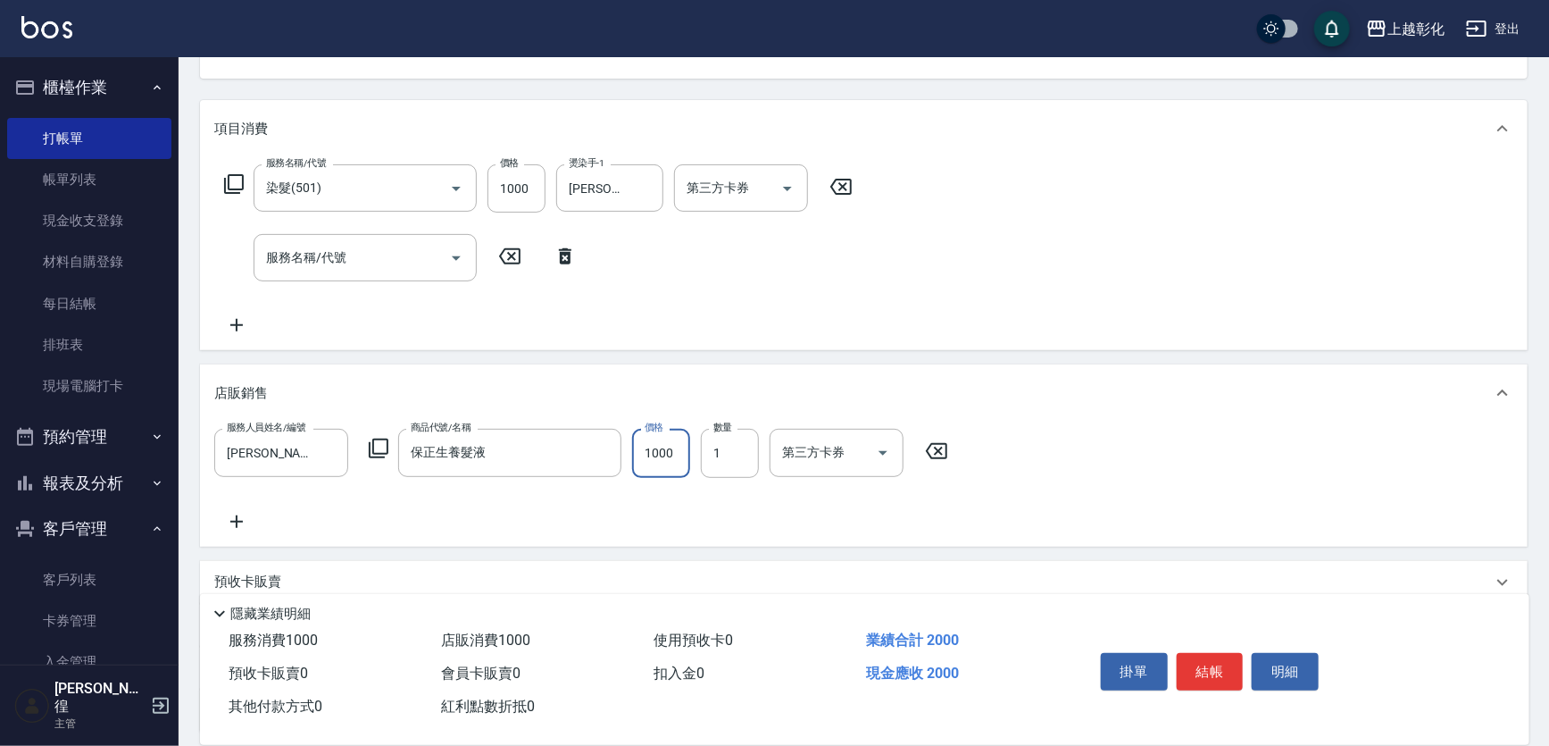
type input "1000"
click at [795, 189] on icon "Open" at bounding box center [787, 188] width 21 height 21
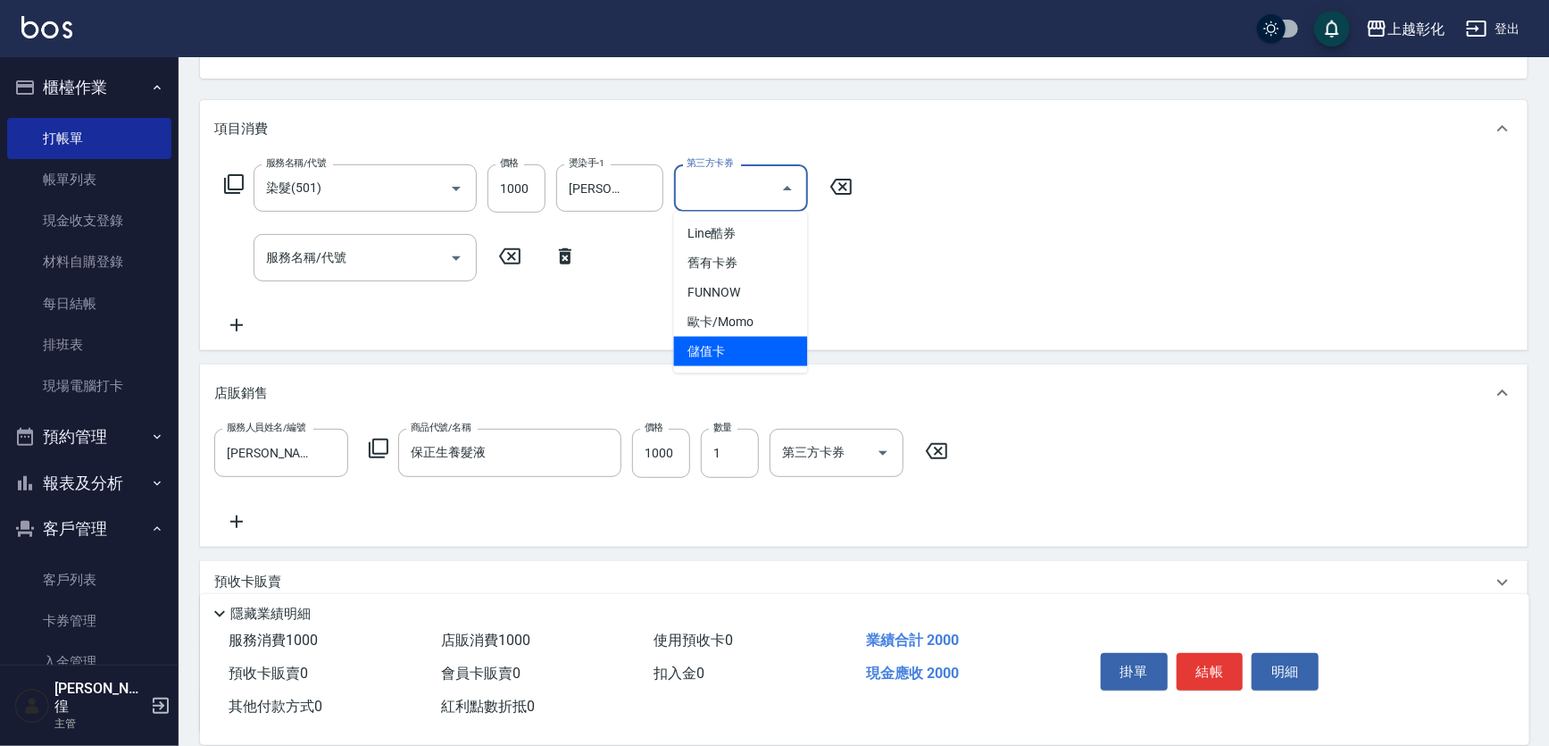
click at [702, 349] on span "儲值卡" at bounding box center [741, 351] width 134 height 29
type input "儲值卡"
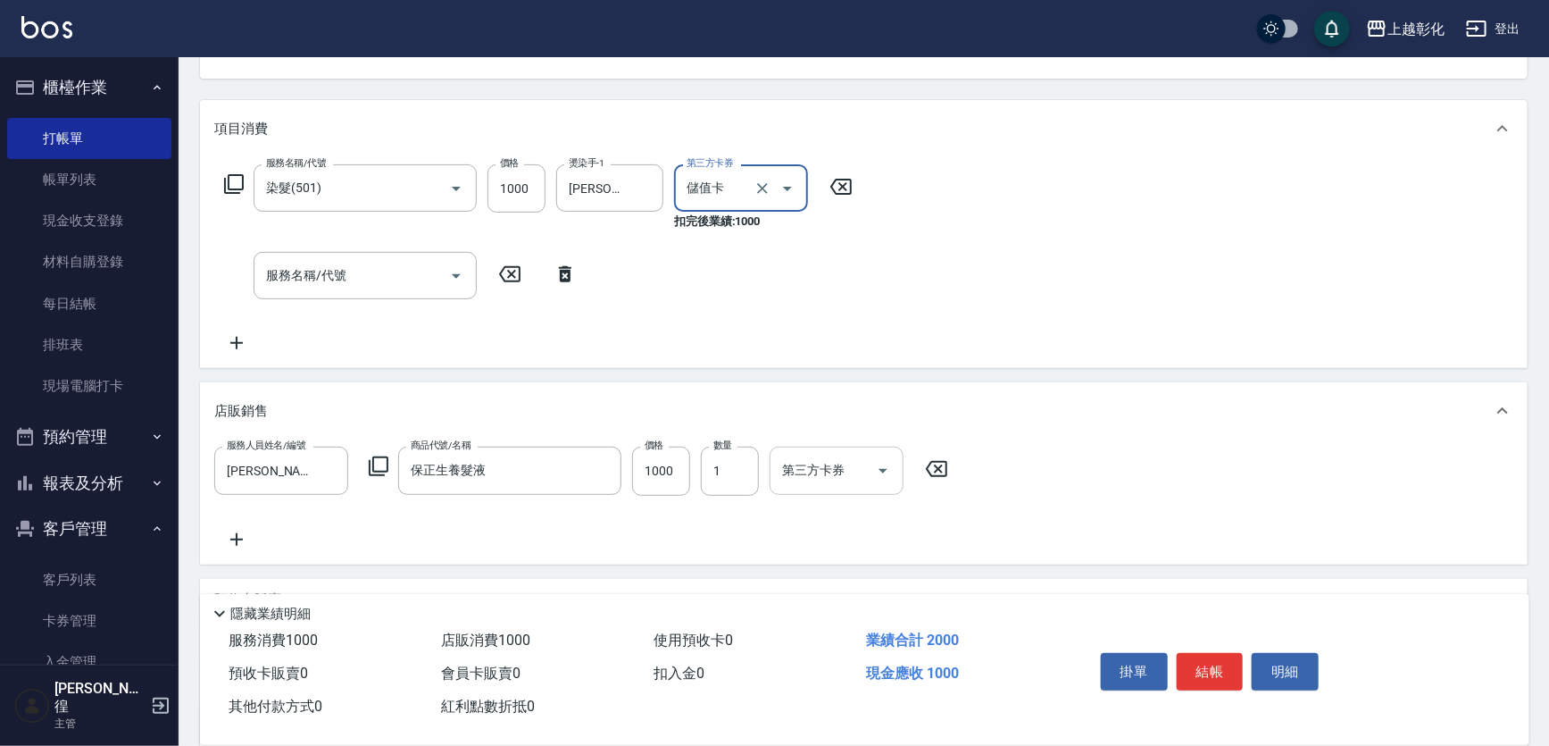
click at [872, 465] on icon "Open" at bounding box center [882, 470] width 21 height 21
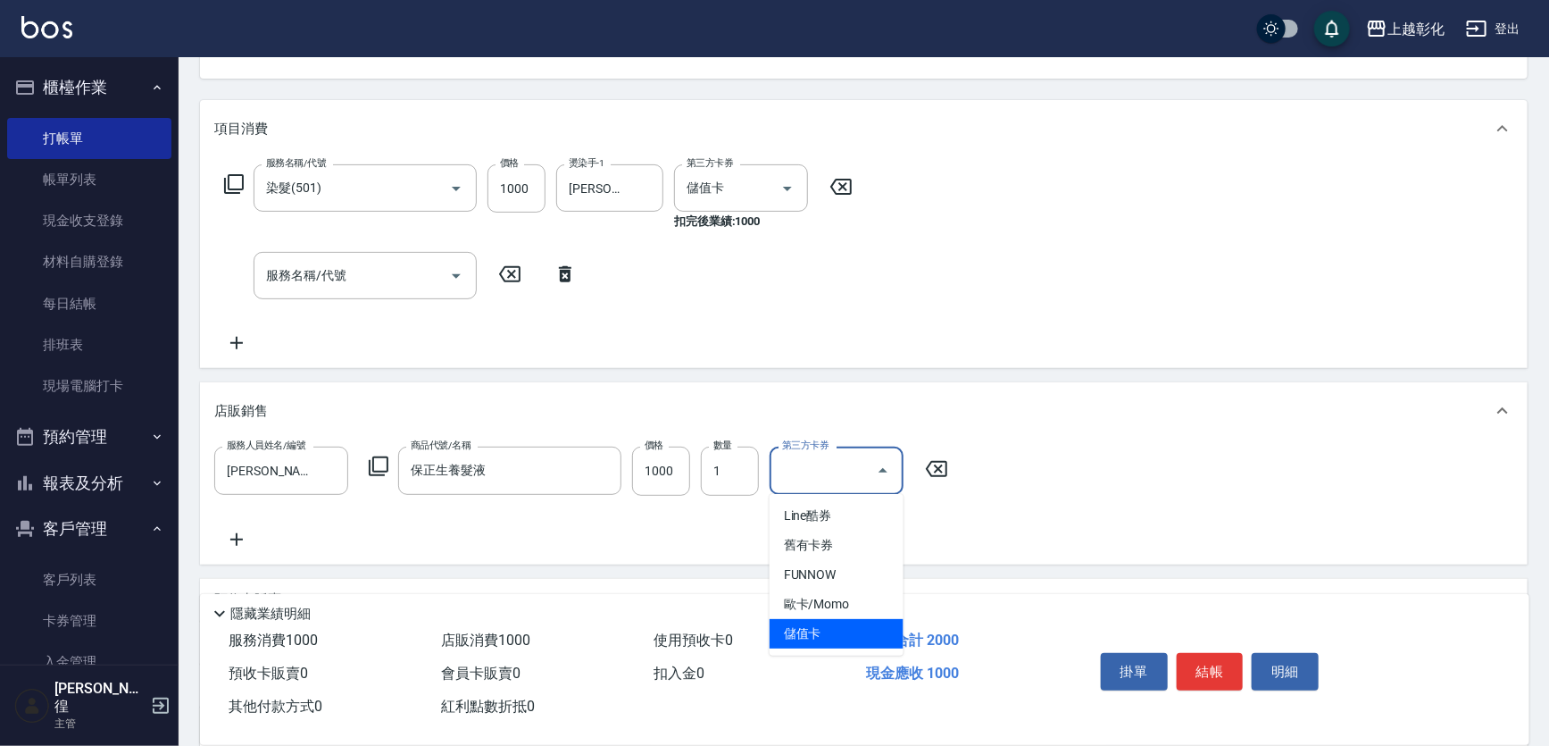
click at [794, 619] on span "儲值卡" at bounding box center [837, 633] width 134 height 29
type input "儲值卡"
click at [232, 536] on icon at bounding box center [236, 539] width 45 height 21
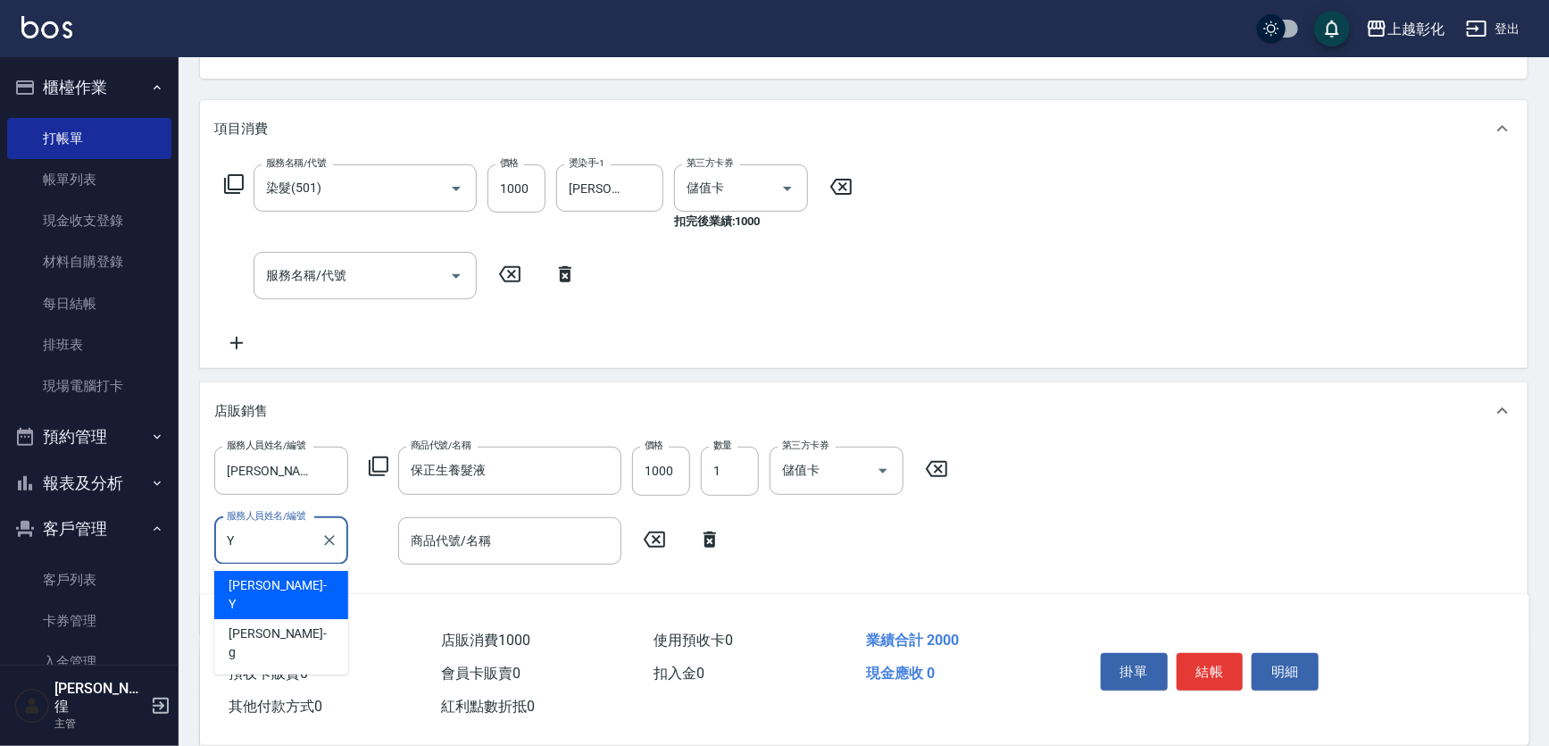
type input "YURI-Y"
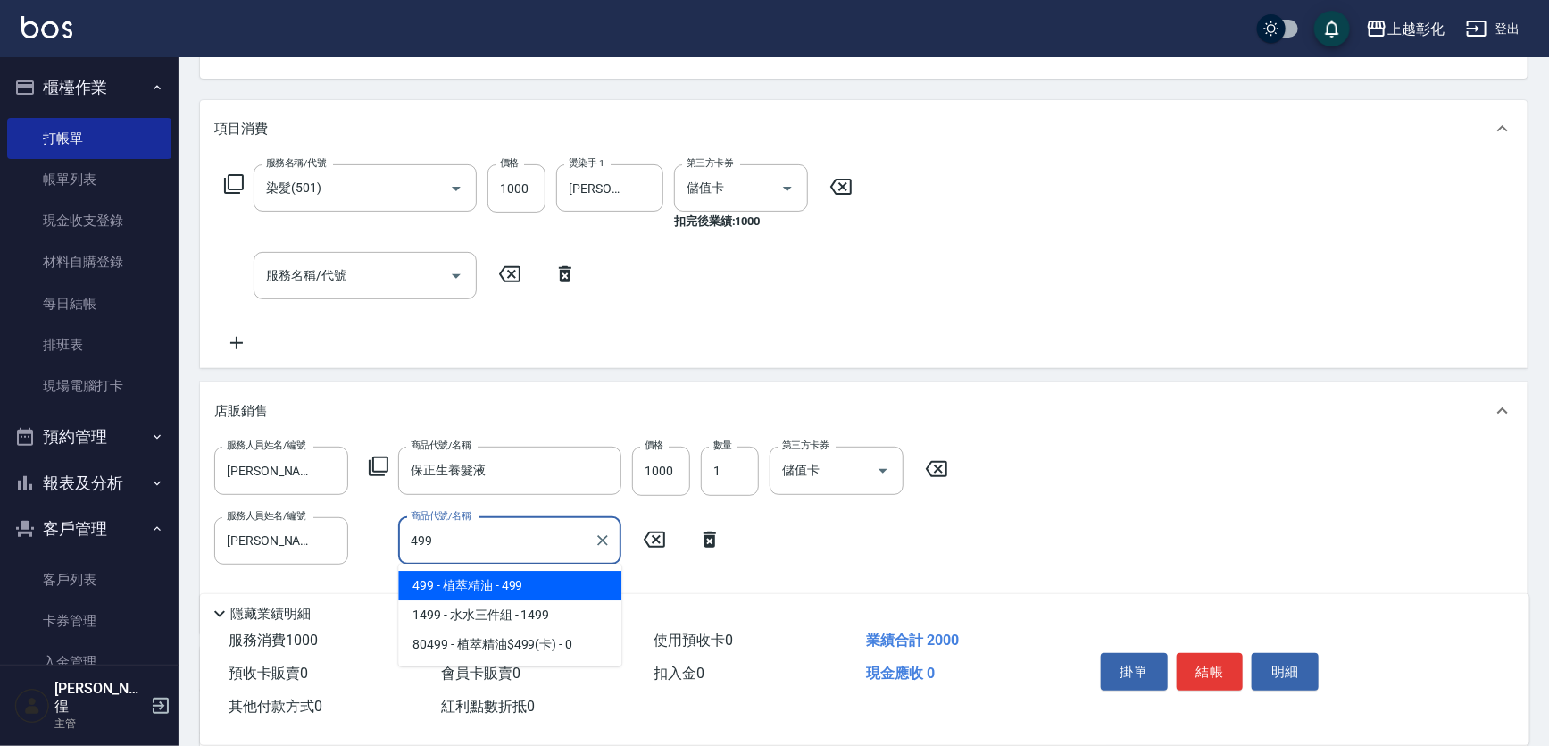
type input "植萃精油"
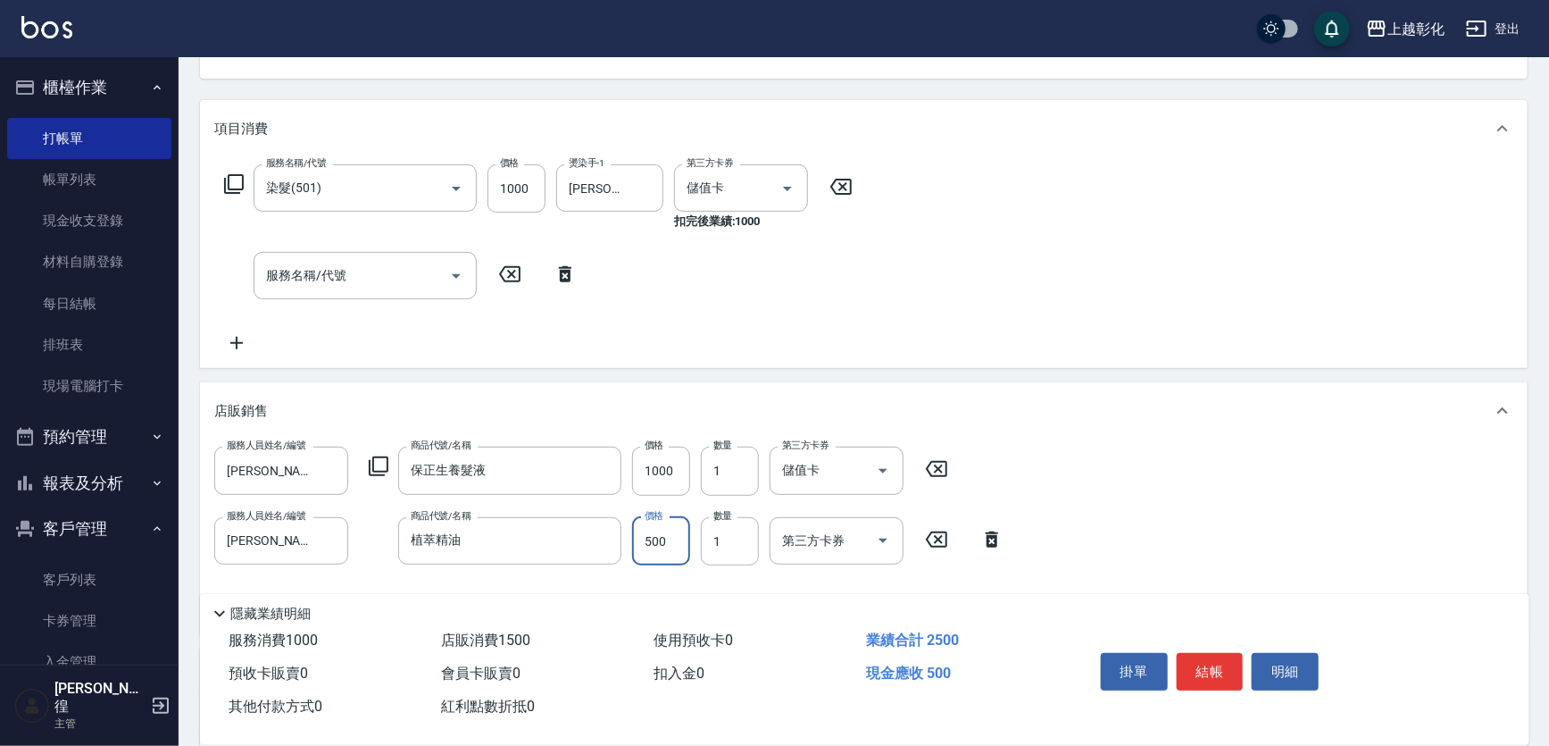
type input "500"
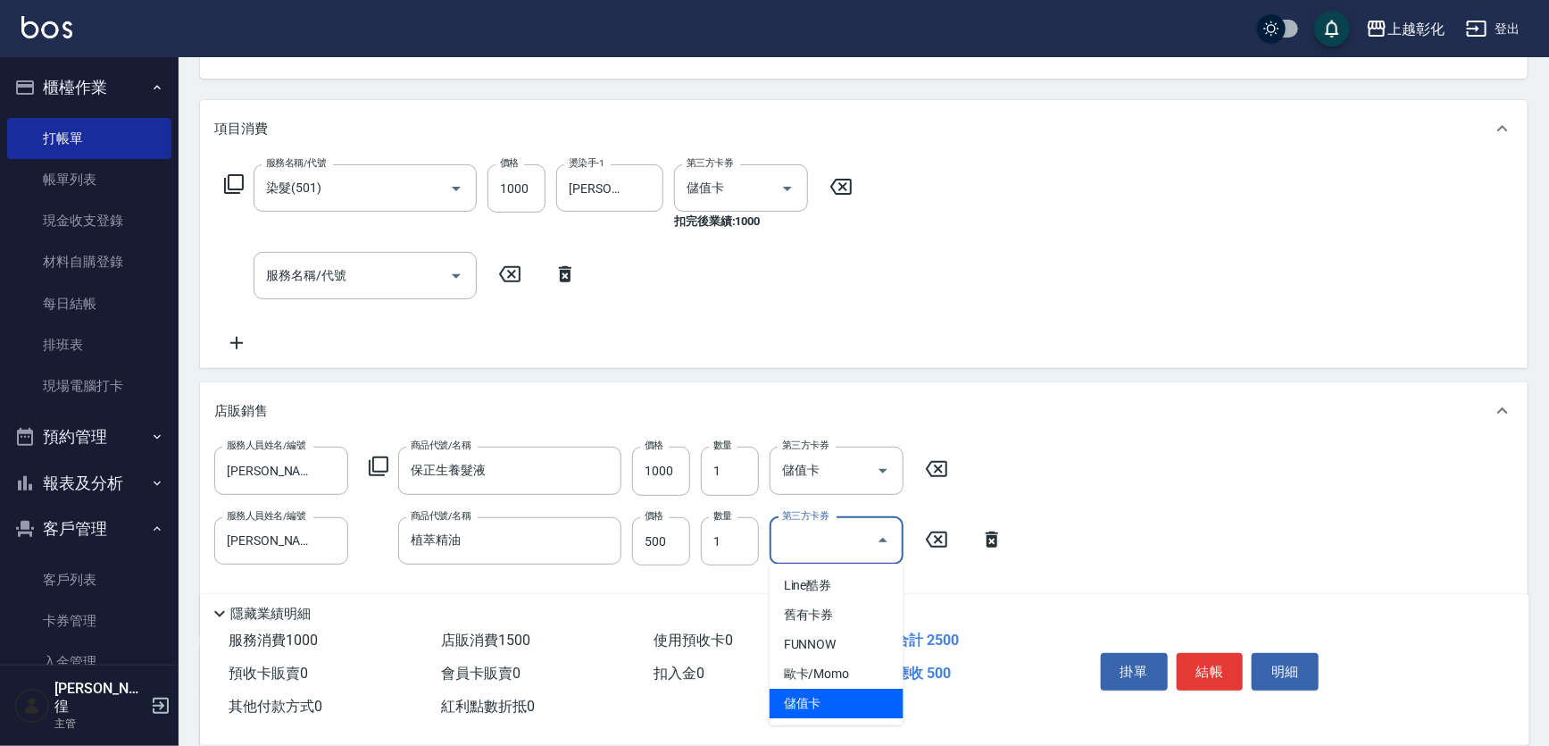
type input "儲值卡"
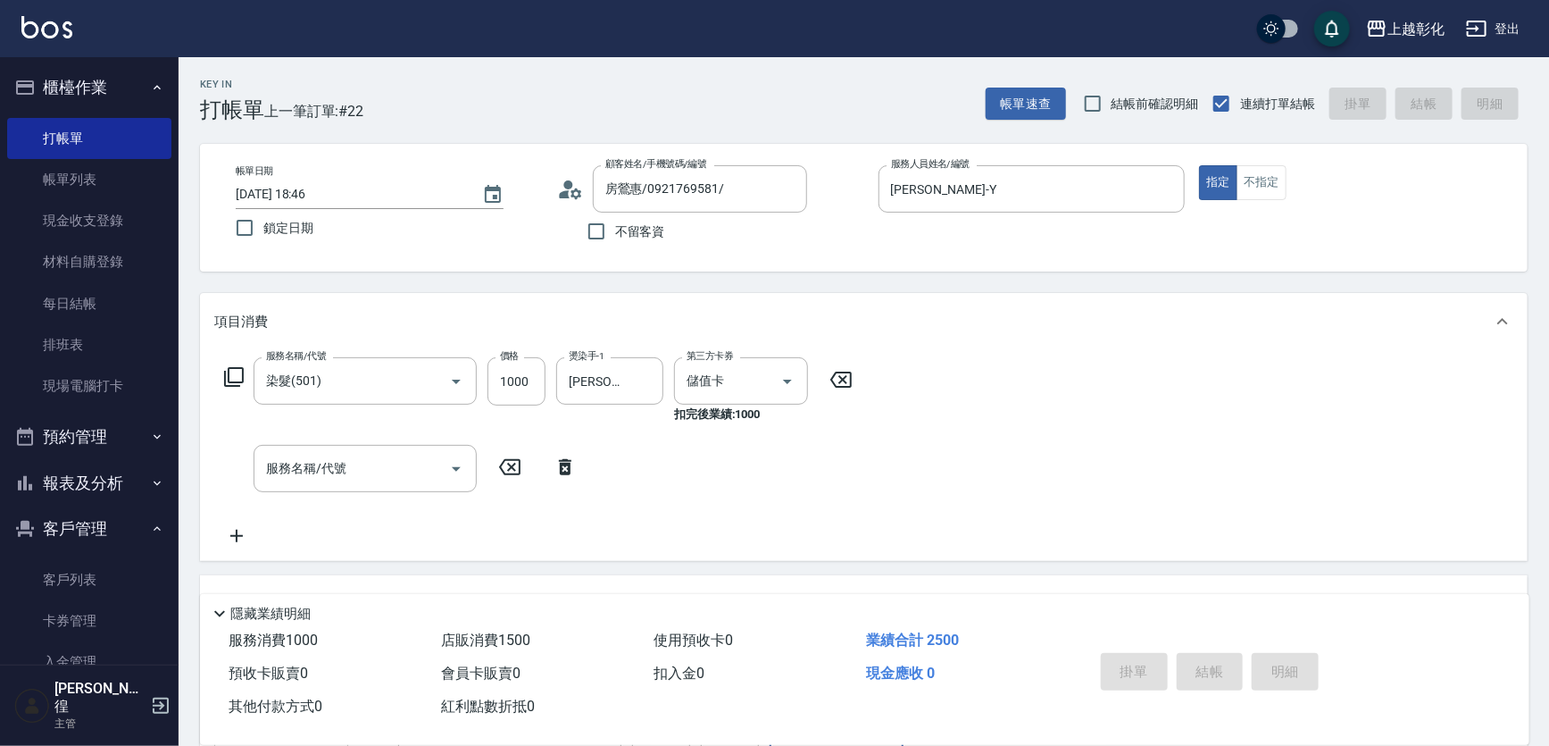
type input "2025/09/22 18:47"
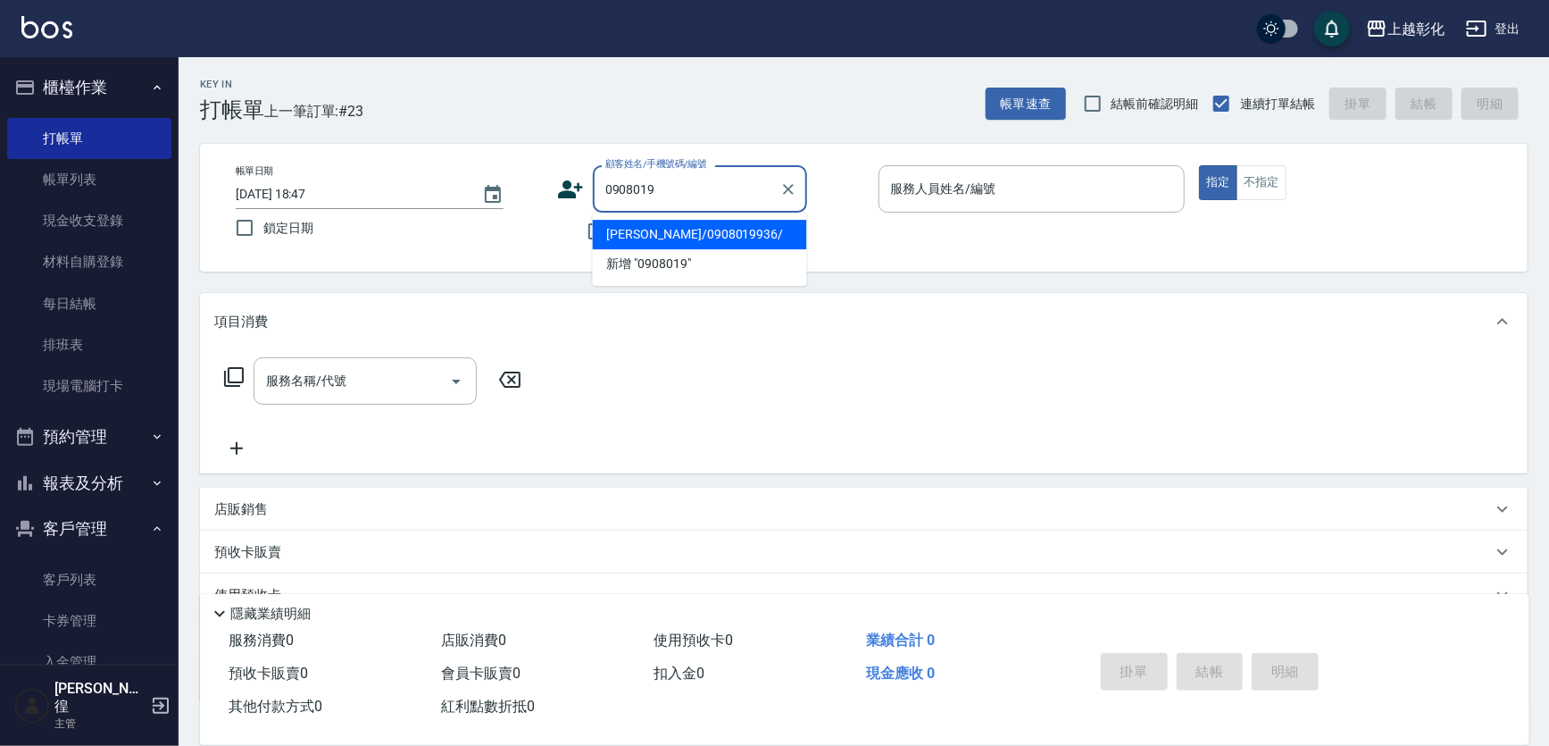
type input "林浚丞/0908019936/"
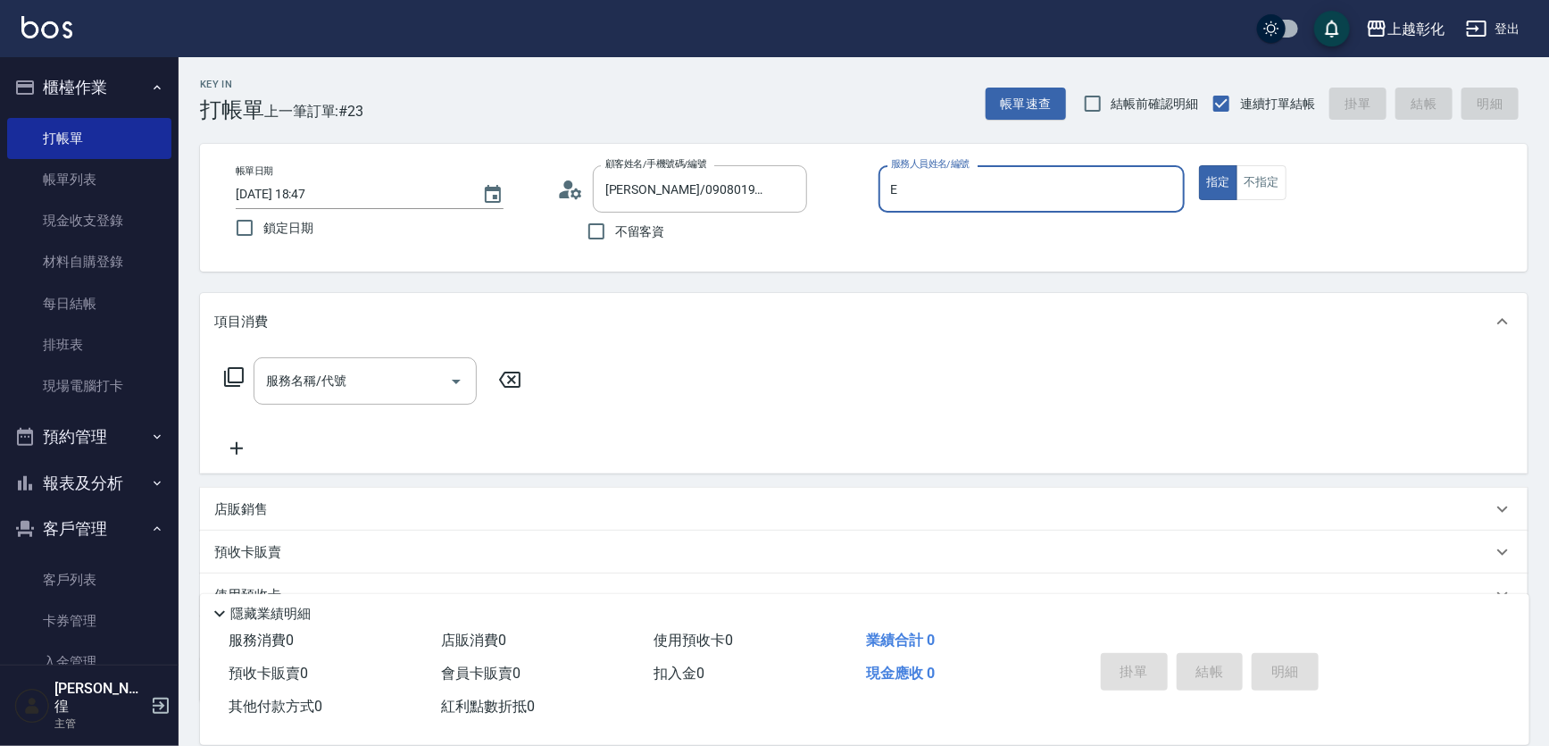
type input "allen-e"
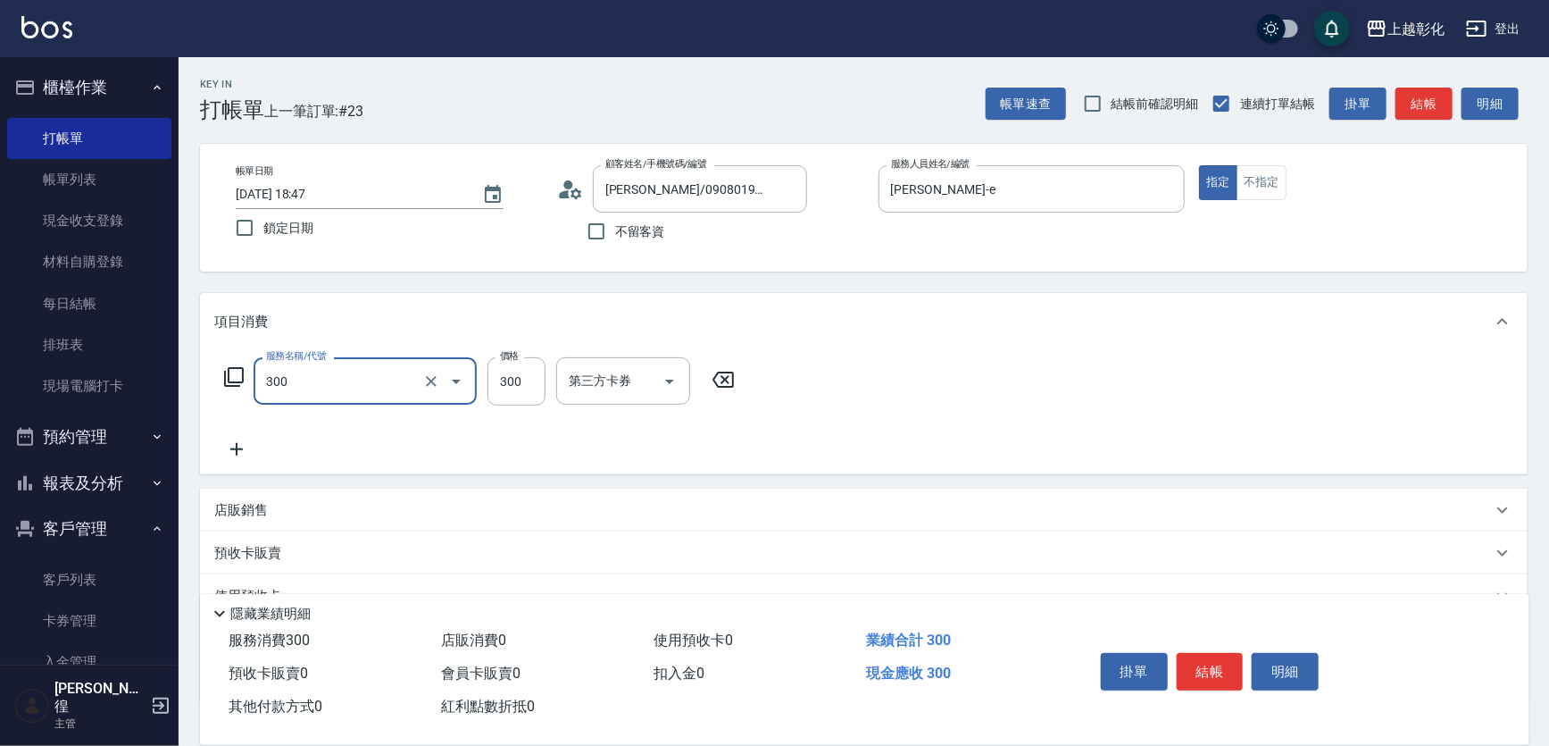
type input "A級剪髮(300)"
type input "250"
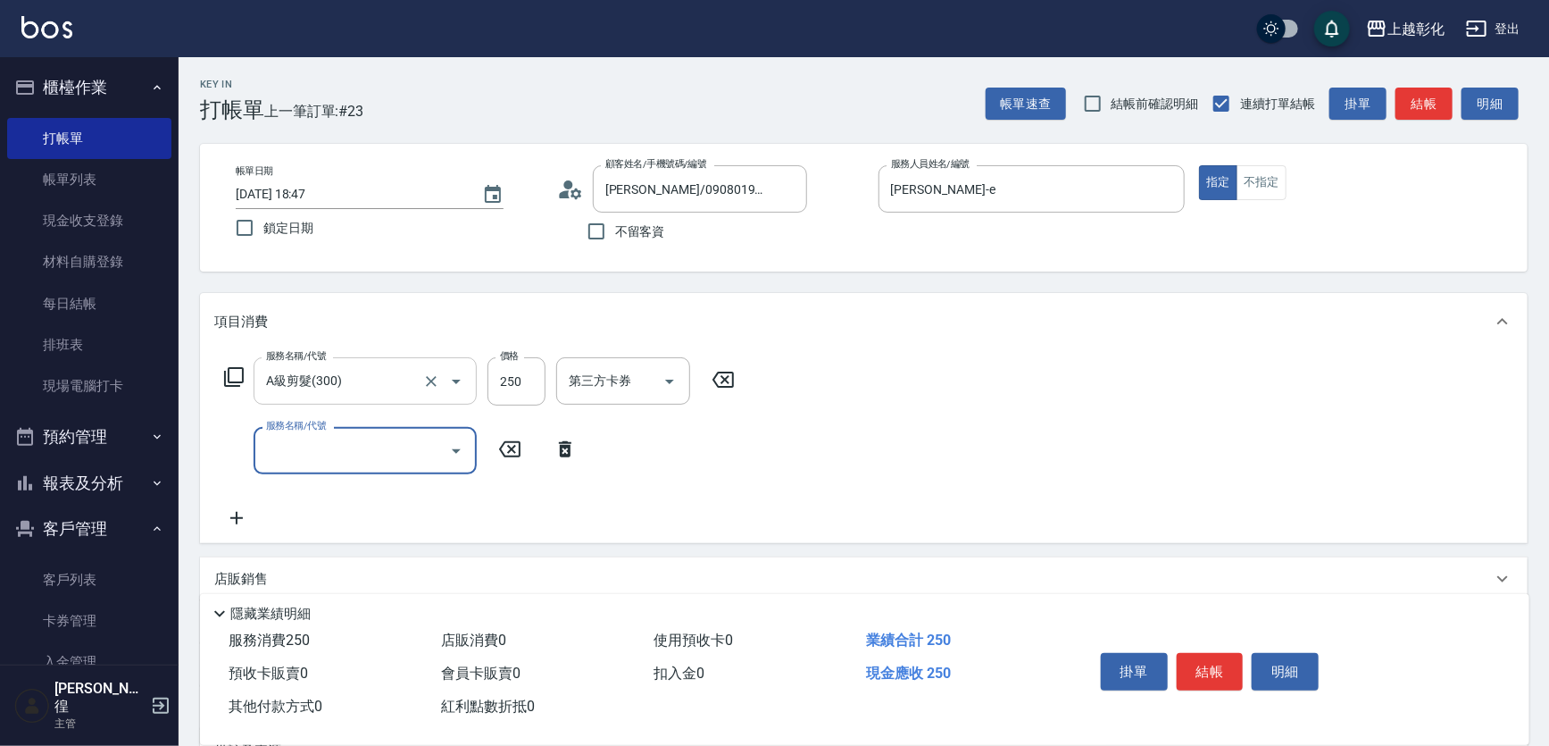
click at [361, 383] on input "A級剪髮(300)" at bounding box center [340, 380] width 157 height 31
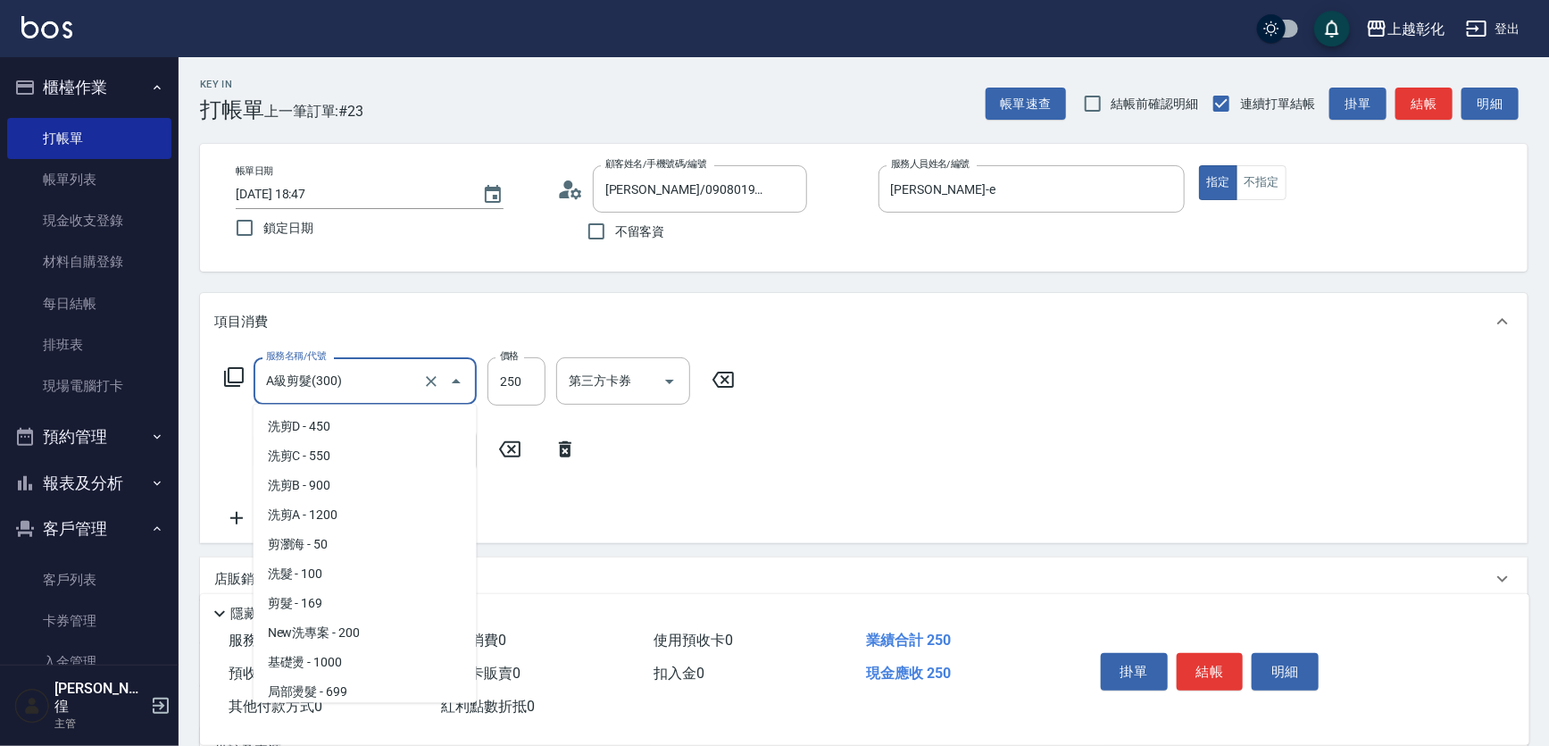
scroll to position [268, 0]
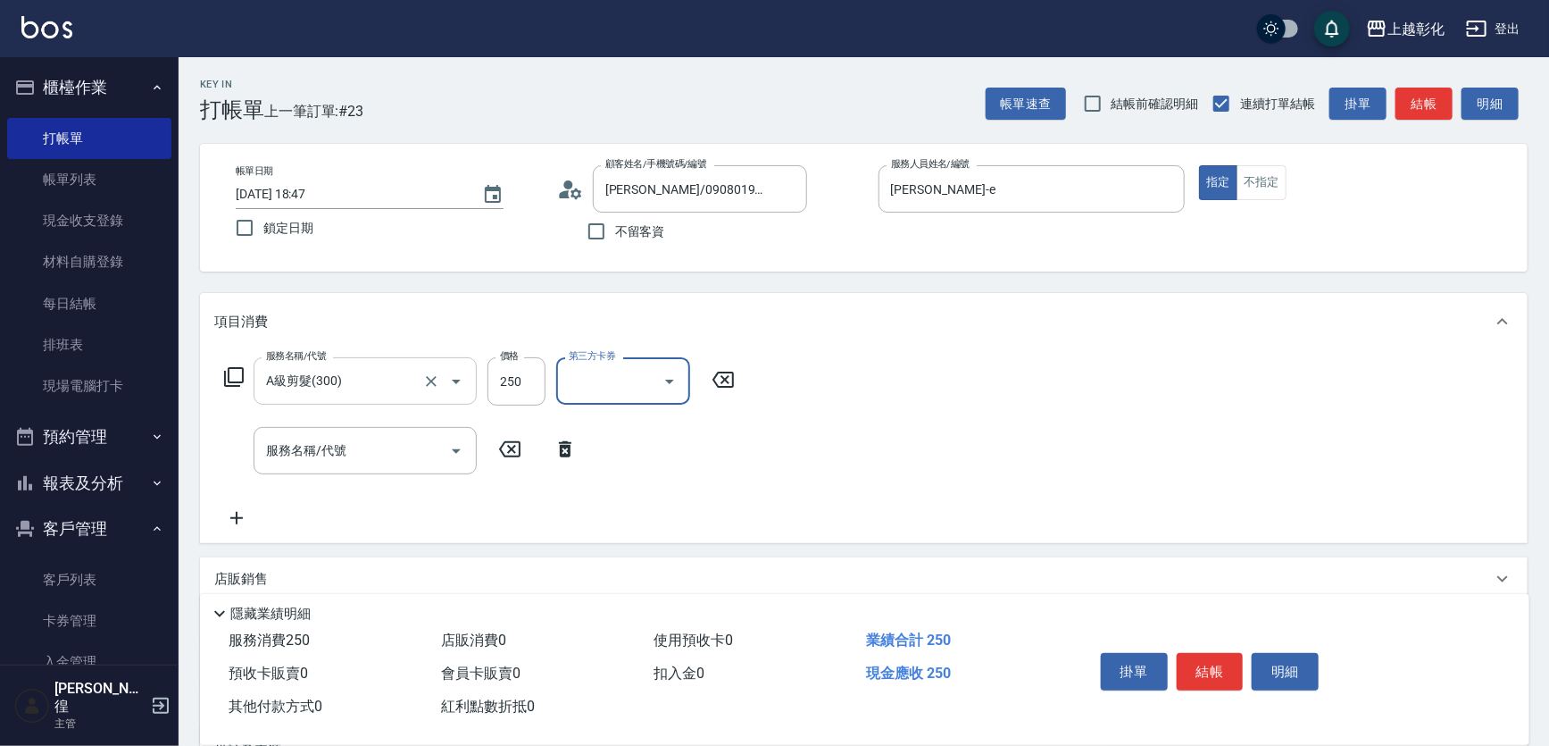
click at [361, 383] on input "A級剪髮(300)" at bounding box center [340, 380] width 157 height 31
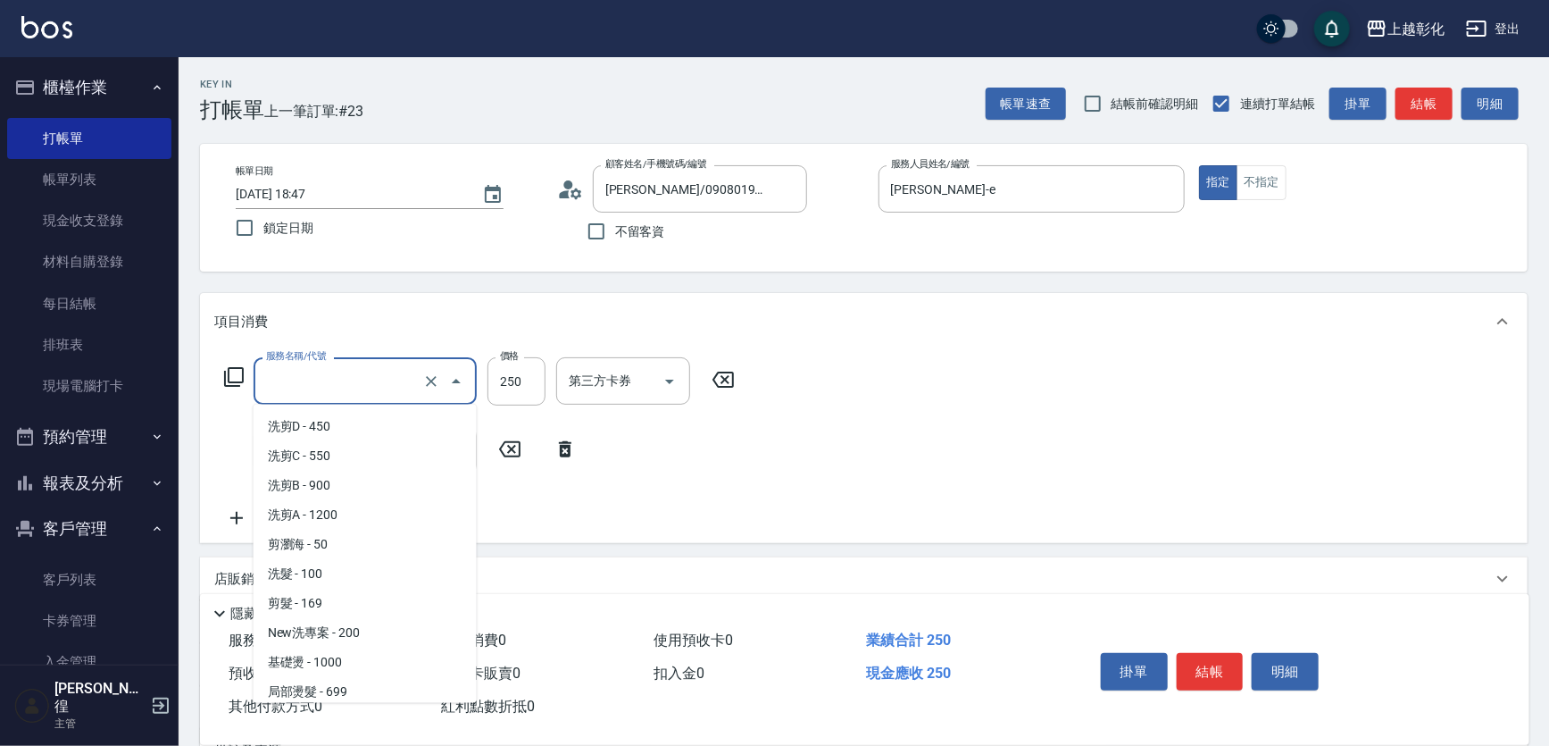
scroll to position [7, 0]
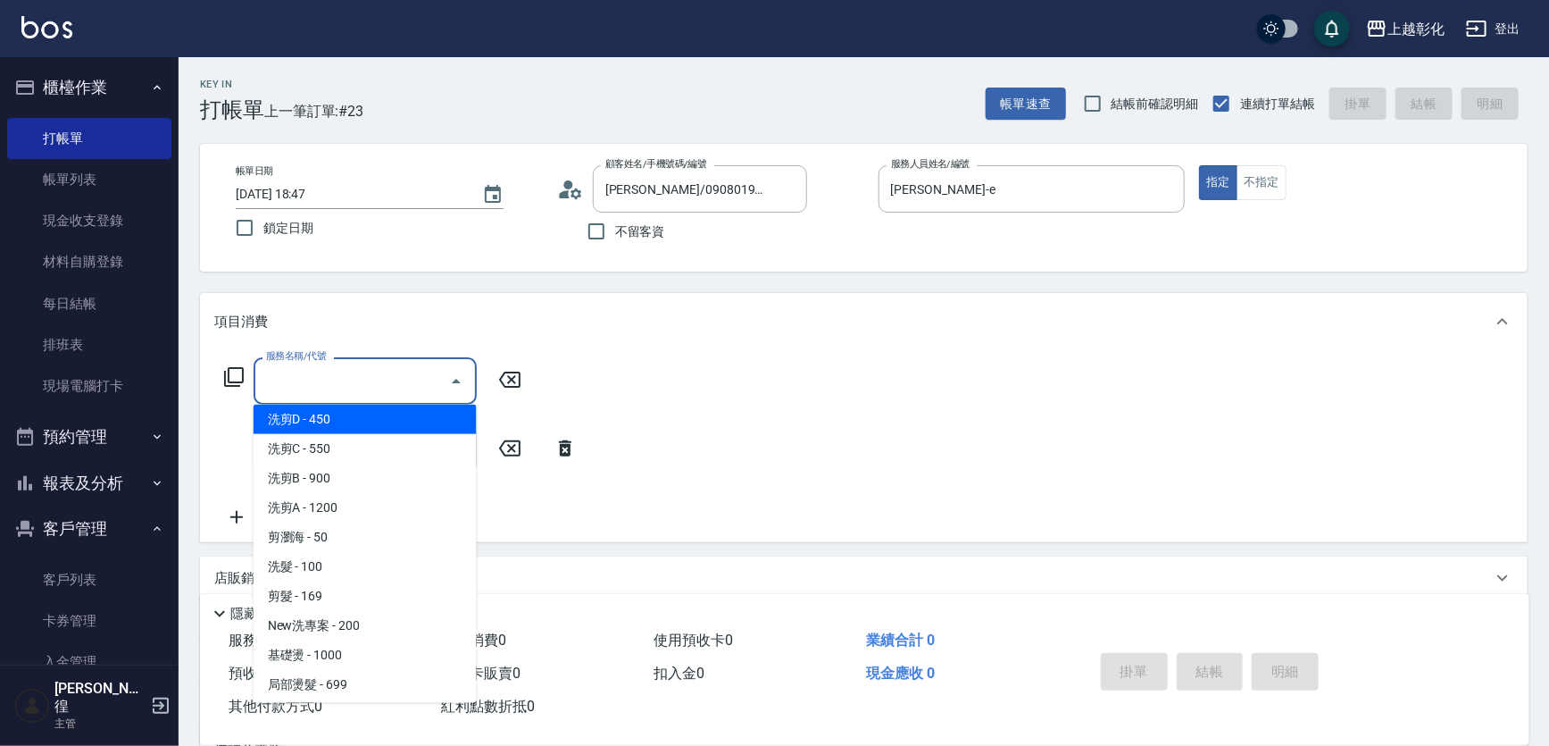
type input "1"
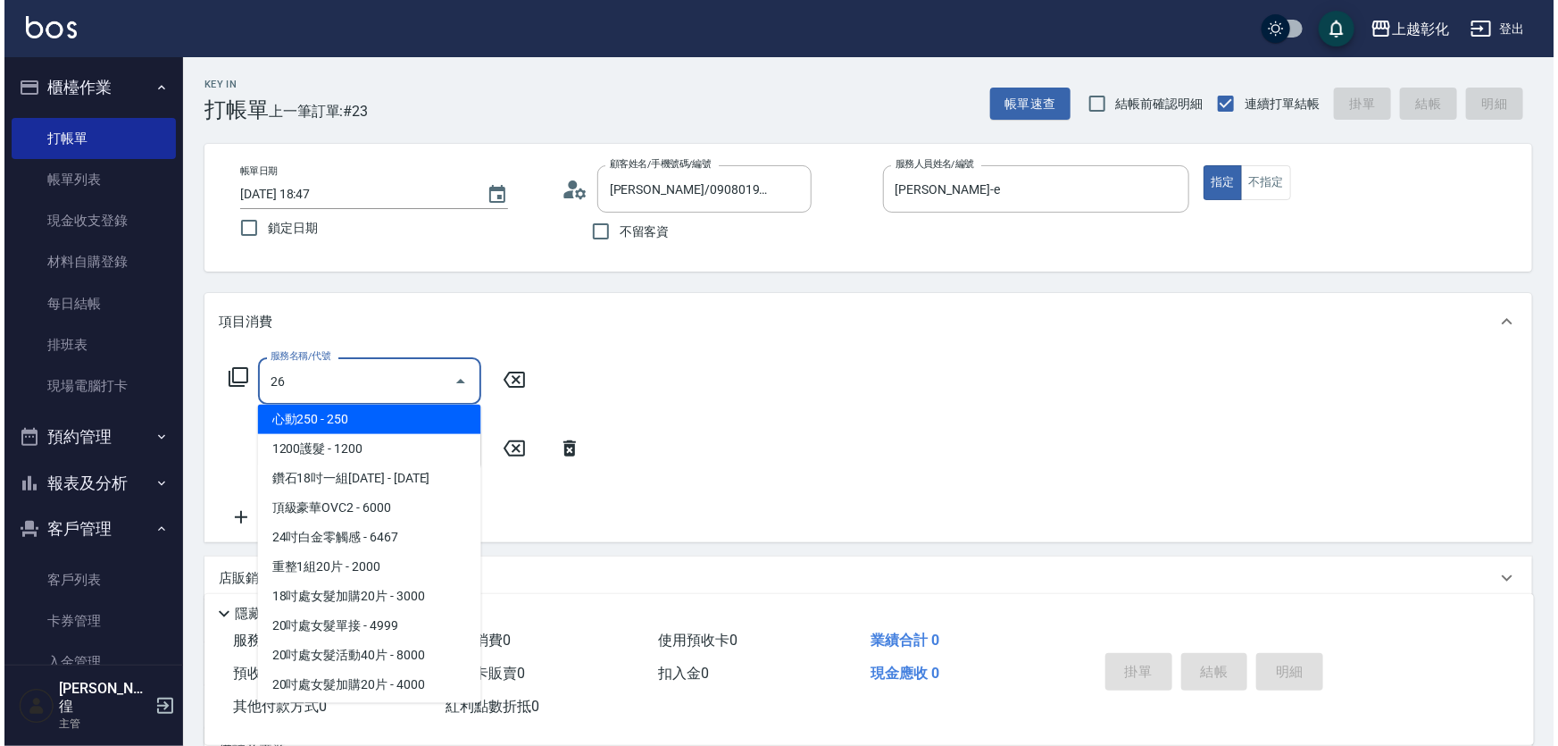
scroll to position [0, 0]
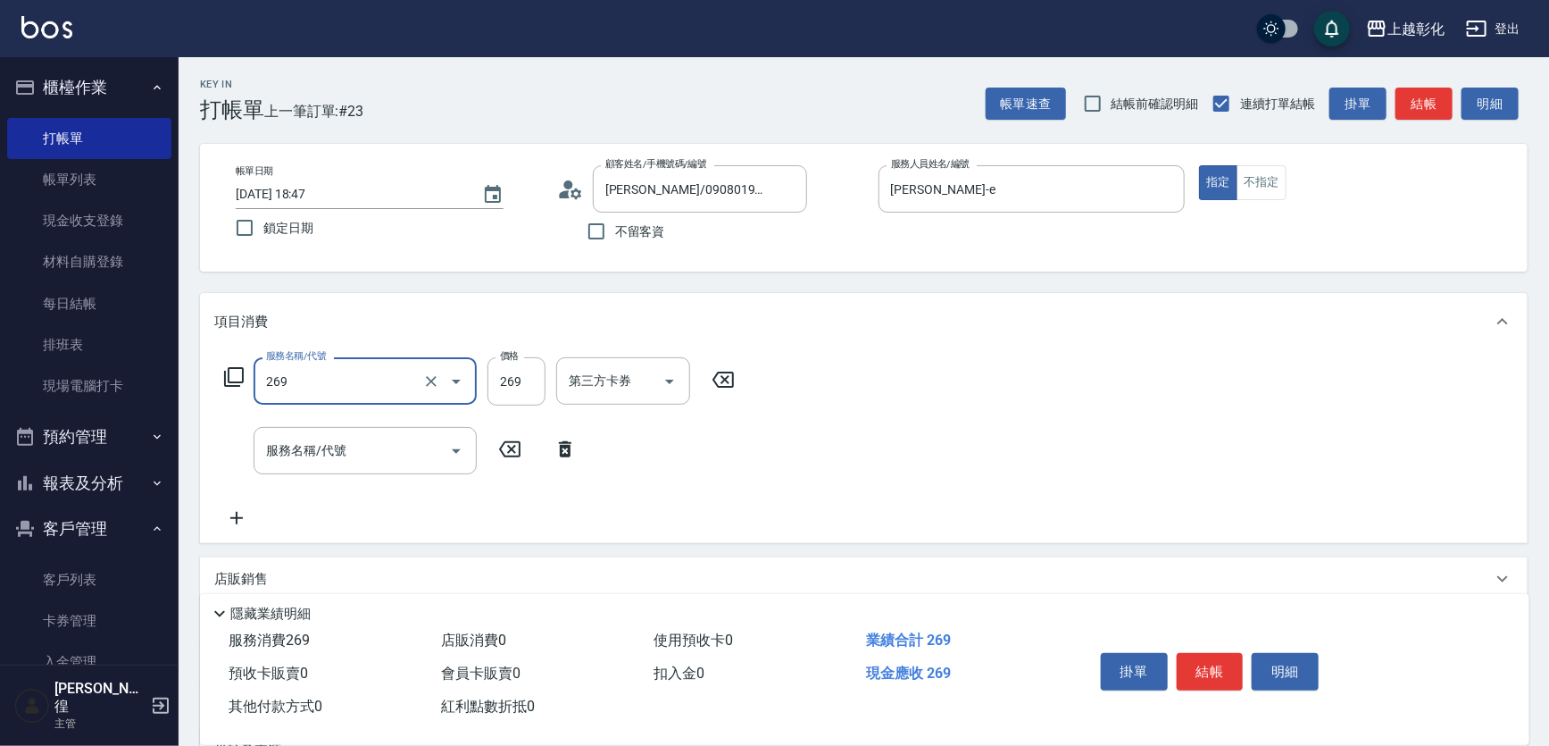
type input "一般洗剪(269)"
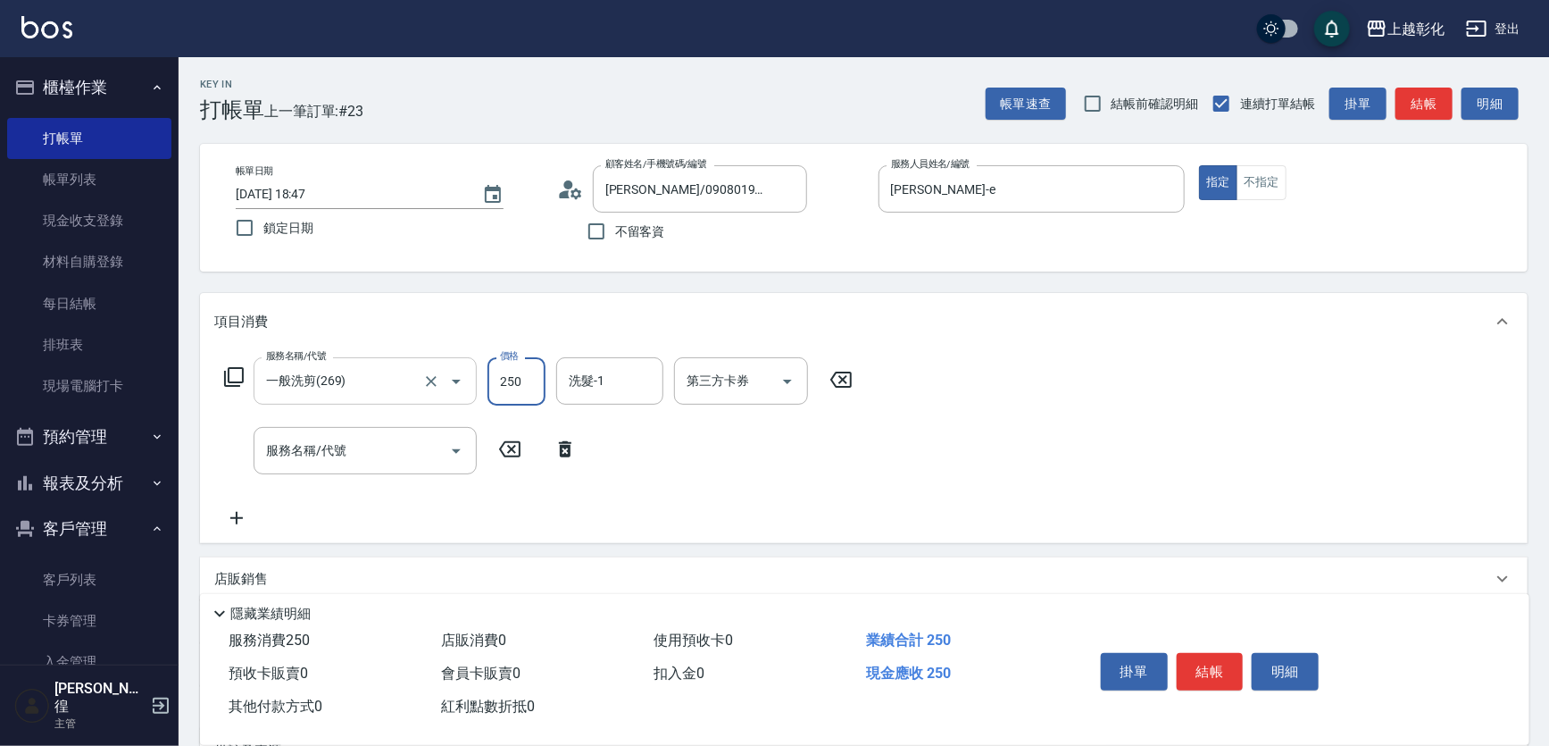
type input "250"
type input "林梓希-24"
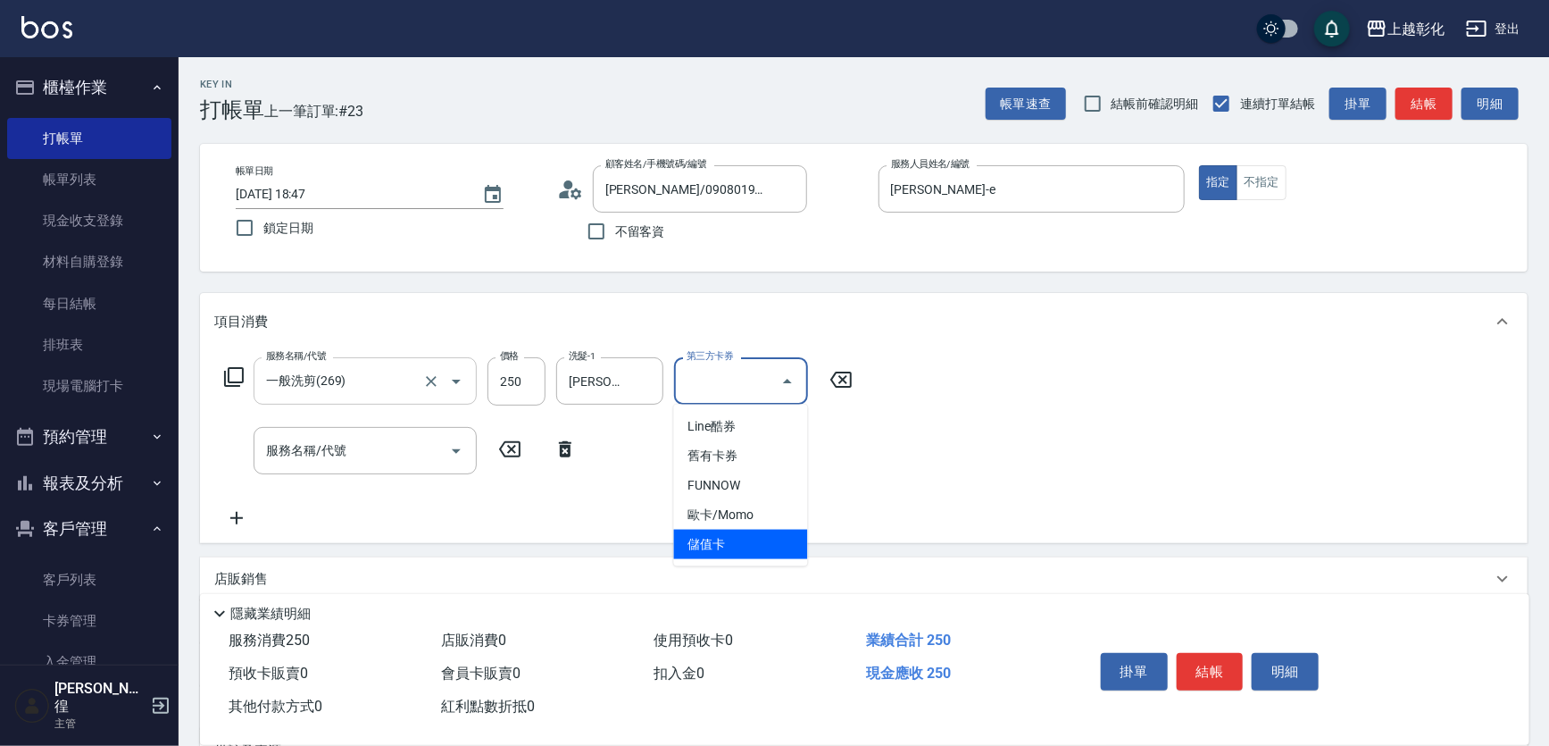
type input "儲值卡"
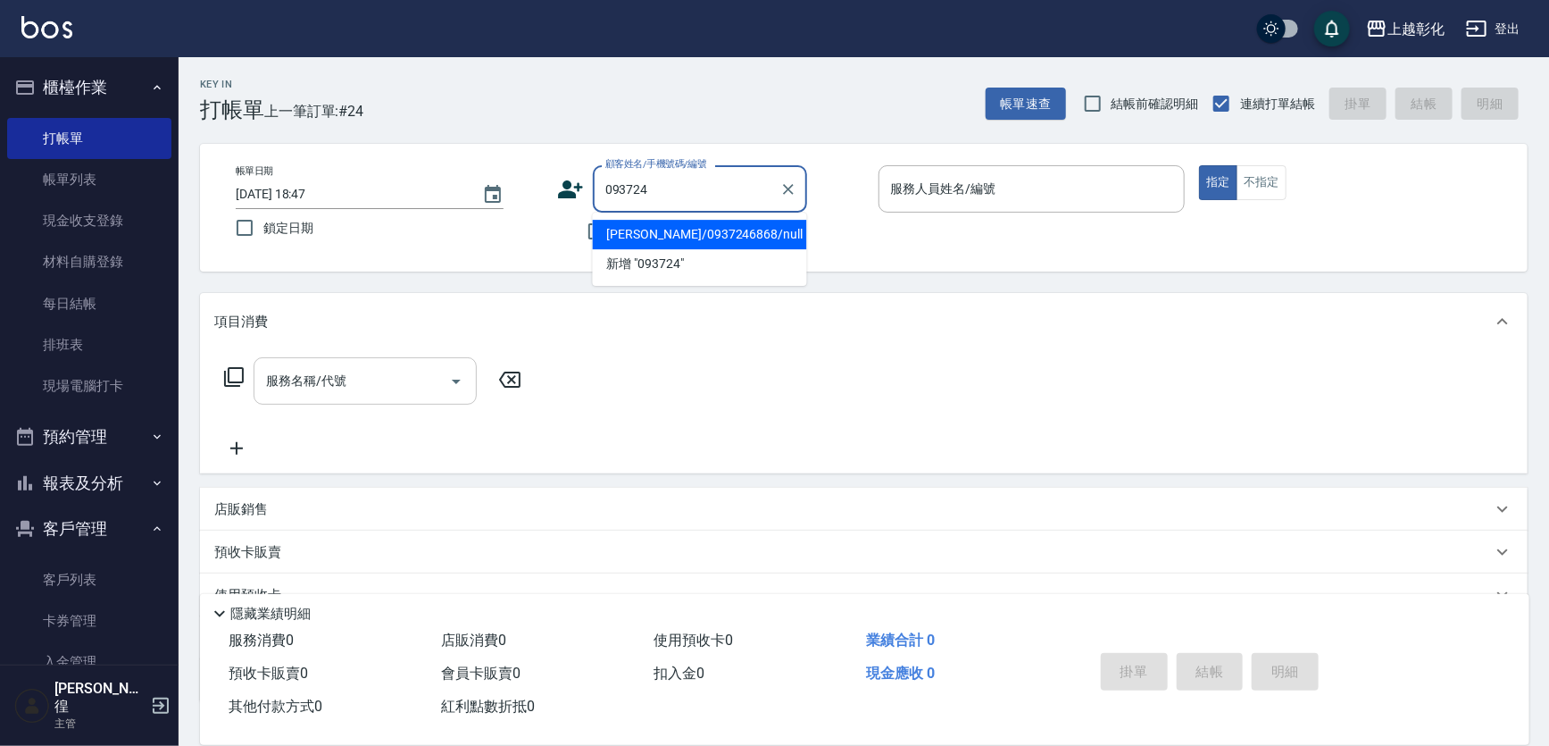
type input "蔡麗雪/0937246868/null"
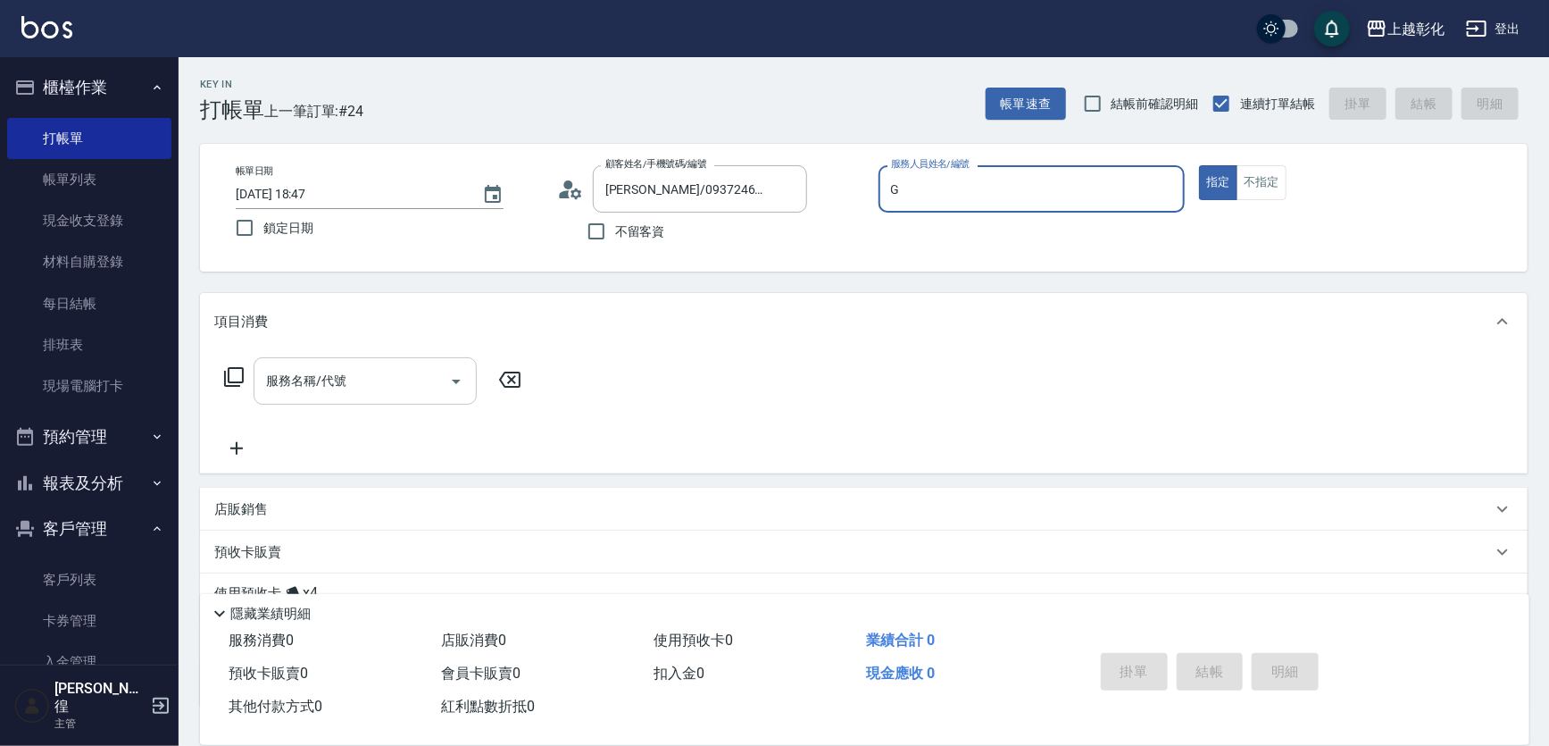
type input "Gary-g"
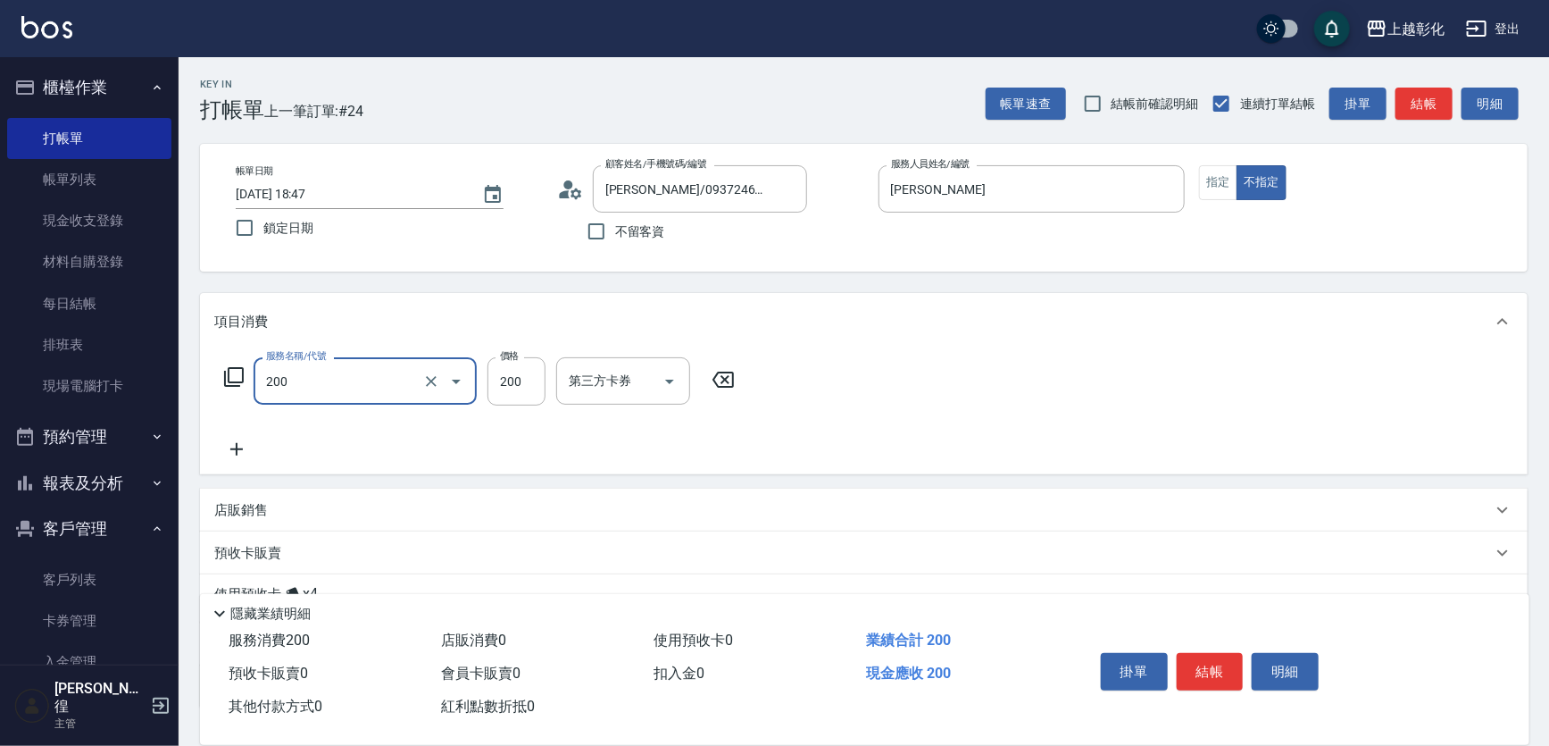
type input "New洗專案(200)"
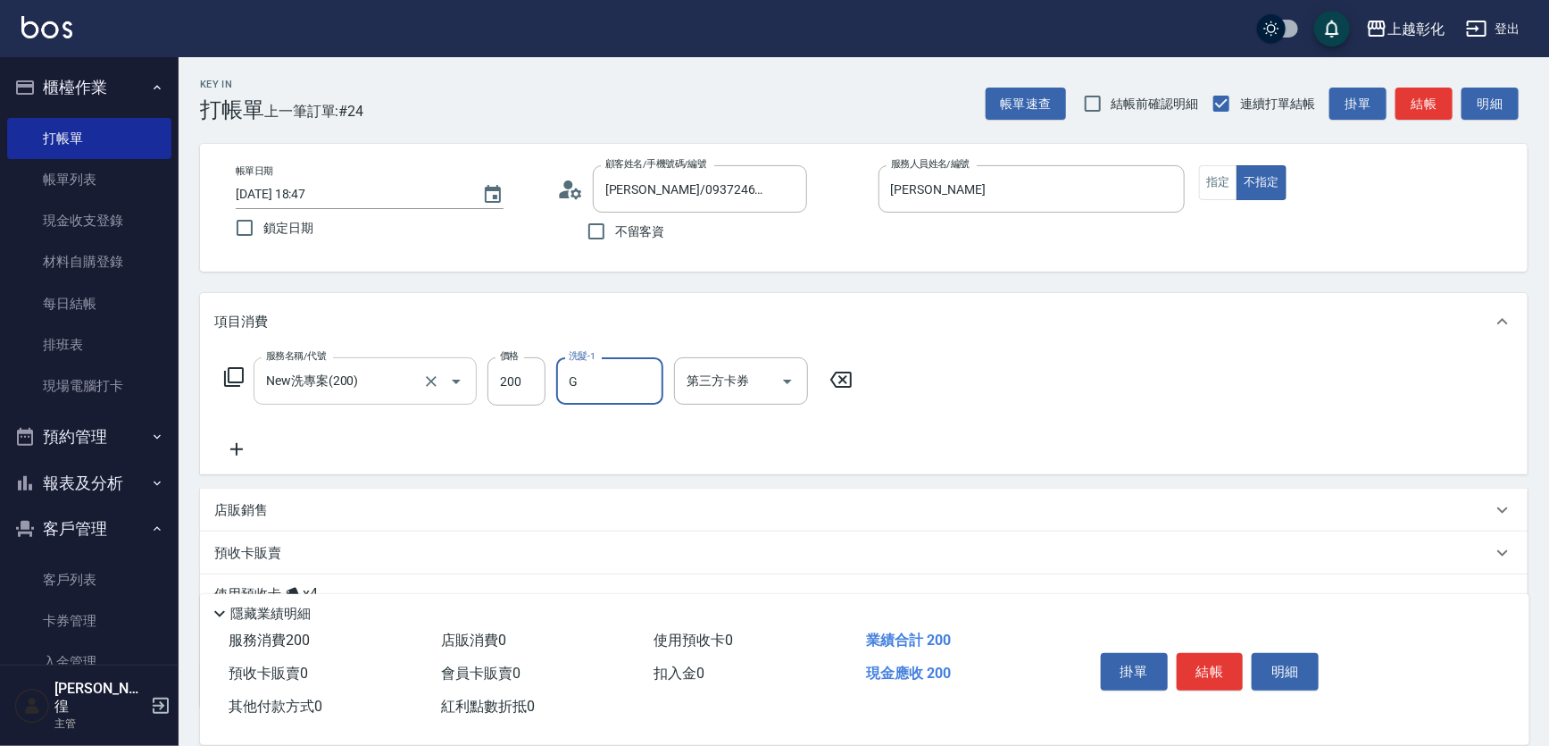
type input "Gary-g"
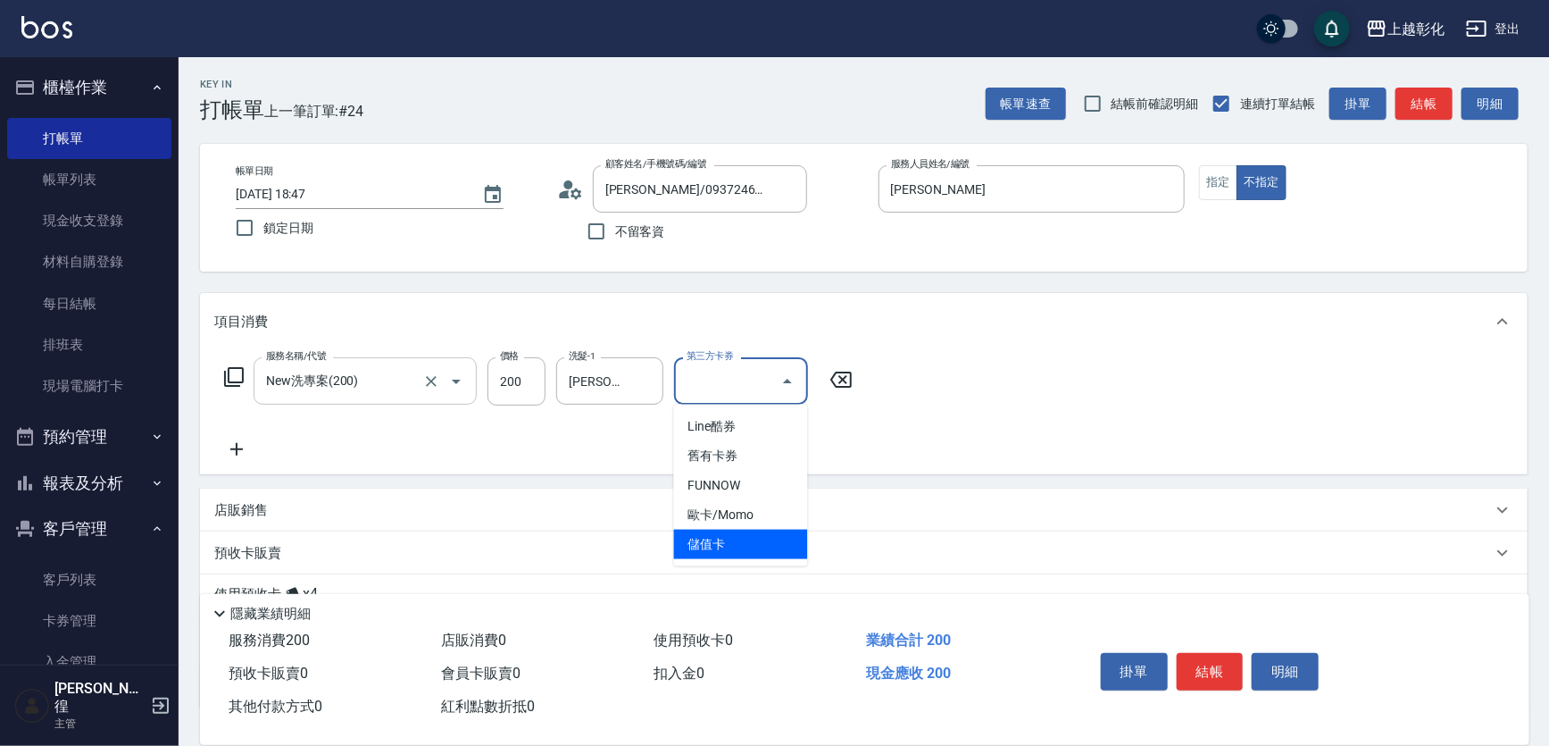
type input "儲值卡"
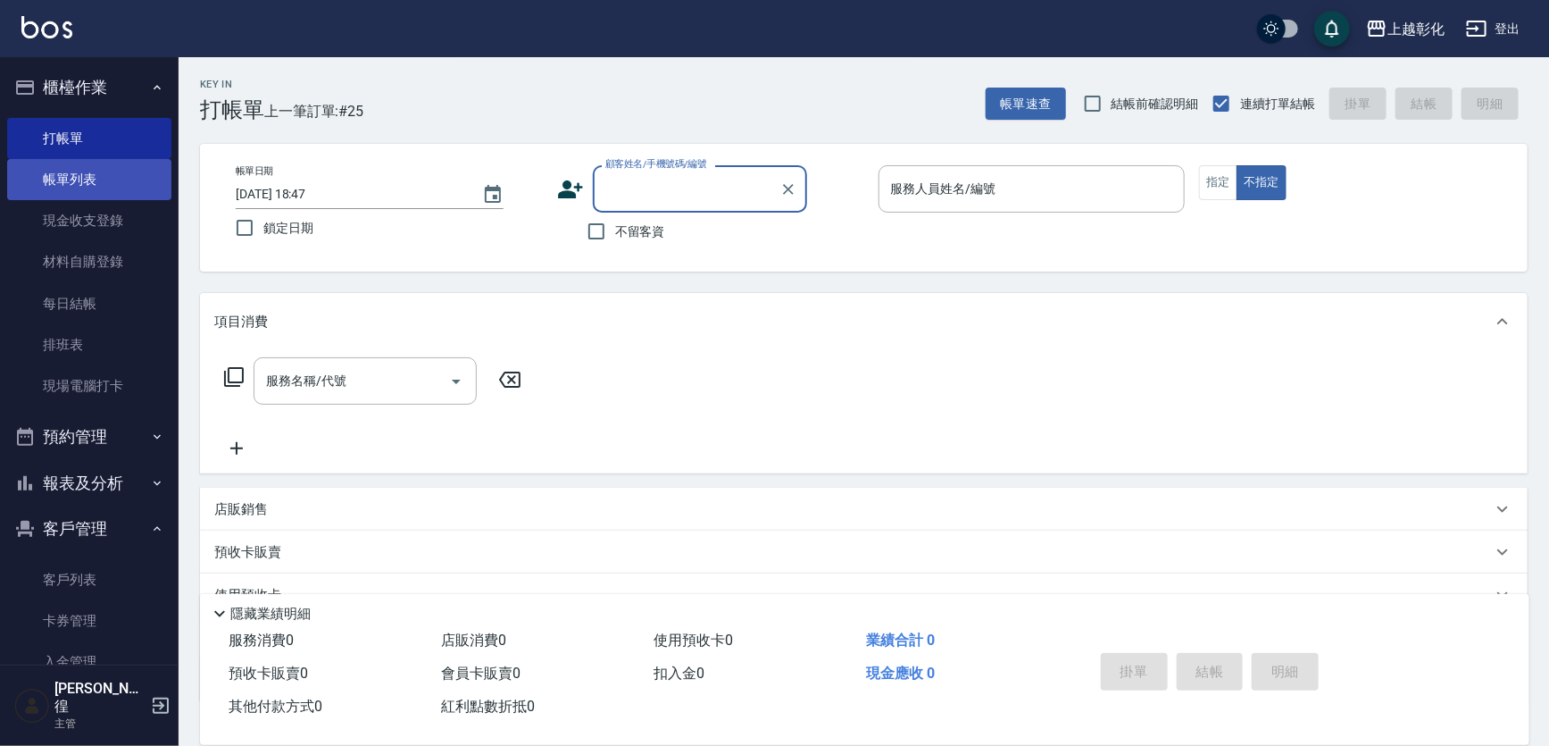
click at [96, 179] on link "帳單列表" at bounding box center [89, 179] width 164 height 41
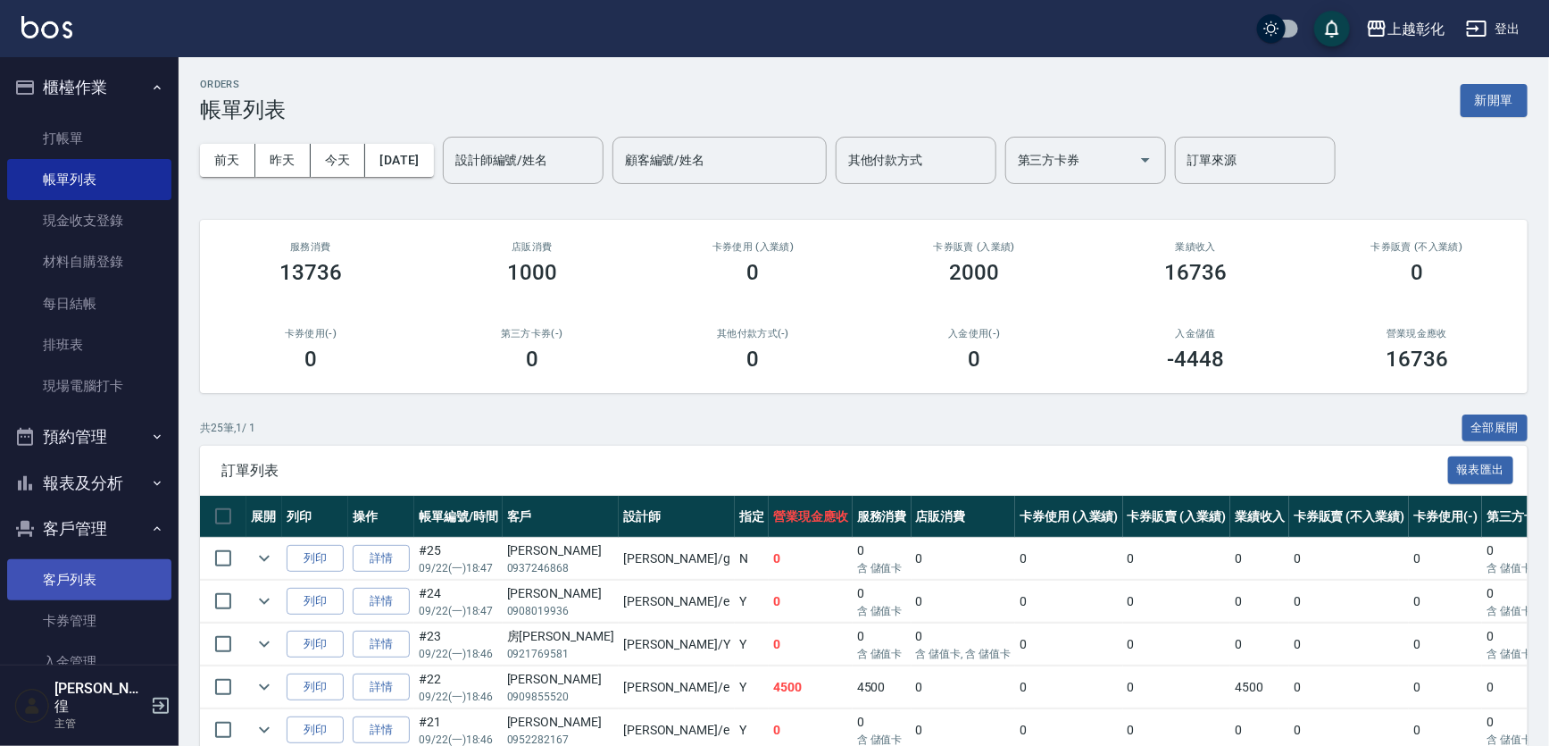
click at [122, 563] on link "客戶列表" at bounding box center [89, 579] width 164 height 41
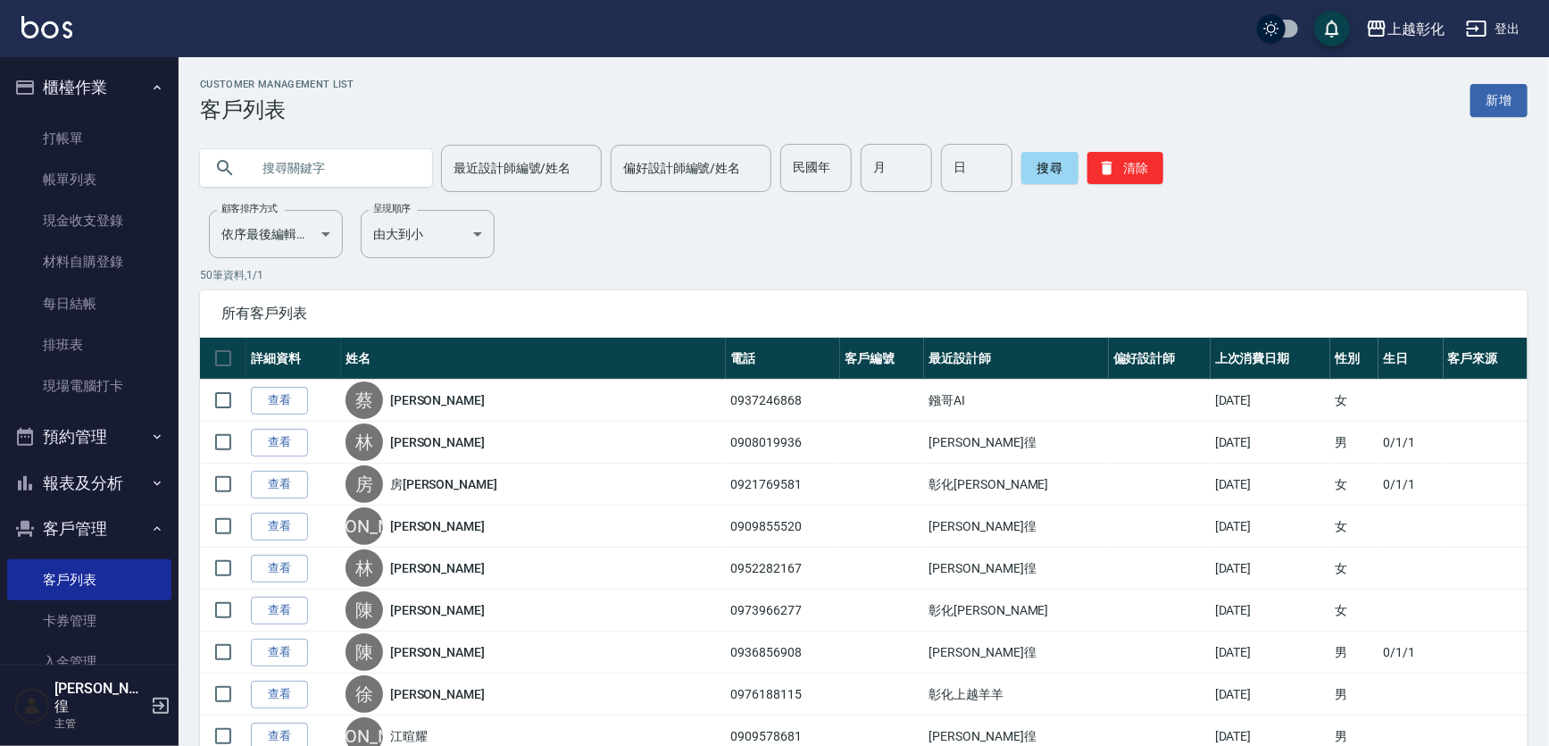
click at [376, 171] on input "text" at bounding box center [334, 168] width 168 height 48
type input "0921723991"
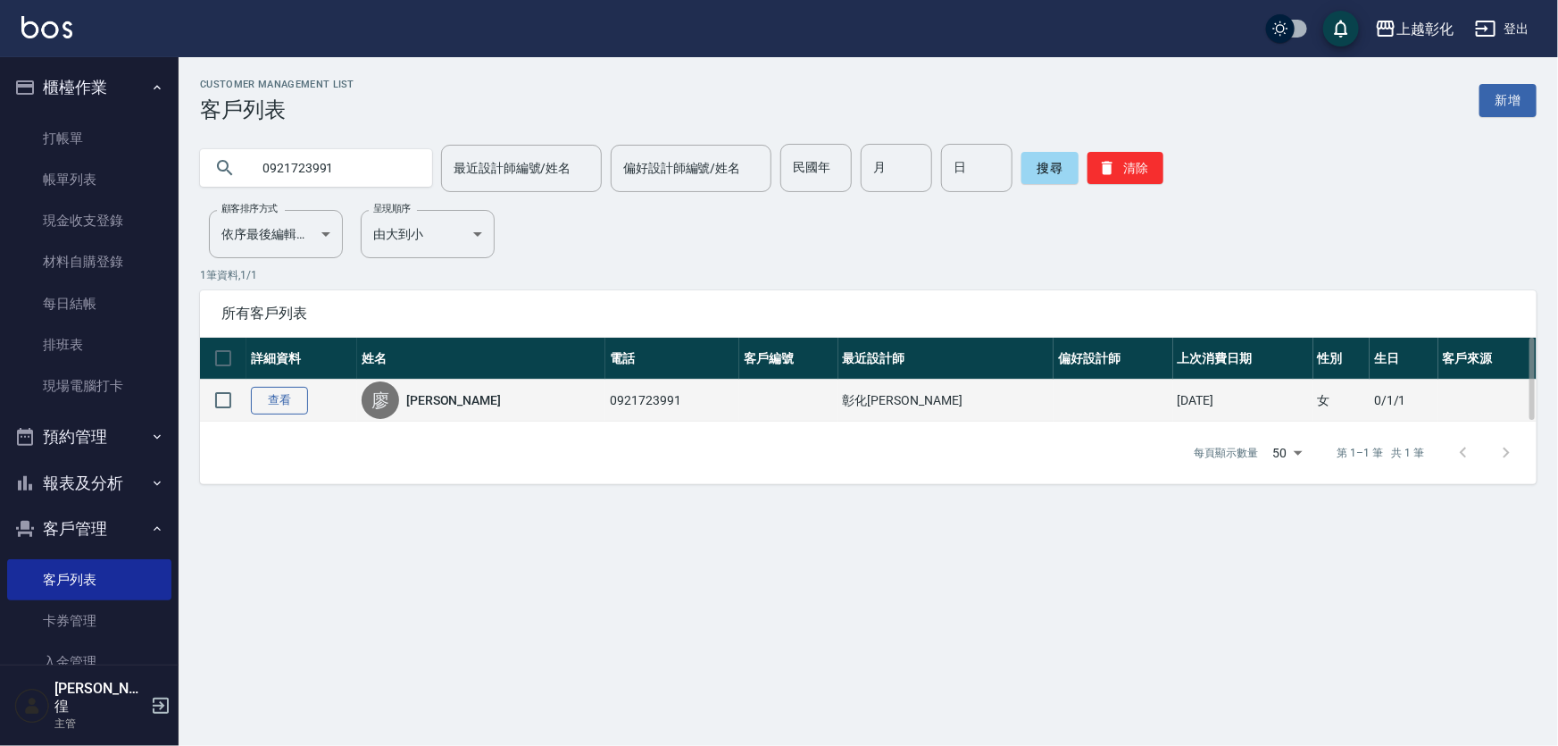
click at [295, 396] on link "查看" at bounding box center [279, 401] width 57 height 28
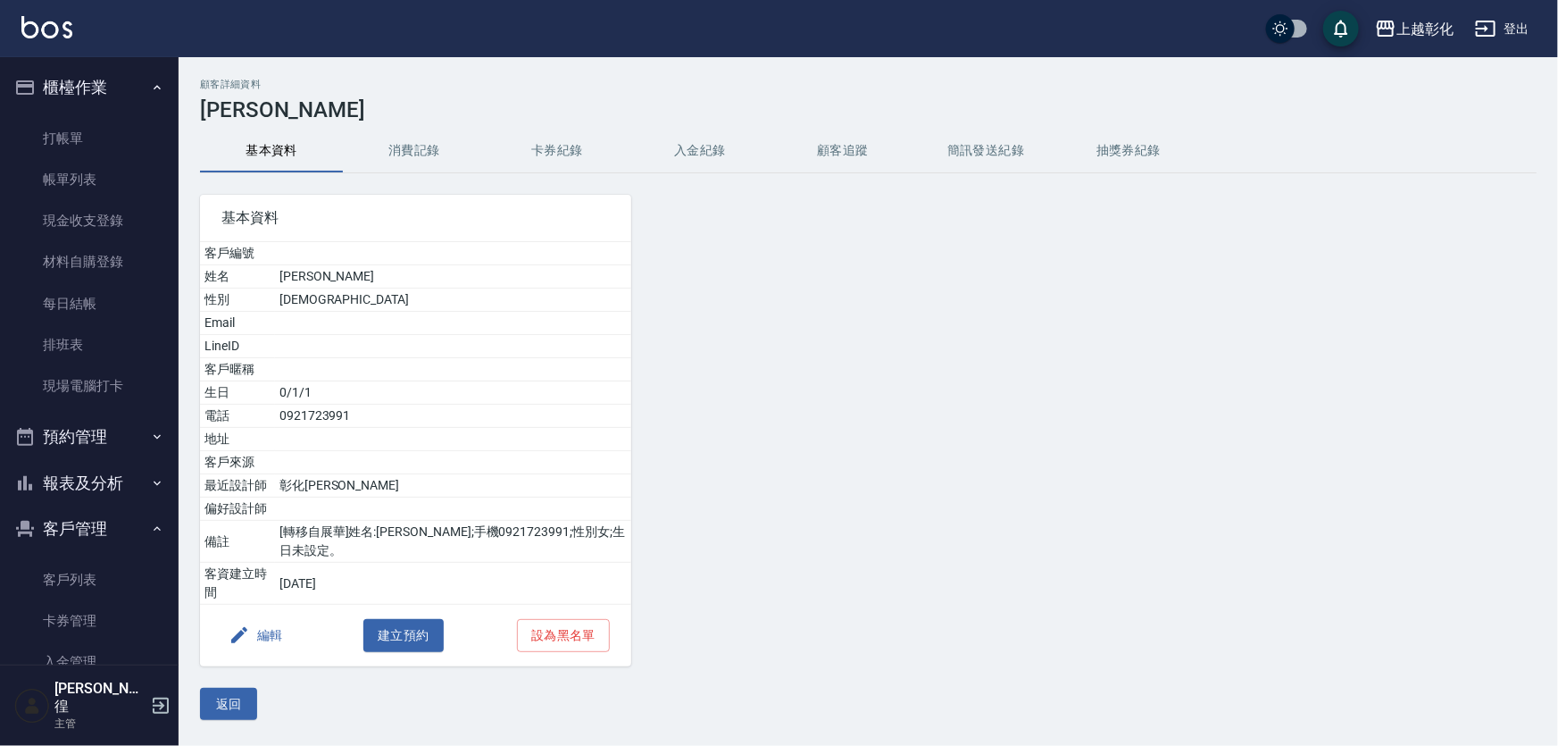
click at [727, 146] on button "入金紀錄" at bounding box center [700, 150] width 143 height 43
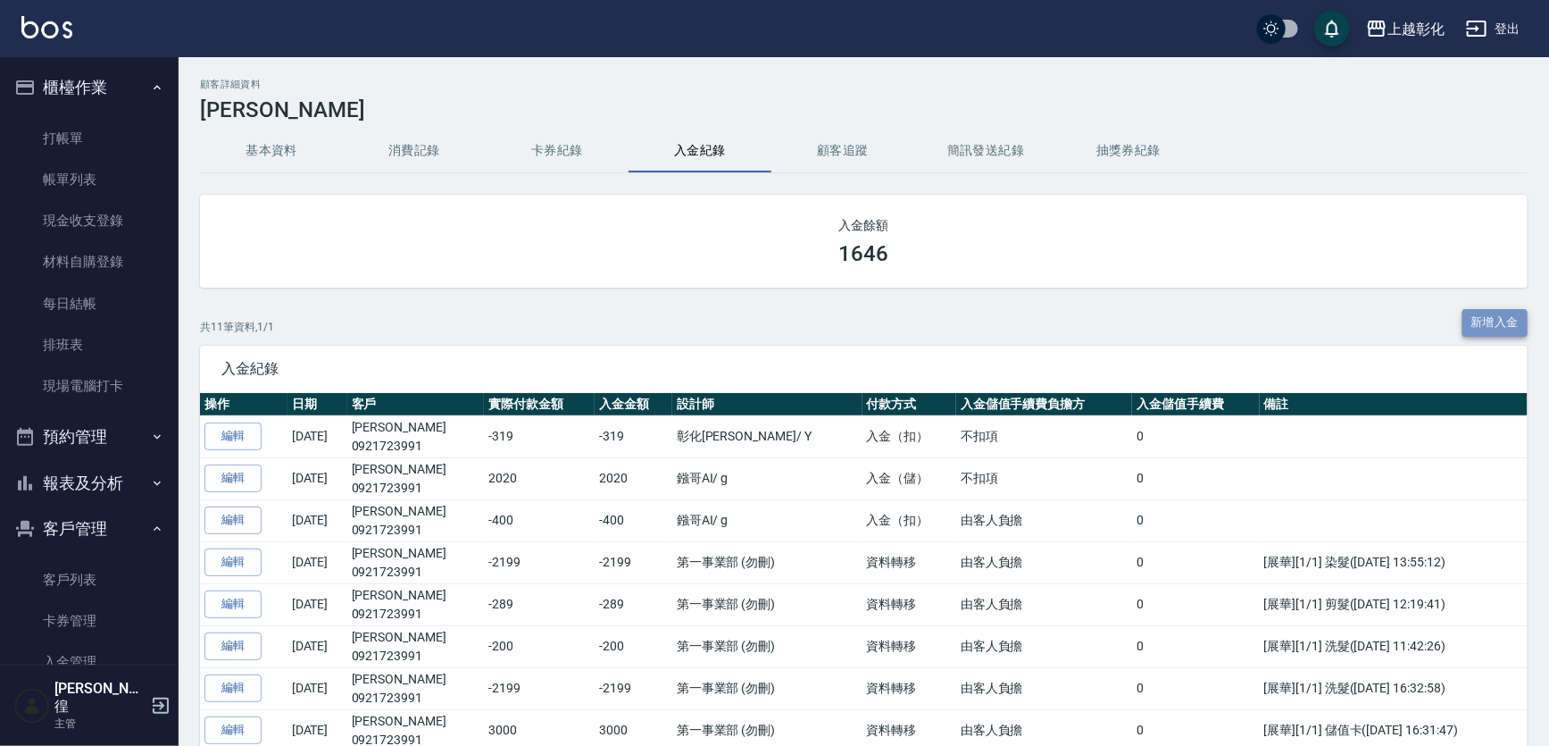
click at [1502, 312] on button "新增入金" at bounding box center [1496, 323] width 66 height 28
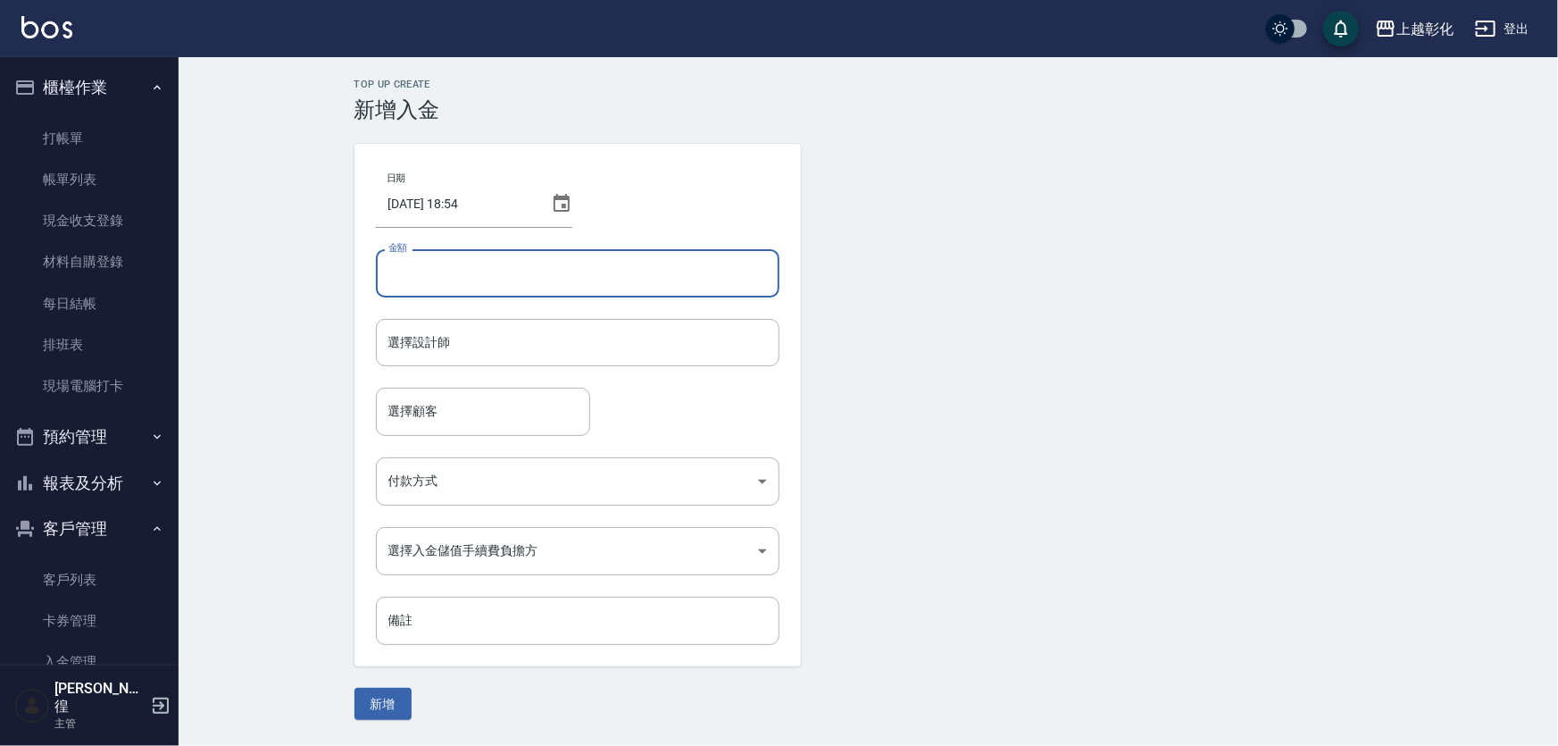
click at [519, 277] on input "金額" at bounding box center [578, 273] width 404 height 48
type input "-400"
click at [621, 336] on input "選擇設計師" at bounding box center [578, 342] width 388 height 31
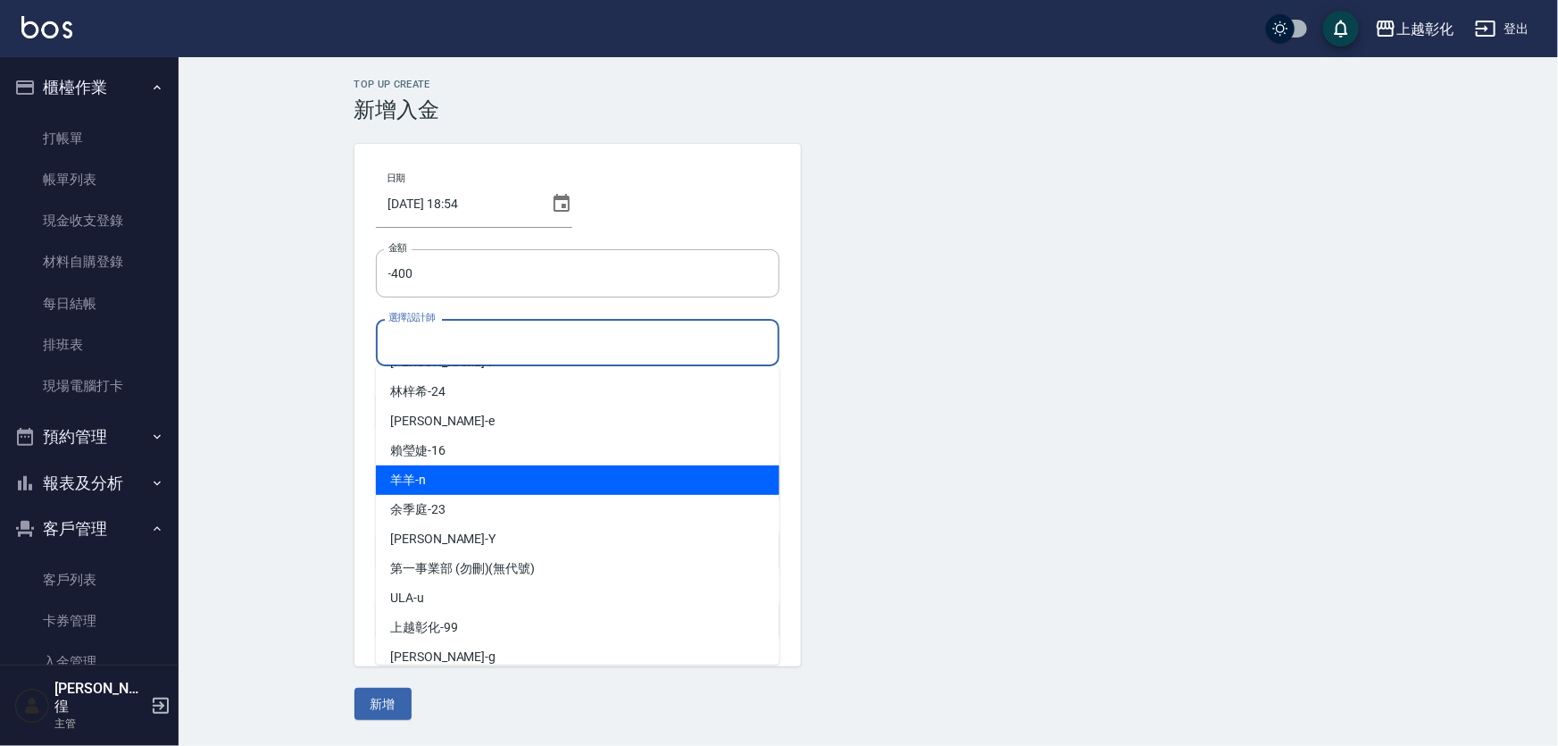
scroll to position [80, 0]
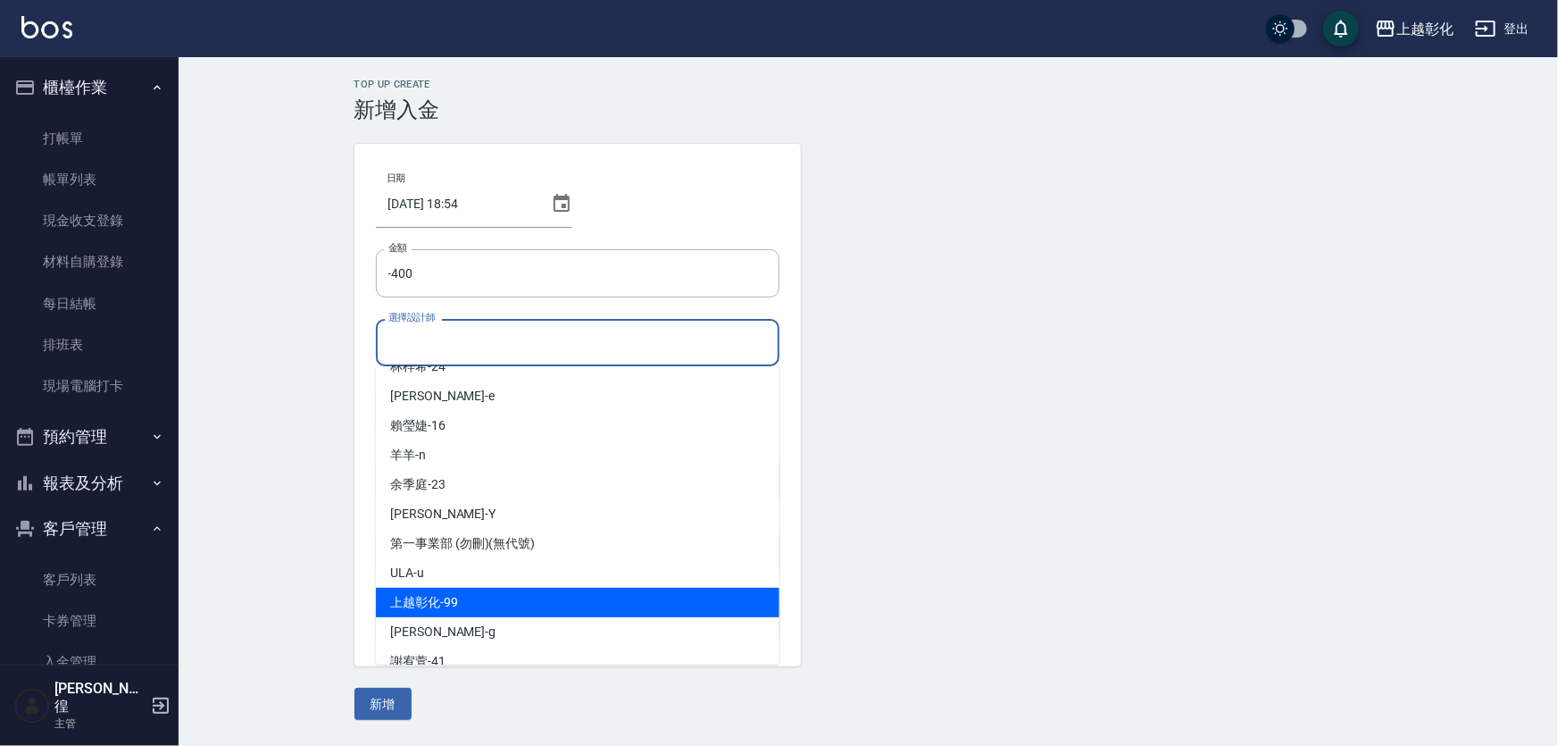
click at [410, 613] on div "上越彰化 -99" at bounding box center [578, 602] width 404 height 29
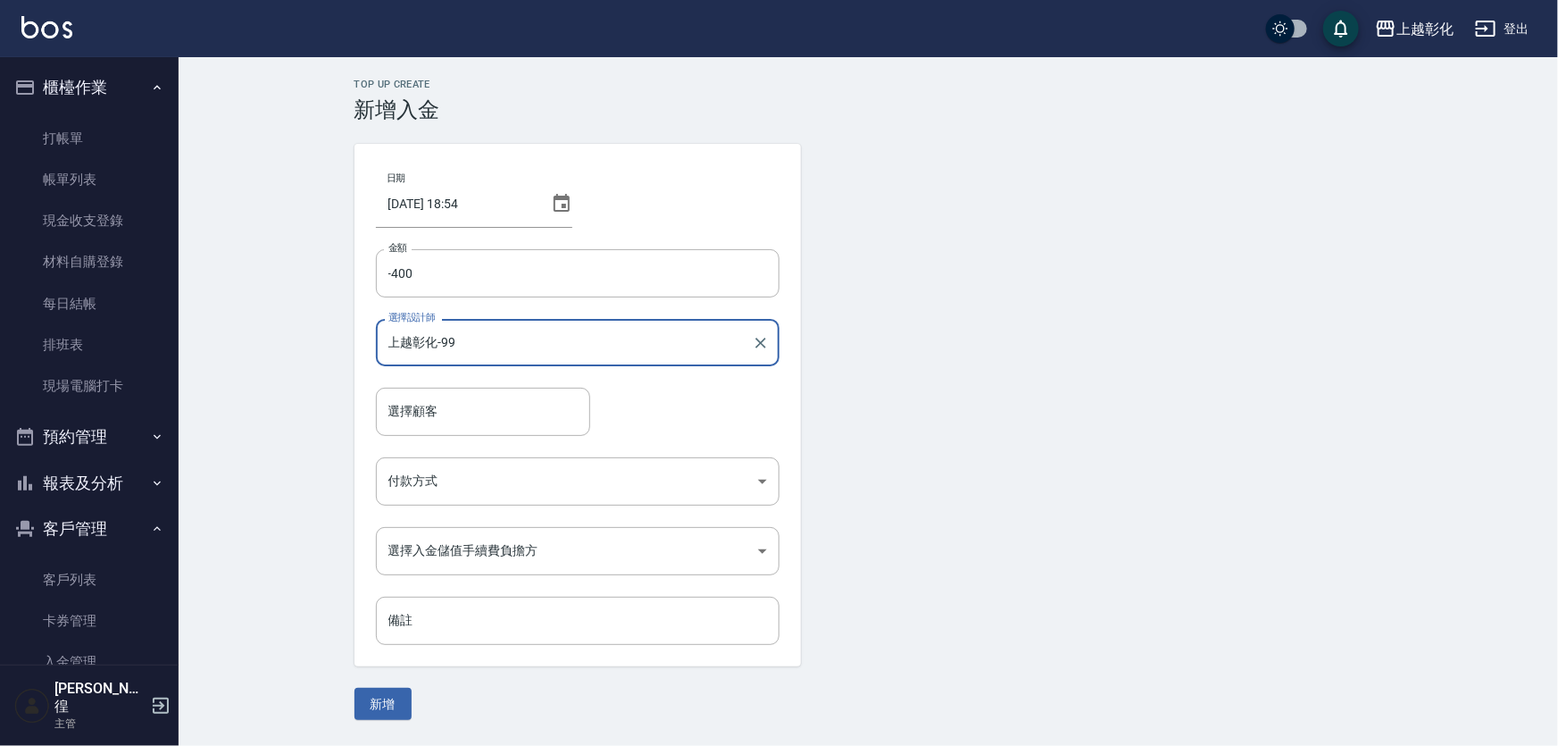
click at [478, 357] on input "上越彰化-99" at bounding box center [564, 342] width 361 height 31
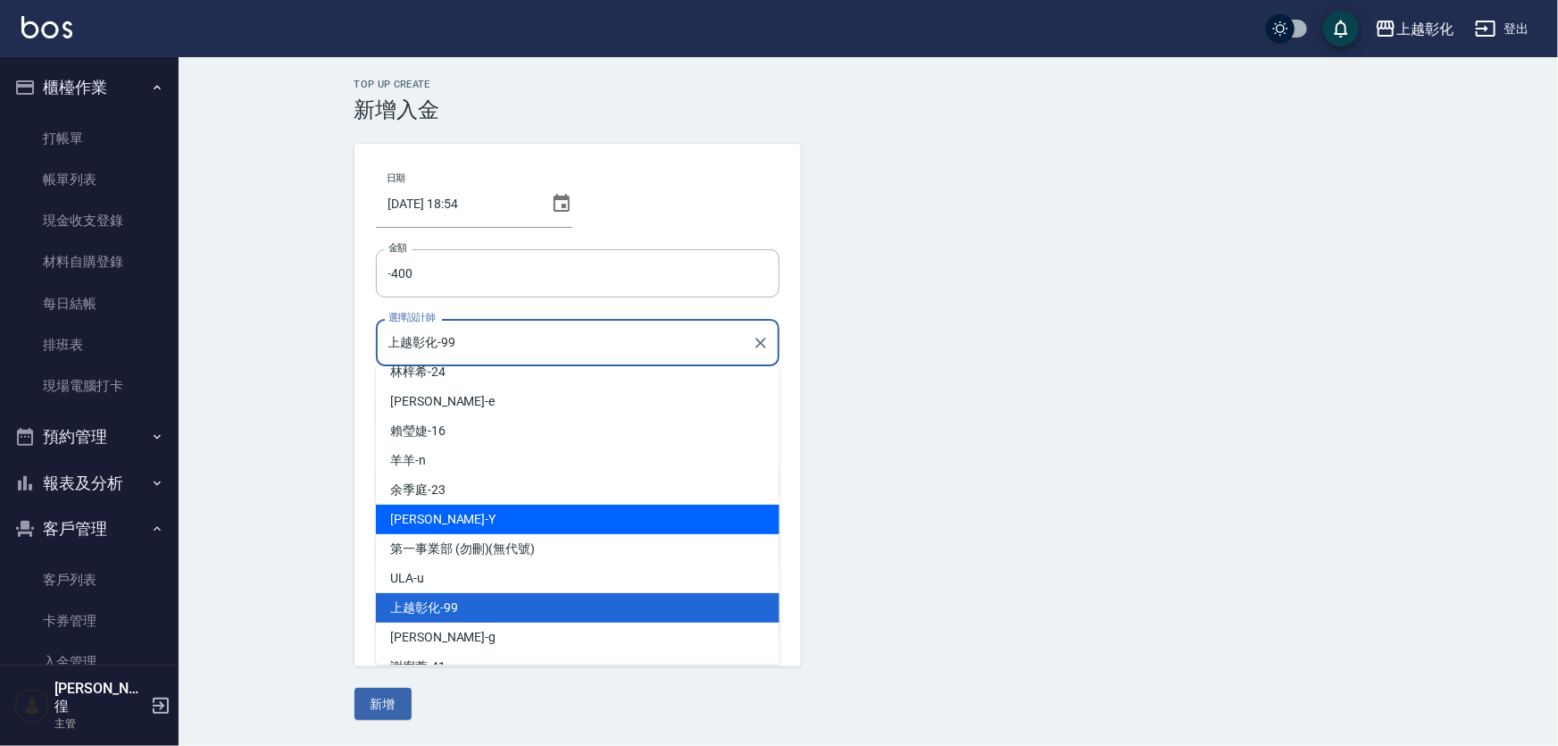
scroll to position [98, 0]
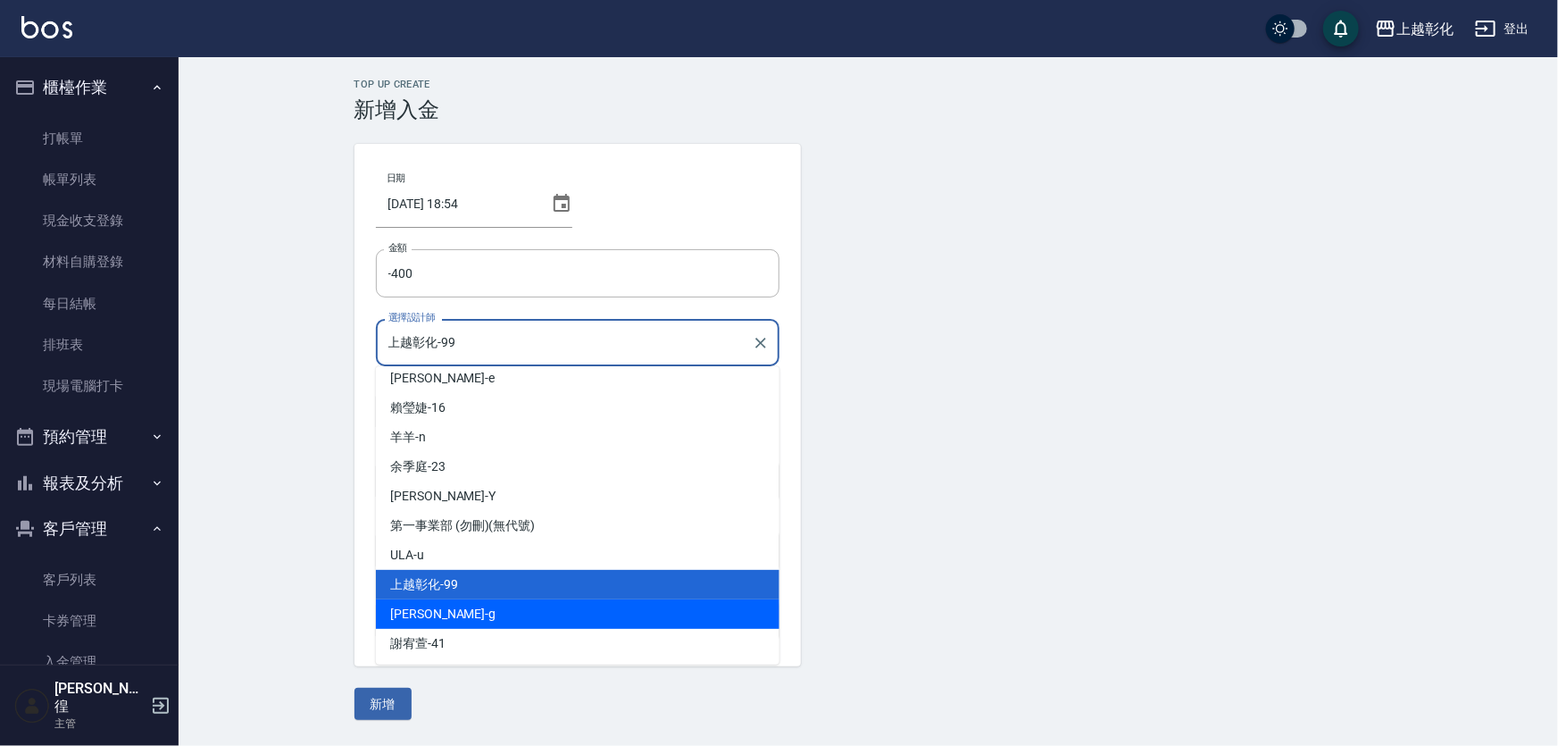
click at [434, 616] on div "Gary -g" at bounding box center [578, 613] width 404 height 29
type input "Gary-g"
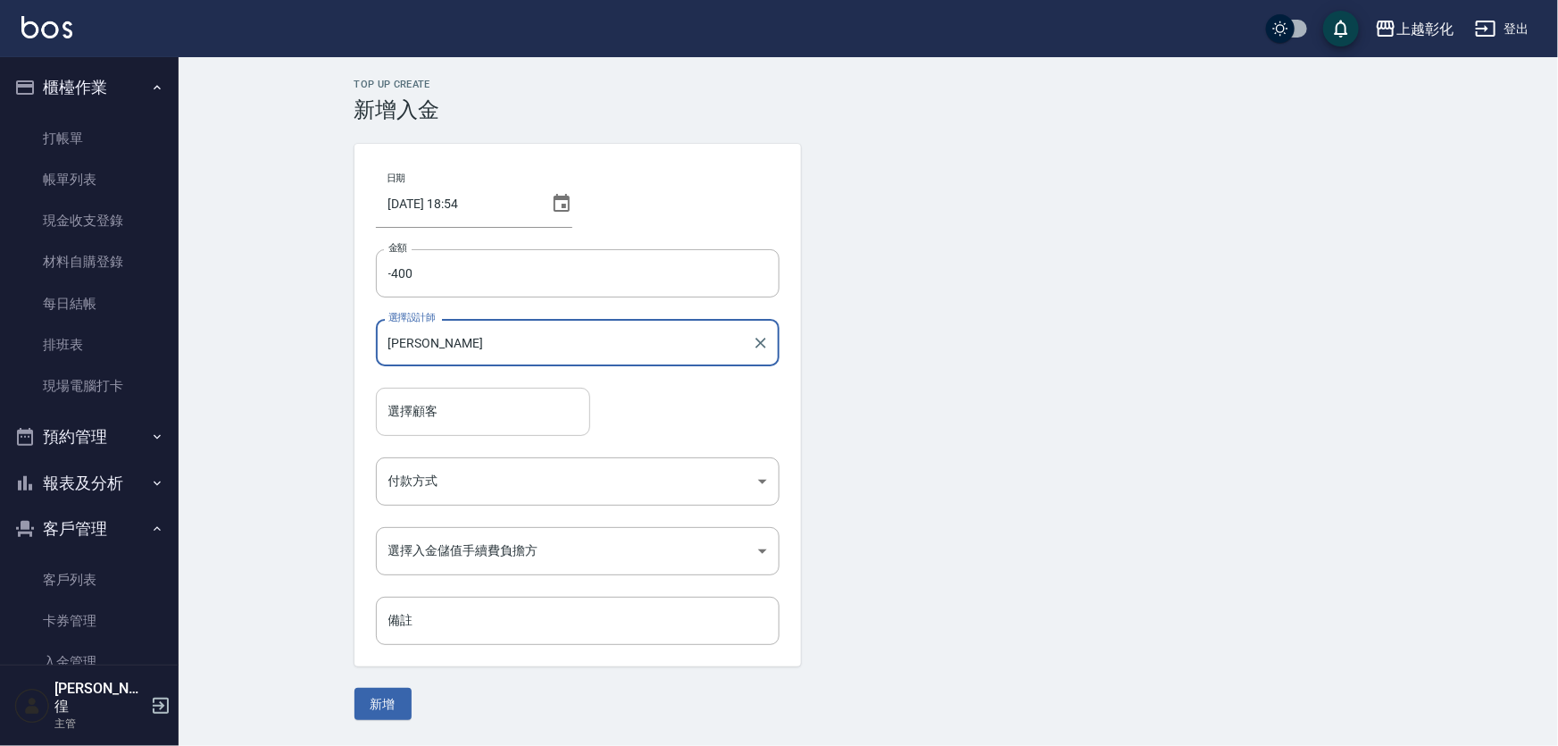
click at [481, 419] on input "選擇顧客" at bounding box center [483, 411] width 198 height 31
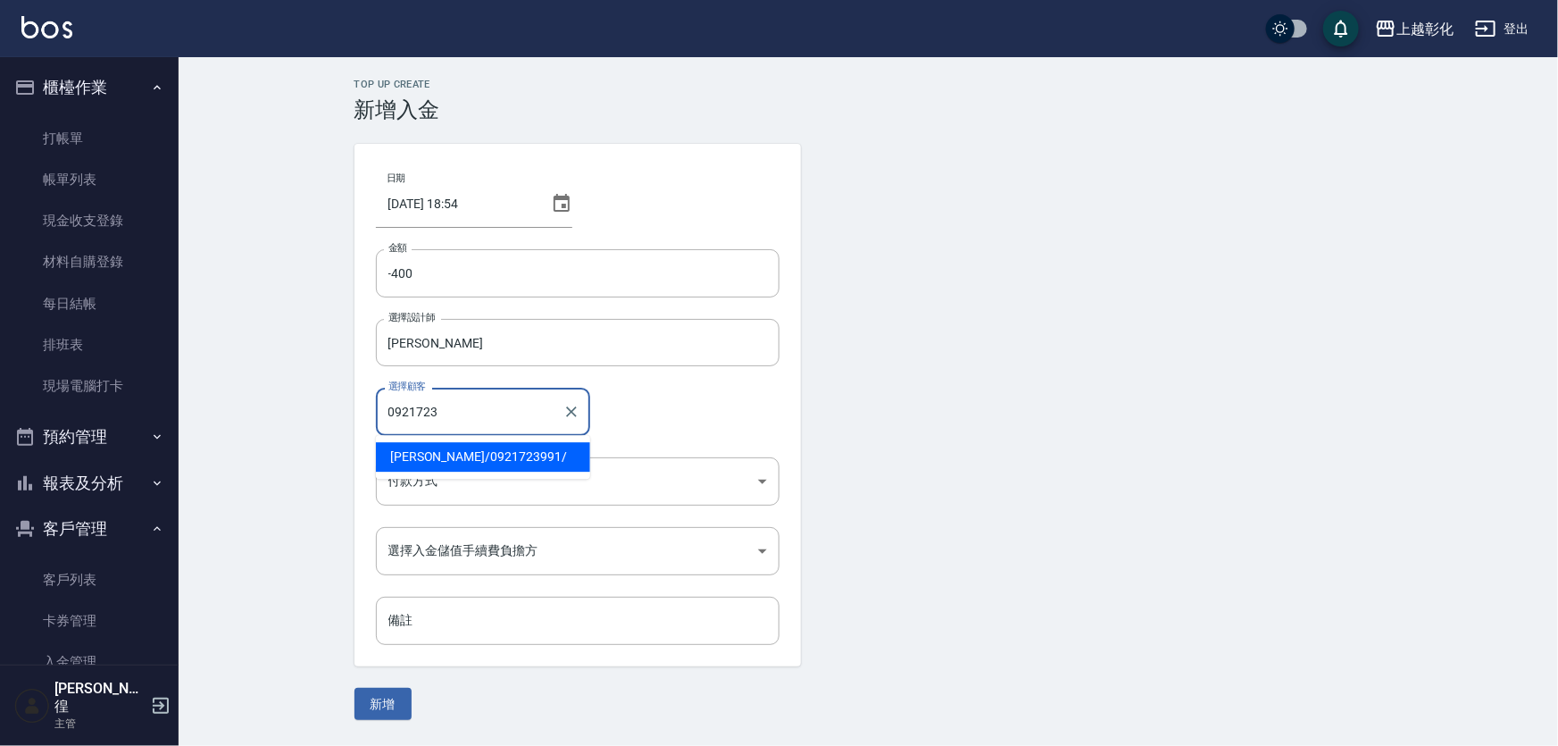
click at [469, 453] on span "廖菊花 / 0921723991 /" at bounding box center [483, 456] width 214 height 29
type input "廖菊花/0921723991/"
click at [464, 473] on body "上越彰化 登出 櫃檯作業 打帳單 帳單列表 現金收支登錄 材料自購登錄 每日結帳 排班表 現場電腦打卡 預約管理 預約管理 單日預約紀錄 單週預約紀錄 報表及…" at bounding box center [779, 373] width 1558 height 746
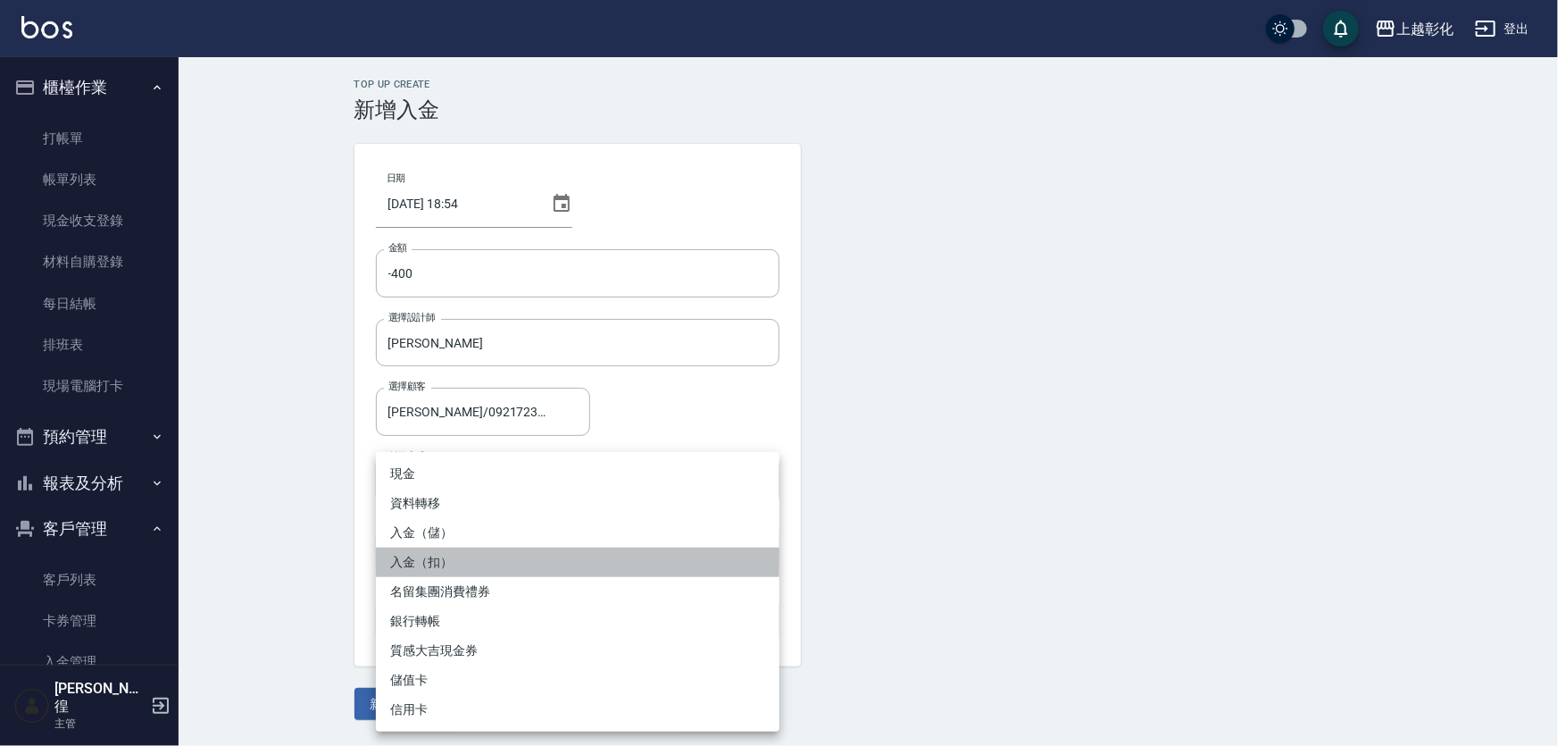
click at [437, 563] on li "入金（扣）" at bounding box center [578, 561] width 404 height 29
type input "入金（扣）"
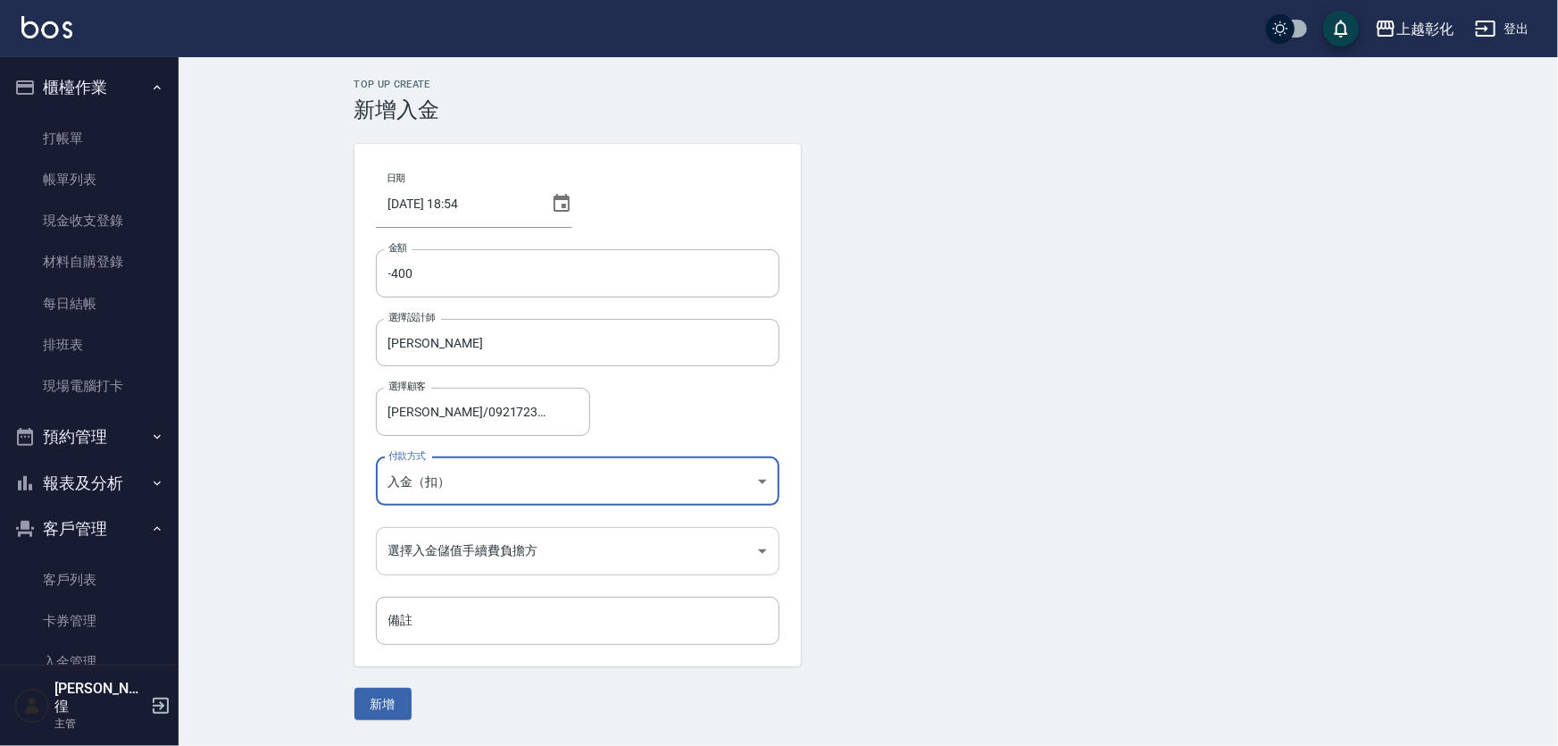
click at [460, 560] on body "上越彰化 登出 櫃檯作業 打帳單 帳單列表 現金收支登錄 材料自購登錄 每日結帳 排班表 現場電腦打卡 預約管理 預約管理 單日預約紀錄 單週預約紀錄 報表及…" at bounding box center [779, 373] width 1558 height 746
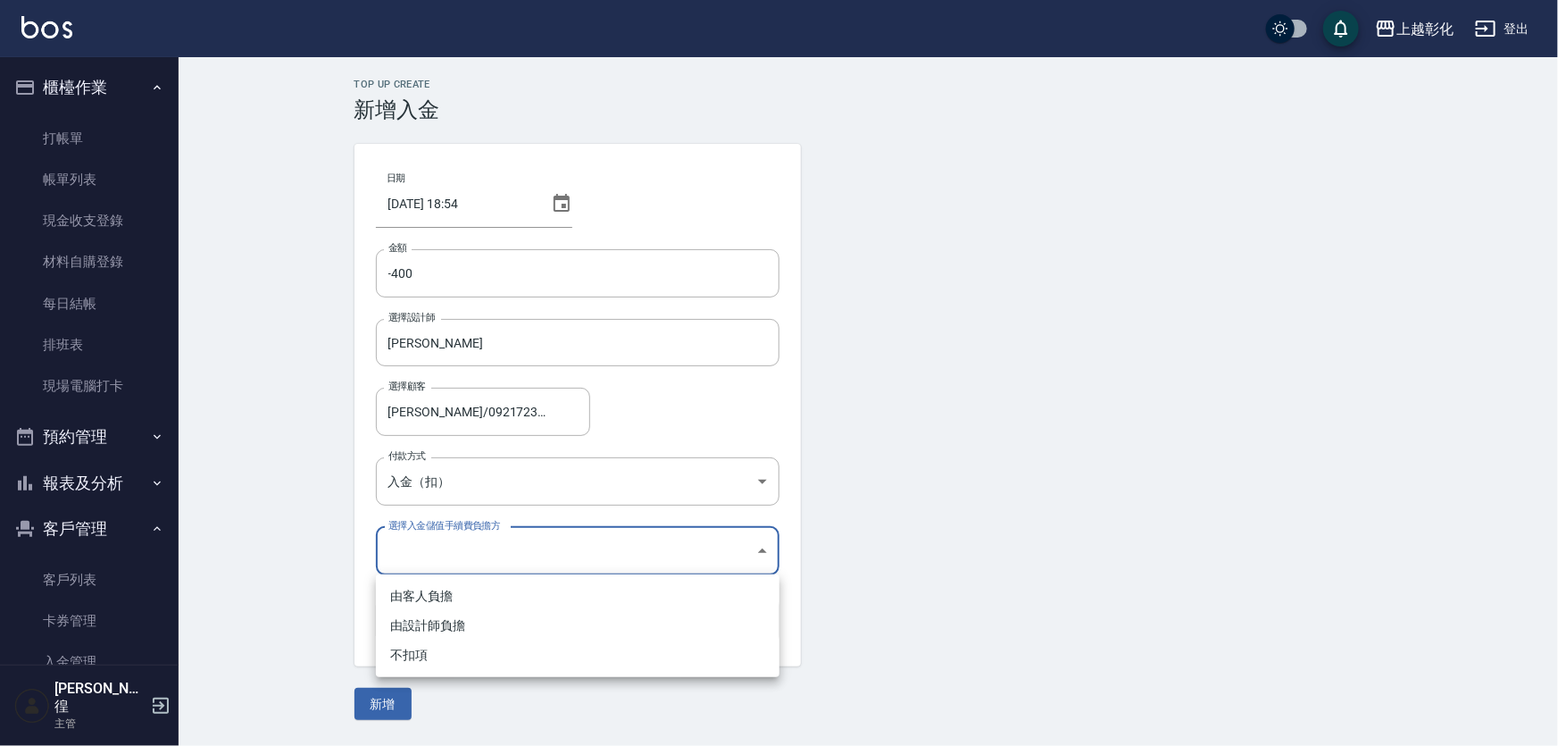
click at [415, 662] on li "不扣項" at bounding box center [578, 654] width 404 height 29
type input "WITHOUTHANDLINGFEE"
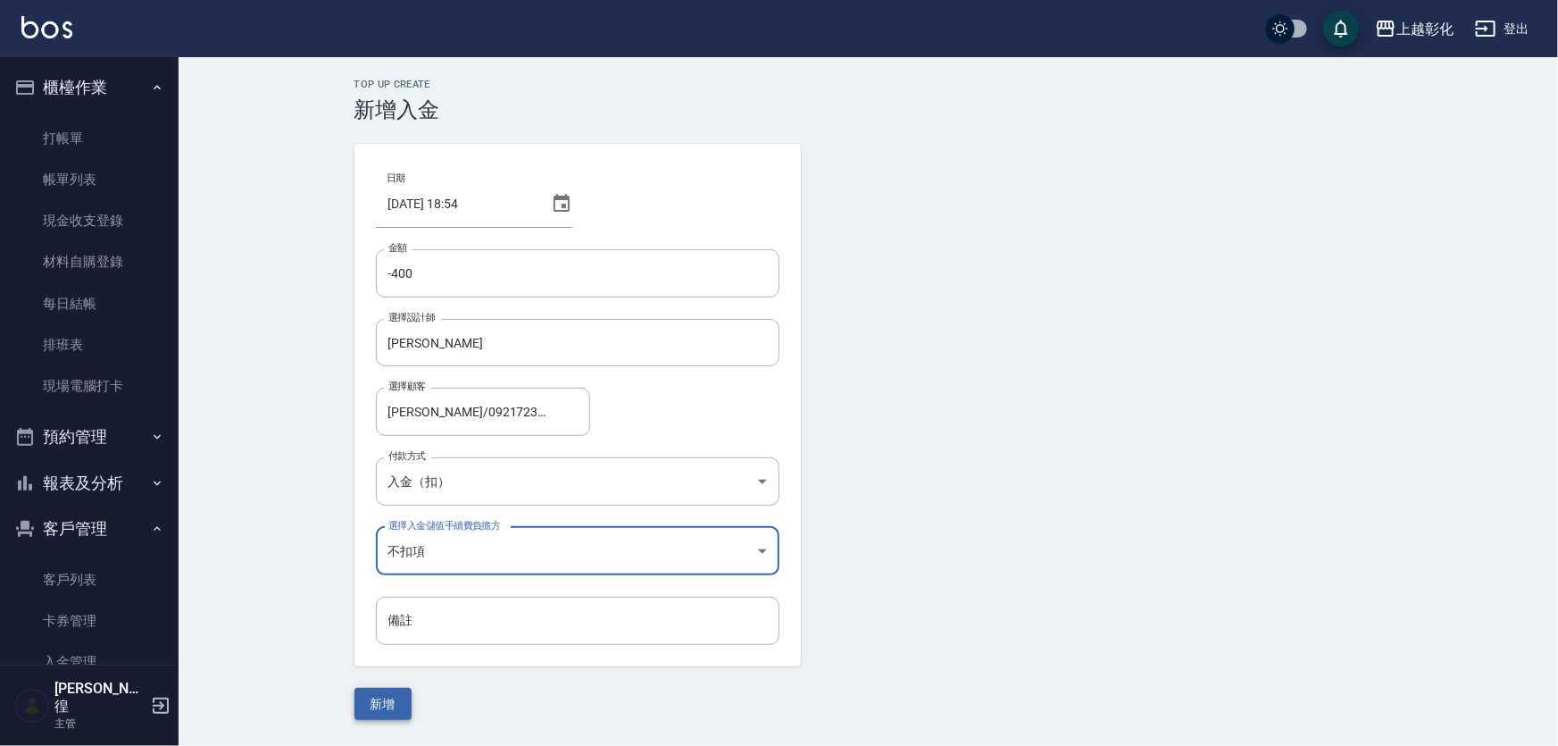
click at [396, 699] on button "新增" at bounding box center [383, 704] width 57 height 33
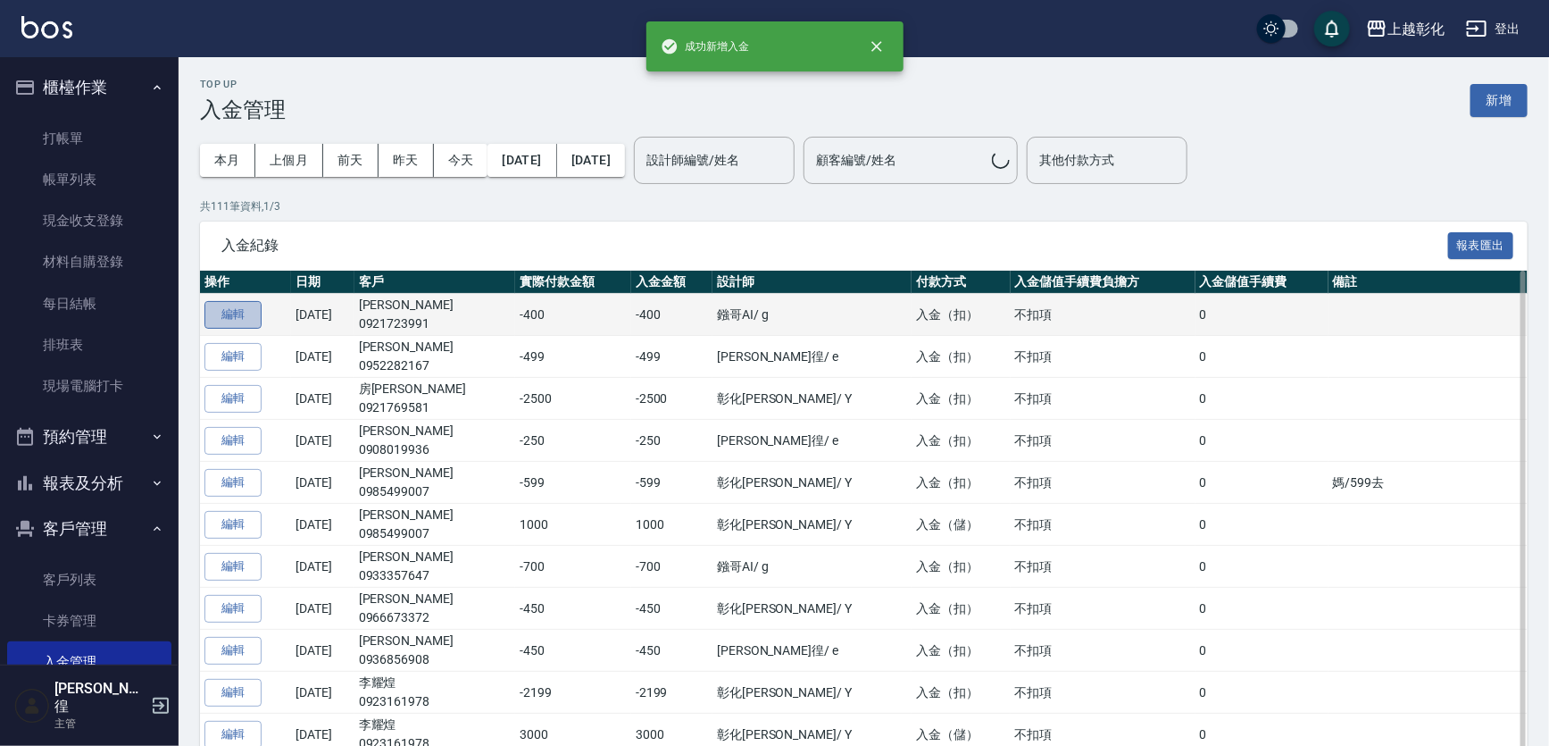
click at [245, 311] on button "編輯" at bounding box center [232, 315] width 57 height 28
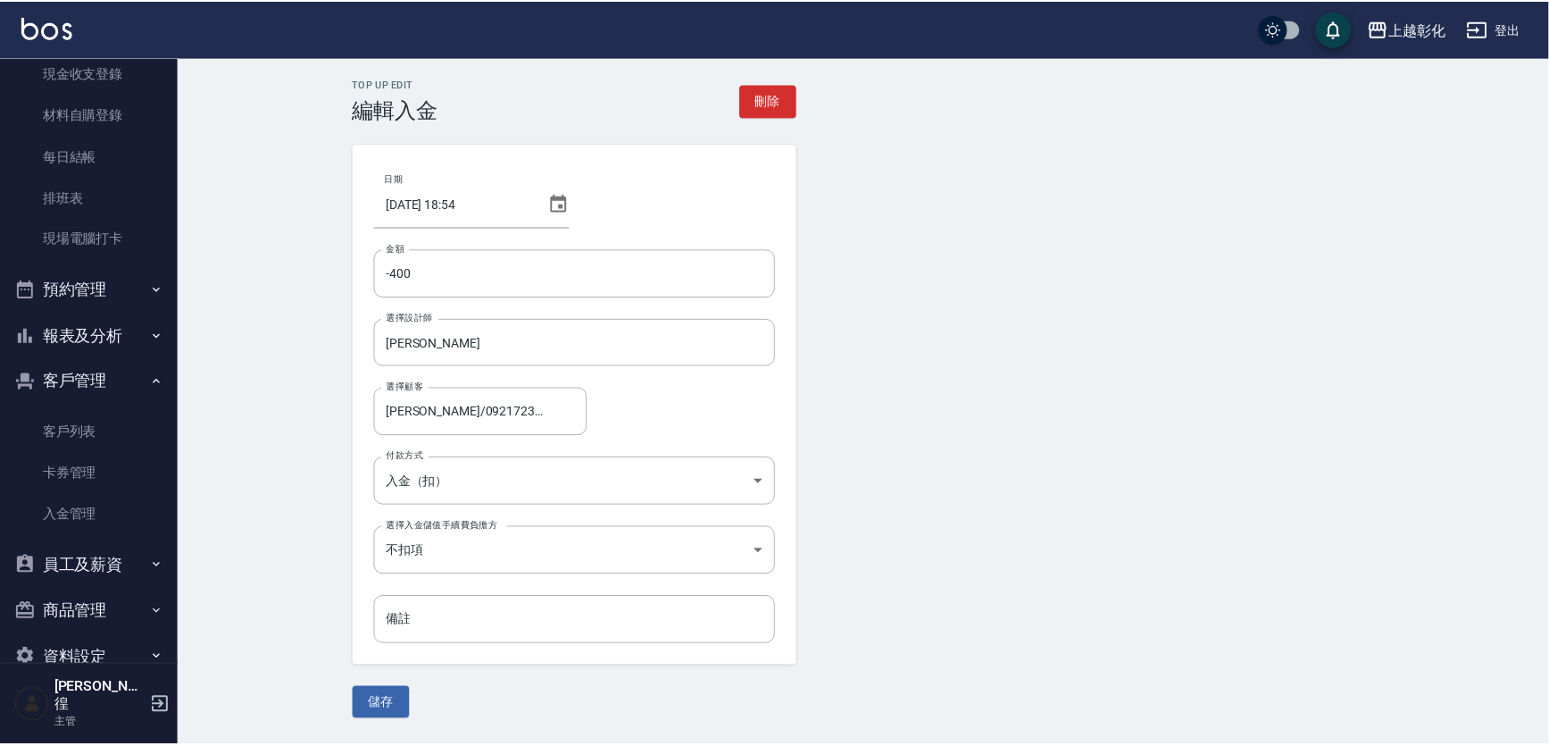
scroll to position [162, 0]
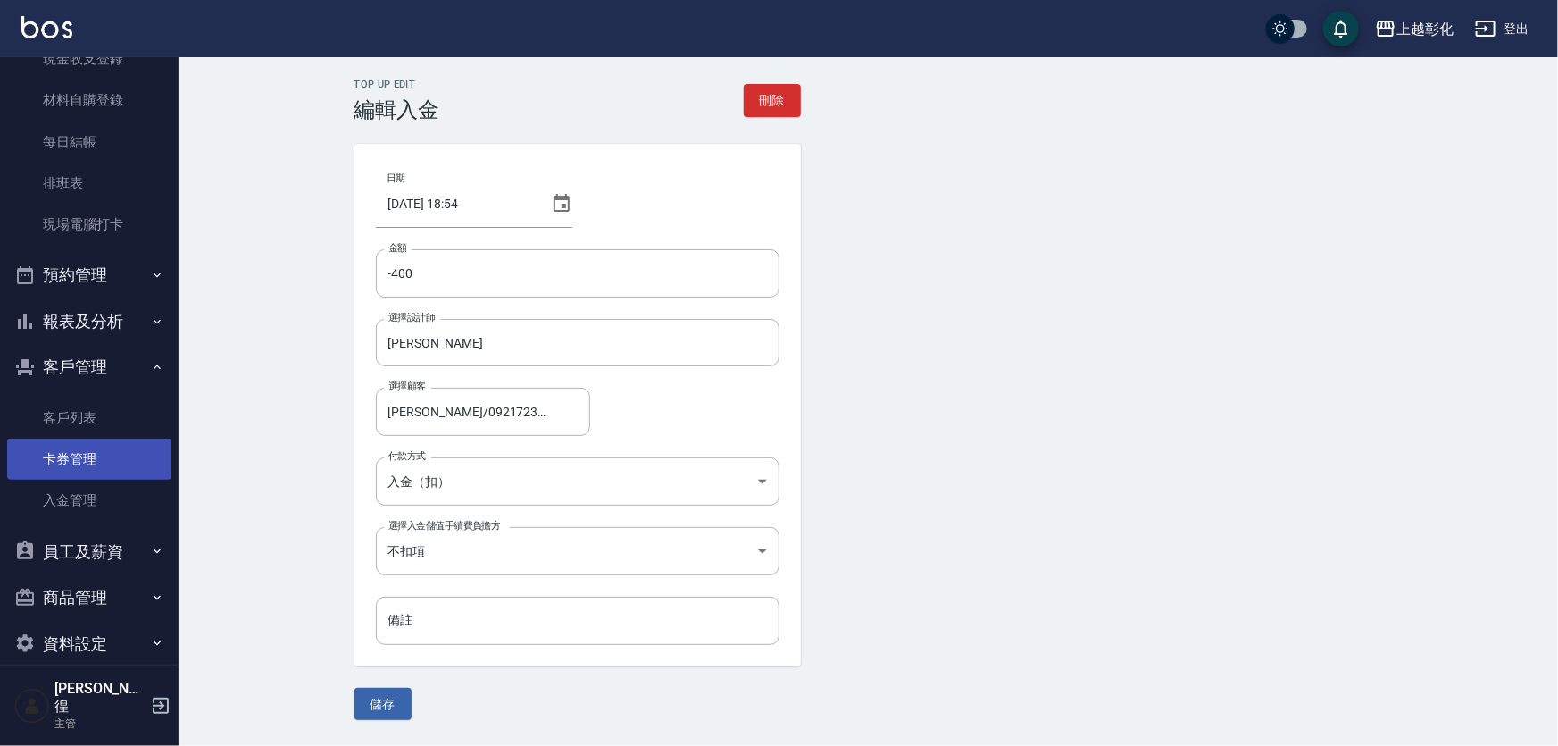
click at [105, 446] on link "卡券管理" at bounding box center [89, 458] width 164 height 41
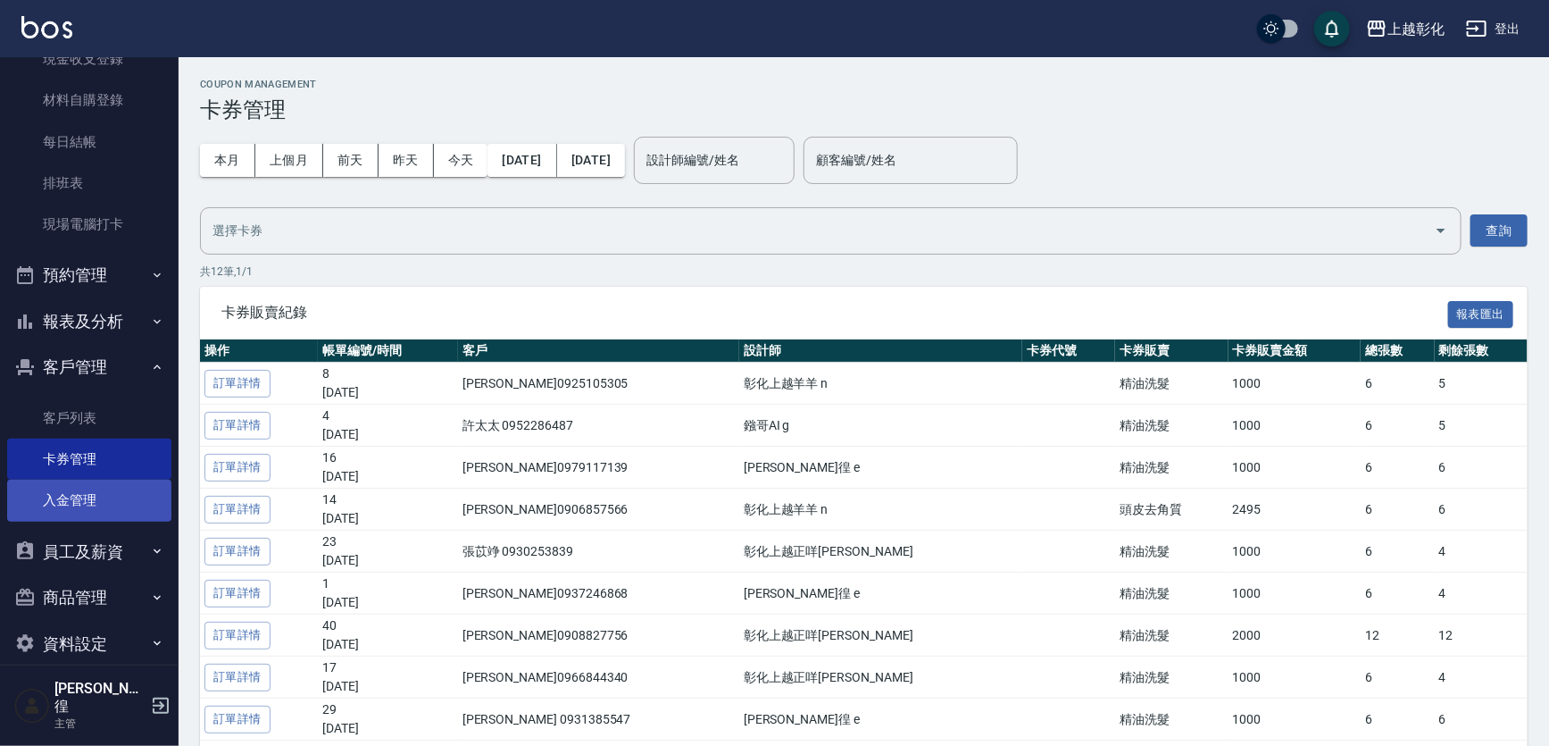
click at [97, 490] on link "入金管理" at bounding box center [89, 500] width 164 height 41
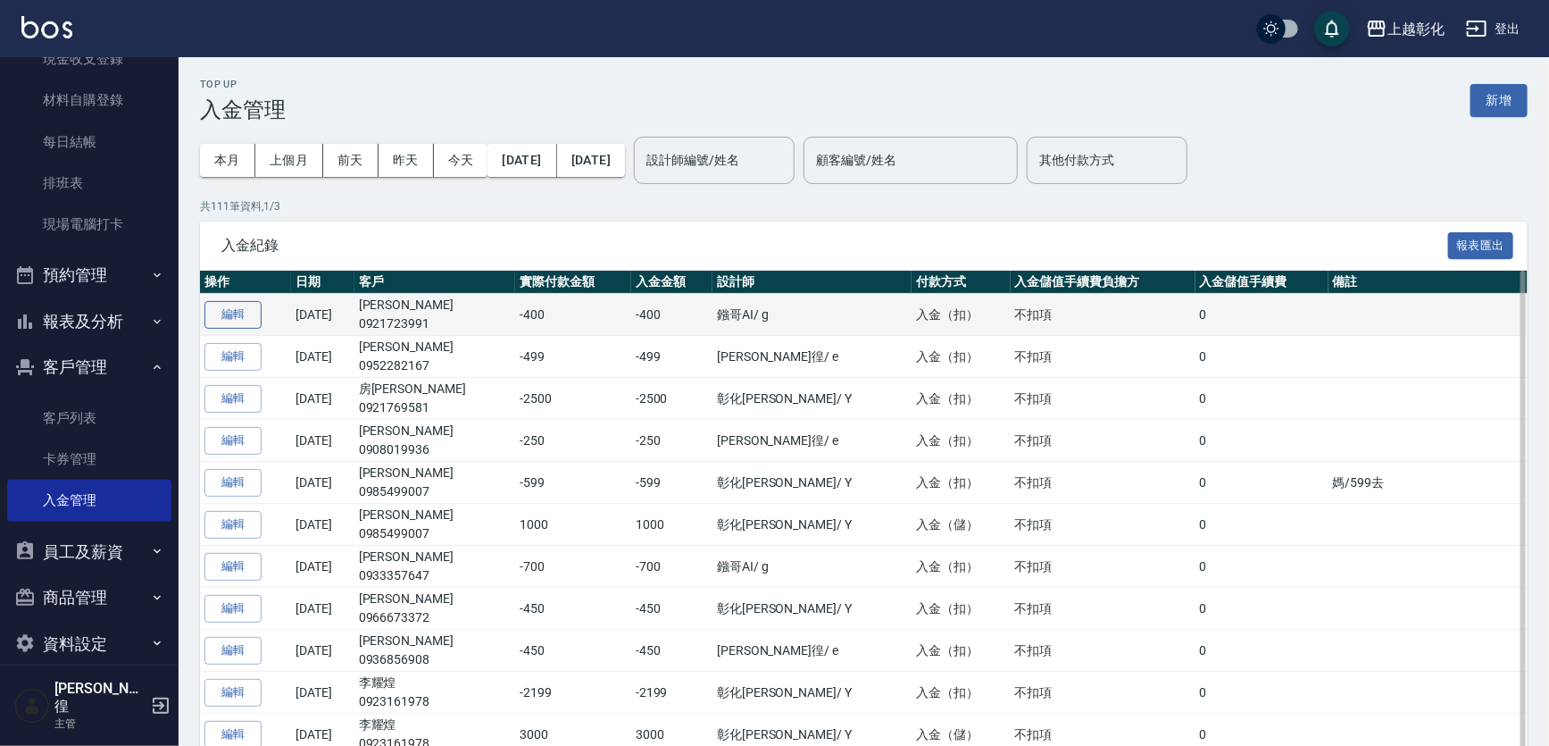
click at [254, 313] on button "編輯" at bounding box center [232, 315] width 57 height 28
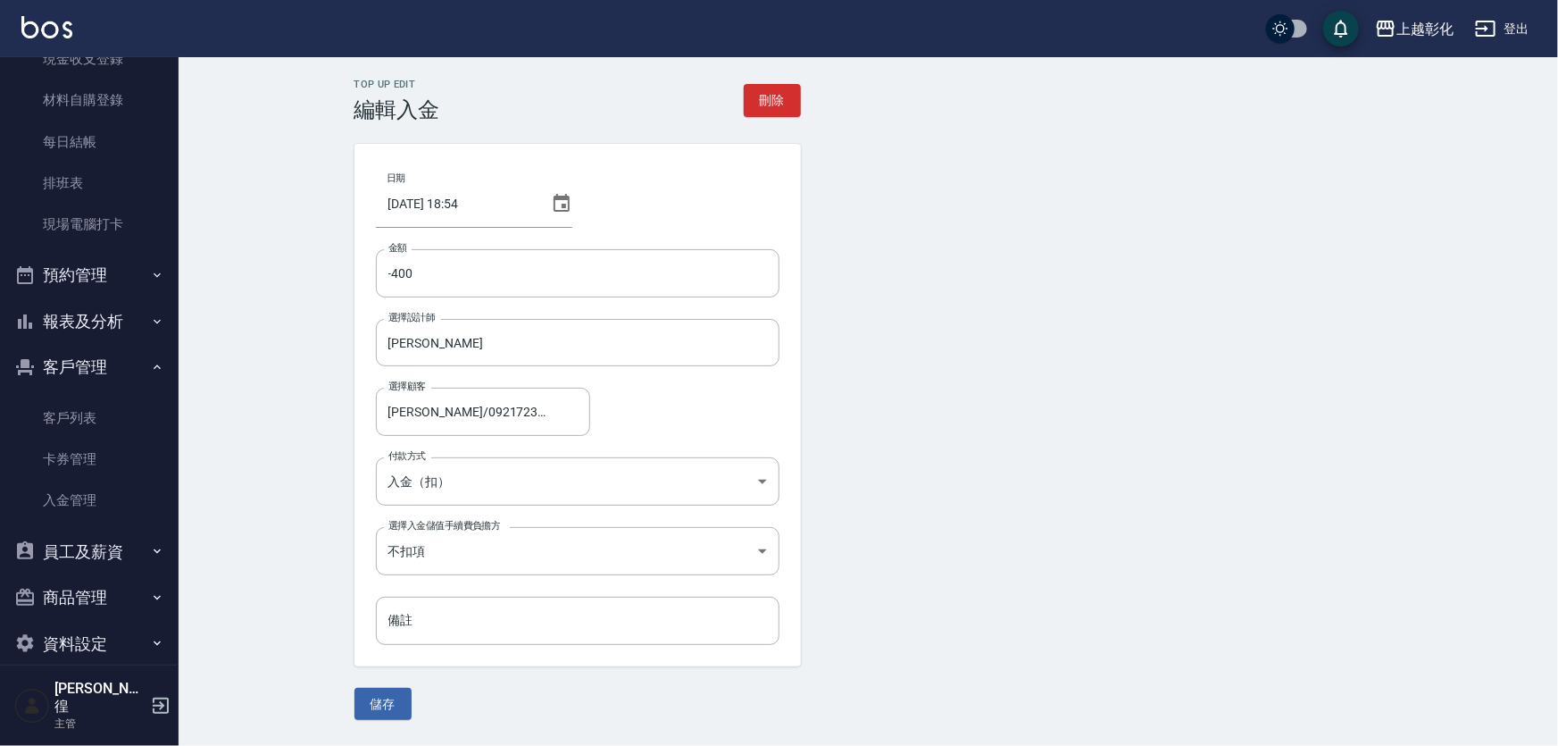
click at [82, 392] on ul "客戶列表 卡券管理 入金管理" at bounding box center [89, 459] width 164 height 138
click at [82, 410] on link "客戶列表" at bounding box center [89, 417] width 164 height 41
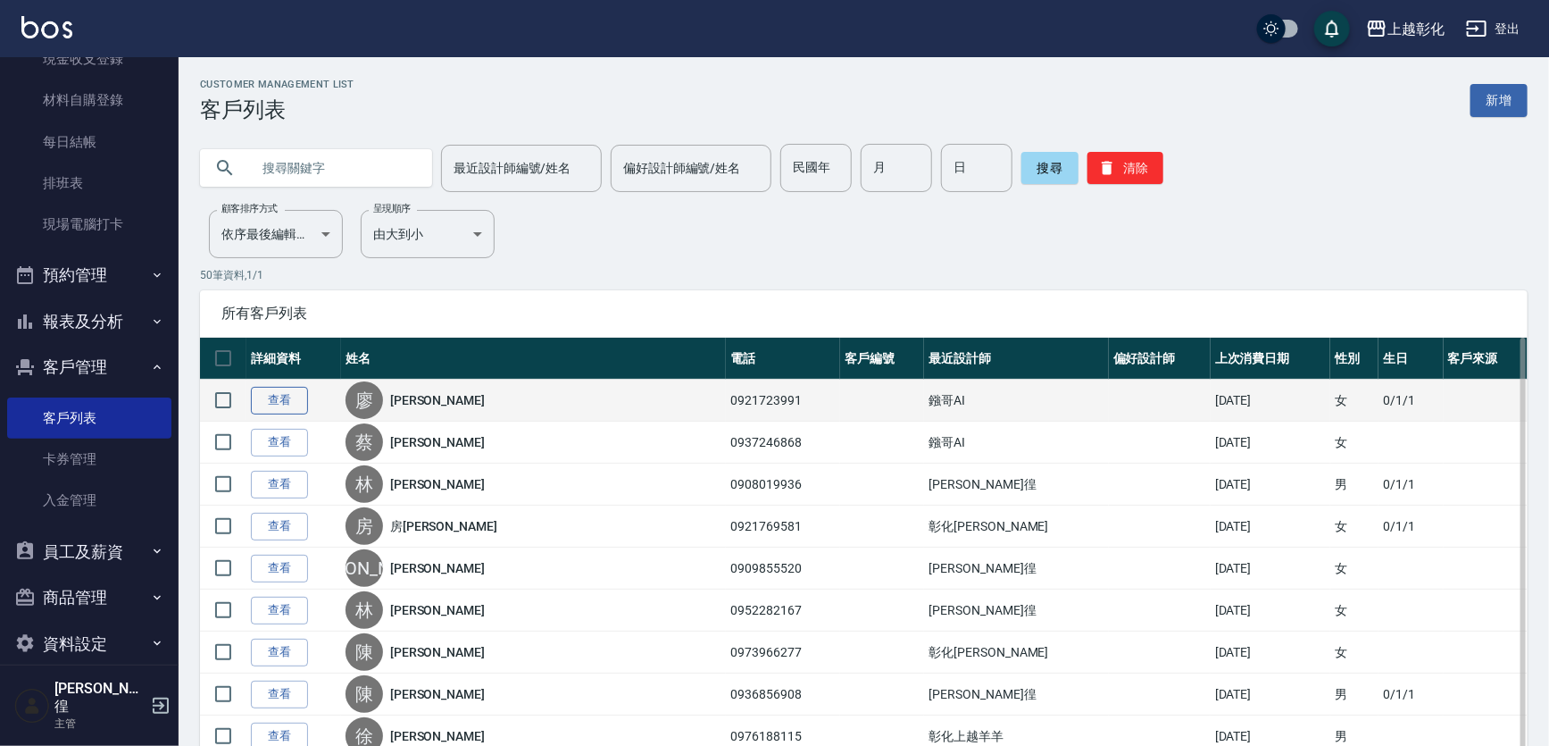
click at [279, 405] on link "查看" at bounding box center [279, 401] width 57 height 28
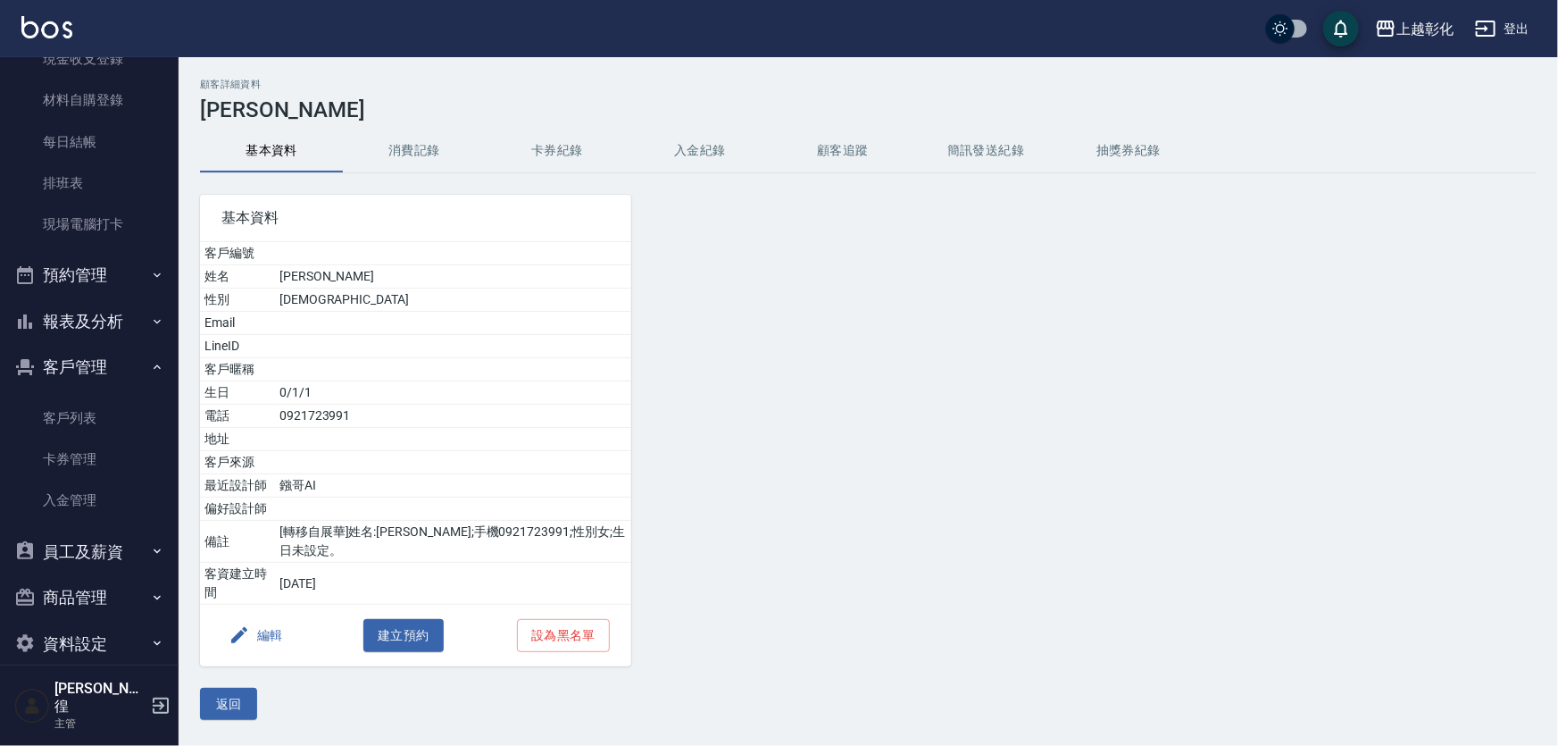
click at [727, 146] on button "入金紀錄" at bounding box center [700, 150] width 143 height 43
